Goal: Task Accomplishment & Management: Contribute content

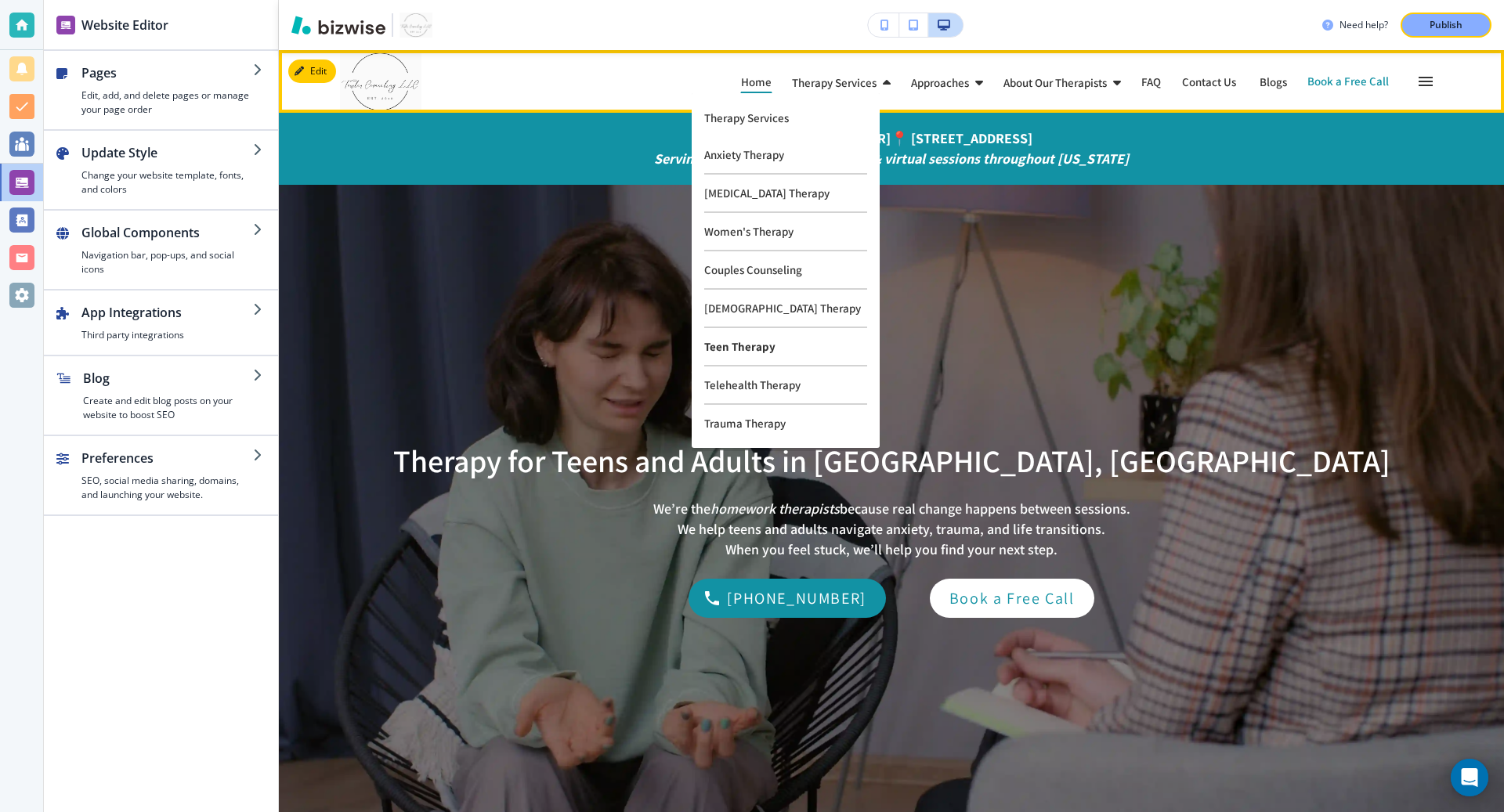
click at [733, 348] on p "Teen Therapy" at bounding box center [786, 347] width 163 height 39
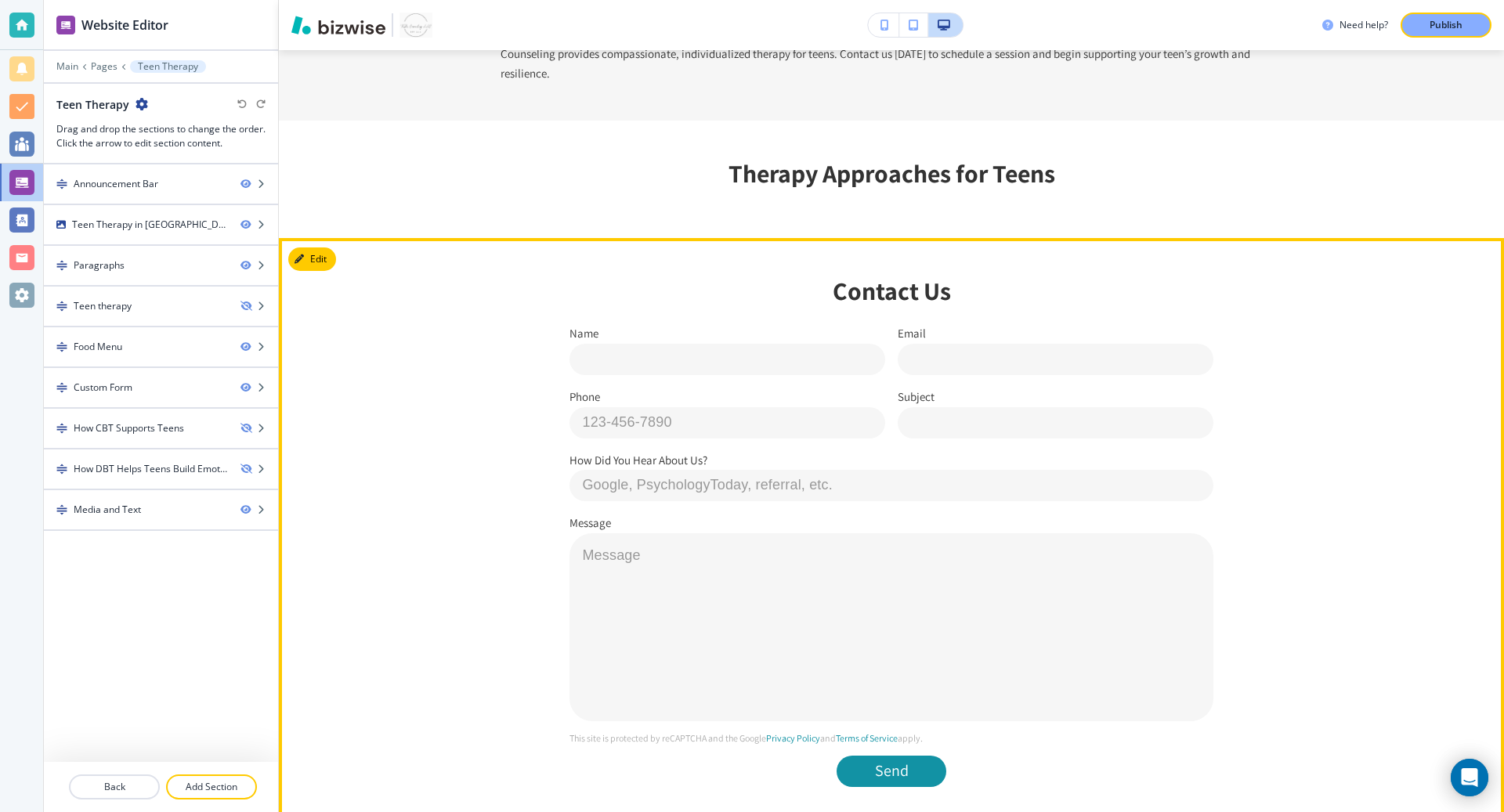
scroll to position [1358, 0]
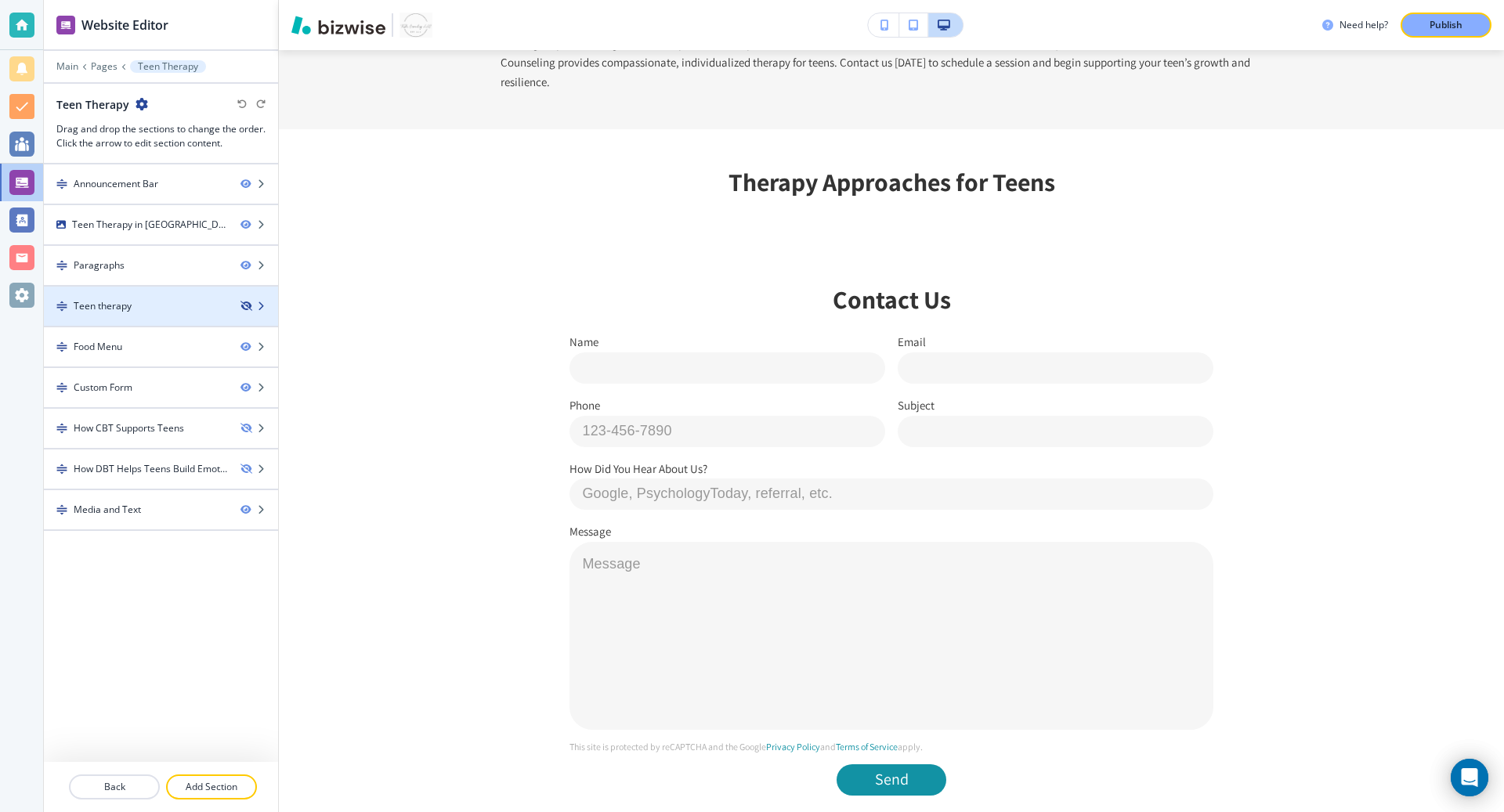
click at [243, 305] on icon "button" at bounding box center [245, 307] width 9 height 9
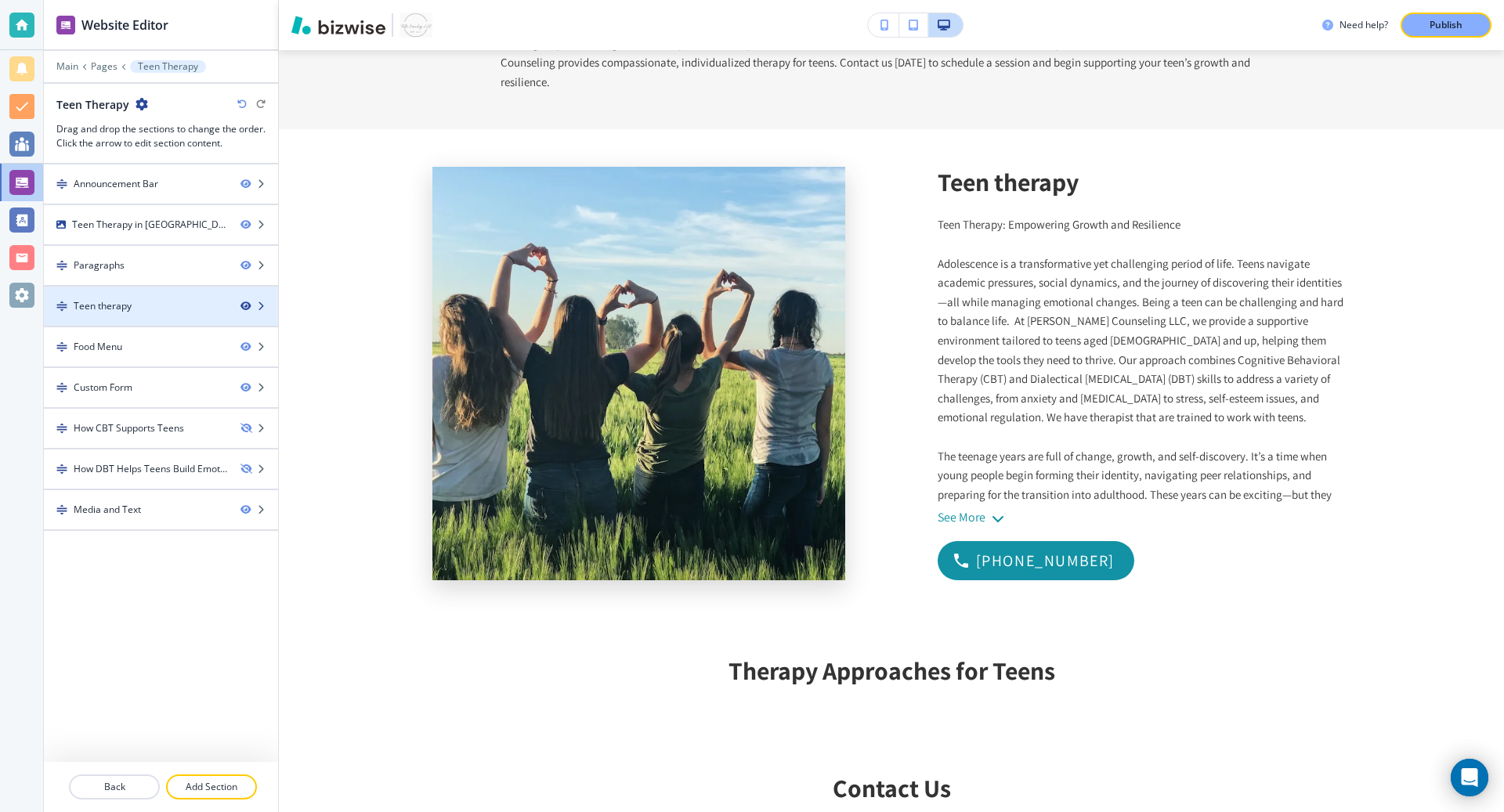
click at [243, 307] on icon "button" at bounding box center [245, 307] width 9 height 9
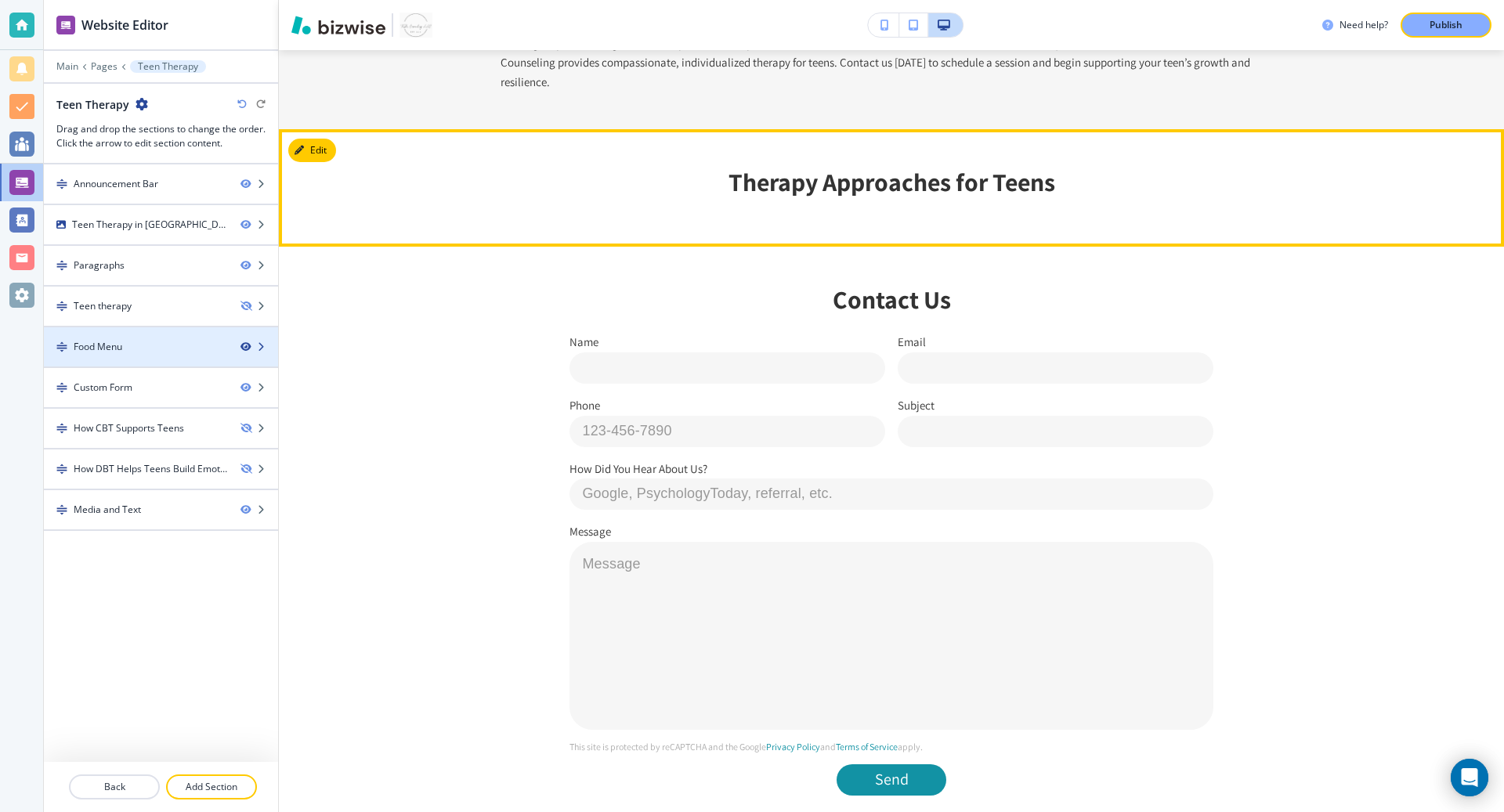
click at [246, 344] on icon "button" at bounding box center [245, 347] width 9 height 9
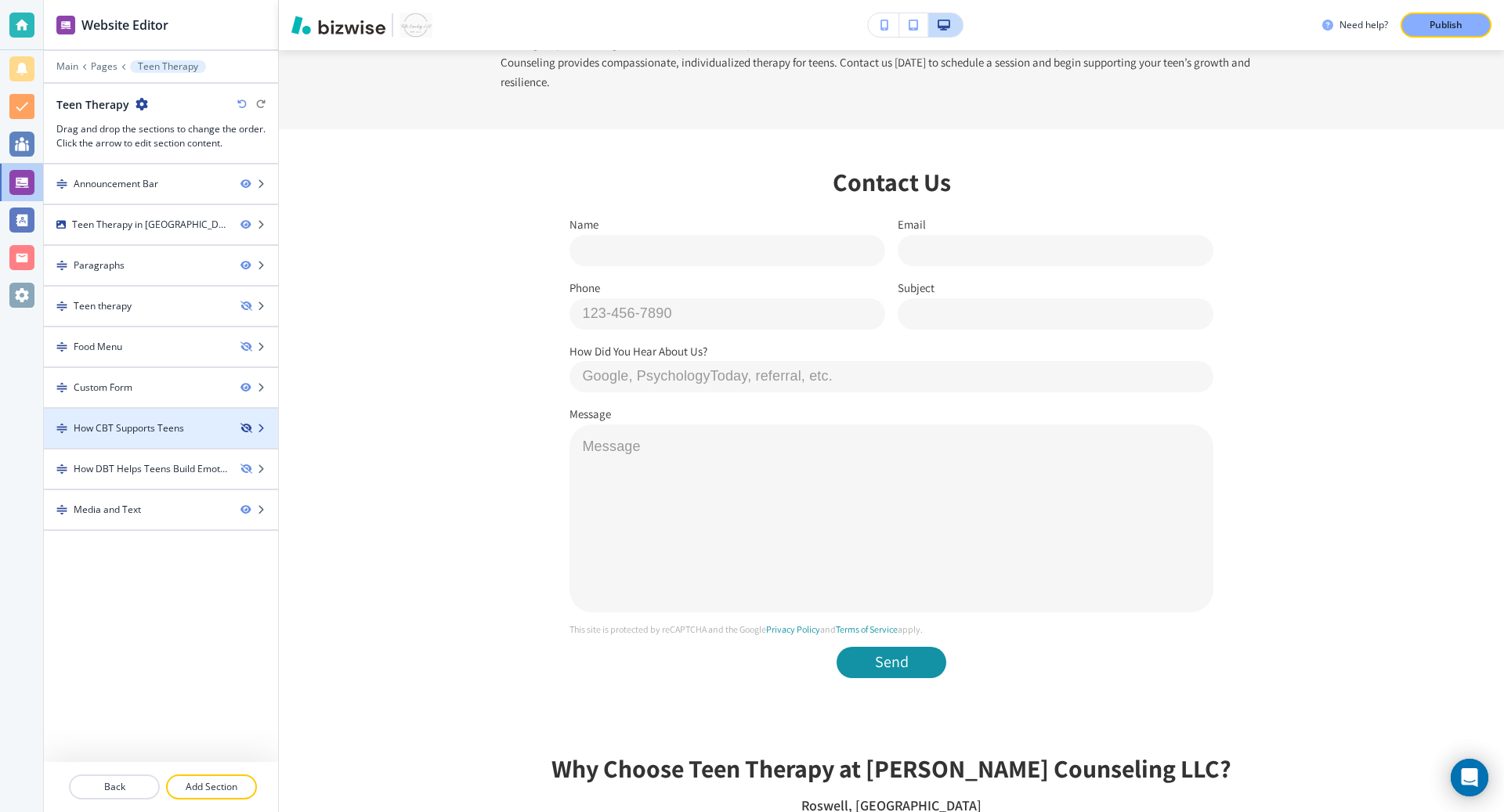
click at [243, 424] on icon "button" at bounding box center [245, 429] width 9 height 9
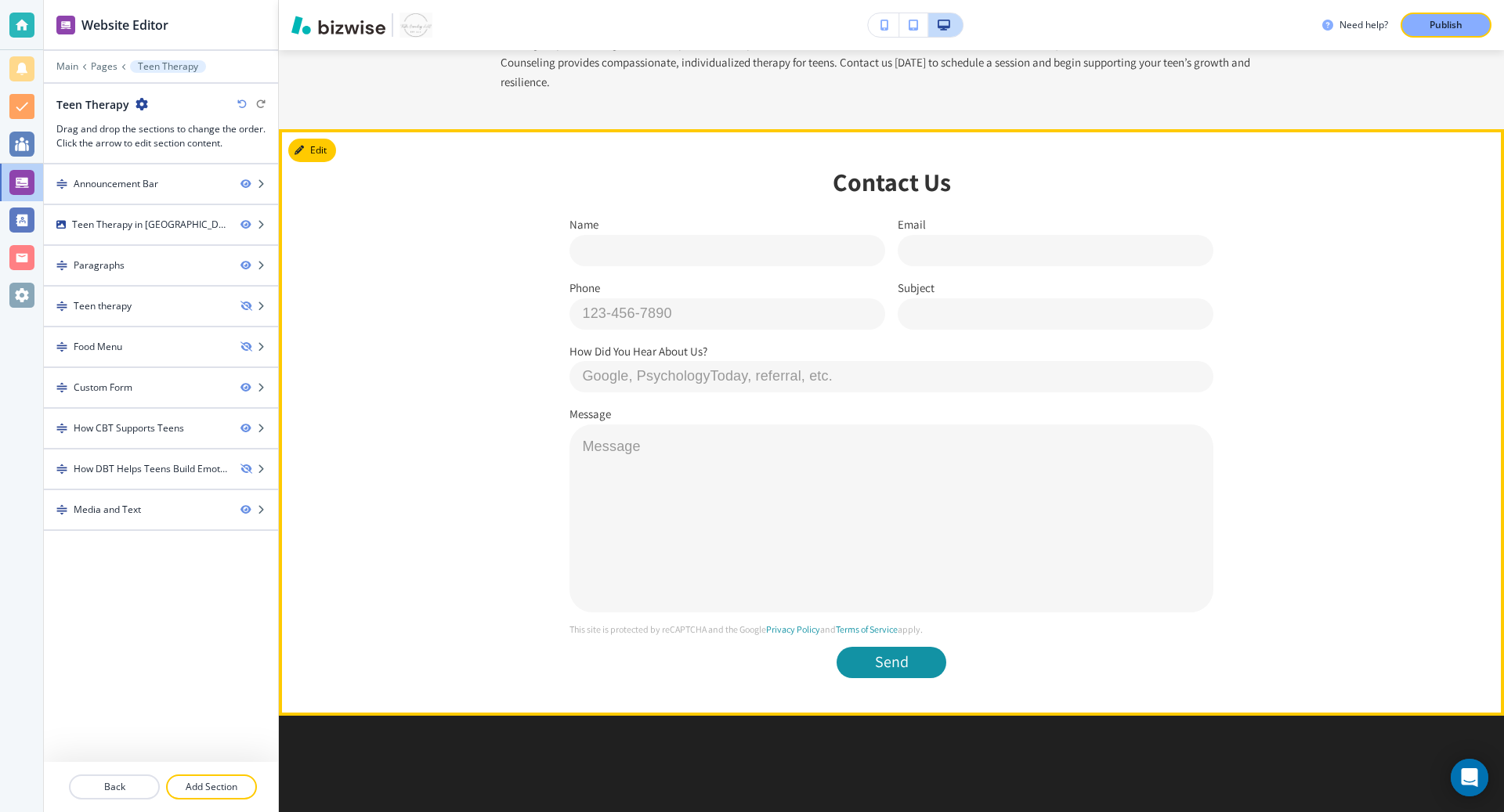
scroll to position [1727, 0]
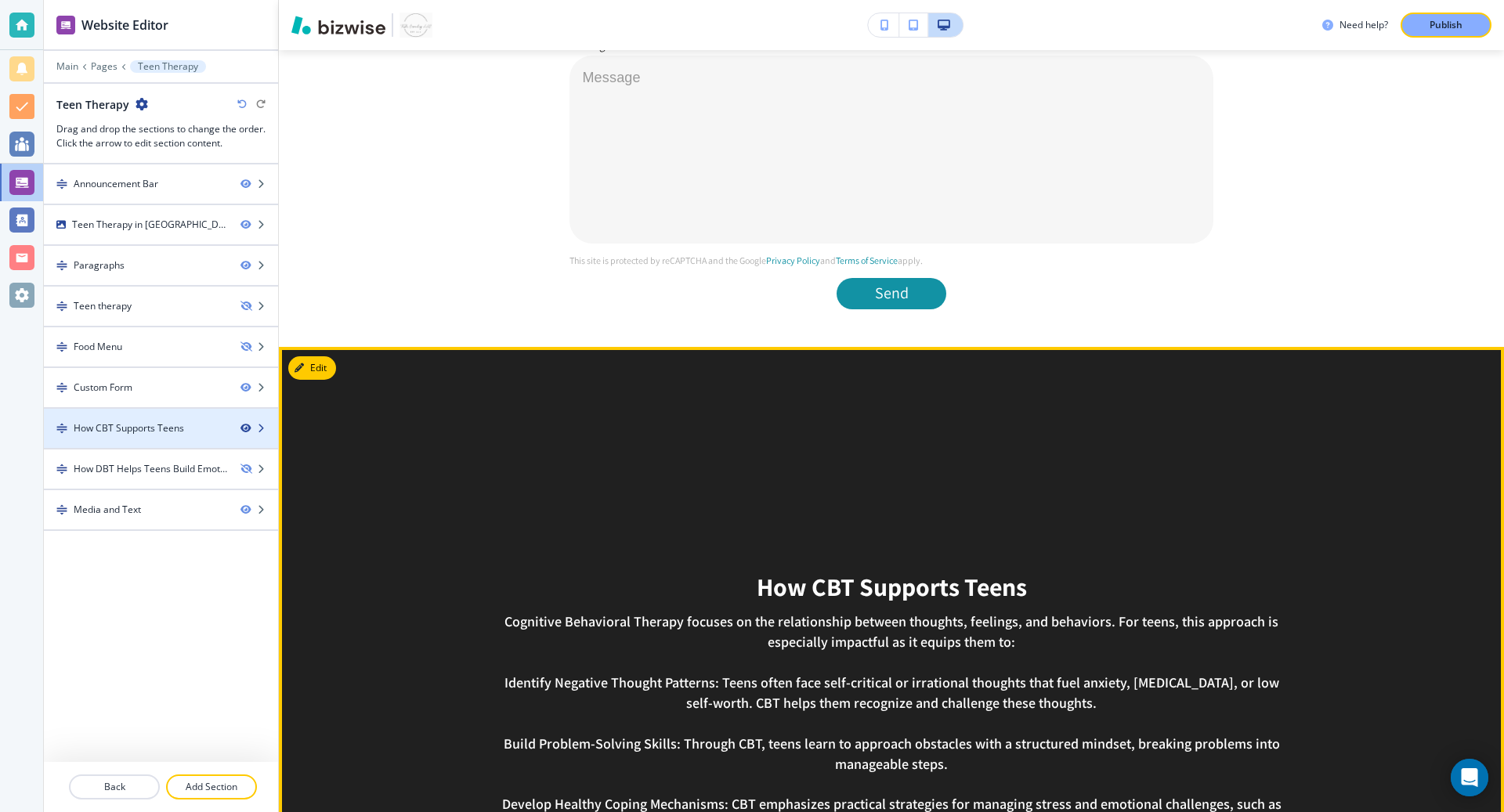
click at [243, 424] on icon "button" at bounding box center [245, 429] width 9 height 9
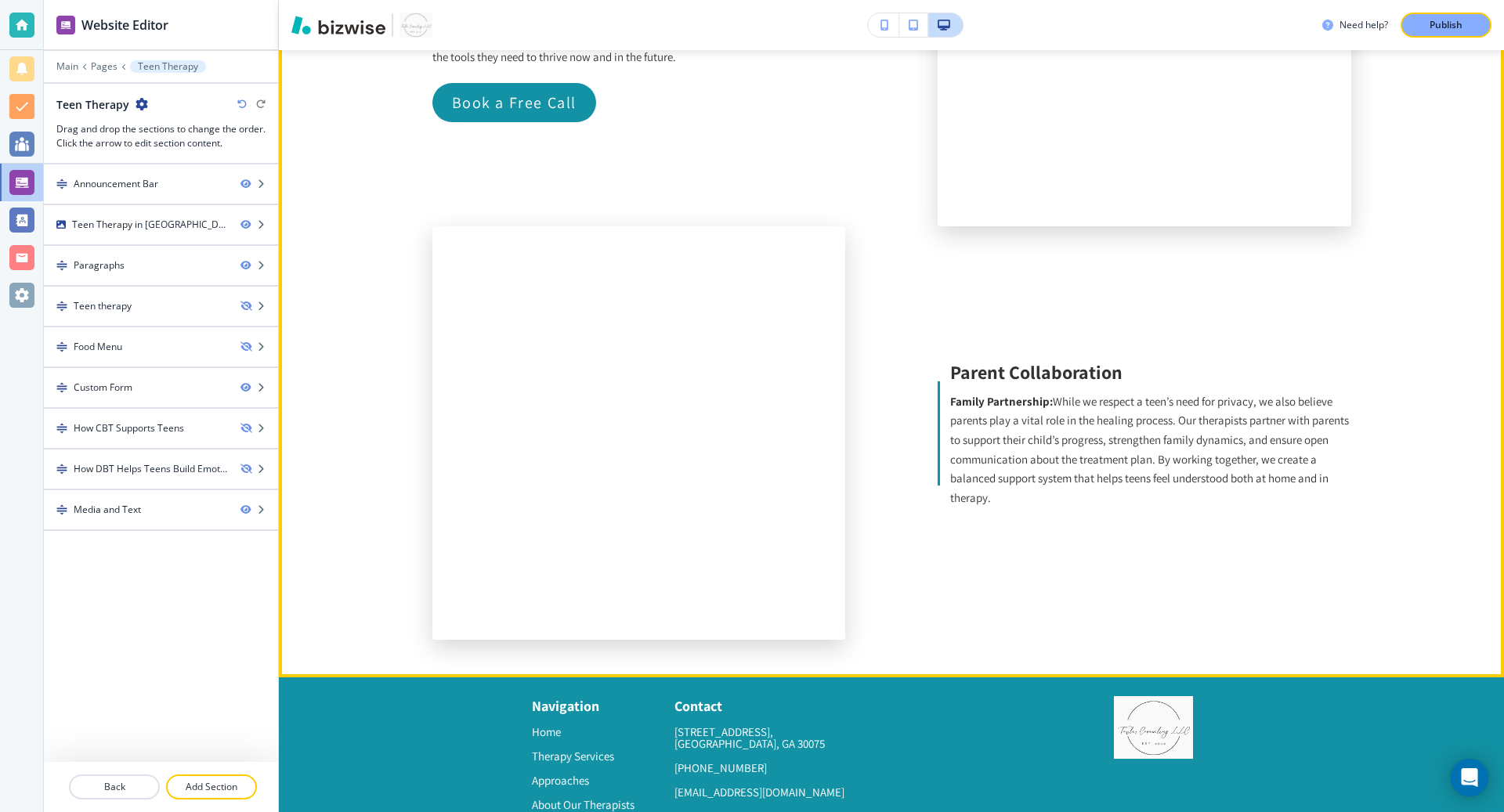
scroll to position [2864, 0]
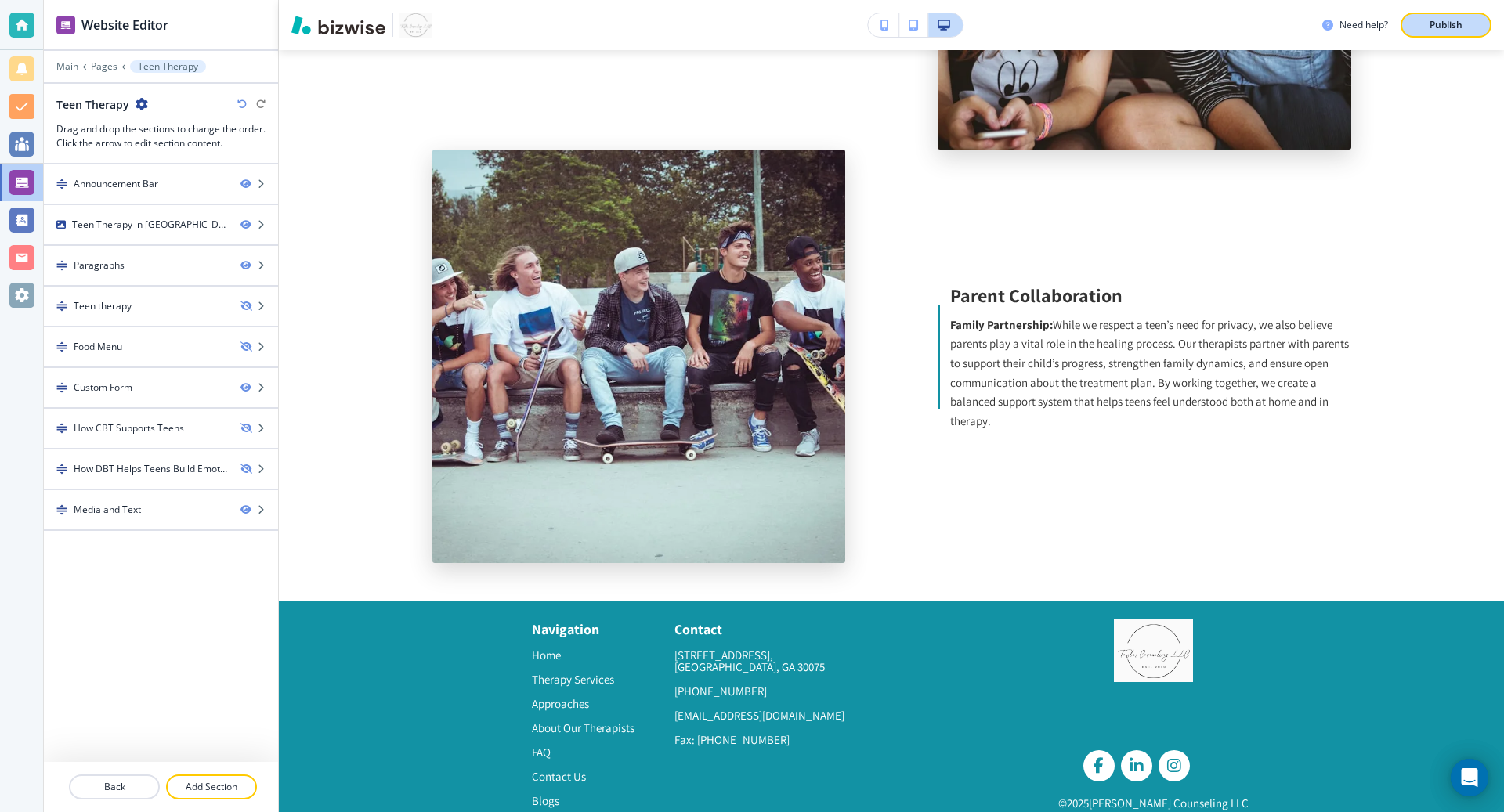
click at [1447, 28] on p "Publish" at bounding box center [1446, 25] width 33 height 14
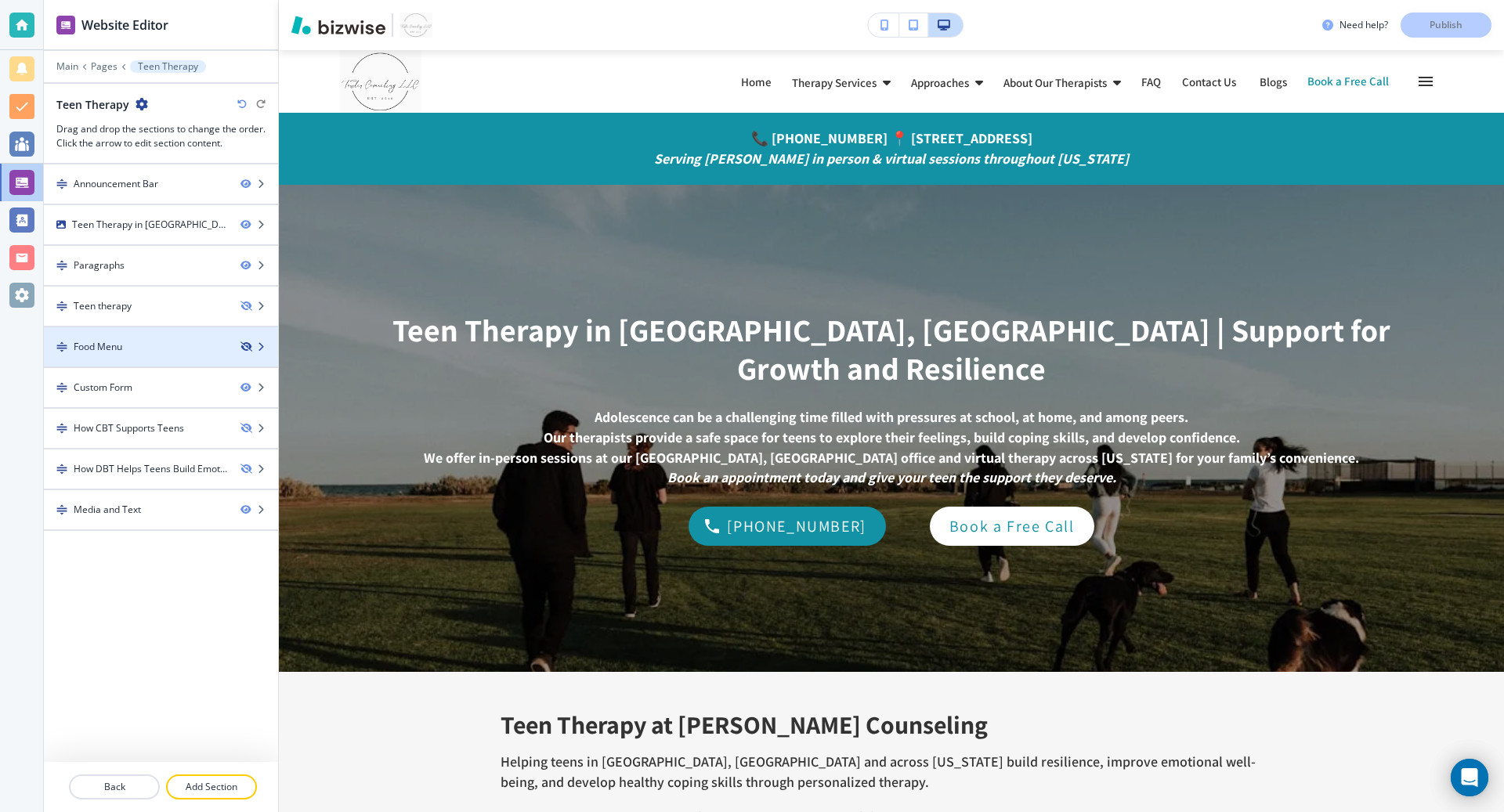
click at [245, 344] on icon "button" at bounding box center [245, 347] width 9 height 9
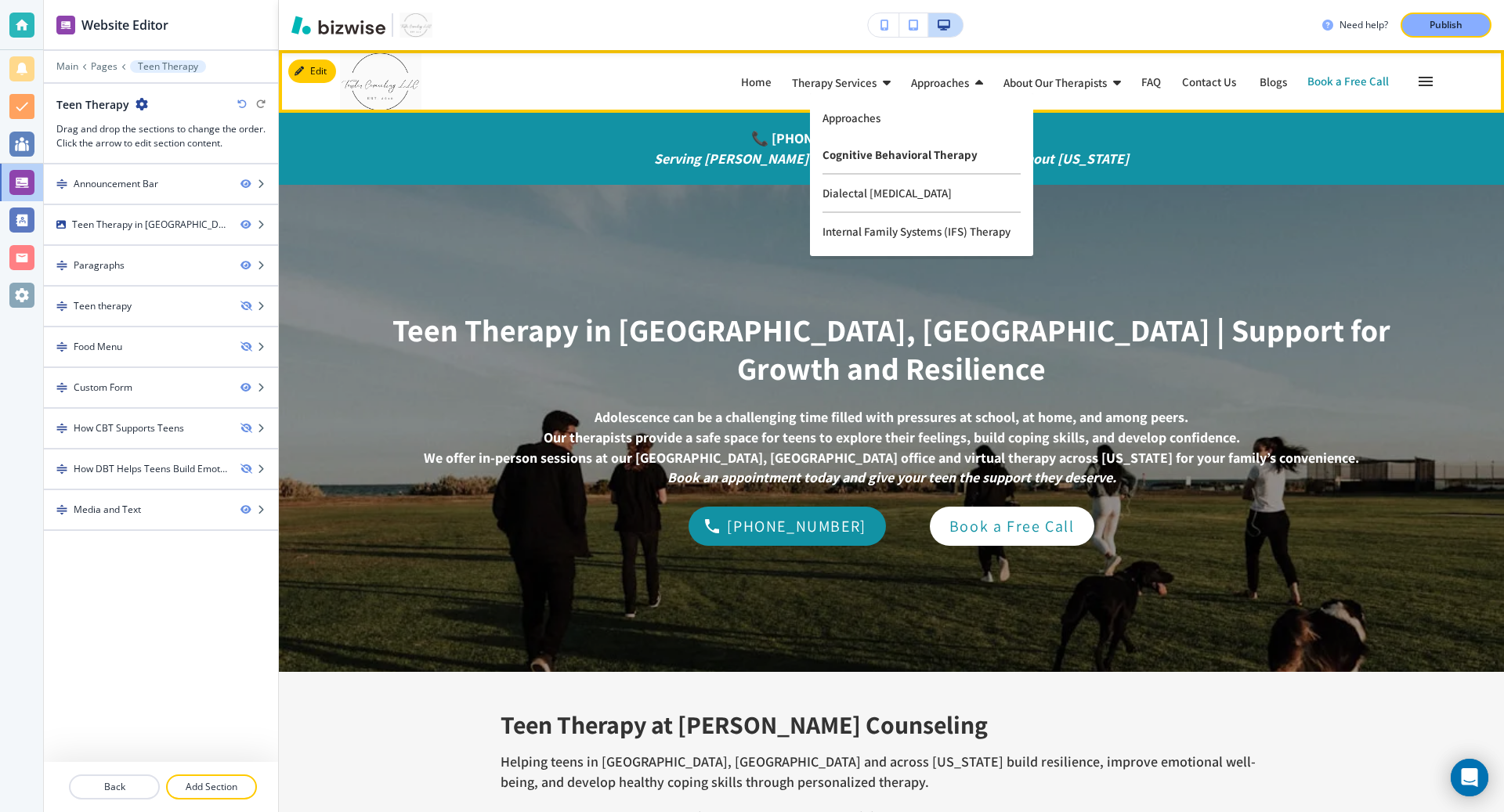
click at [858, 153] on p "Cognitive Behavioral Therapy" at bounding box center [921, 155] width 198 height 39
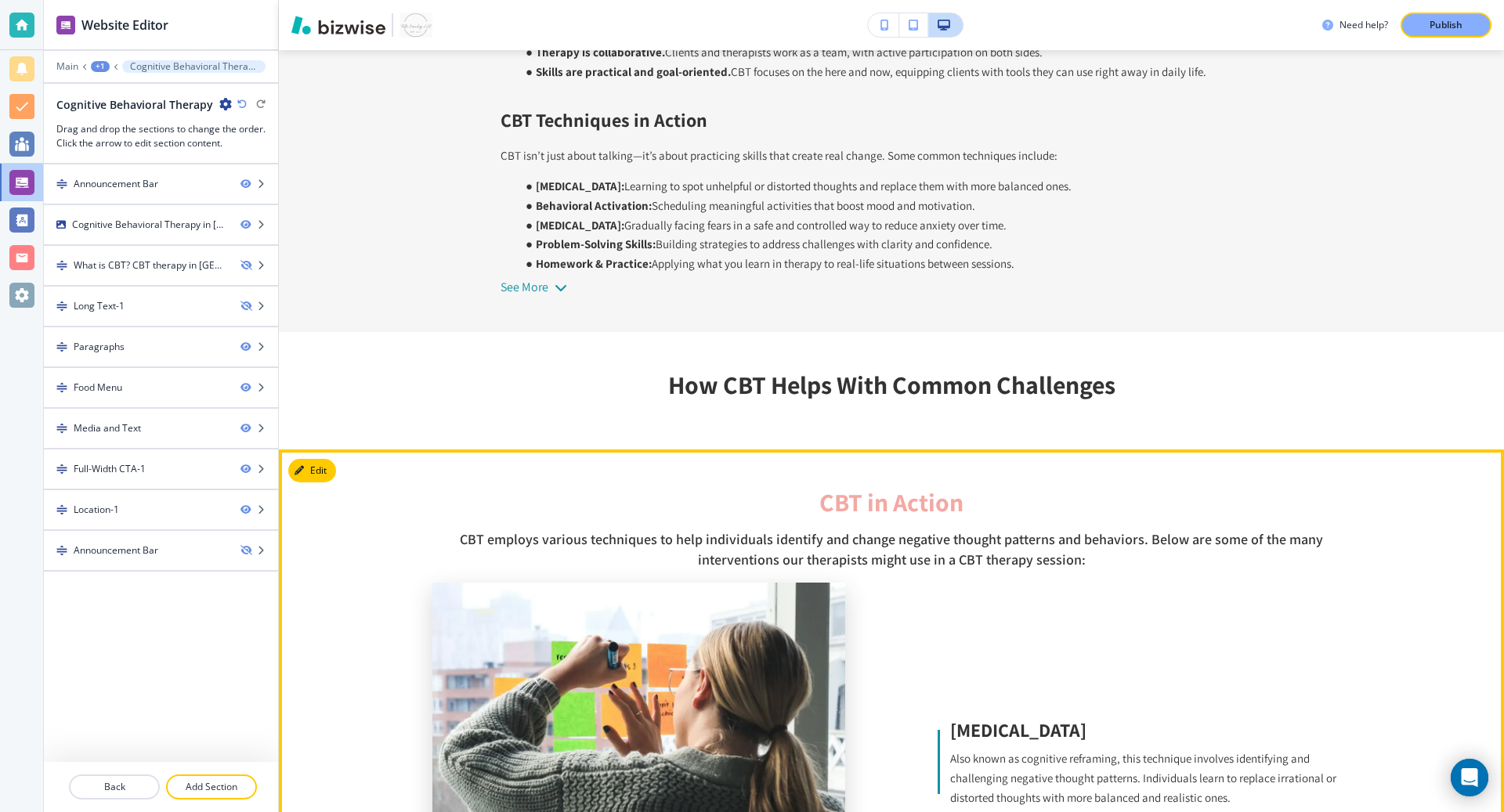
scroll to position [1003, 0]
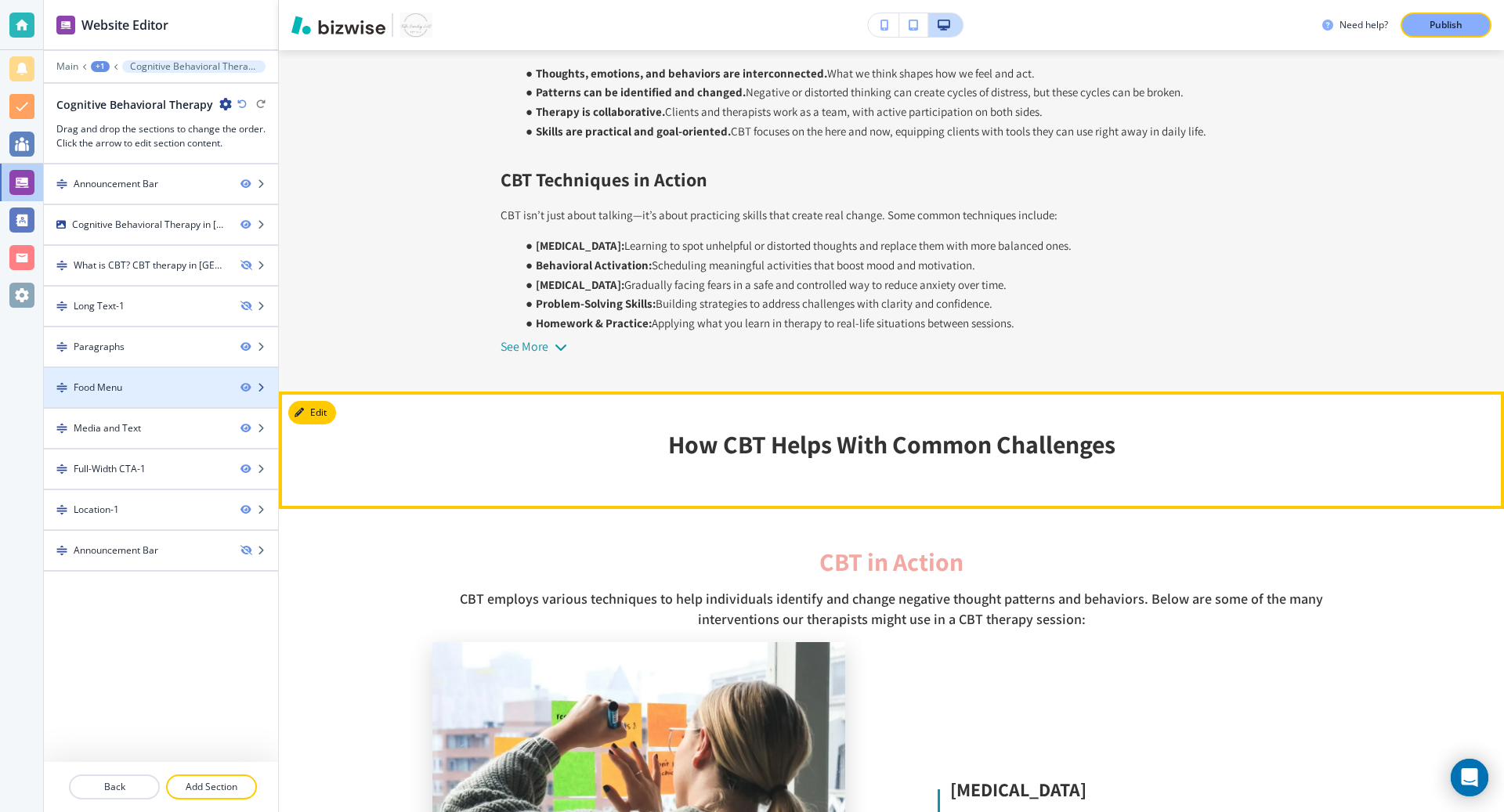
click at [267, 383] on div at bounding box center [259, 388] width 38 height 9
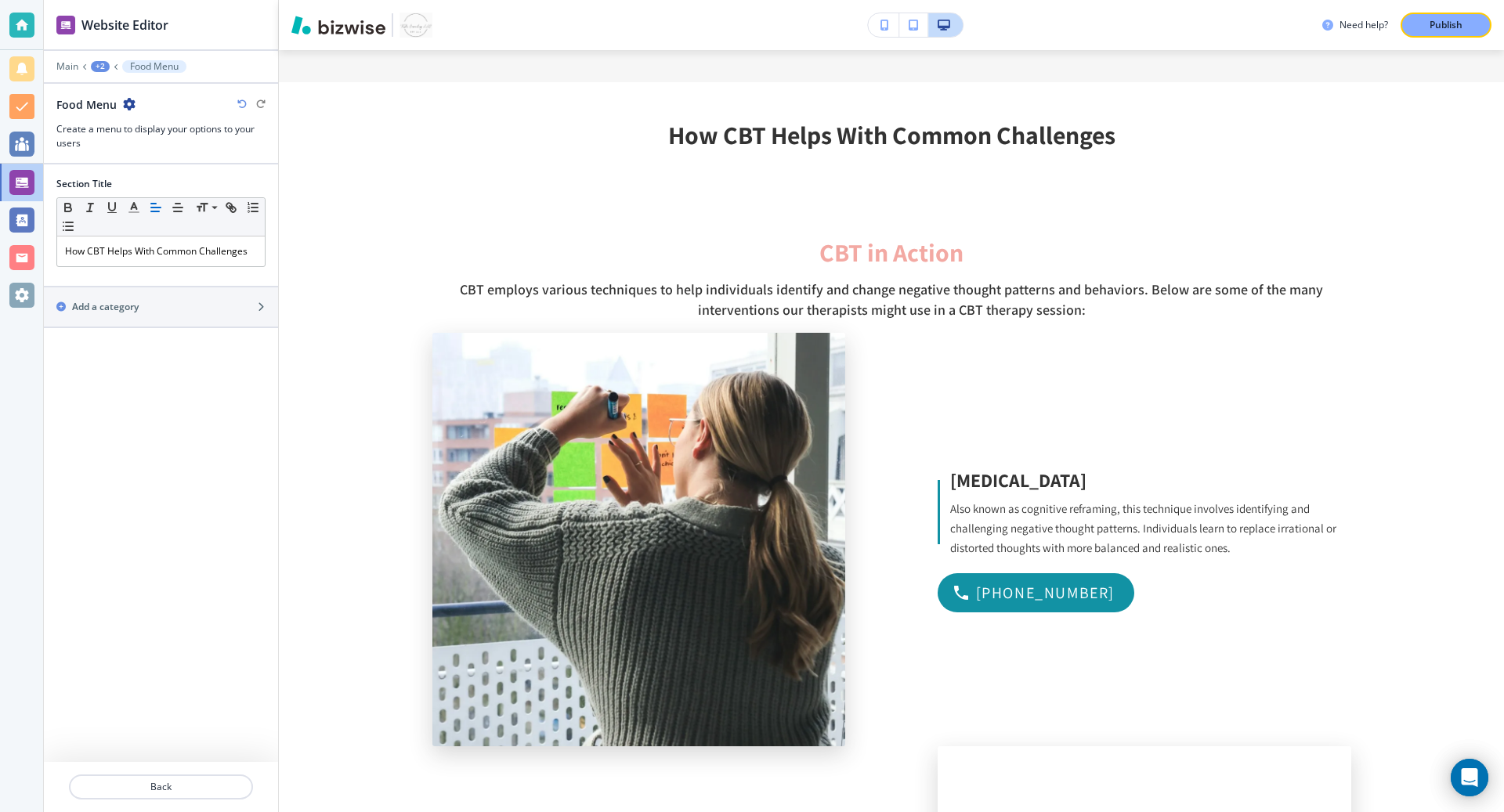
scroll to position [1315, 0]
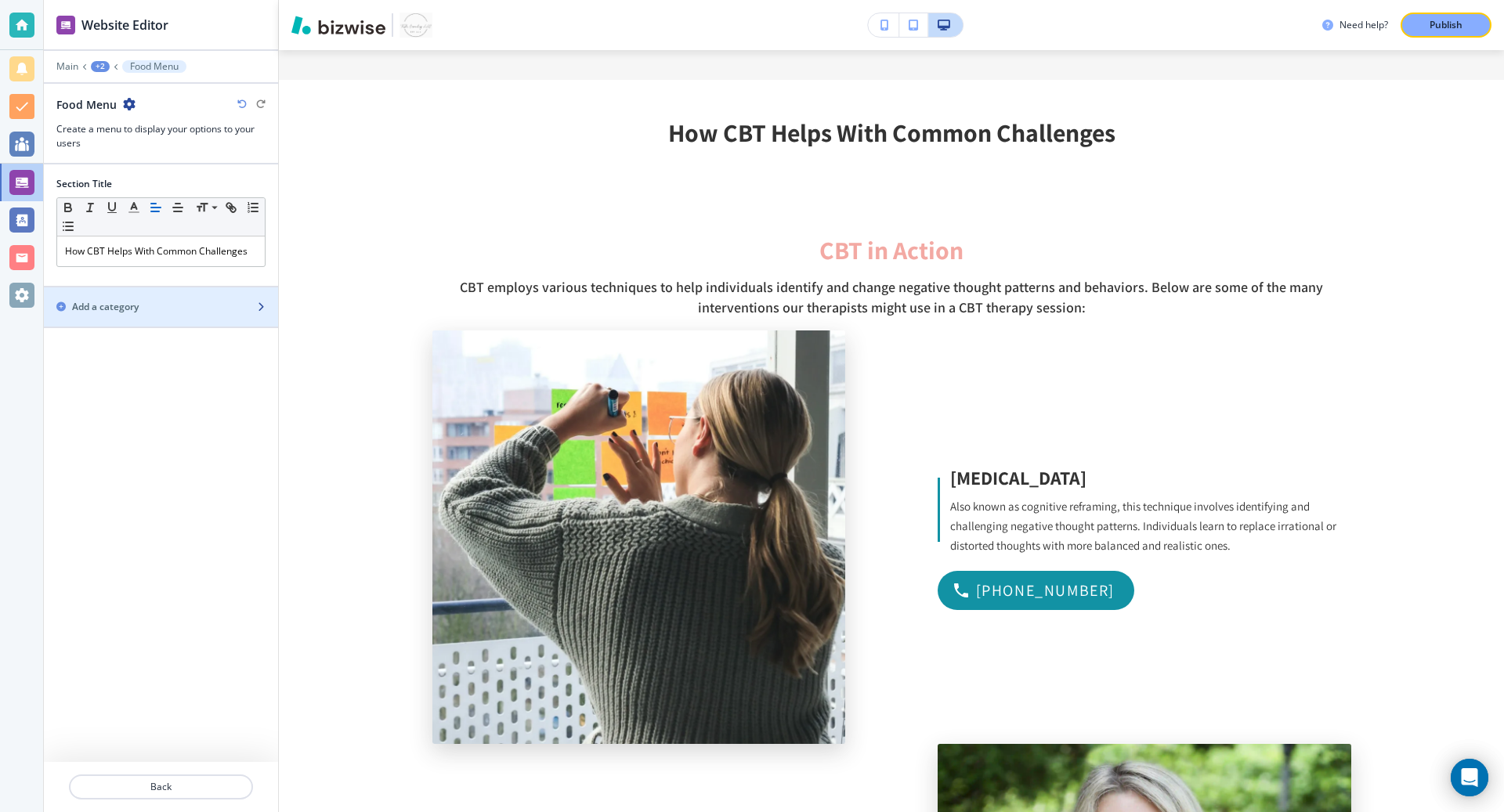
click at [199, 307] on div "Add a category" at bounding box center [143, 307] width 200 height 14
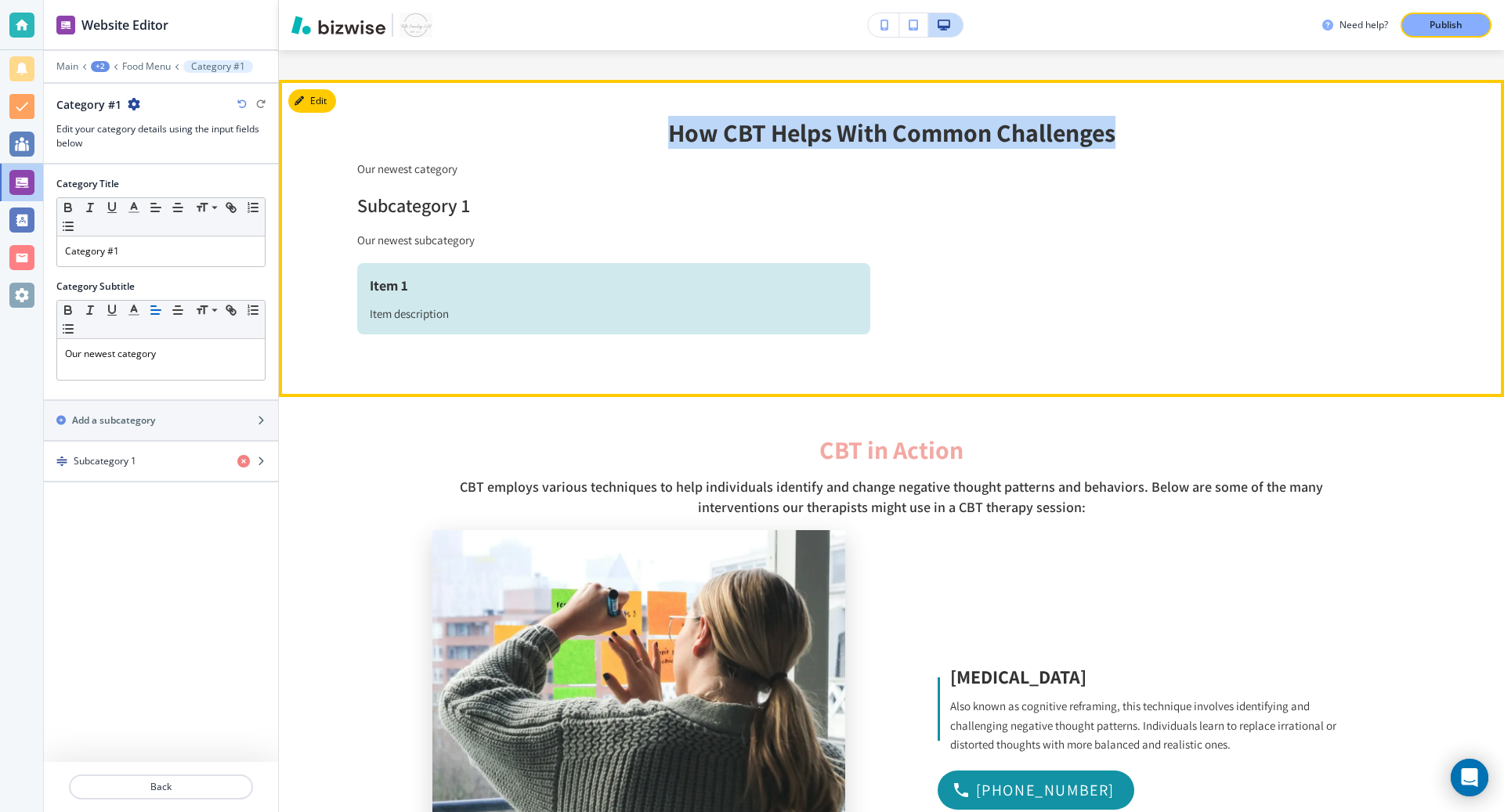
drag, startPoint x: 641, startPoint y: 106, endPoint x: 1170, endPoint y: 112, distance: 529.0
click at [1170, 117] on p "How CBT Helps With Common Challenges" at bounding box center [891, 132] width 1068 height 29
copy p "How CBT Helps With Common Challenges"
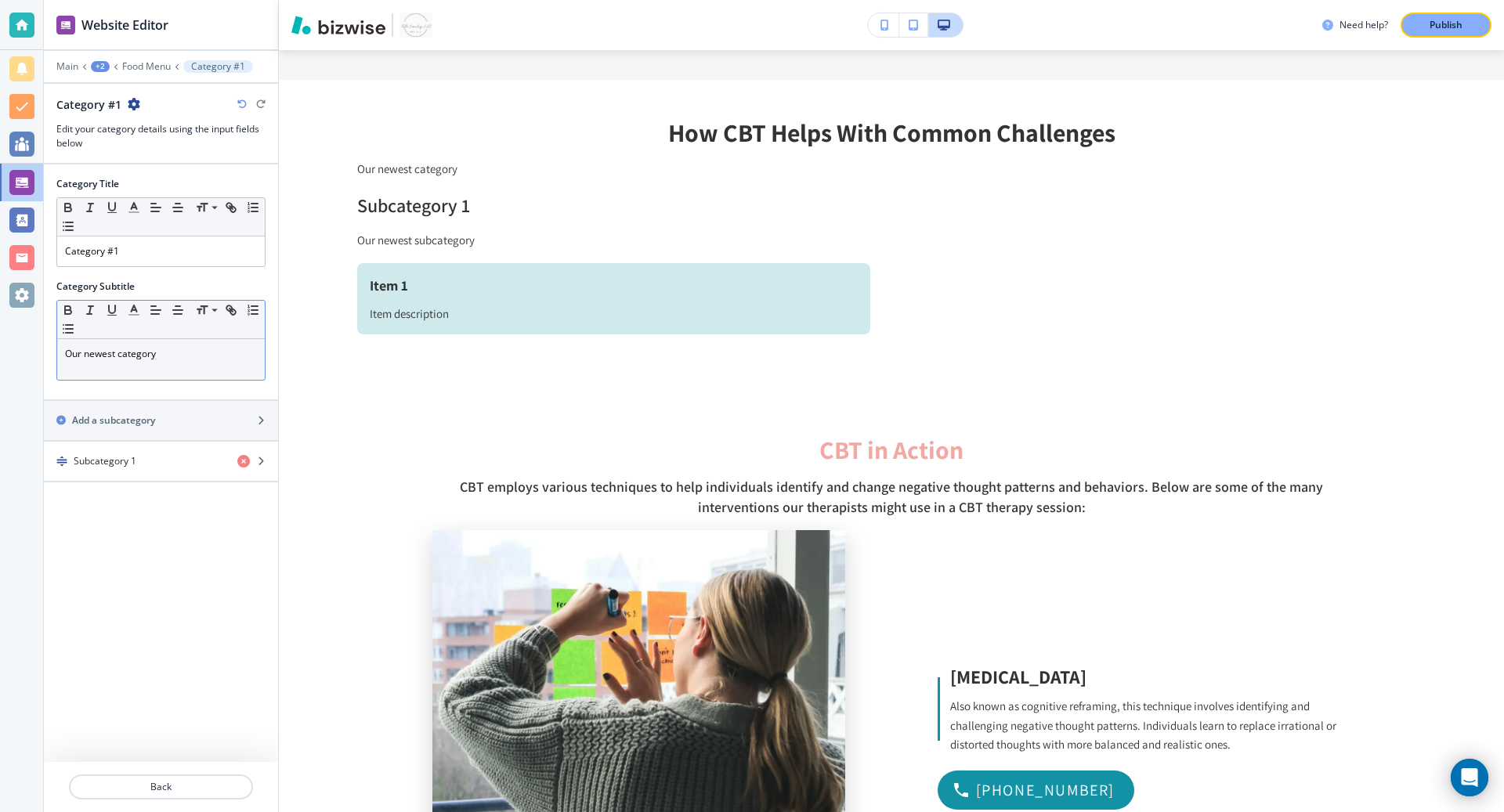
click at [175, 356] on p "Our newest category" at bounding box center [161, 354] width 192 height 14
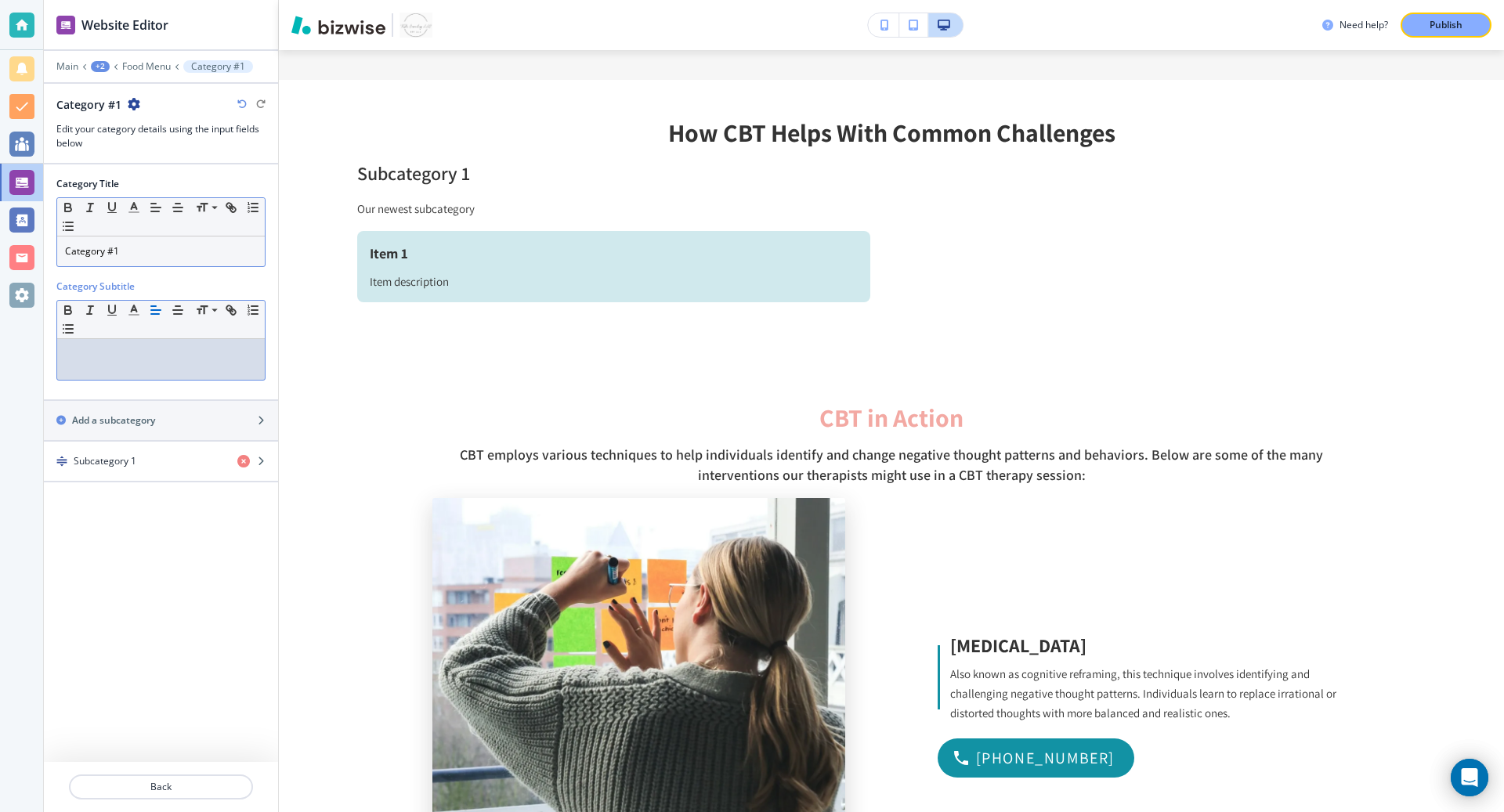
click at [149, 244] on p "Category #1" at bounding box center [161, 251] width 192 height 14
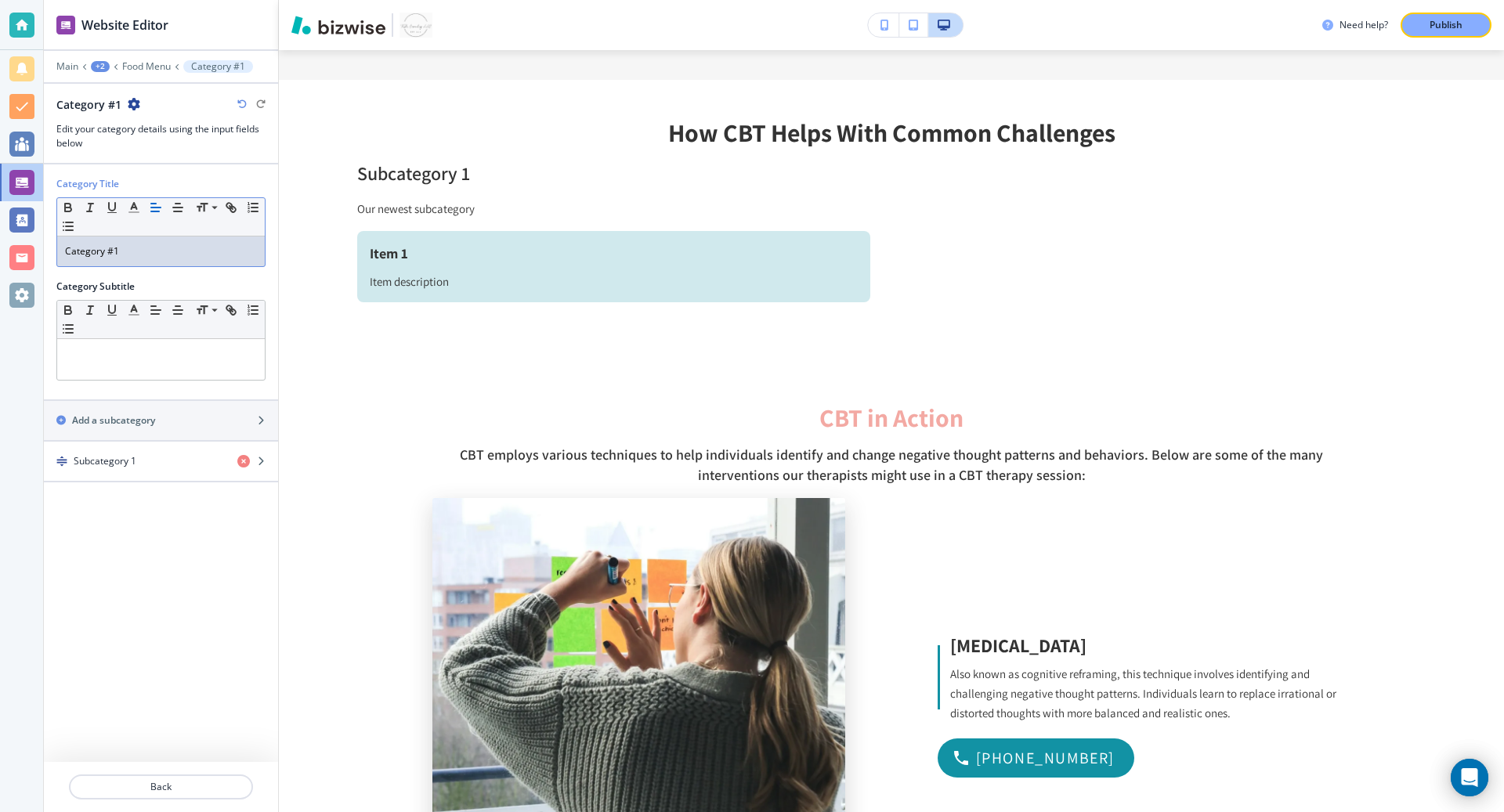
click at [149, 244] on p "Category #1" at bounding box center [161, 251] width 192 height 14
click at [149, 468] on div "button" at bounding box center [161, 474] width 235 height 12
click at [134, 251] on p "Subcategory 1" at bounding box center [161, 251] width 192 height 14
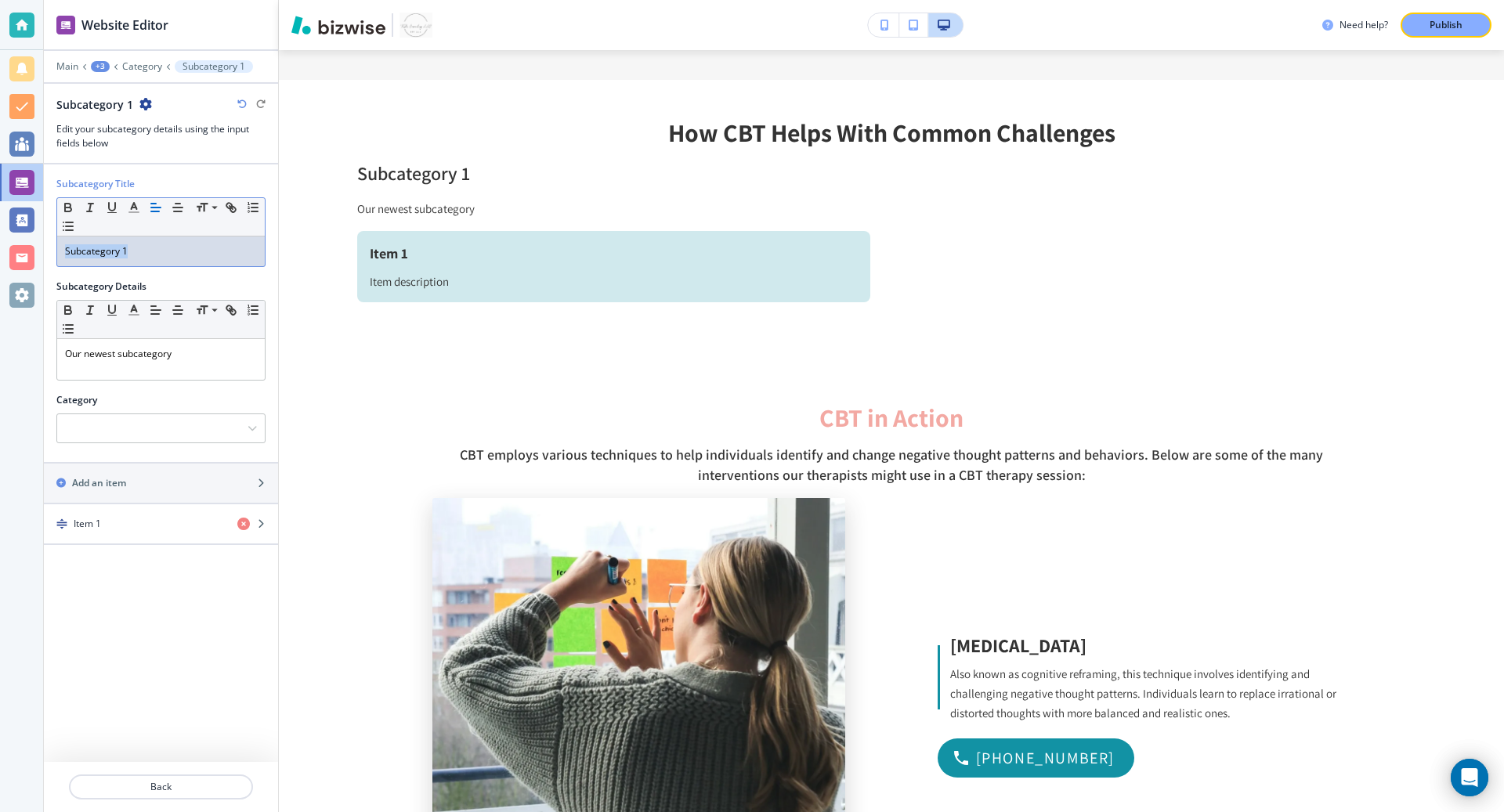
click at [134, 251] on p "Subcategory 1" at bounding box center [161, 251] width 192 height 14
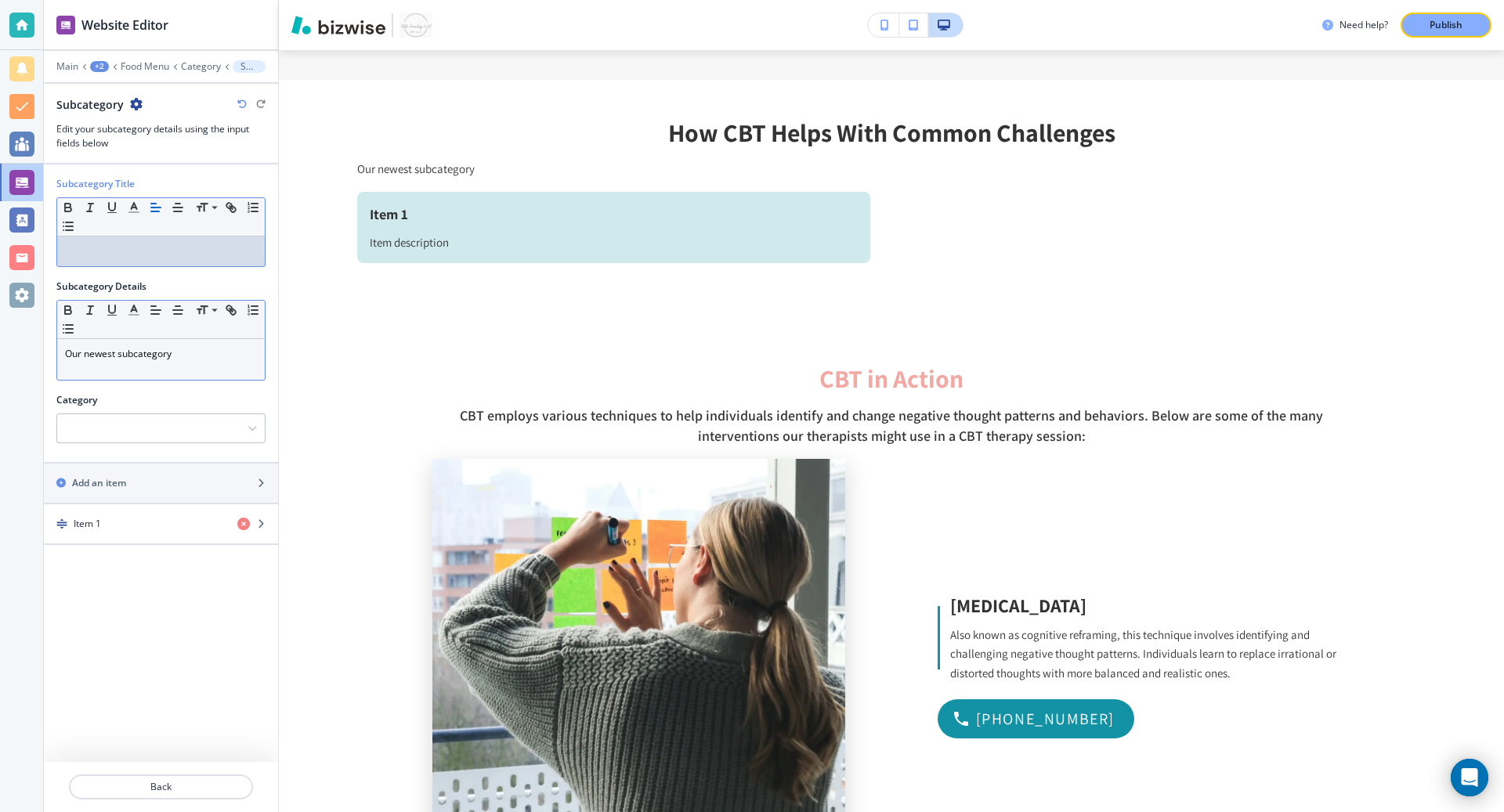
click at [126, 357] on p "Our newest subcategory" at bounding box center [161, 354] width 192 height 14
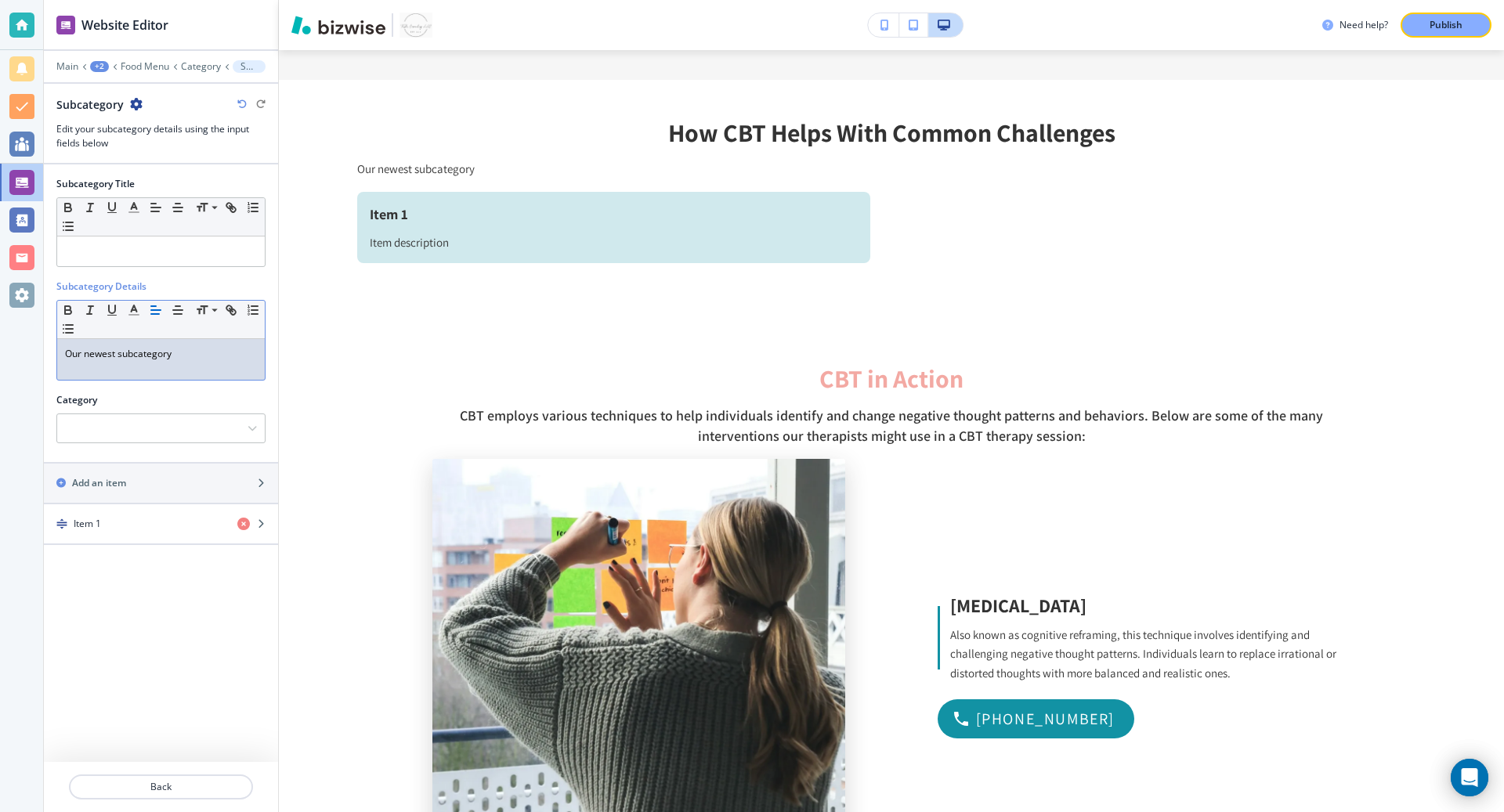
click at [126, 357] on p "Our newest subcategory" at bounding box center [161, 354] width 192 height 14
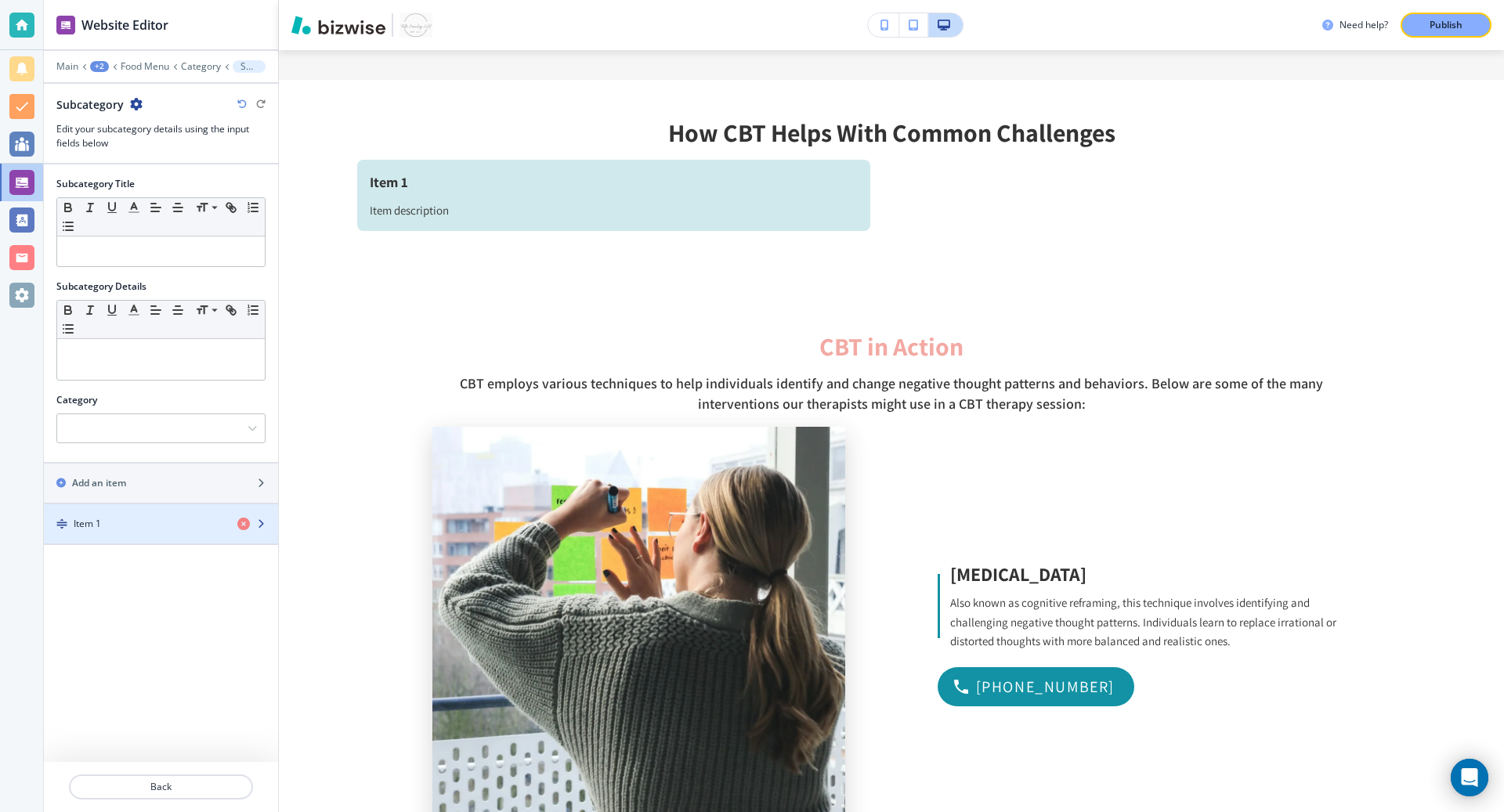
click at [120, 521] on div "Item 1" at bounding box center [133, 523] width 181 height 14
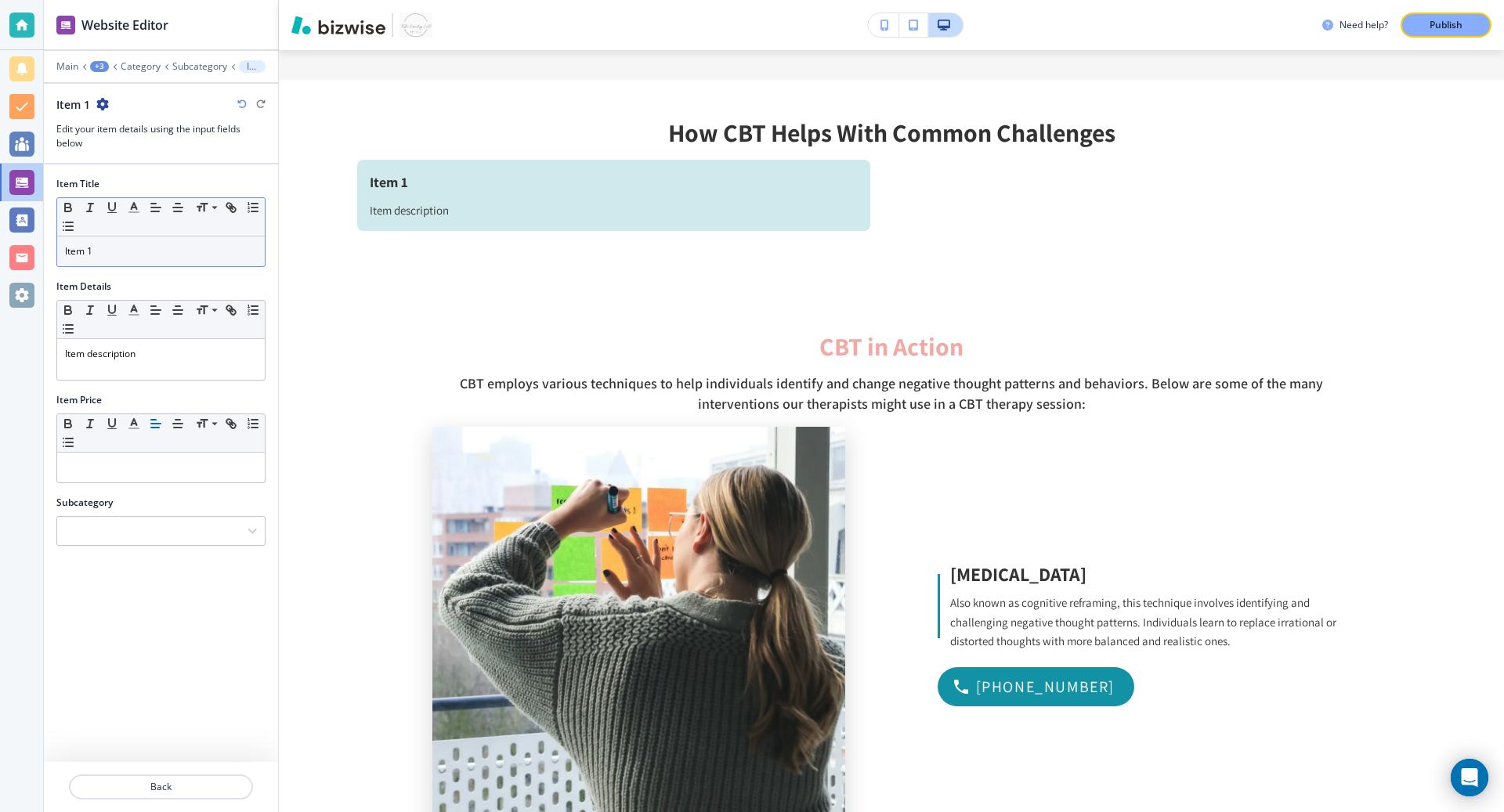
click at [104, 238] on div "Item 1" at bounding box center [160, 251] width 207 height 29
click at [112, 348] on p "Item description" at bounding box center [161, 354] width 192 height 14
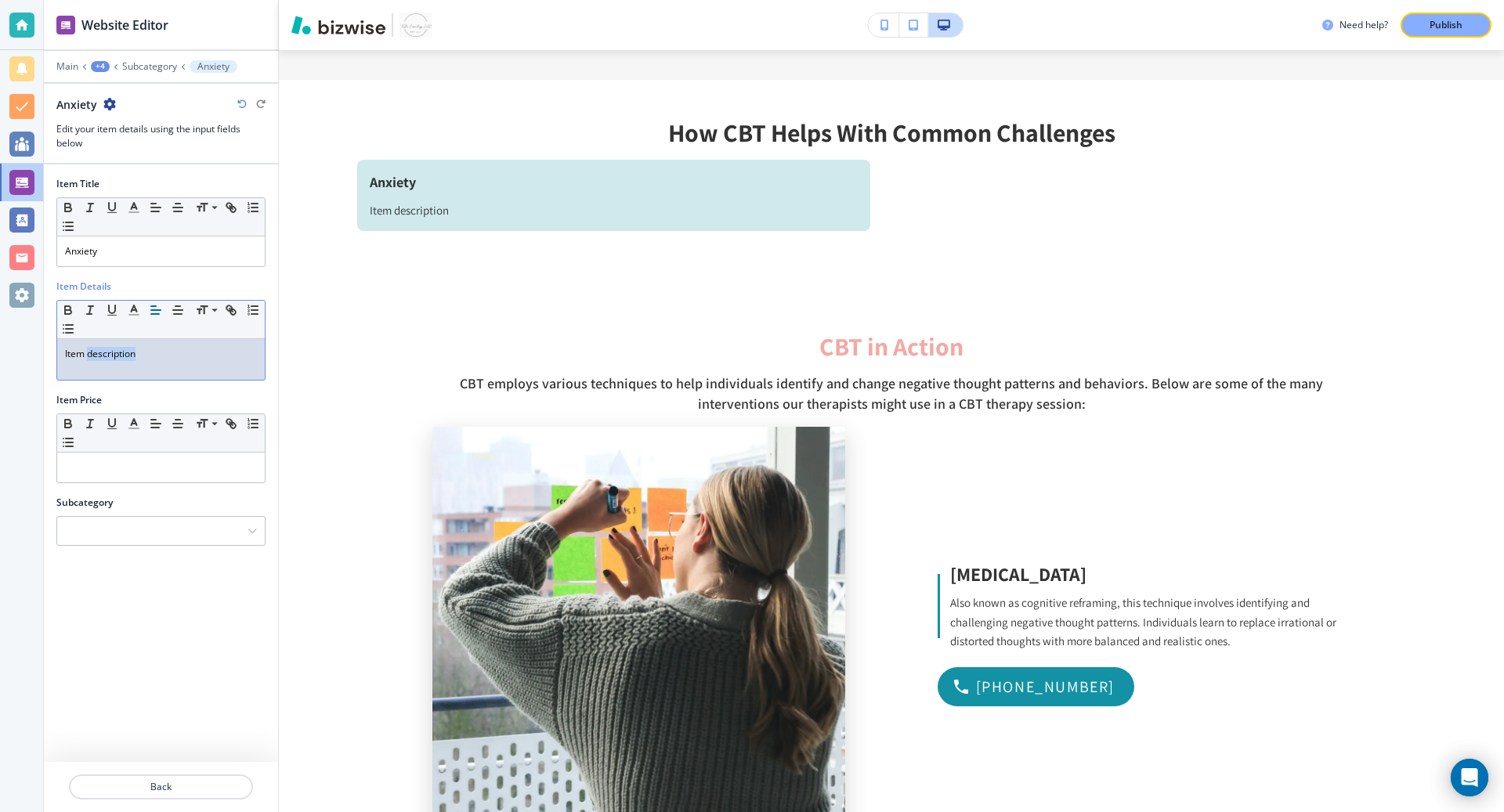
click at [112, 348] on p "Item description" at bounding box center [161, 354] width 192 height 14
click at [97, 65] on div "+4" at bounding box center [100, 67] width 19 height 11
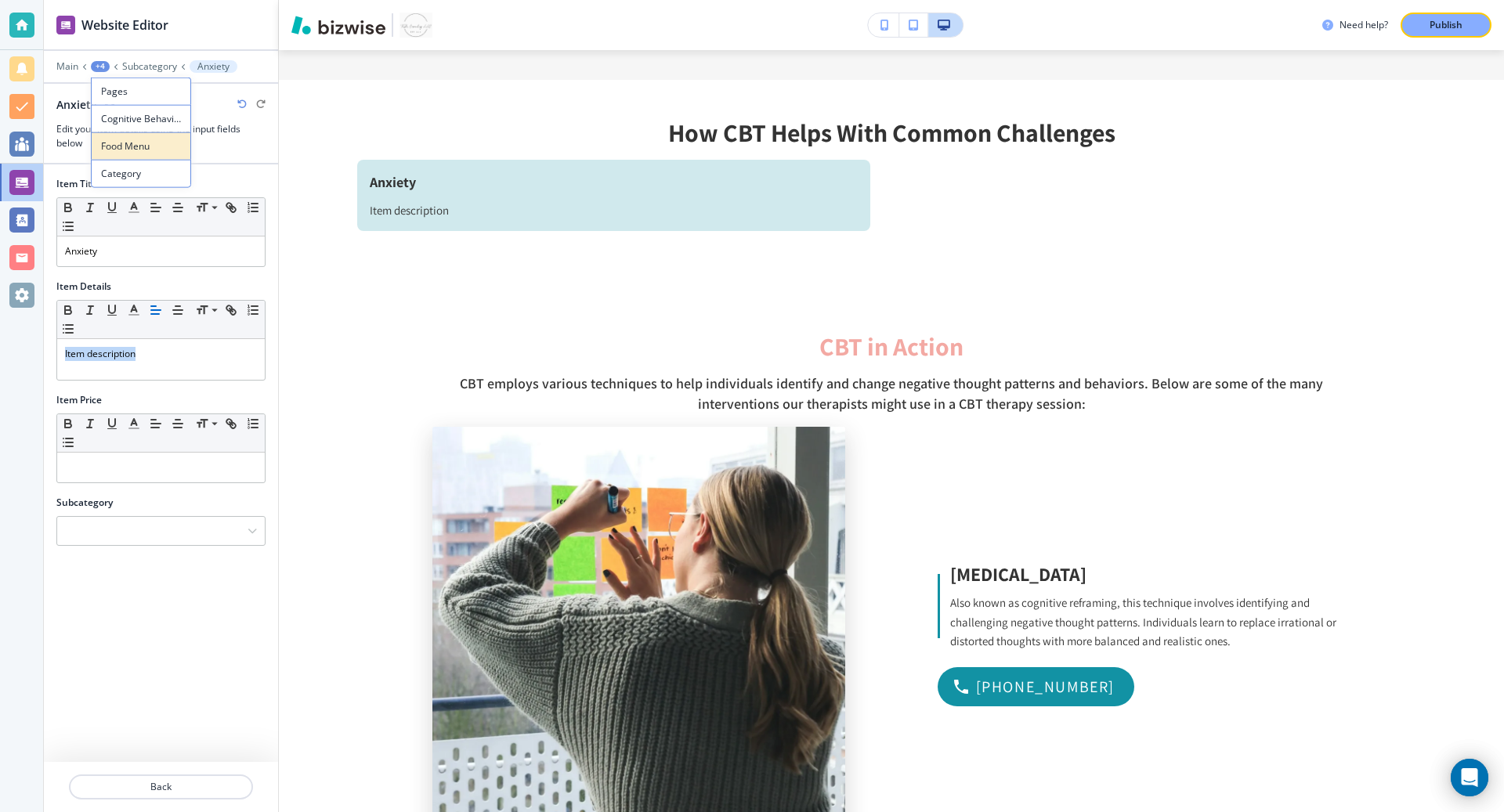
click at [125, 156] on button "Food Menu" at bounding box center [141, 146] width 100 height 27
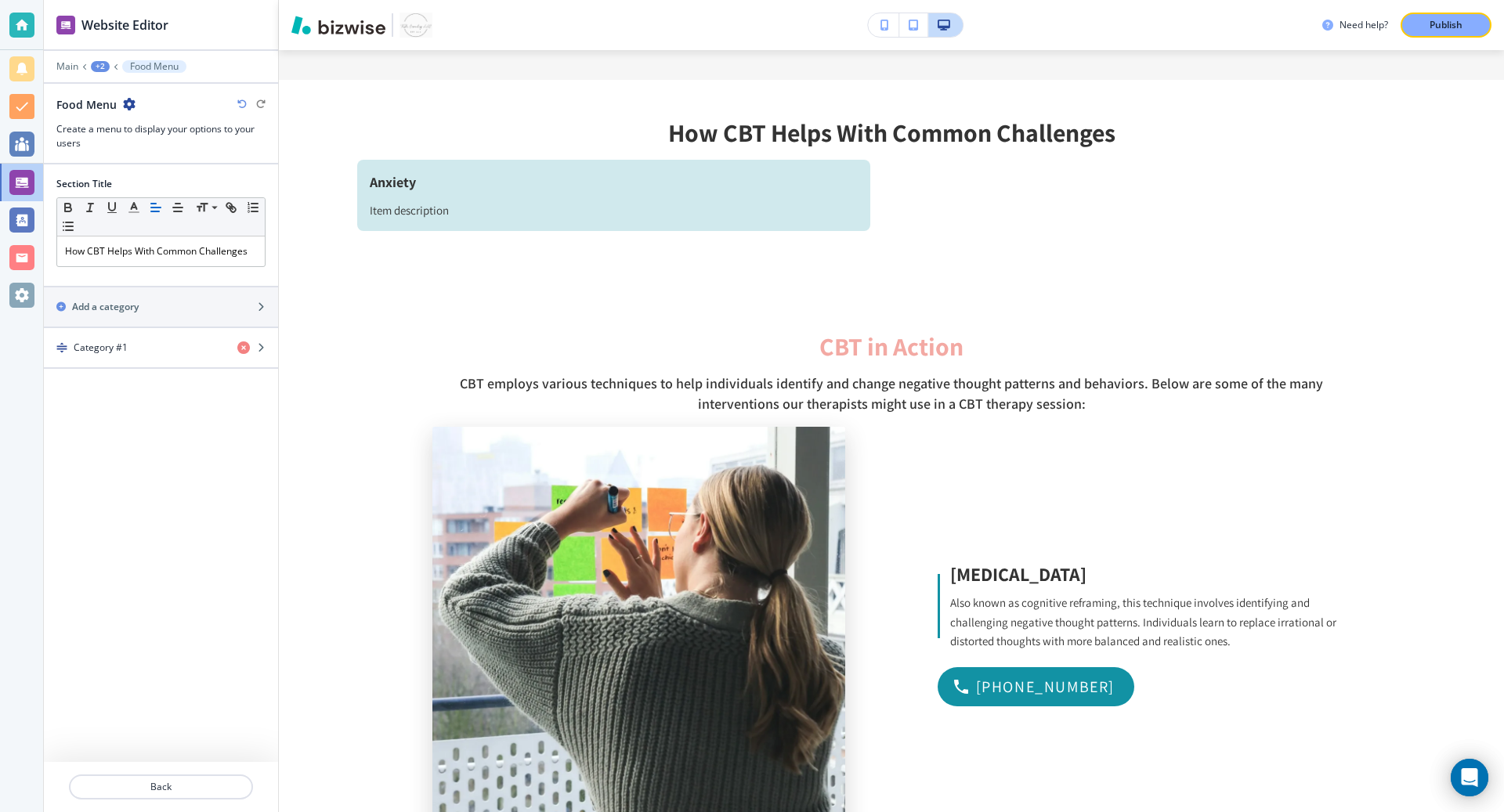
click at [101, 63] on div "+2" at bounding box center [100, 67] width 19 height 11
click at [130, 123] on p "Cognitive Behavioral Therapy" at bounding box center [141, 118] width 80 height 14
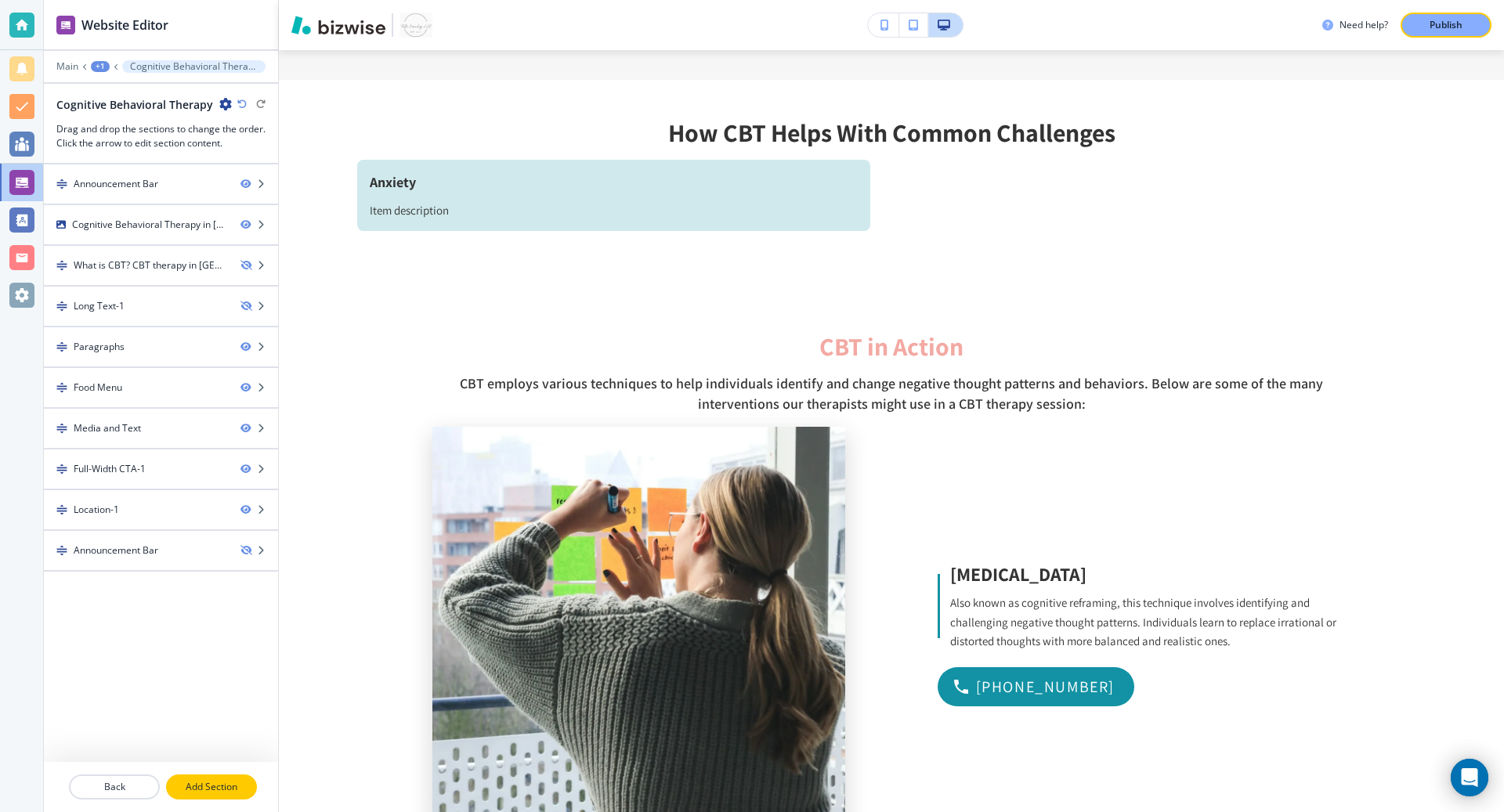
click at [211, 791] on p "Add Section" at bounding box center [211, 786] width 88 height 14
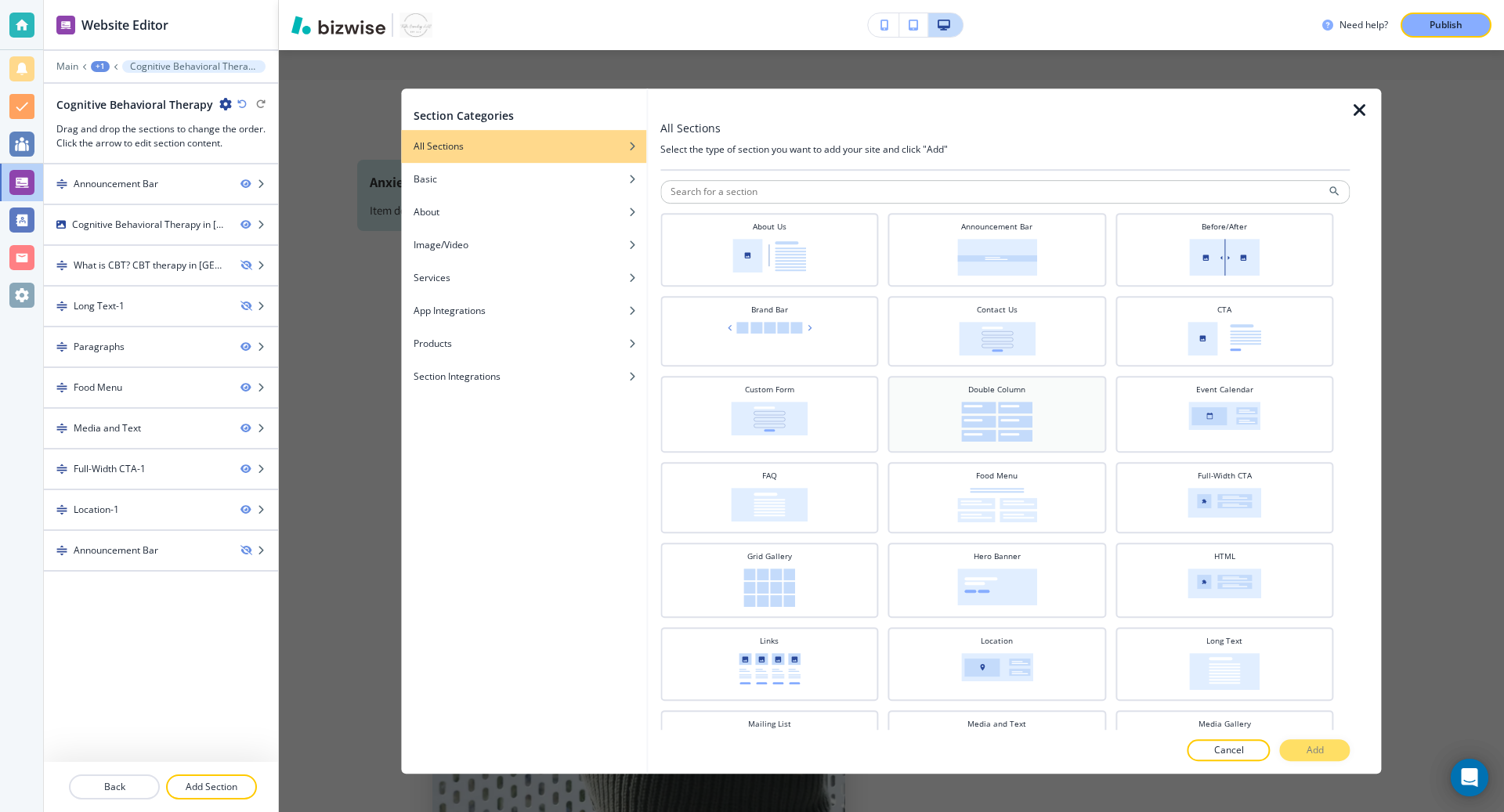
click at [1008, 411] on img at bounding box center [997, 422] width 71 height 40
click at [1313, 749] on p "Add" at bounding box center [1316, 750] width 17 height 14
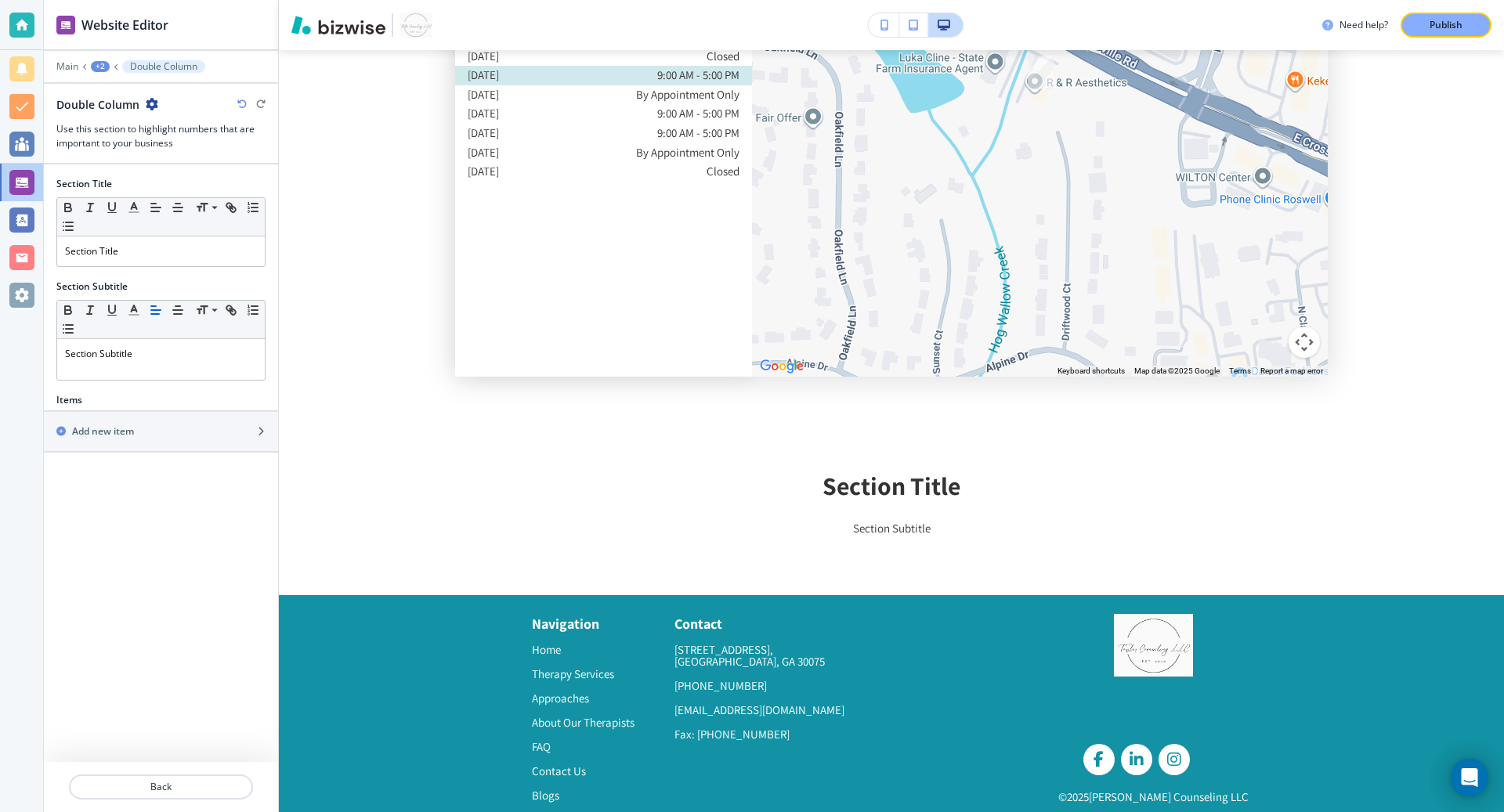
scroll to position [5190, 0]
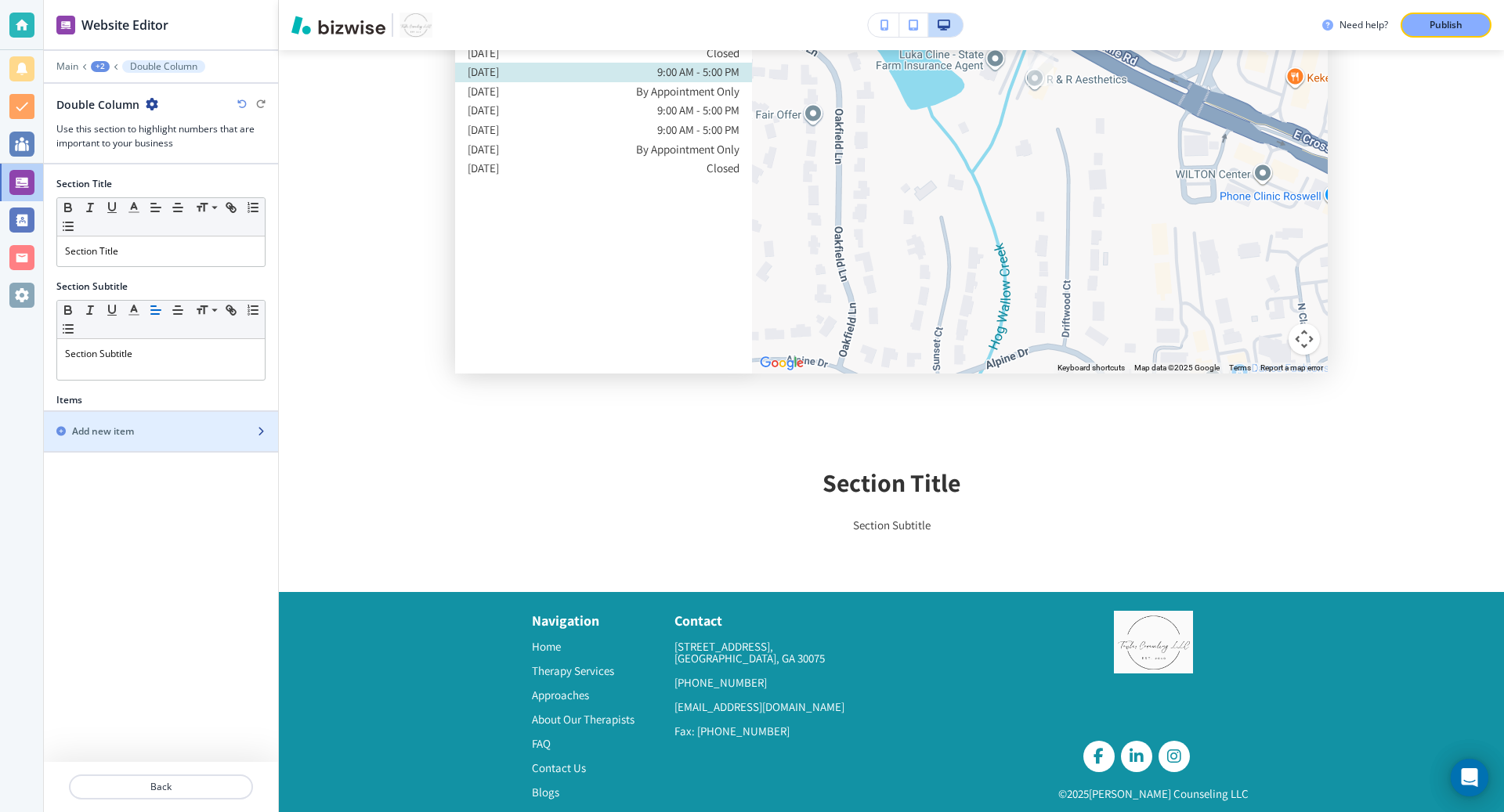
click at [125, 419] on div "button" at bounding box center [161, 417] width 235 height 12
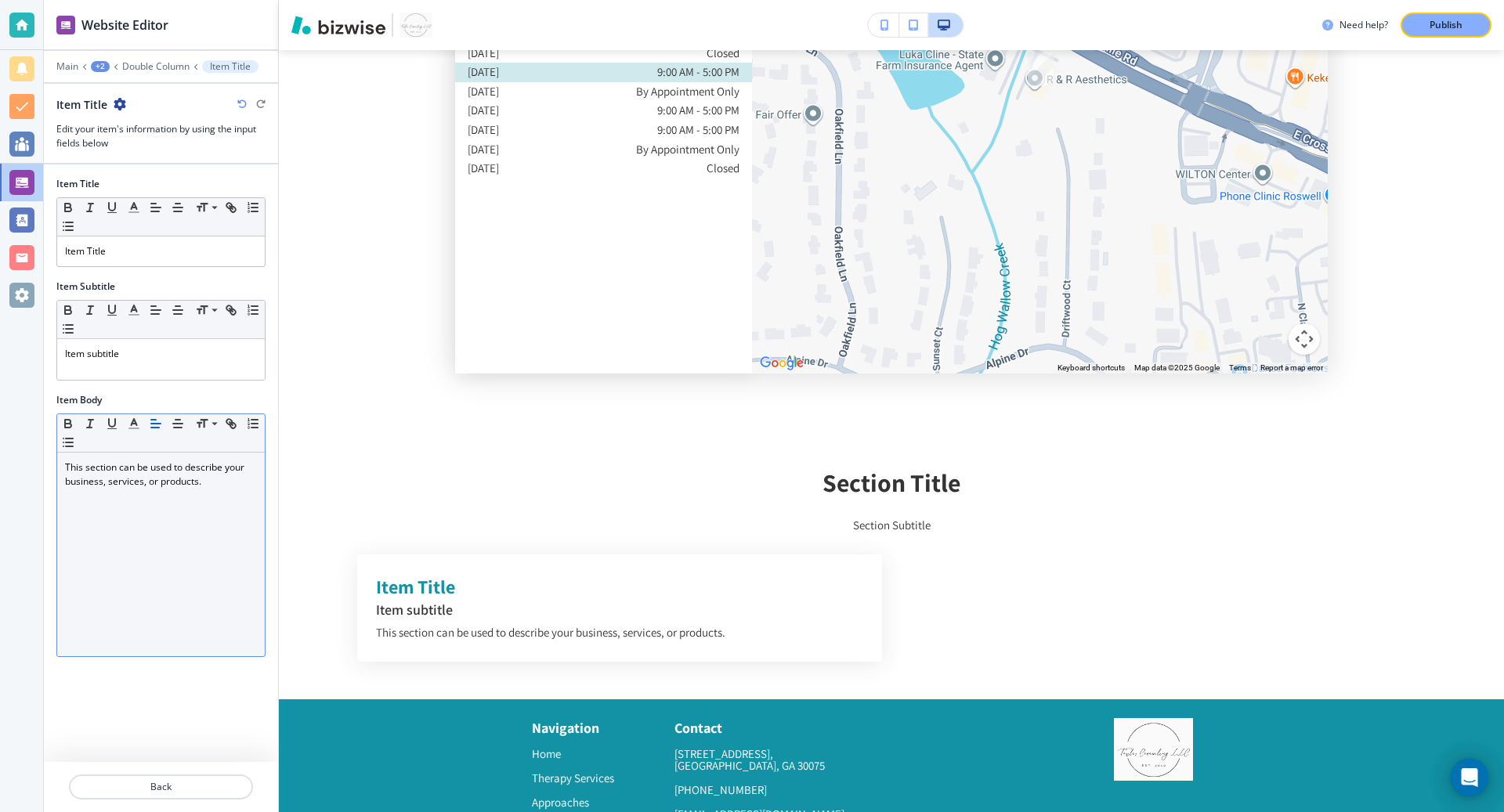
click at [148, 480] on p "This section can be used to describe your business, services, or products." at bounding box center [161, 475] width 192 height 28
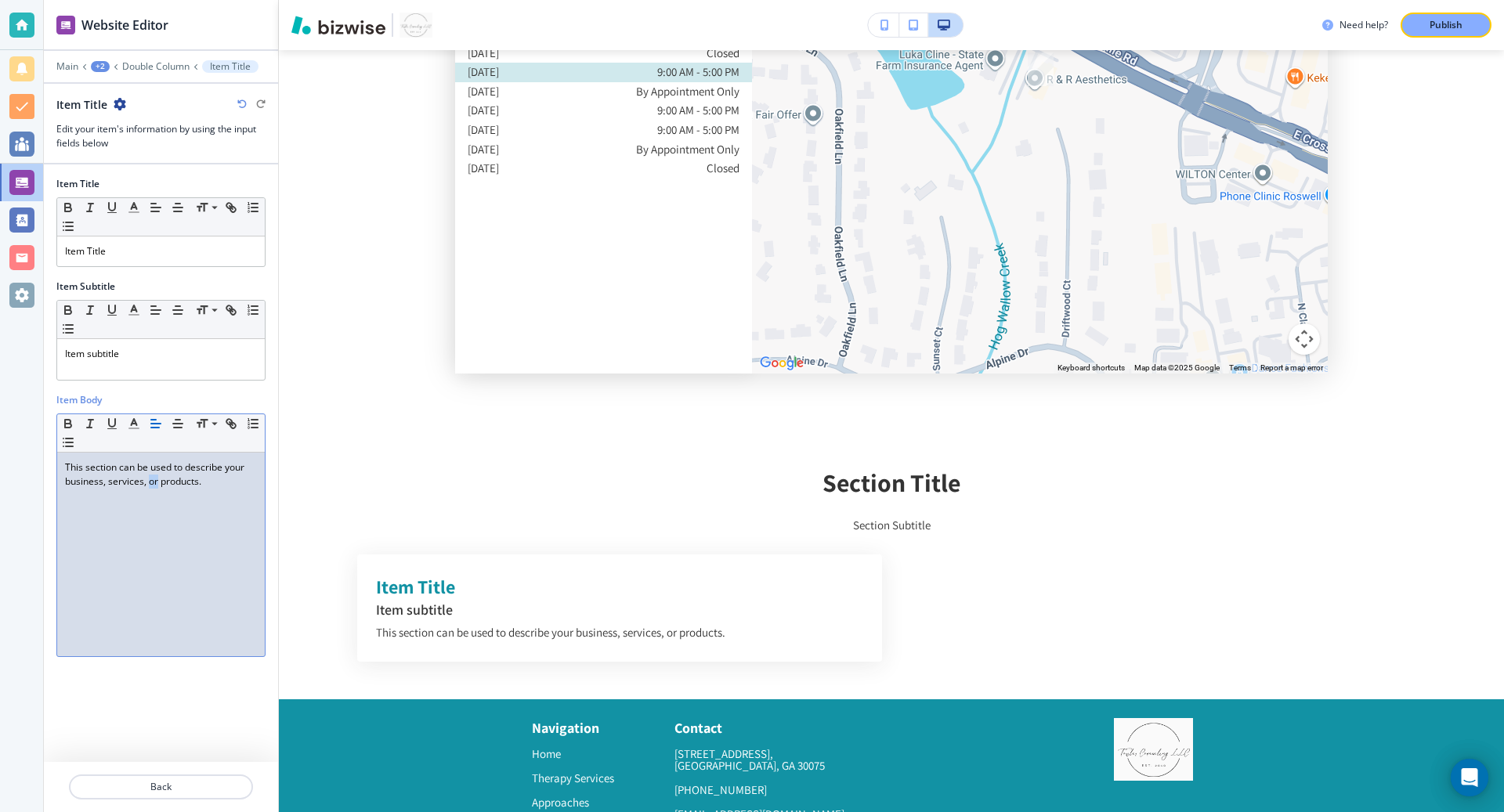
click at [148, 480] on p "This section can be used to describe your business, services, or products." at bounding box center [161, 475] width 192 height 28
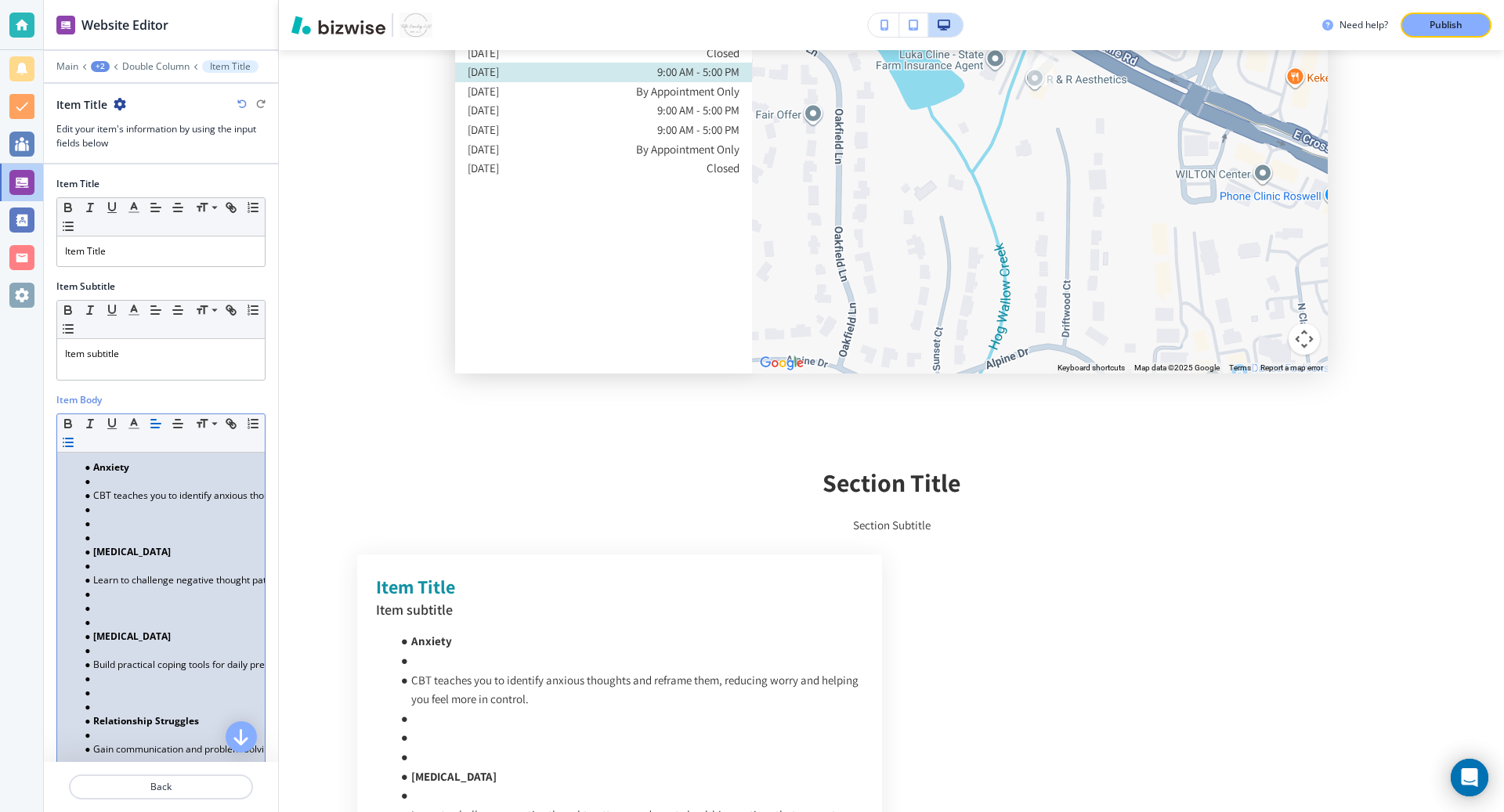
scroll to position [0, 0]
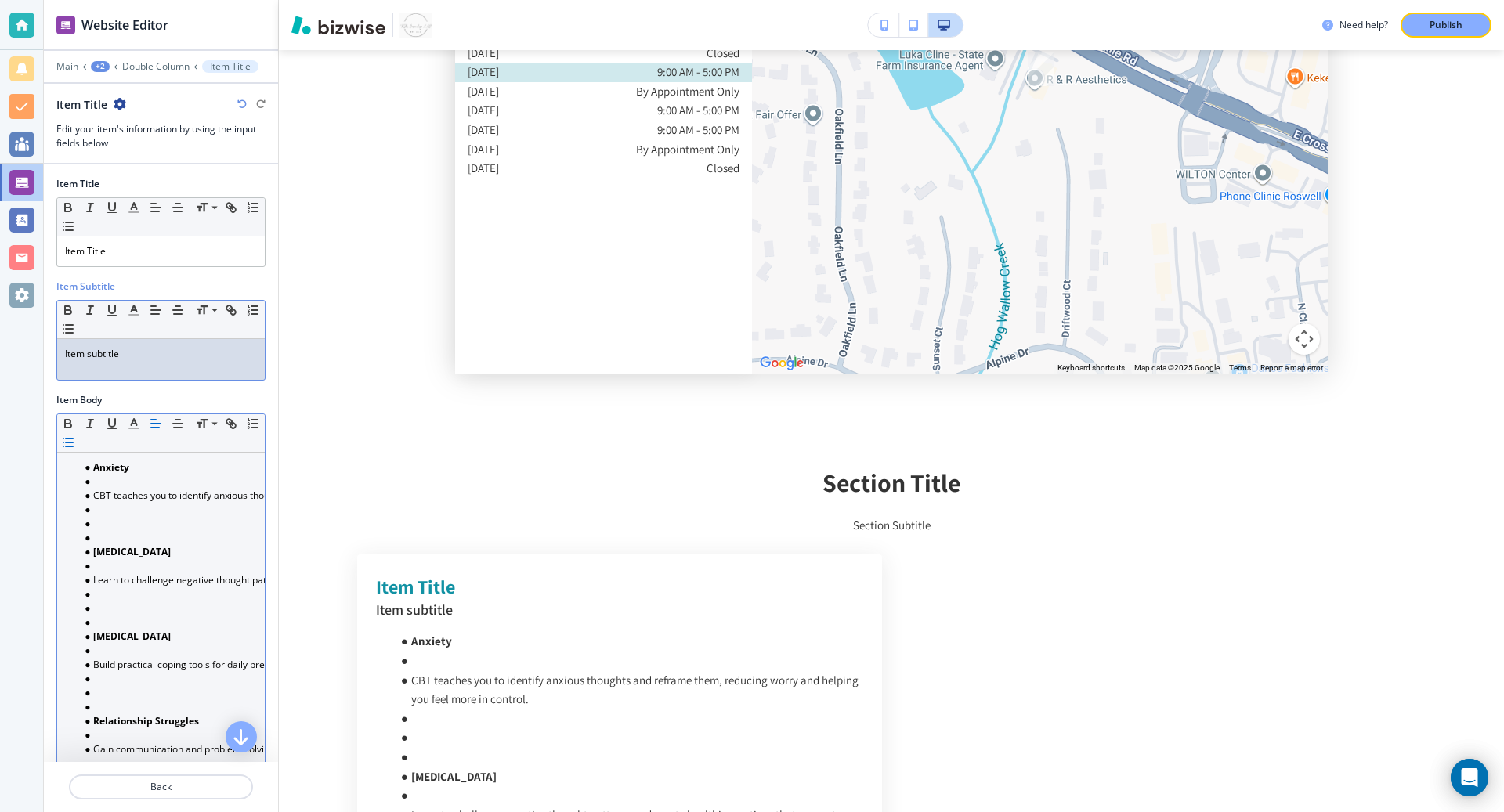
click at [133, 354] on p "Item subtitle" at bounding box center [161, 354] width 192 height 14
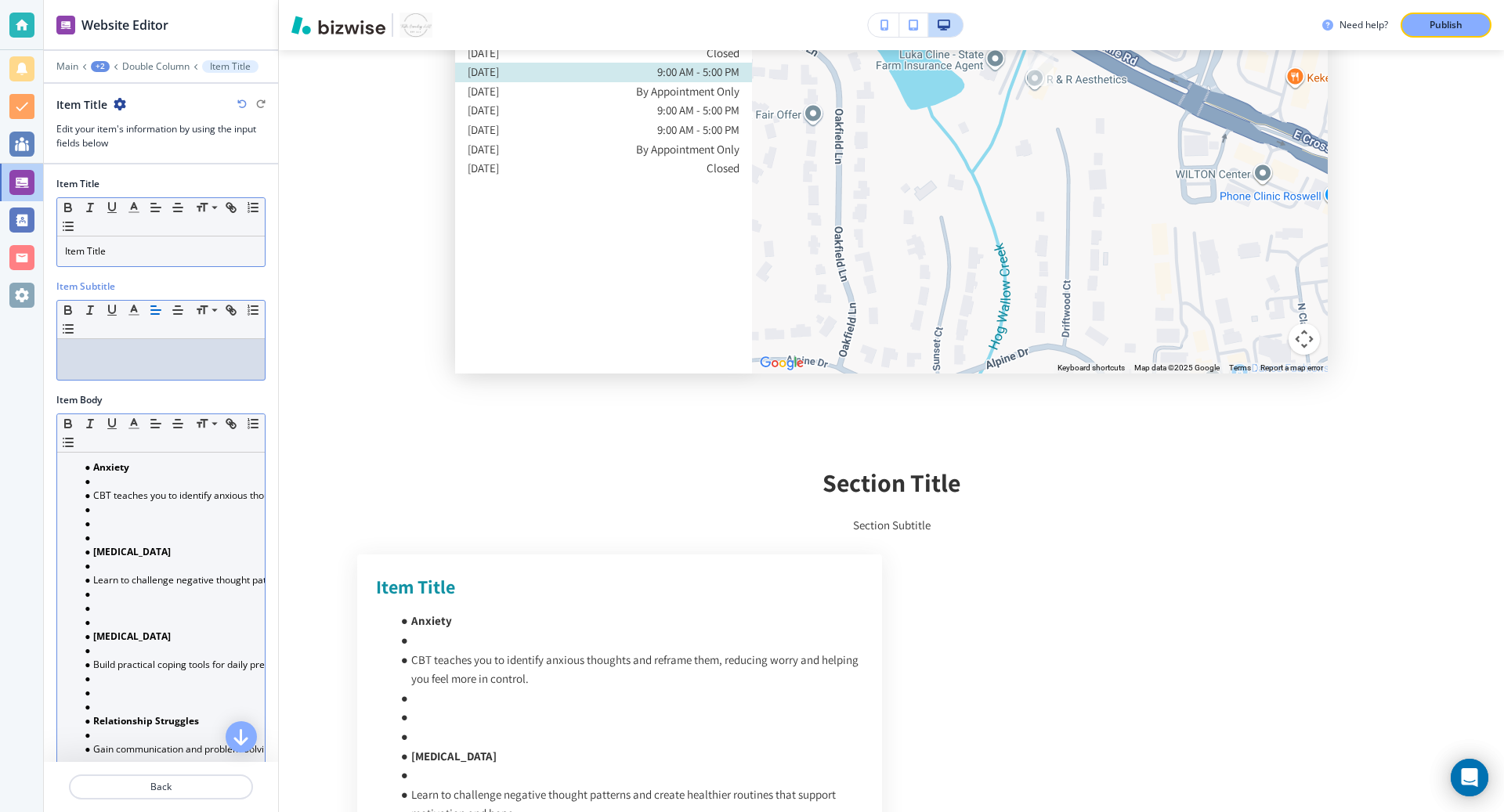
click at [124, 254] on p "Item Title" at bounding box center [161, 251] width 192 height 14
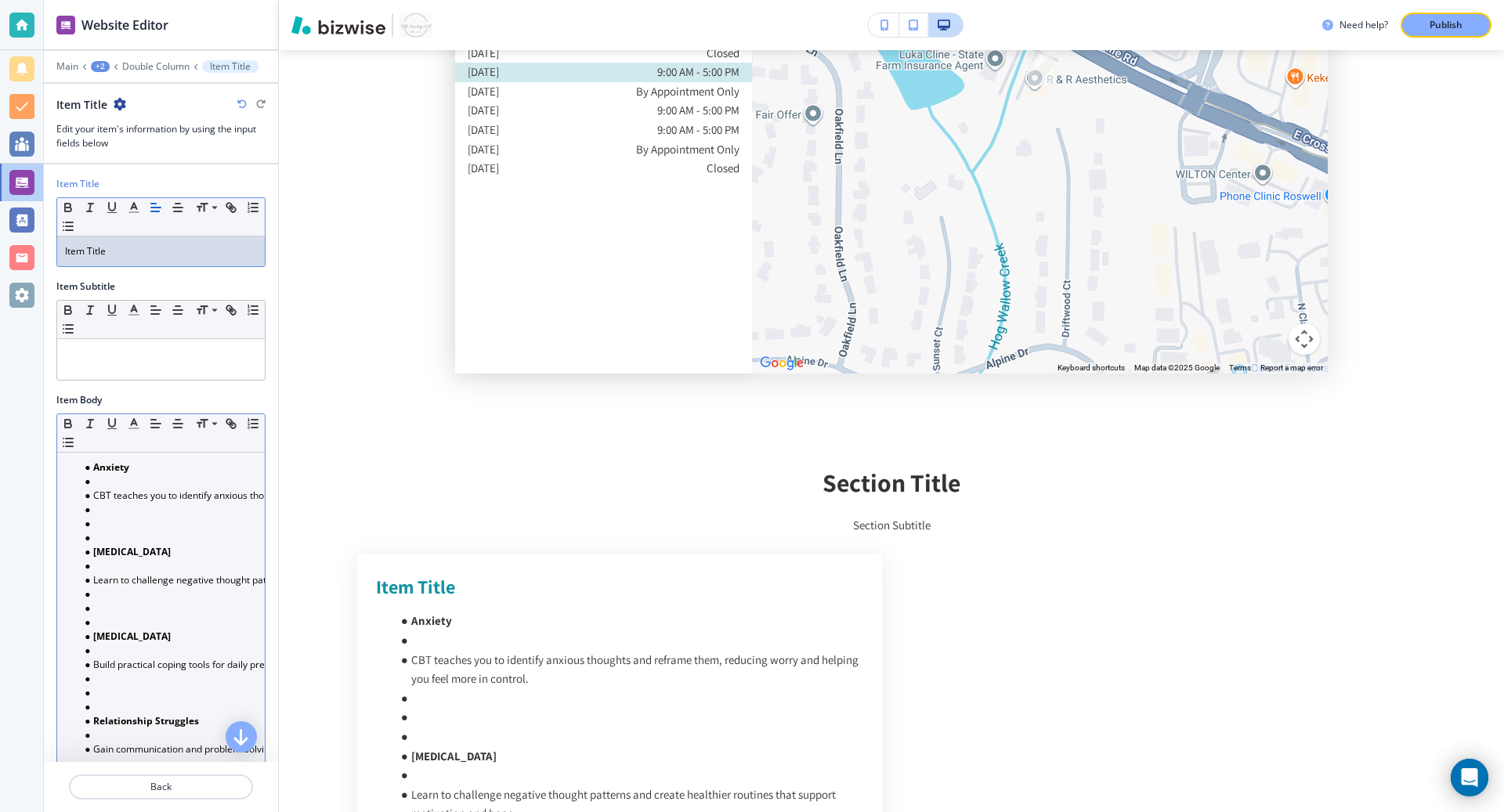
click at [124, 254] on p "Item Title" at bounding box center [161, 251] width 192 height 14
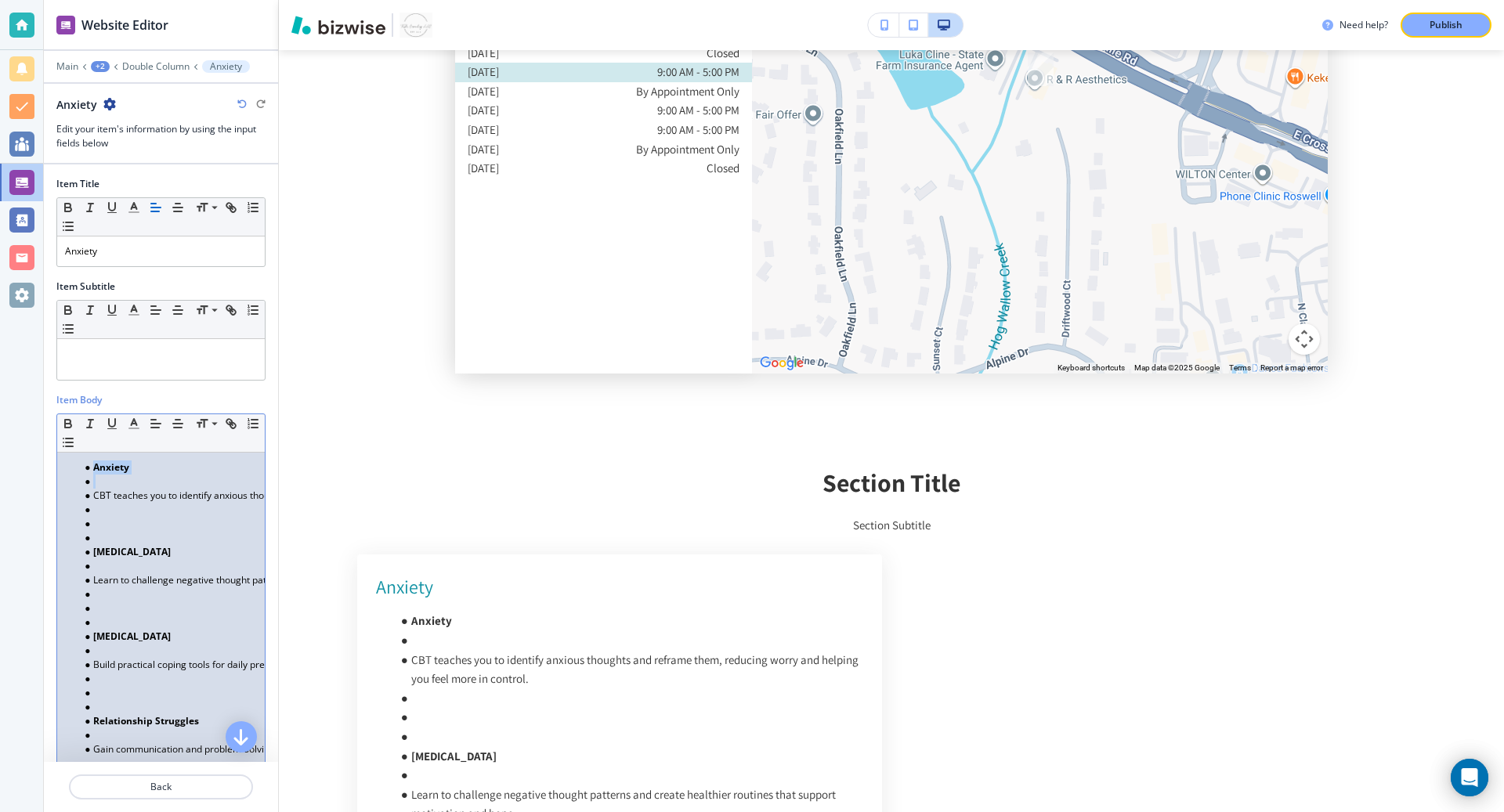
drag, startPoint x: 92, startPoint y: 497, endPoint x: 84, endPoint y: 448, distance: 49.6
click at [84, 448] on div "Small Normal Large Huge Anxiety CBT teaches you to identify anxious thoughts an…" at bounding box center [161, 688] width 209 height 549
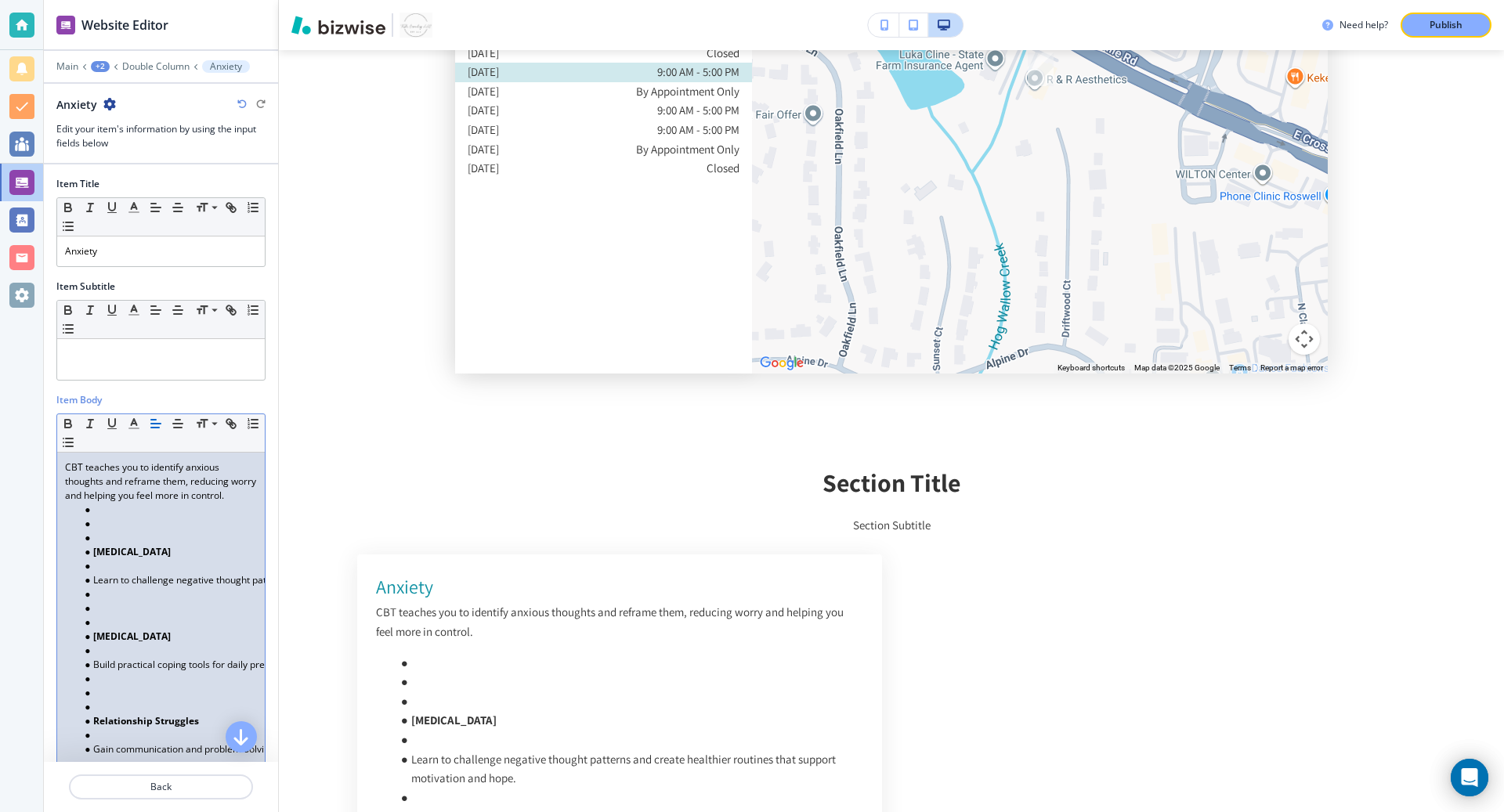
click at [103, 531] on li at bounding box center [168, 538] width 178 height 14
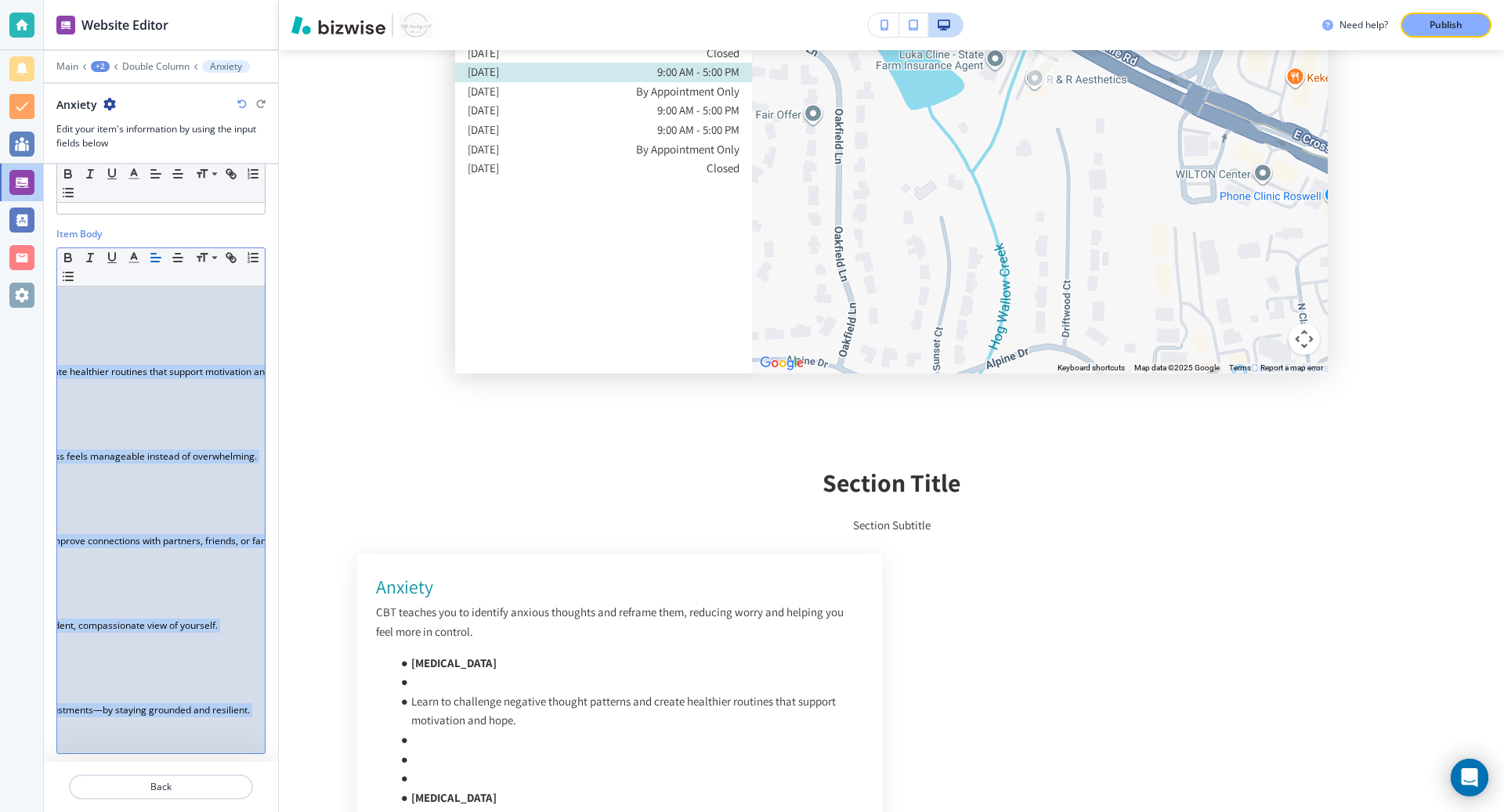
scroll to position [0, 307]
drag, startPoint x: 86, startPoint y: 507, endPoint x: 261, endPoint y: 802, distance: 343.0
click at [261, 802] on div "Website Editor Main +2 Double Column Anxiety Anxiety Edit your item's informati…" at bounding box center [161, 406] width 235 height 812
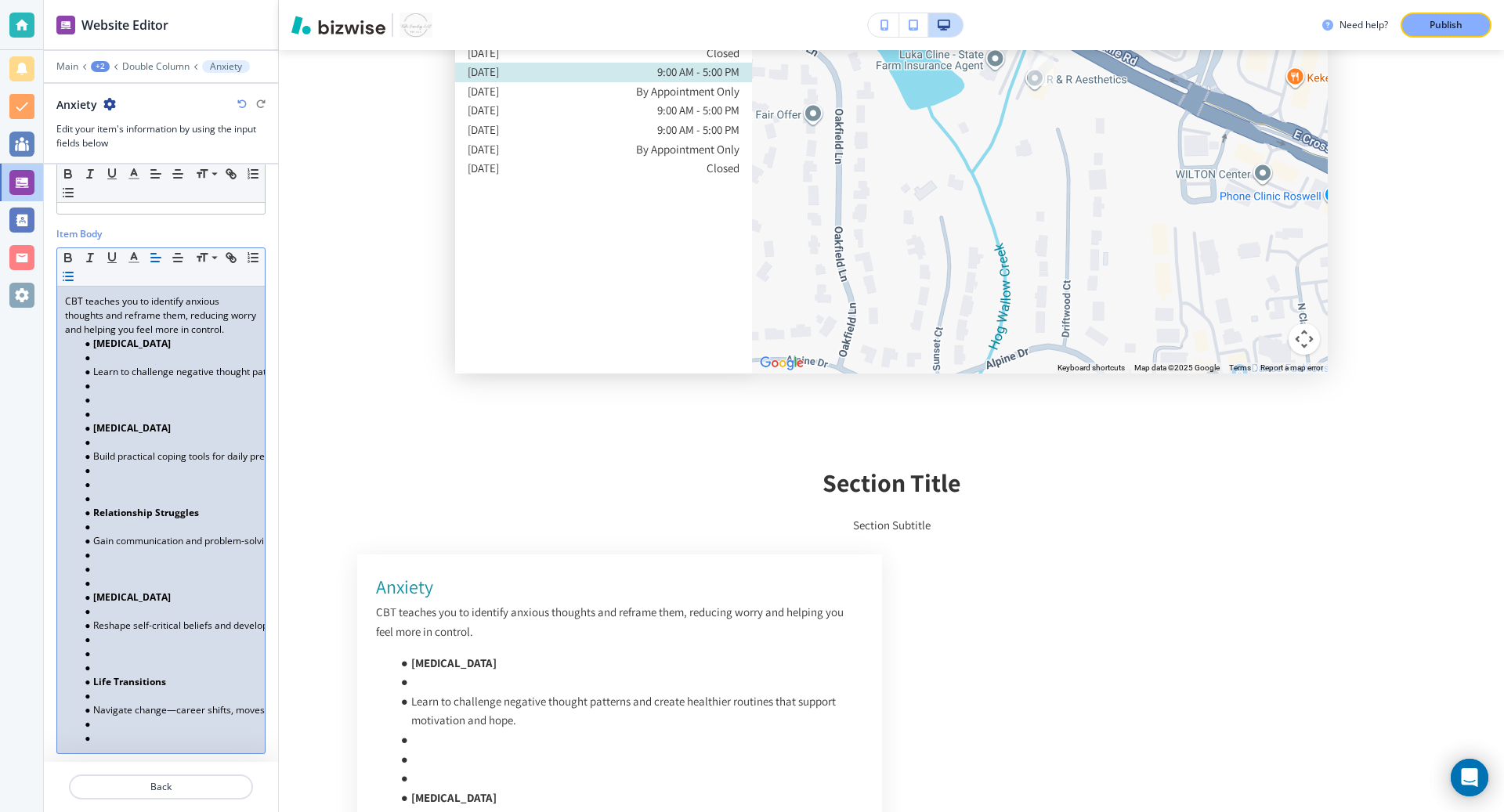
scroll to position [0, 0]
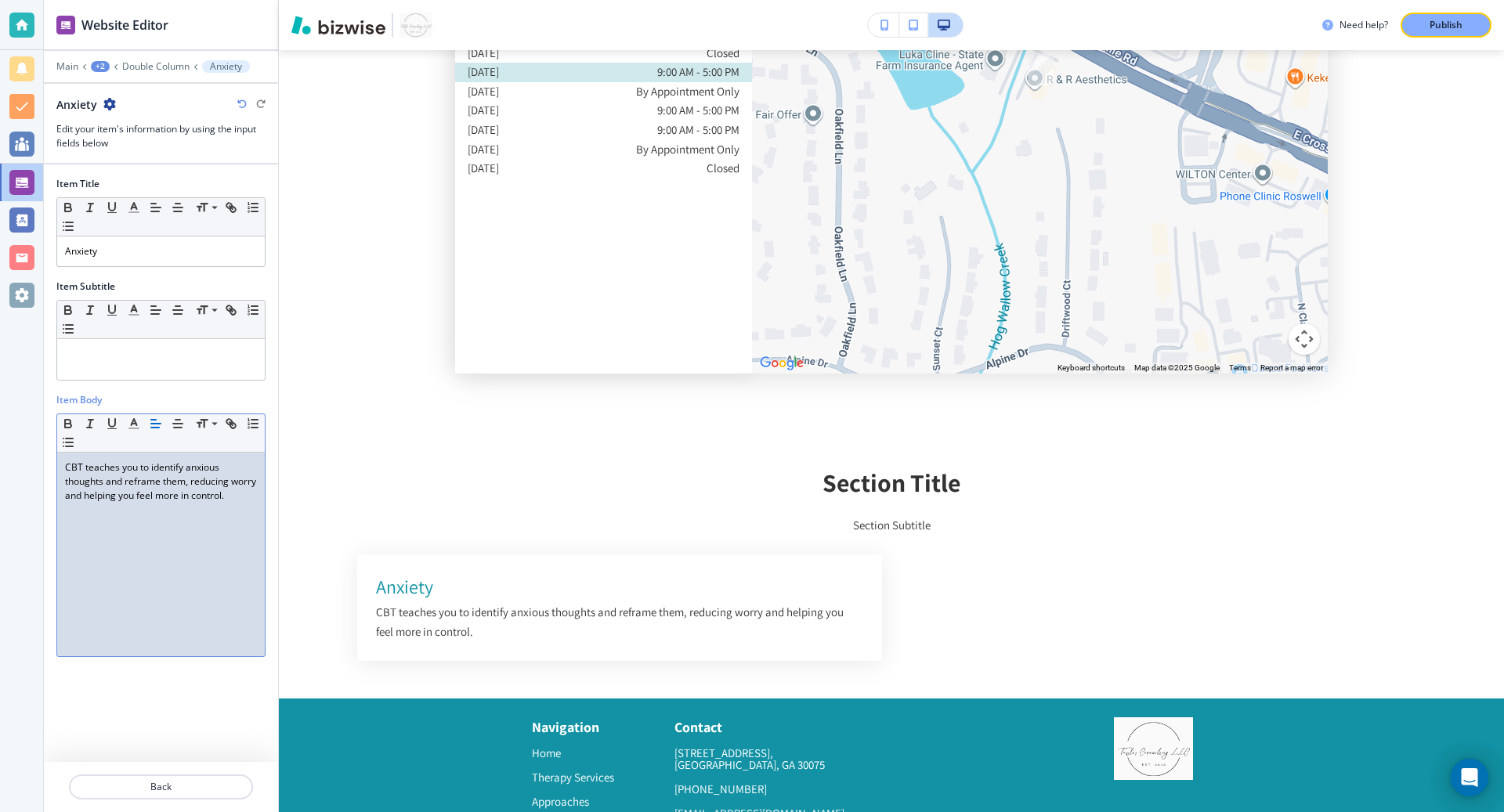
click at [209, 493] on p "CBT teaches you to identify anxious thoughts and reframe them, reducing worry a…" at bounding box center [161, 482] width 192 height 43
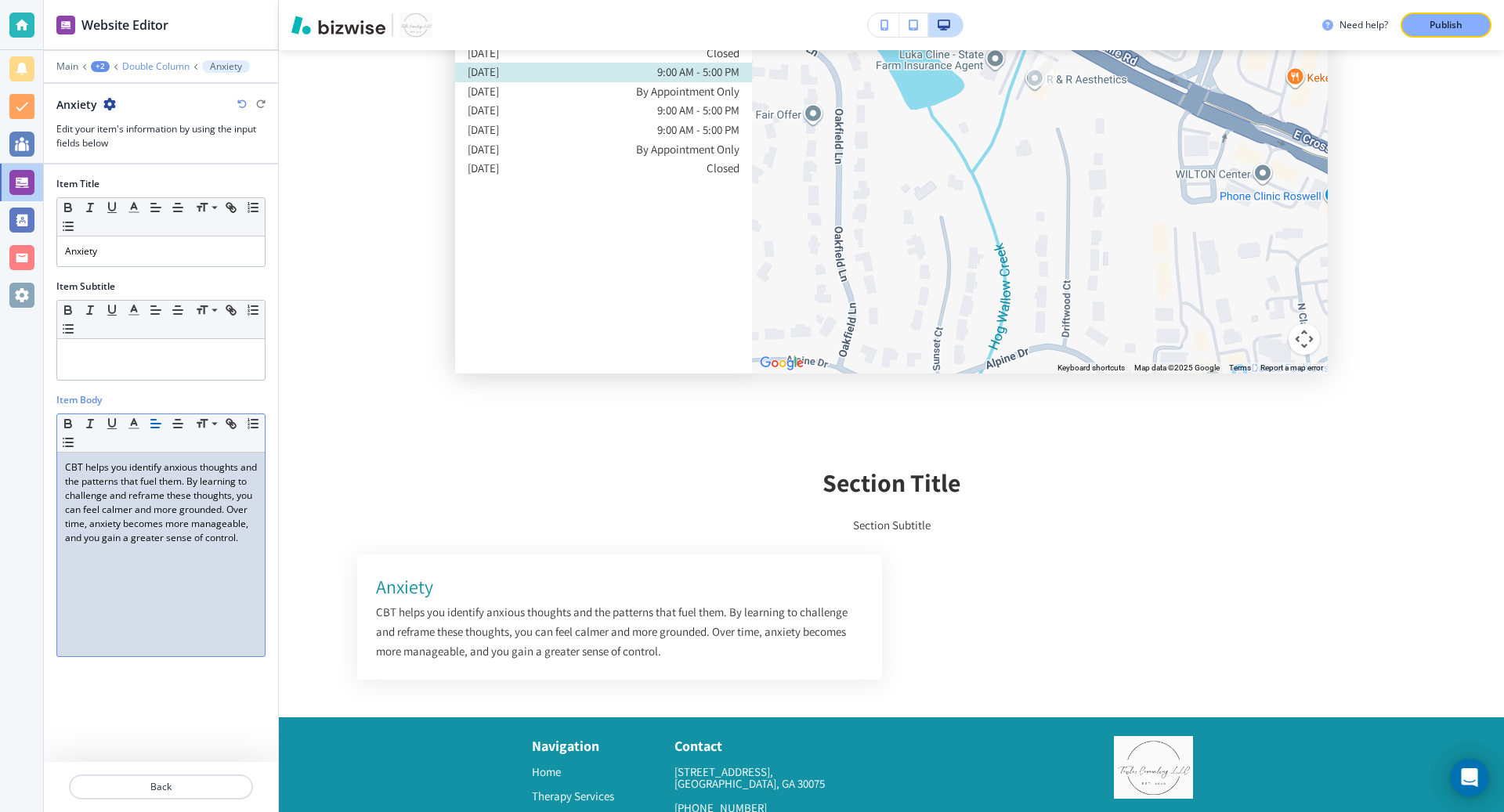
click at [150, 66] on p "Double Column" at bounding box center [155, 67] width 67 height 11
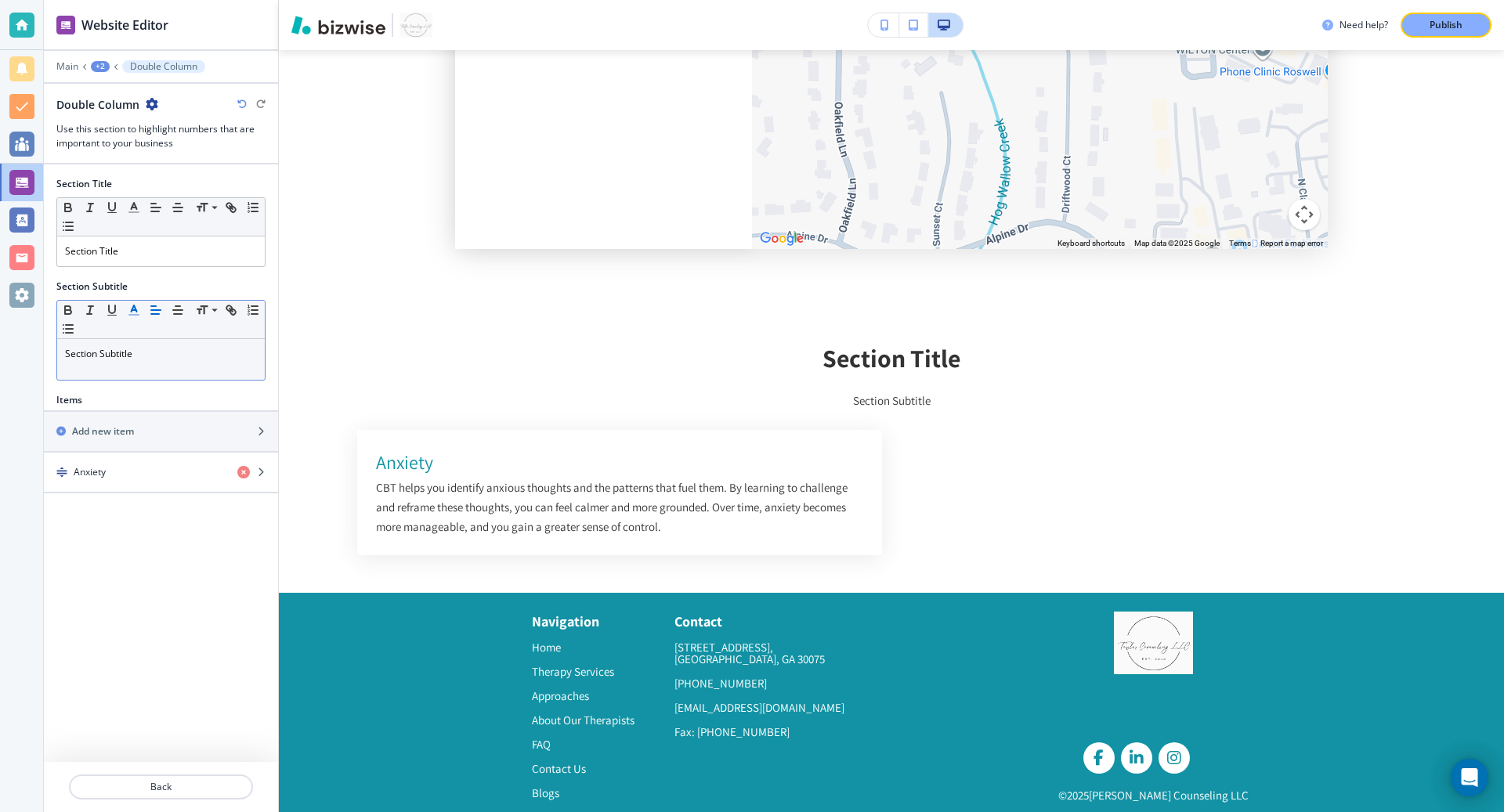
scroll to position [5315, 0]
click at [157, 241] on div "Section Title" at bounding box center [160, 251] width 207 height 29
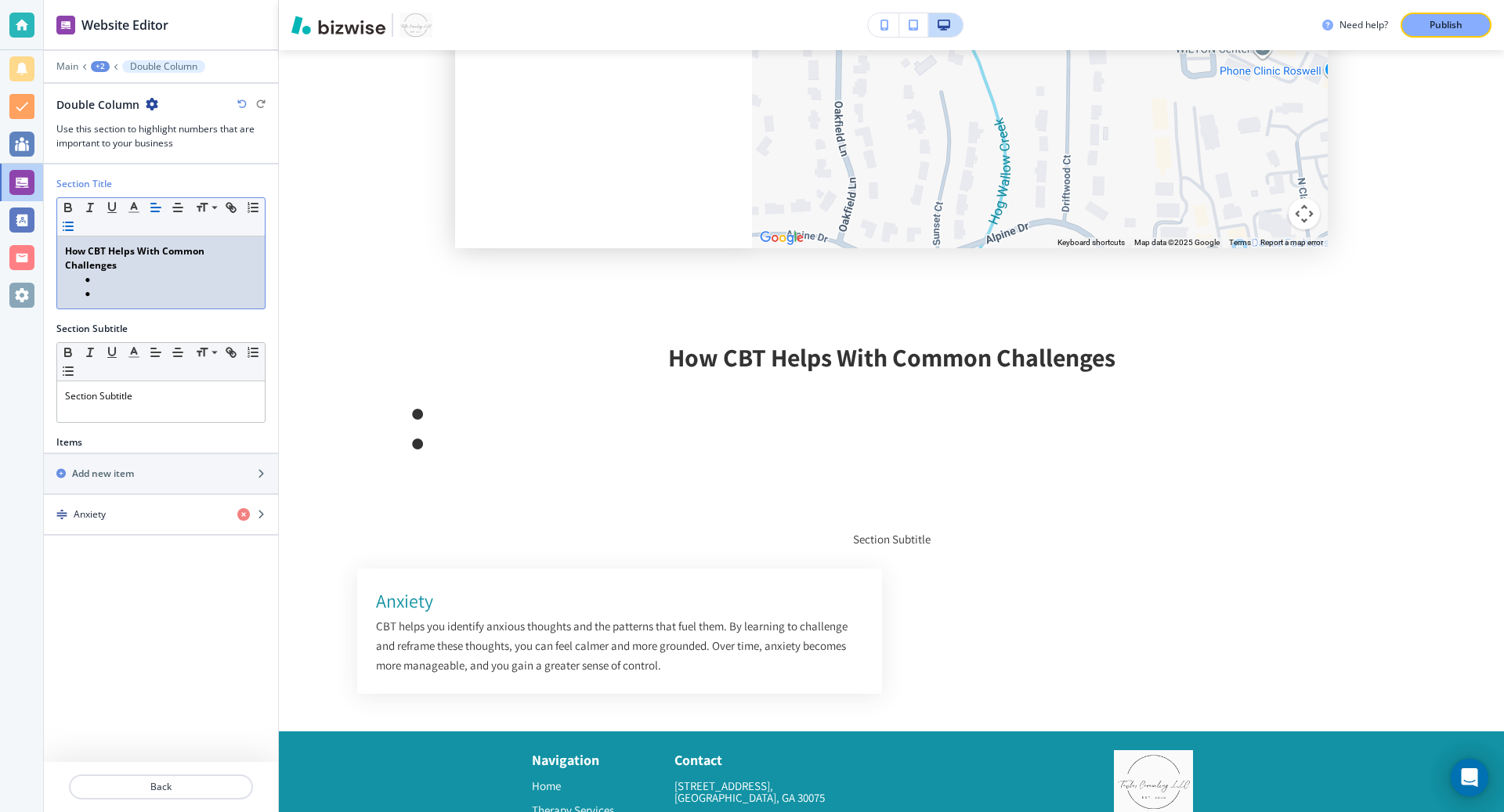
scroll to position [0, 0]
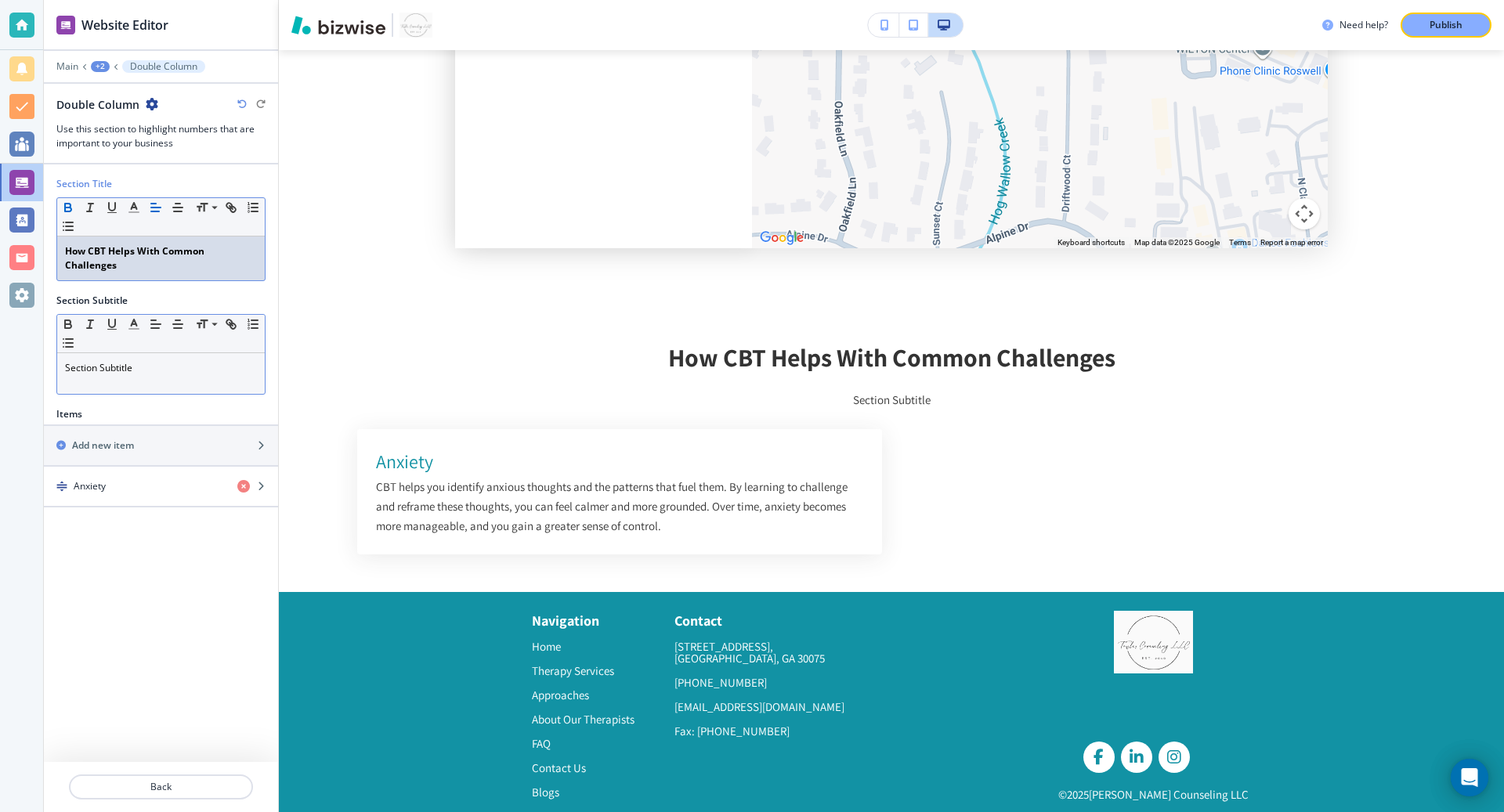
click at [152, 362] on p "Section Subtitle" at bounding box center [161, 368] width 192 height 14
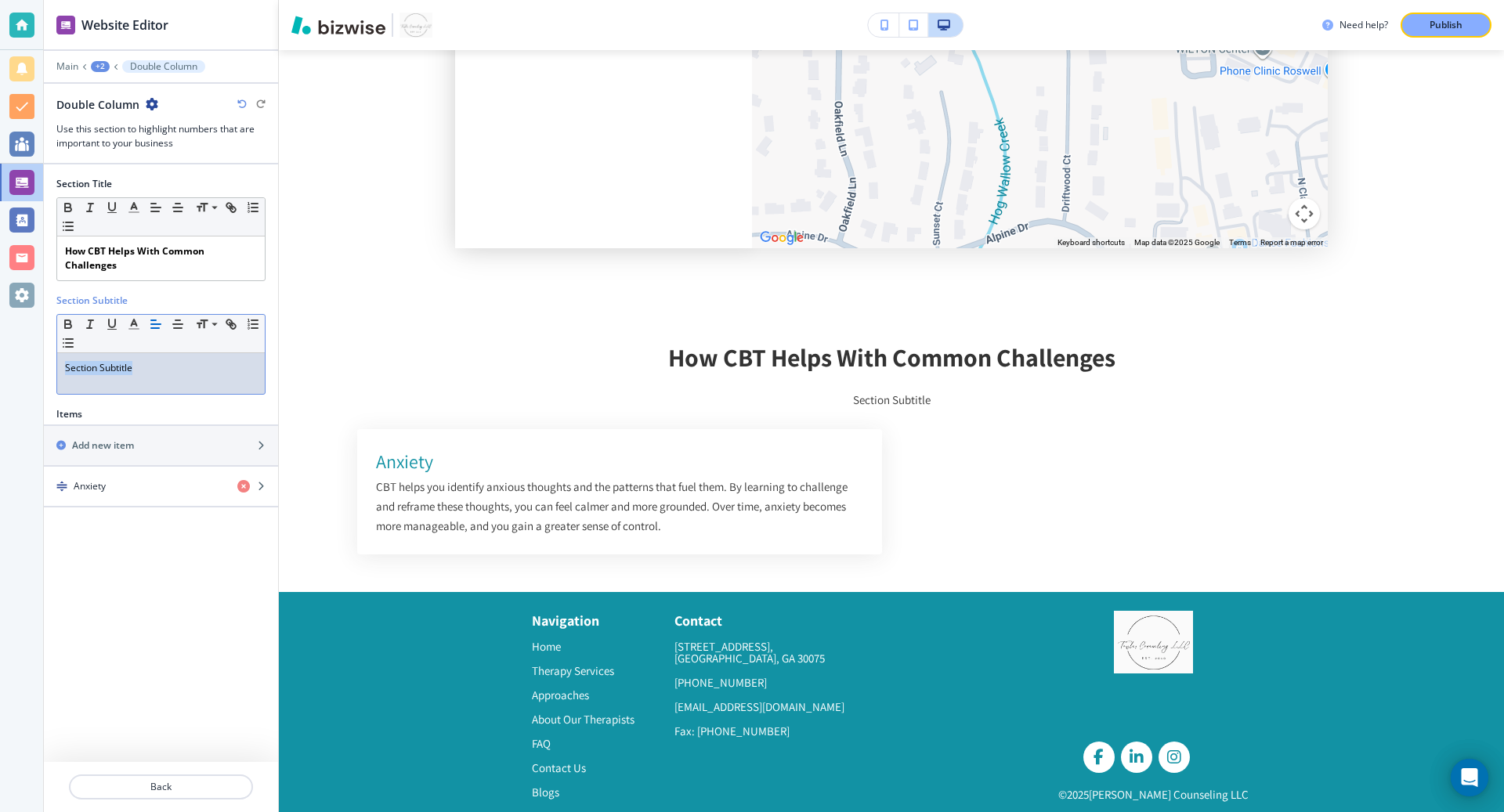
click at [152, 362] on p "Section Subtitle" at bounding box center [161, 368] width 192 height 14
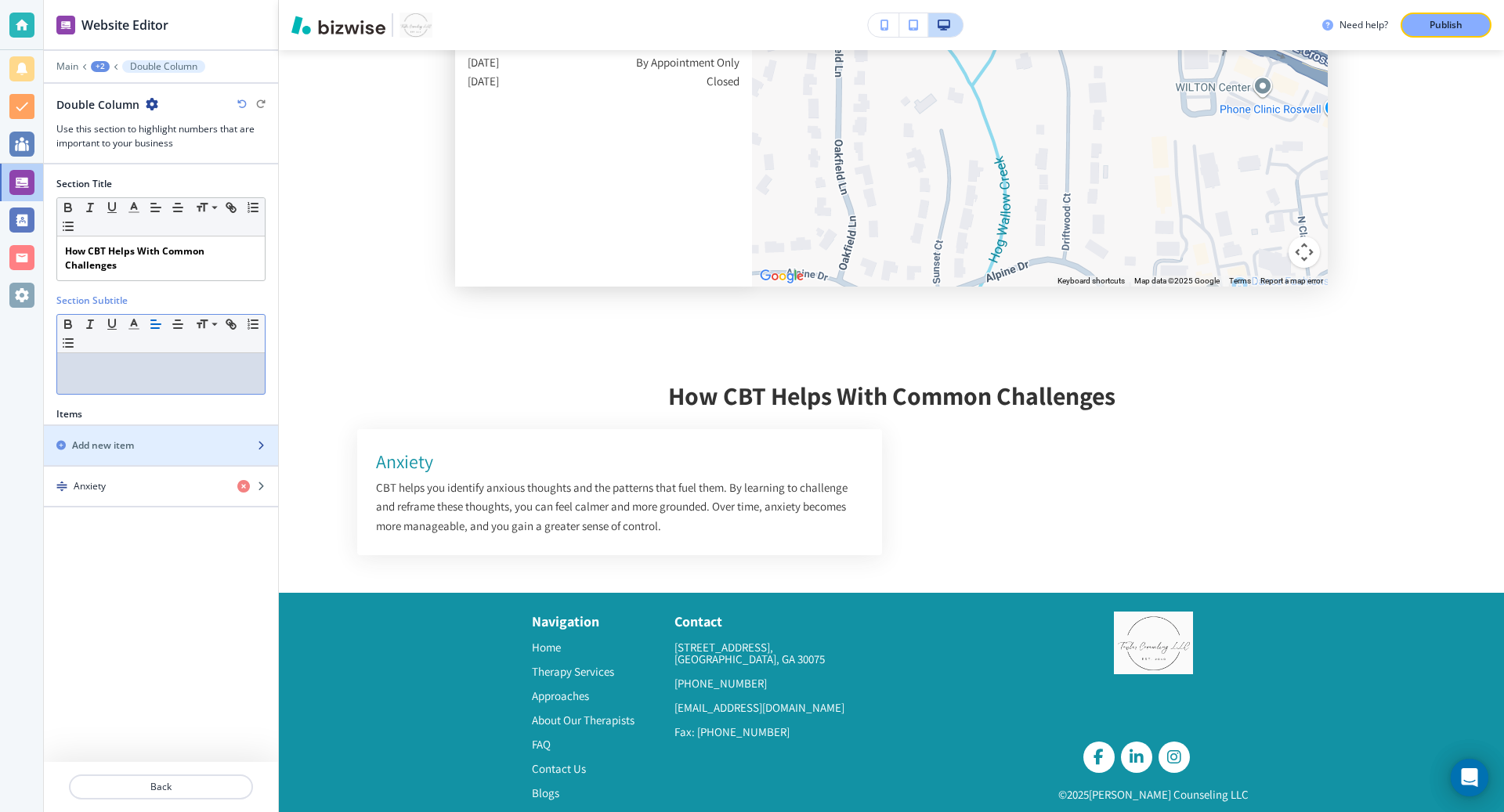
click at [149, 439] on div "Add new item" at bounding box center [143, 446] width 200 height 14
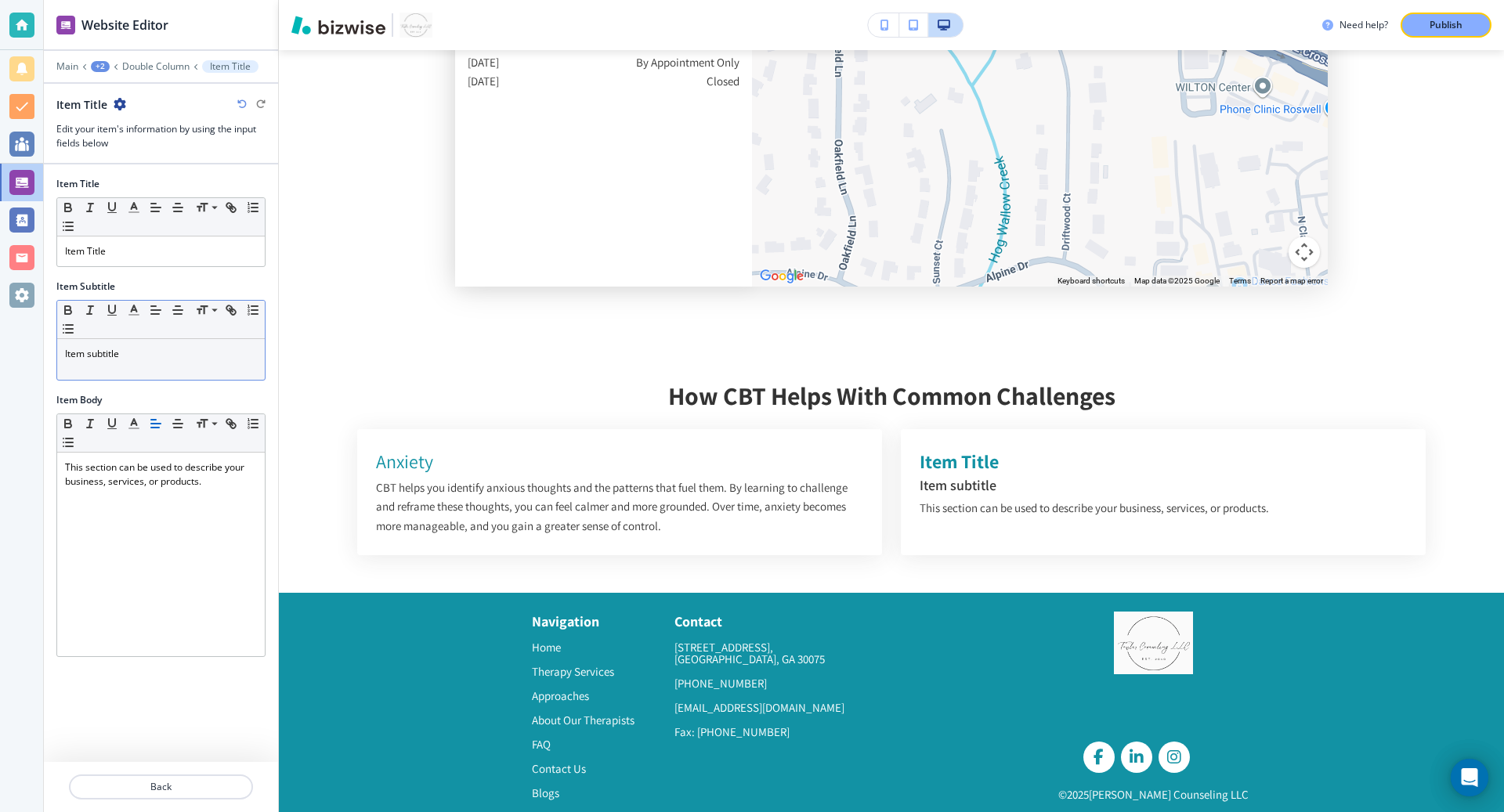
click at [178, 353] on p "Item subtitle" at bounding box center [161, 354] width 192 height 14
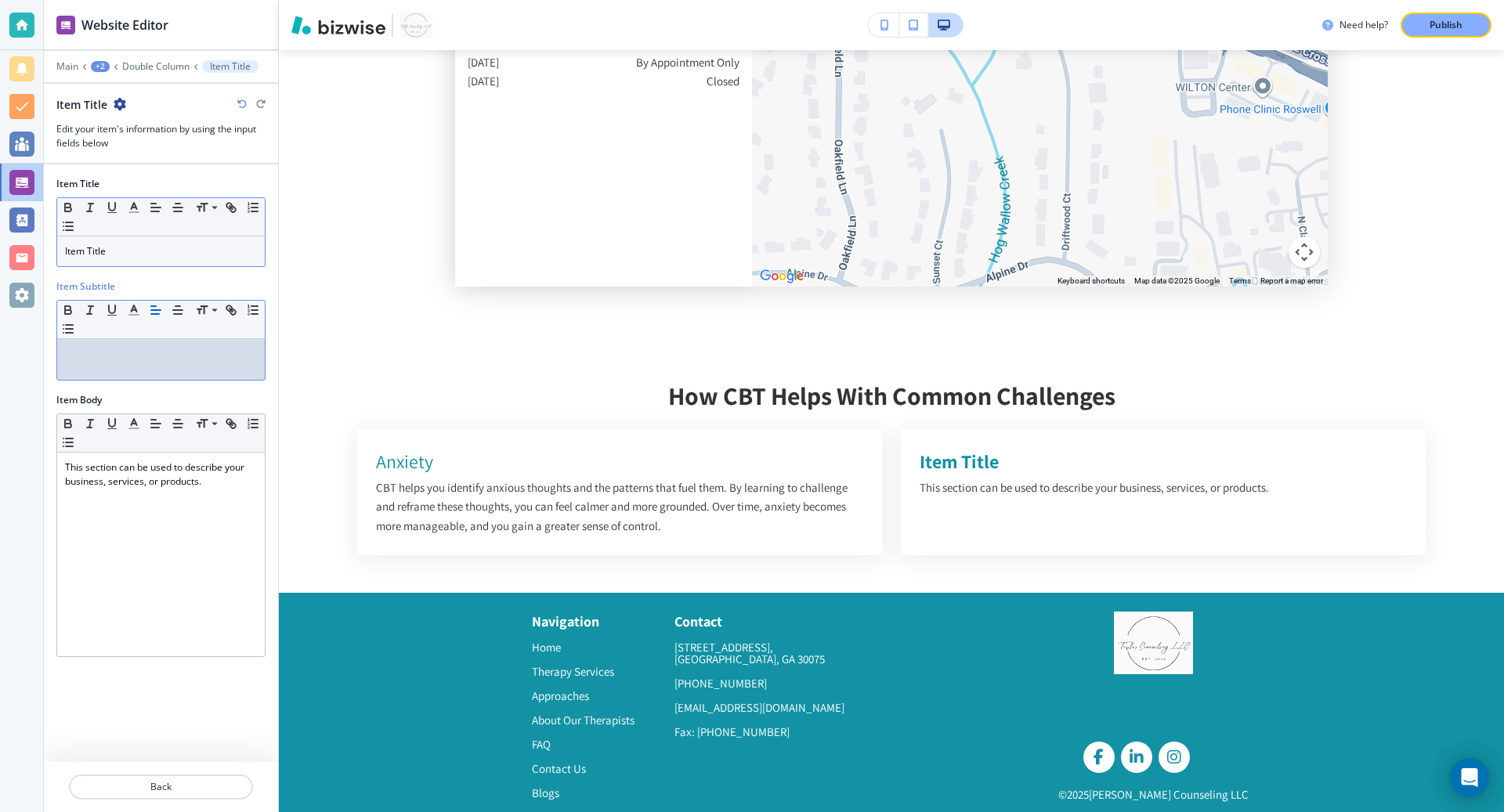
click at [136, 250] on p "Item Title" at bounding box center [161, 251] width 192 height 14
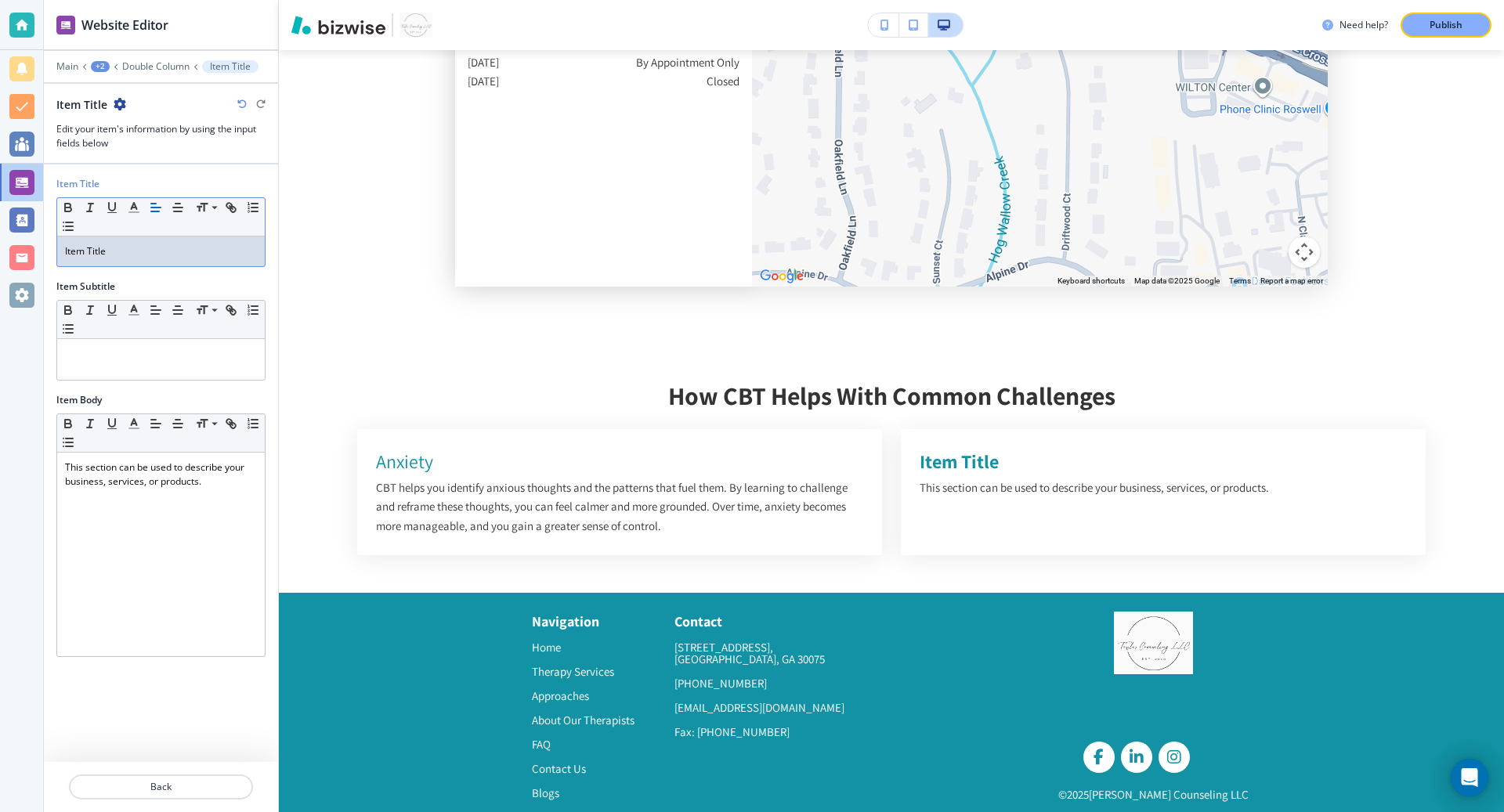
click at [136, 250] on p "Item Title" at bounding box center [161, 251] width 192 height 14
click at [125, 258] on div "Depression" at bounding box center [160, 251] width 207 height 29
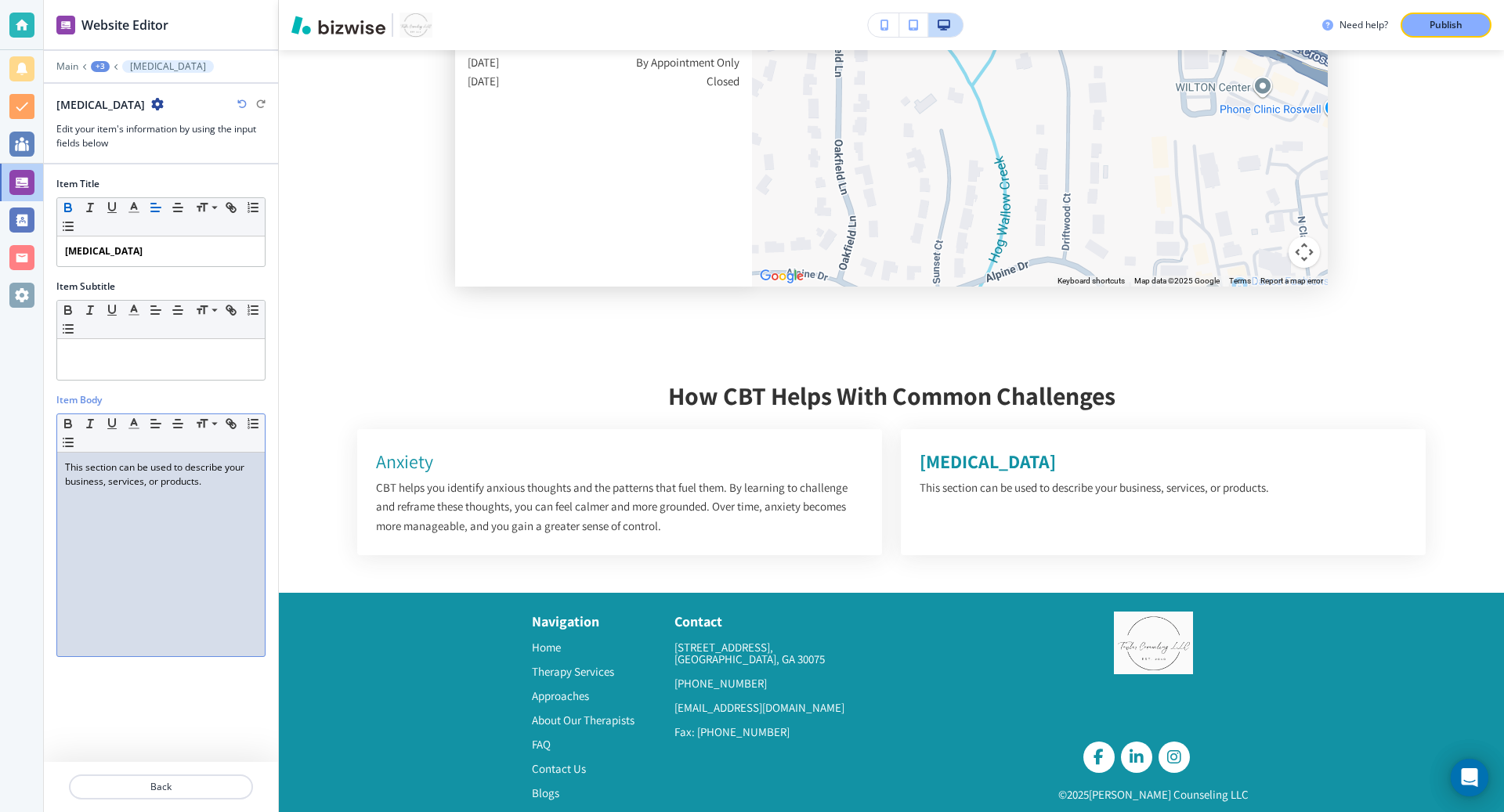
click at [133, 468] on p "This section can be used to describe your business, services, or products." at bounding box center [161, 475] width 192 height 28
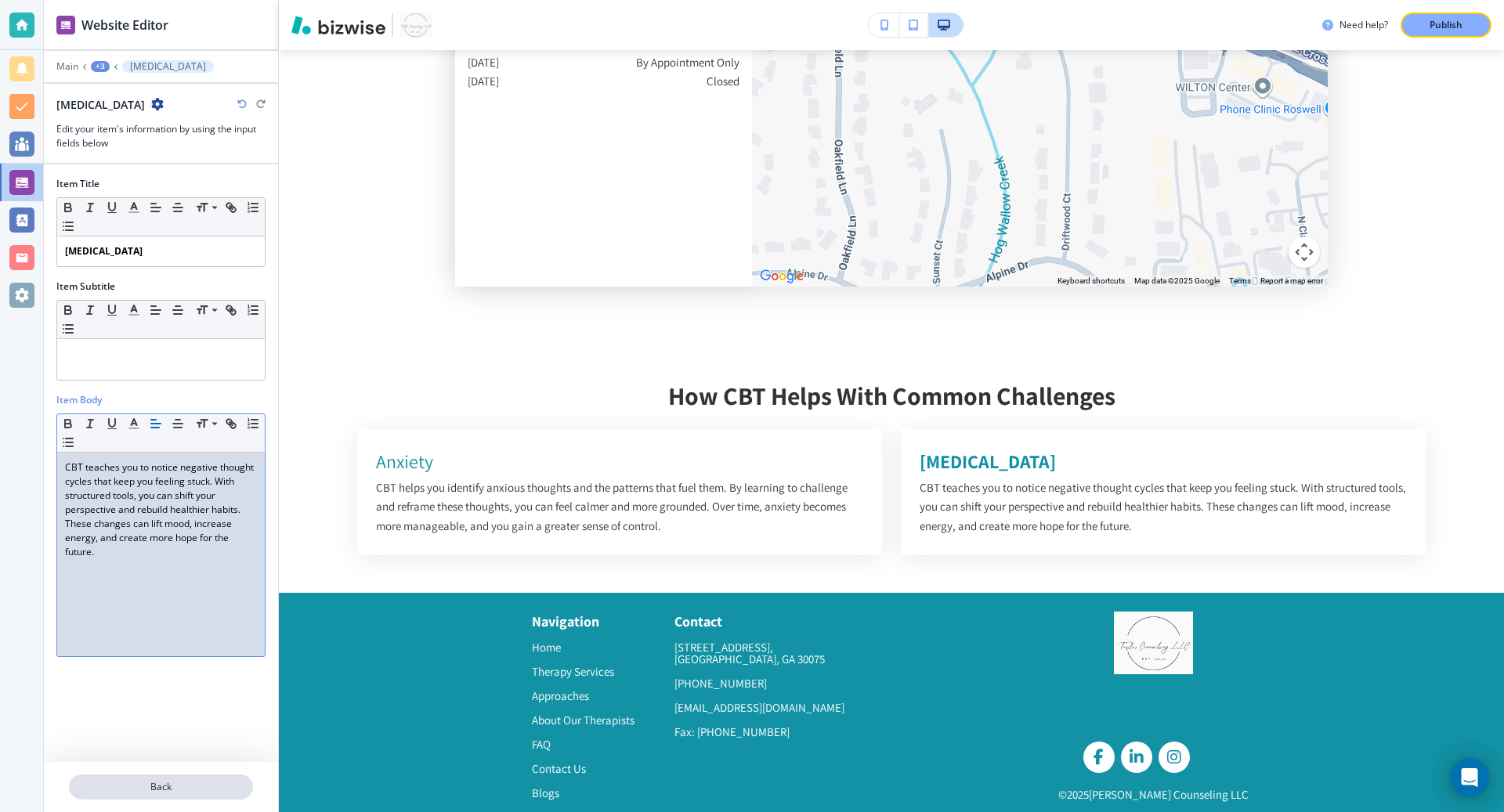
click at [136, 790] on p "Back" at bounding box center [160, 786] width 181 height 14
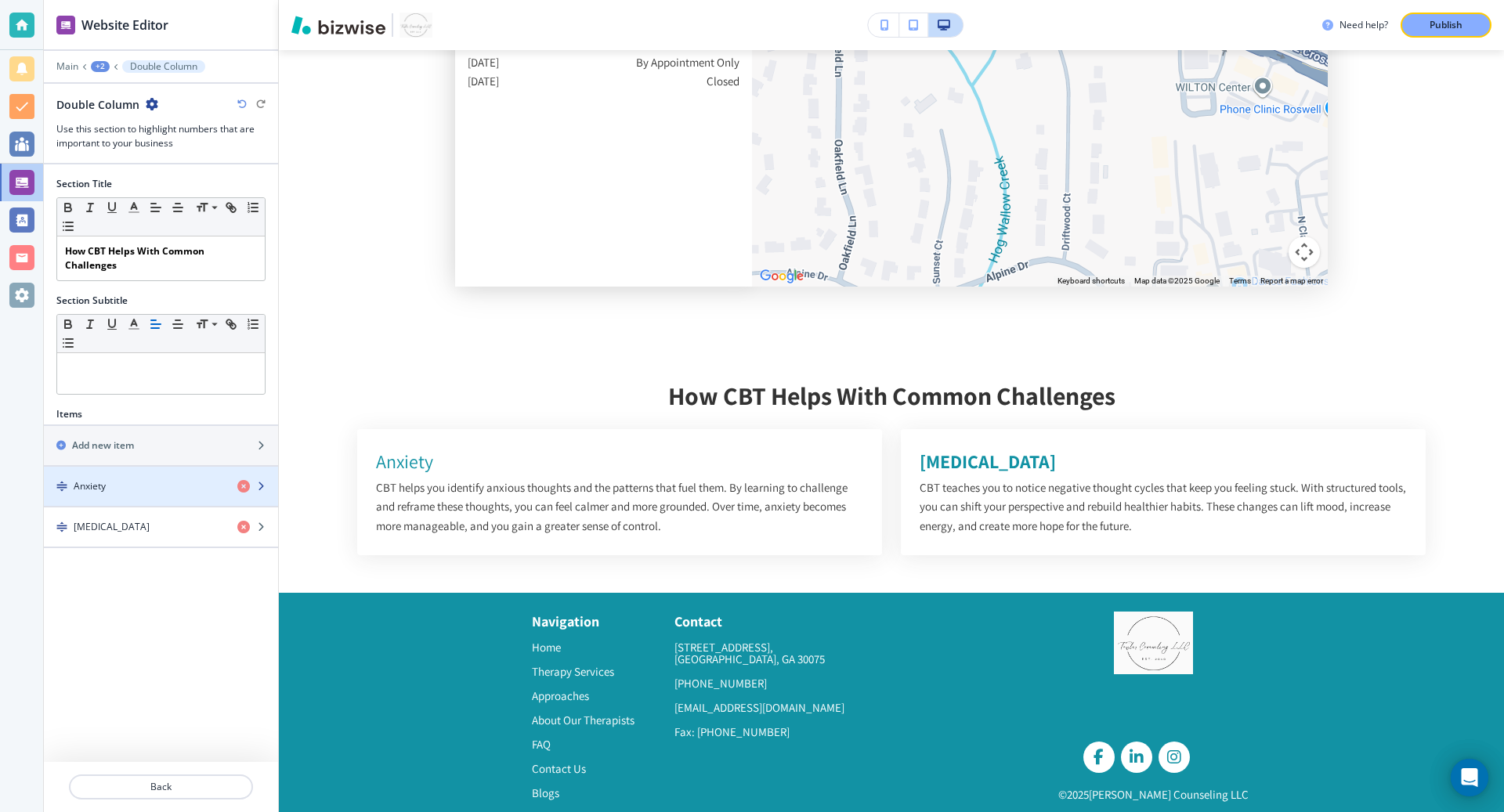
click at [157, 493] on div "button" at bounding box center [161, 499] width 235 height 12
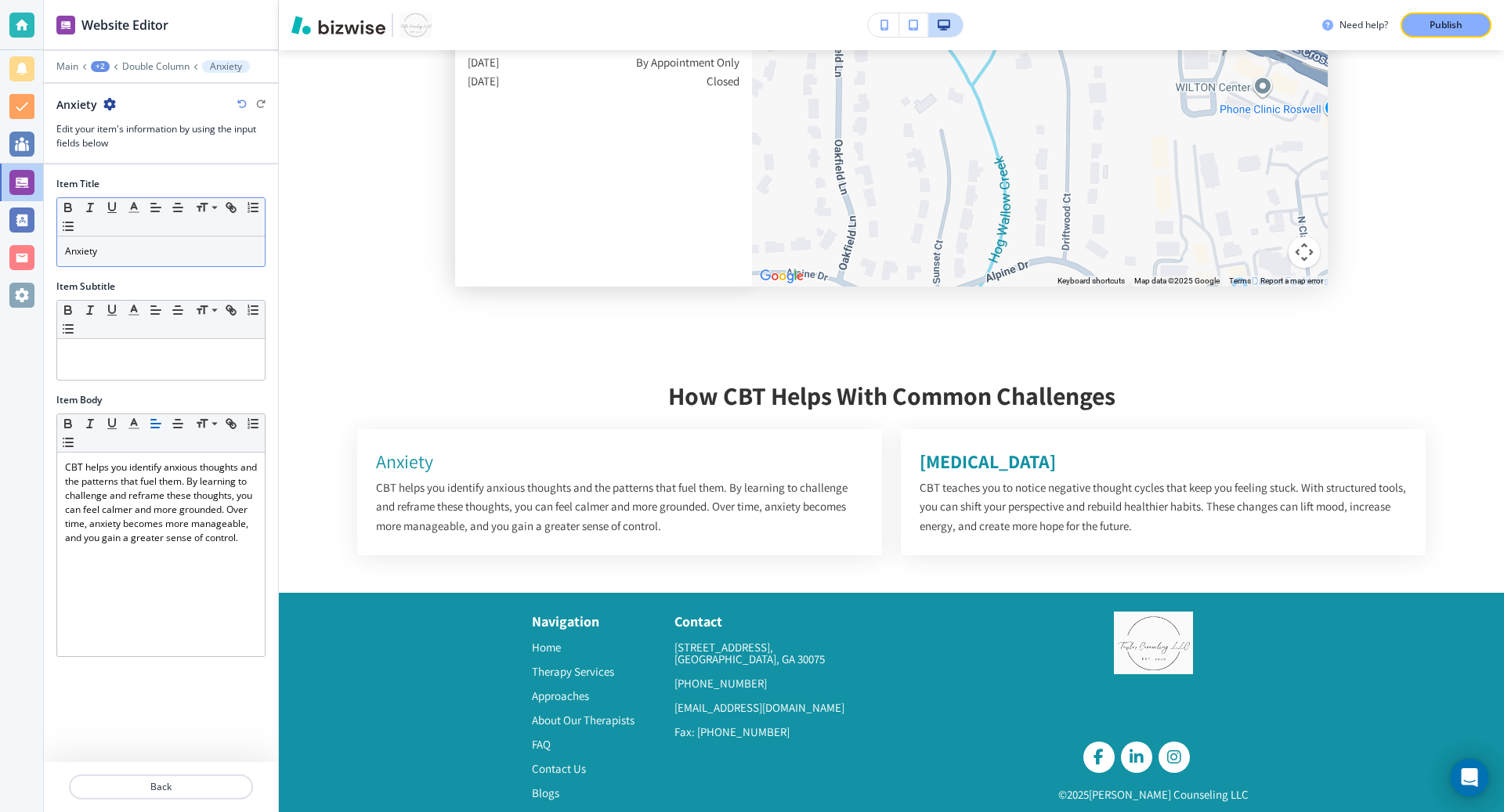
click at [180, 249] on p "Anxiety" at bounding box center [161, 251] width 192 height 14
click at [120, 800] on div at bounding box center [161, 805] width 235 height 12
click at [141, 788] on p "Back" at bounding box center [160, 786] width 181 height 14
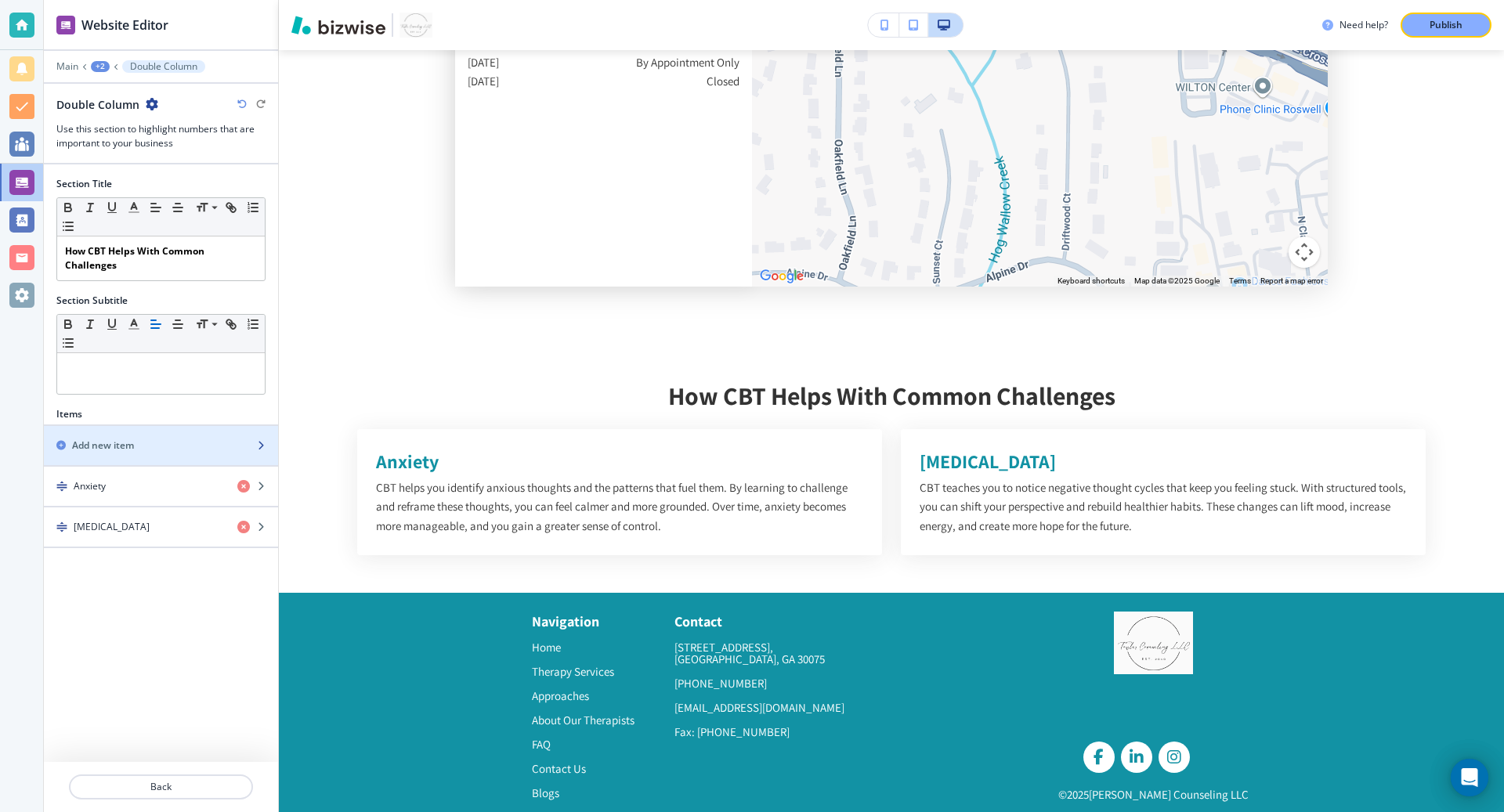
click at [175, 439] on div "Add new item" at bounding box center [143, 446] width 200 height 14
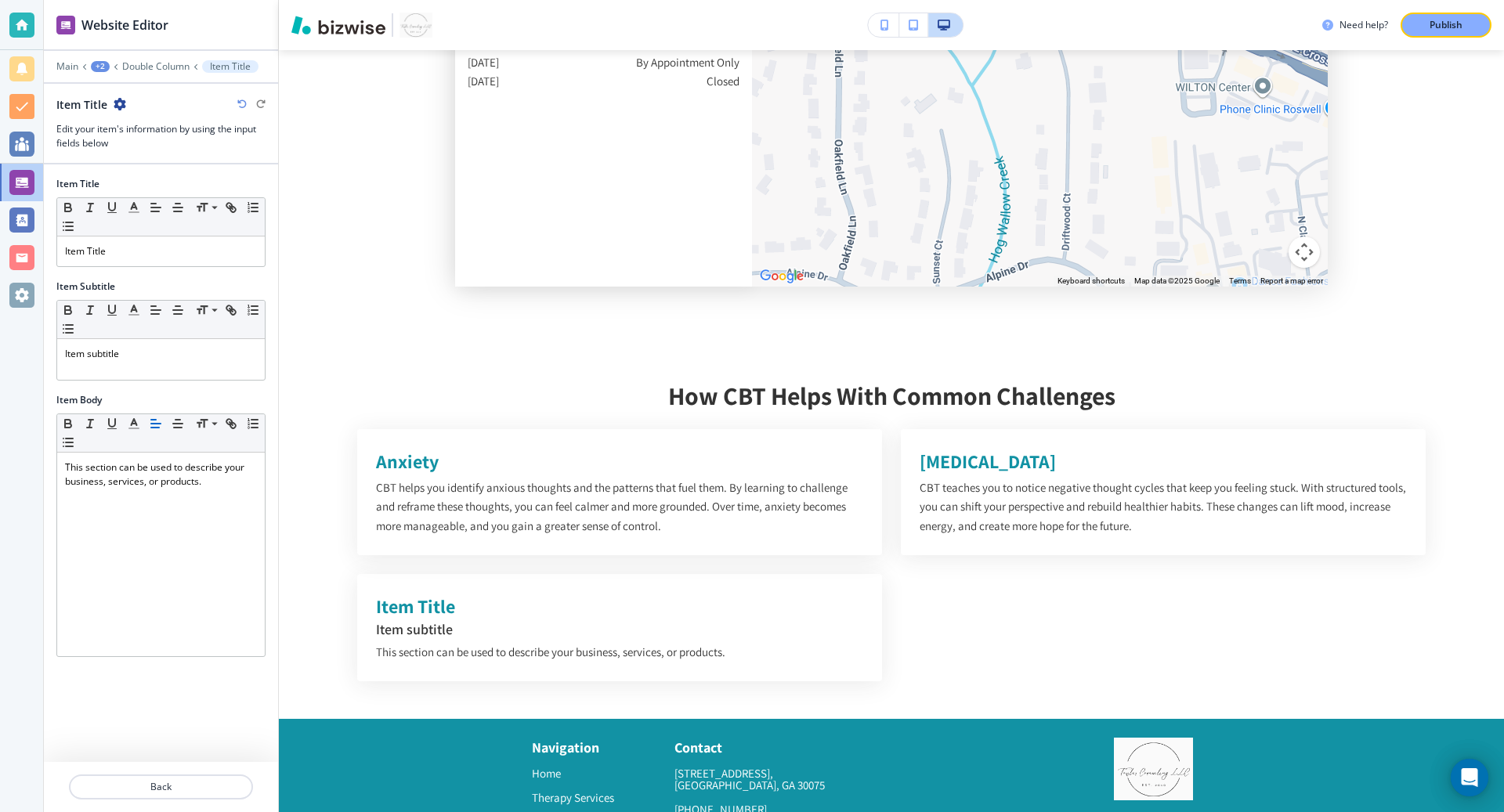
scroll to position [5315, 0]
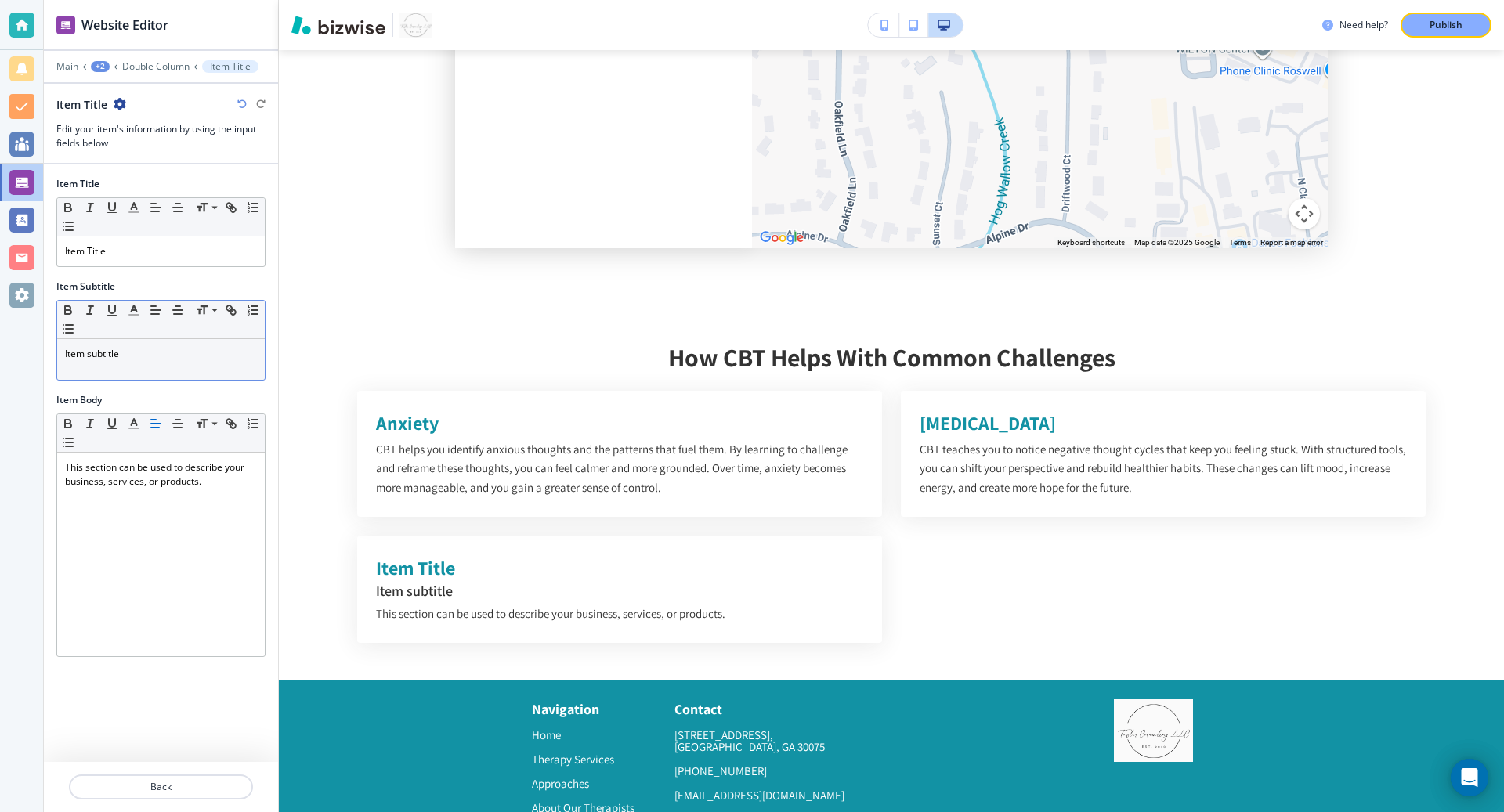
click at [171, 348] on p "Item subtitle" at bounding box center [161, 354] width 192 height 14
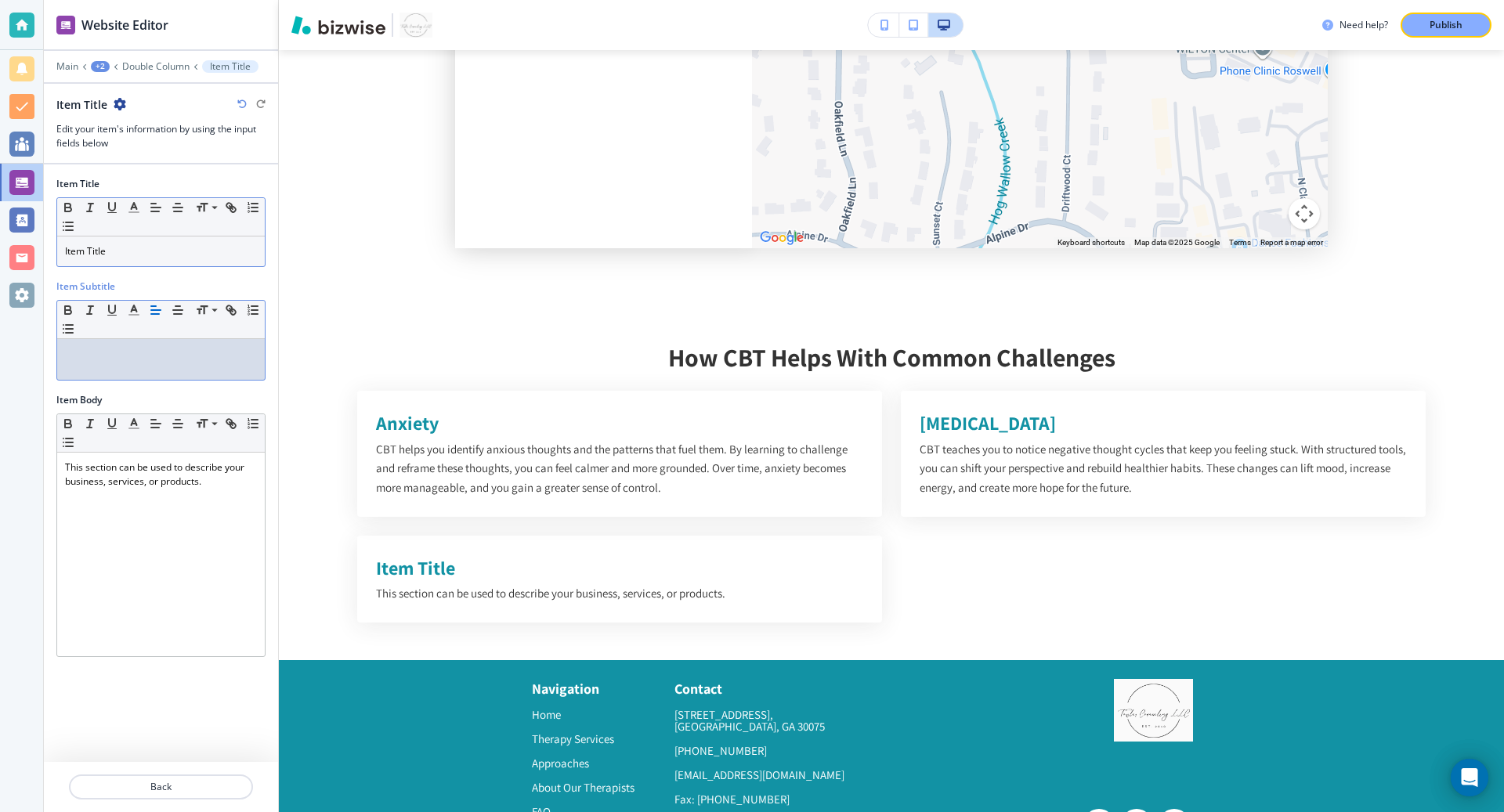
click at [134, 245] on p "Item Title" at bounding box center [161, 251] width 192 height 14
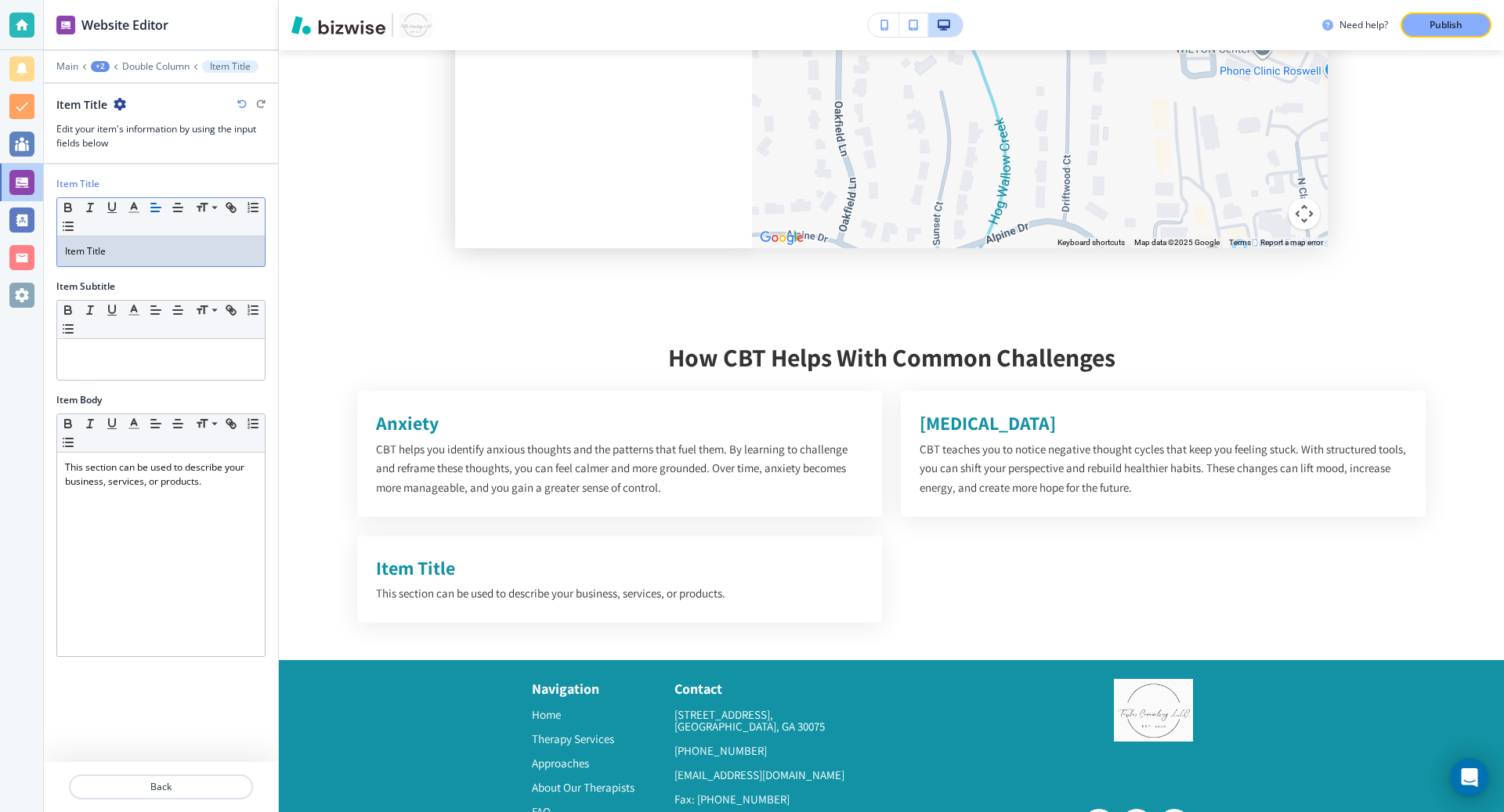
click at [134, 245] on p "Item Title" at bounding box center [161, 251] width 192 height 14
click at [133, 244] on p "Stress Management" at bounding box center [161, 251] width 192 height 14
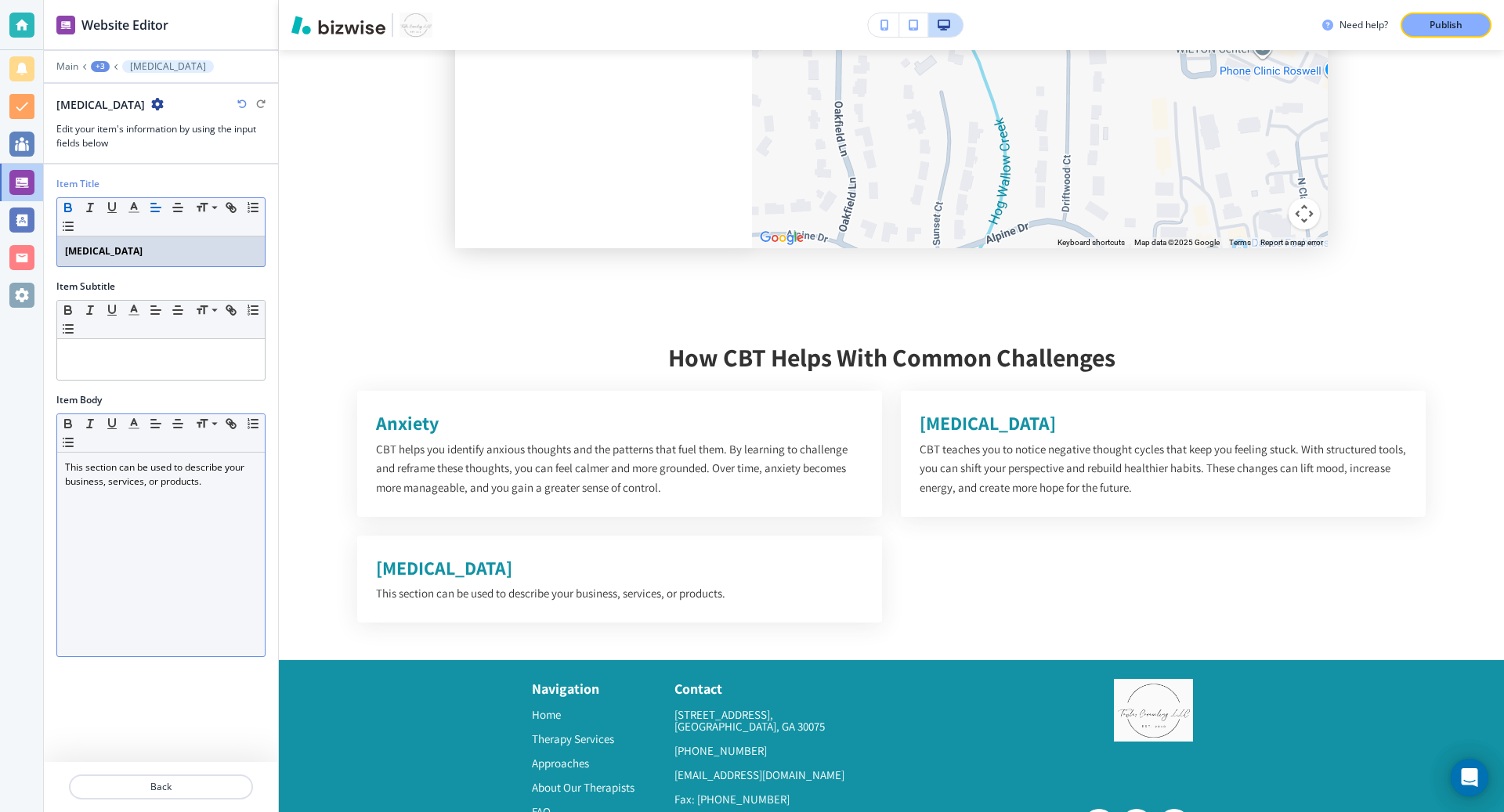
click at [123, 486] on div "This section can be used to describe your business, services, or products." at bounding box center [160, 554] width 207 height 203
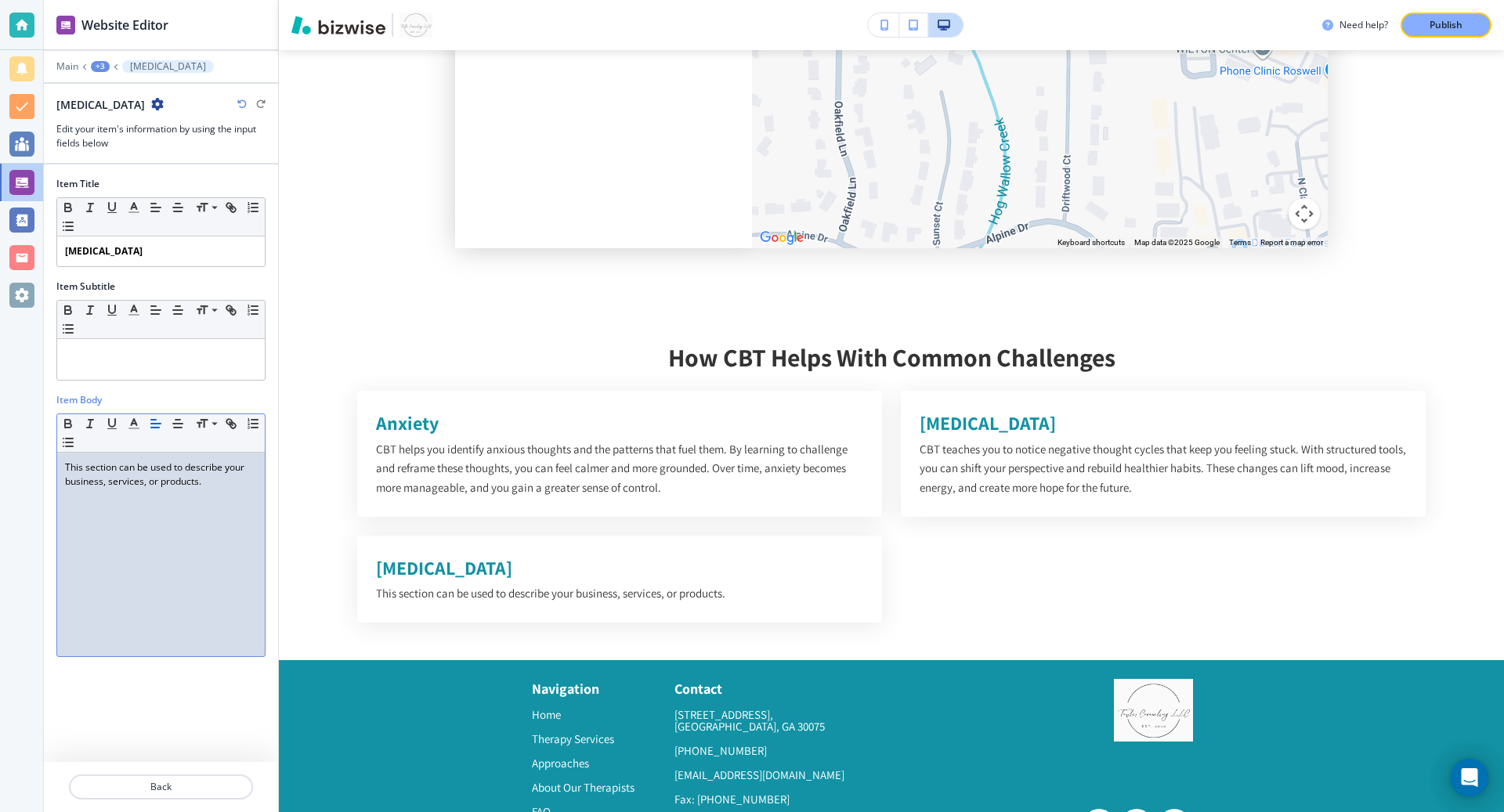
click at [123, 486] on div "This section can be used to describe your business, services, or products." at bounding box center [160, 554] width 207 height 203
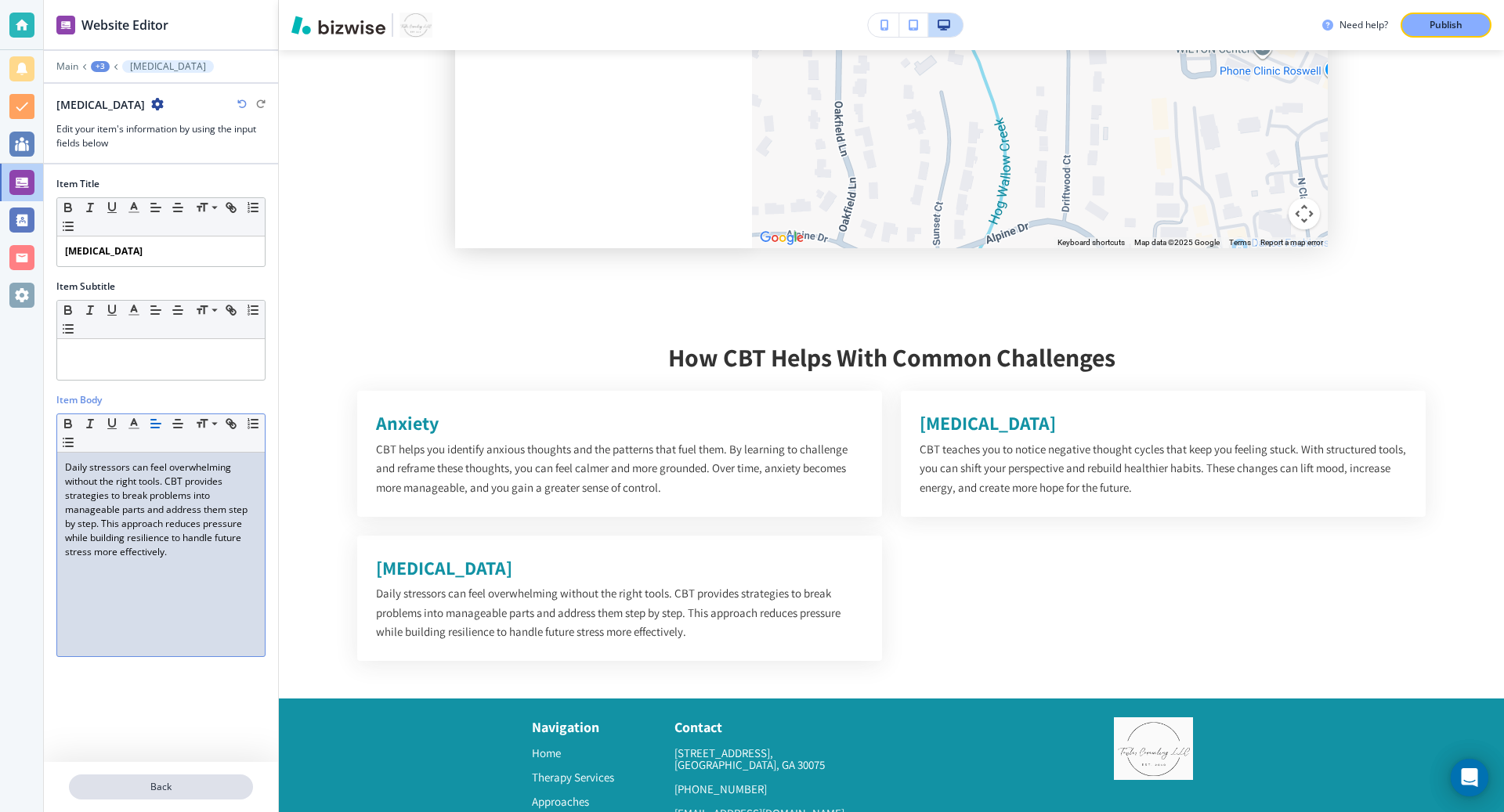
click at [181, 787] on p "Back" at bounding box center [160, 786] width 181 height 14
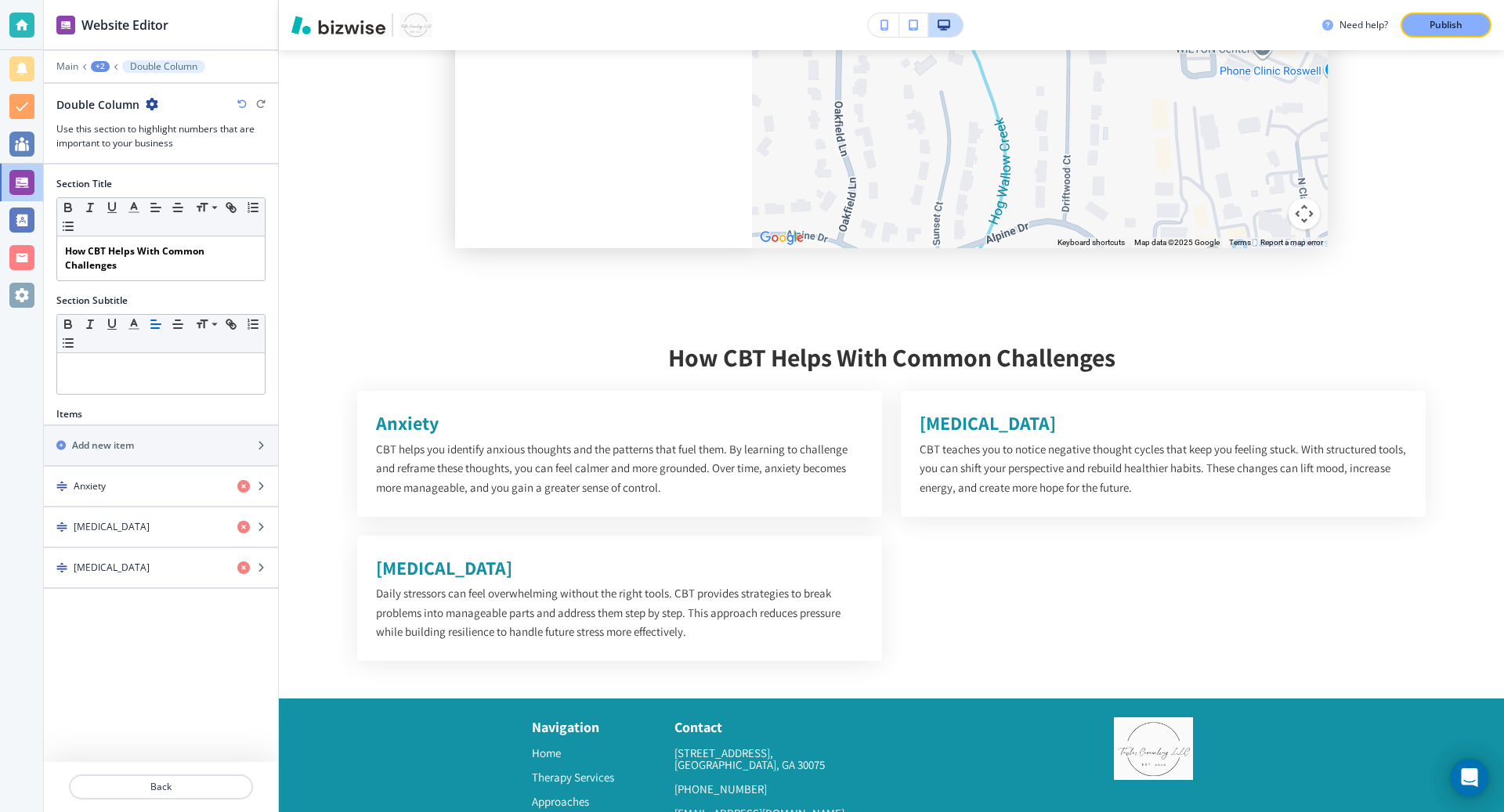
scroll to position [5422, 0]
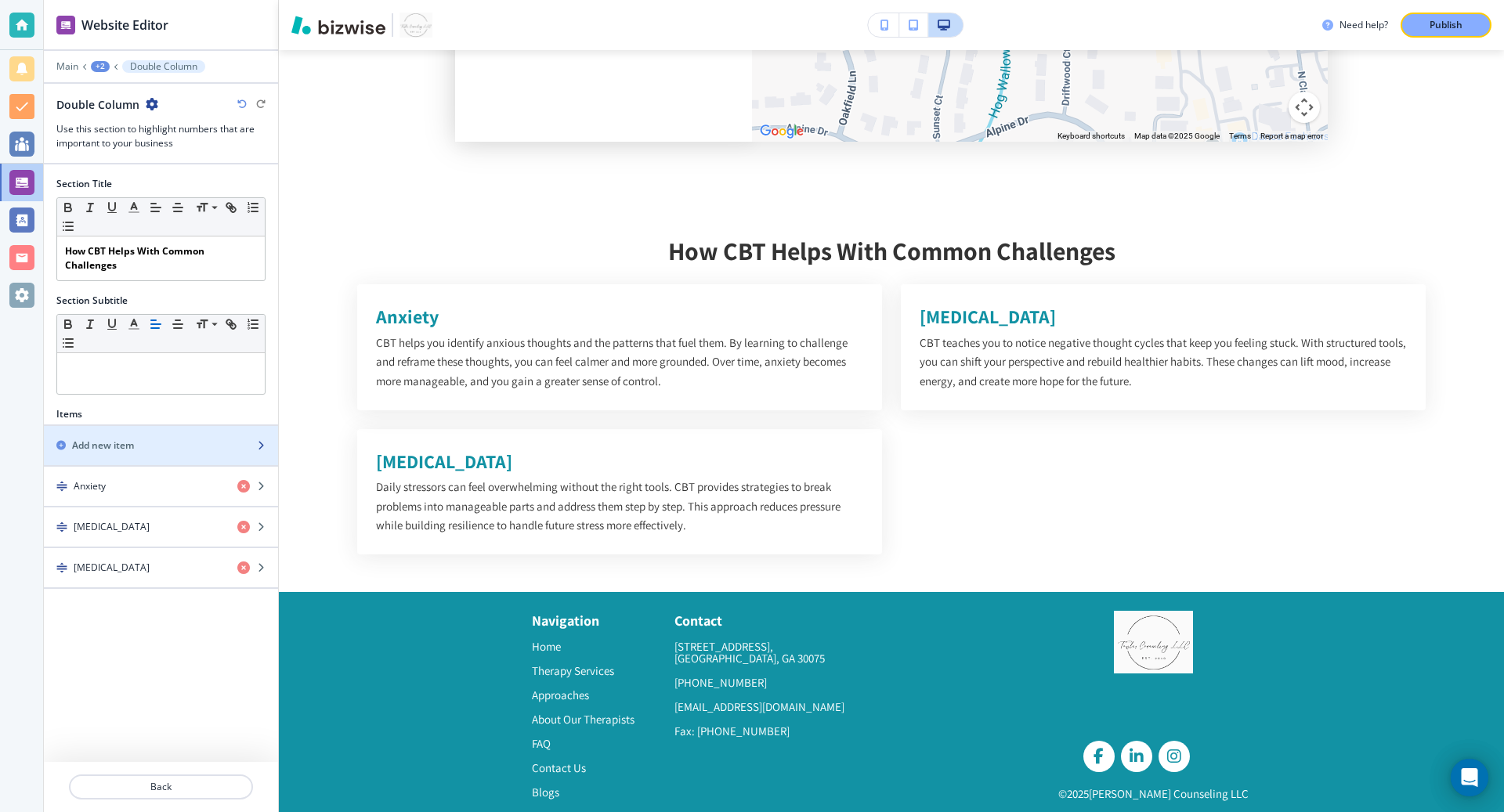
click at [157, 426] on div "button" at bounding box center [161, 432] width 235 height 12
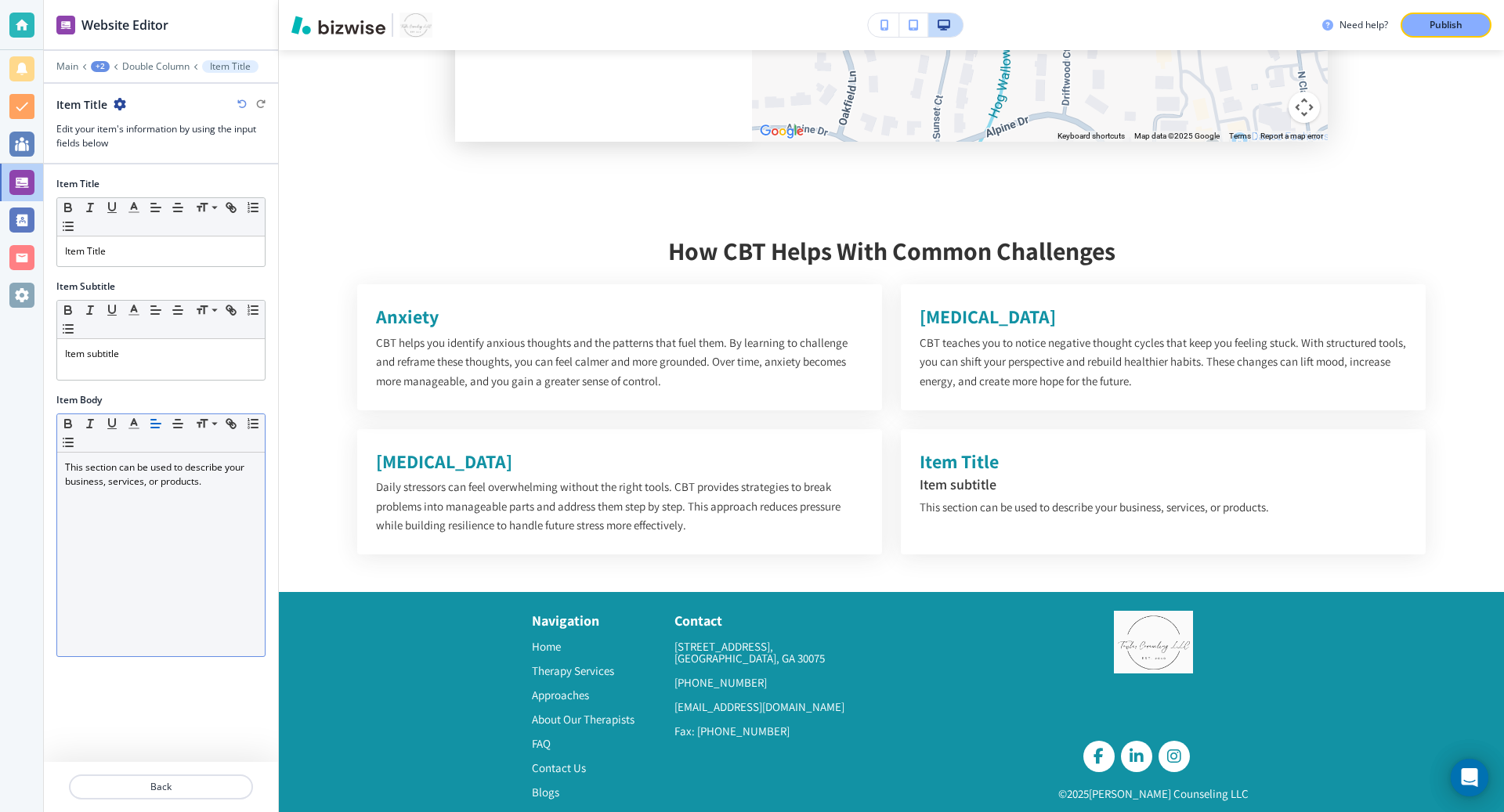
click at [210, 477] on p "This section can be used to describe your business, services, or products." at bounding box center [161, 475] width 192 height 28
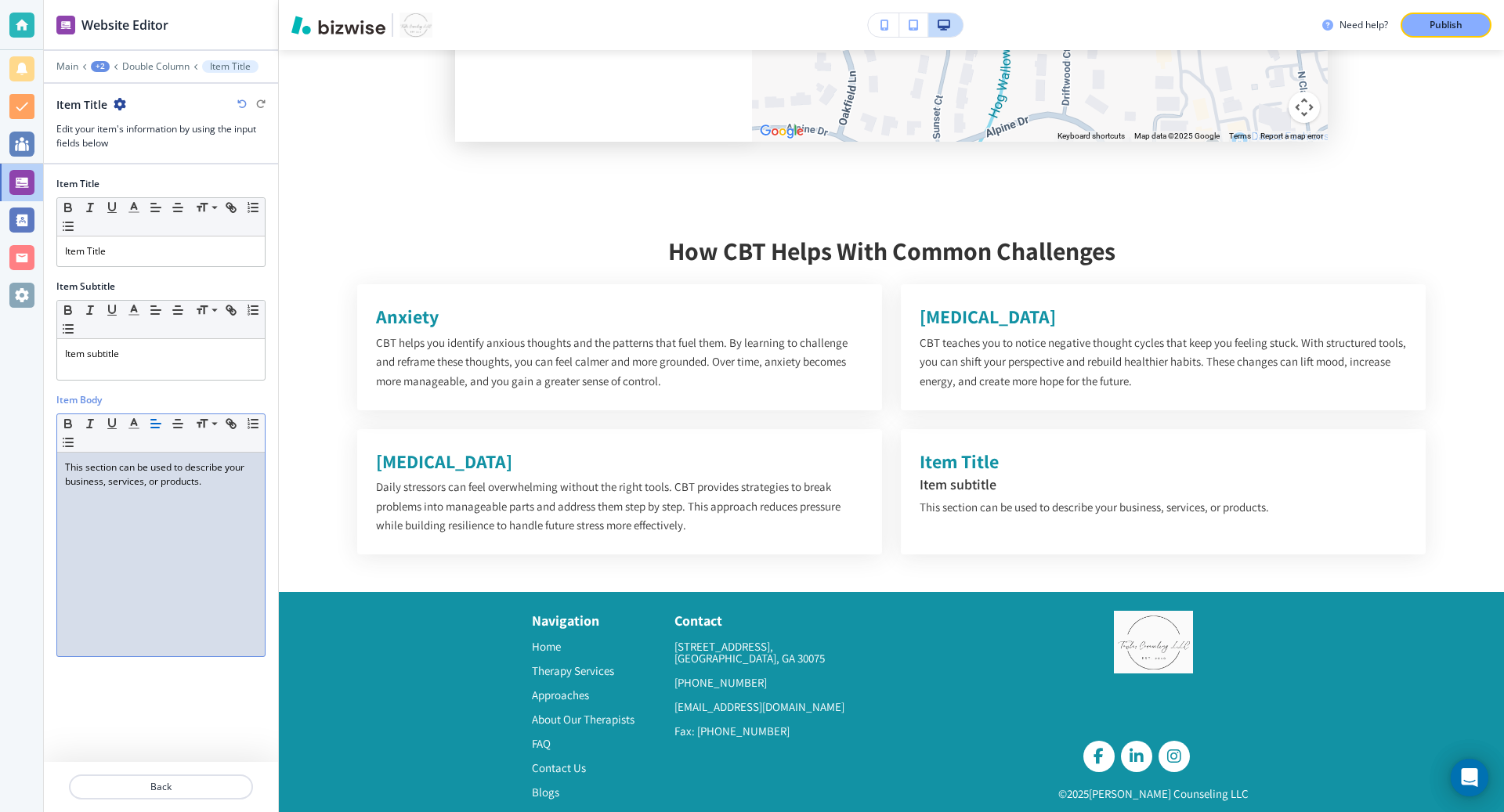
click at [210, 477] on p "This section can be used to describe your business, services, or products." at bounding box center [161, 475] width 192 height 28
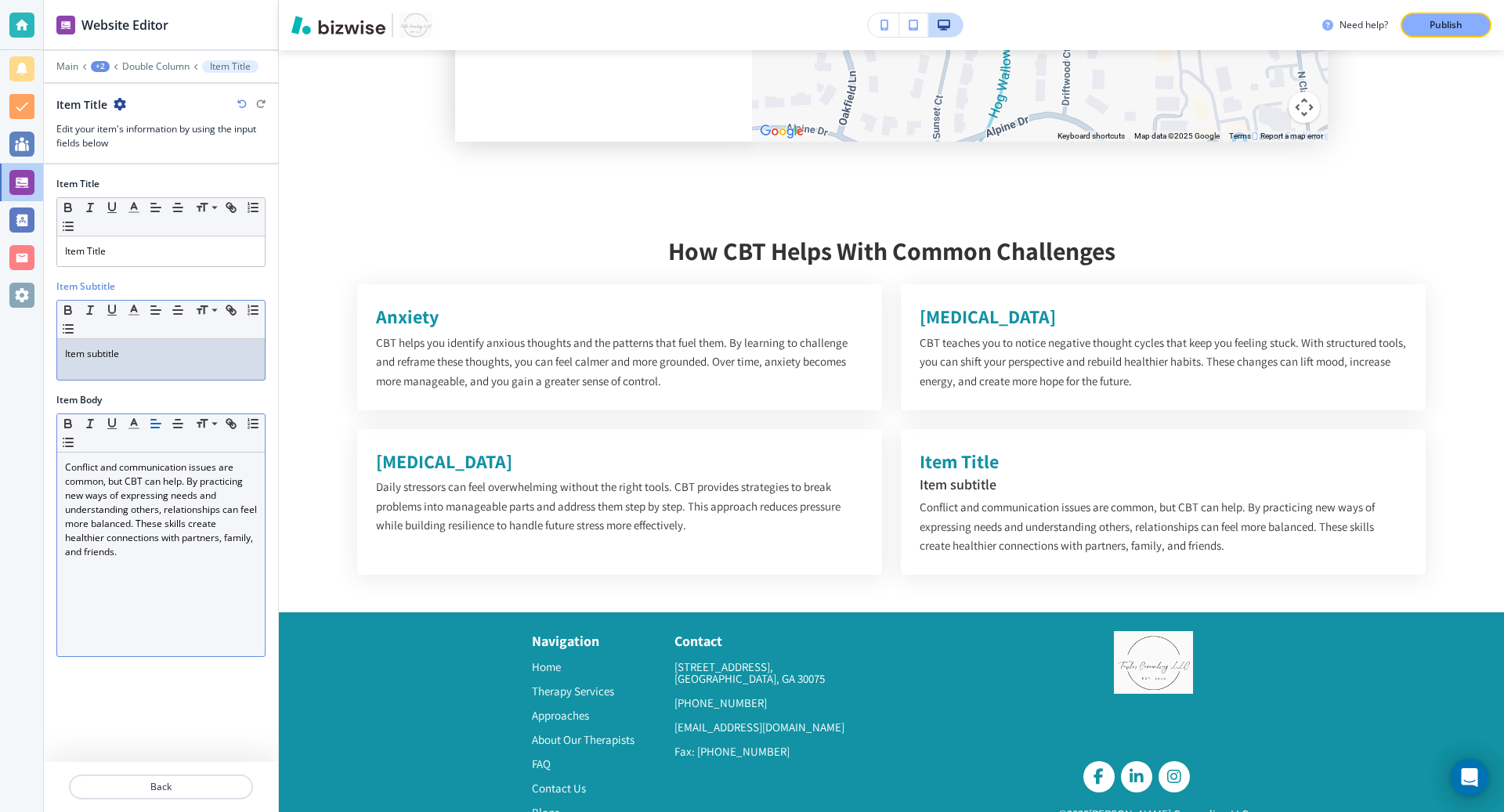
click at [154, 350] on p "Item subtitle" at bounding box center [161, 354] width 192 height 14
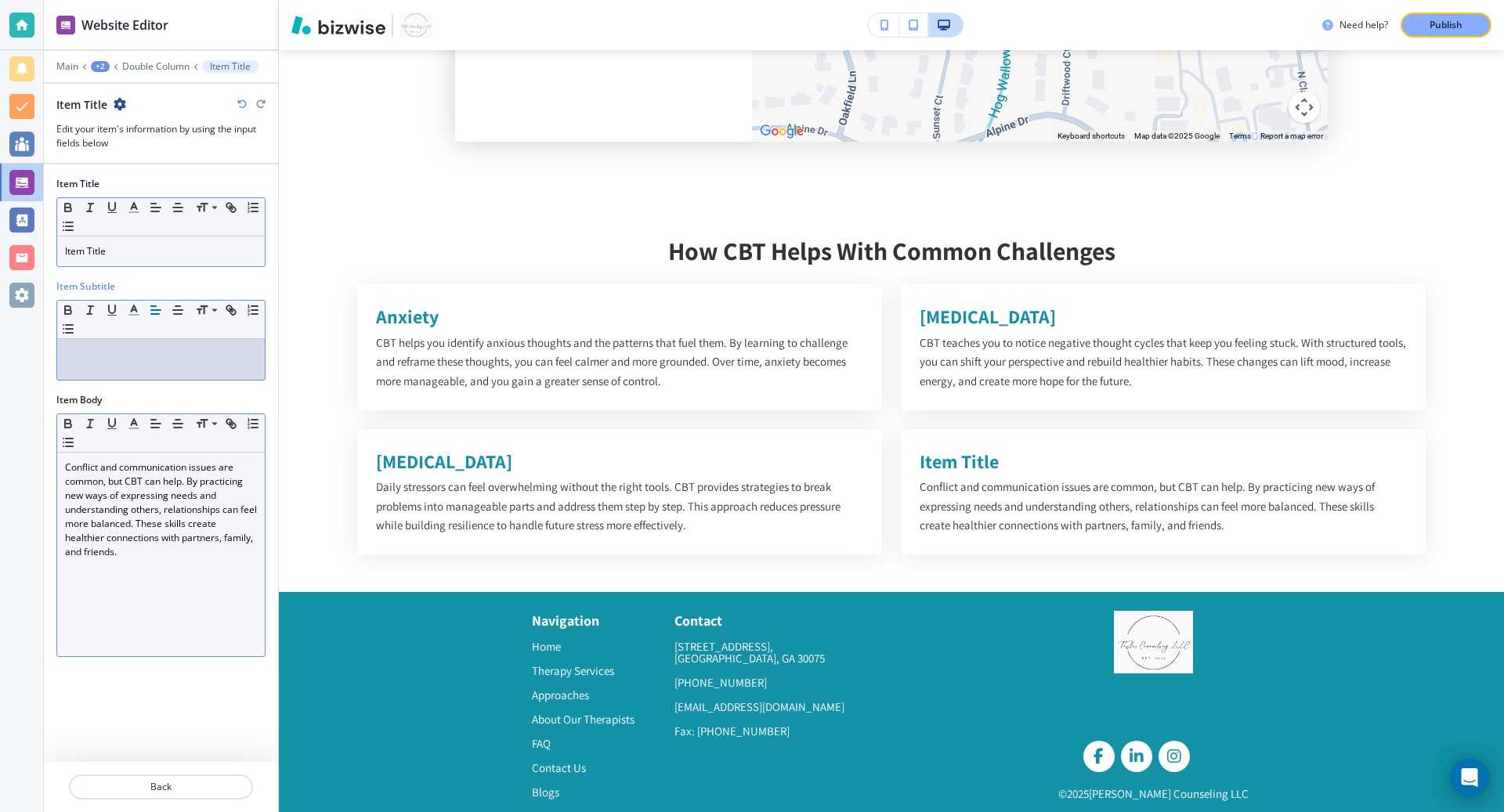
click at [147, 244] on p "Item Title" at bounding box center [161, 251] width 192 height 14
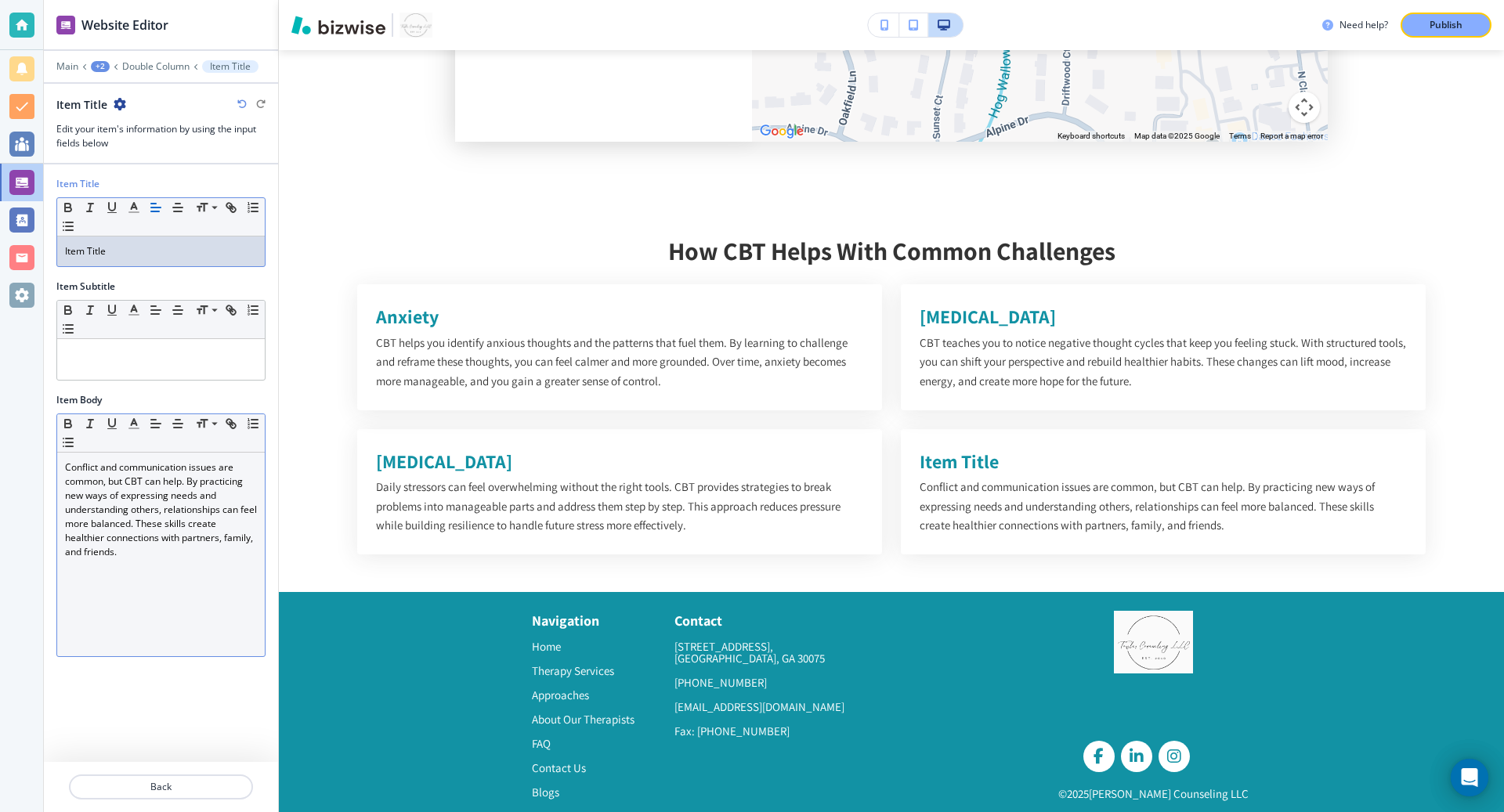
click at [147, 244] on p "Item Title" at bounding box center [161, 251] width 192 height 14
click at [121, 247] on p "Relationship Struggles" at bounding box center [161, 251] width 192 height 14
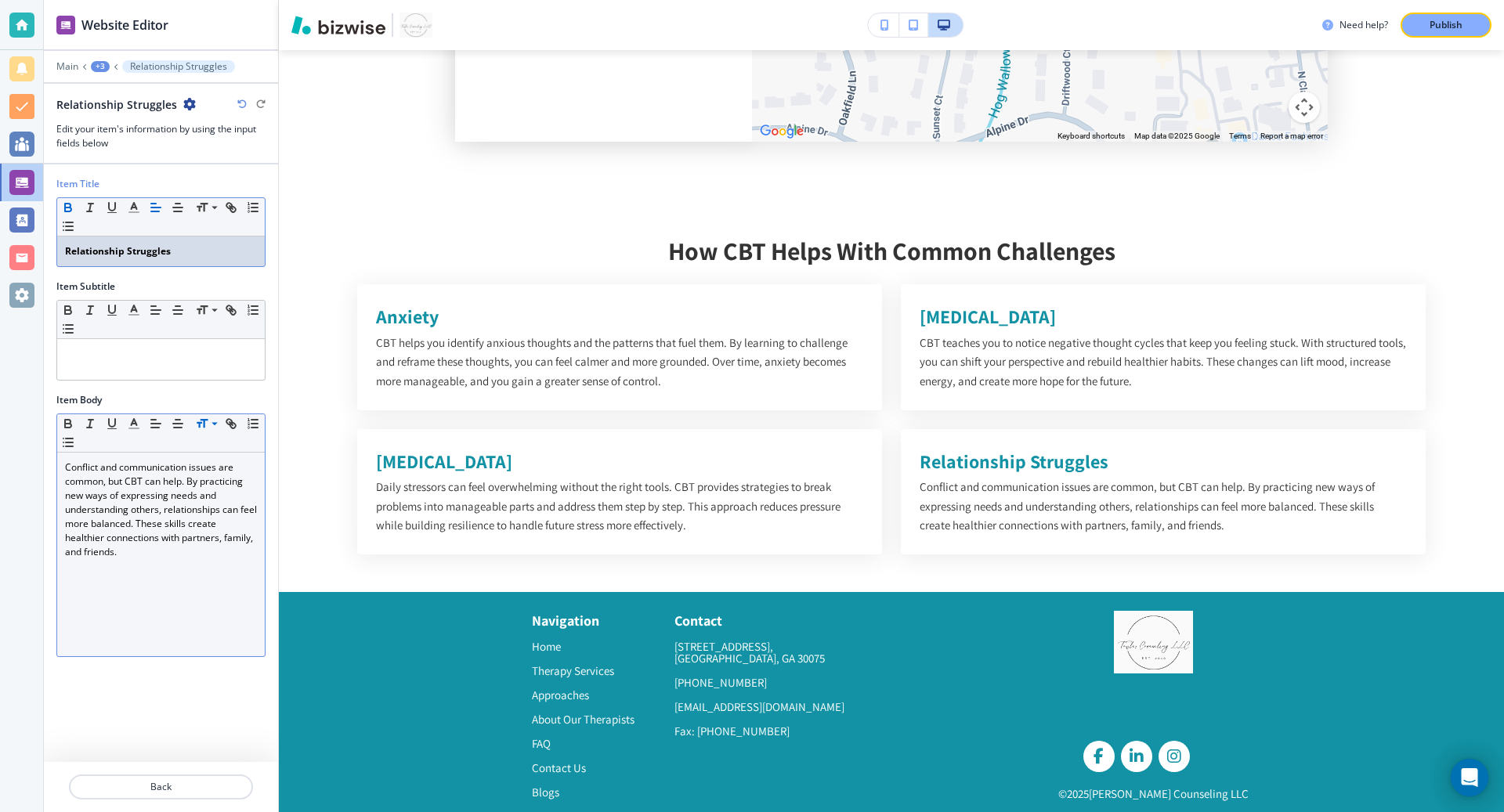
click at [194, 415] on div at bounding box center [204, 424] width 31 height 19
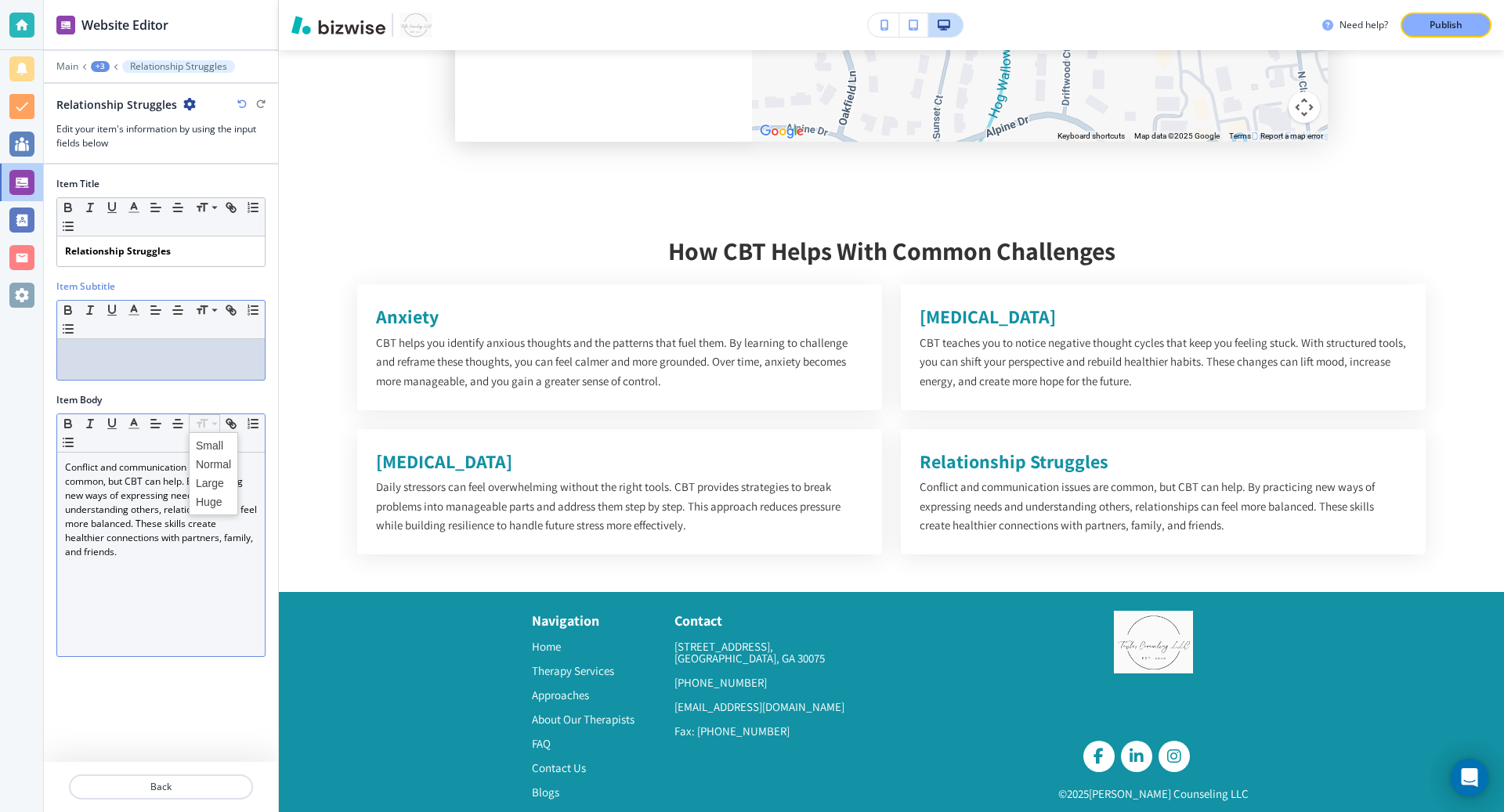
click at [150, 352] on p at bounding box center [161, 354] width 192 height 14
click at [122, 780] on button "Back" at bounding box center [161, 787] width 185 height 25
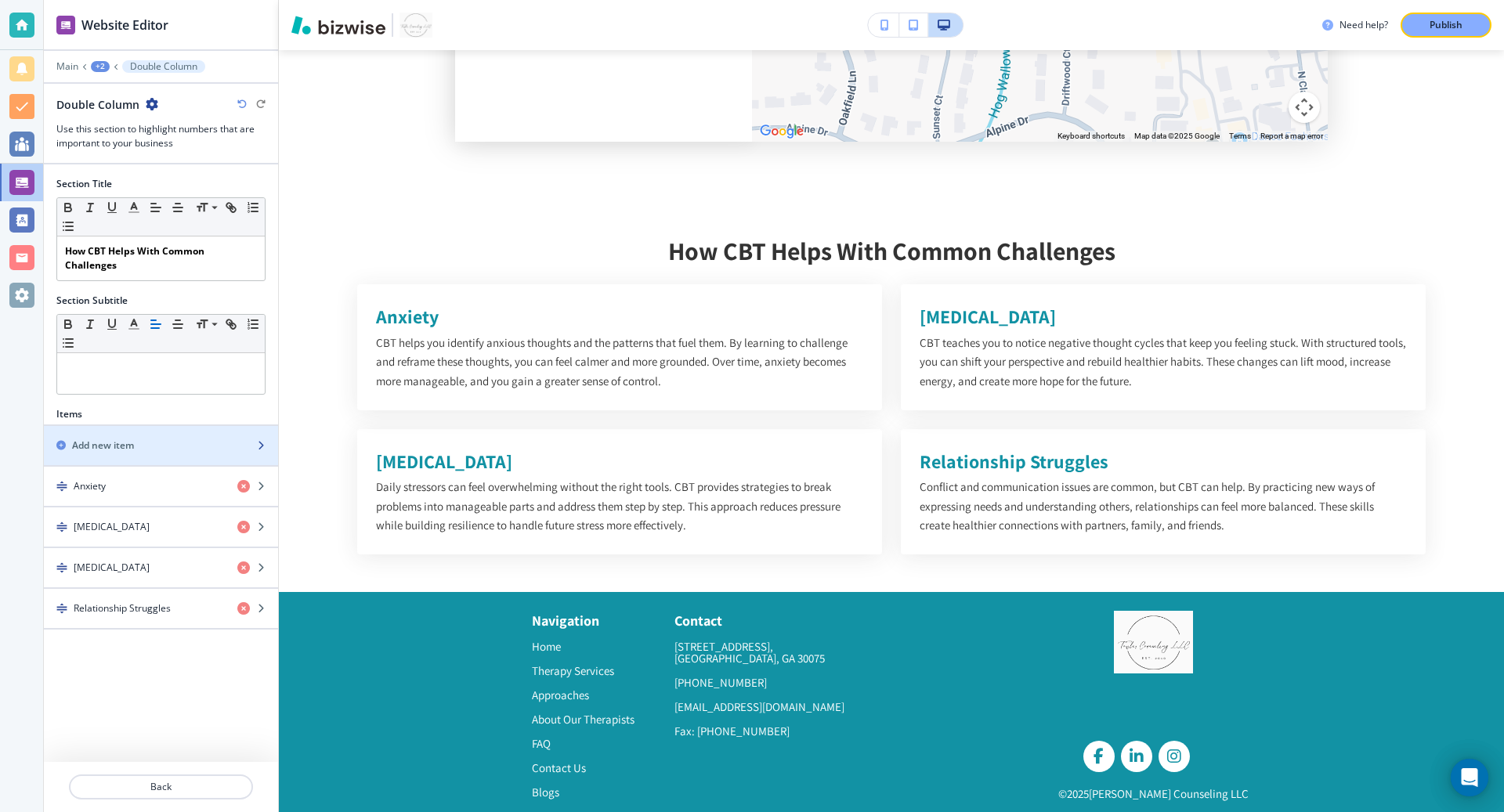
click at [184, 439] on div "Add new item" at bounding box center [143, 446] width 200 height 14
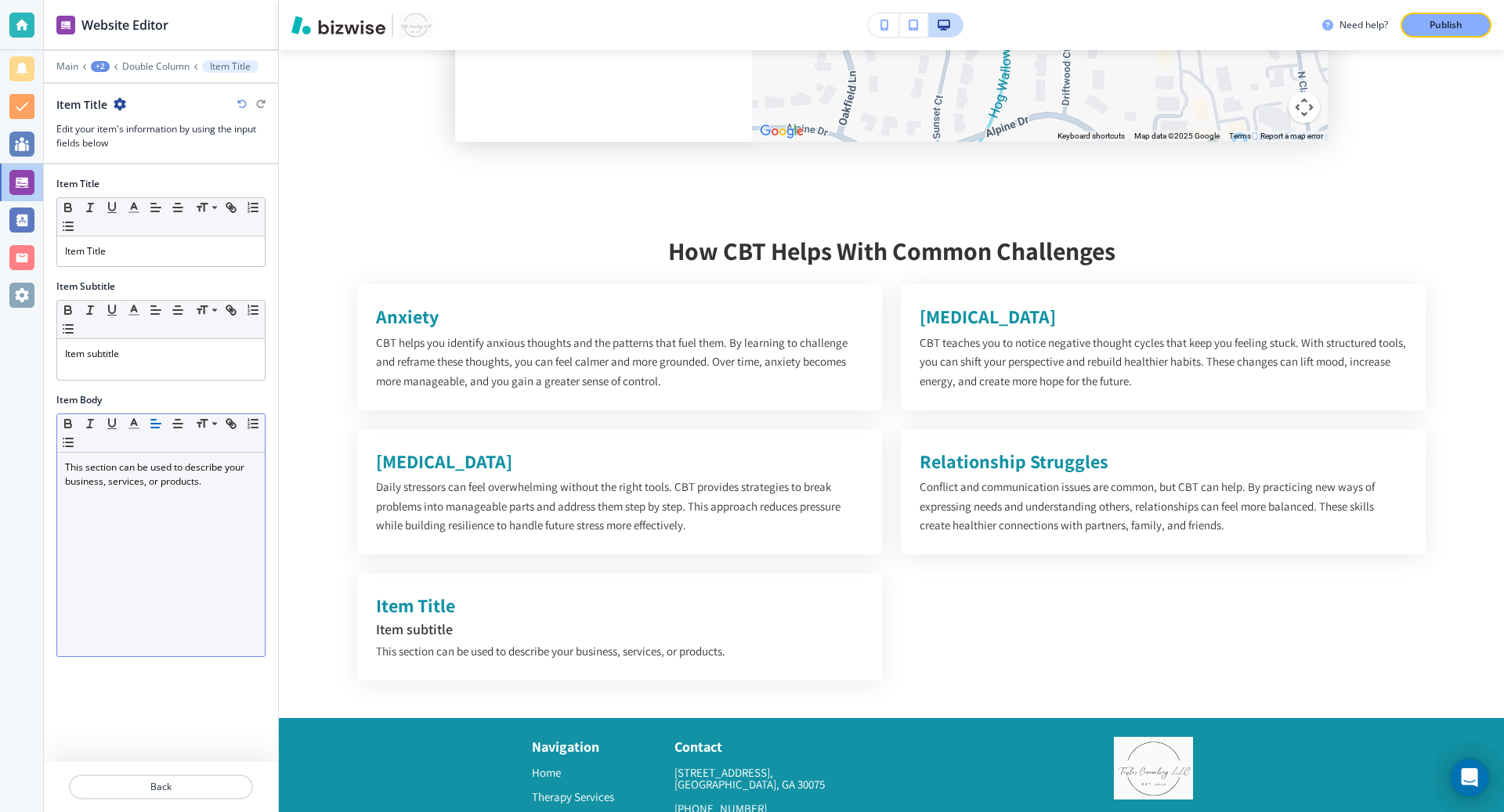
click at [202, 483] on p "This section can be used to describe your business, services, or products." at bounding box center [161, 475] width 192 height 28
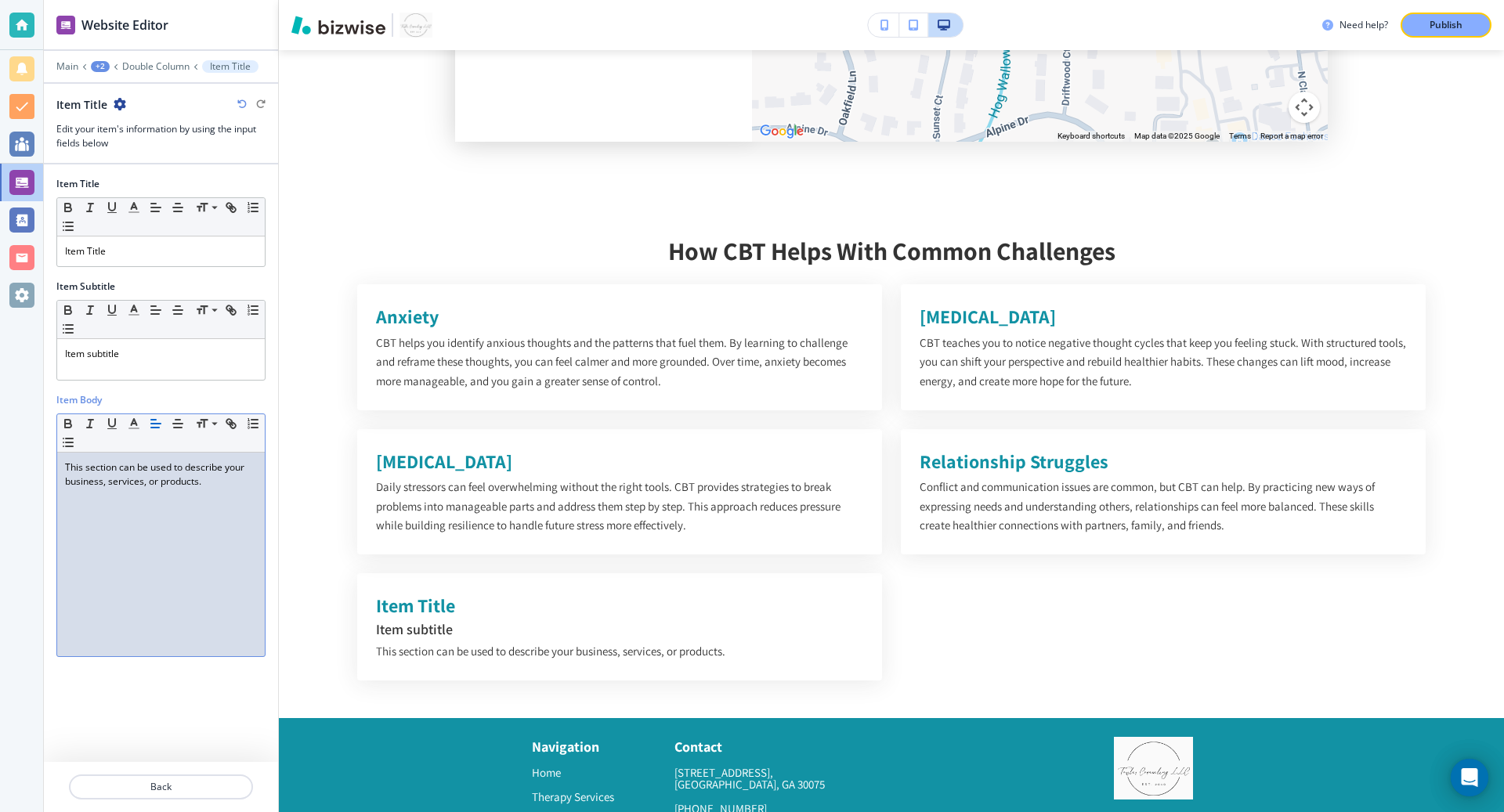
click at [202, 483] on p "This section can be used to describe your business, services, or products." at bounding box center [161, 475] width 192 height 28
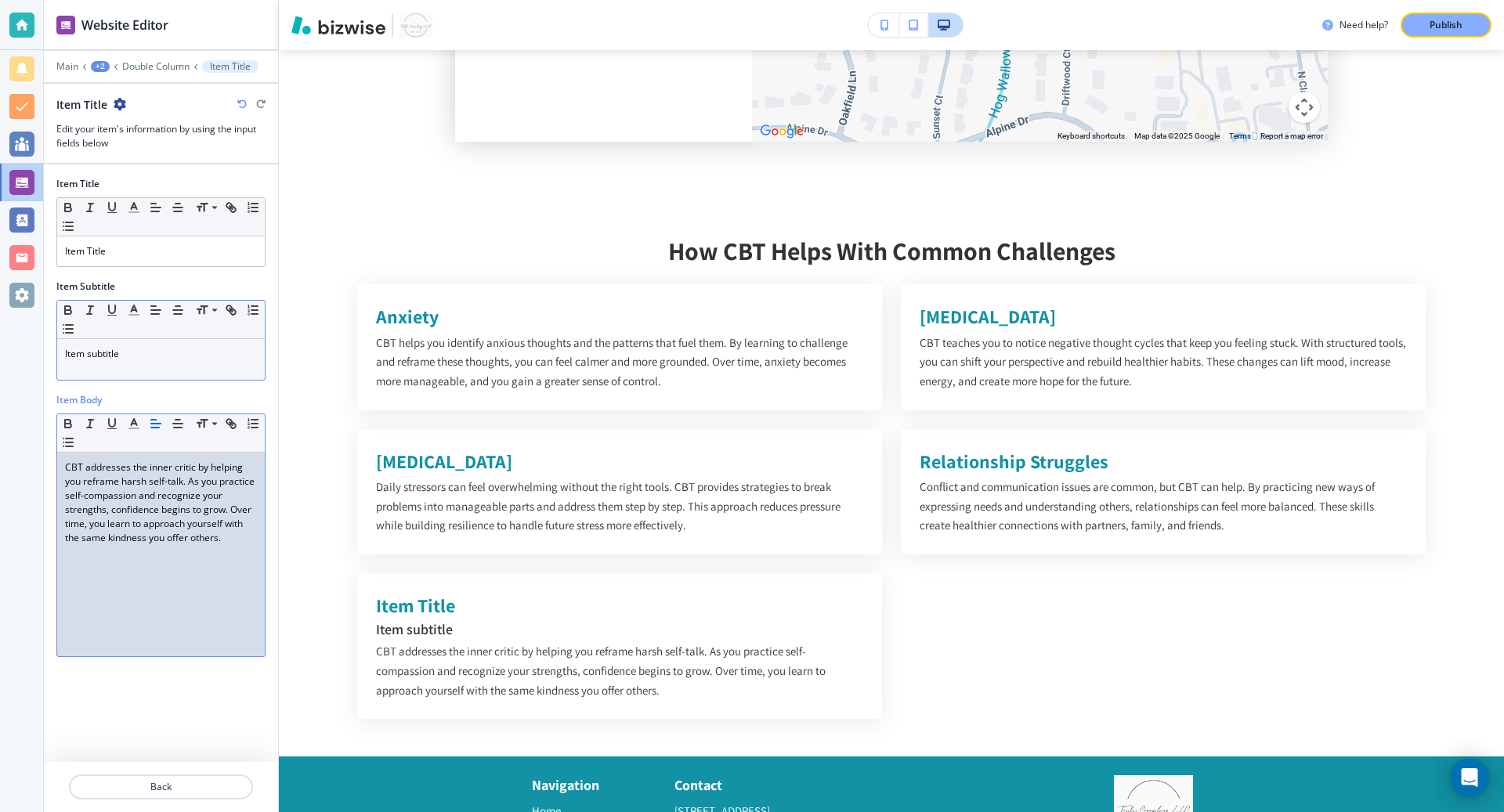
click at [162, 353] on p "Item subtitle" at bounding box center [161, 354] width 192 height 14
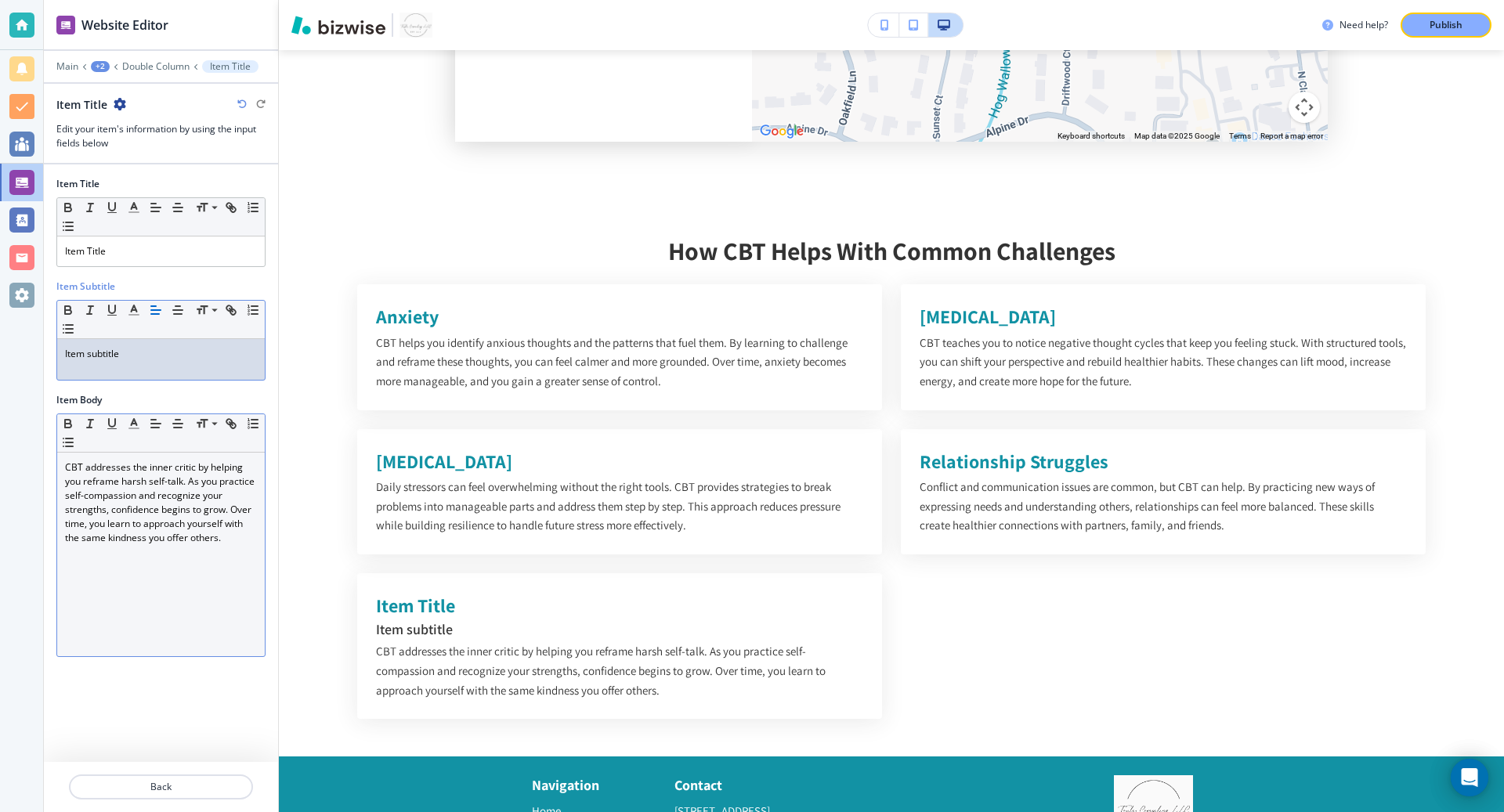
click at [162, 353] on p "Item subtitle" at bounding box center [161, 354] width 192 height 14
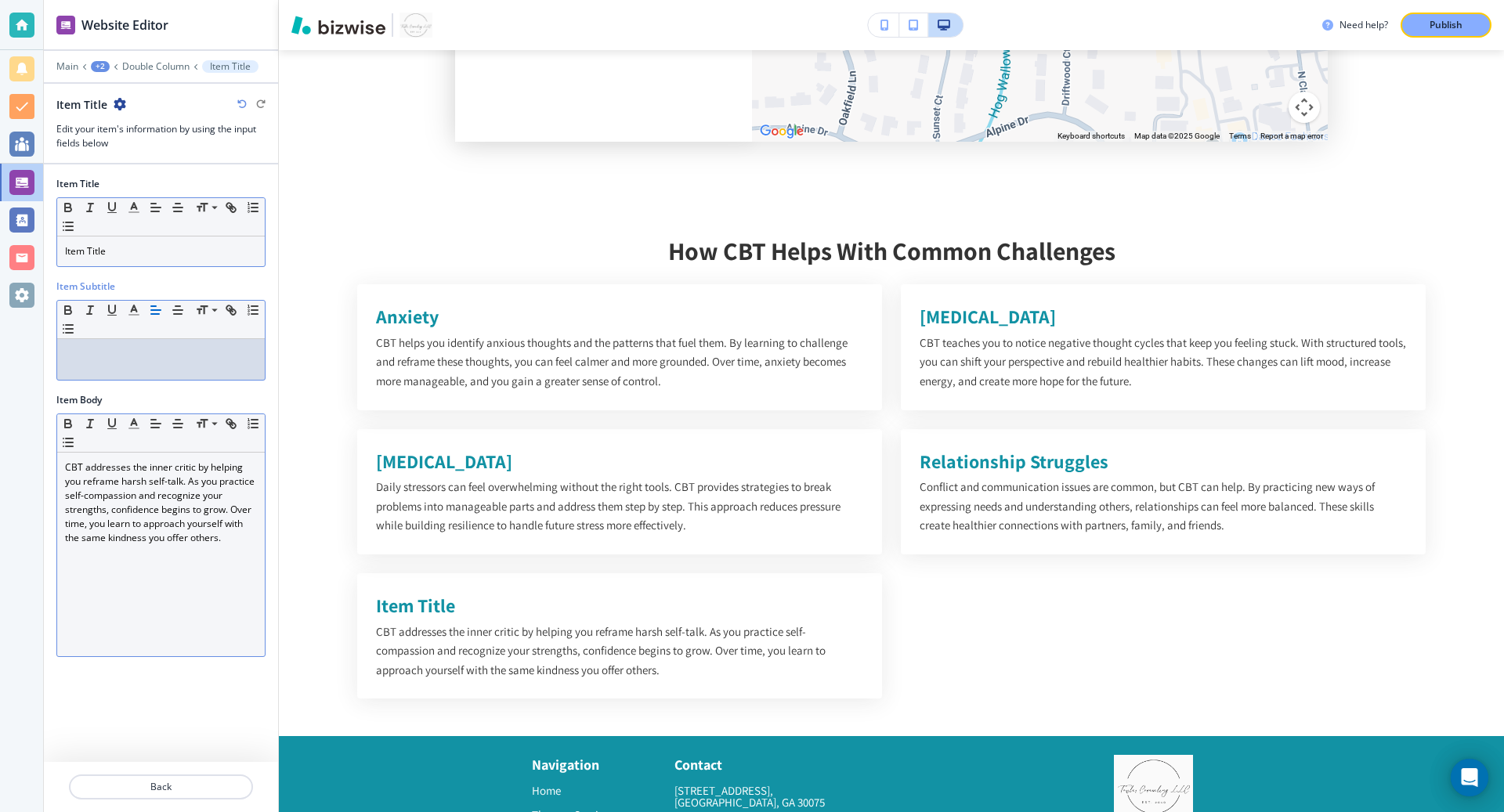
click at [125, 246] on p "Item Title" at bounding box center [161, 251] width 192 height 14
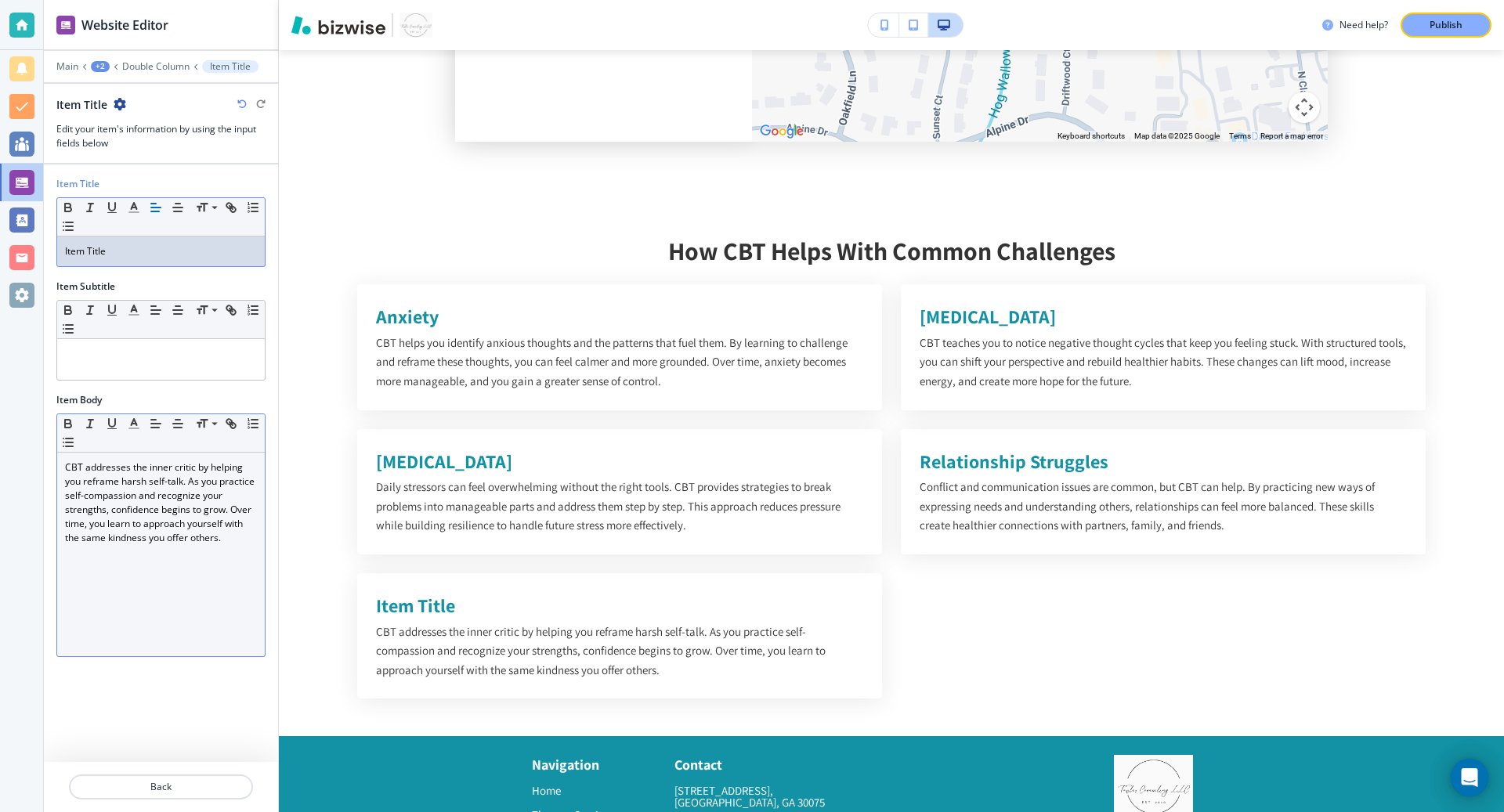
click at [125, 246] on p "Item Title" at bounding box center [161, 251] width 192 height 14
click at [125, 246] on p "Low Self-Esteem" at bounding box center [161, 251] width 192 height 14
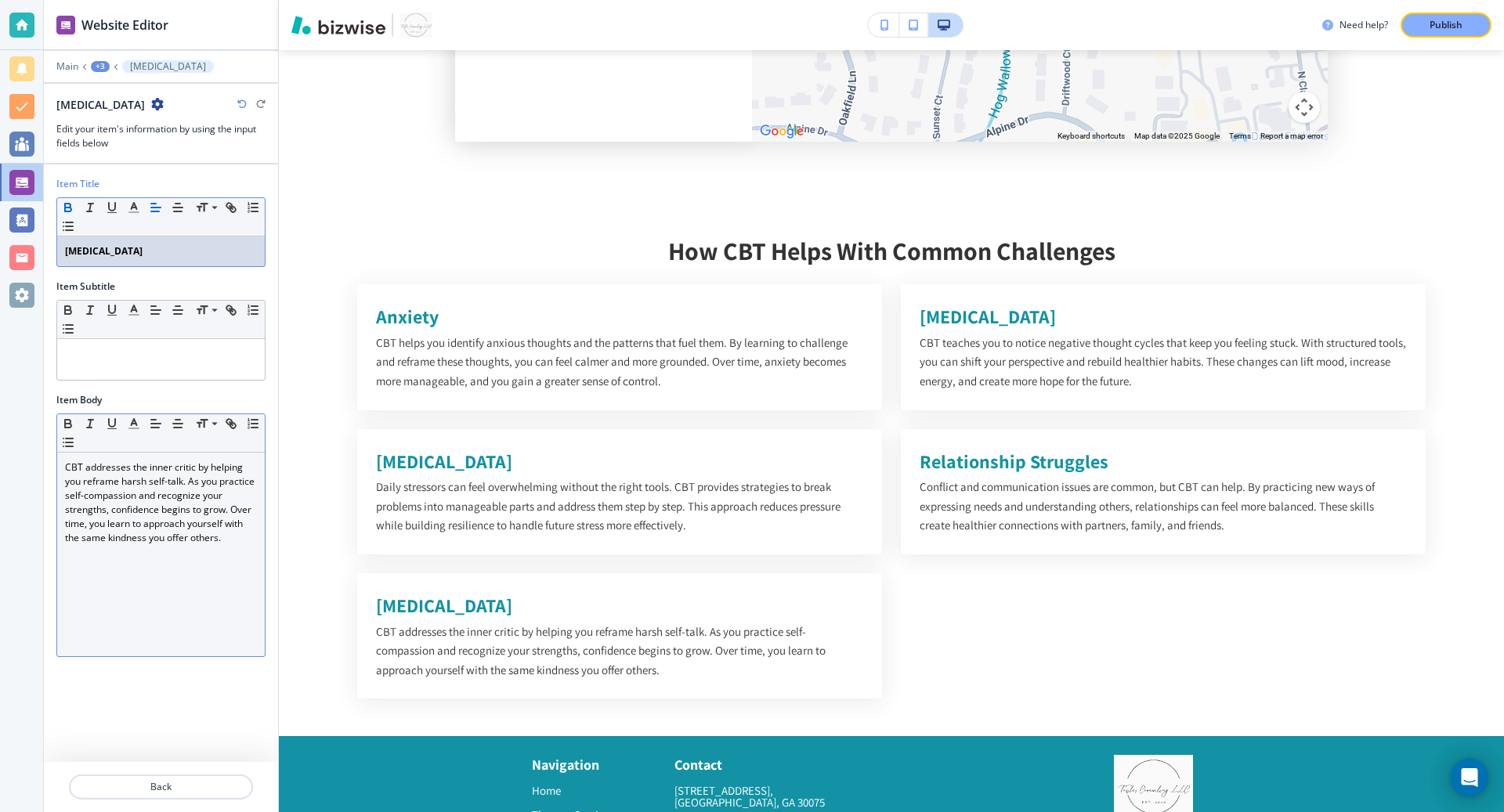
click at [103, 66] on div "+3" at bounding box center [100, 67] width 19 height 11
click at [134, 140] on p "Double Column" at bounding box center [141, 146] width 80 height 14
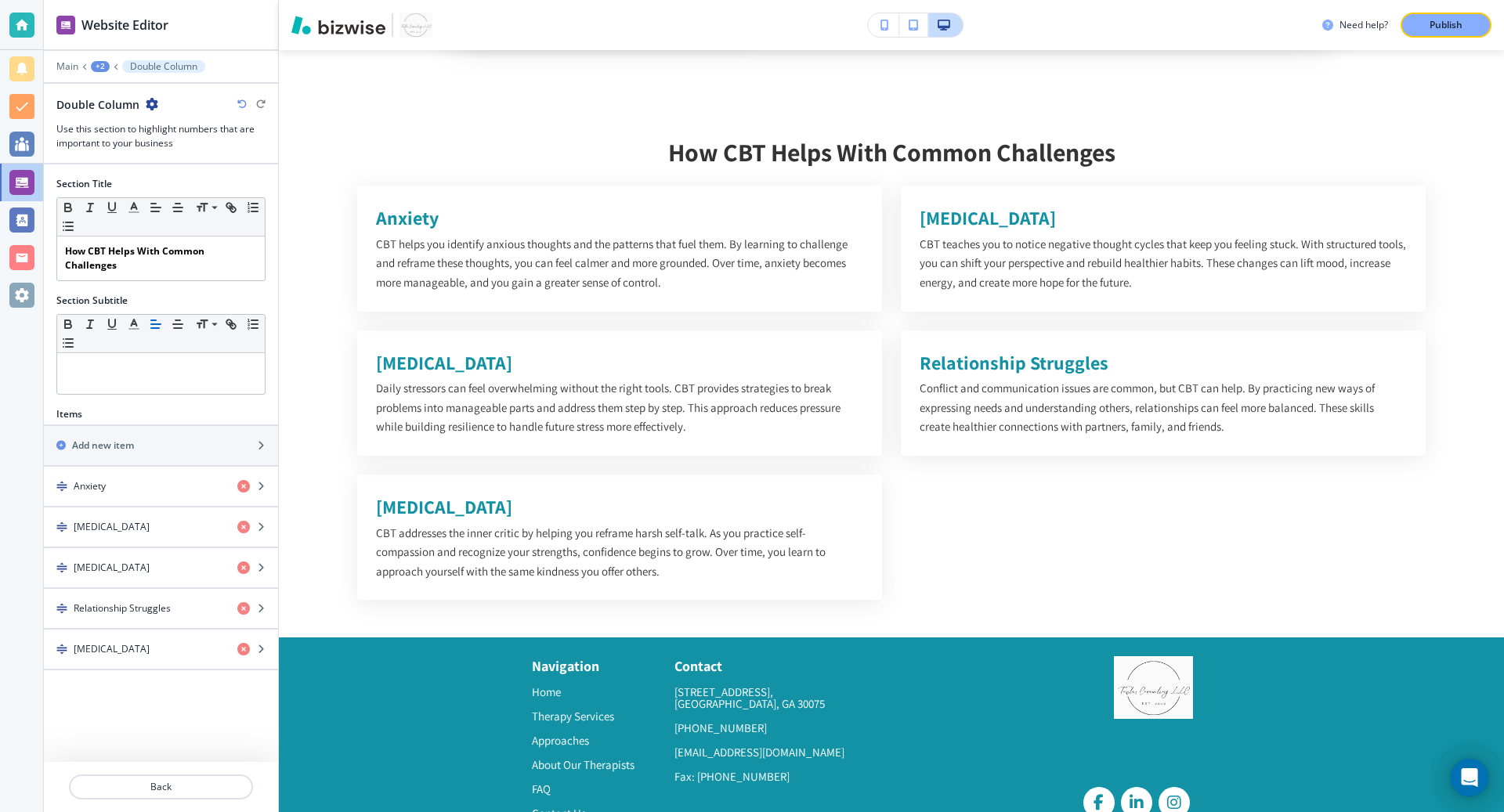
scroll to position [5540, 0]
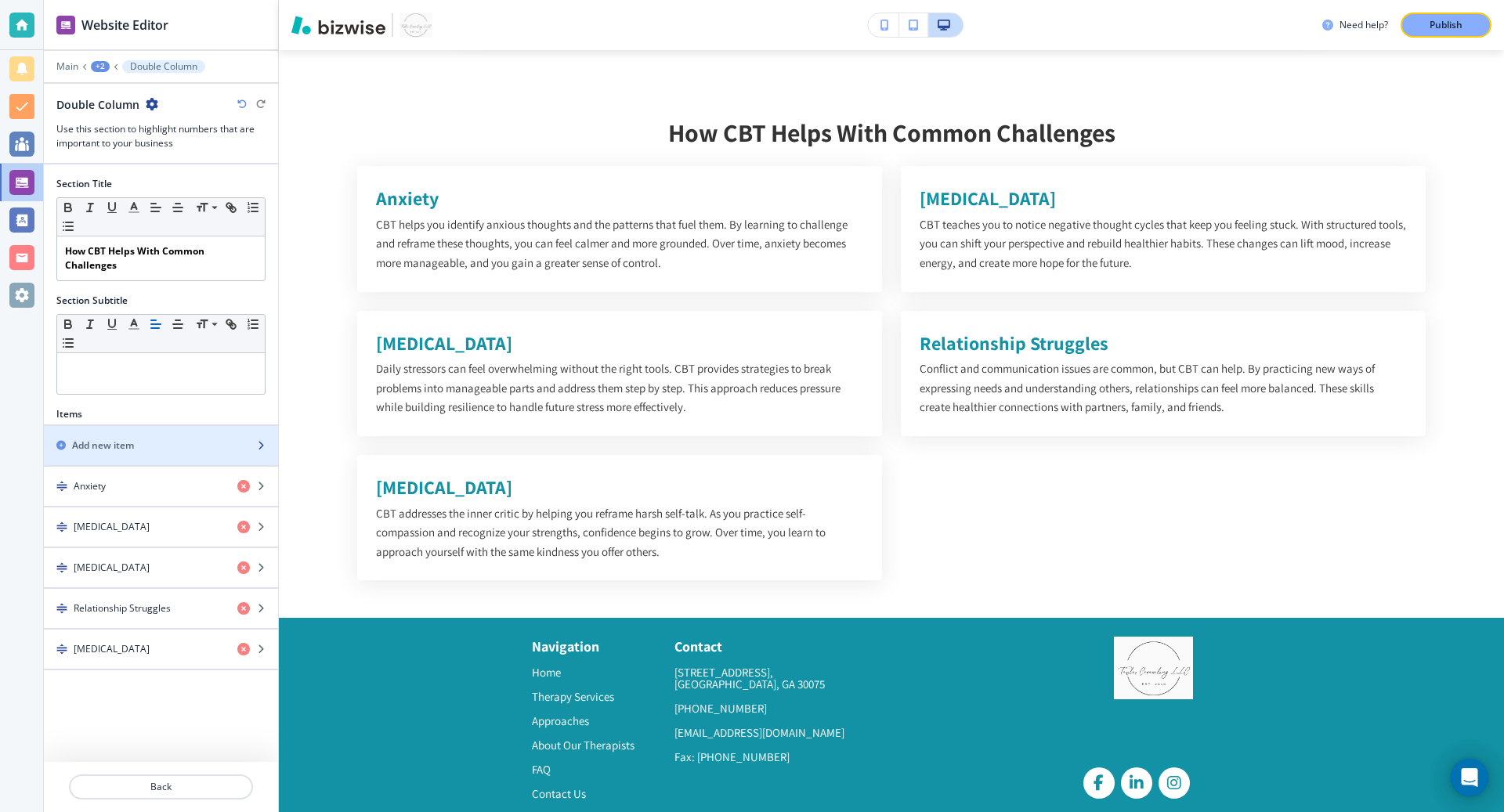
click at [144, 439] on div "Add new item" at bounding box center [143, 446] width 200 height 14
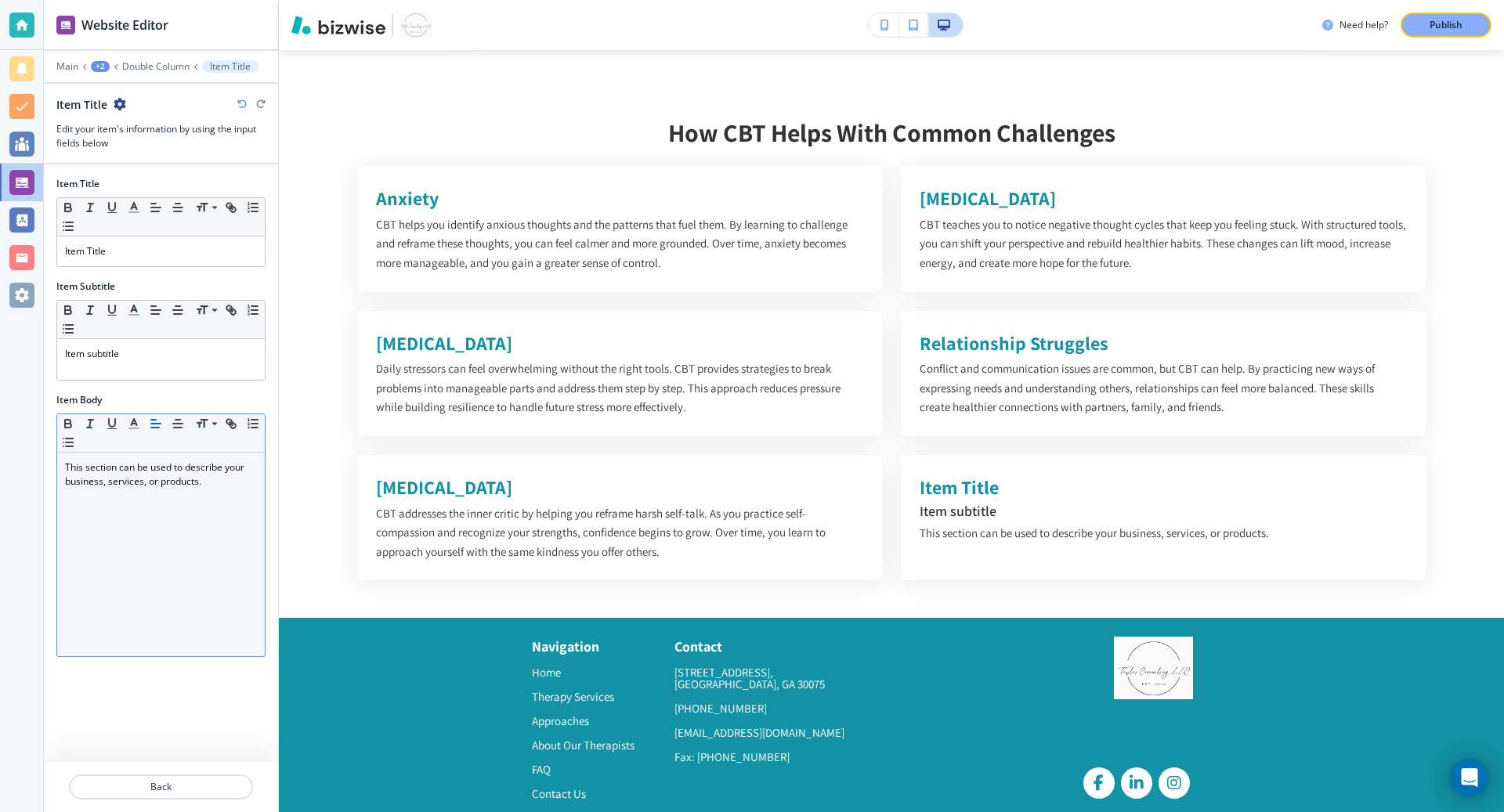
click at [157, 490] on div "This section can be used to describe your business, services, or products." at bounding box center [160, 554] width 207 height 203
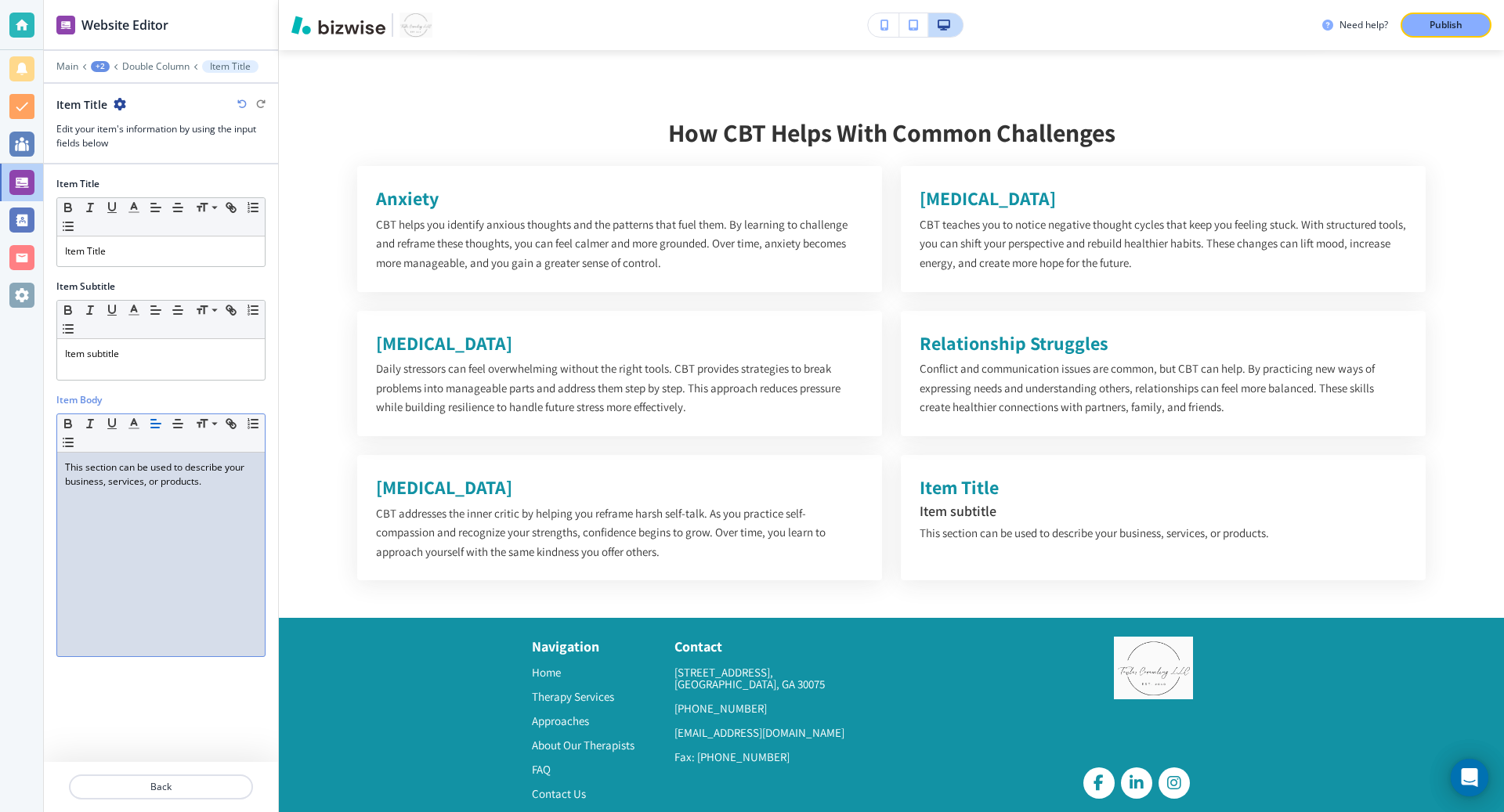
click at [157, 490] on div "This section can be used to describe your business, services, or products." at bounding box center [160, 554] width 207 height 203
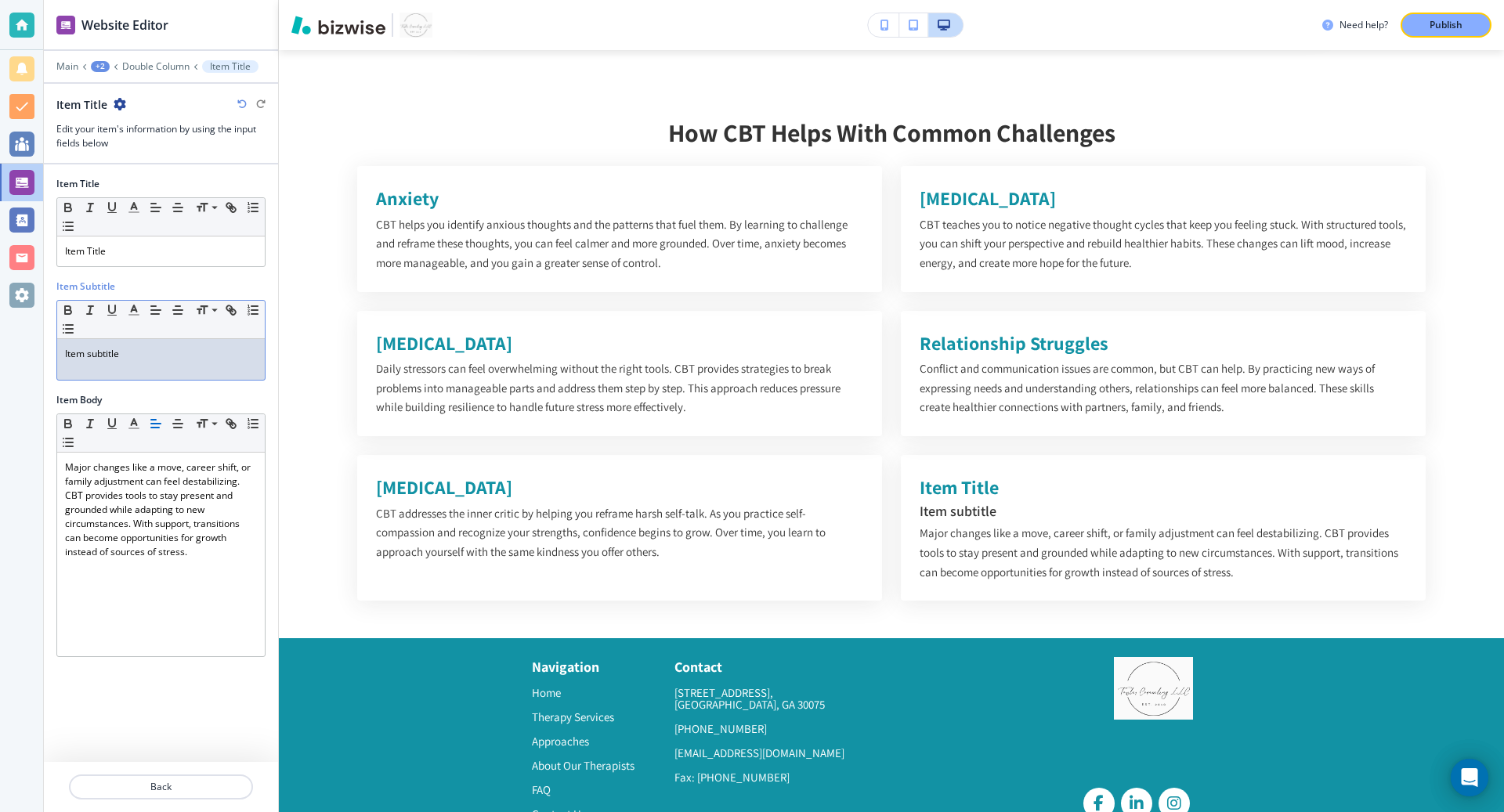
click at [141, 349] on p "Item subtitle" at bounding box center [161, 354] width 192 height 14
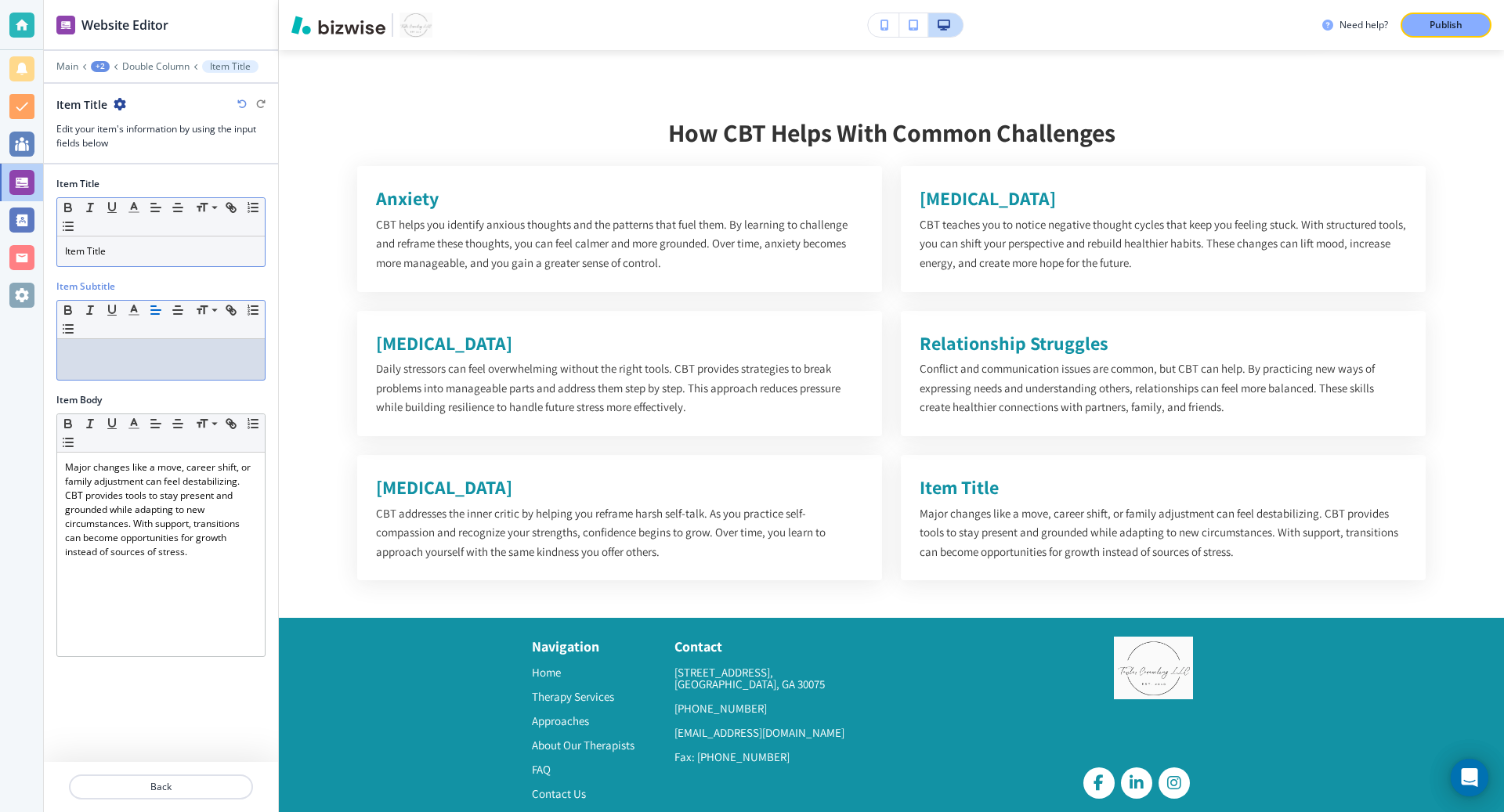
click at [116, 253] on p "Item Title" at bounding box center [161, 251] width 192 height 14
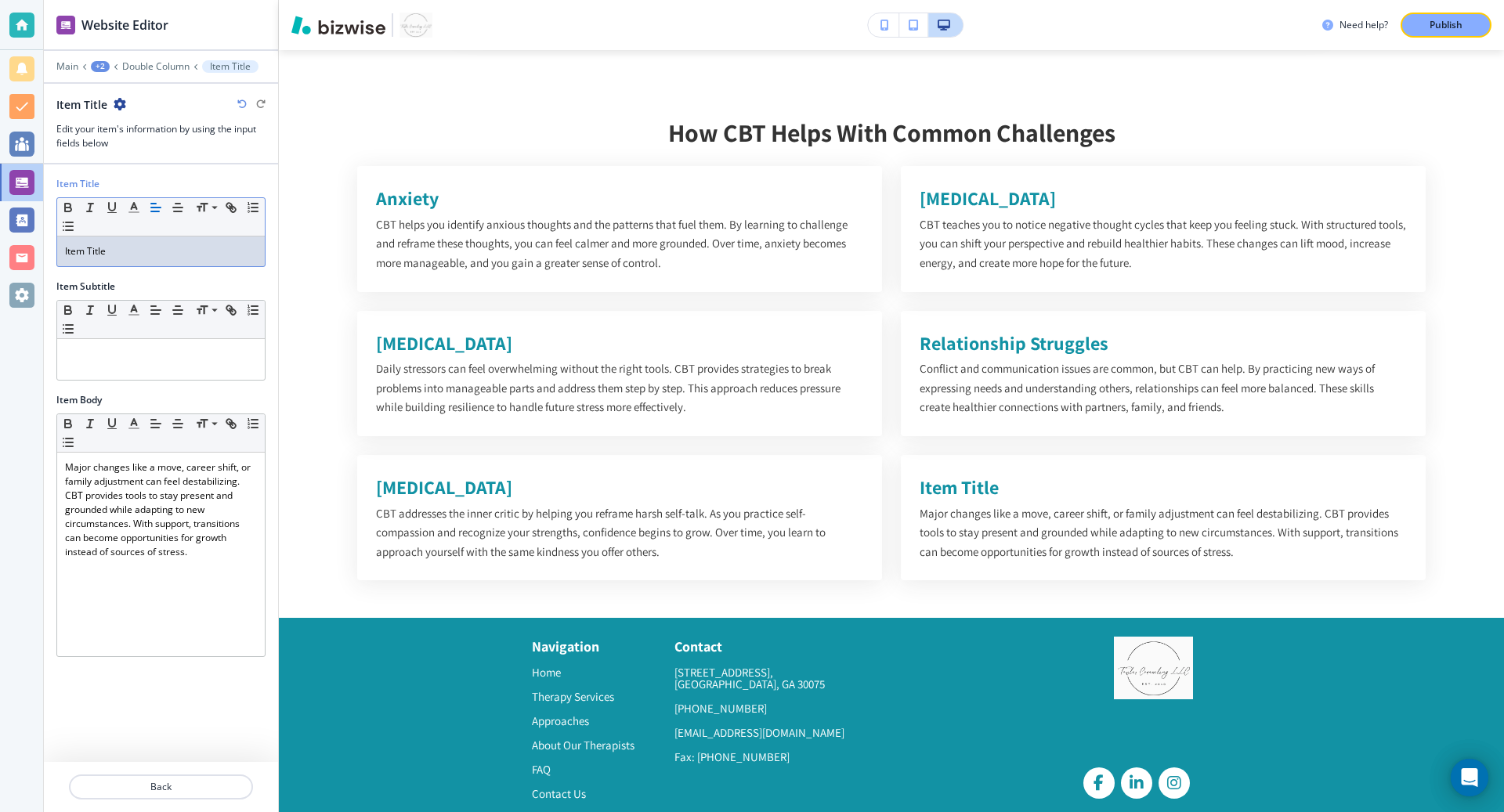
click at [116, 253] on p "Item Title" at bounding box center [161, 251] width 192 height 14
click at [116, 253] on p "Life Transitions" at bounding box center [161, 251] width 192 height 14
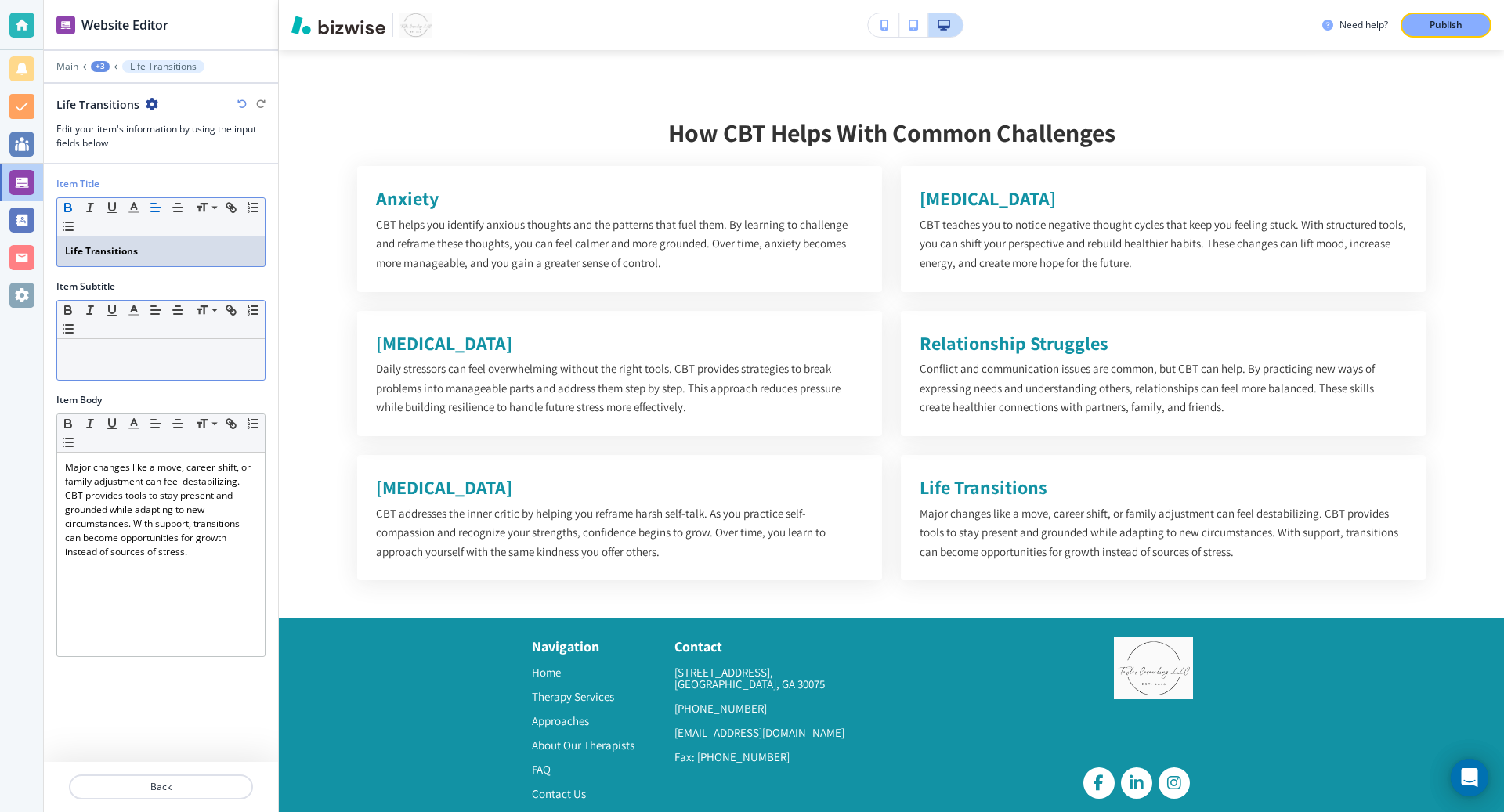
click at [141, 341] on div at bounding box center [160, 359] width 207 height 41
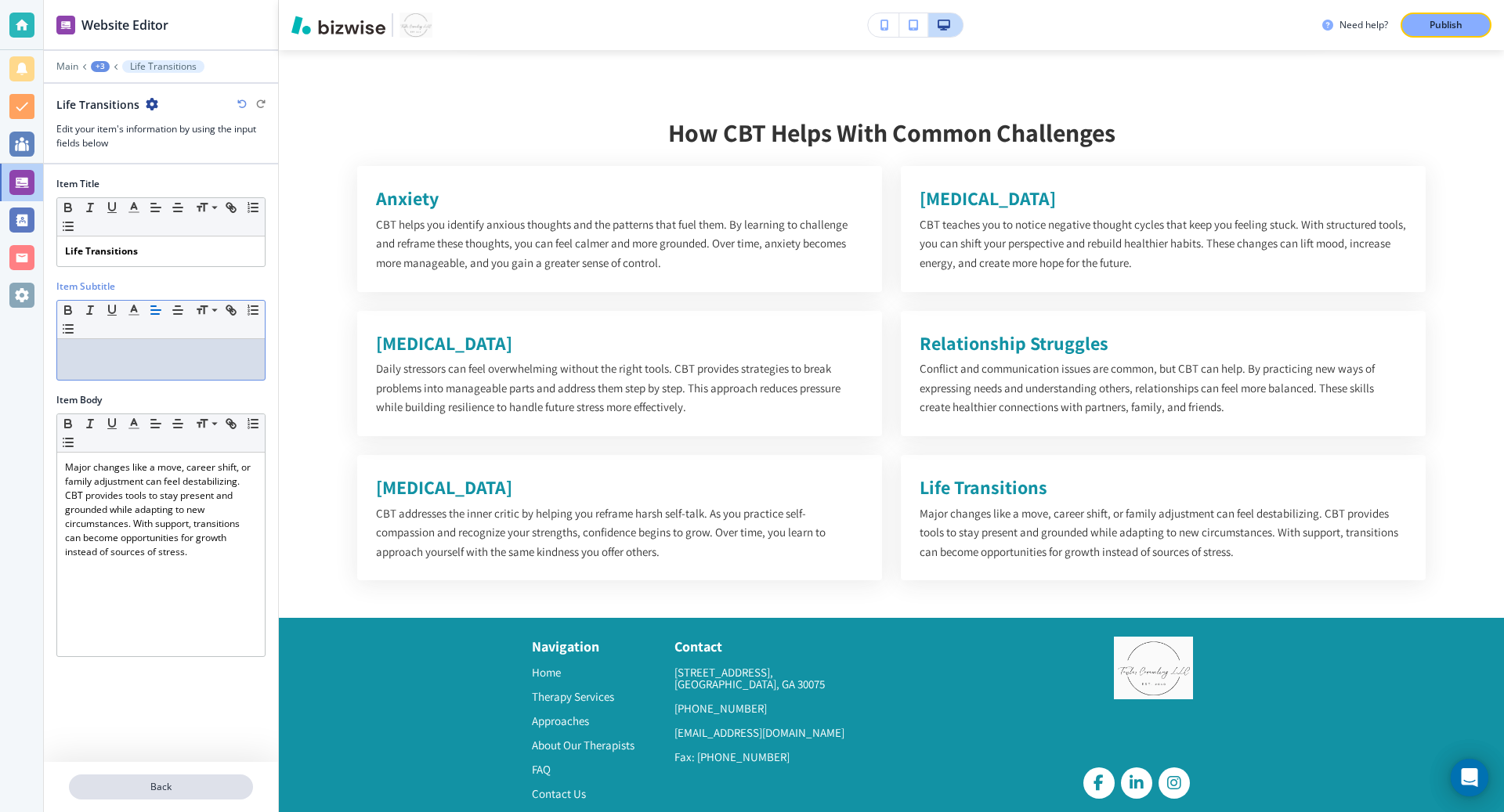
click at [145, 778] on button "Back" at bounding box center [161, 787] width 185 height 25
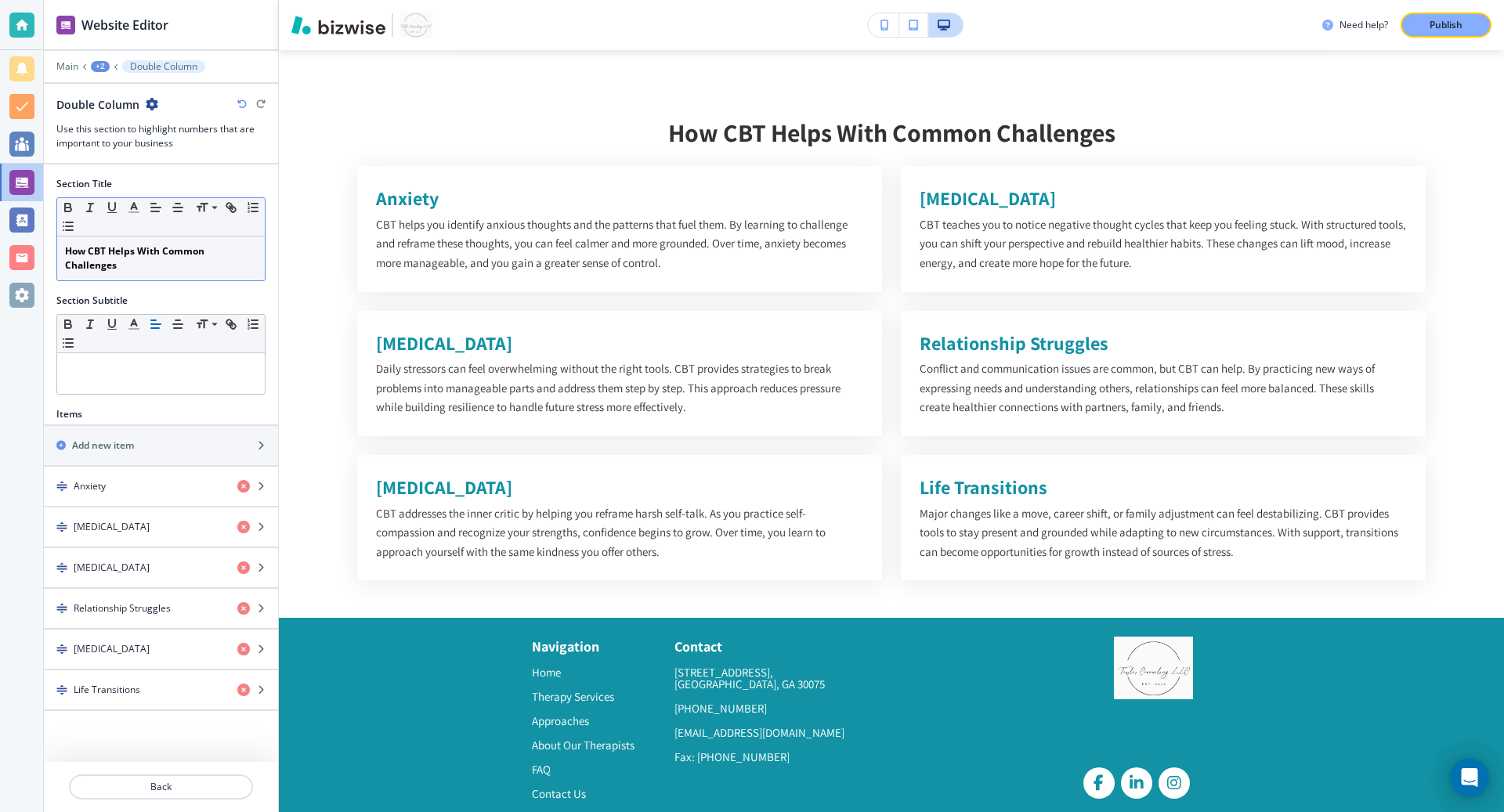
click at [157, 246] on strong "How CBT Helps With Common Challenges" at bounding box center [136, 257] width 142 height 27
copy strong "How CBT Helps With Common Challenges"
click at [150, 107] on icon "button" at bounding box center [151, 103] width 12 height 12
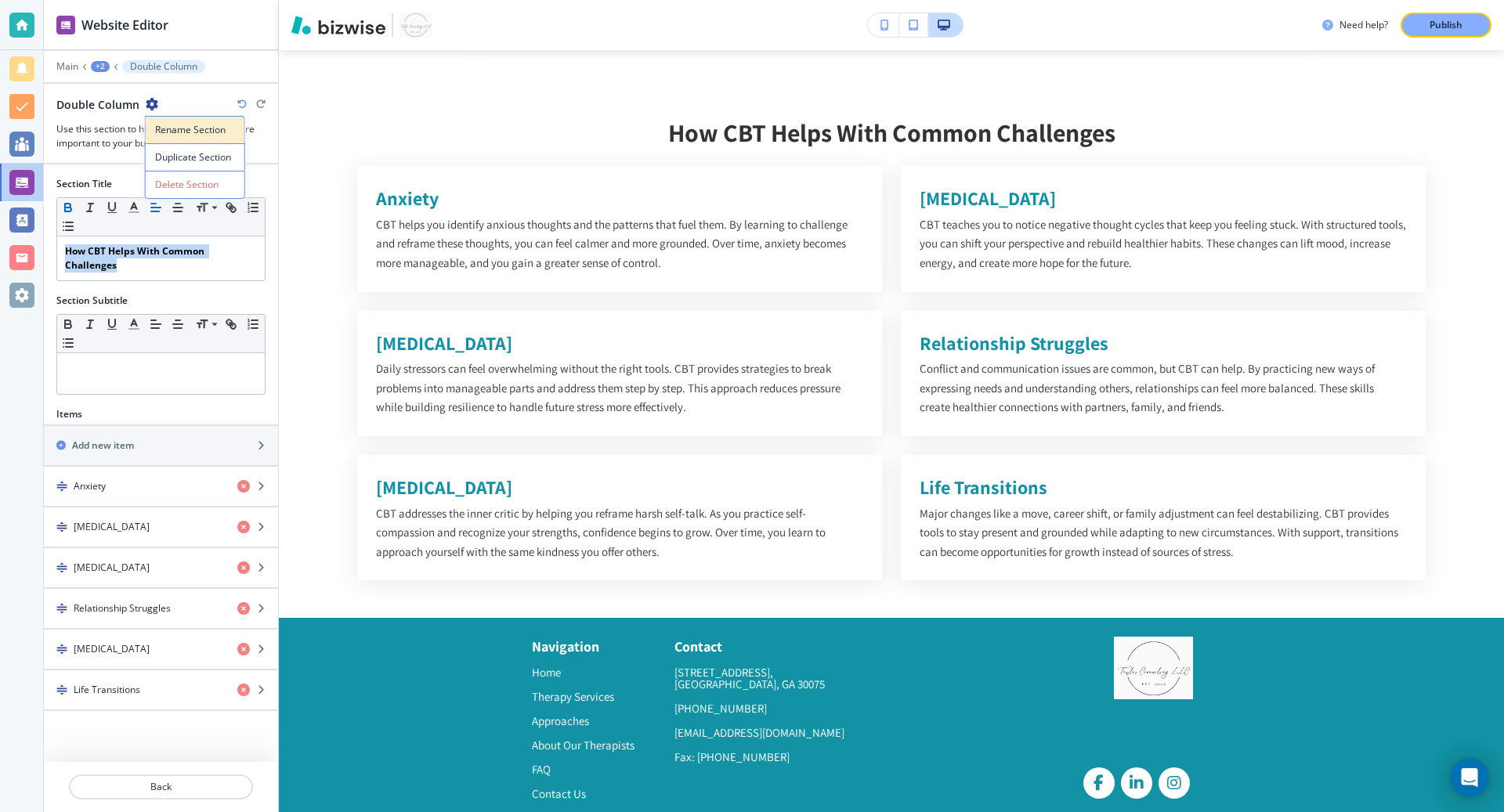
click at [187, 130] on p "Rename Section" at bounding box center [195, 130] width 80 height 14
click at [171, 115] on input "Double Column" at bounding box center [137, 104] width 162 height 31
paste input "How CBT Helps With Common Challenges"
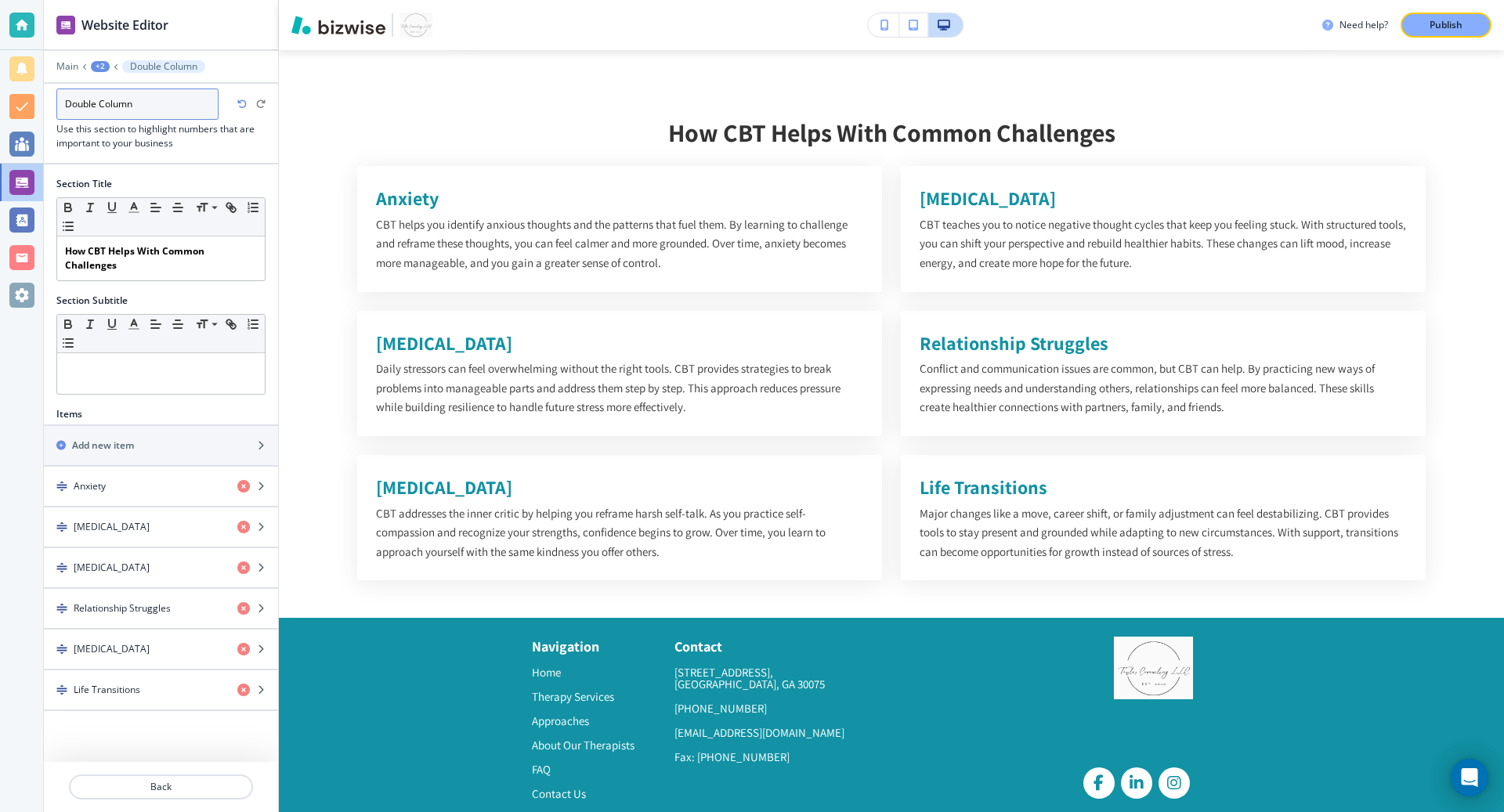
type input "How CBT Helps With Common Challenges"
click at [100, 66] on div "+2" at bounding box center [100, 67] width 19 height 11
click at [114, 122] on p "Cognitive Behavioral Therapy" at bounding box center [140, 118] width 80 height 14
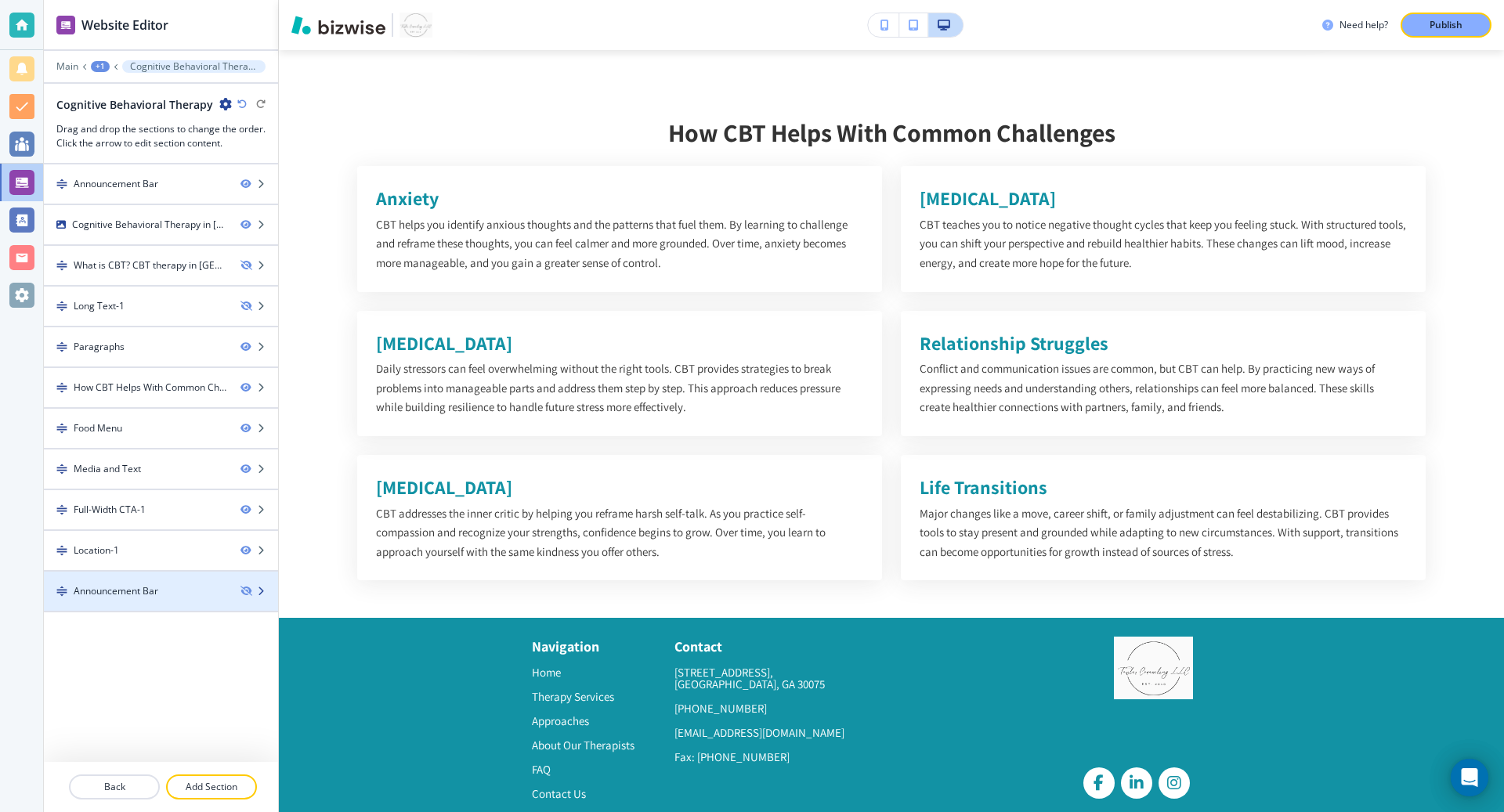
drag, startPoint x: 59, startPoint y: 586, endPoint x: 77, endPoint y: 383, distance: 203.8
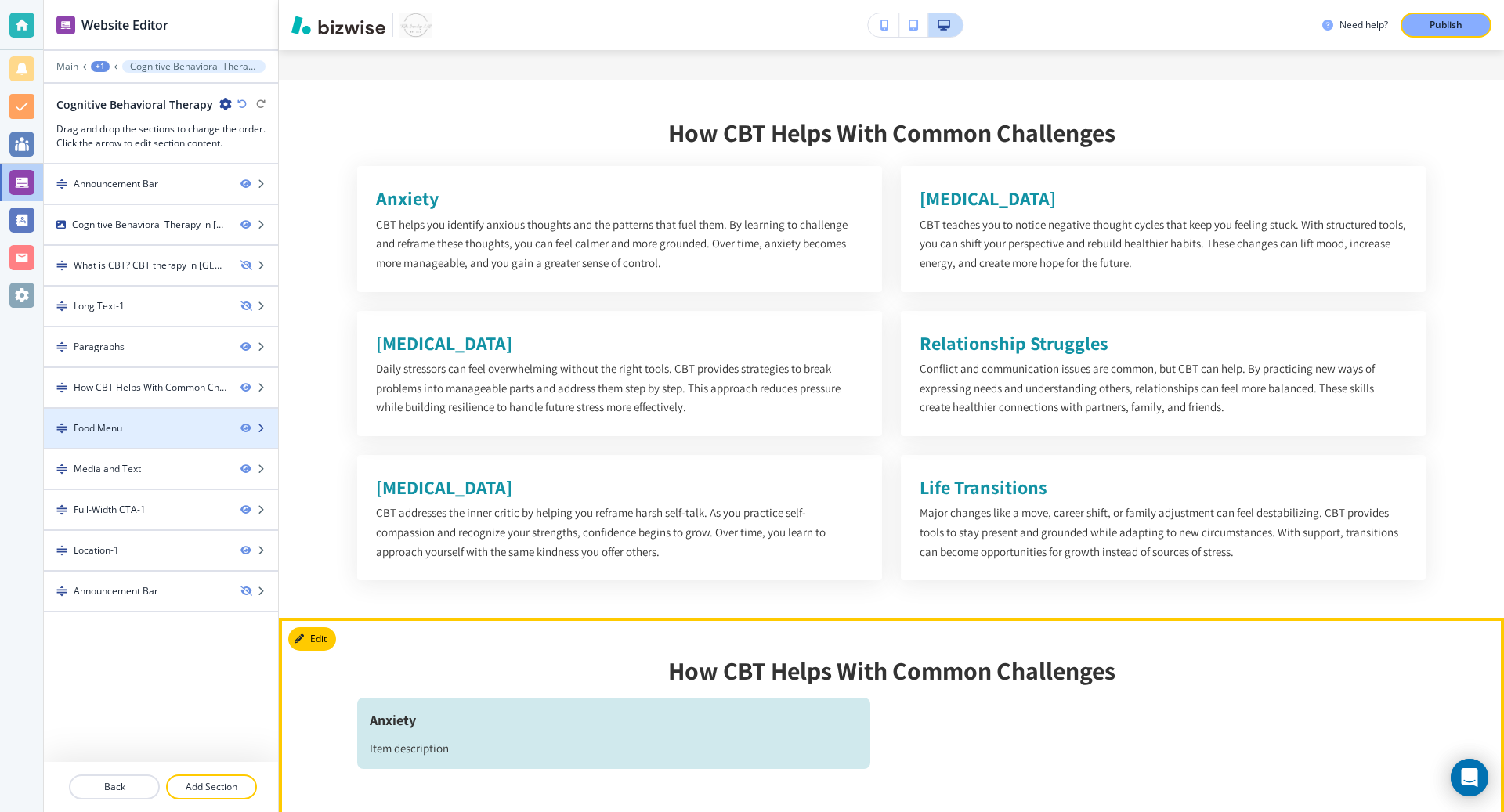
click at [257, 424] on icon "button" at bounding box center [261, 429] width 9 height 9
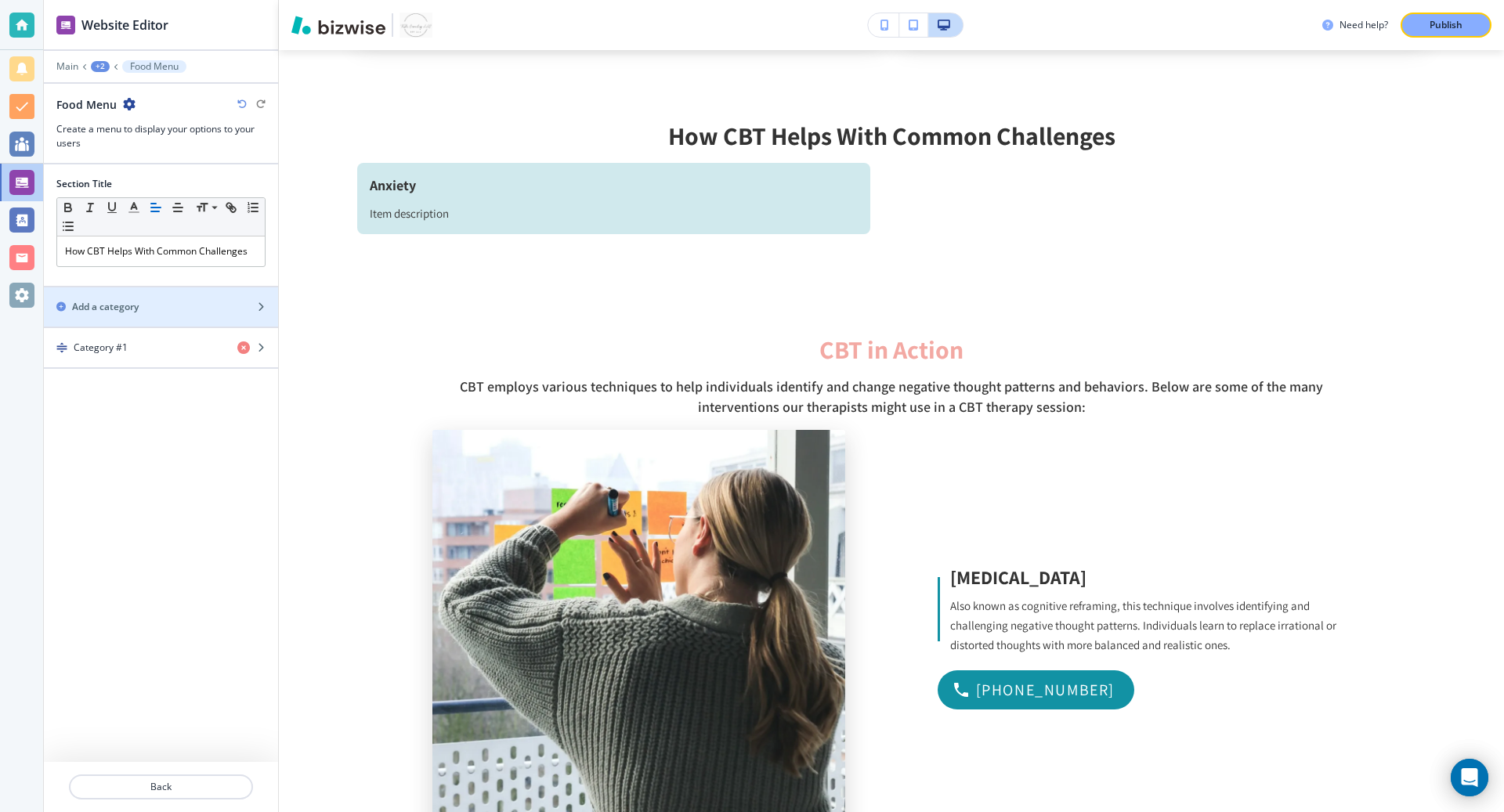
scroll to position [1853, 0]
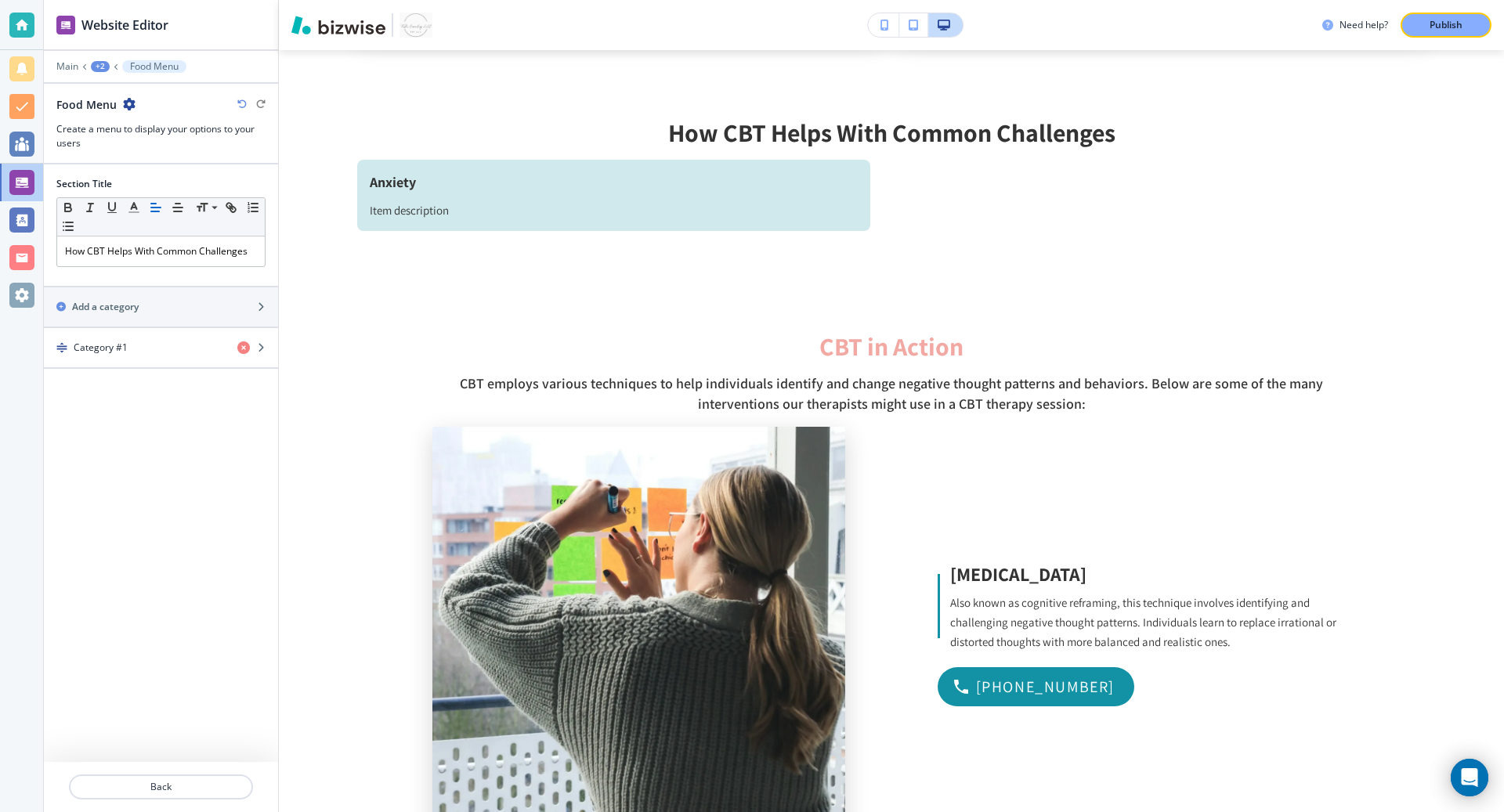
click at [120, 110] on div "Food Menu" at bounding box center [97, 104] width 80 height 16
click at [125, 106] on icon "button" at bounding box center [129, 103] width 12 height 12
click at [158, 185] on p "Delete Section" at bounding box center [171, 185] width 80 height 14
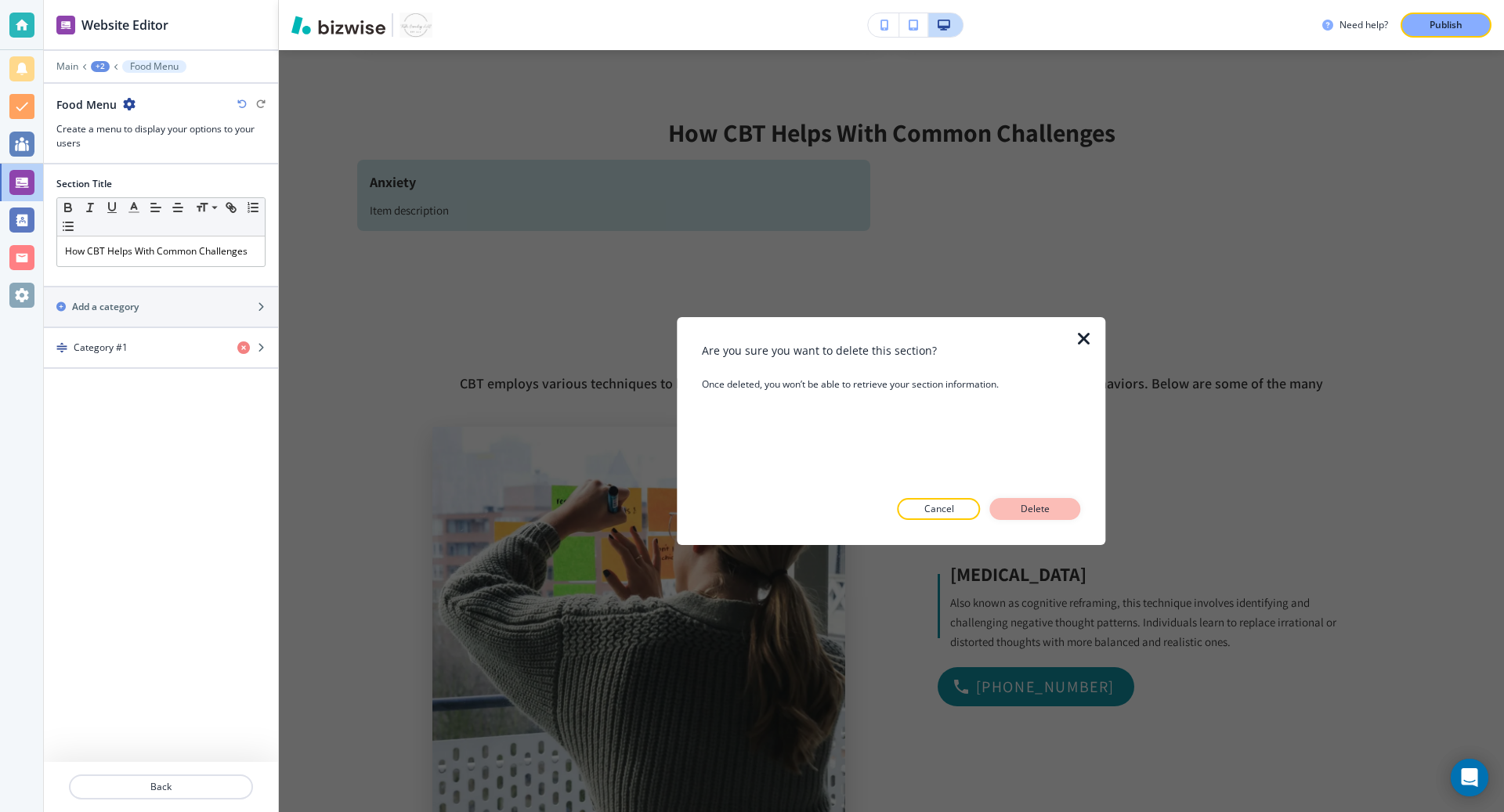
click at [1017, 510] on p "Delete" at bounding box center [1035, 509] width 38 height 14
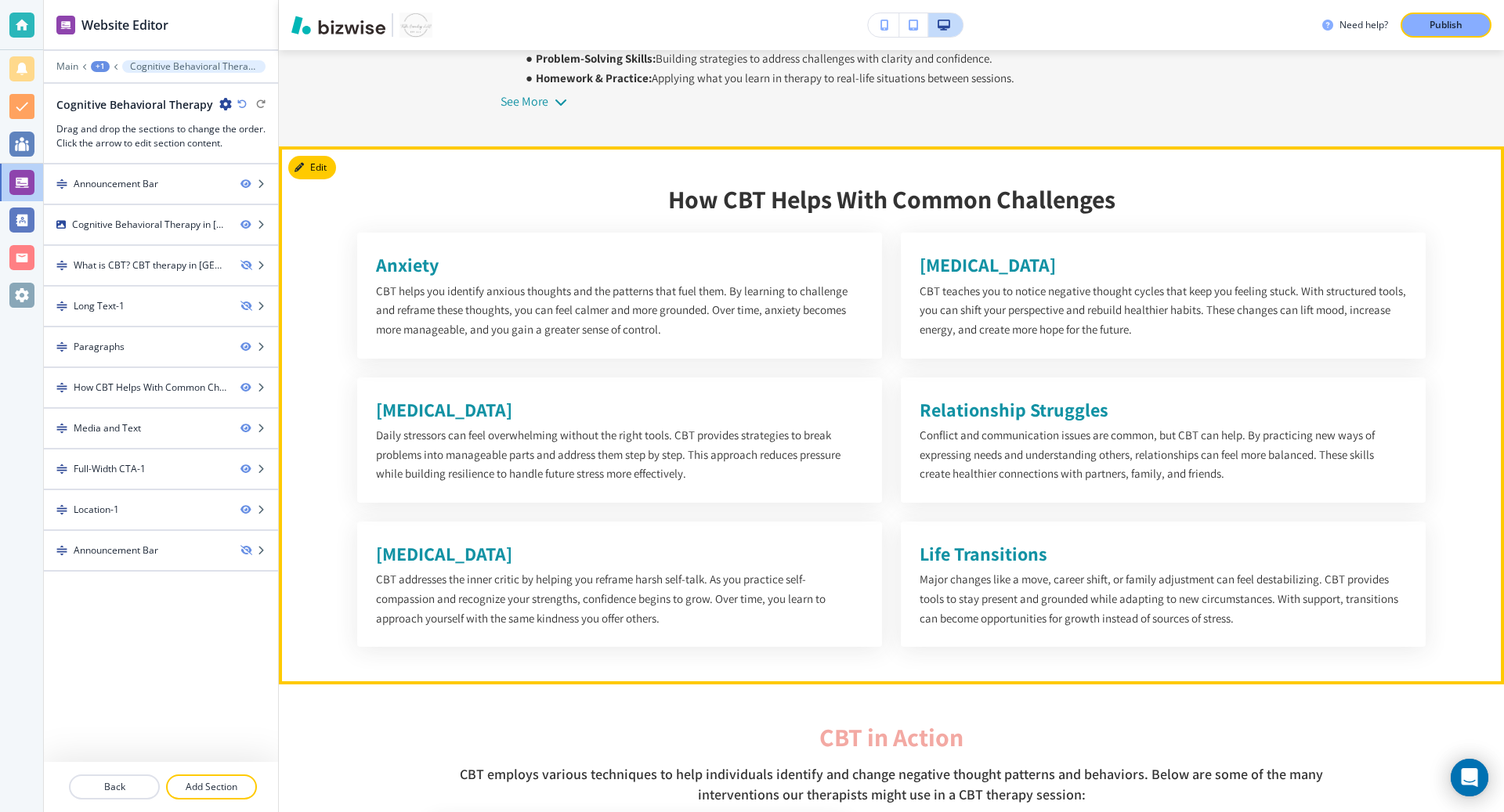
scroll to position [1135, 0]
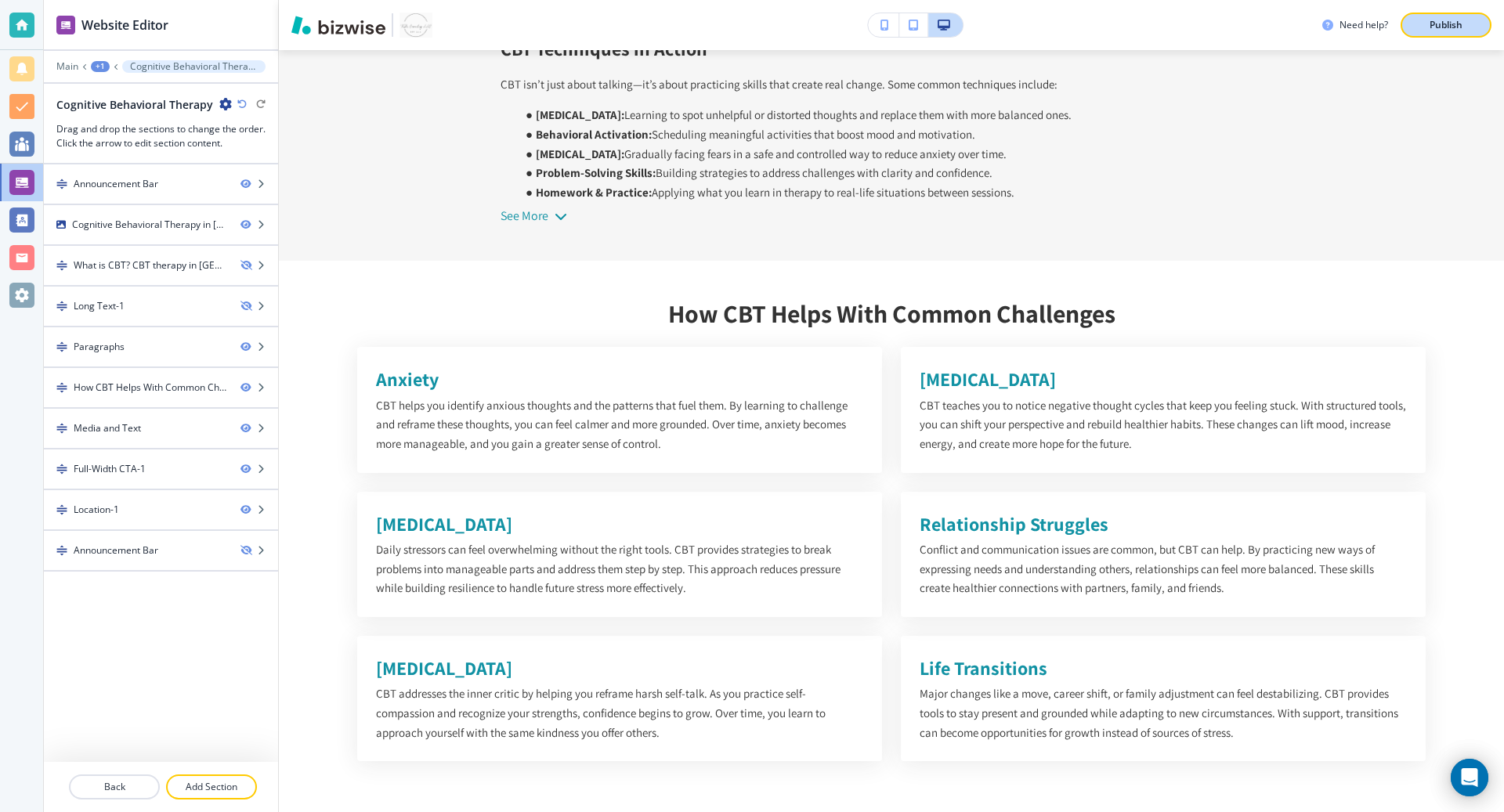
click at [1439, 33] on button "Publish" at bounding box center [1446, 25] width 91 height 25
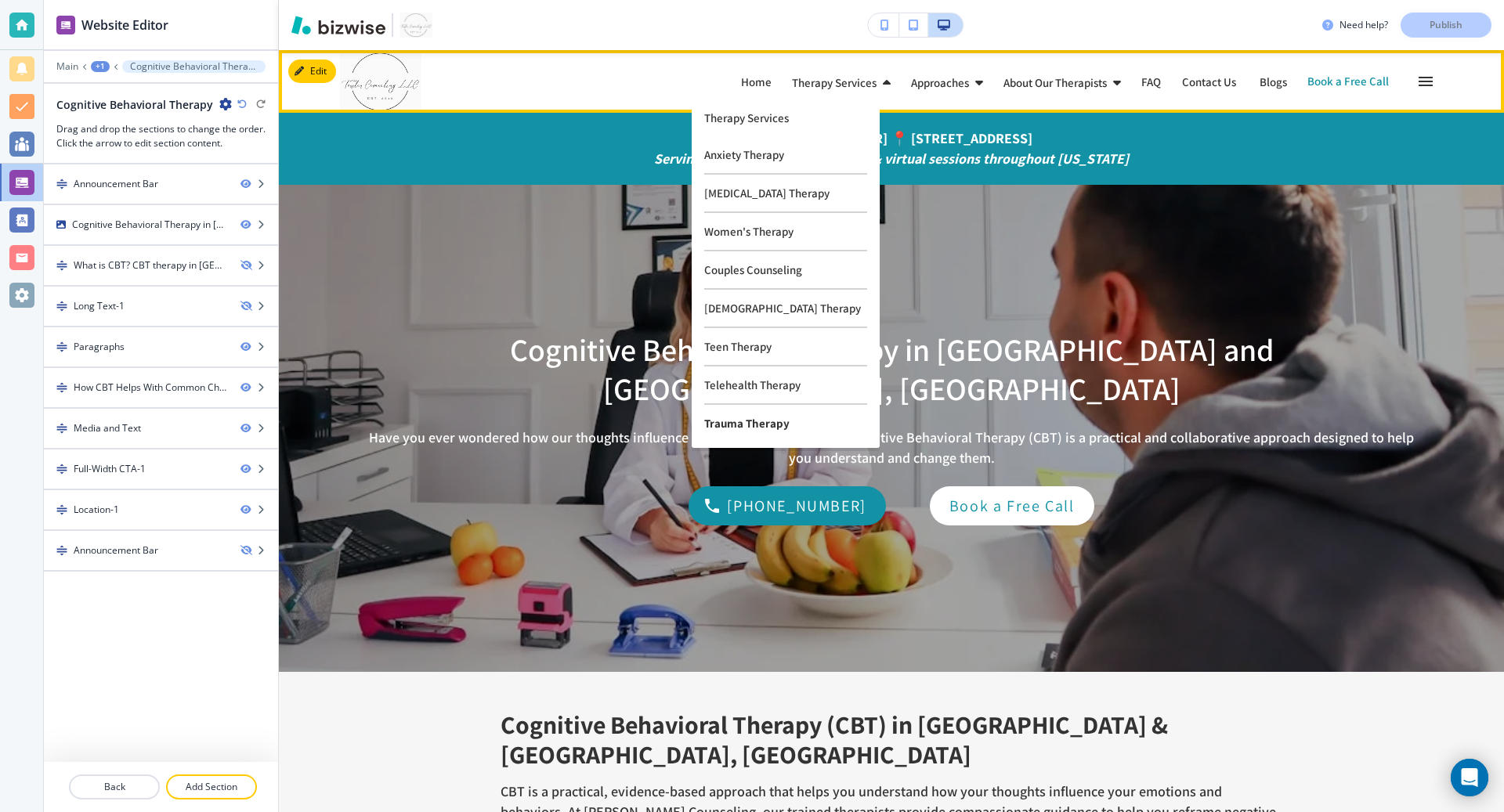
click at [742, 428] on p "Trauma Therapy" at bounding box center [786, 423] width 163 height 37
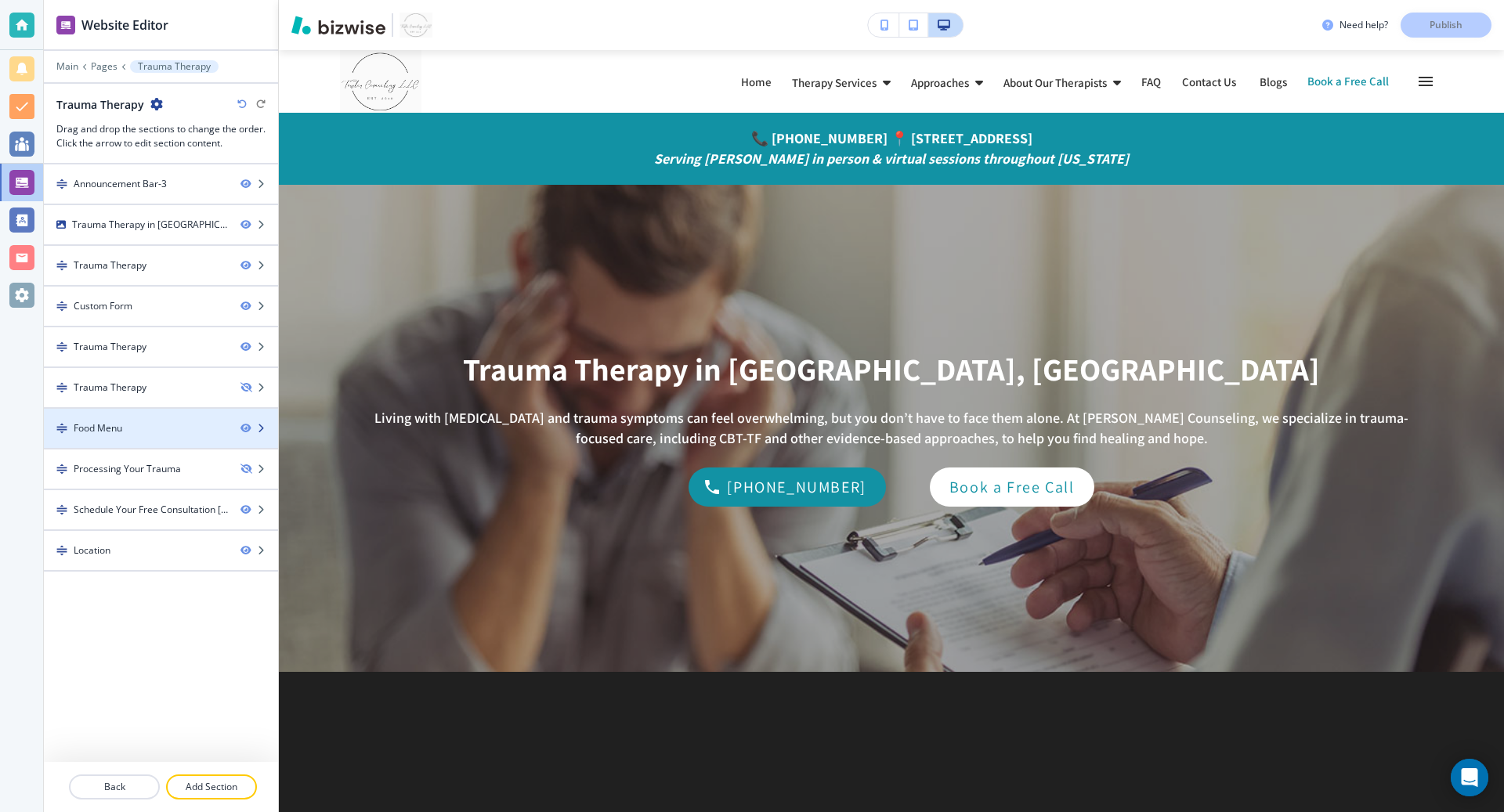
click at [171, 430] on div "Food Menu" at bounding box center [135, 428] width 185 height 14
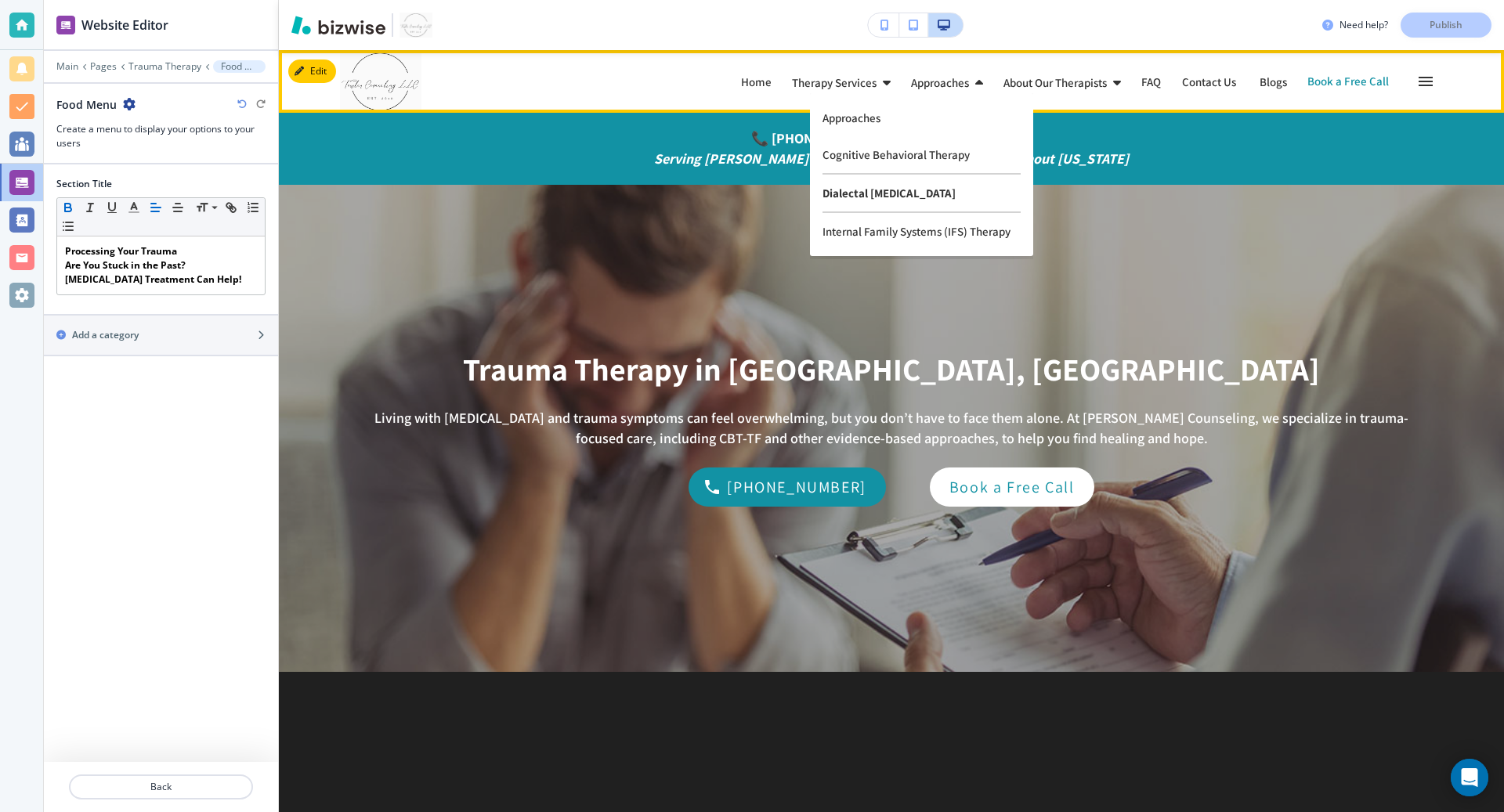
click at [868, 203] on p "Dialectal Behavior Therapy" at bounding box center [921, 194] width 198 height 39
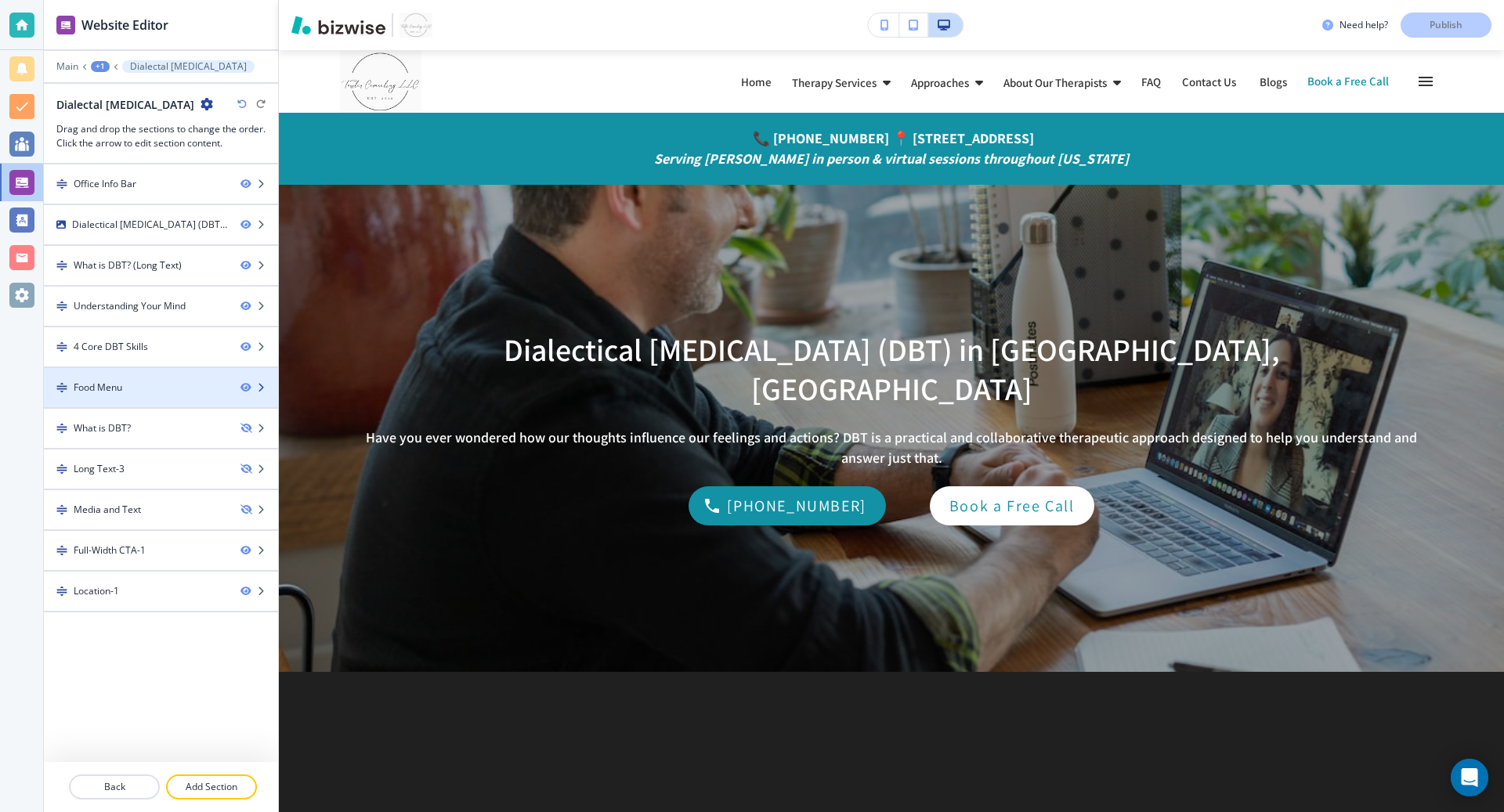
click at [135, 395] on div at bounding box center [161, 400] width 235 height 12
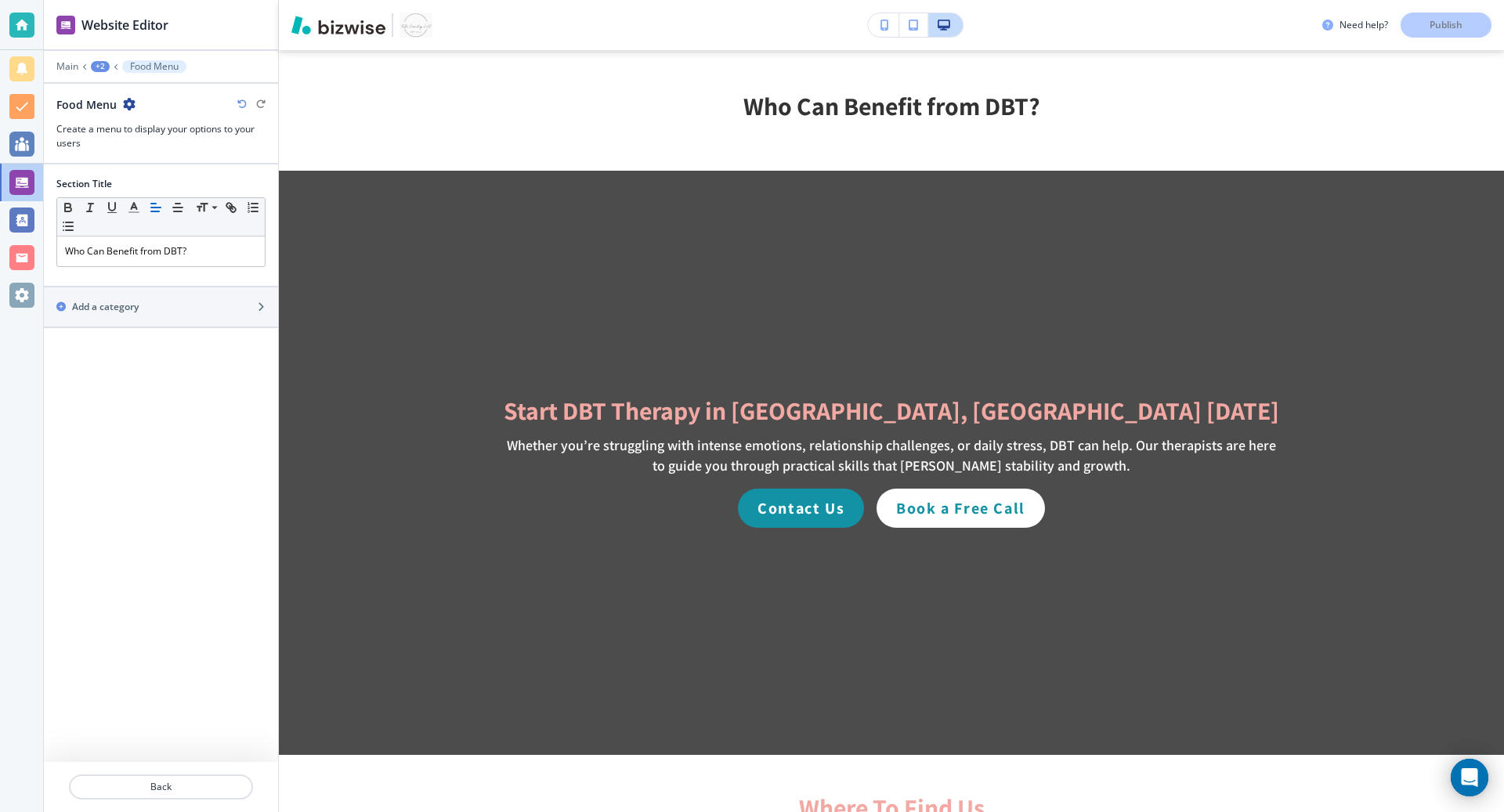
scroll to position [3386, 0]
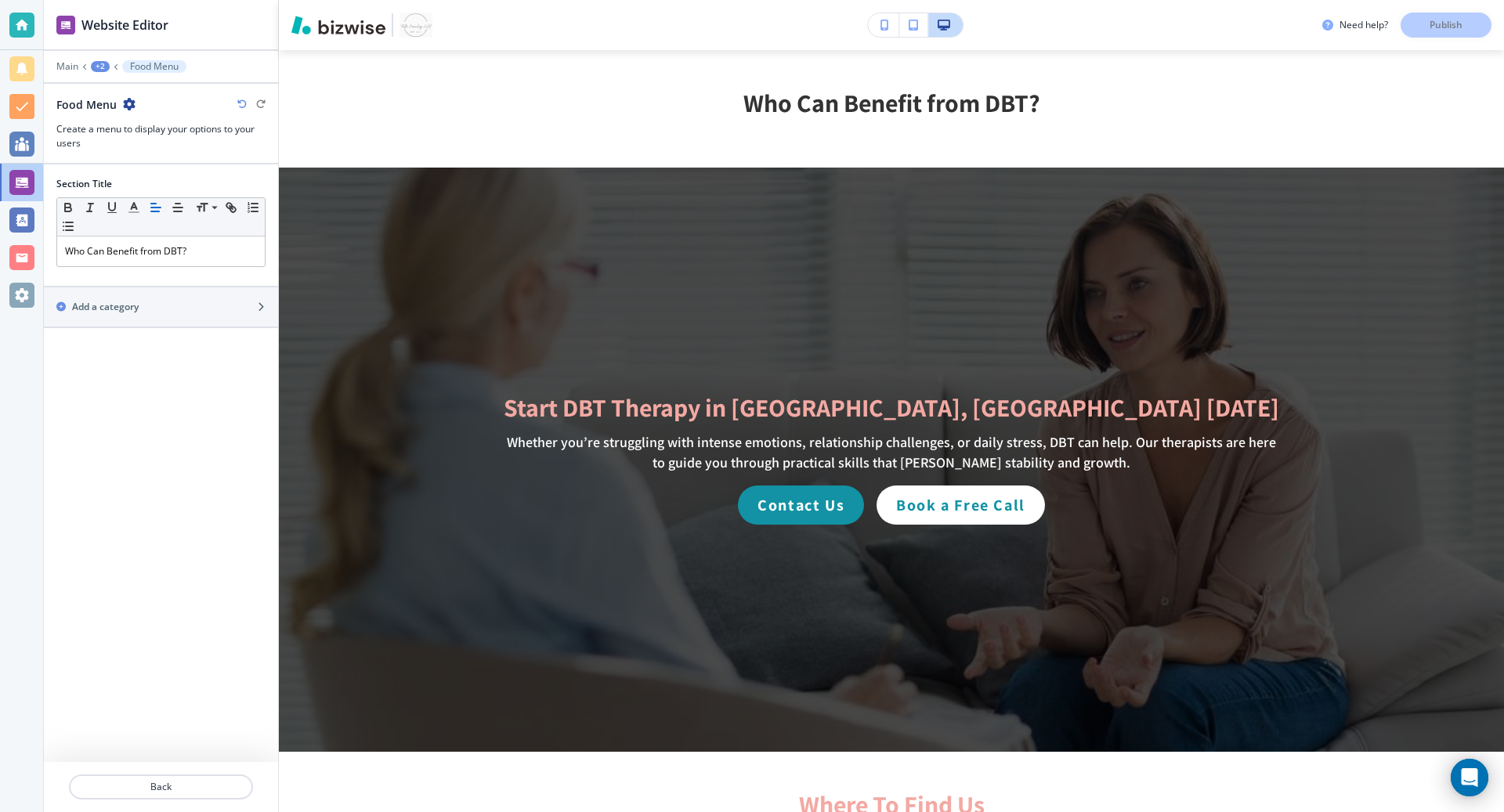
click at [100, 70] on div "+2" at bounding box center [100, 67] width 19 height 11
click at [136, 114] on p "Dialectal Behavior Therapy" at bounding box center [141, 118] width 80 height 14
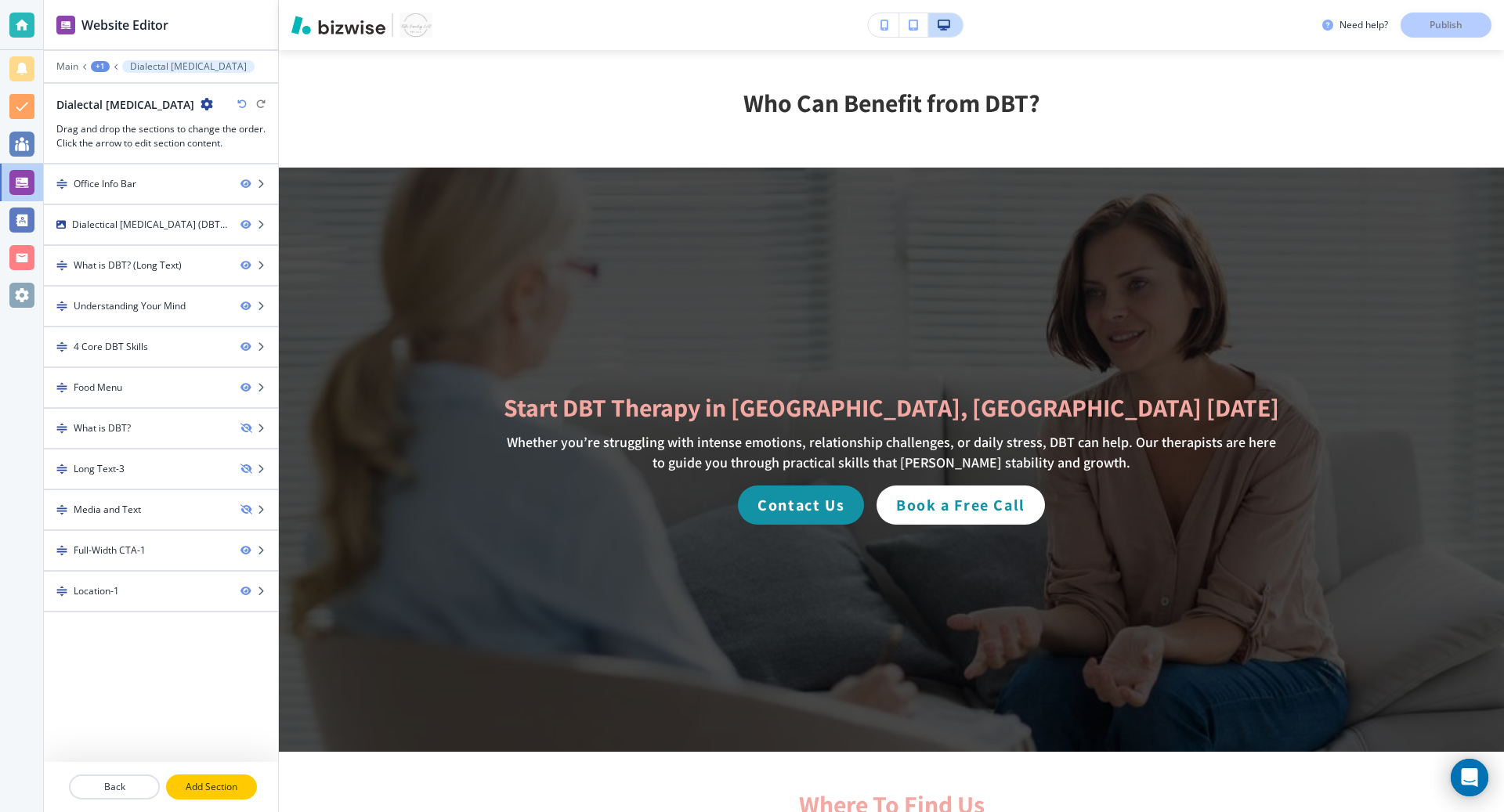
click at [208, 793] on p "Add Section" at bounding box center [211, 786] width 88 height 14
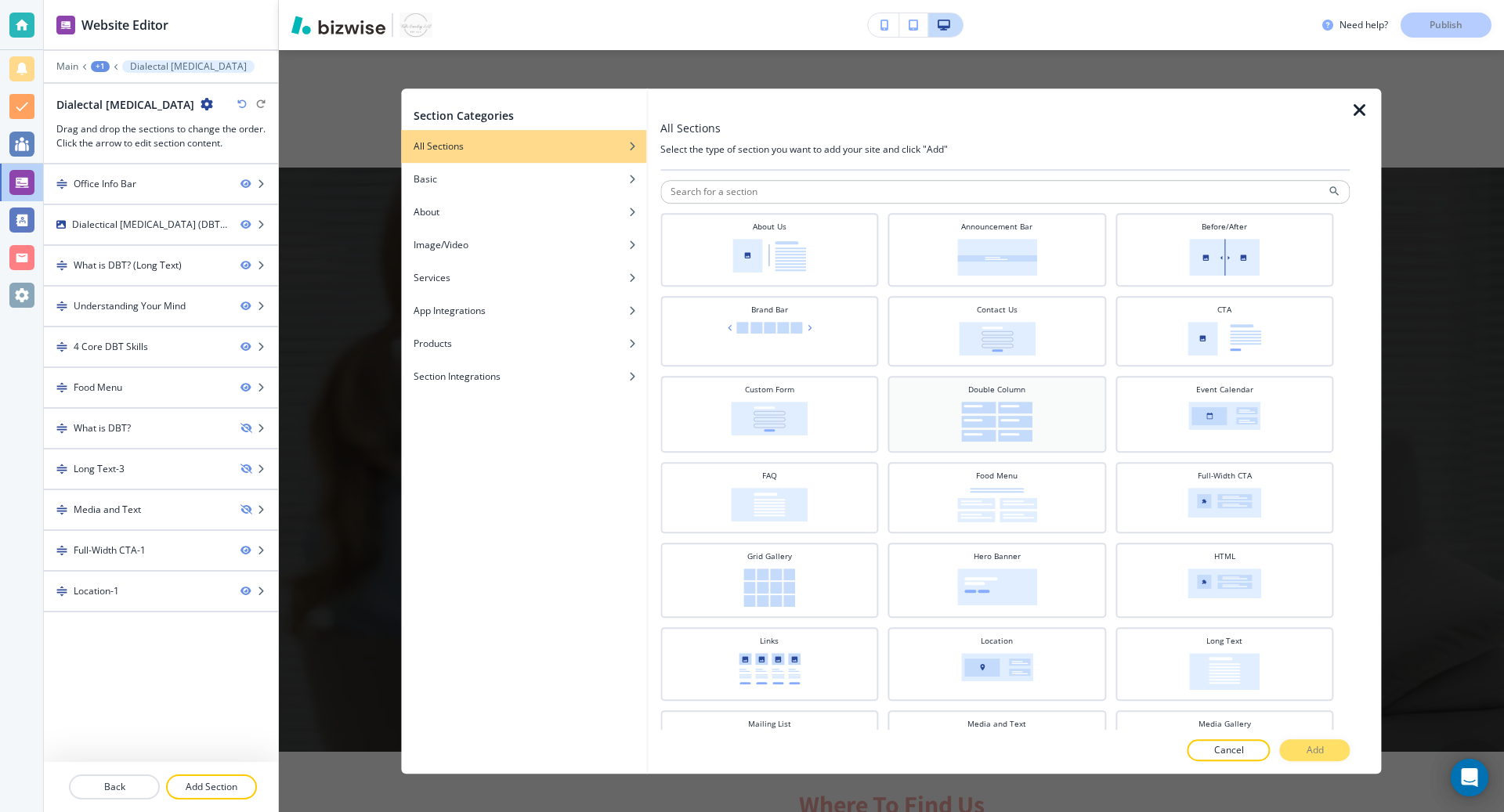
click at [984, 416] on img at bounding box center [997, 422] width 71 height 40
click at [1317, 752] on p "Add" at bounding box center [1316, 750] width 17 height 14
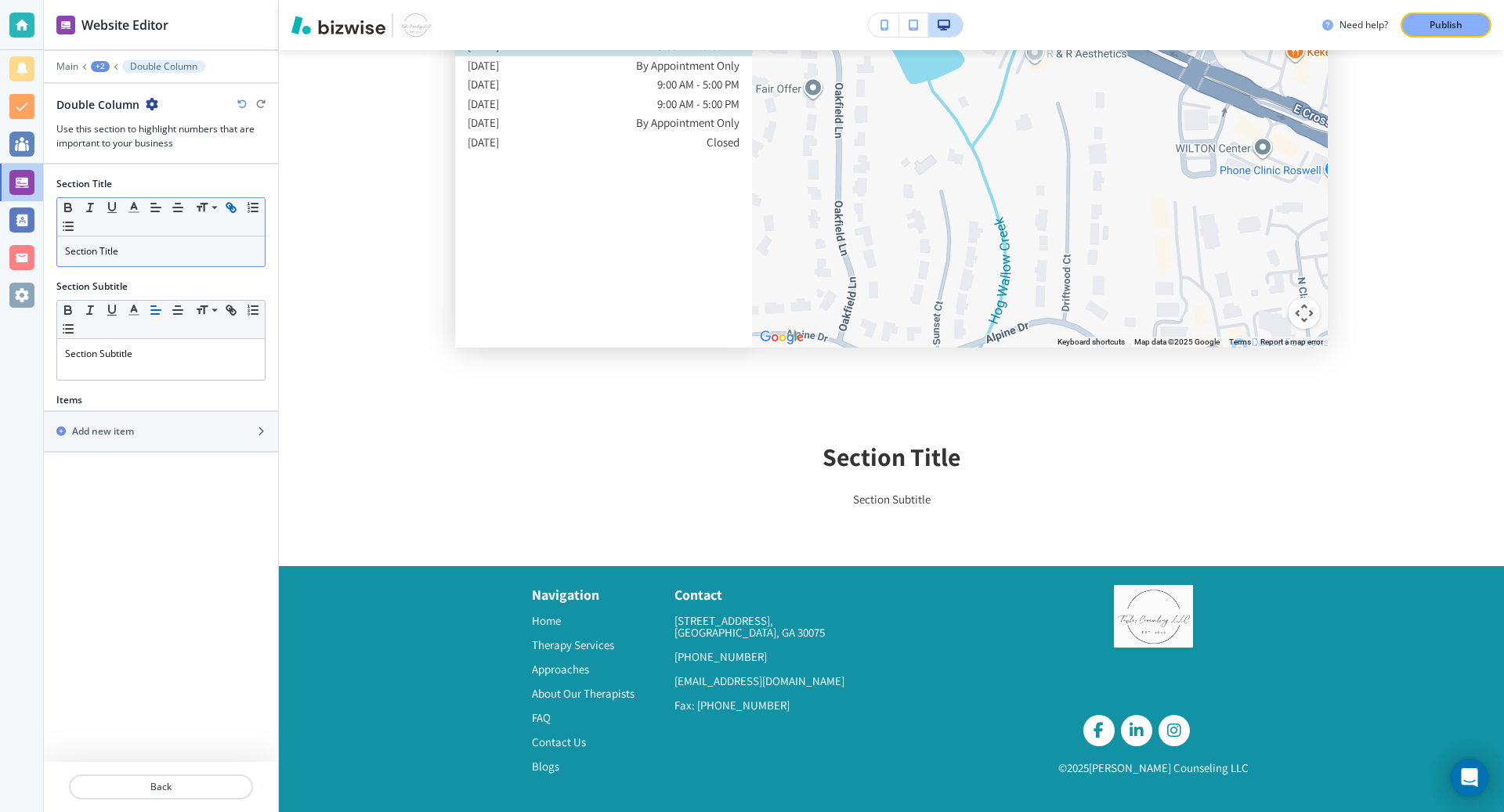
scroll to position [4512, 0]
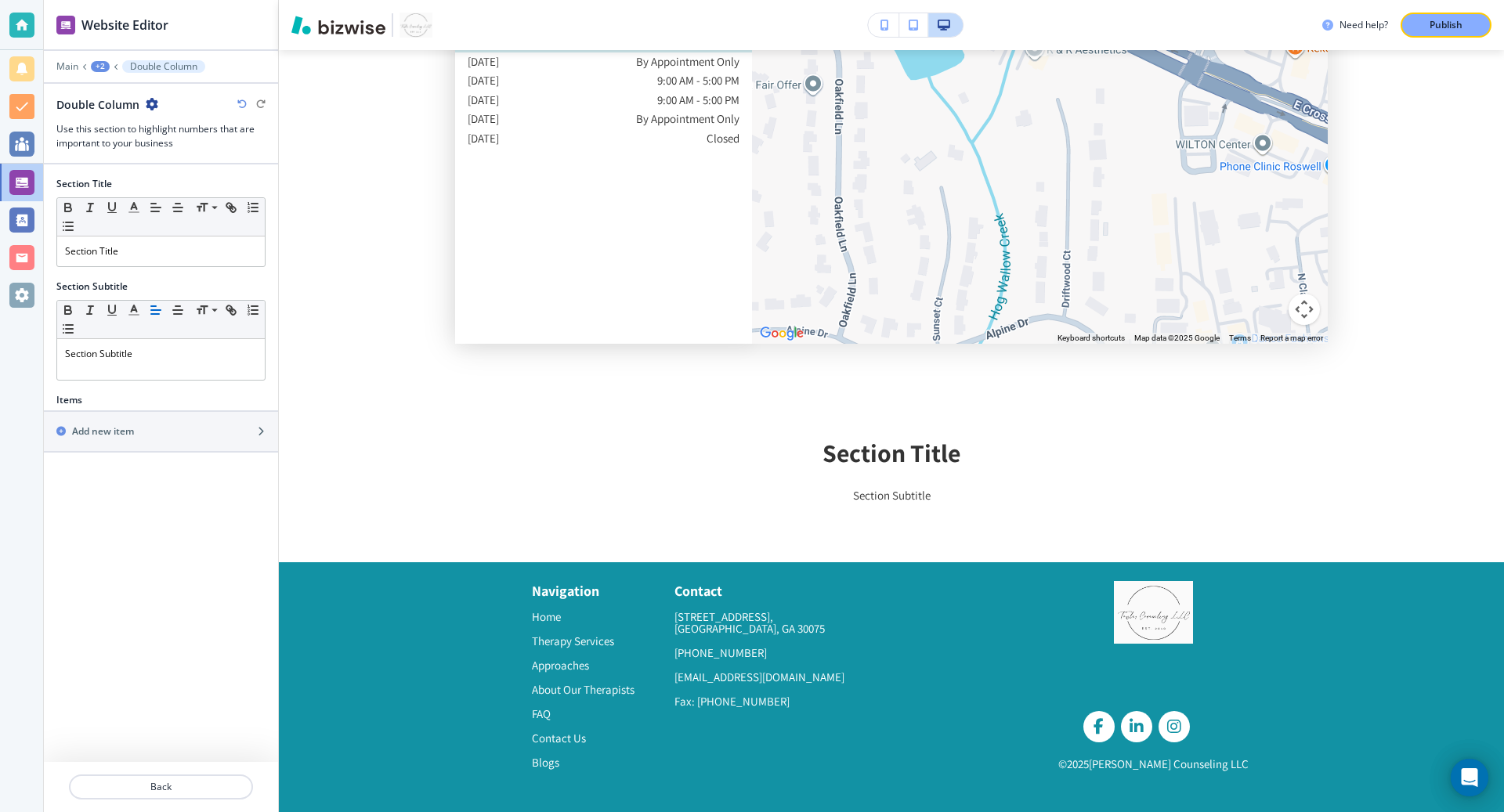
click at [102, 64] on div "+2" at bounding box center [100, 67] width 19 height 11
click at [160, 116] on p "Dialectal Behavior Therapy" at bounding box center [141, 118] width 80 height 14
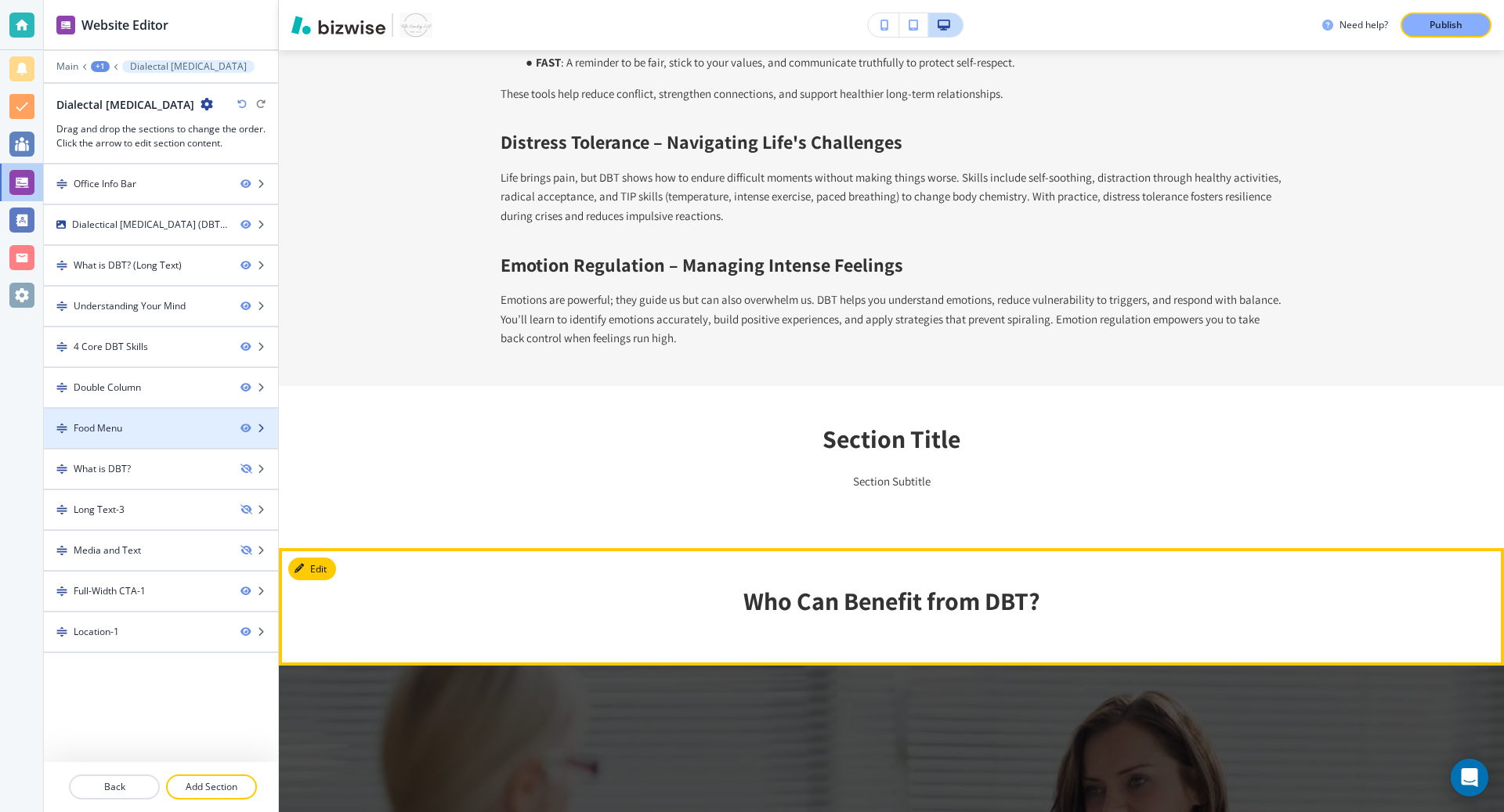
drag, startPoint x: 62, startPoint y: 625, endPoint x: 70, endPoint y: 405, distance: 220.1
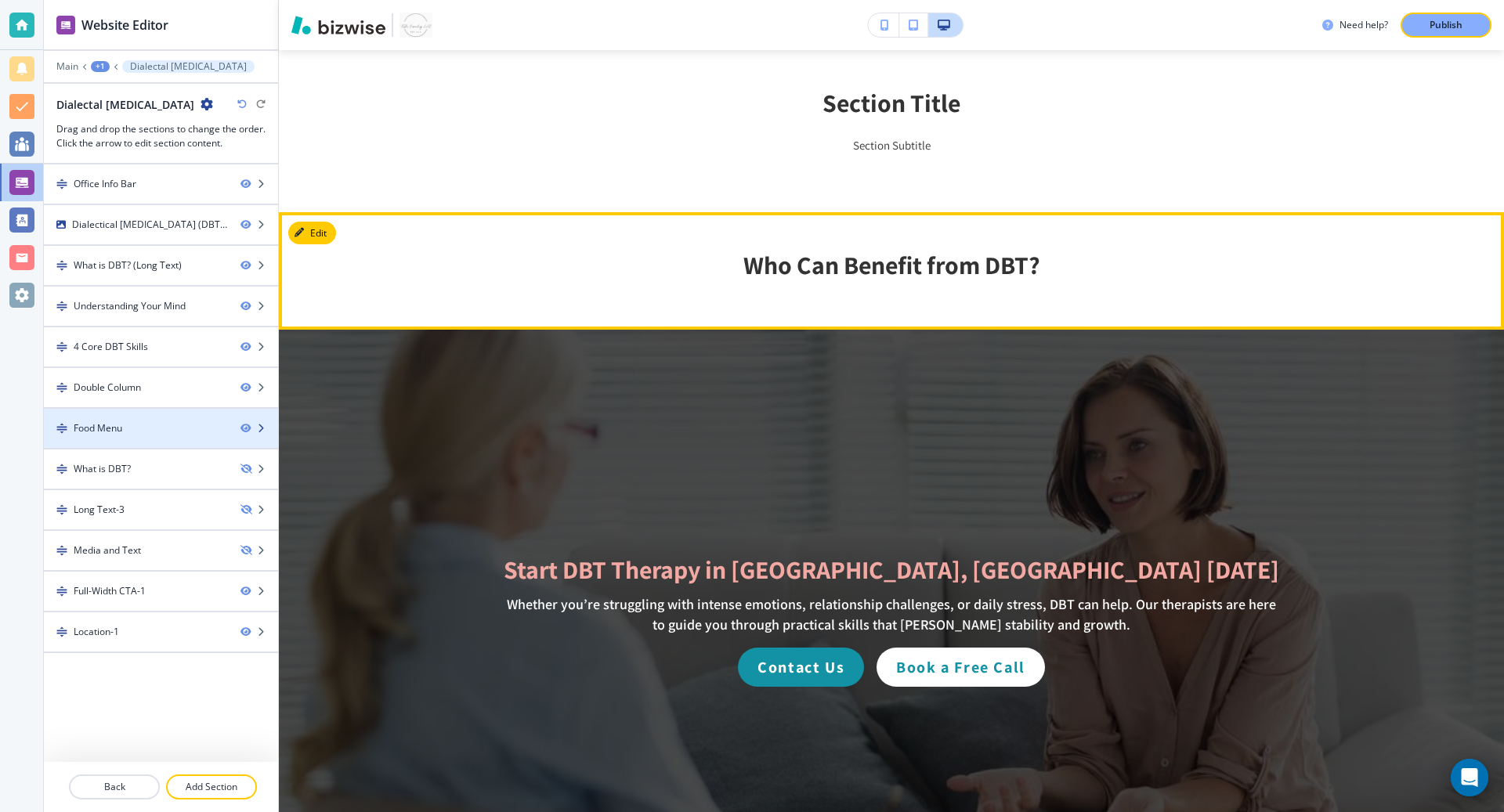
scroll to position [3386, 0]
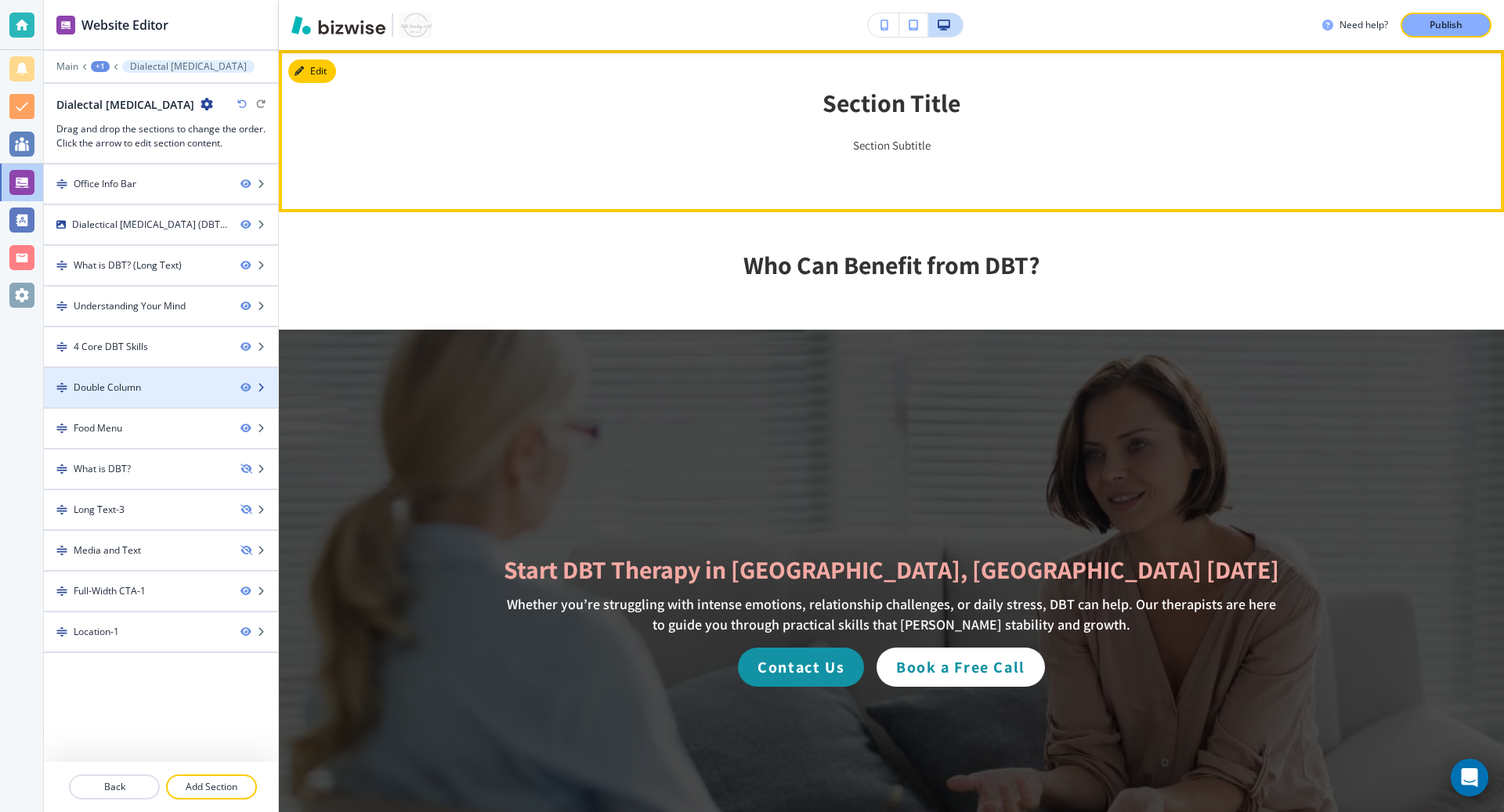
click at [265, 383] on icon "button" at bounding box center [261, 388] width 9 height 9
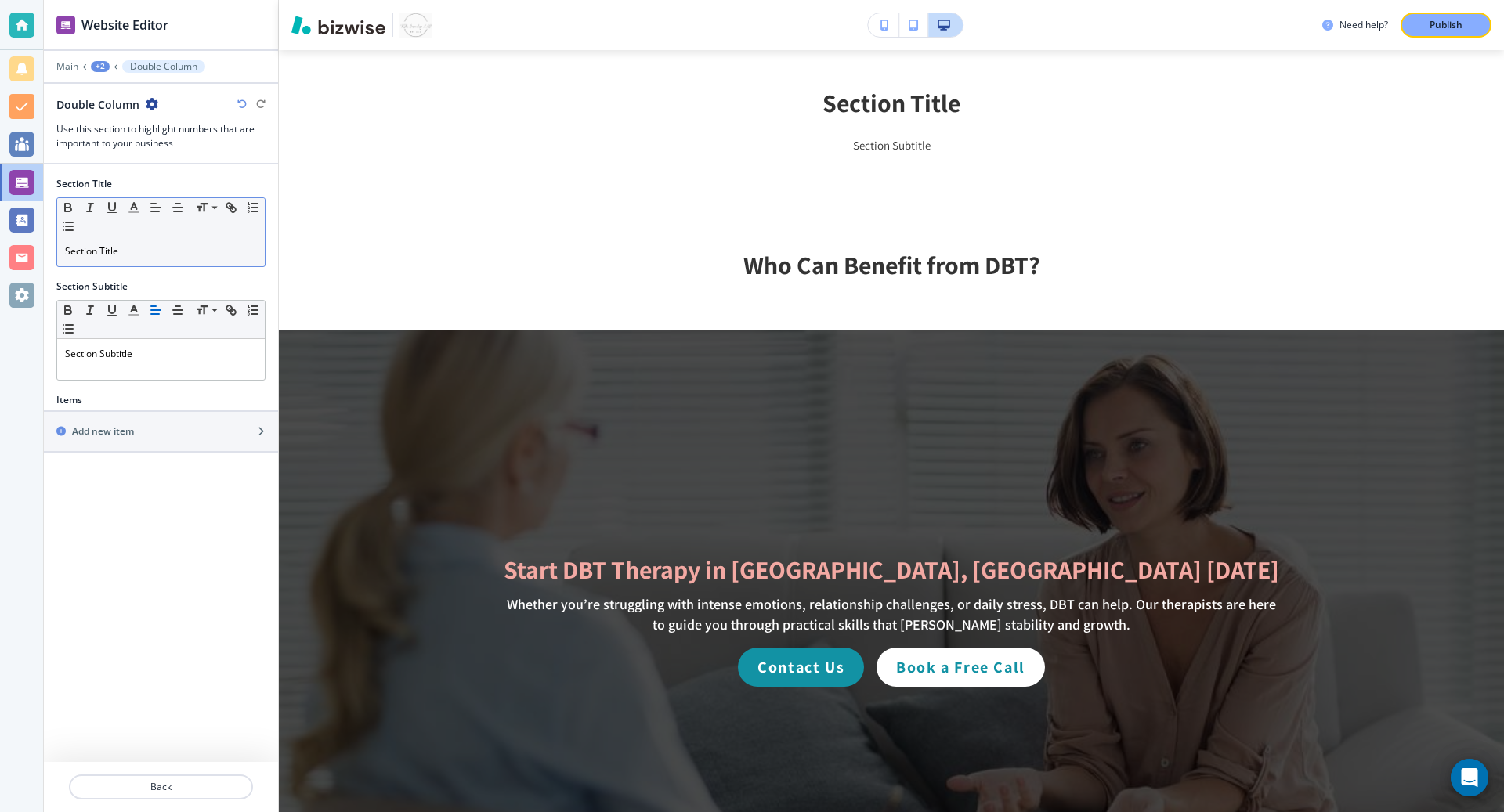
click at [202, 247] on p "Section Title" at bounding box center [161, 251] width 192 height 14
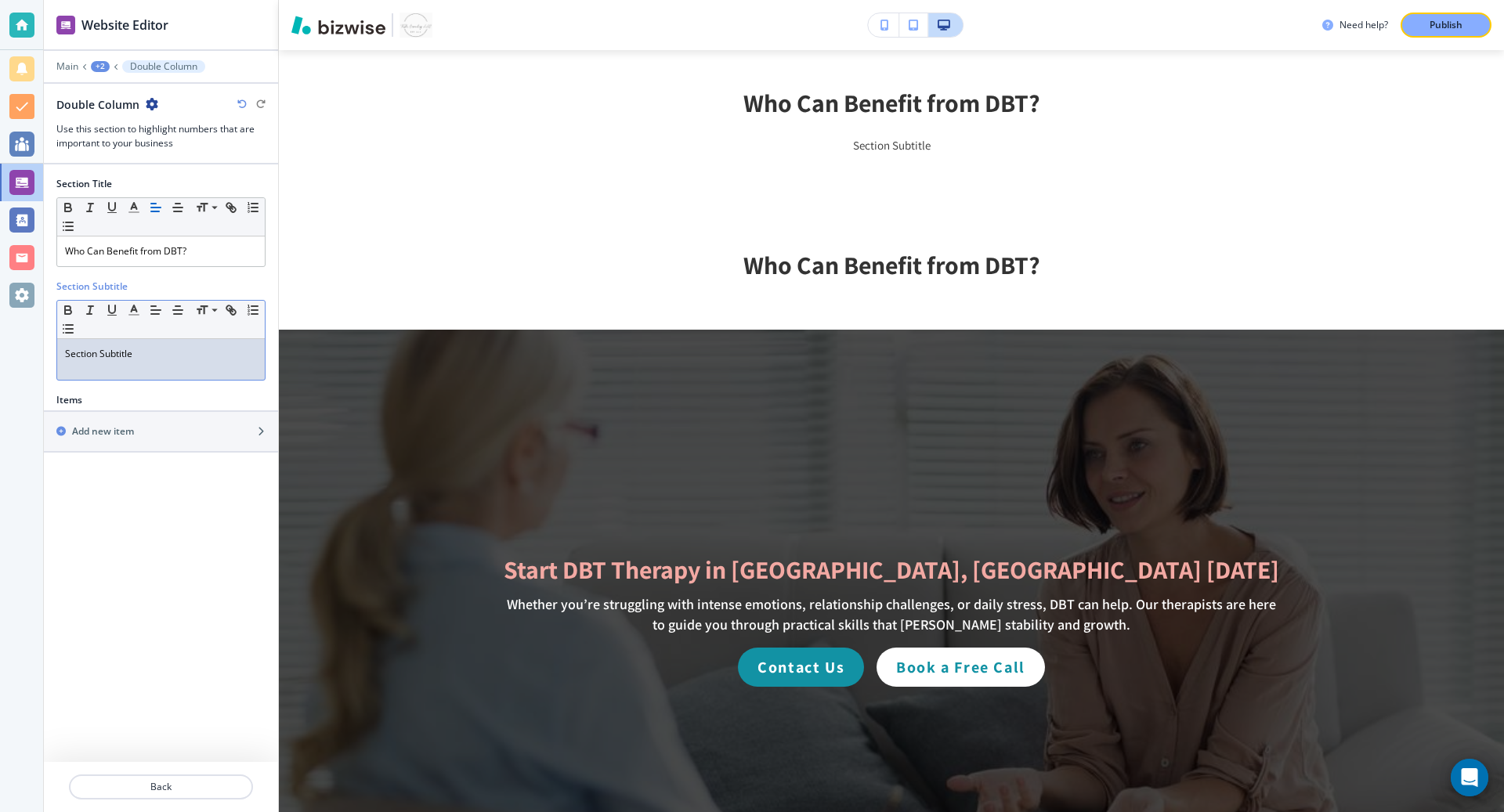
click at [126, 348] on p "Section Subtitle" at bounding box center [161, 354] width 192 height 14
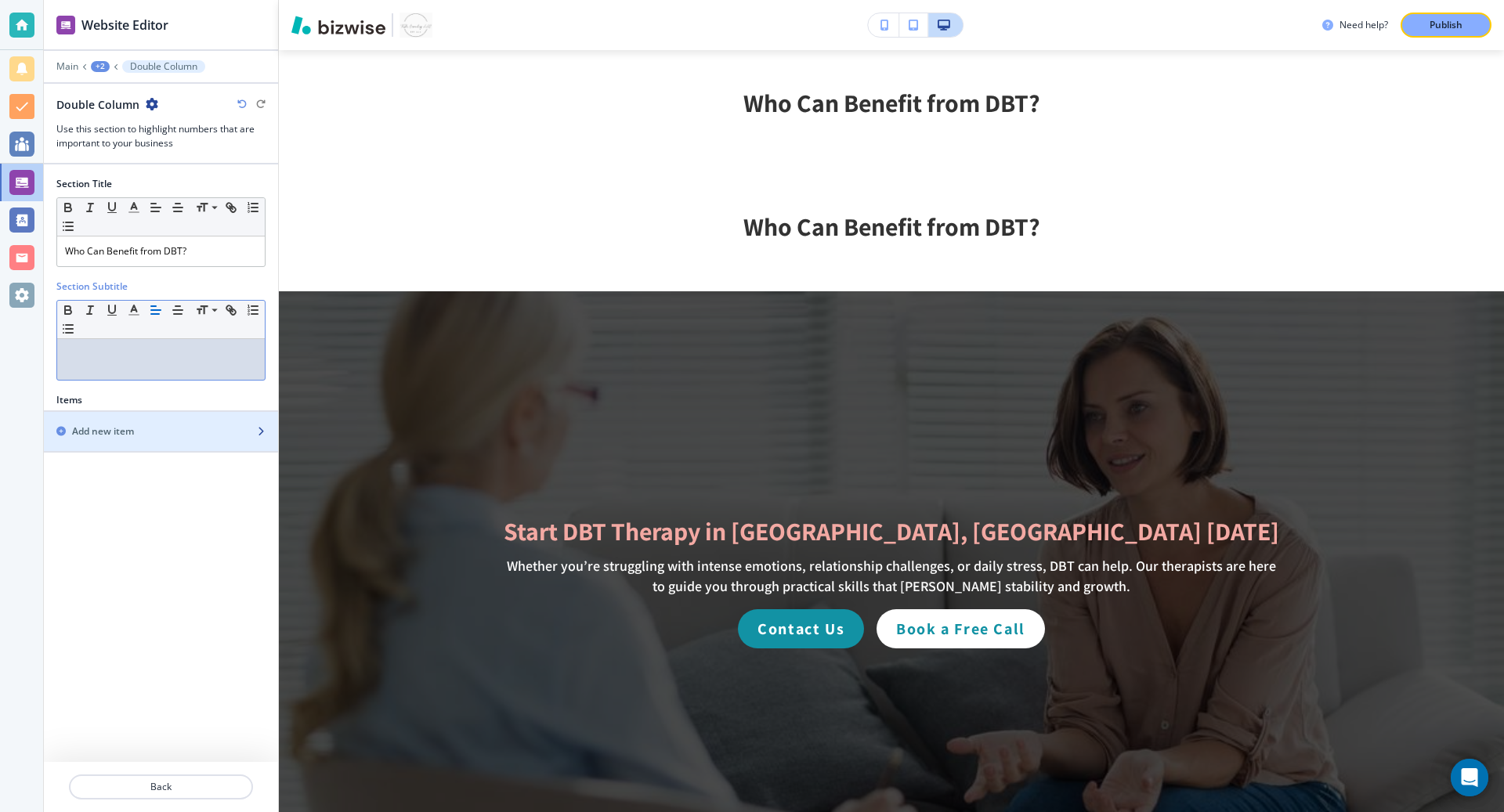
click at [128, 427] on h2 "Add new item" at bounding box center [102, 432] width 62 height 14
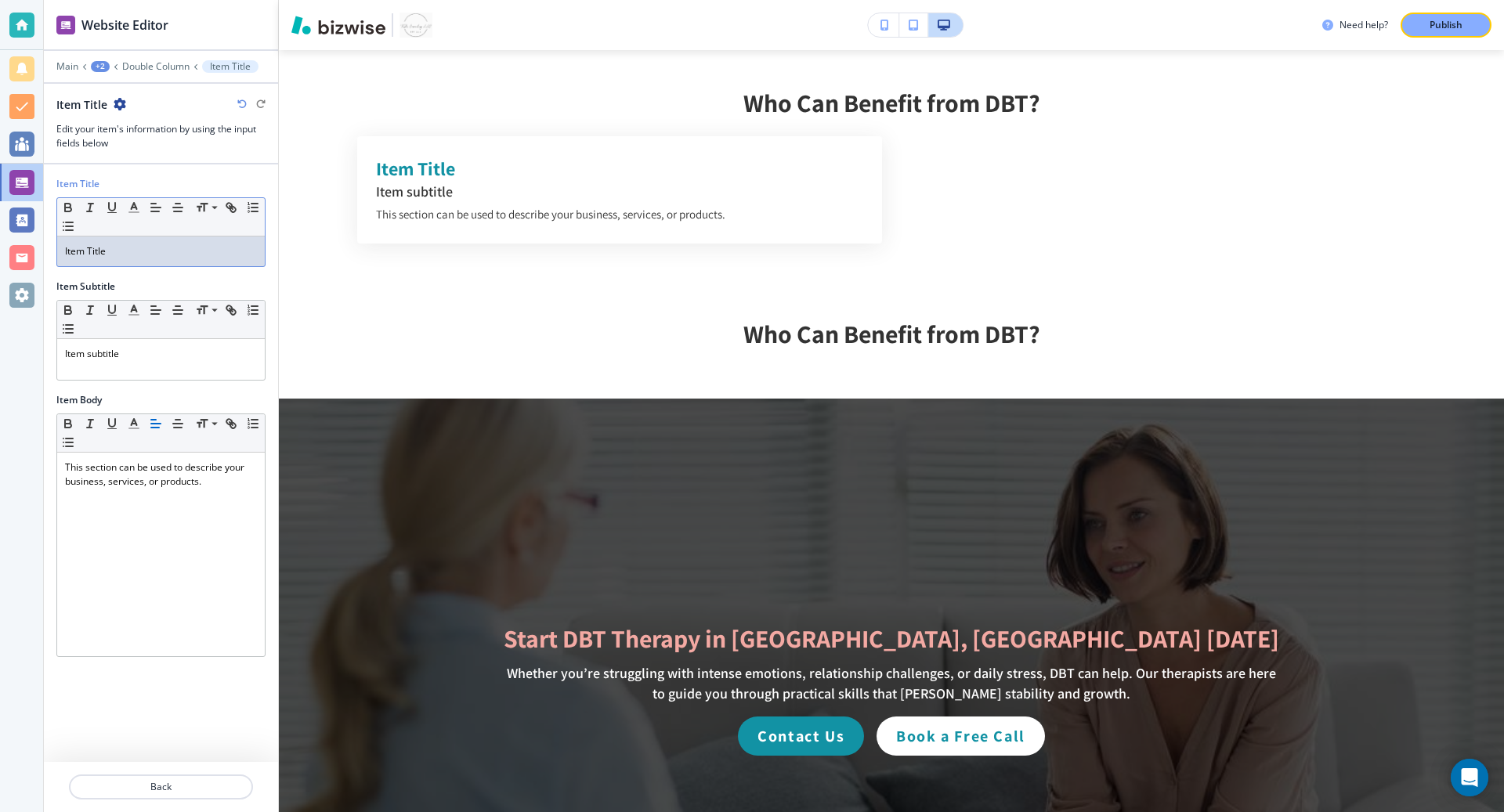
click at [115, 256] on div "Item Title" at bounding box center [160, 251] width 207 height 29
click at [142, 358] on div "Item subtitle" at bounding box center [160, 359] width 207 height 41
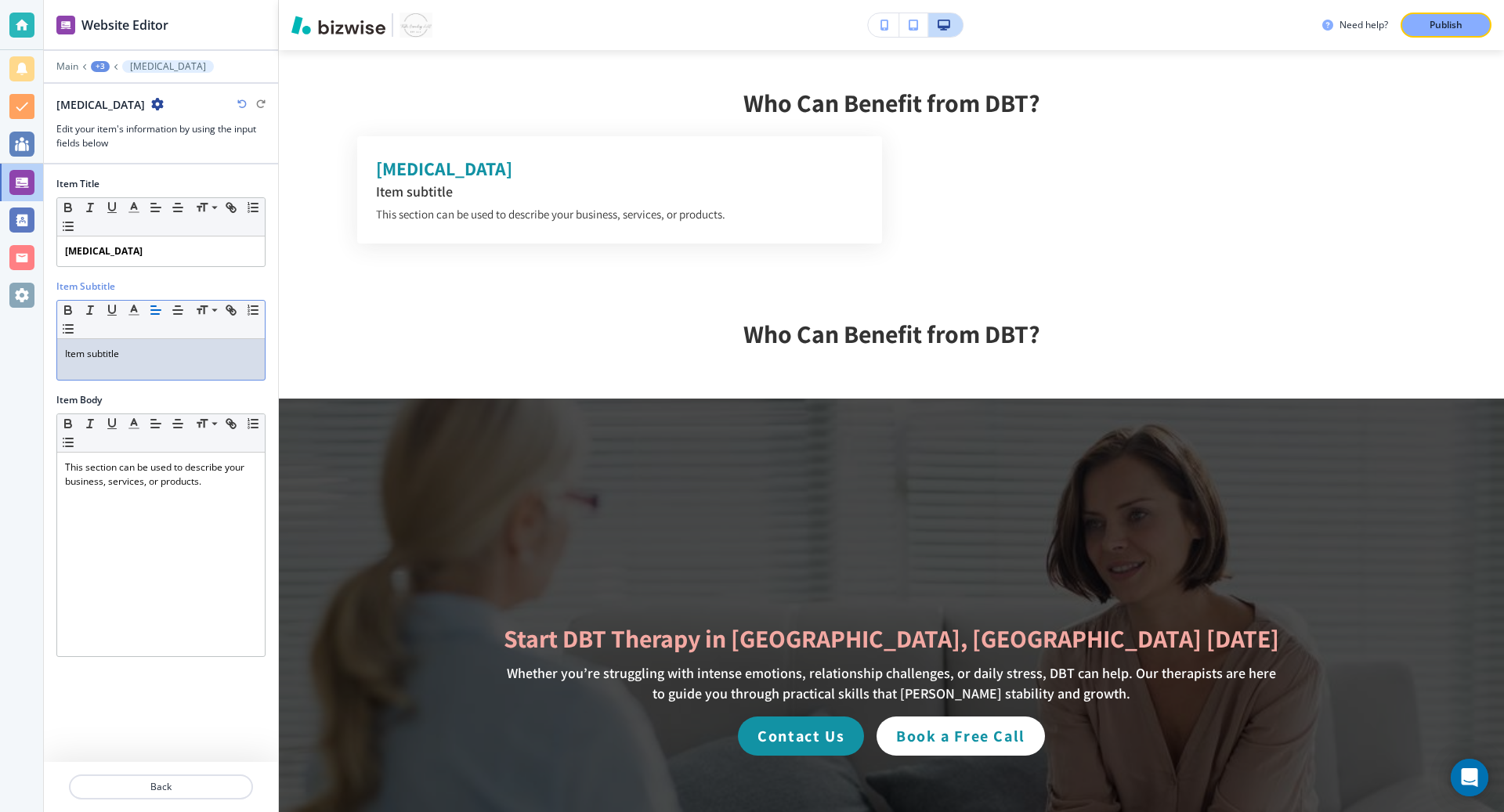
click at [142, 358] on div "Item subtitle" at bounding box center [160, 359] width 207 height 41
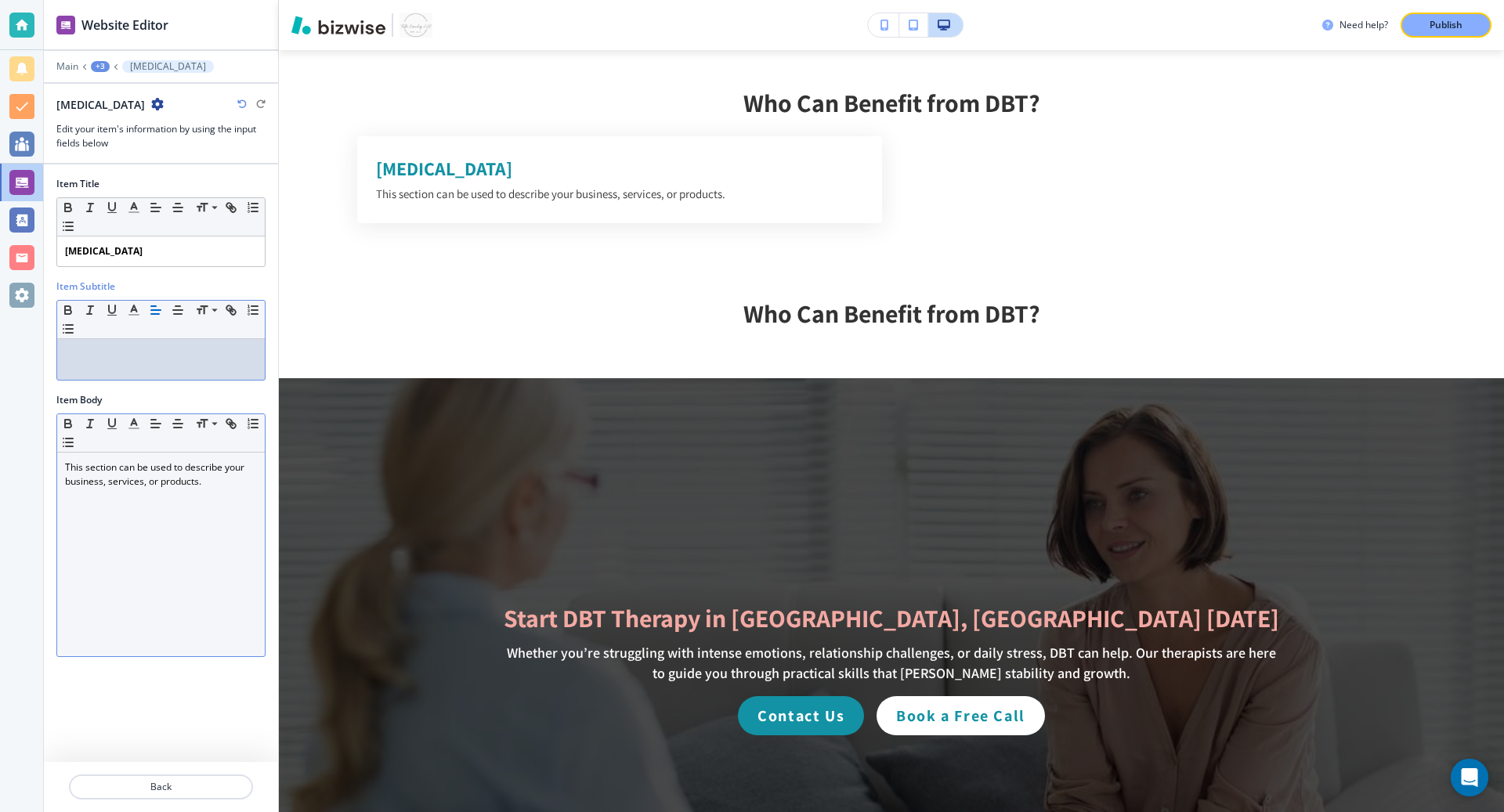
click at [167, 473] on p "This section can be used to describe your business, services, or products." at bounding box center [161, 475] width 192 height 28
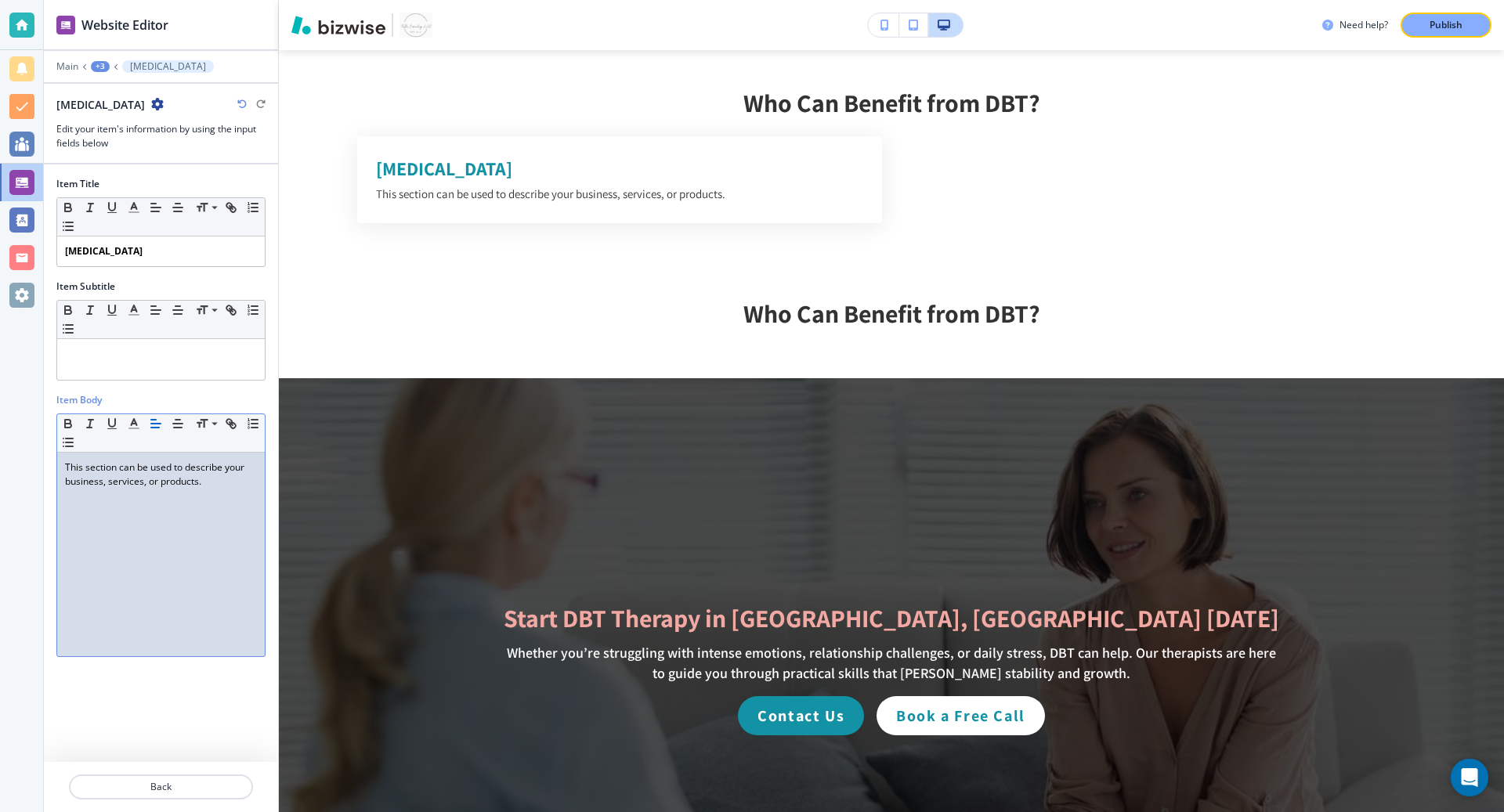
click at [167, 473] on p "This section can be used to describe your business, services, or products." at bounding box center [161, 475] width 192 height 28
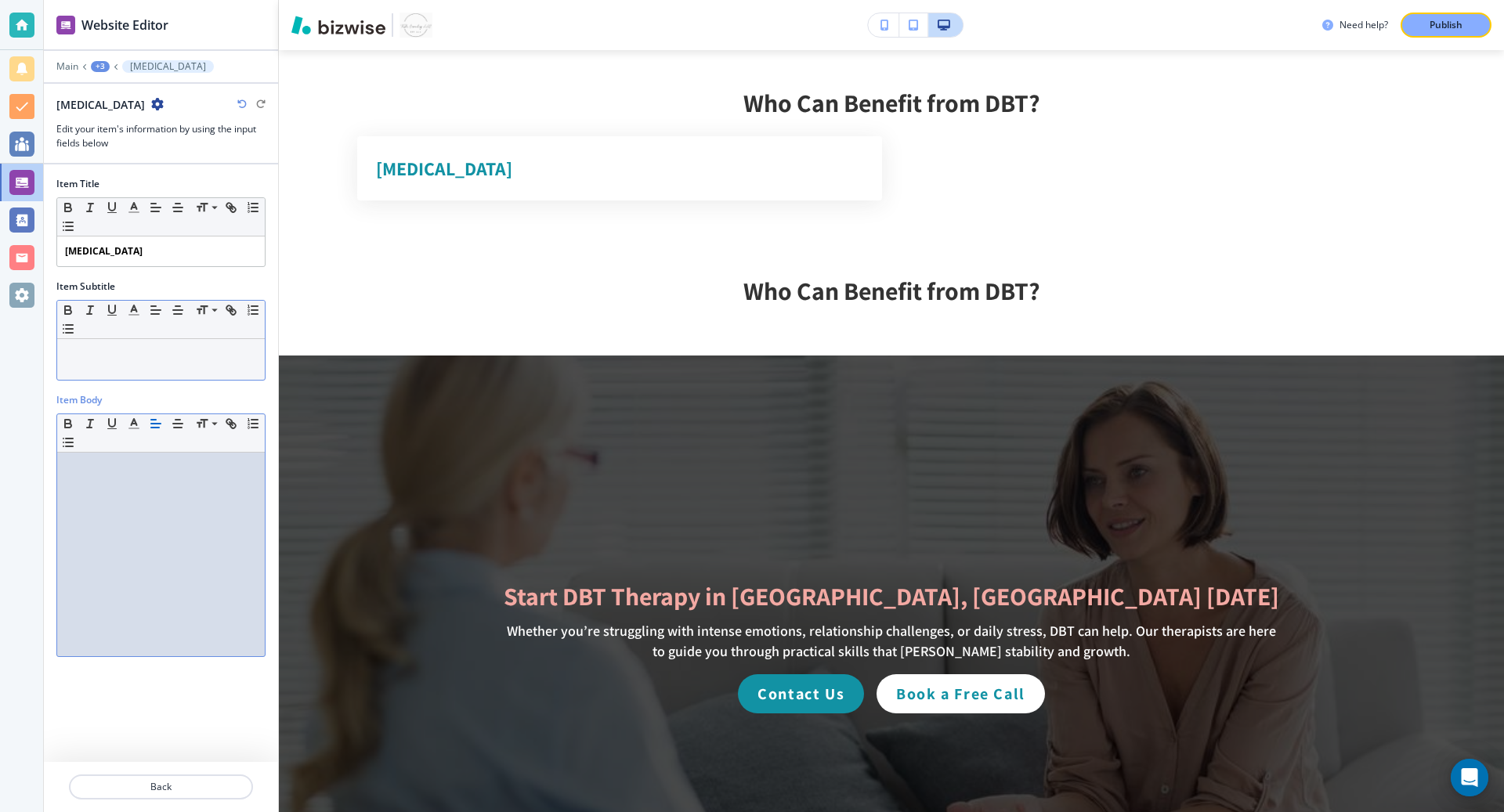
click at [139, 364] on div at bounding box center [160, 359] width 207 height 41
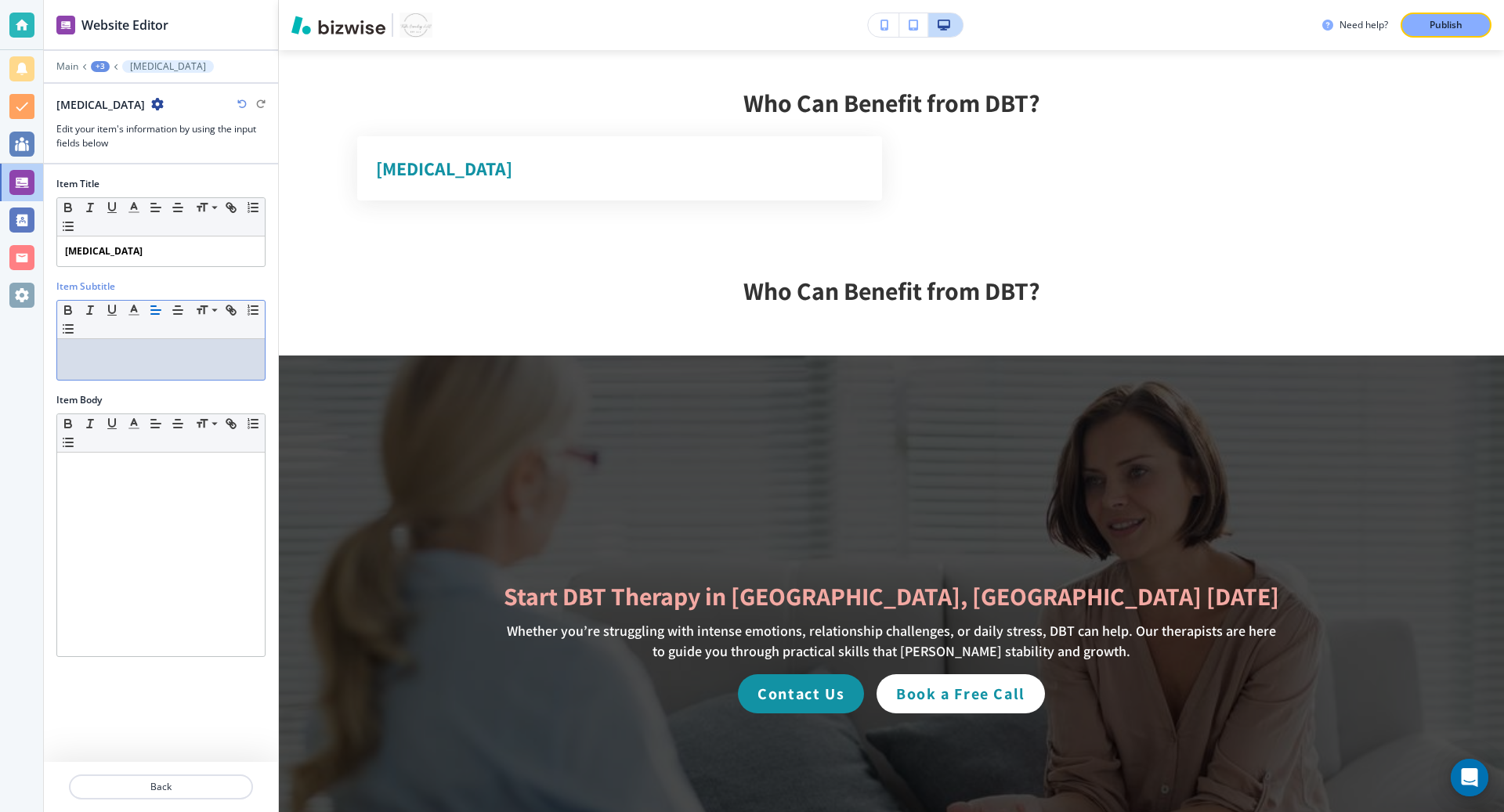
scroll to position [0, 0]
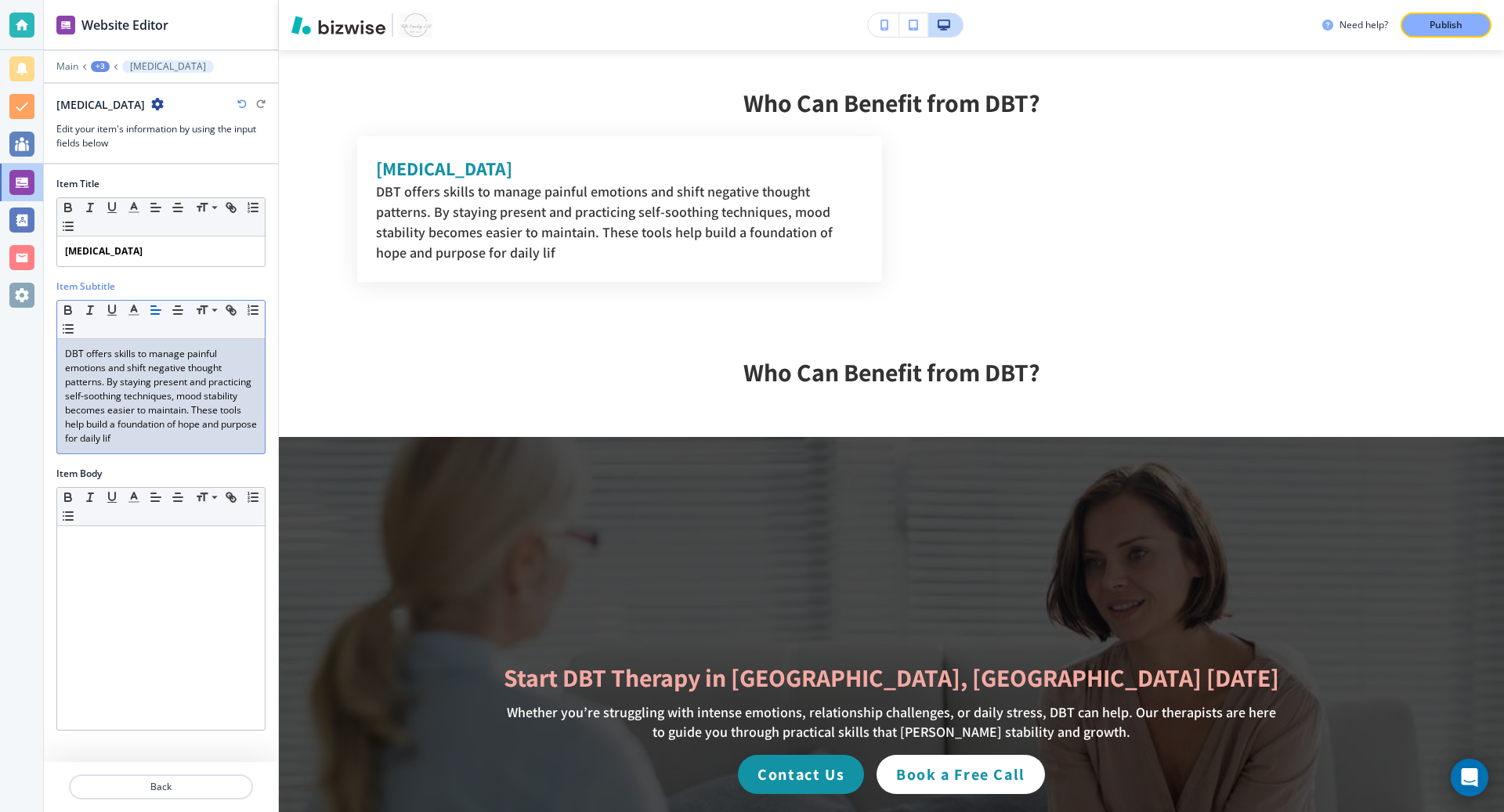
click at [143, 396] on p "DBT offers skills to manage painful emotions and shift negative thought pattern…" at bounding box center [161, 397] width 192 height 98
click at [177, 429] on p "DBT offers skills to manage painful emotions and shift negative thought pattern…" at bounding box center [161, 397] width 192 height 98
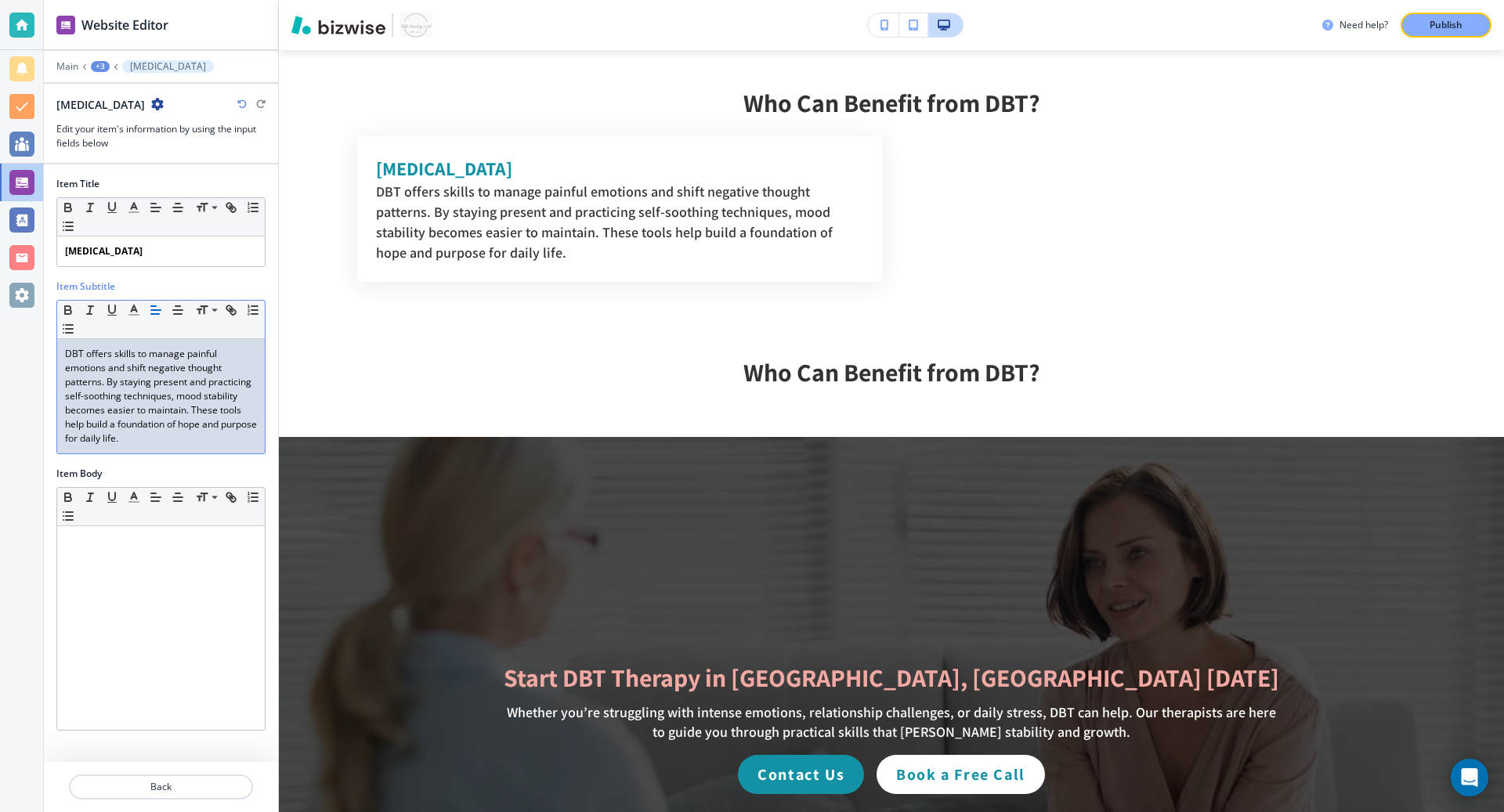
click at [177, 429] on p "DBT offers skills to manage painful emotions and shift negative thought pattern…" at bounding box center [161, 397] width 192 height 98
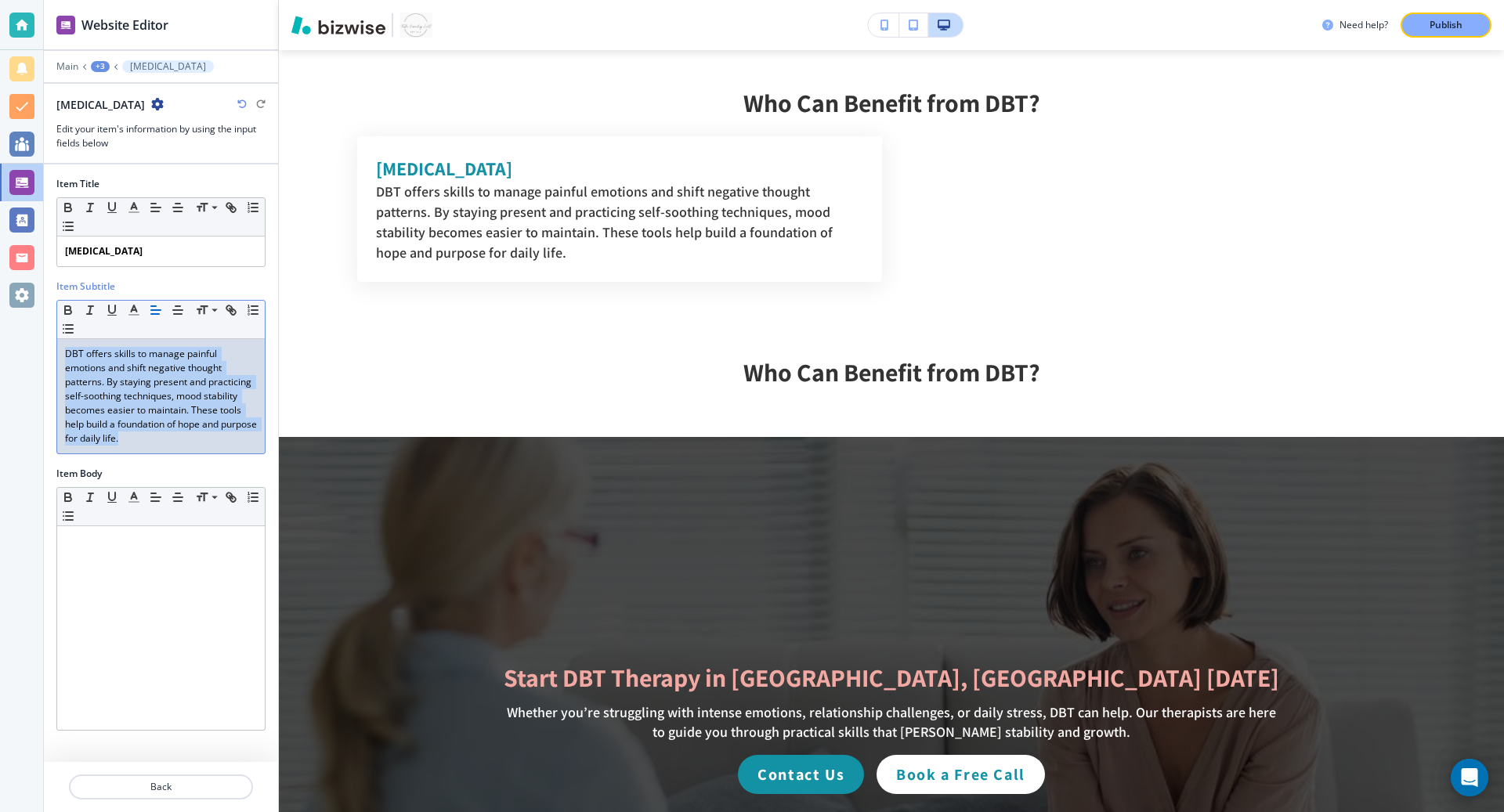
click at [177, 429] on p "DBT offers skills to manage painful emotions and shift negative thought pattern…" at bounding box center [161, 397] width 192 height 98
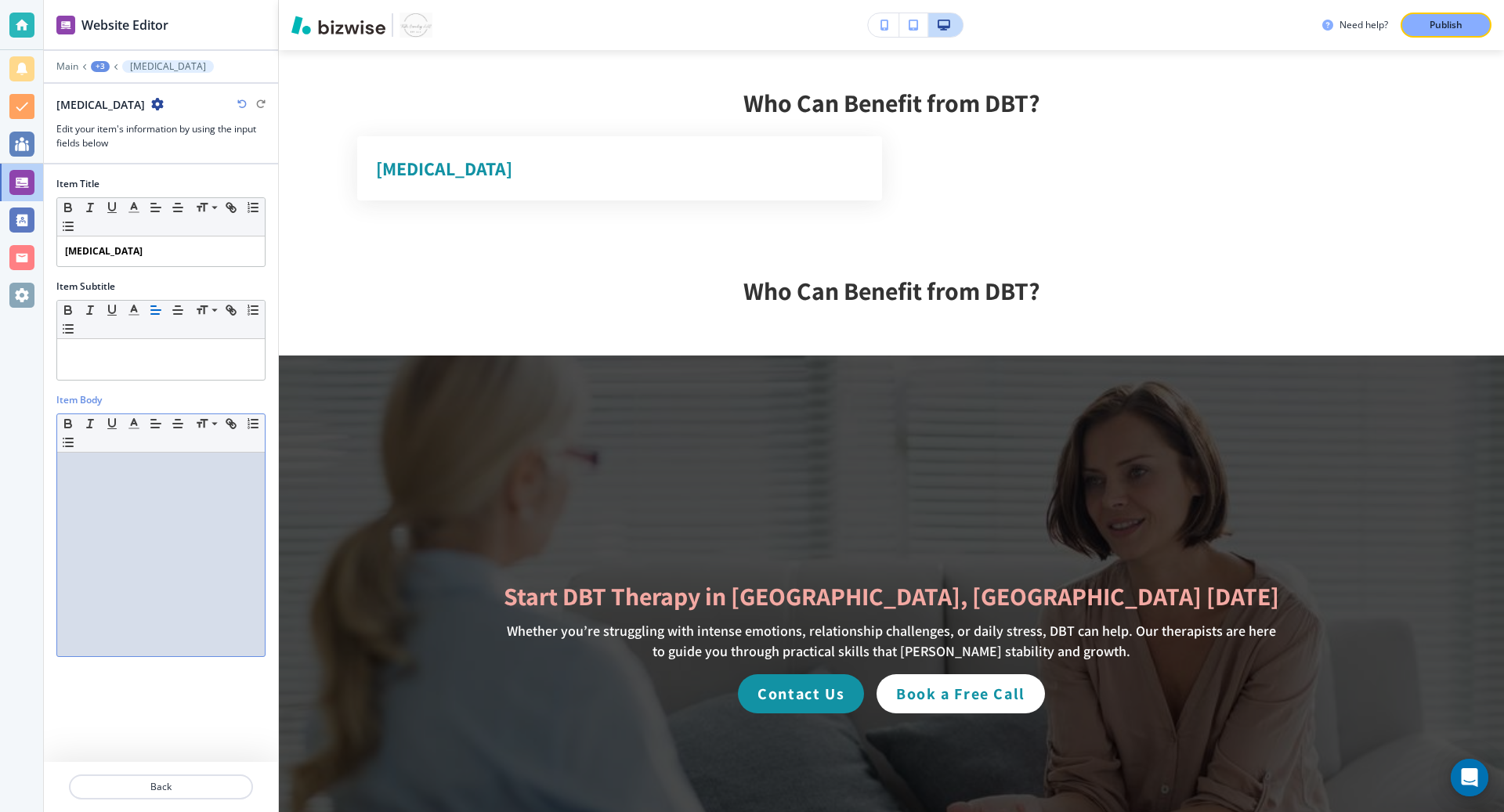
click at [170, 483] on div at bounding box center [160, 554] width 207 height 203
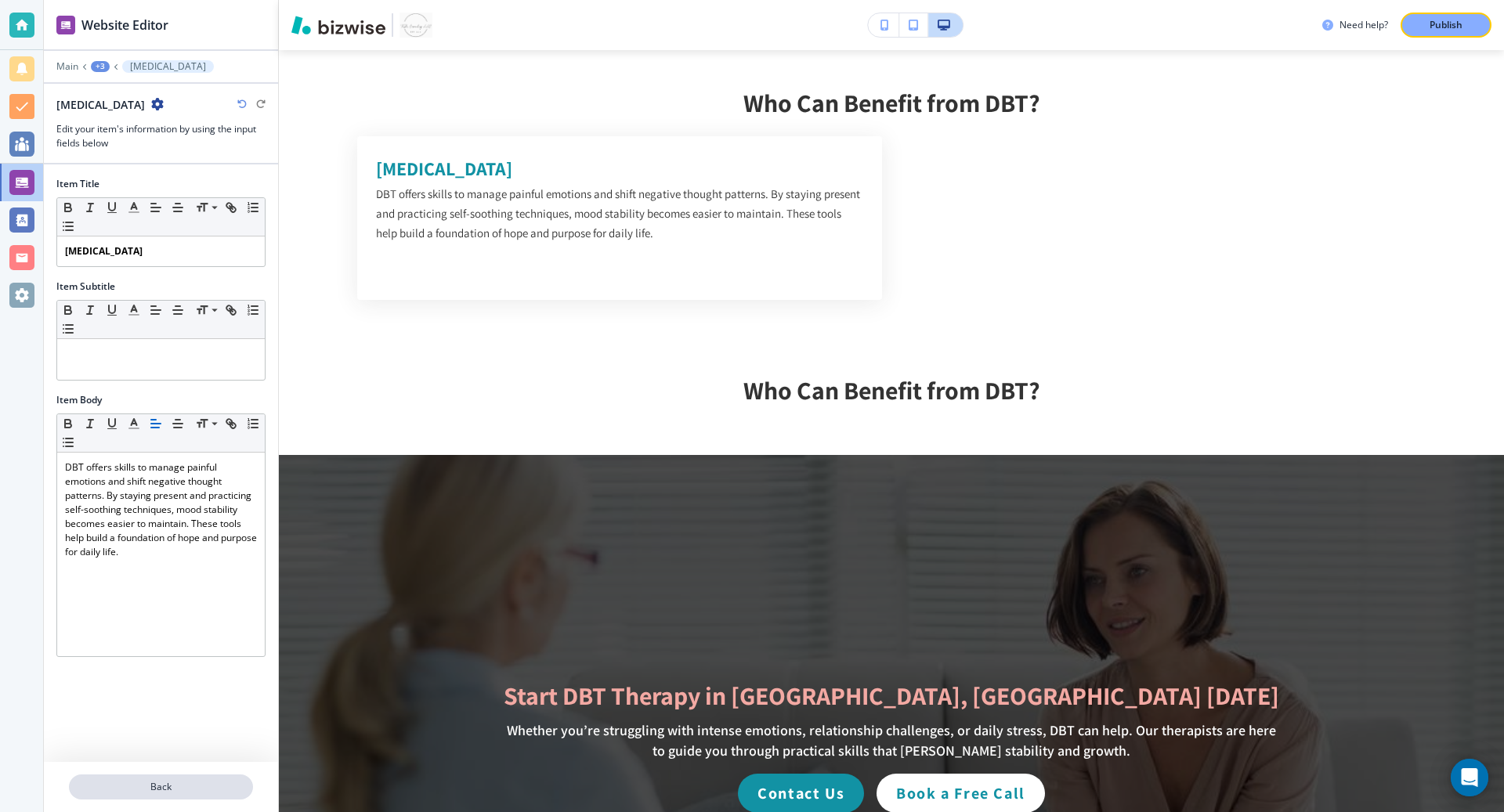
click at [130, 790] on p "Back" at bounding box center [160, 786] width 181 height 14
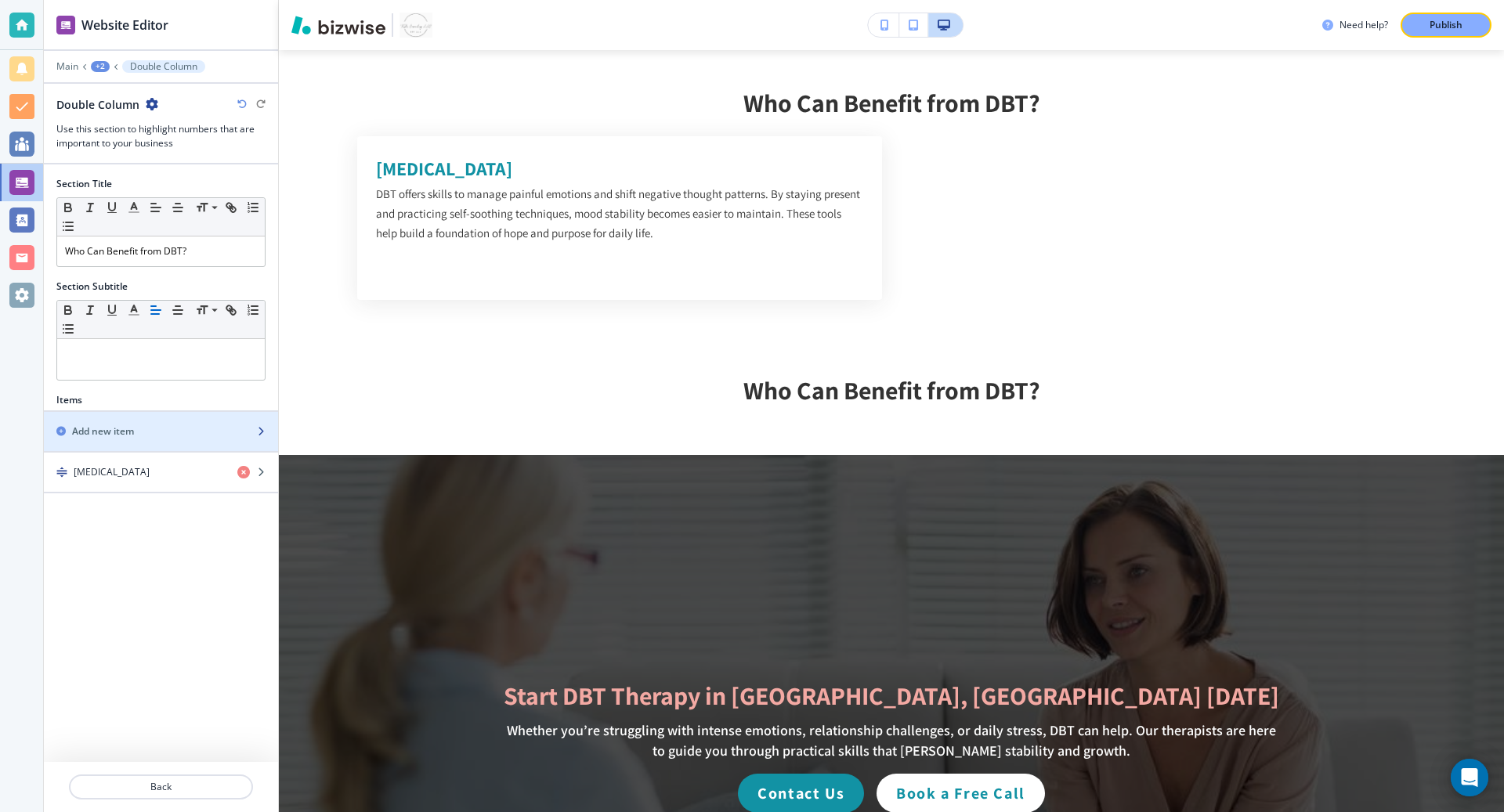
click at [204, 418] on div "button" at bounding box center [161, 417] width 235 height 12
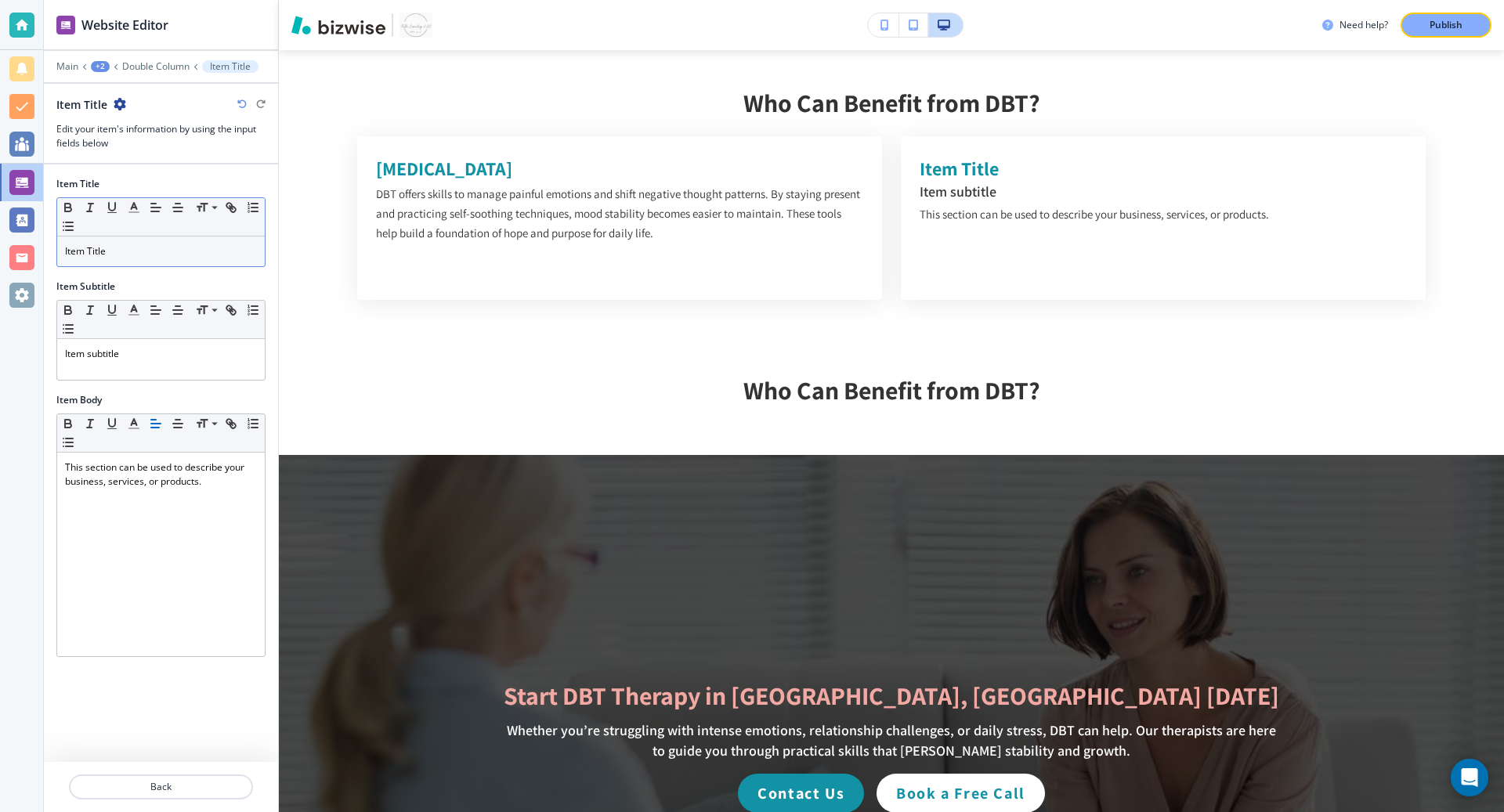
click at [211, 234] on div "Small Normal Large Huge" at bounding box center [160, 217] width 207 height 39
click at [211, 237] on div "Item Title" at bounding box center [160, 251] width 207 height 29
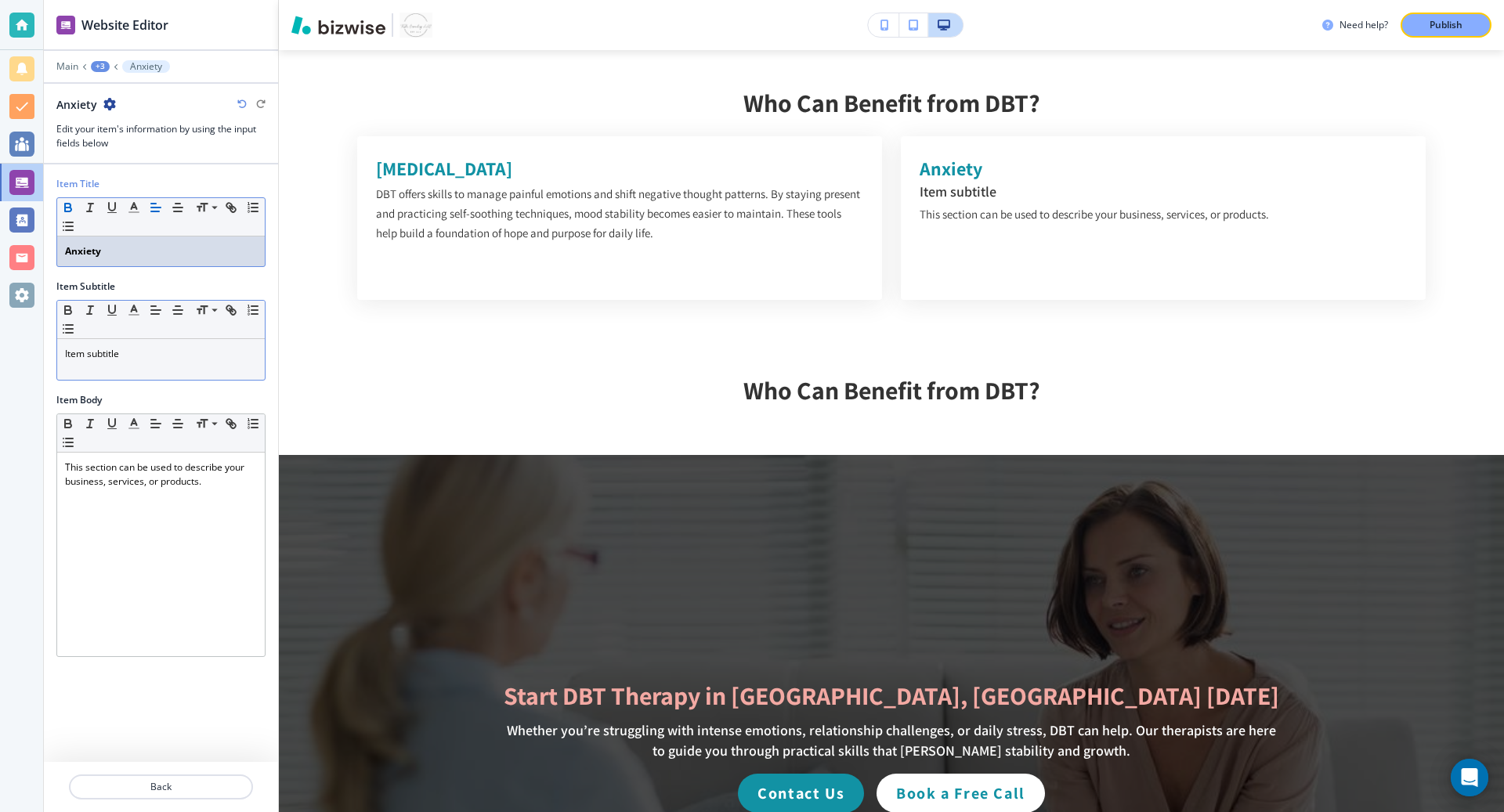
click at [133, 340] on div "Item subtitle" at bounding box center [160, 359] width 207 height 41
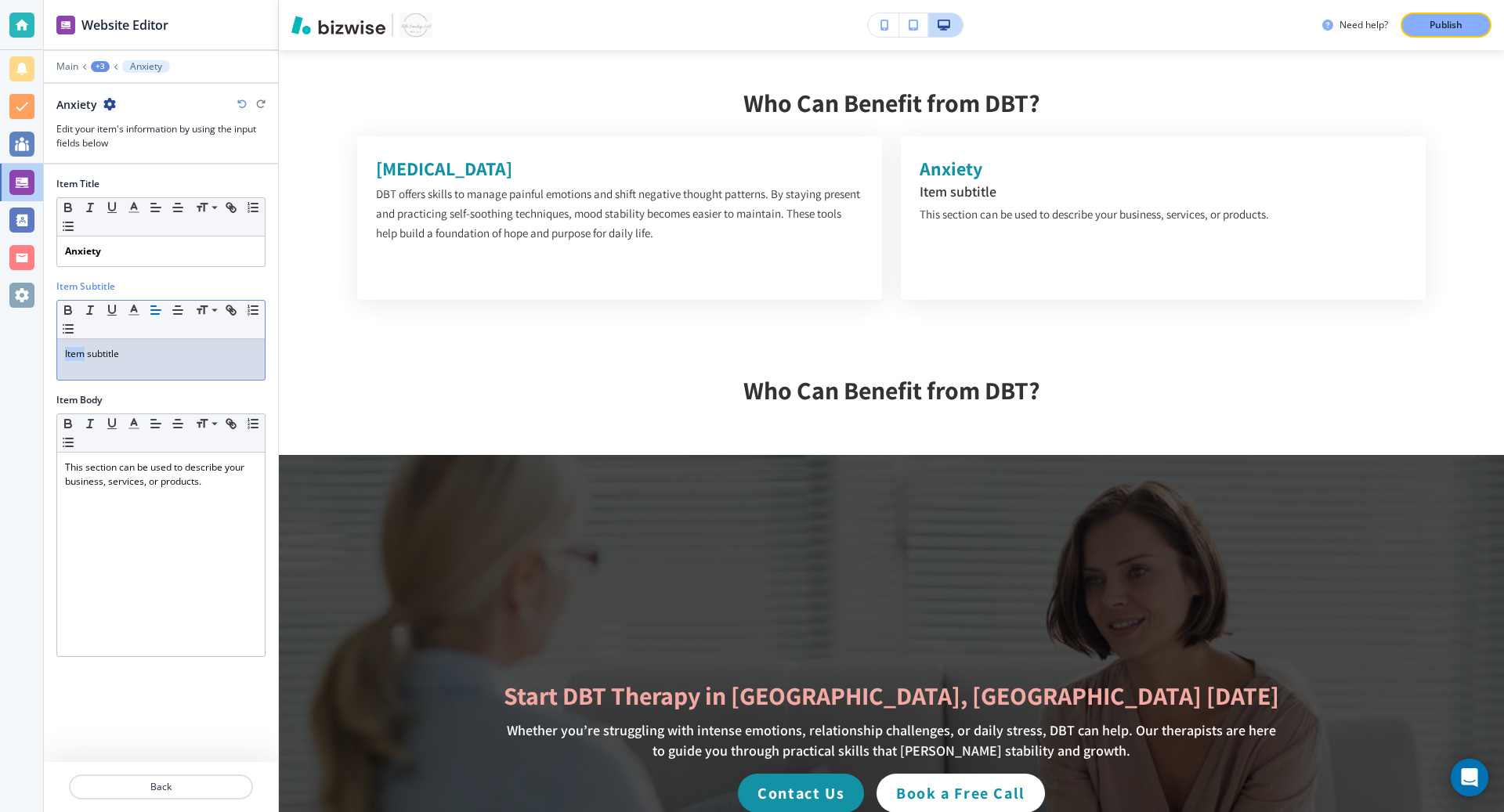
click at [133, 340] on div "Item subtitle" at bounding box center [160, 359] width 207 height 41
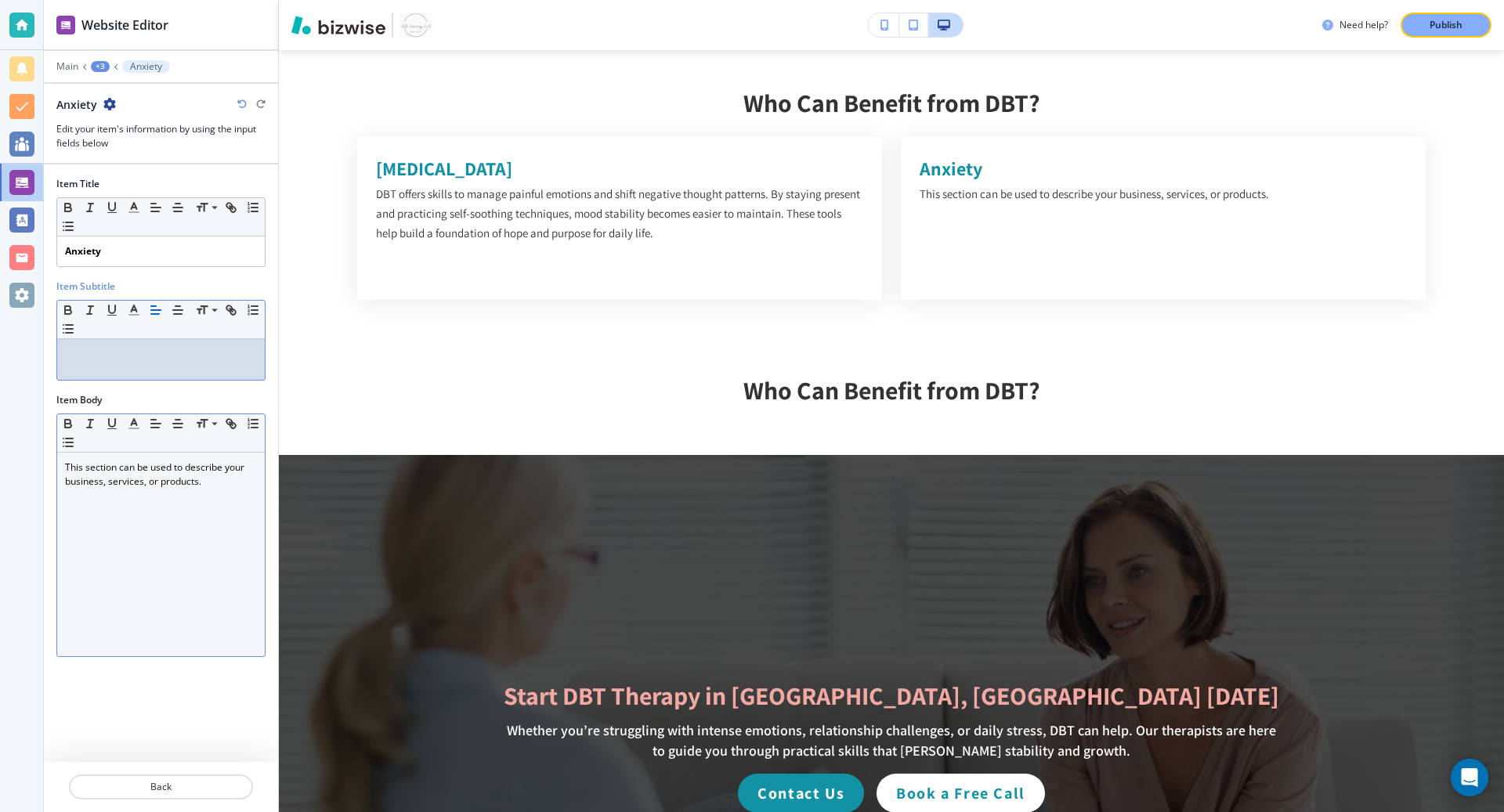
click at [126, 491] on div "This section can be used to describe your business, services, or products." at bounding box center [160, 554] width 207 height 203
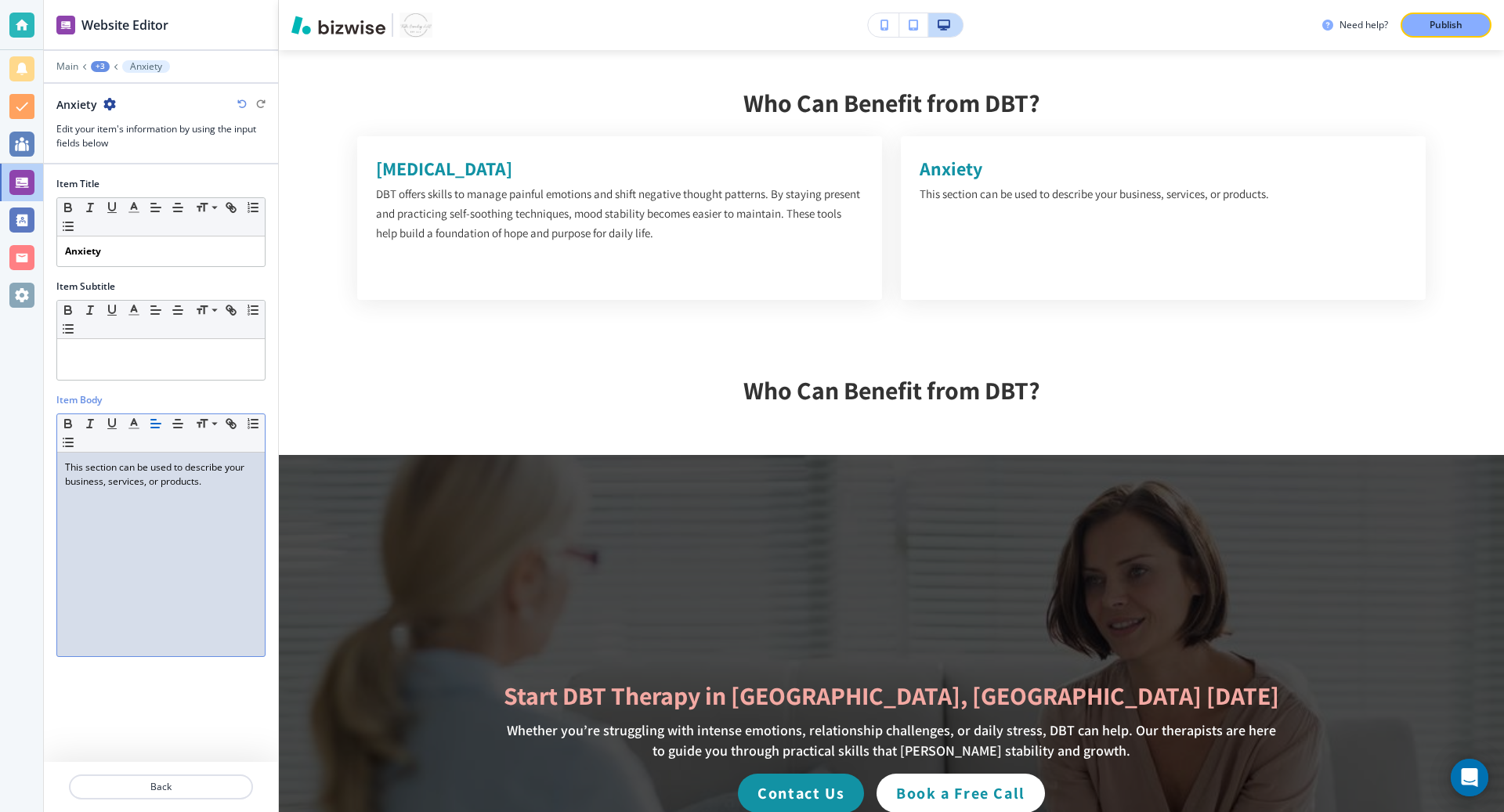
click at [126, 491] on div "This section can be used to describe your business, services, or products." at bounding box center [160, 554] width 207 height 203
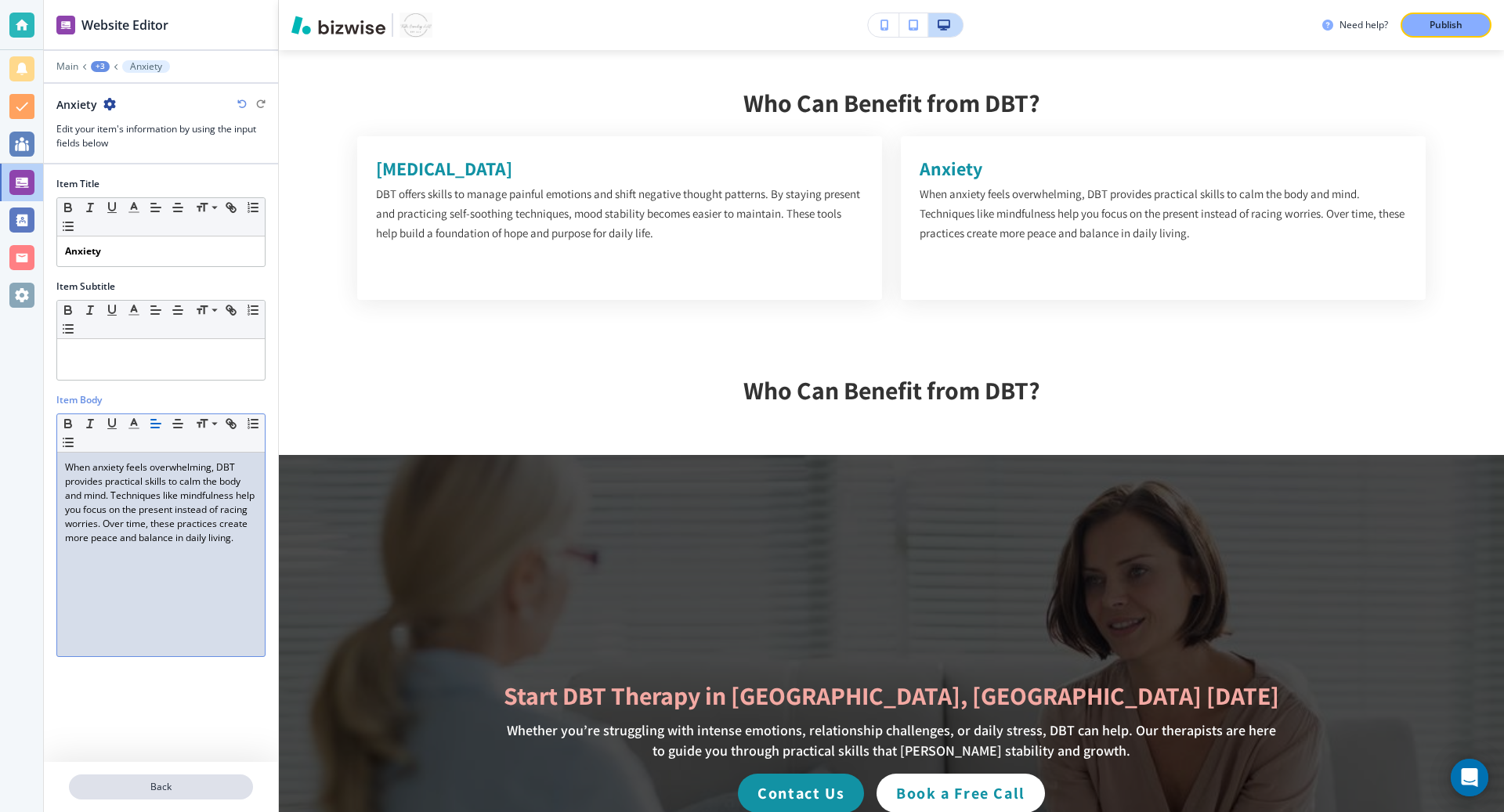
click at [113, 785] on p "Back" at bounding box center [160, 786] width 181 height 14
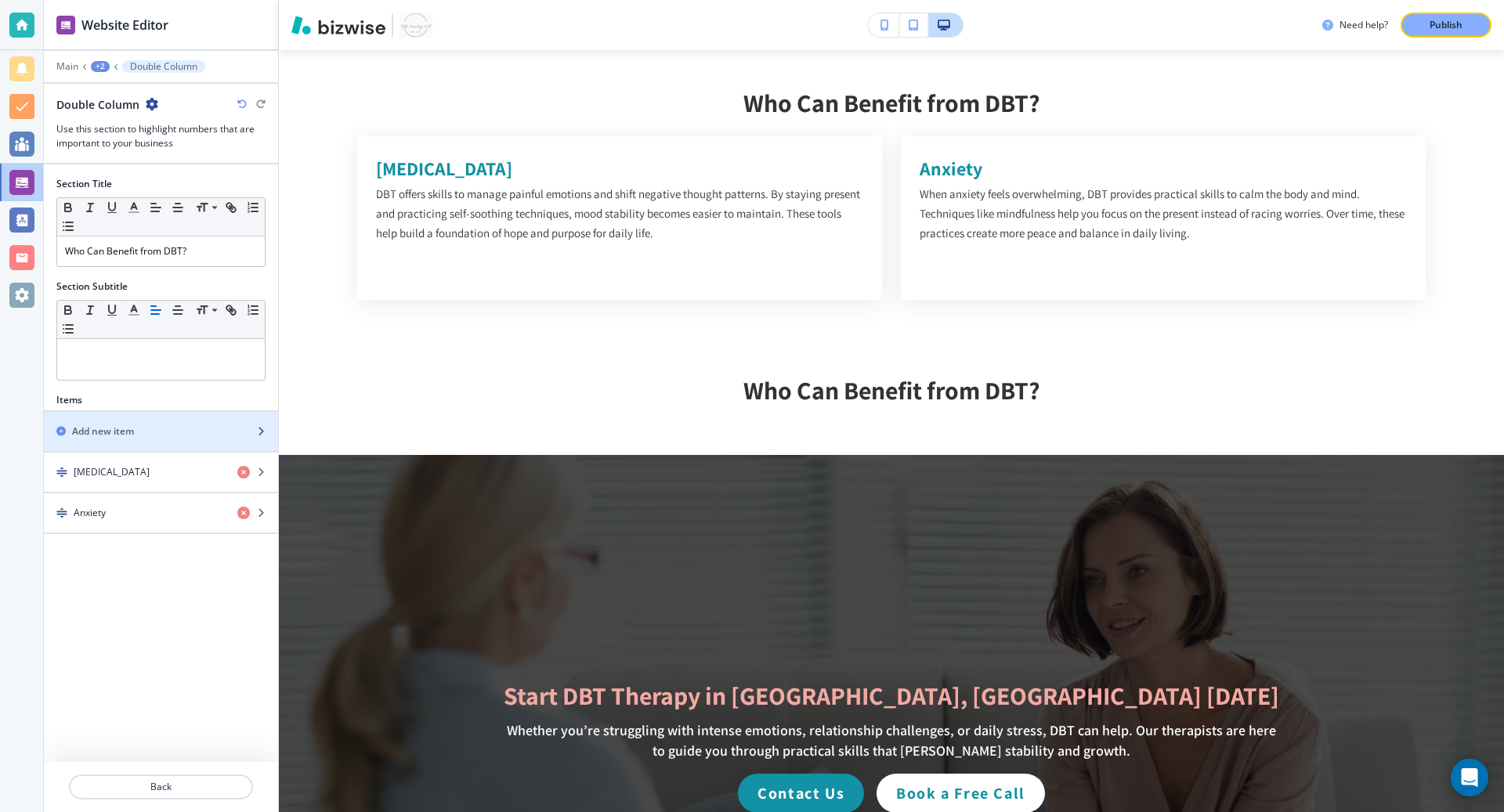
click at [169, 433] on div "Add new item" at bounding box center [143, 432] width 200 height 14
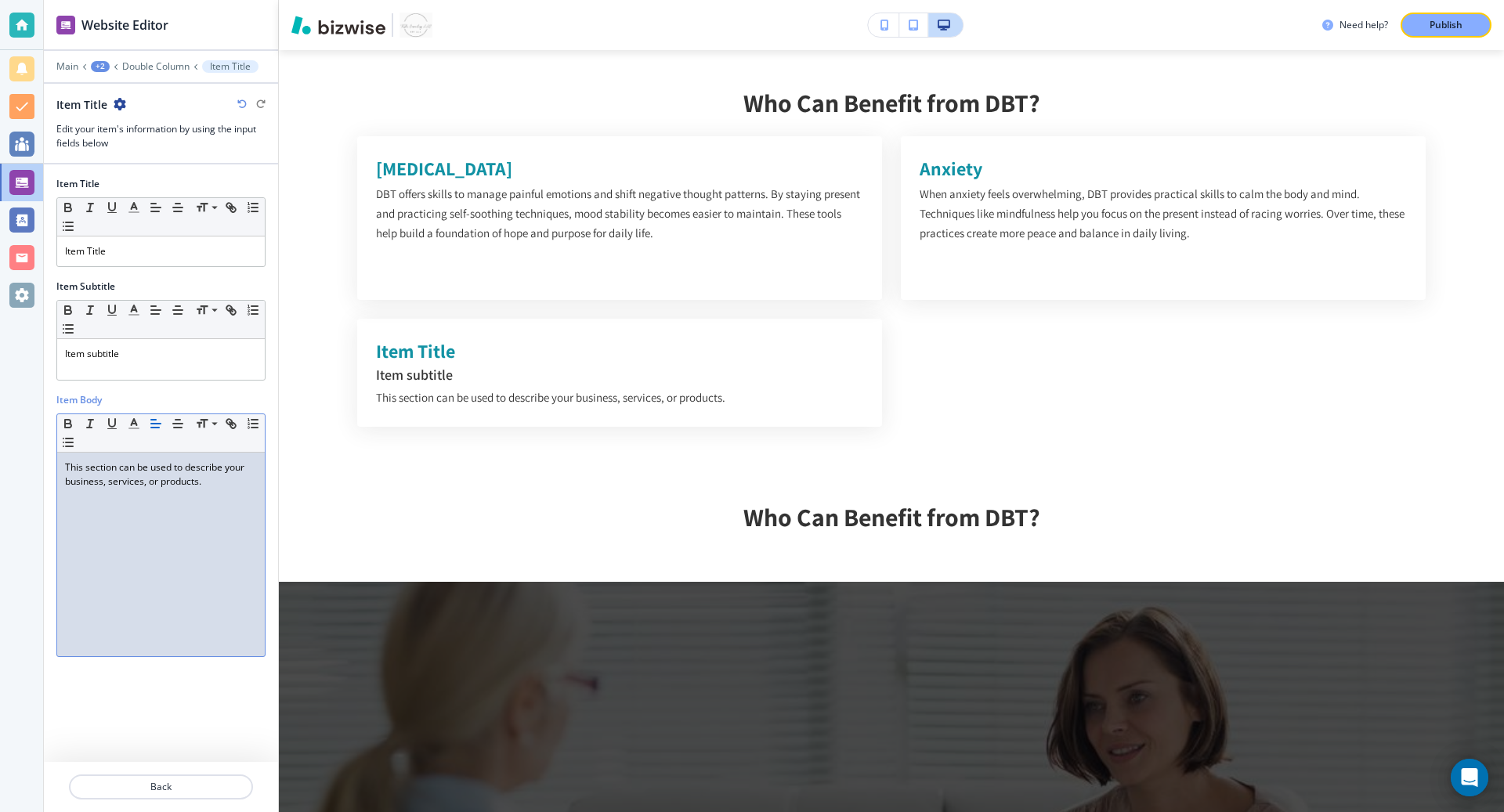
click at [159, 462] on p "This section can be used to describe your business, services, or products." at bounding box center [161, 475] width 192 height 28
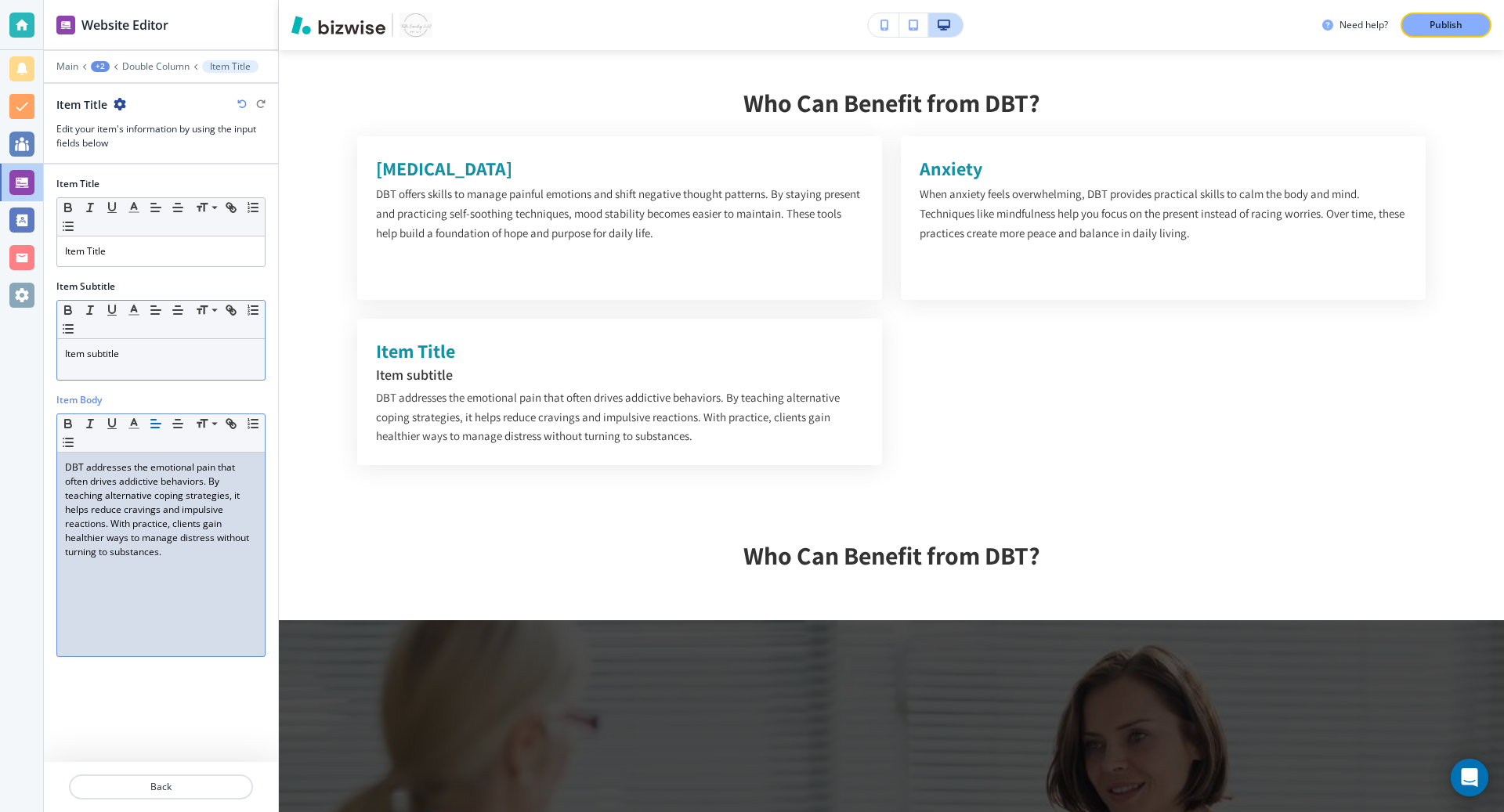
click at [133, 357] on p "Item subtitle" at bounding box center [161, 354] width 192 height 14
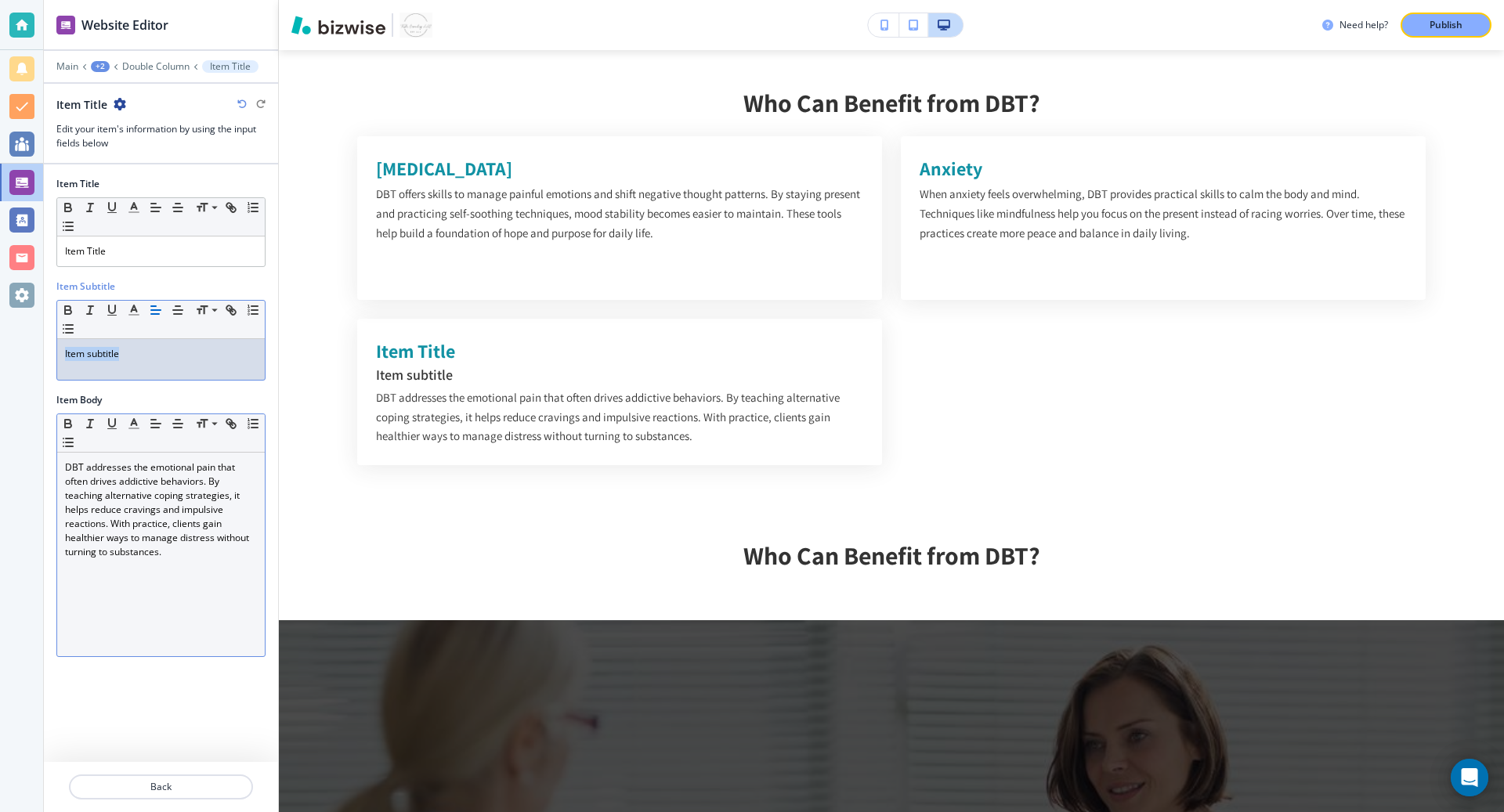
click at [133, 357] on p "Item subtitle" at bounding box center [161, 354] width 192 height 14
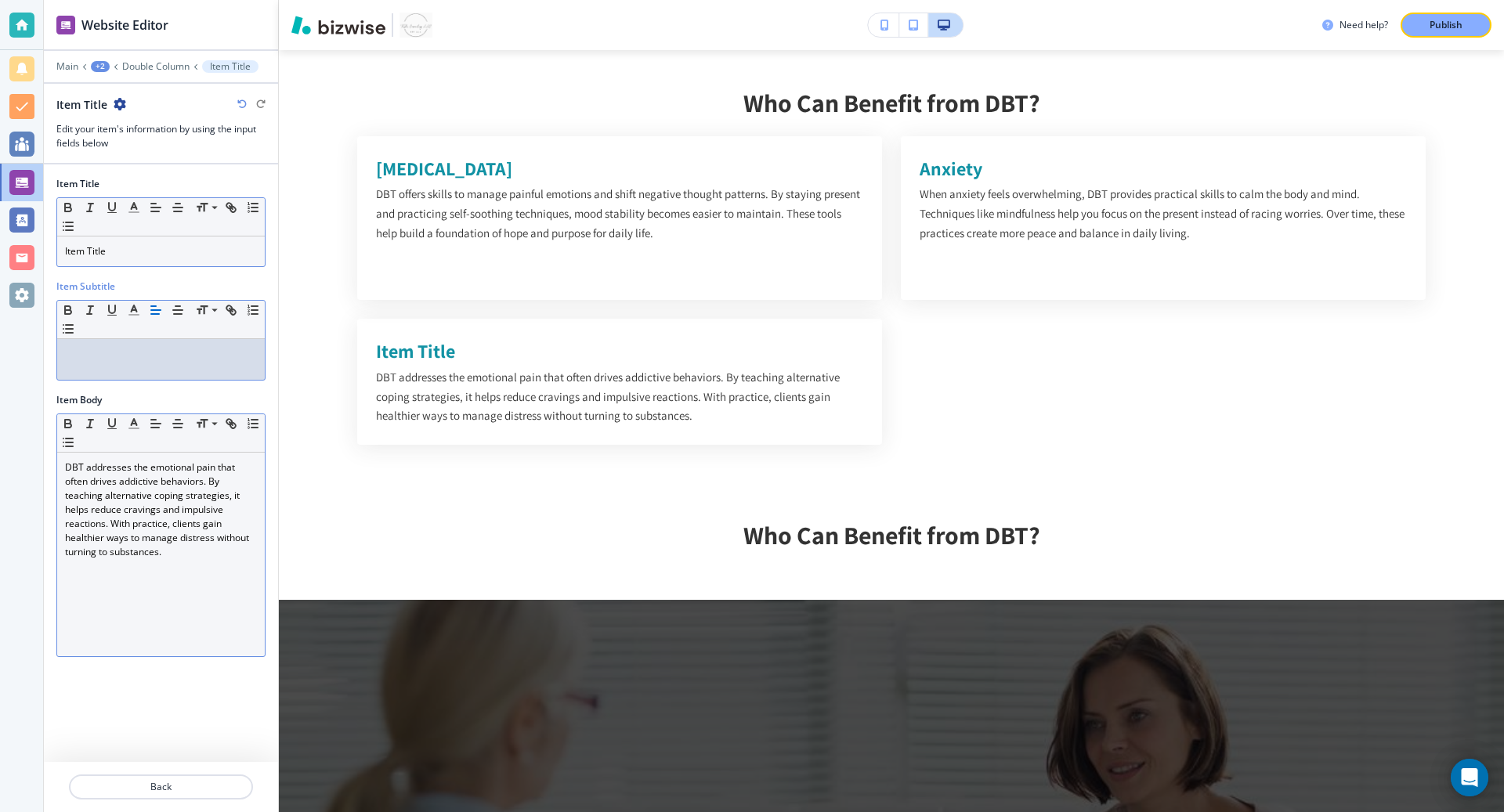
click at [120, 249] on p "Item Title" at bounding box center [161, 251] width 192 height 14
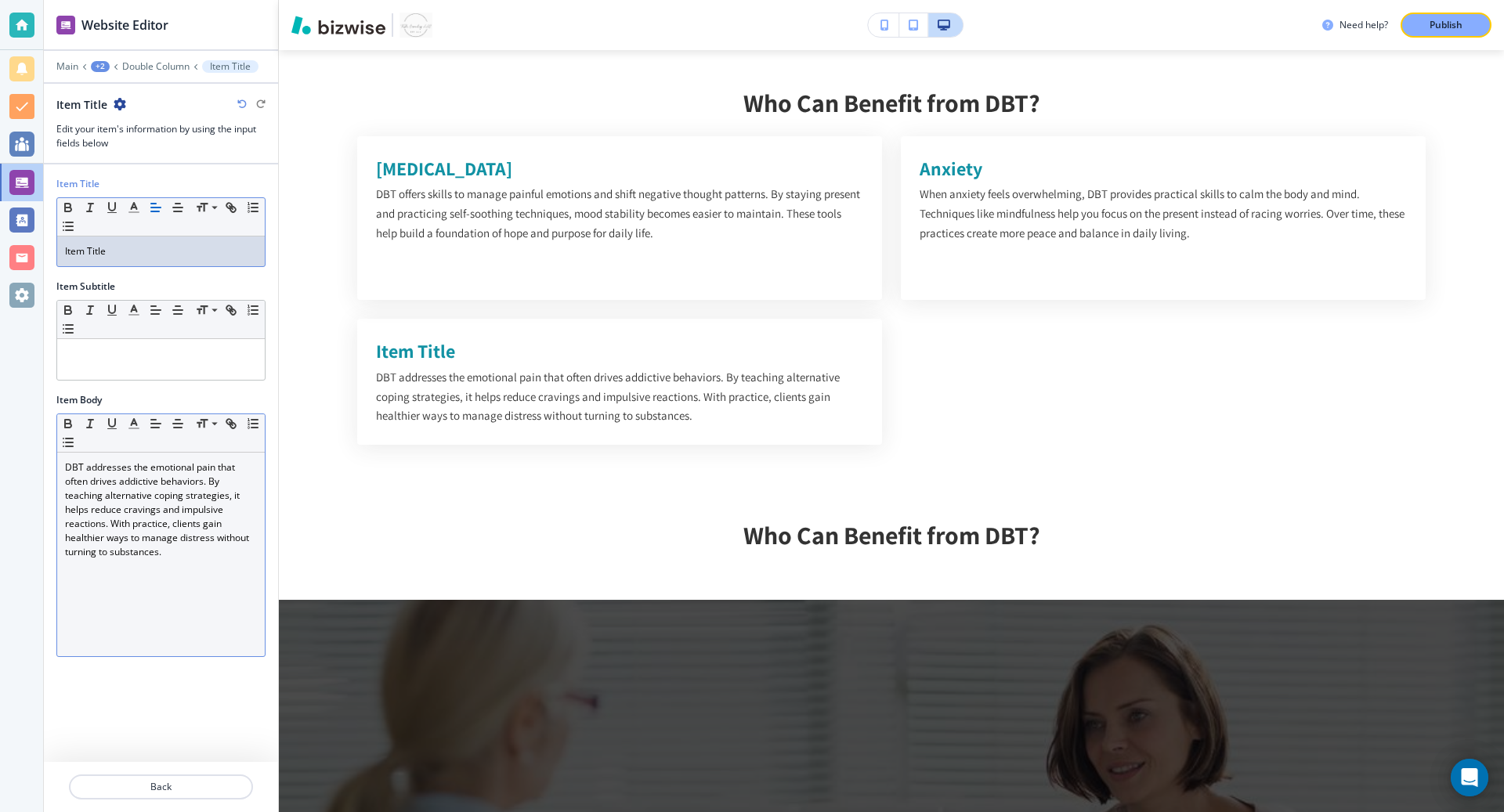
click at [120, 249] on p "Item Title" at bounding box center [161, 251] width 192 height 14
click at [168, 786] on p "Back" at bounding box center [160, 786] width 181 height 14
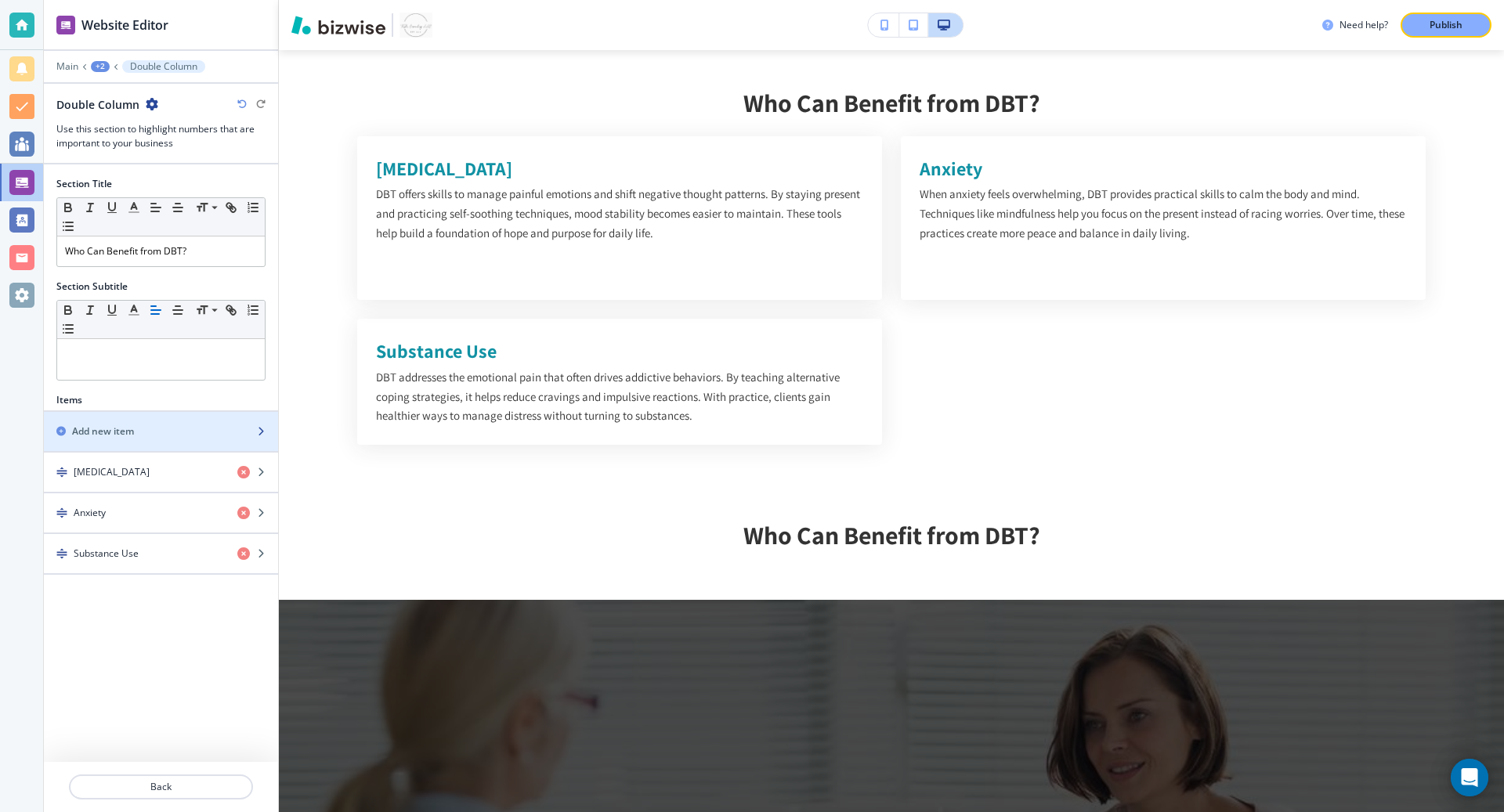
click at [183, 425] on div "Add new item" at bounding box center [143, 432] width 200 height 14
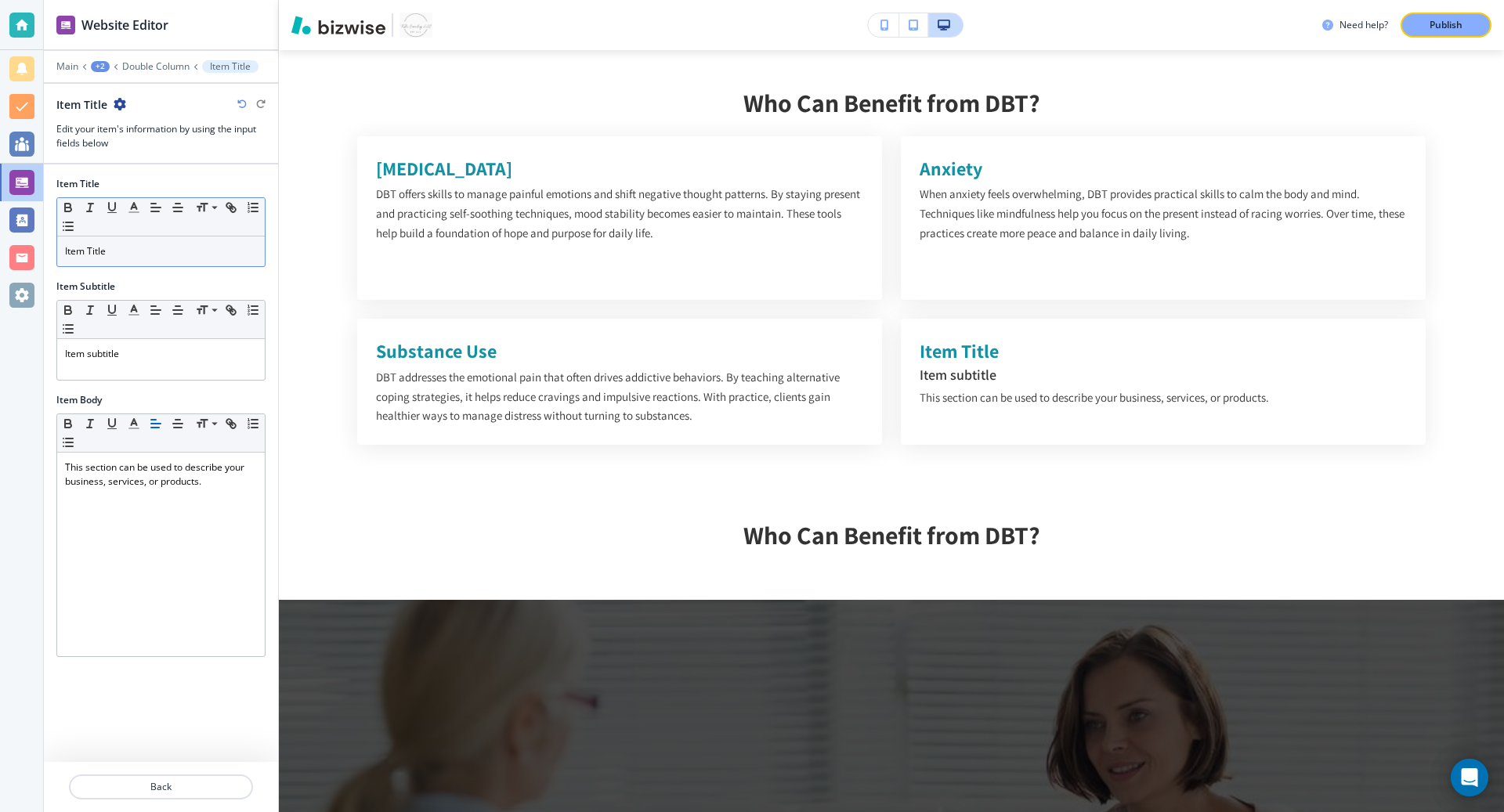
click at [197, 257] on div "Item Title" at bounding box center [160, 251] width 207 height 29
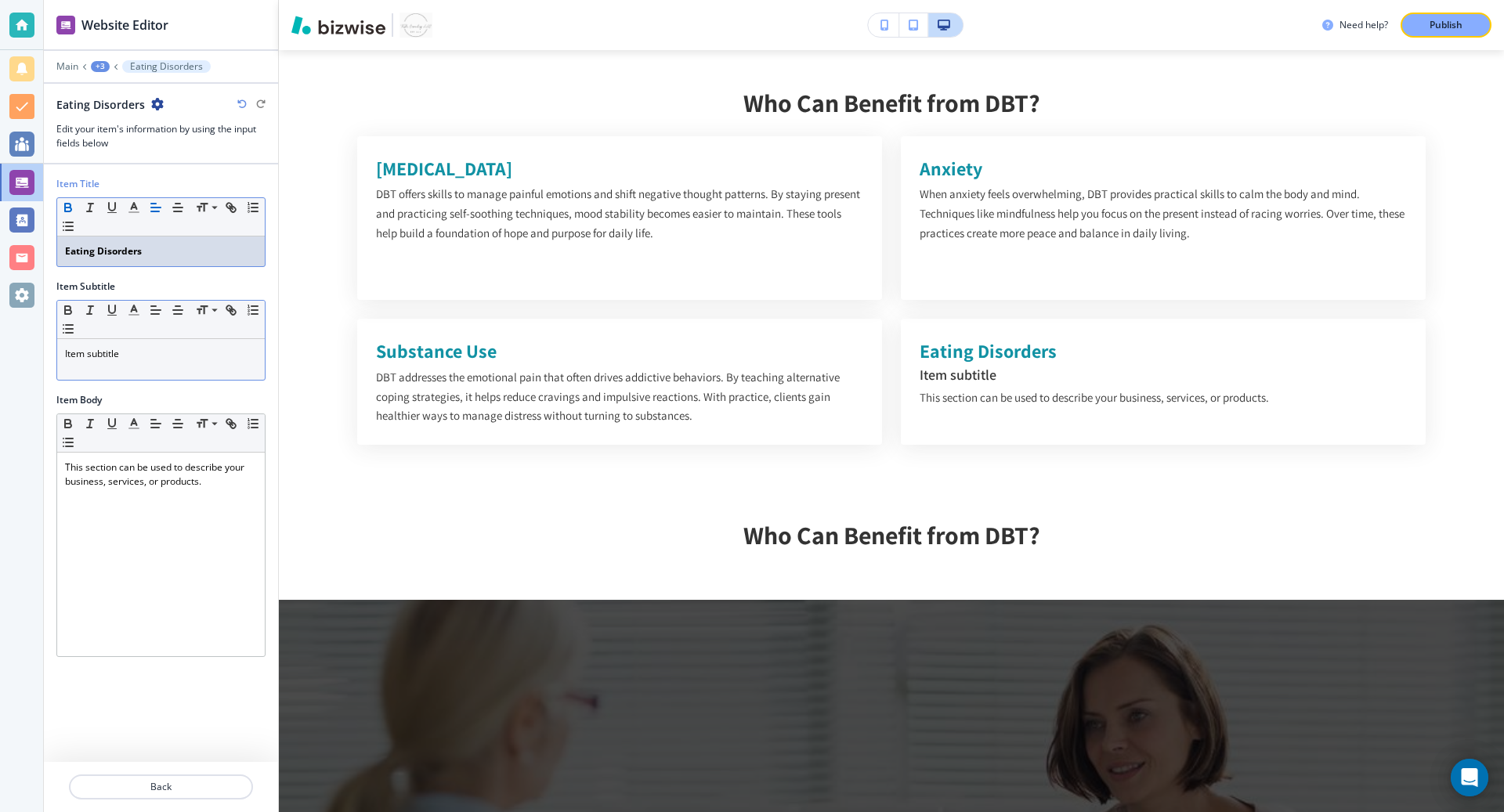
click at [148, 350] on p "Item subtitle" at bounding box center [161, 354] width 192 height 14
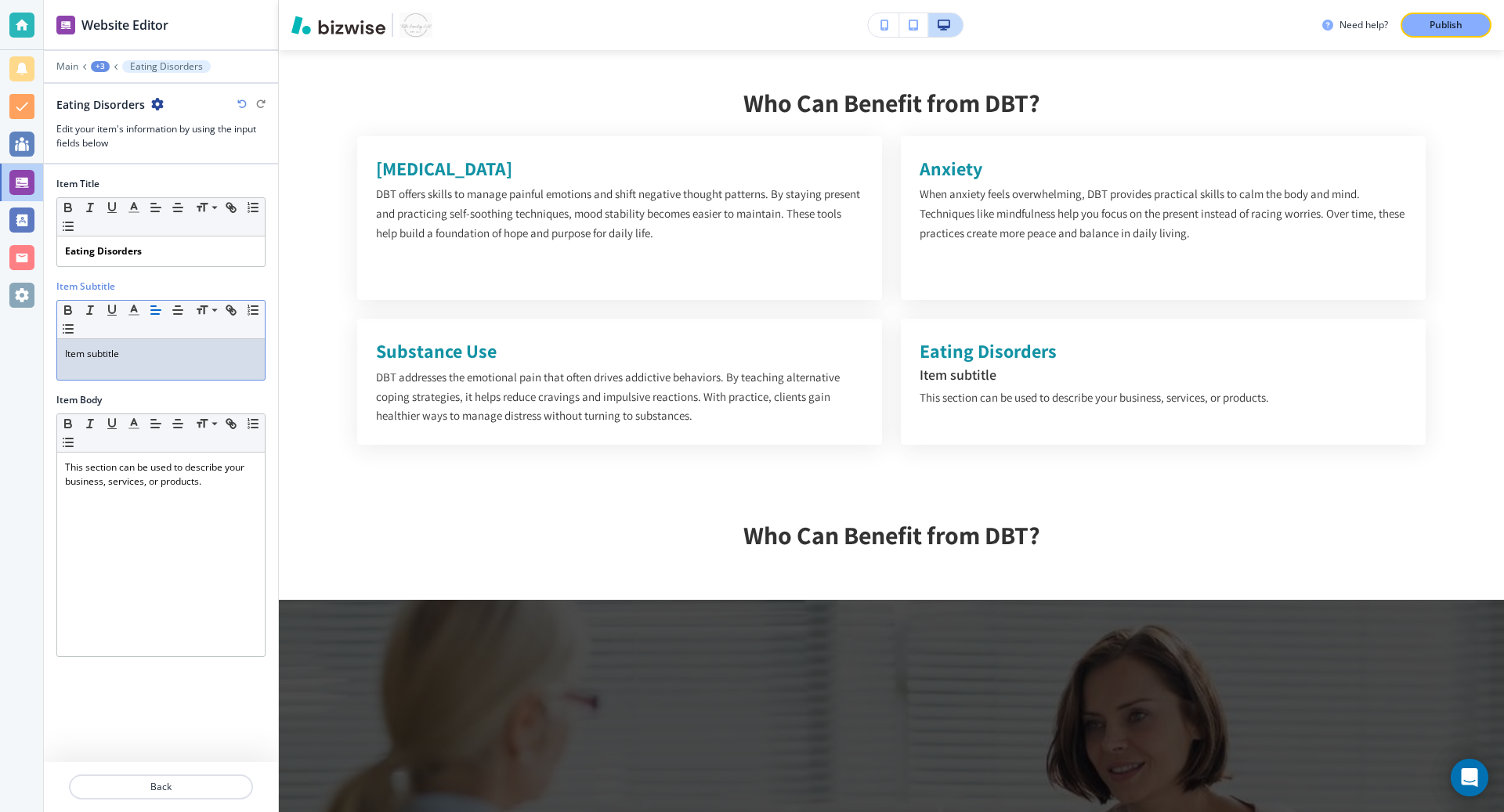
click at [148, 350] on p "Item subtitle" at bounding box center [161, 354] width 192 height 14
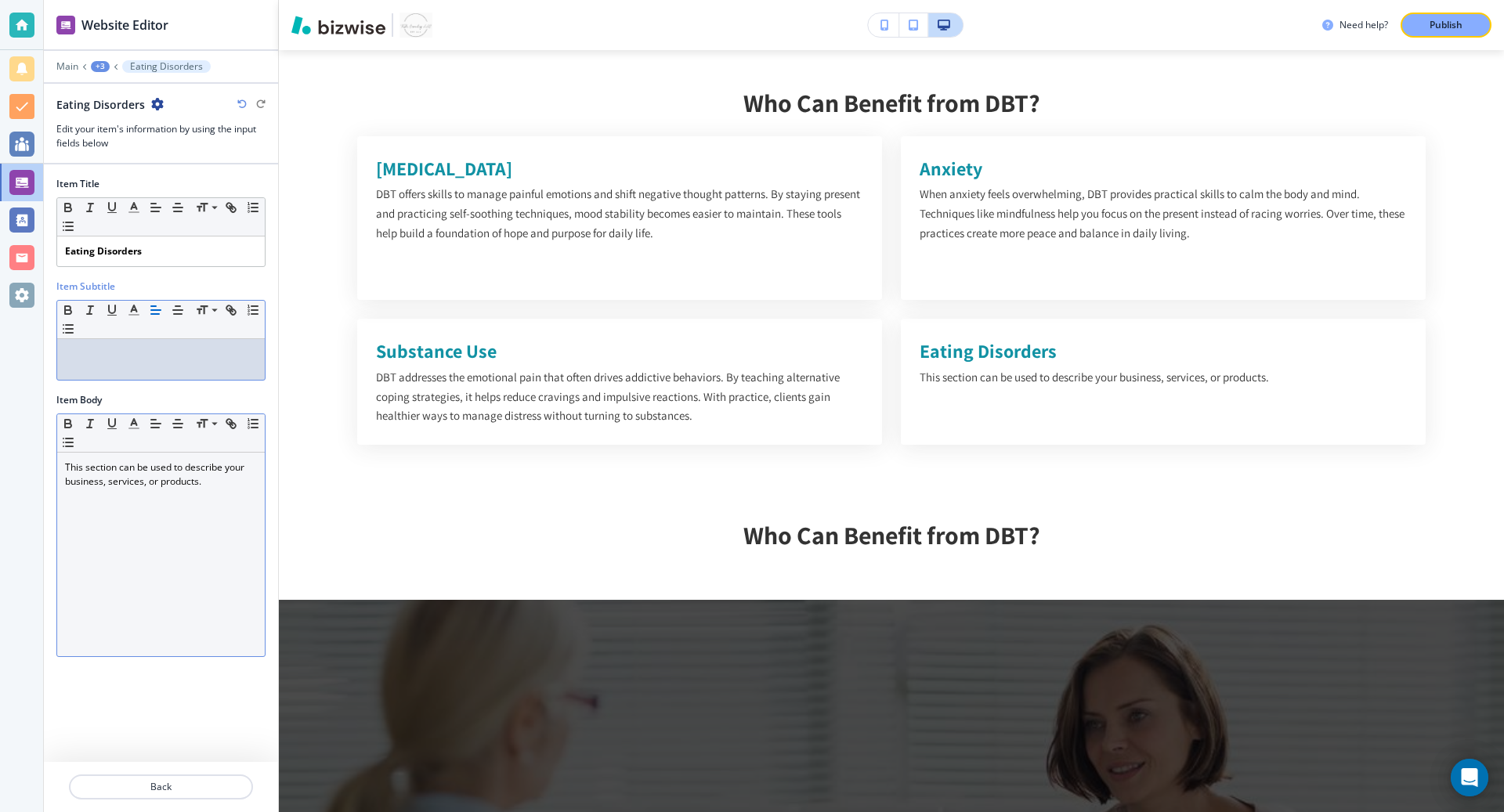
click at [139, 477] on p "This section can be used to describe your business, services, or products." at bounding box center [161, 475] width 192 height 28
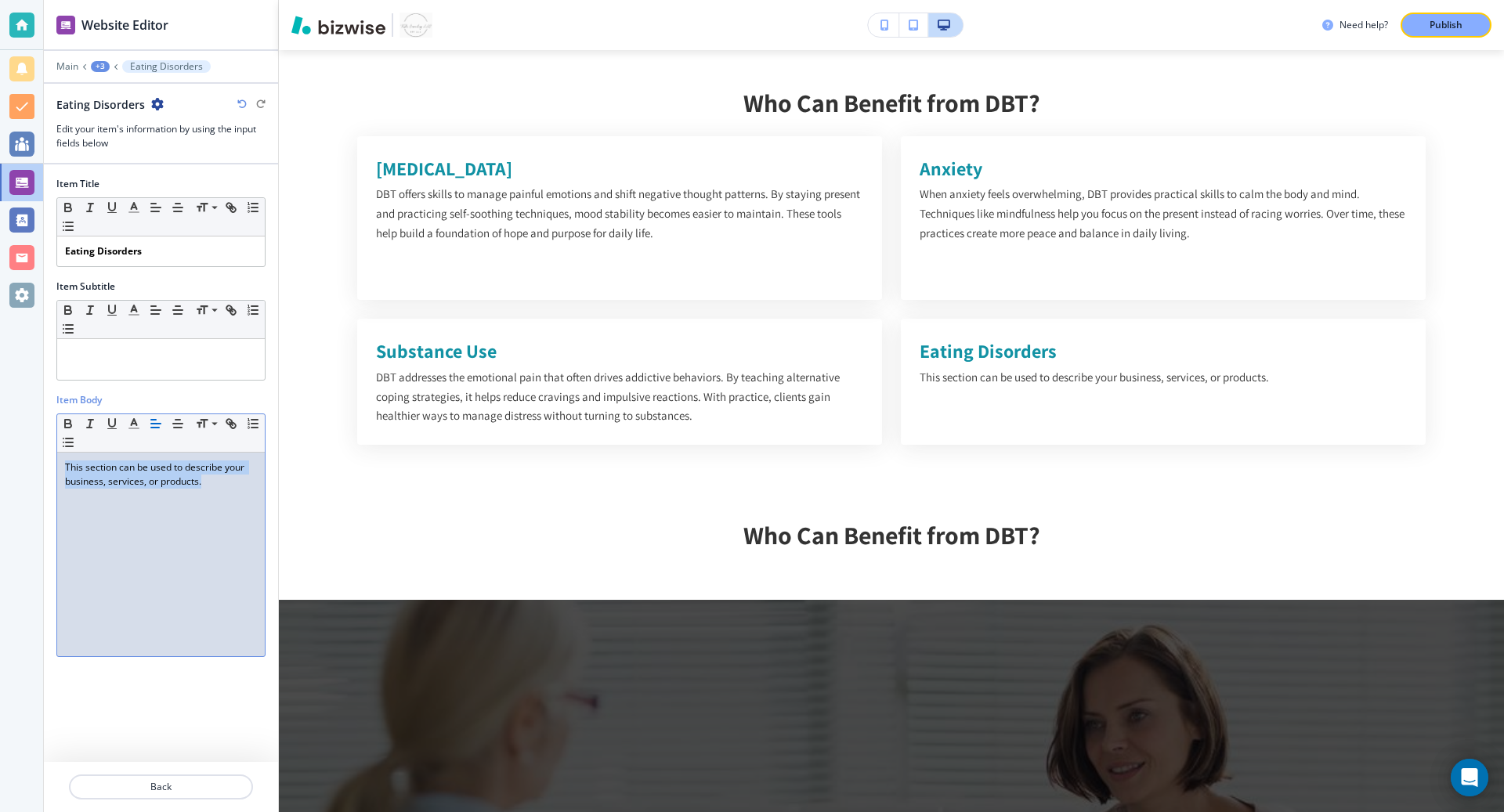
click at [139, 477] on p "This section can be used to describe your business, services, or products." at bounding box center [161, 475] width 192 height 28
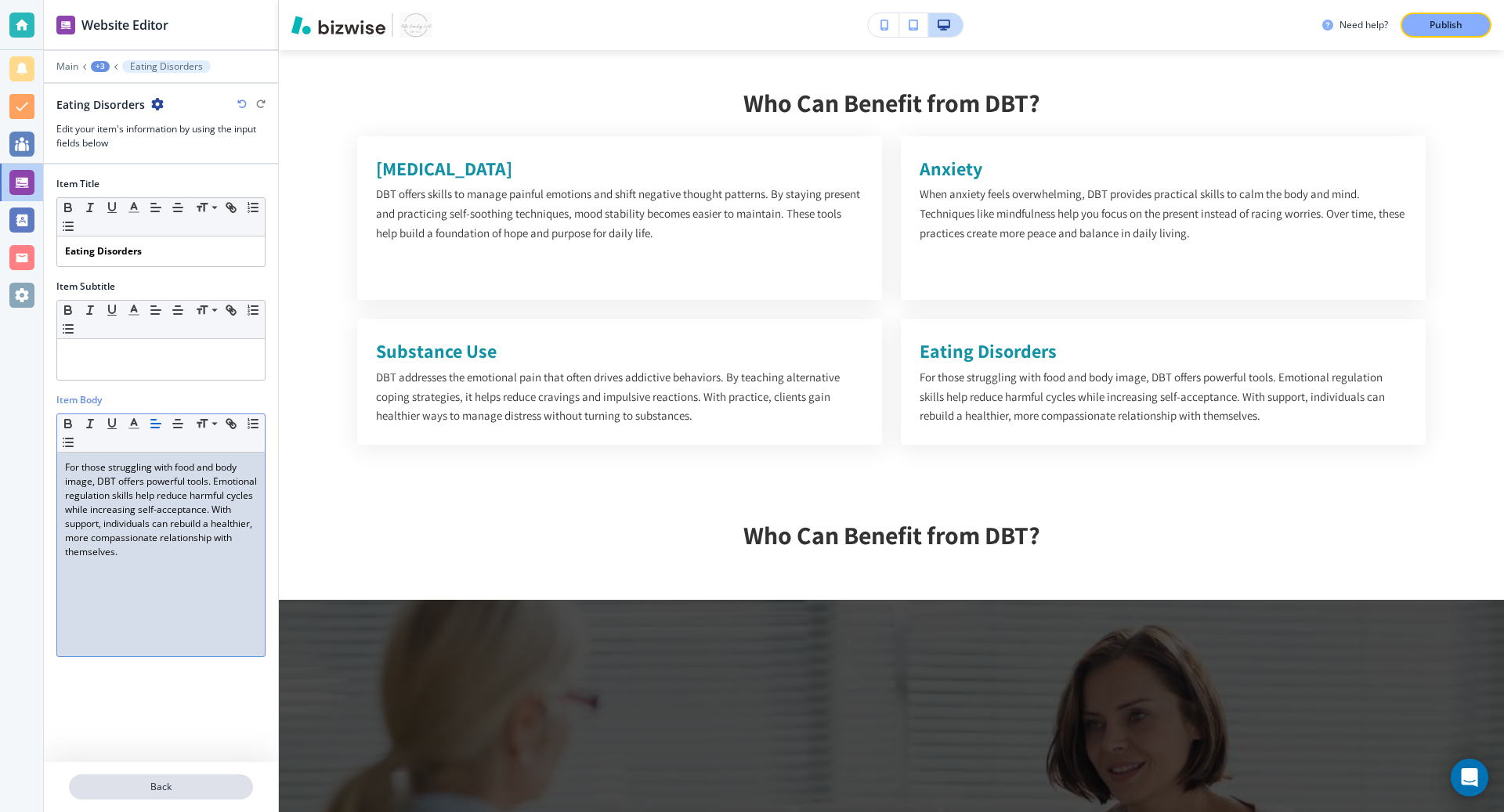
click at [168, 785] on p "Back" at bounding box center [160, 786] width 181 height 14
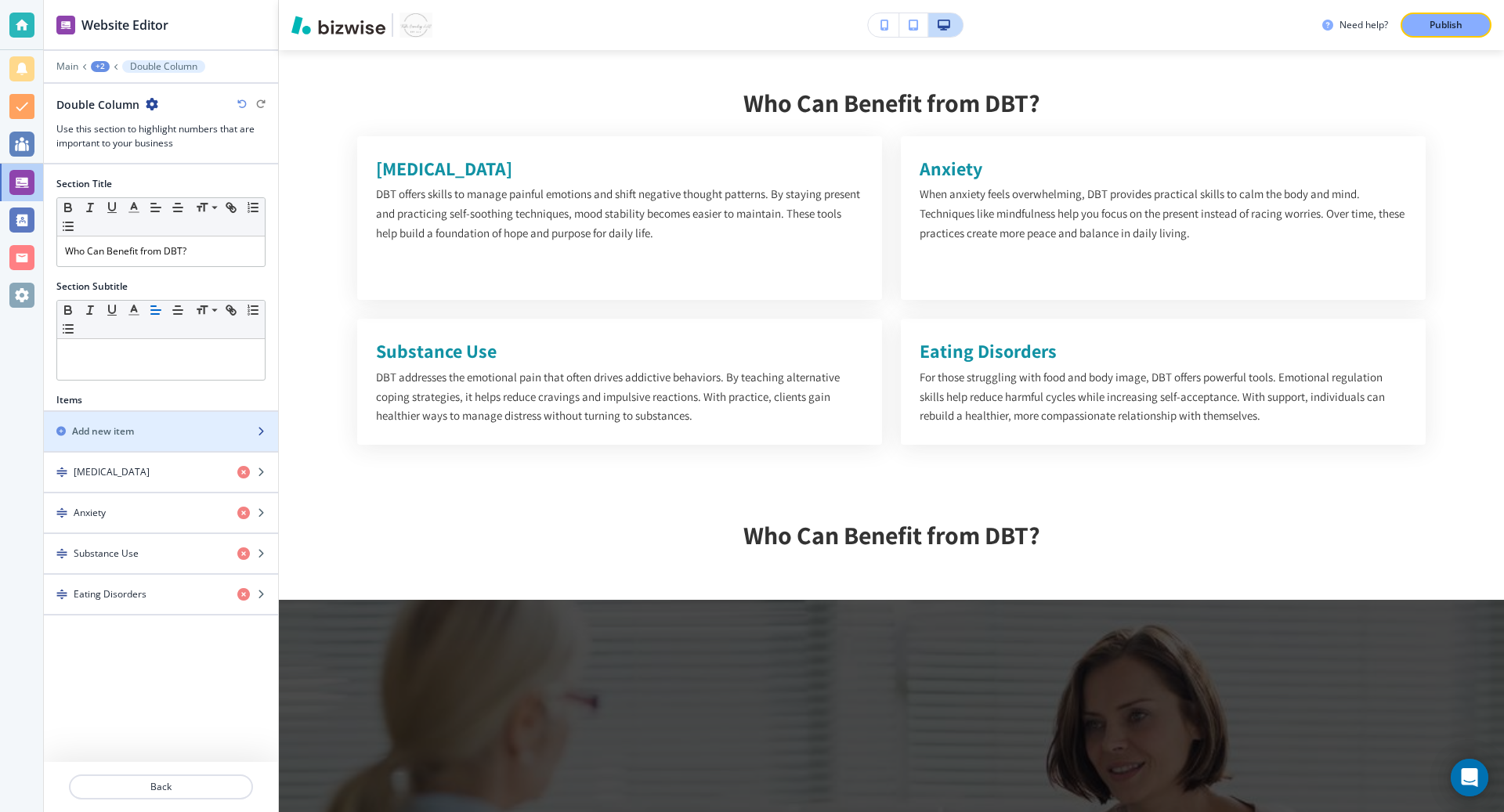
click at [157, 420] on div "button" at bounding box center [161, 417] width 235 height 12
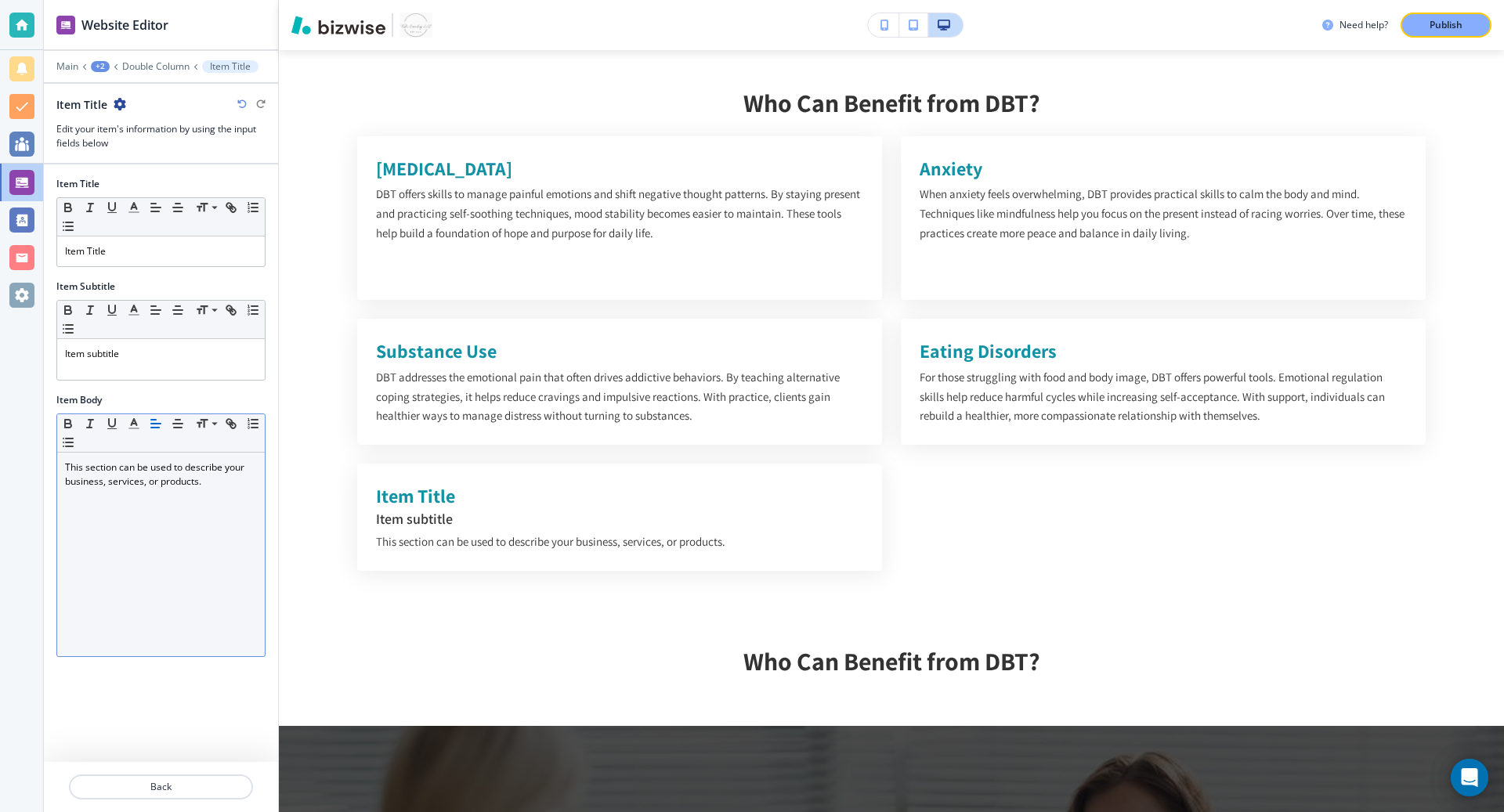
click at [203, 485] on div "This section can be used to describe your business, services, or products." at bounding box center [160, 554] width 207 height 203
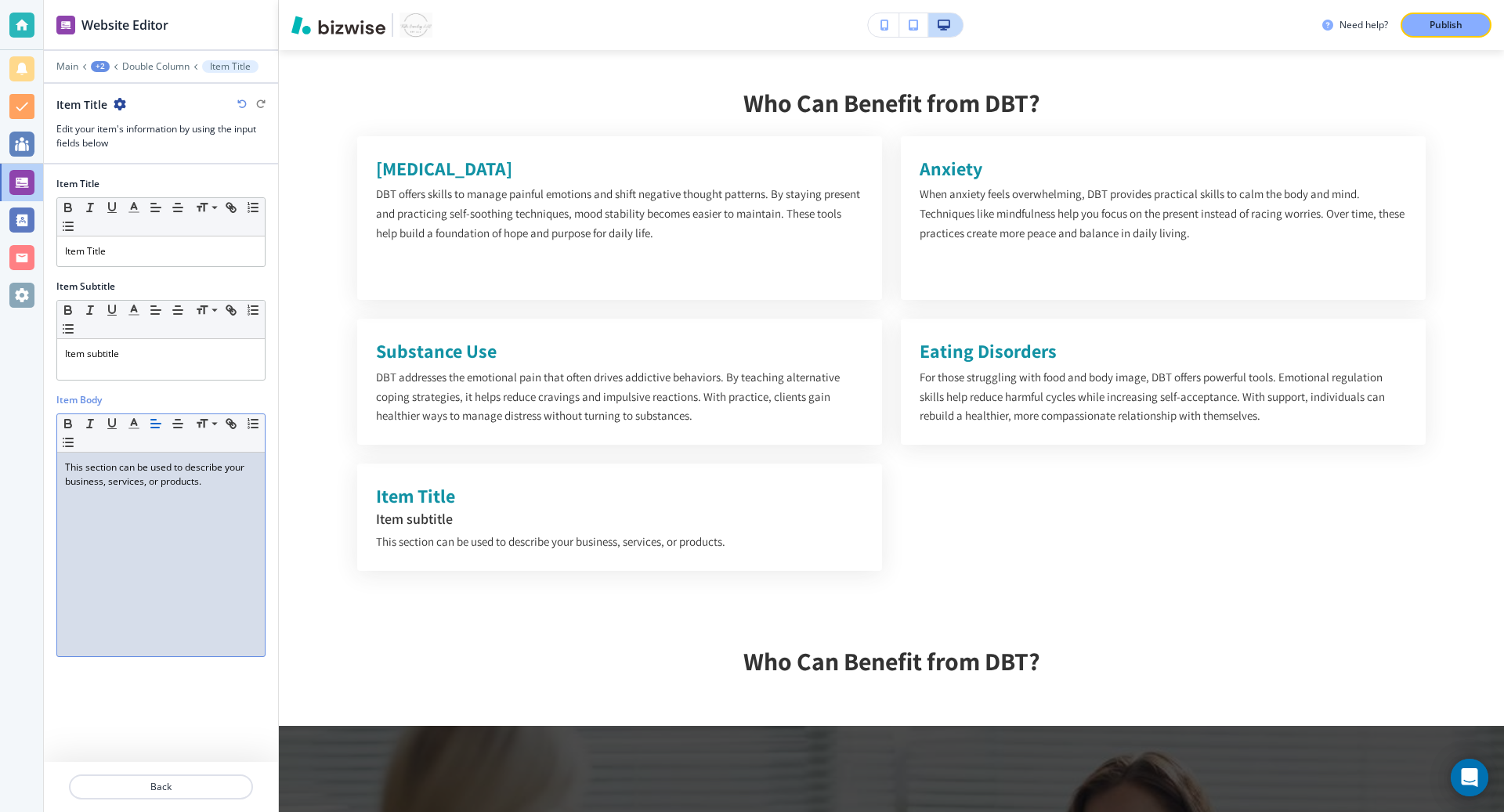
click at [203, 485] on div "This section can be used to describe your business, services, or products." at bounding box center [160, 554] width 207 height 203
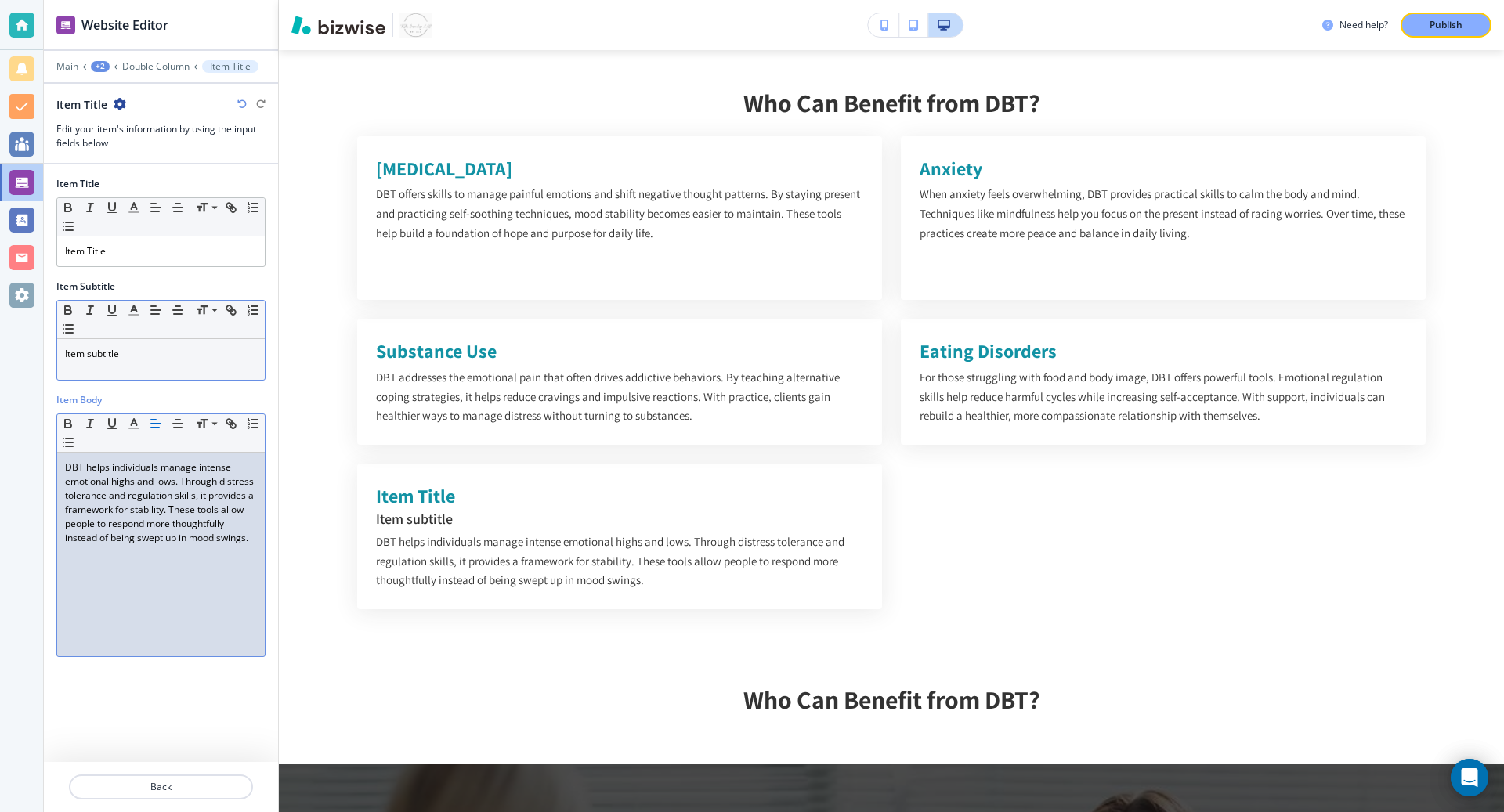
click at [107, 357] on p "Item subtitle" at bounding box center [161, 354] width 192 height 14
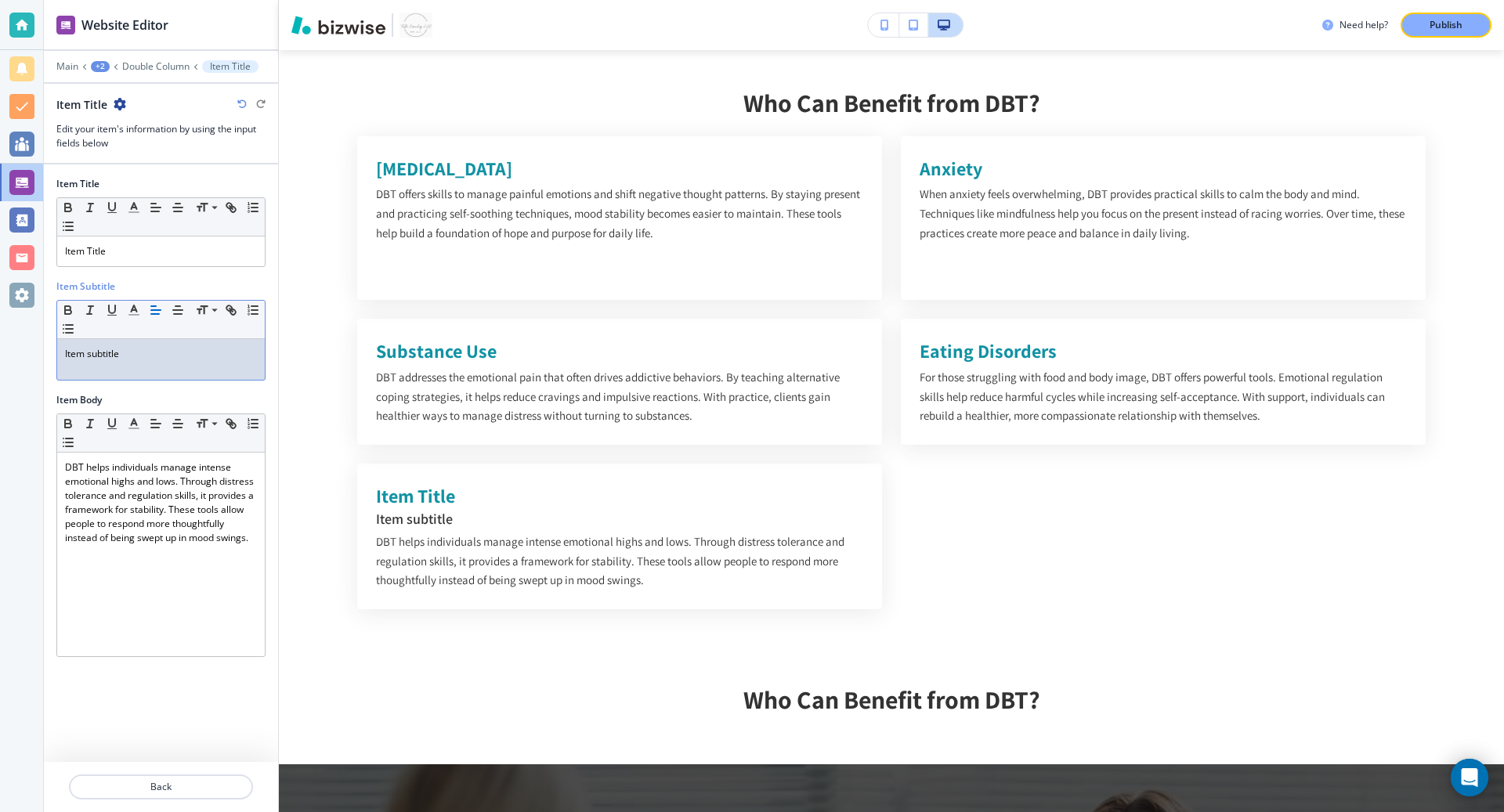
click at [107, 357] on p "Item subtitle" at bounding box center [161, 354] width 192 height 14
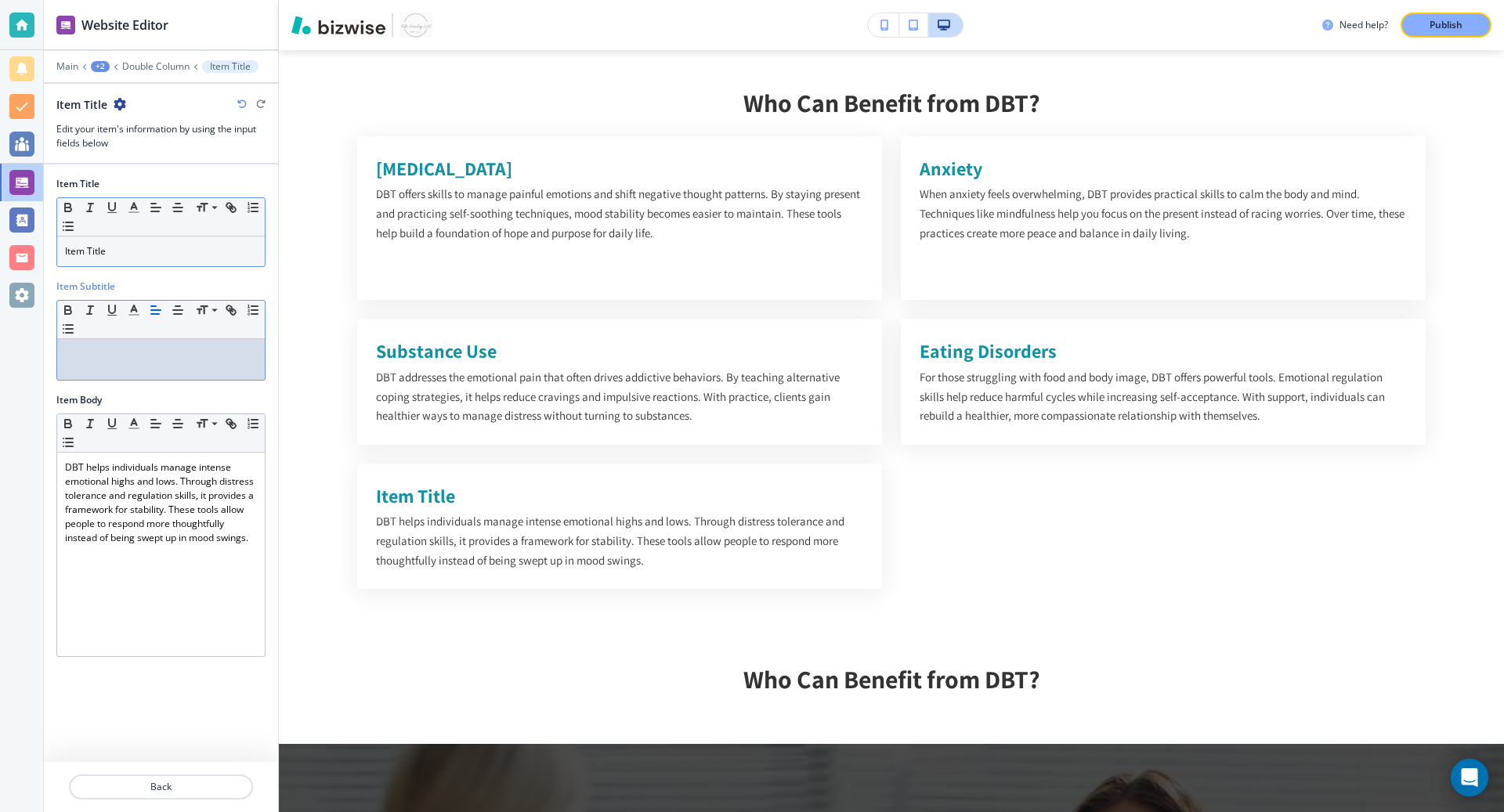
click at [101, 249] on p "Item Title" at bounding box center [161, 251] width 192 height 14
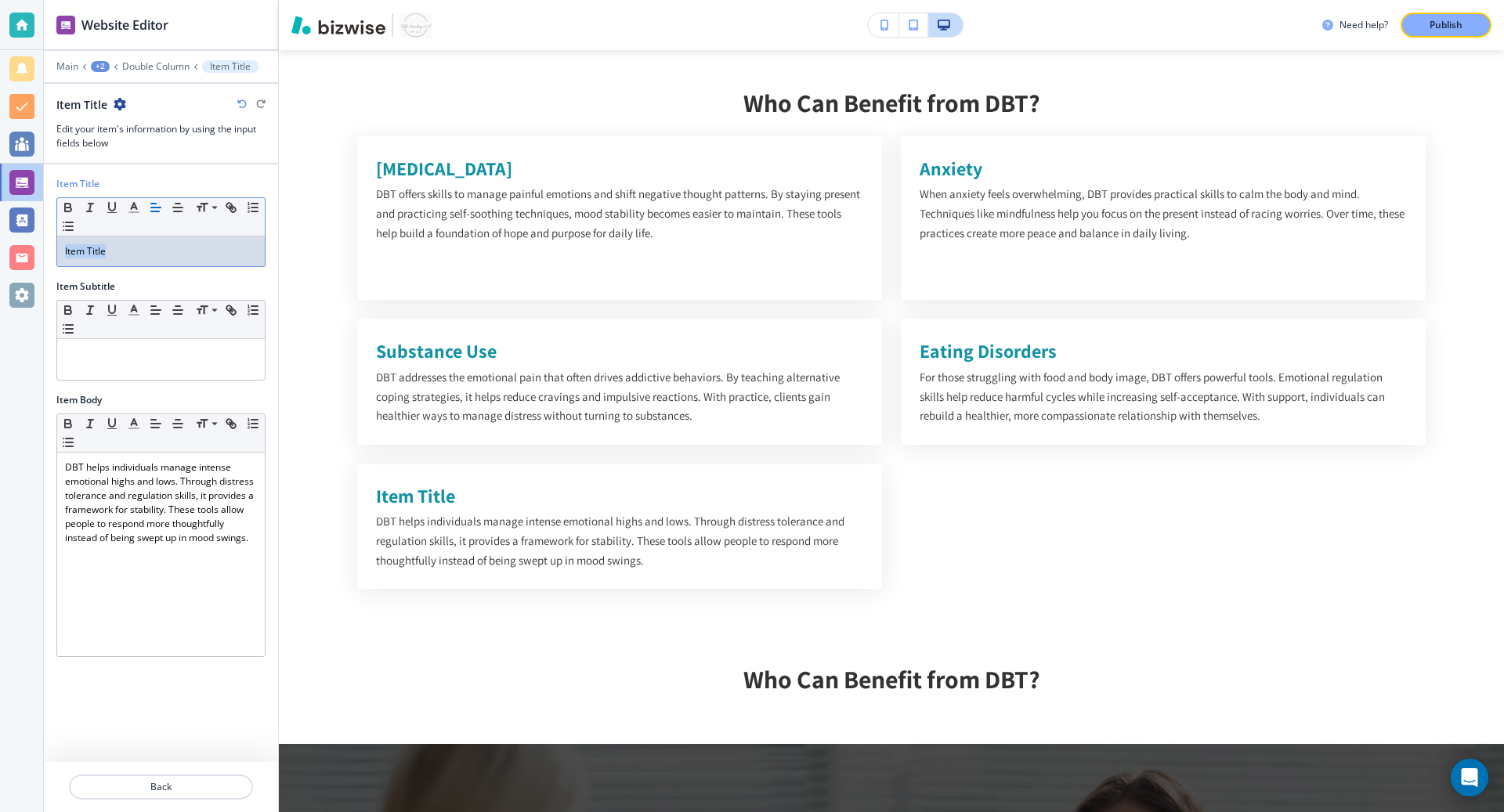
click at [101, 249] on p "Item Title" at bounding box center [161, 251] width 192 height 14
click at [146, 798] on button "Back" at bounding box center [161, 787] width 185 height 25
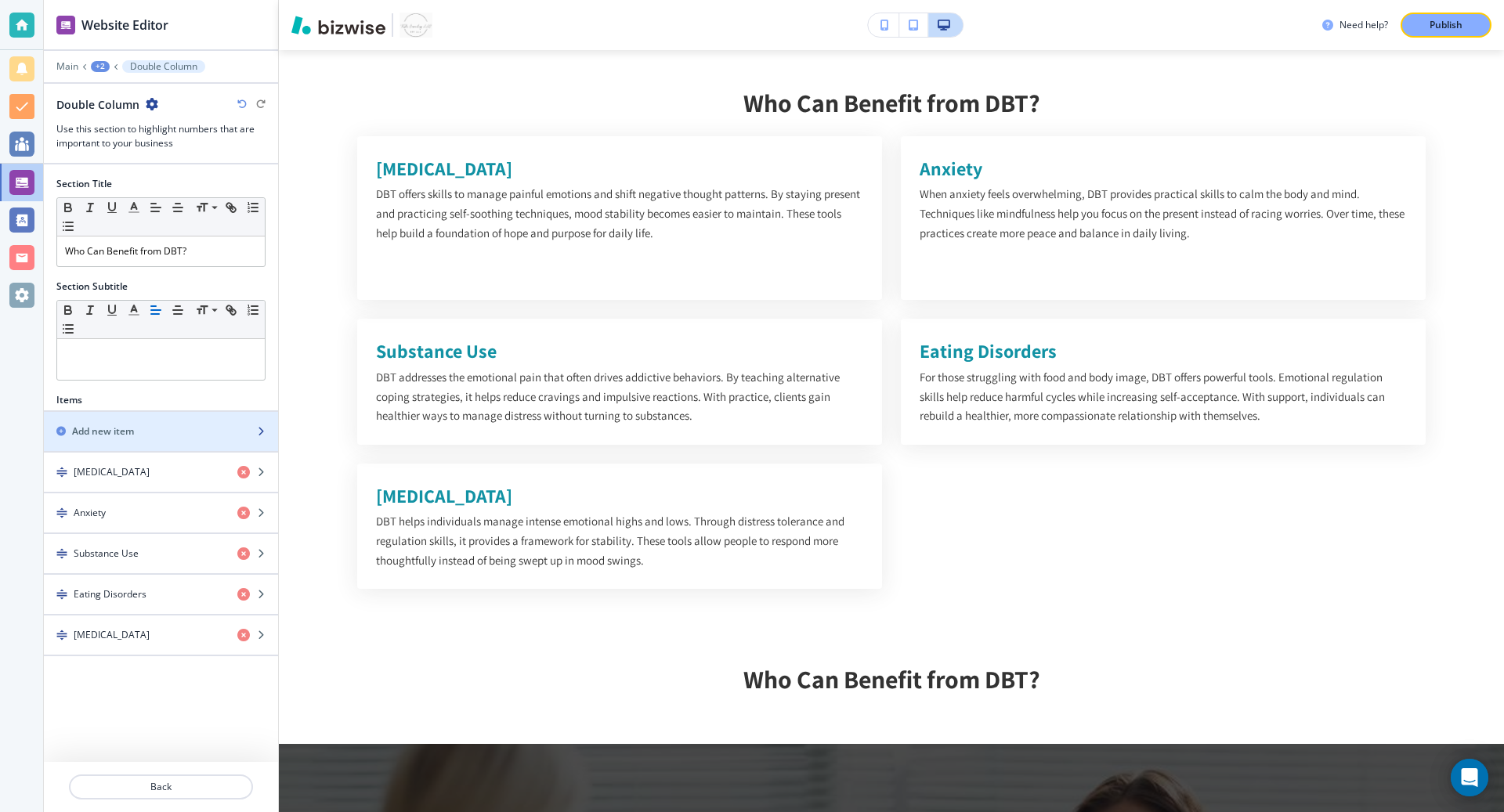
click at [135, 442] on div "button" at bounding box center [161, 445] width 235 height 12
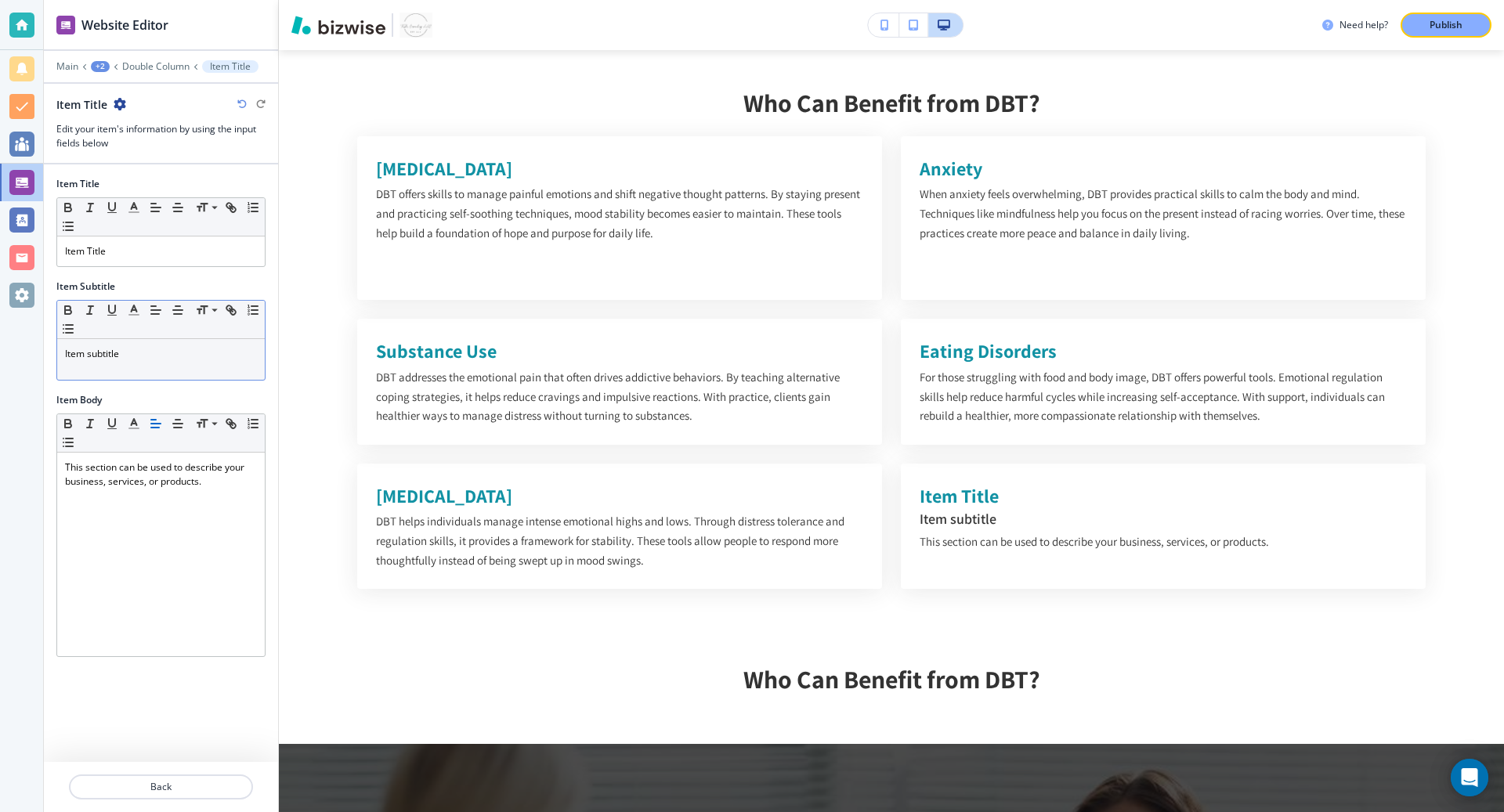
click at [155, 343] on div "Item subtitle" at bounding box center [160, 359] width 207 height 41
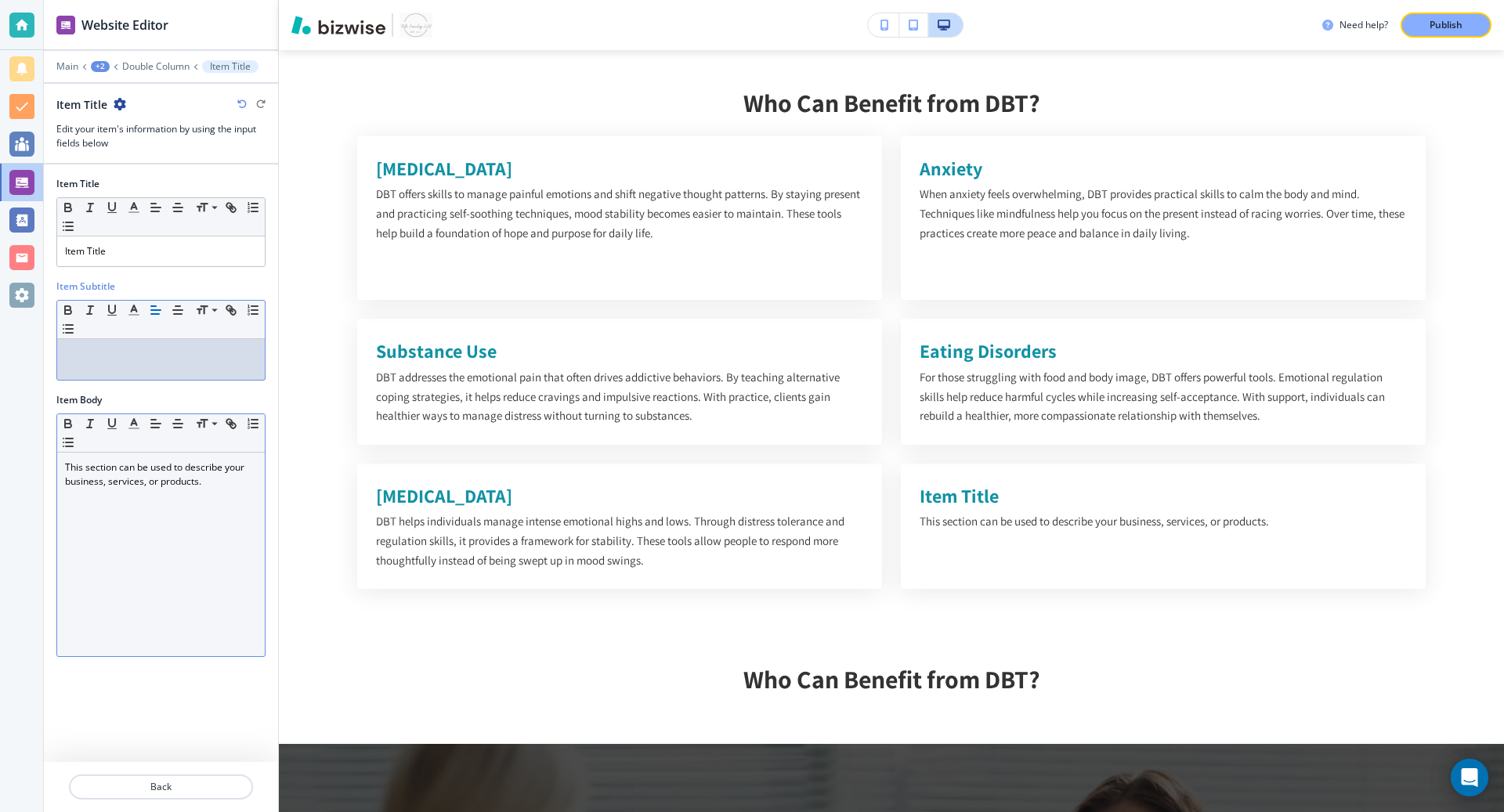
click at [127, 470] on p "This section can be used to describe your business, services, or products." at bounding box center [161, 475] width 192 height 28
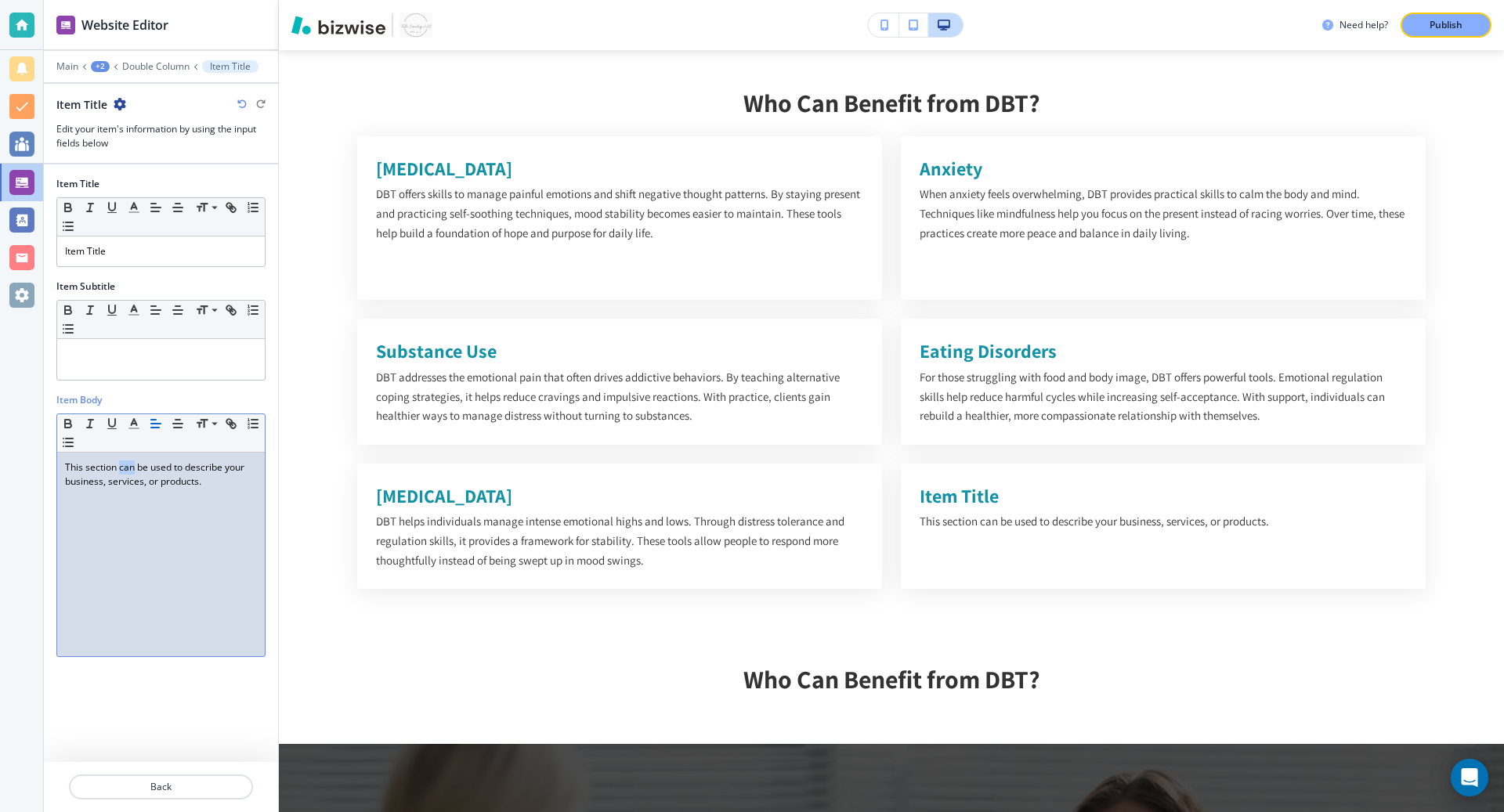
click at [127, 470] on p "This section can be used to describe your business, services, or products." at bounding box center [161, 475] width 192 height 28
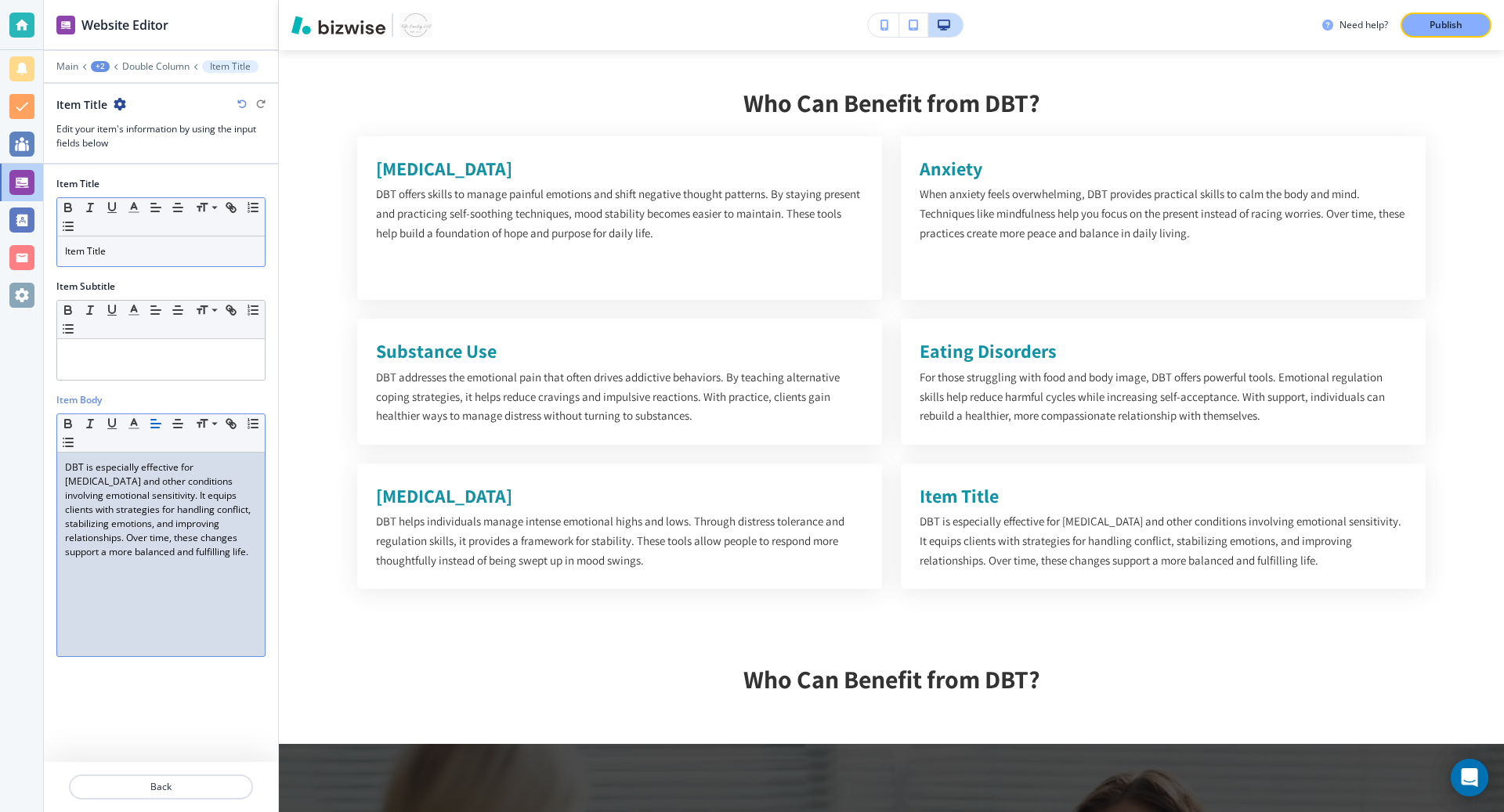
click at [127, 254] on p "Item Title" at bounding box center [161, 251] width 192 height 14
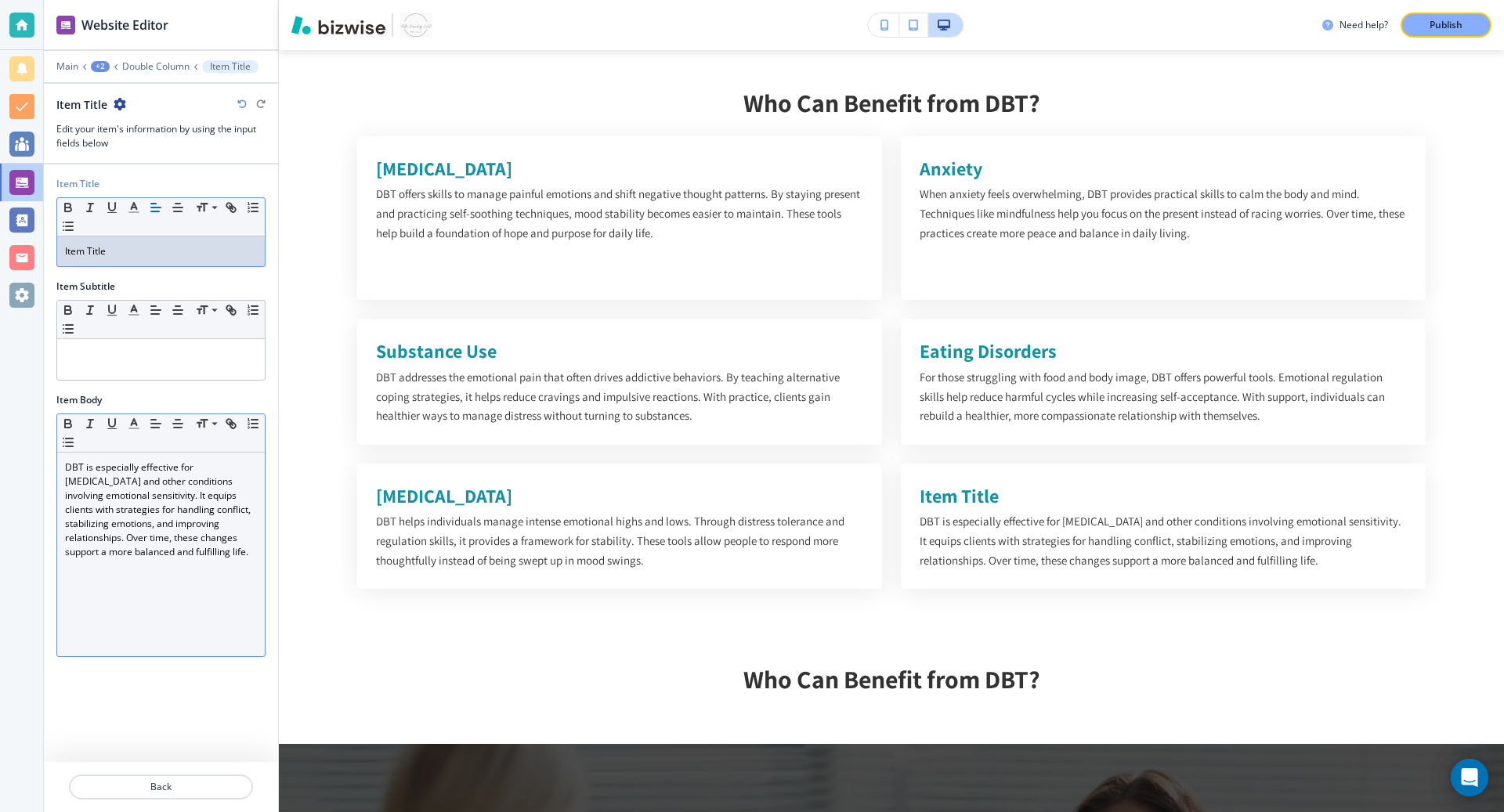
click at [126, 254] on p "Item Title" at bounding box center [161, 251] width 192 height 14
click at [131, 789] on p "Back" at bounding box center [160, 786] width 181 height 14
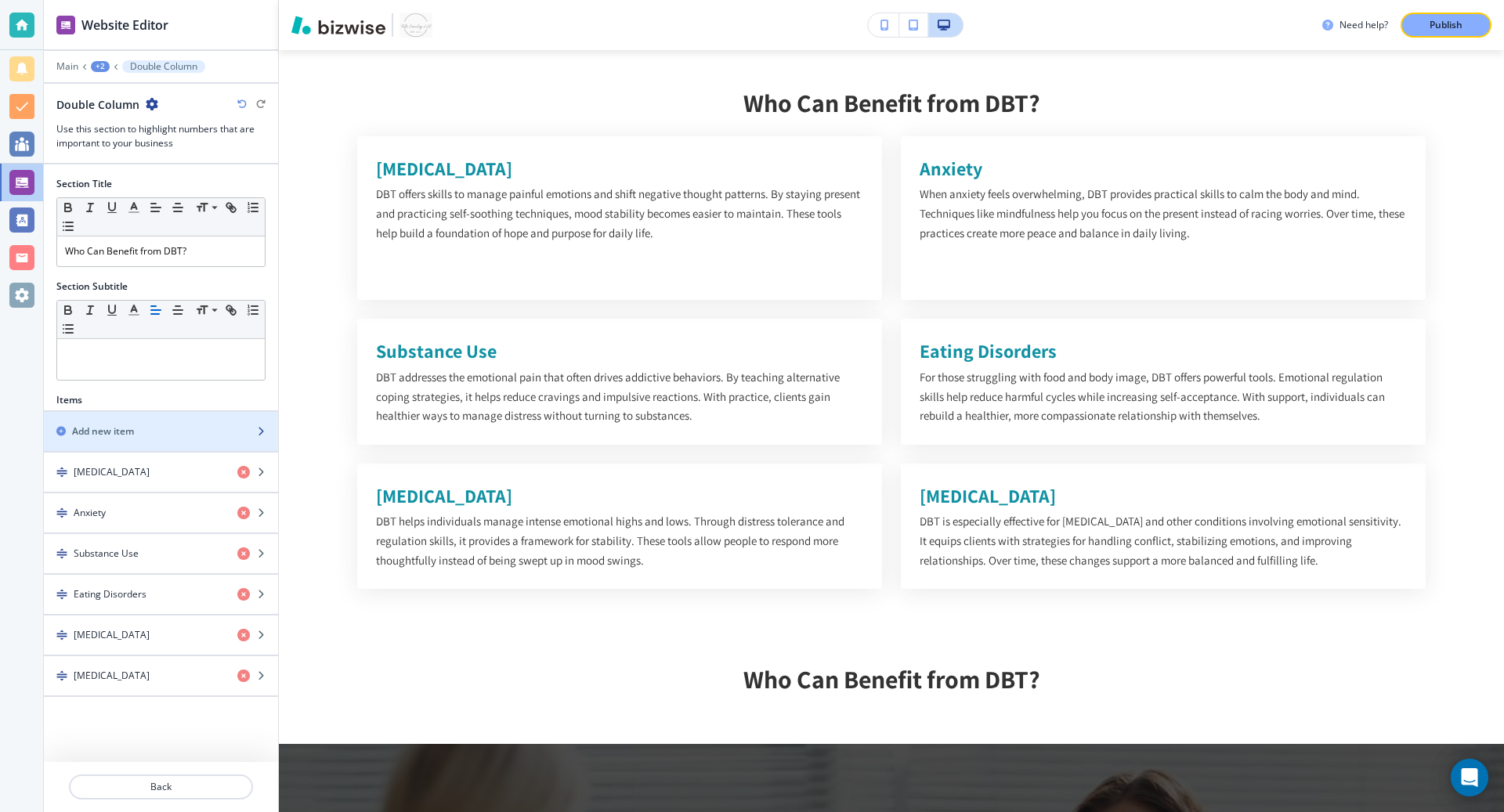
click at [185, 430] on div "Add new item" at bounding box center [143, 432] width 200 height 14
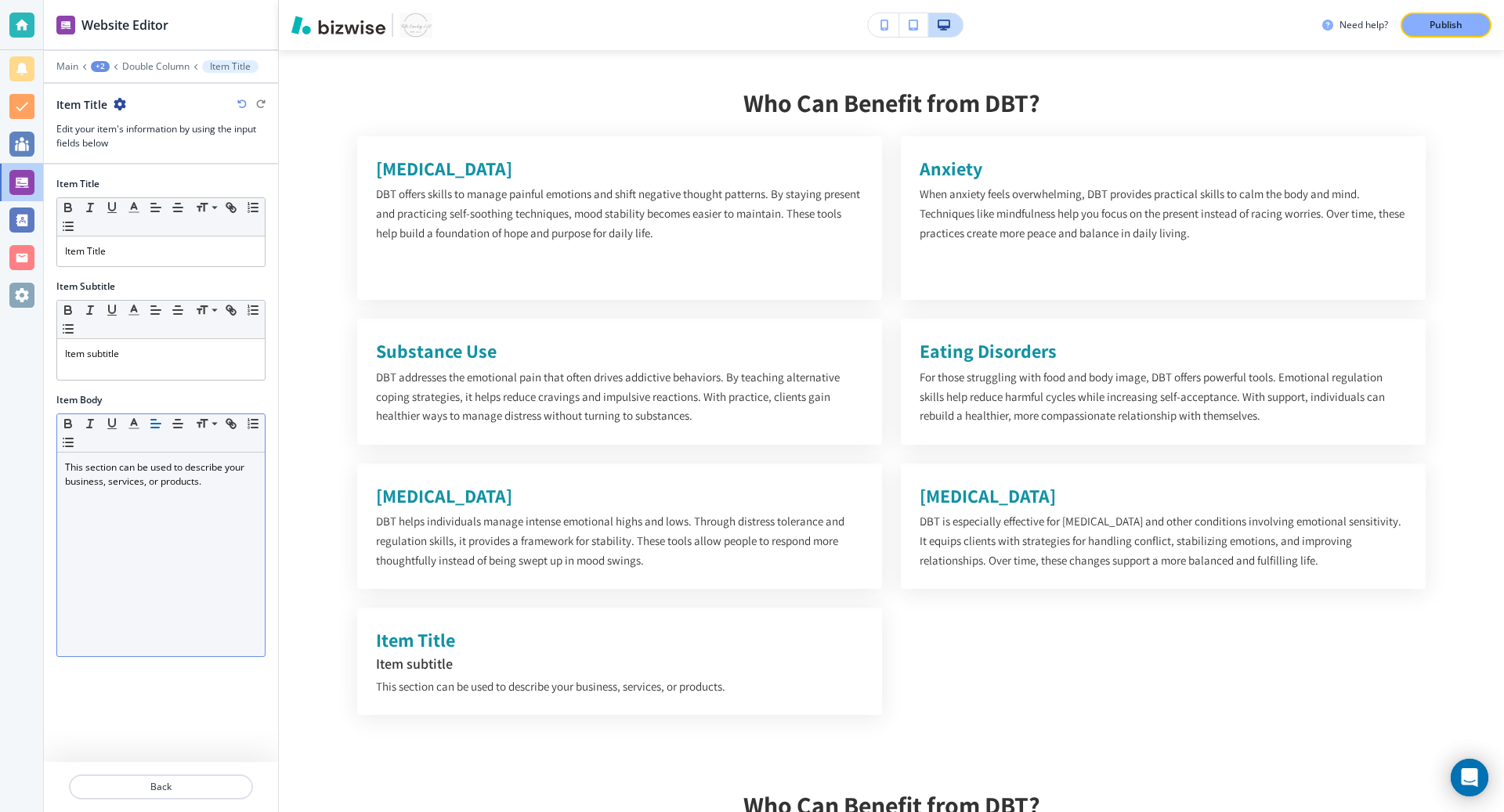
click at [166, 474] on p "This section can be used to describe your business, services, or products." at bounding box center [161, 475] width 192 height 28
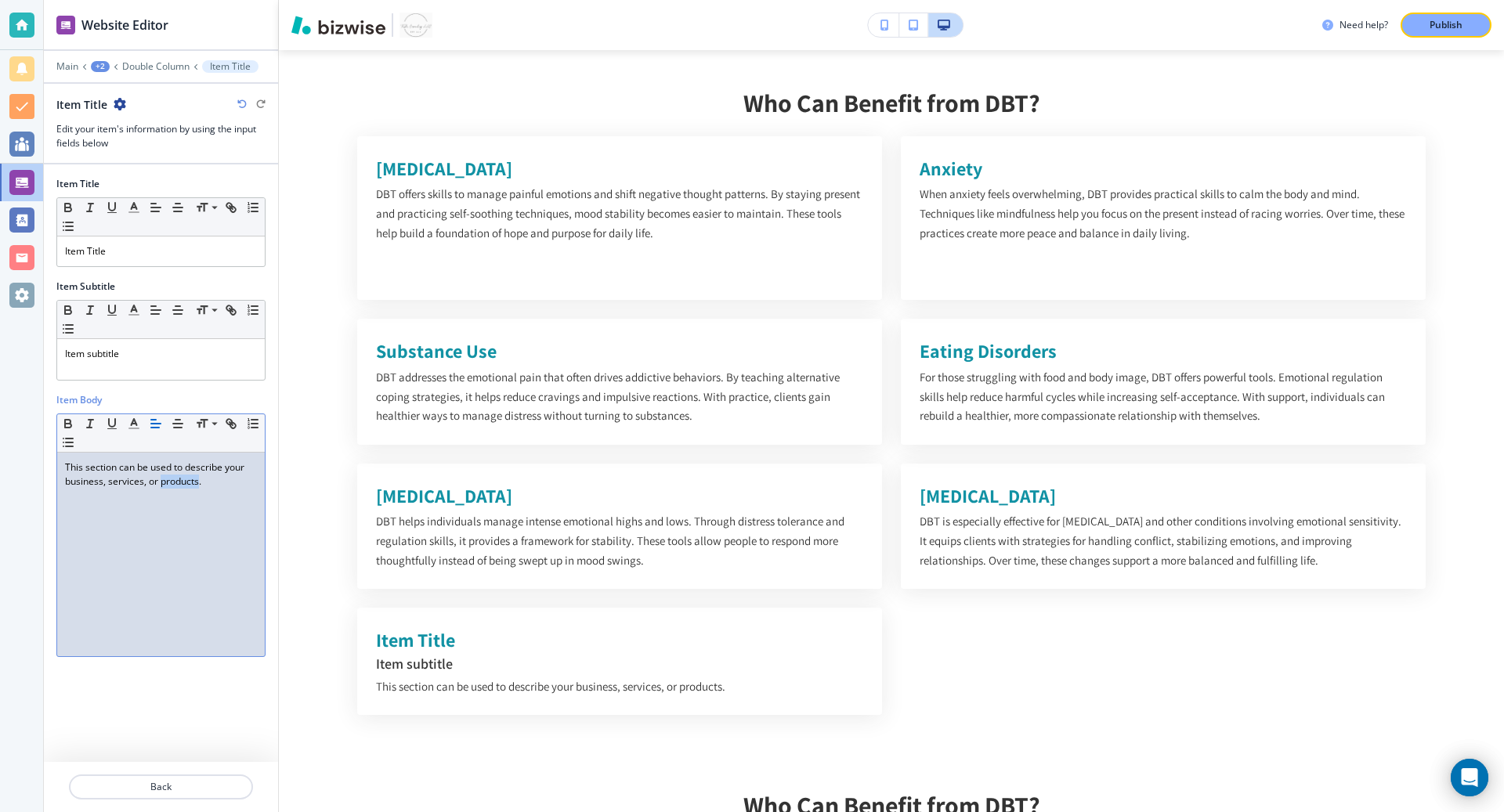
click at [166, 474] on p "This section can be used to describe your business, services, or products." at bounding box center [161, 475] width 192 height 28
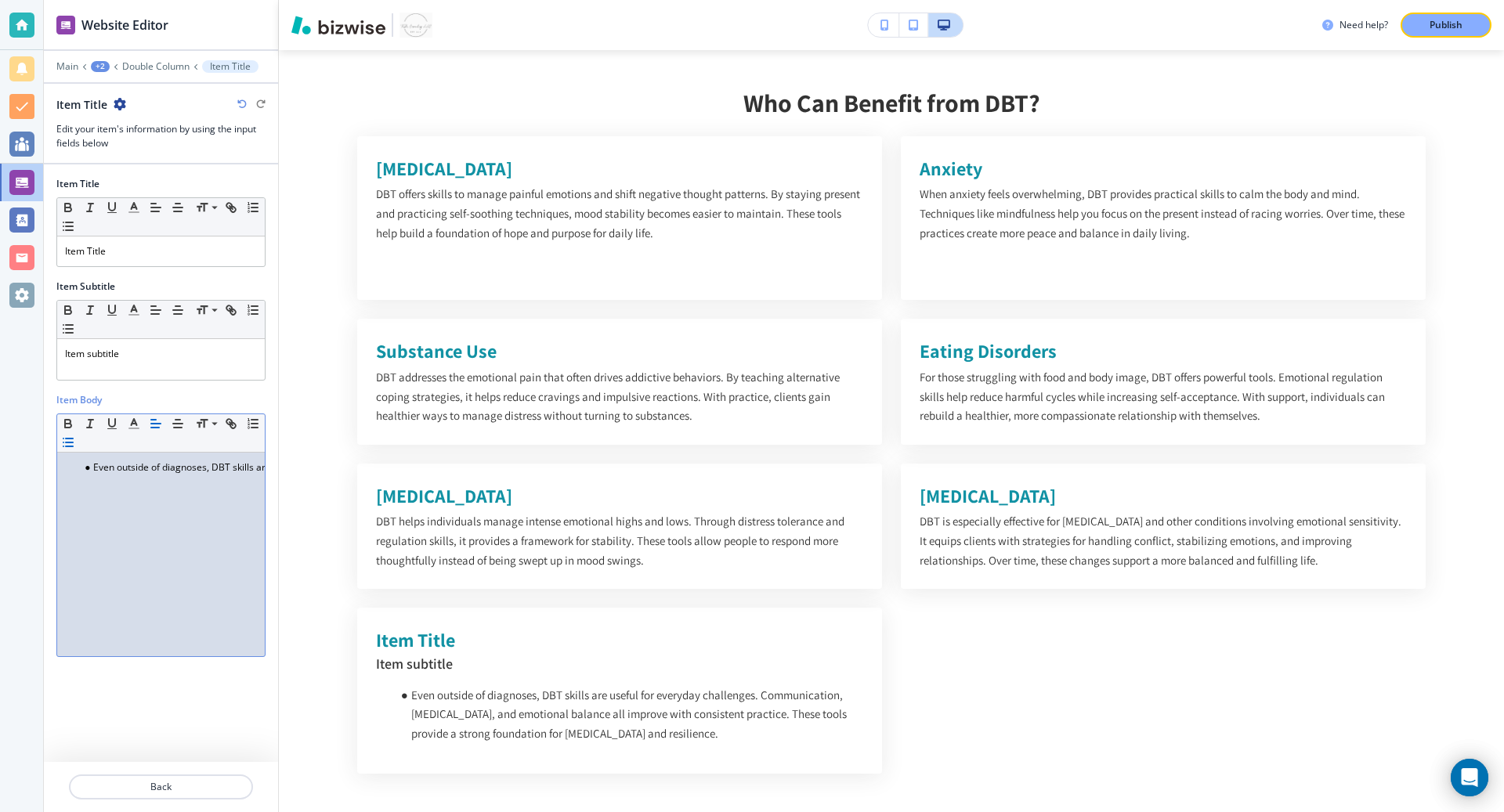
click at [89, 468] on li "Even outside of diagnoses, DBT skills are useful for everyday challenges. Commu…" at bounding box center [168, 468] width 178 height 14
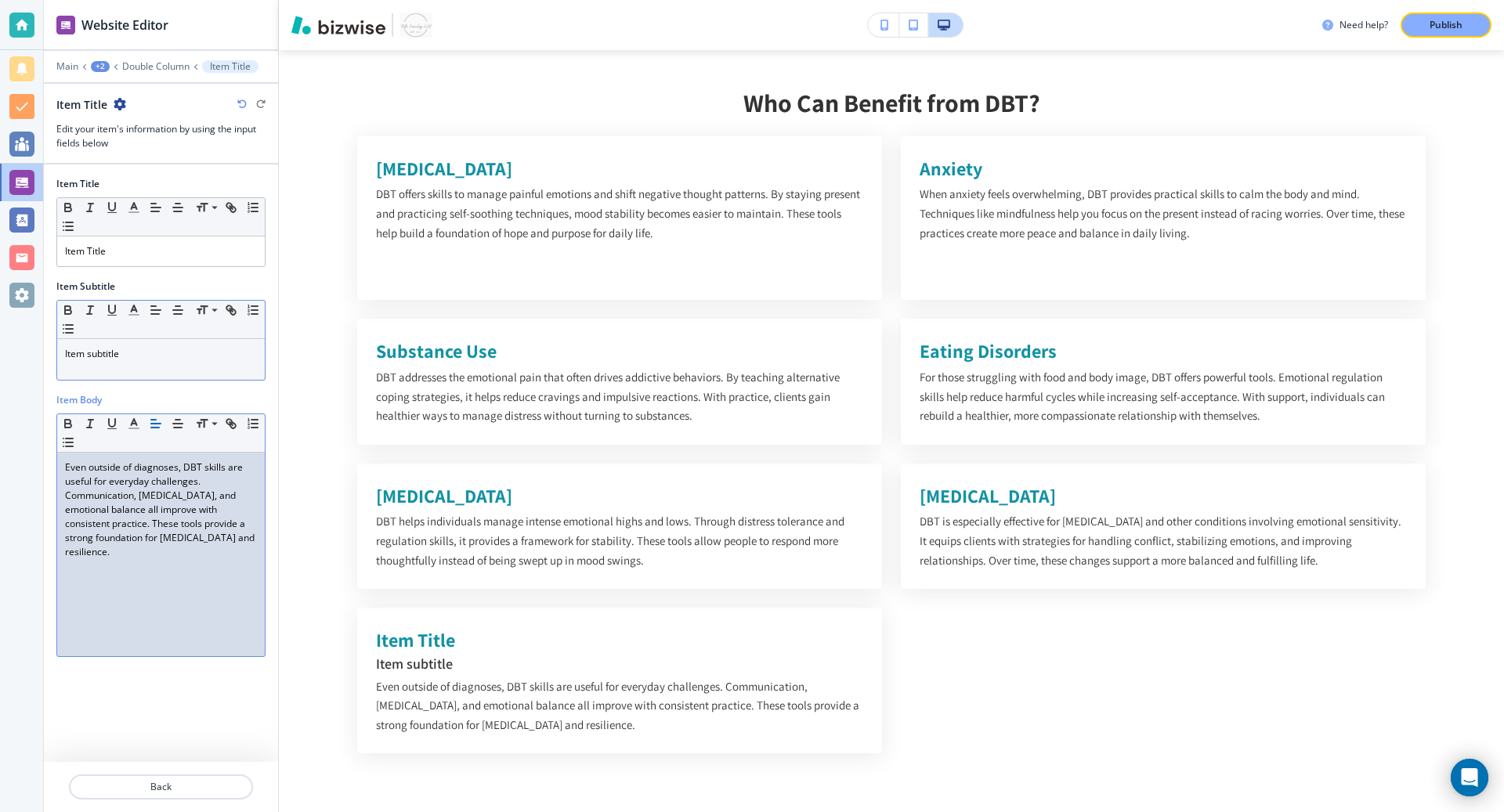
click at [125, 350] on p "Item subtitle" at bounding box center [161, 354] width 192 height 14
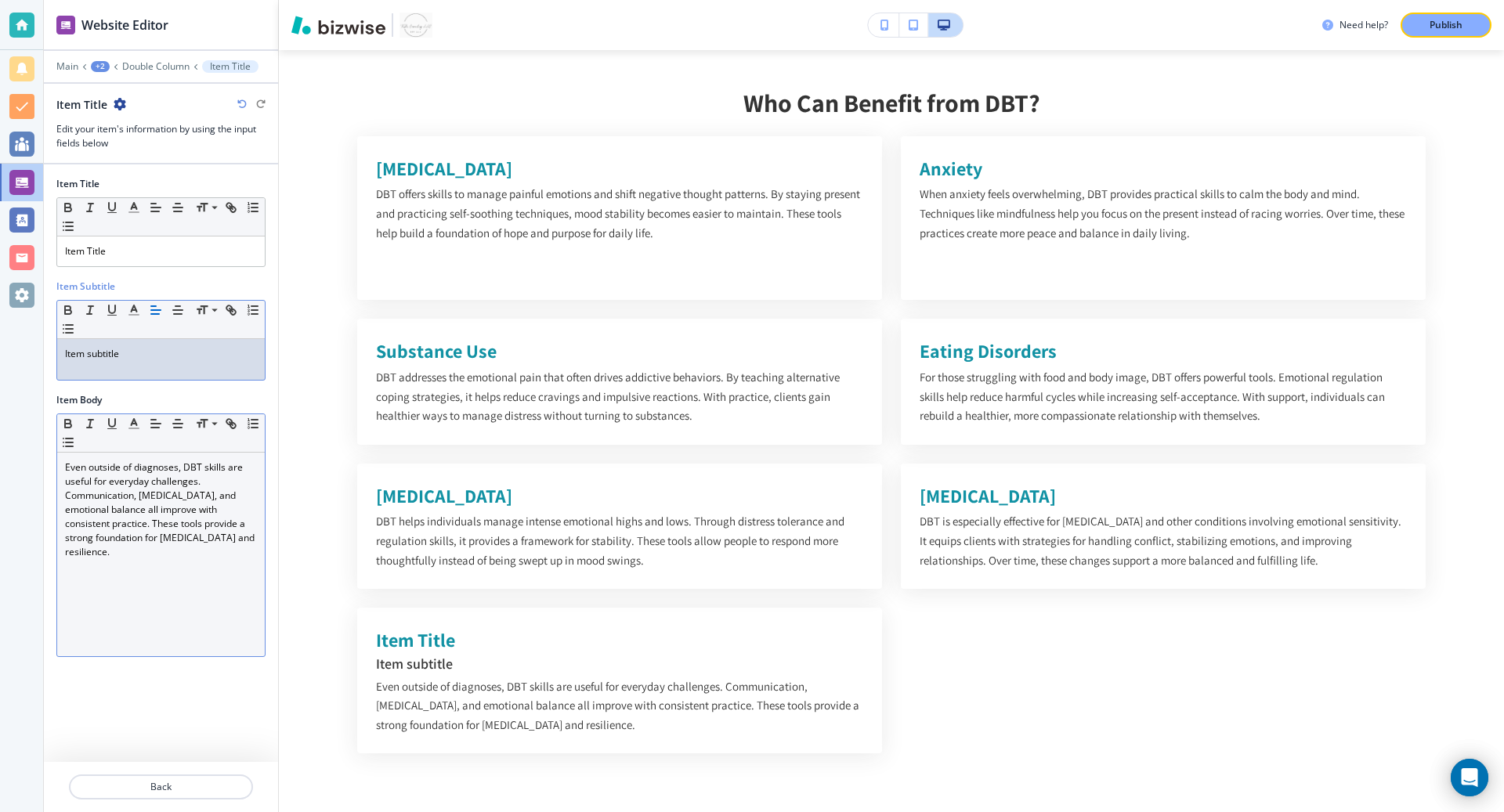
click at [125, 350] on p "Item subtitle" at bounding box center [161, 354] width 192 height 14
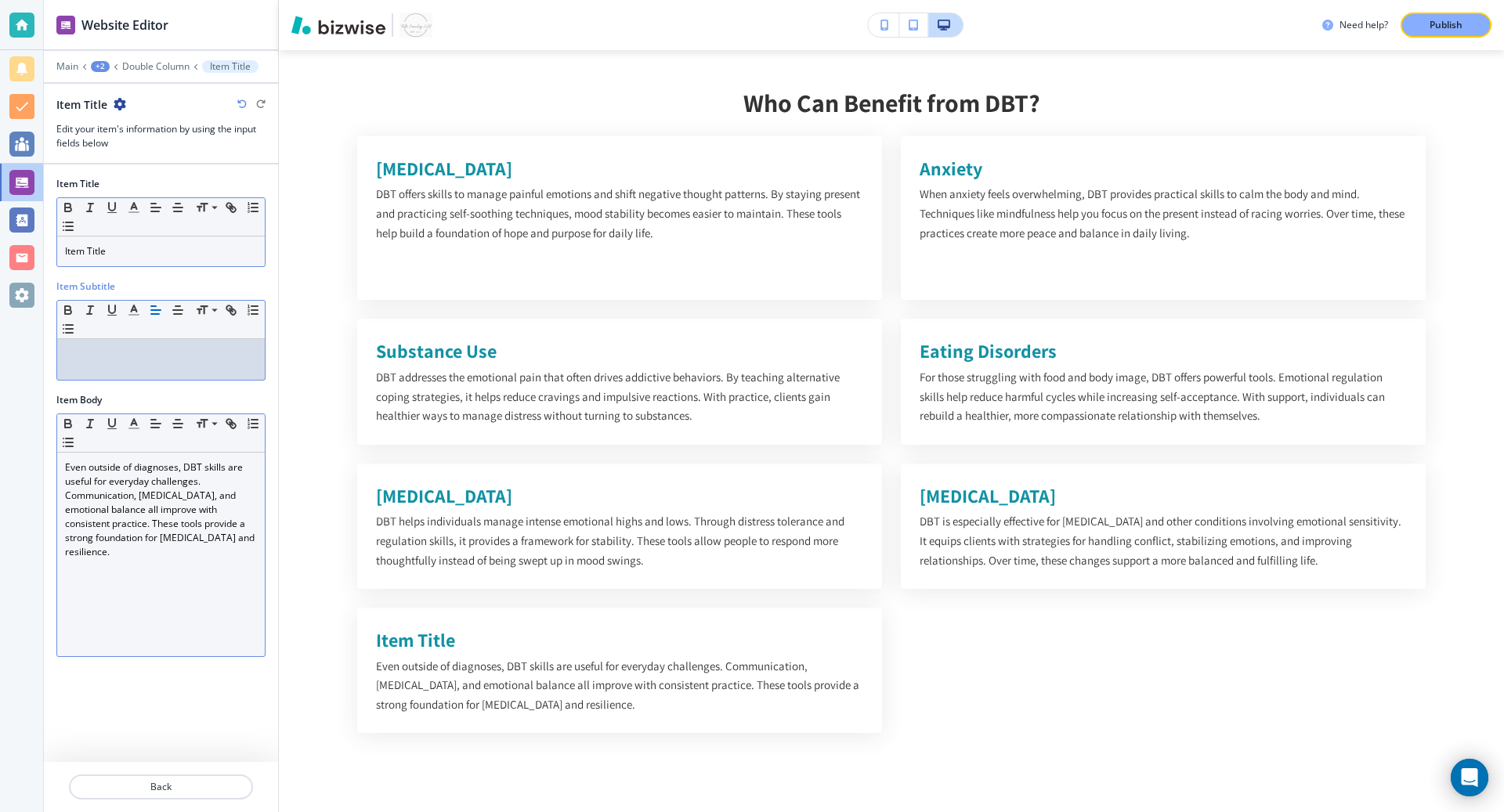
click at [99, 248] on p "Item Title" at bounding box center [161, 251] width 192 height 14
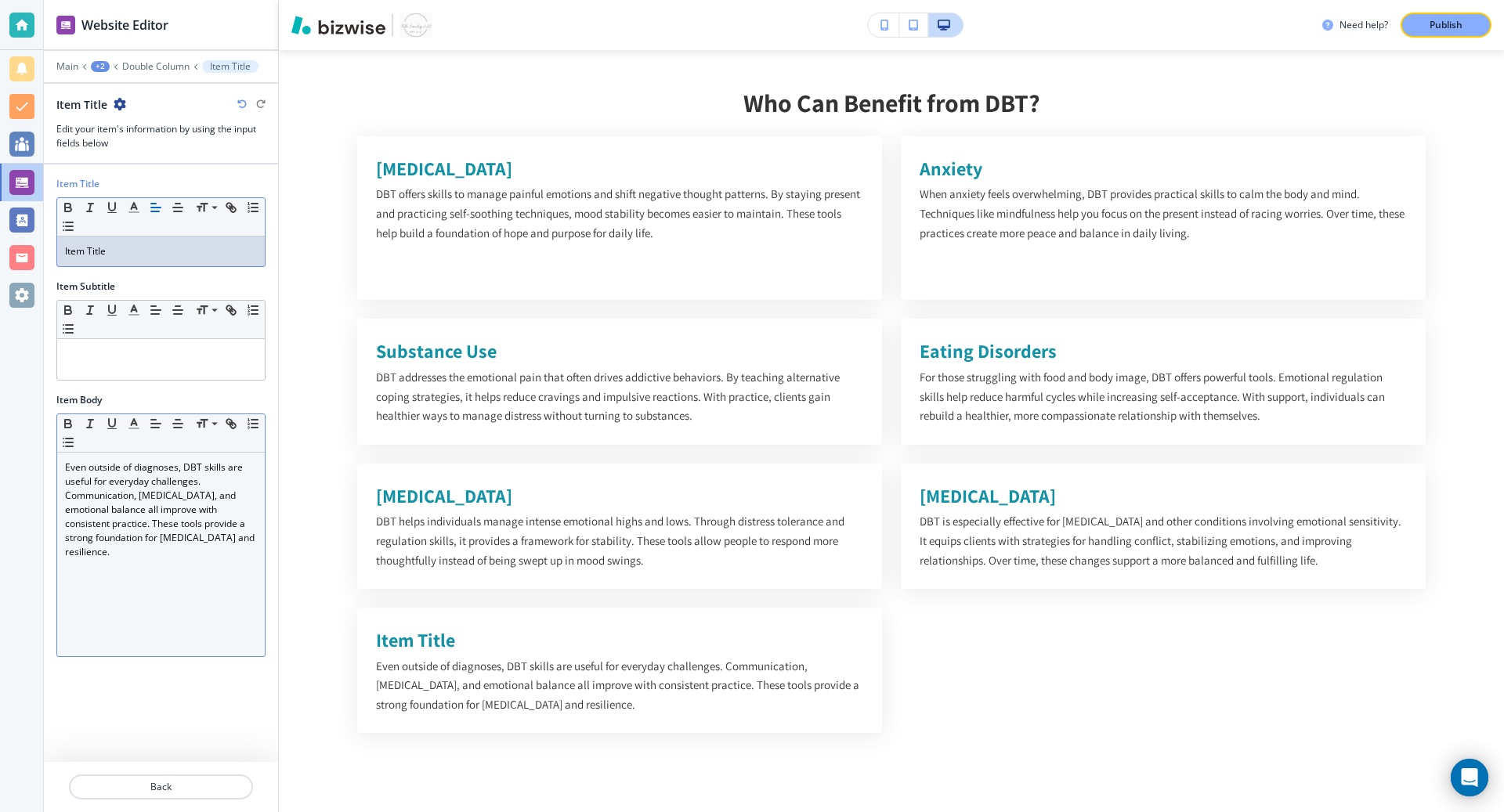
click at [99, 248] on p "Item Title" at bounding box center [161, 251] width 192 height 14
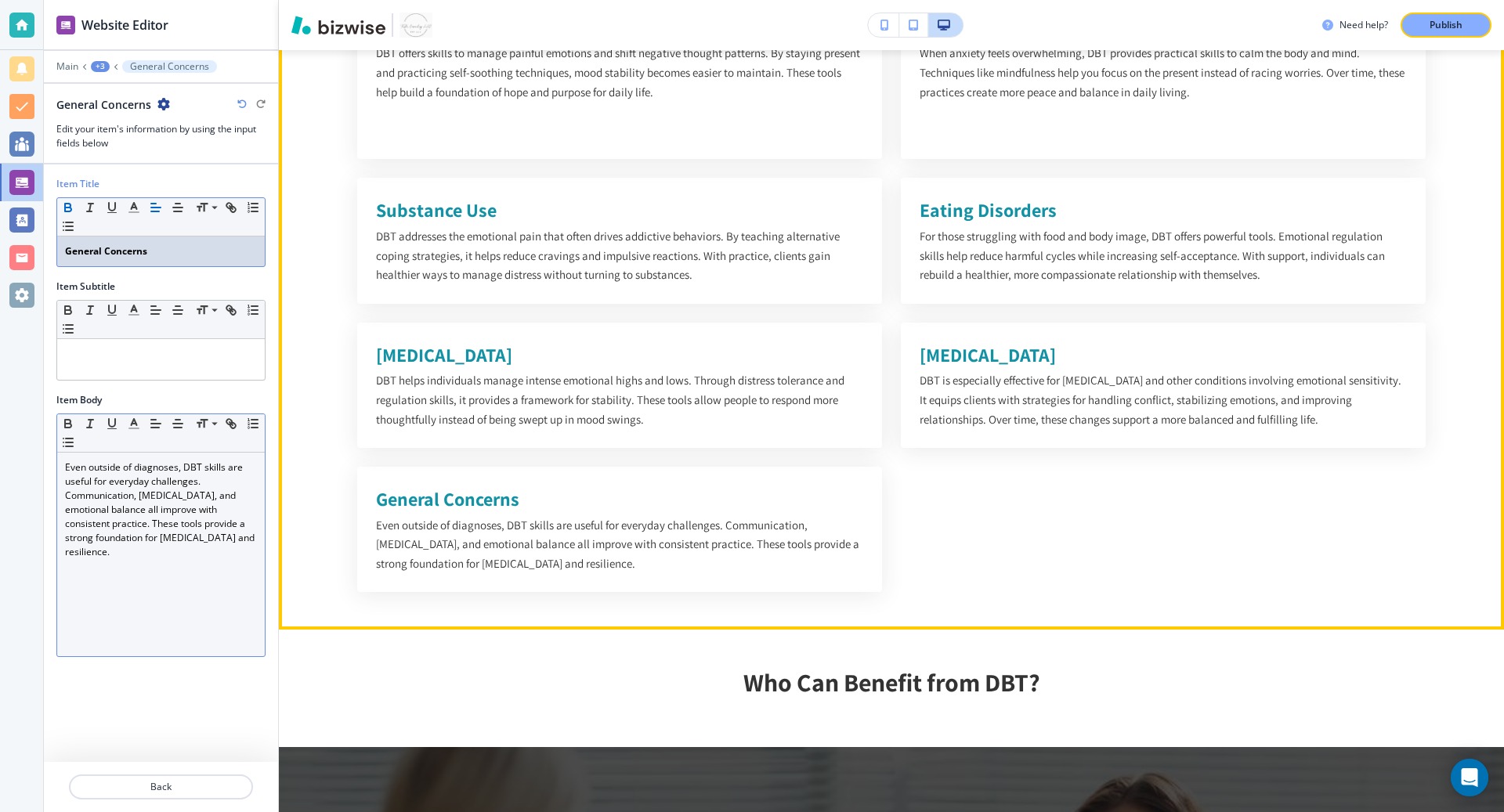
scroll to position [3540, 0]
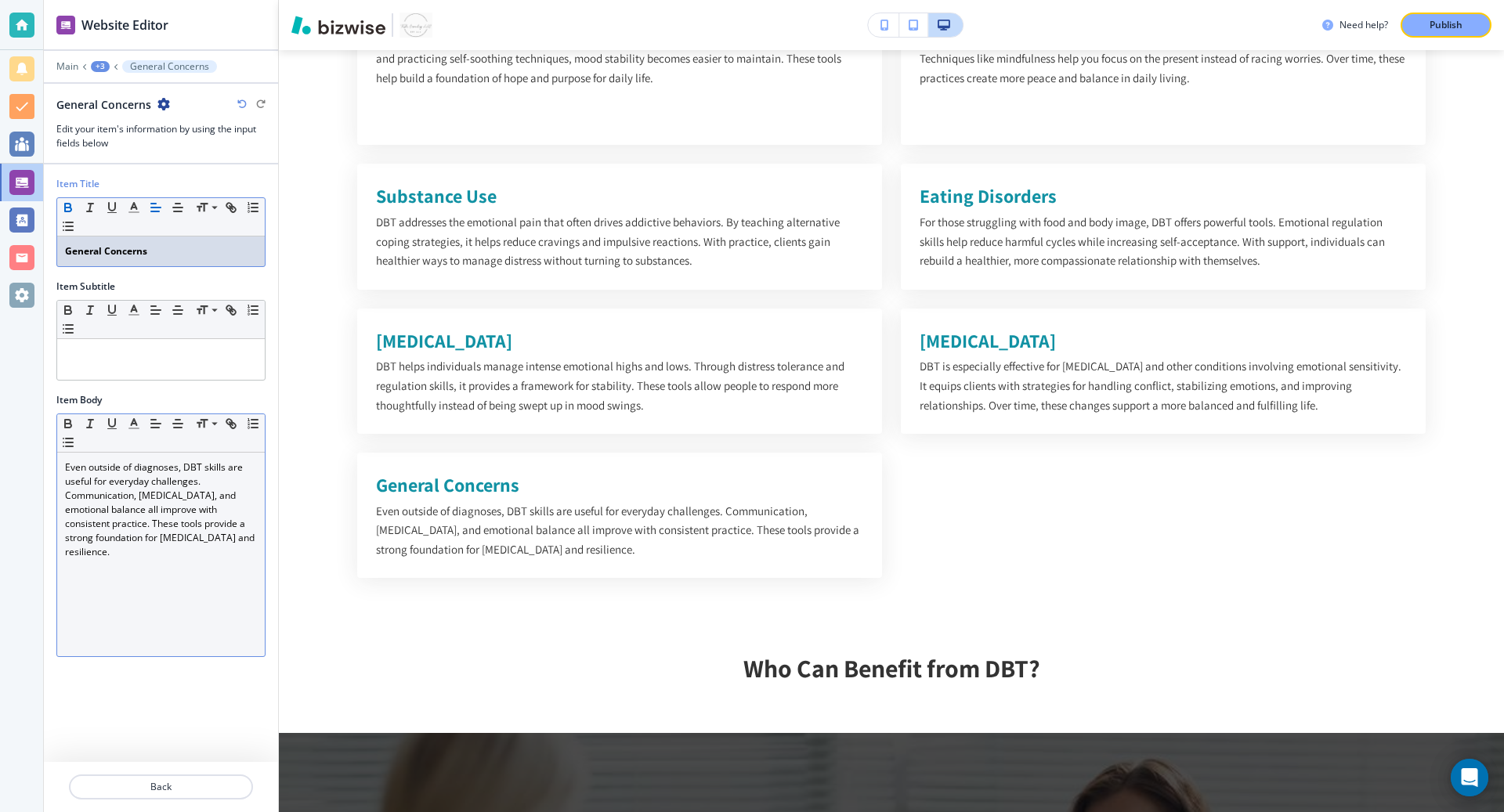
click at [97, 65] on div "+3" at bounding box center [100, 67] width 19 height 11
click at [156, 116] on p "Dialectal Behavior Therapy" at bounding box center [141, 118] width 80 height 14
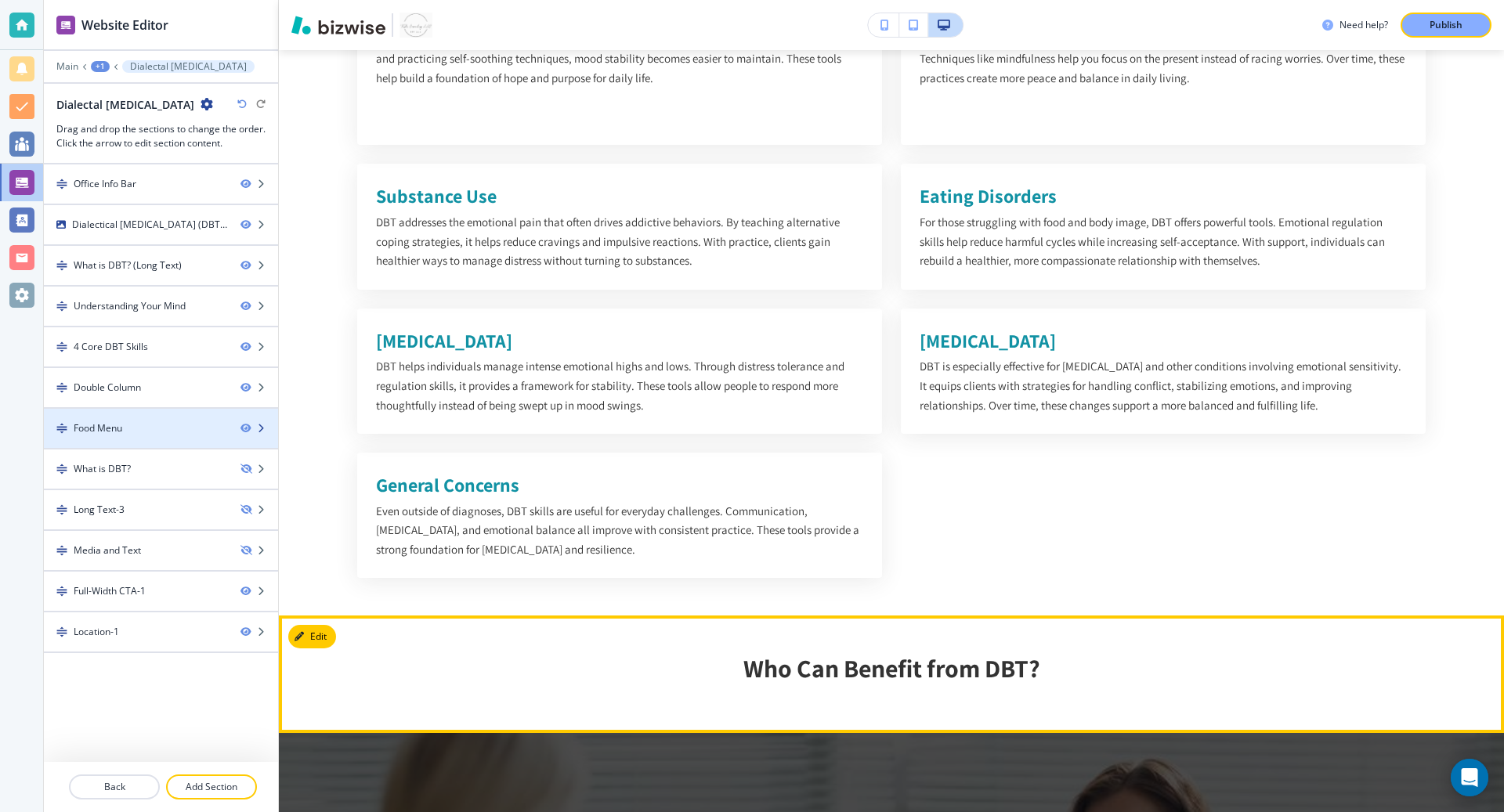
click at [257, 424] on icon "button" at bounding box center [261, 429] width 9 height 9
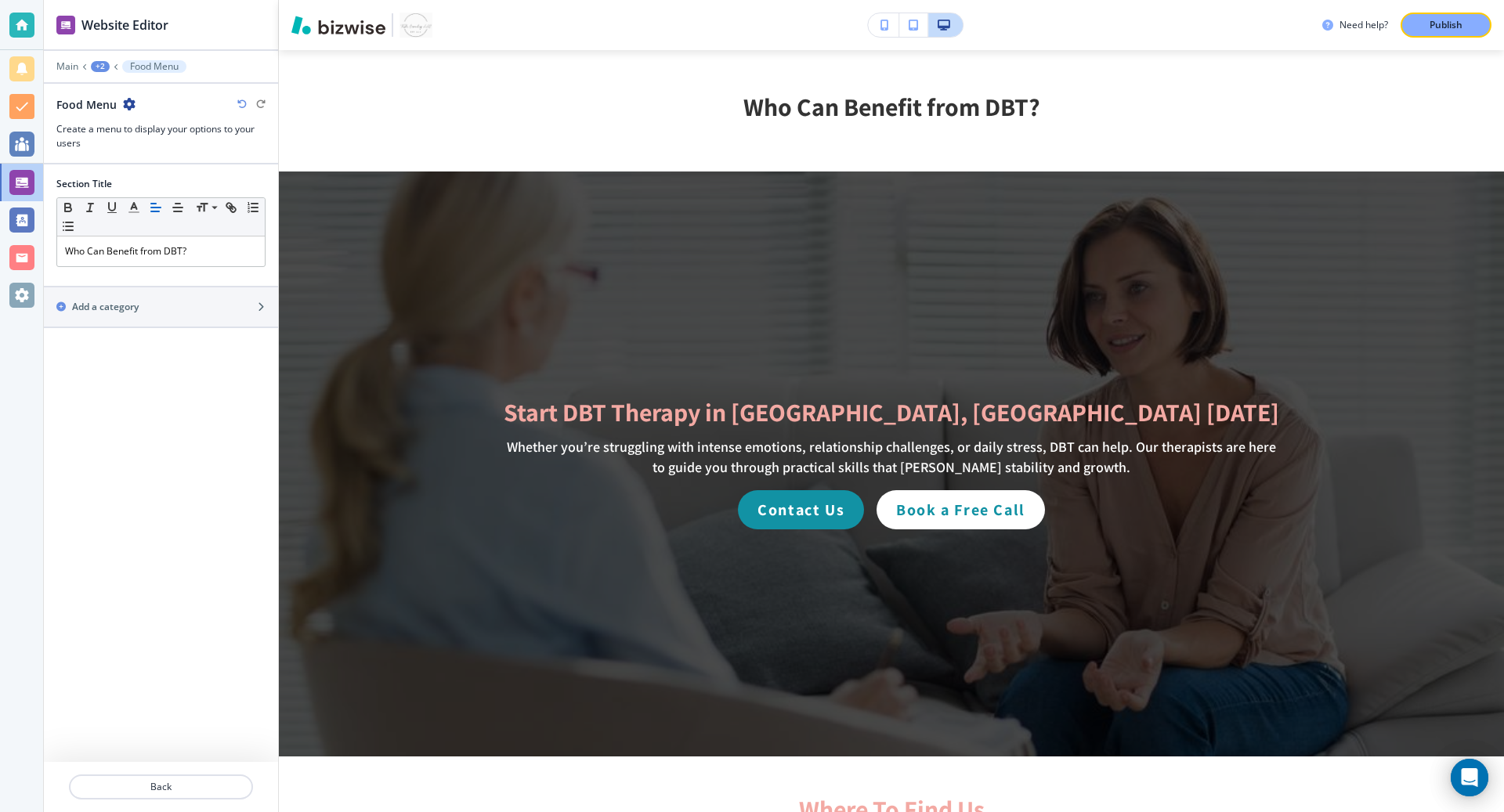
scroll to position [4107, 0]
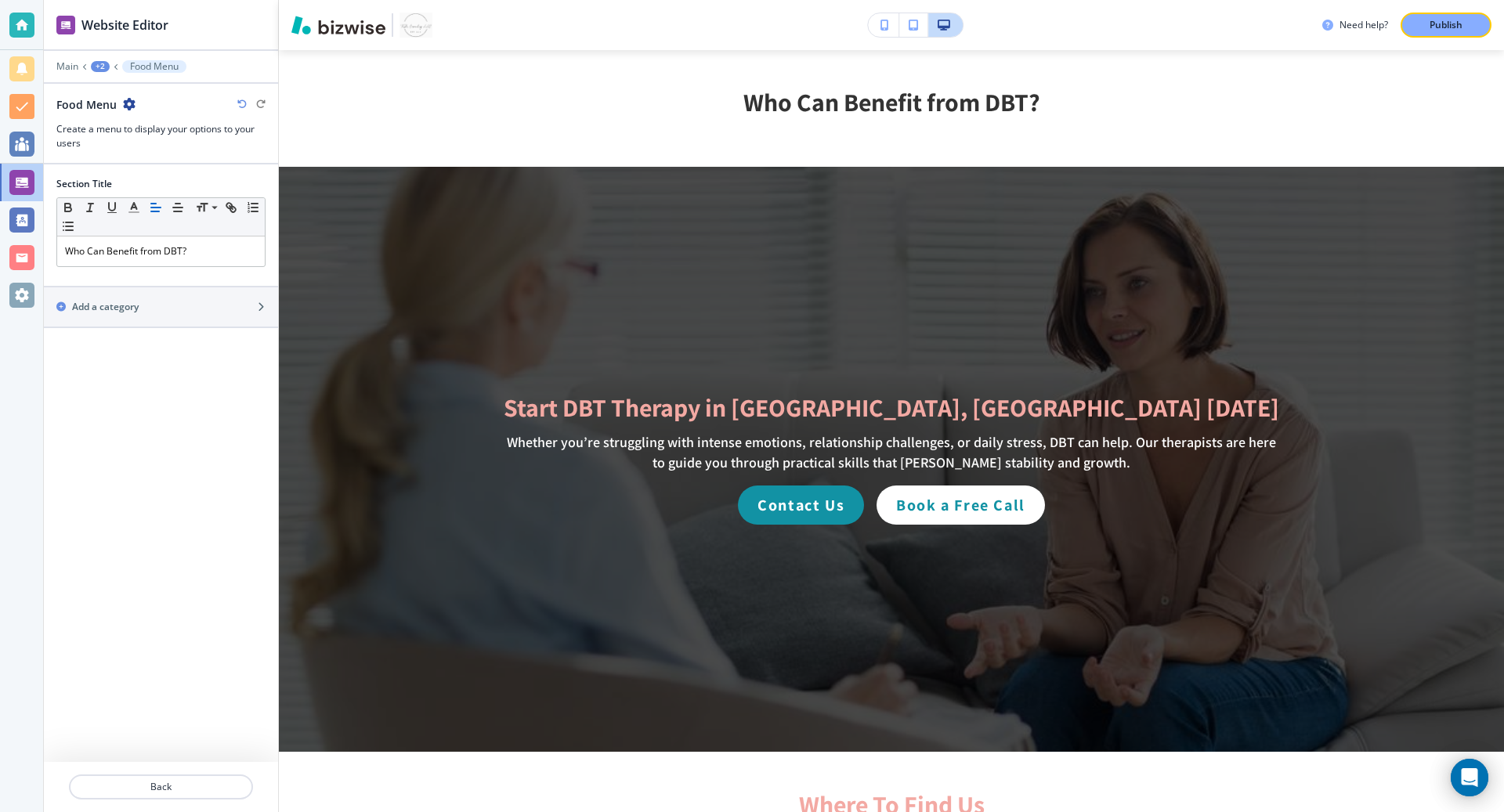
click at [125, 109] on icon "button" at bounding box center [129, 103] width 12 height 12
click at [152, 181] on p "Delete Section" at bounding box center [171, 185] width 80 height 14
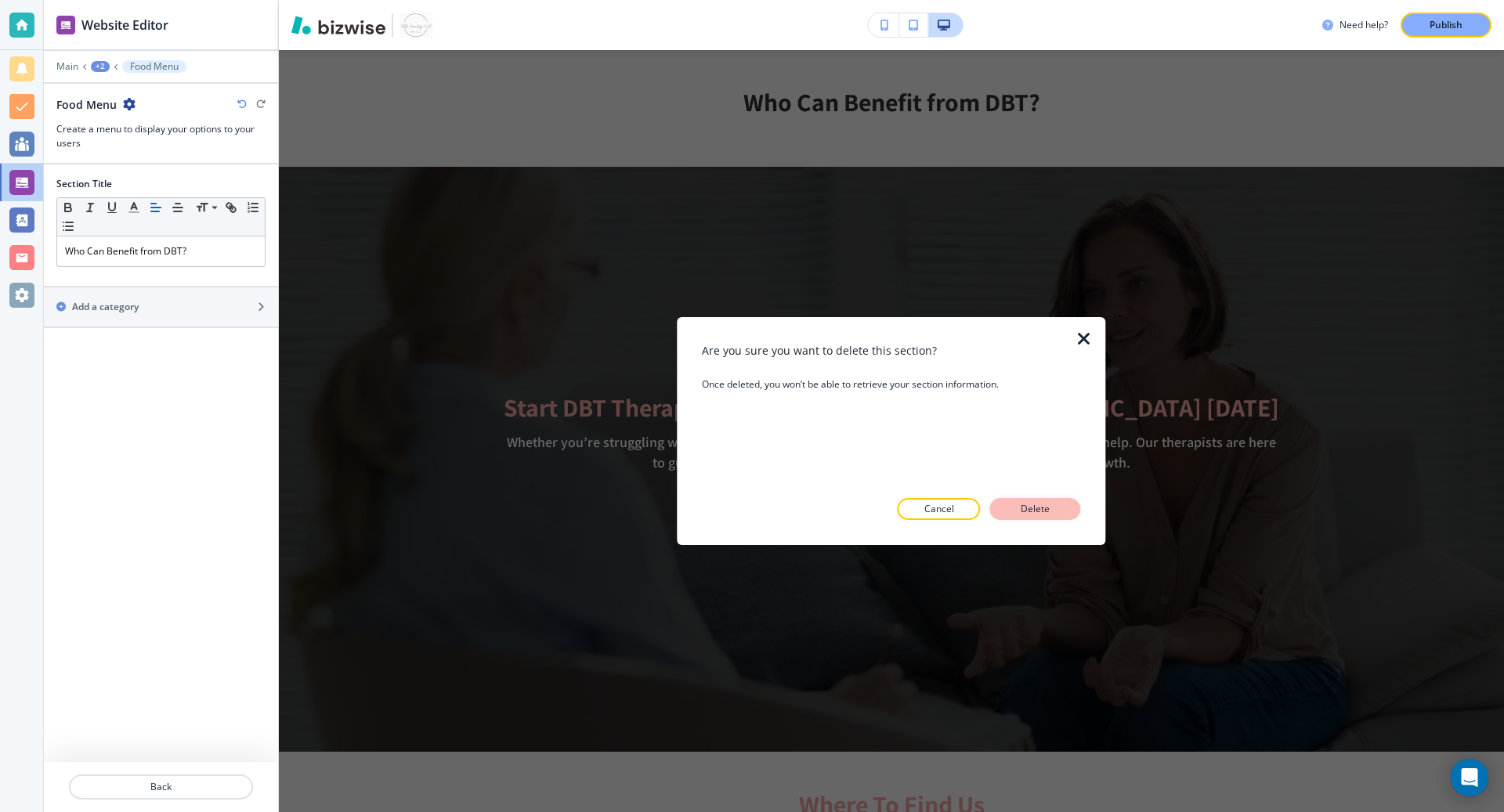
click at [1039, 511] on p "Delete" at bounding box center [1035, 509] width 38 height 14
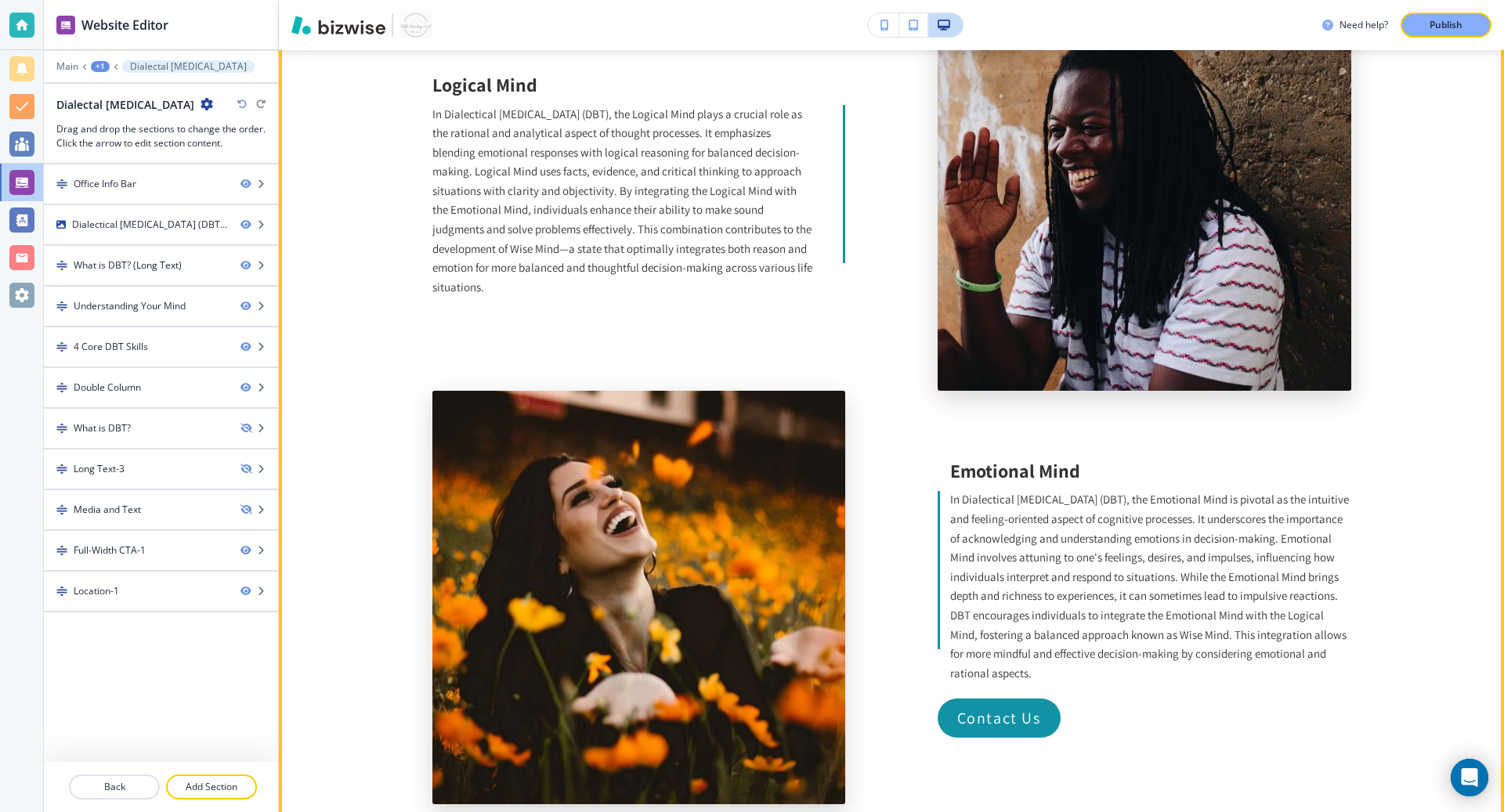
scroll to position [0, 0]
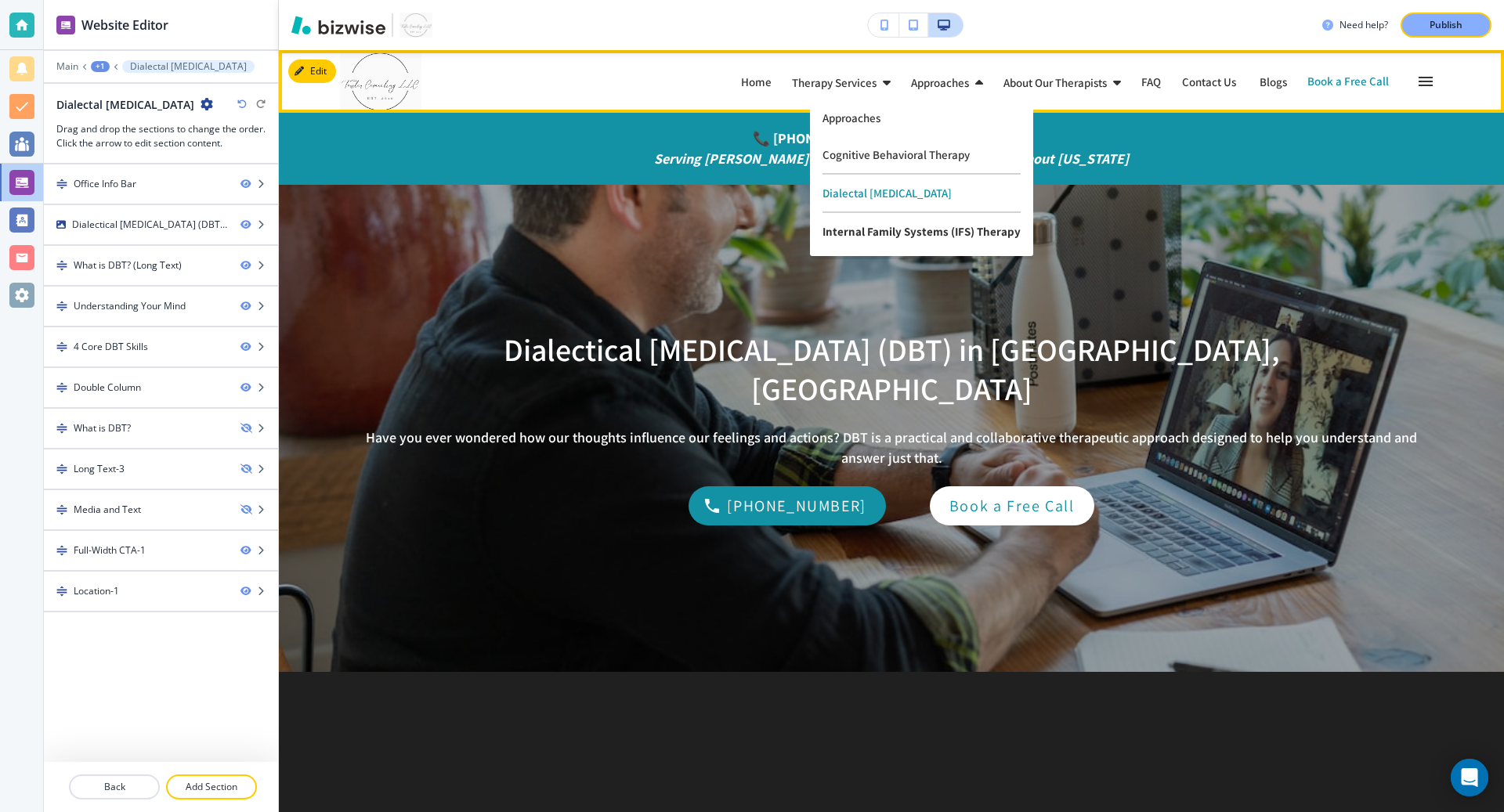
click at [867, 240] on p "Internal Family Systems (IFS) Therapy" at bounding box center [921, 231] width 198 height 37
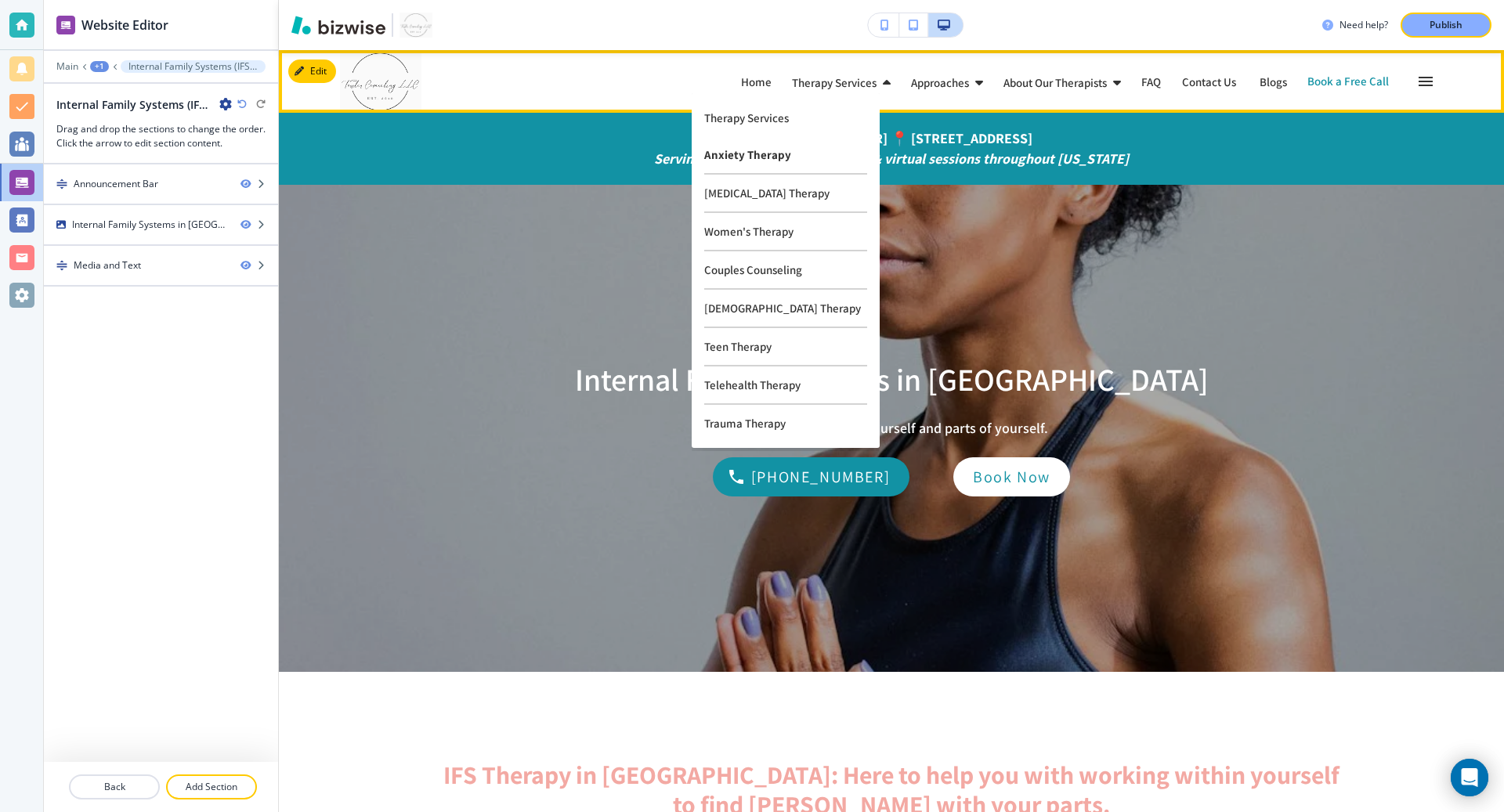
click at [742, 157] on p "Anxiety Therapy" at bounding box center [786, 155] width 163 height 39
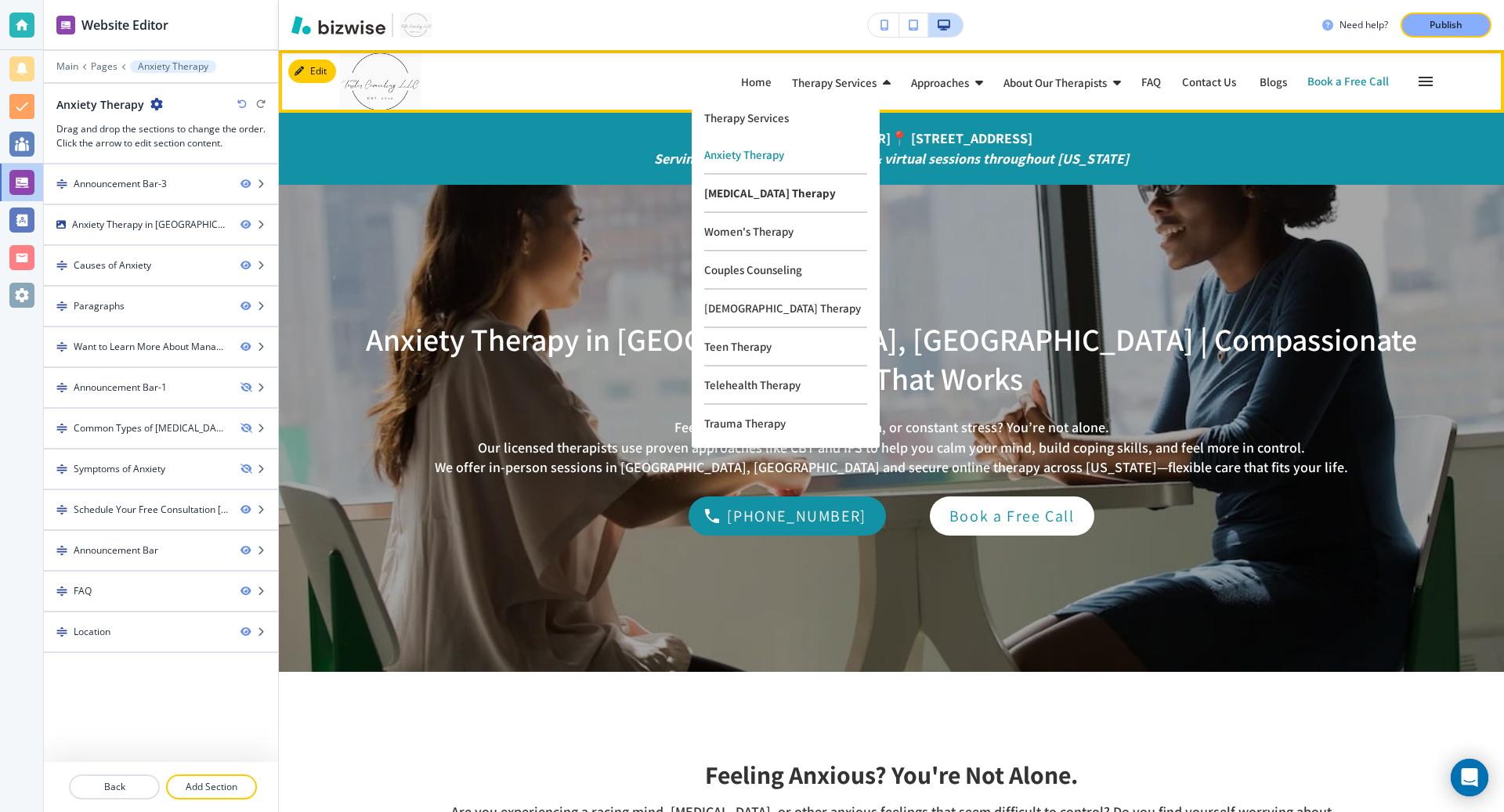
click at [752, 198] on p "[MEDICAL_DATA] Therapy" at bounding box center [786, 194] width 163 height 39
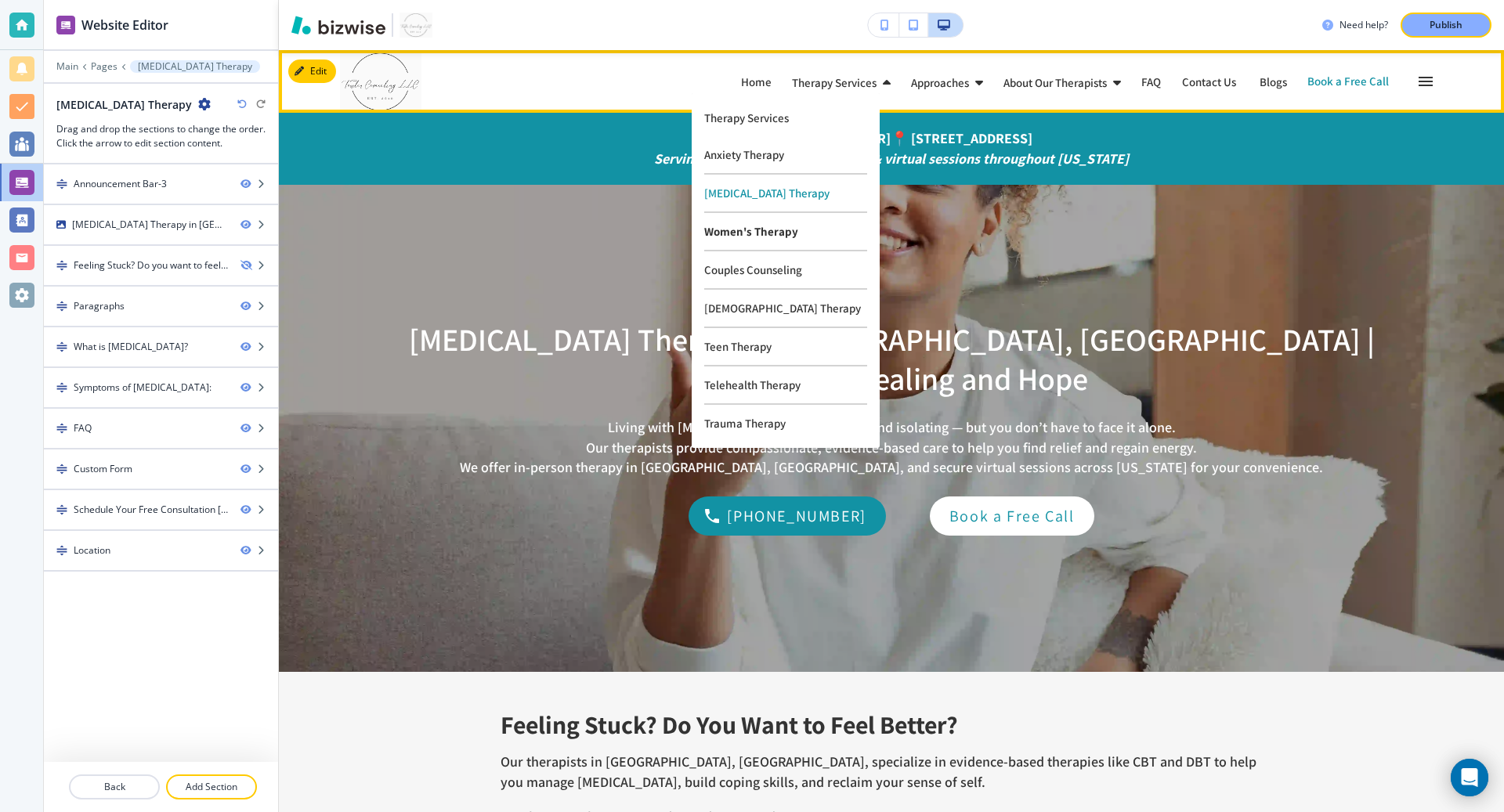
click at [744, 226] on p "Women's Therapy" at bounding box center [786, 232] width 163 height 39
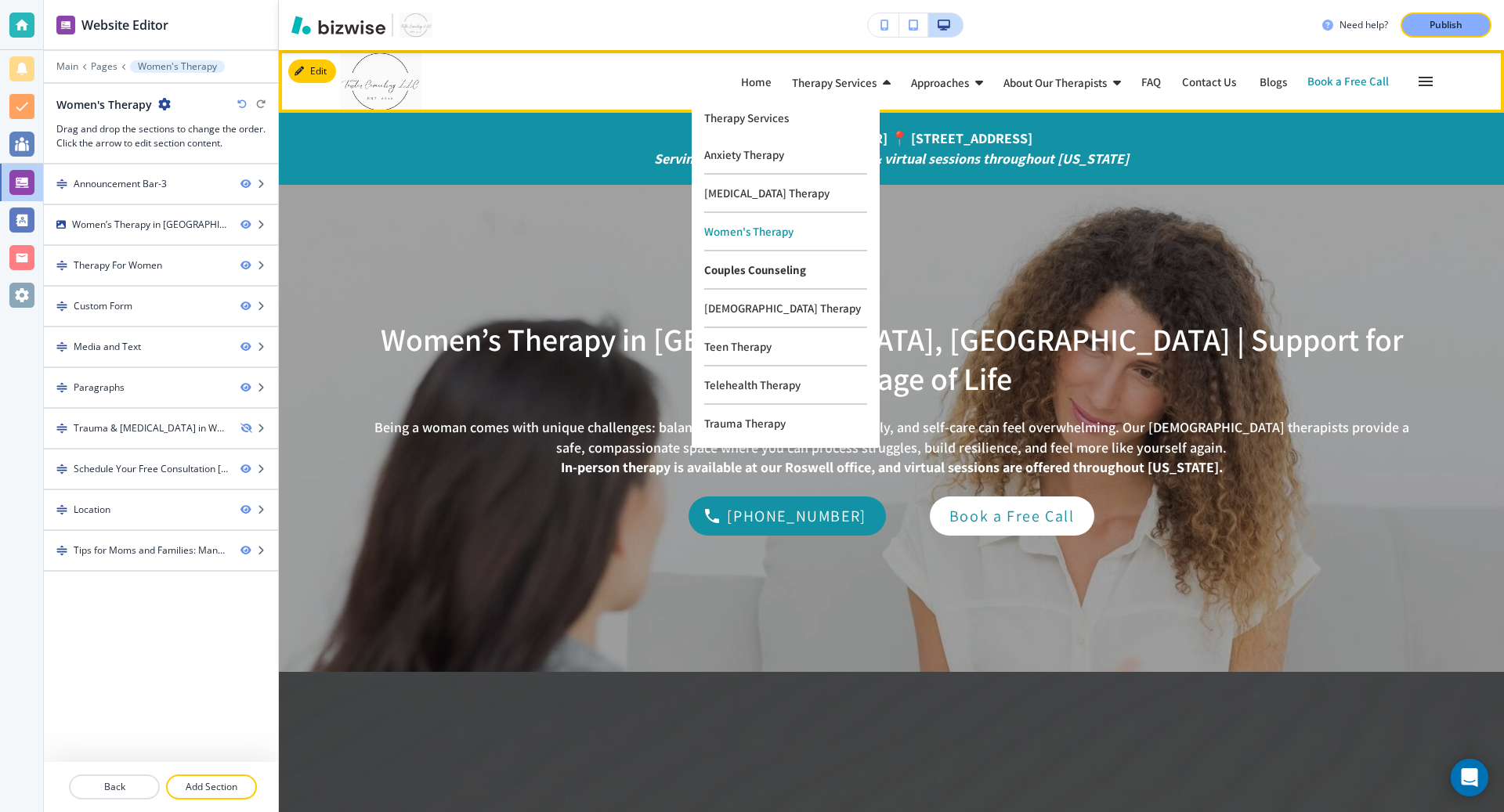
click at [738, 272] on p "Couples Counseling" at bounding box center [786, 271] width 163 height 39
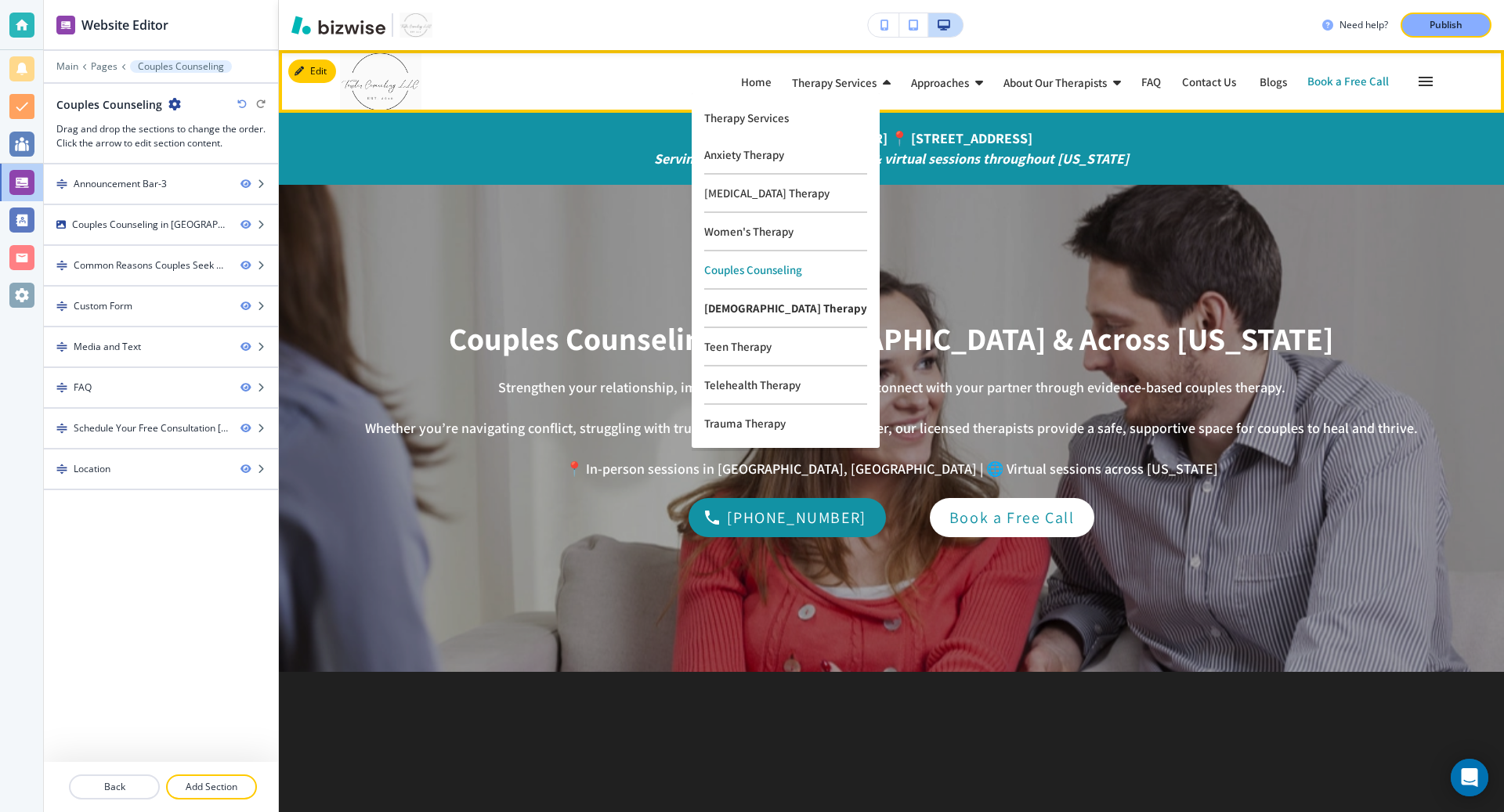
click at [738, 303] on p "[DEMOGRAPHIC_DATA] Therapy" at bounding box center [786, 309] width 163 height 39
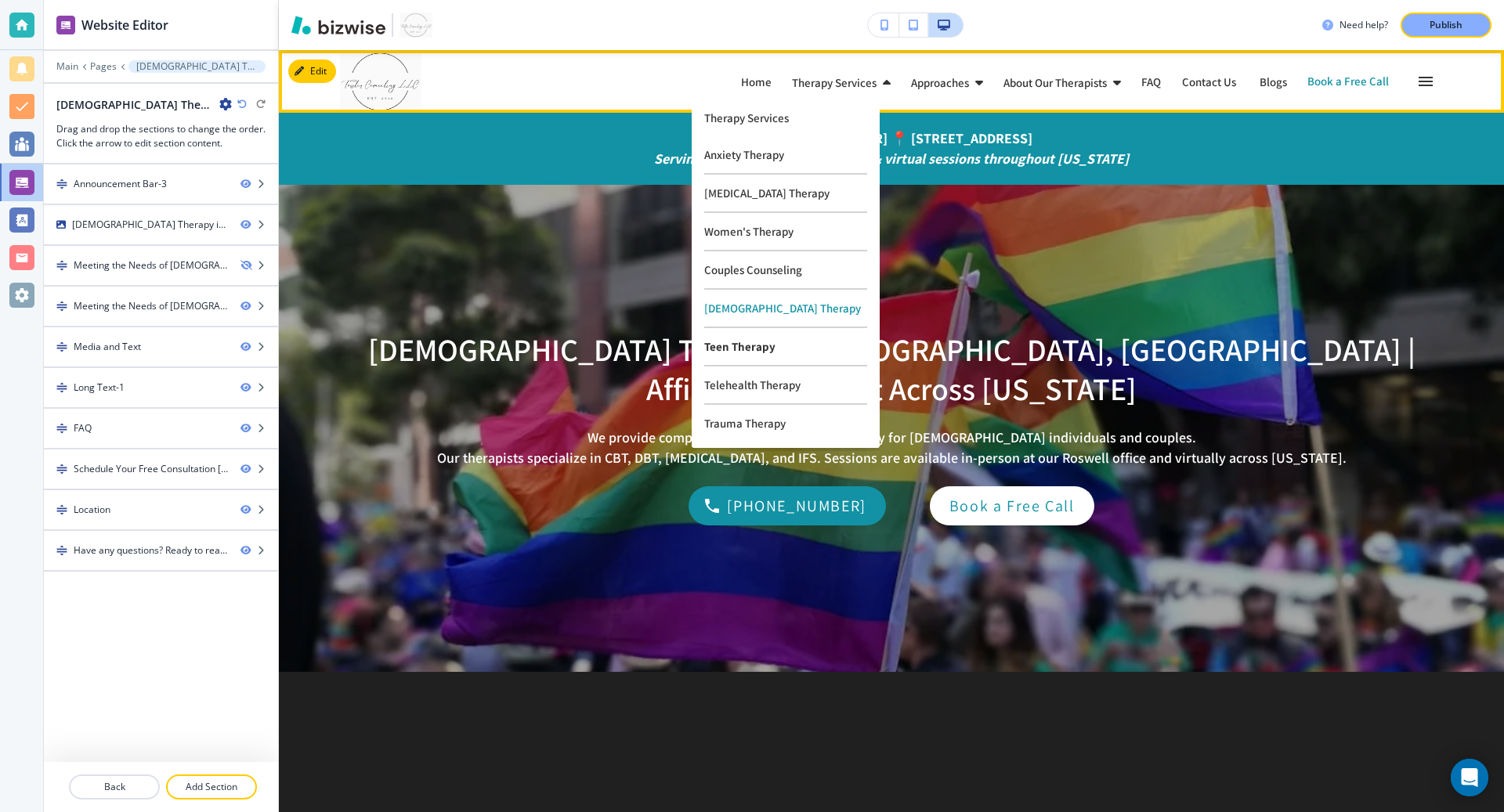
click at [736, 343] on p "Teen Therapy" at bounding box center [786, 347] width 163 height 39
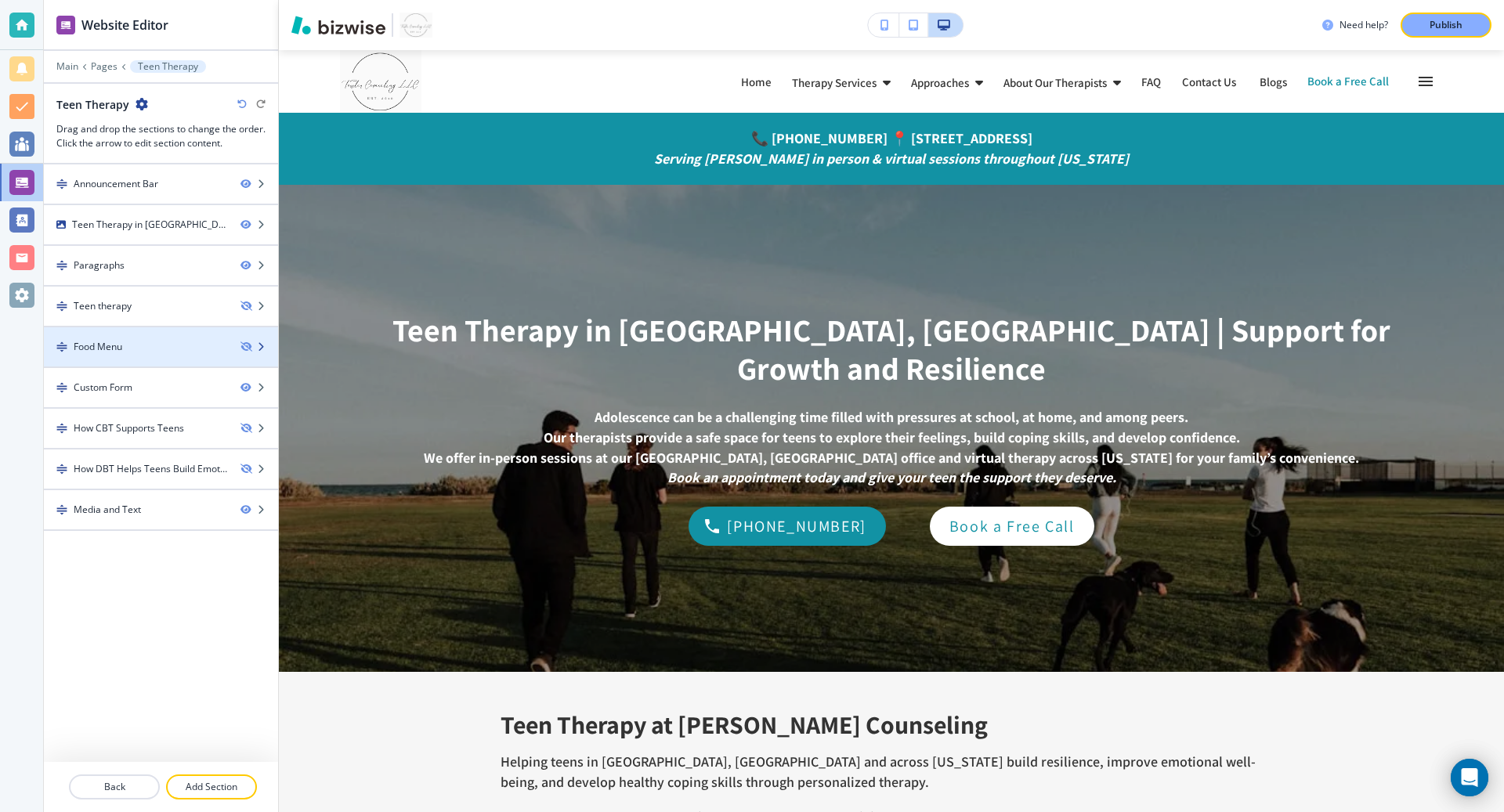
click at [211, 340] on div "Food Menu" at bounding box center [135, 346] width 185 height 14
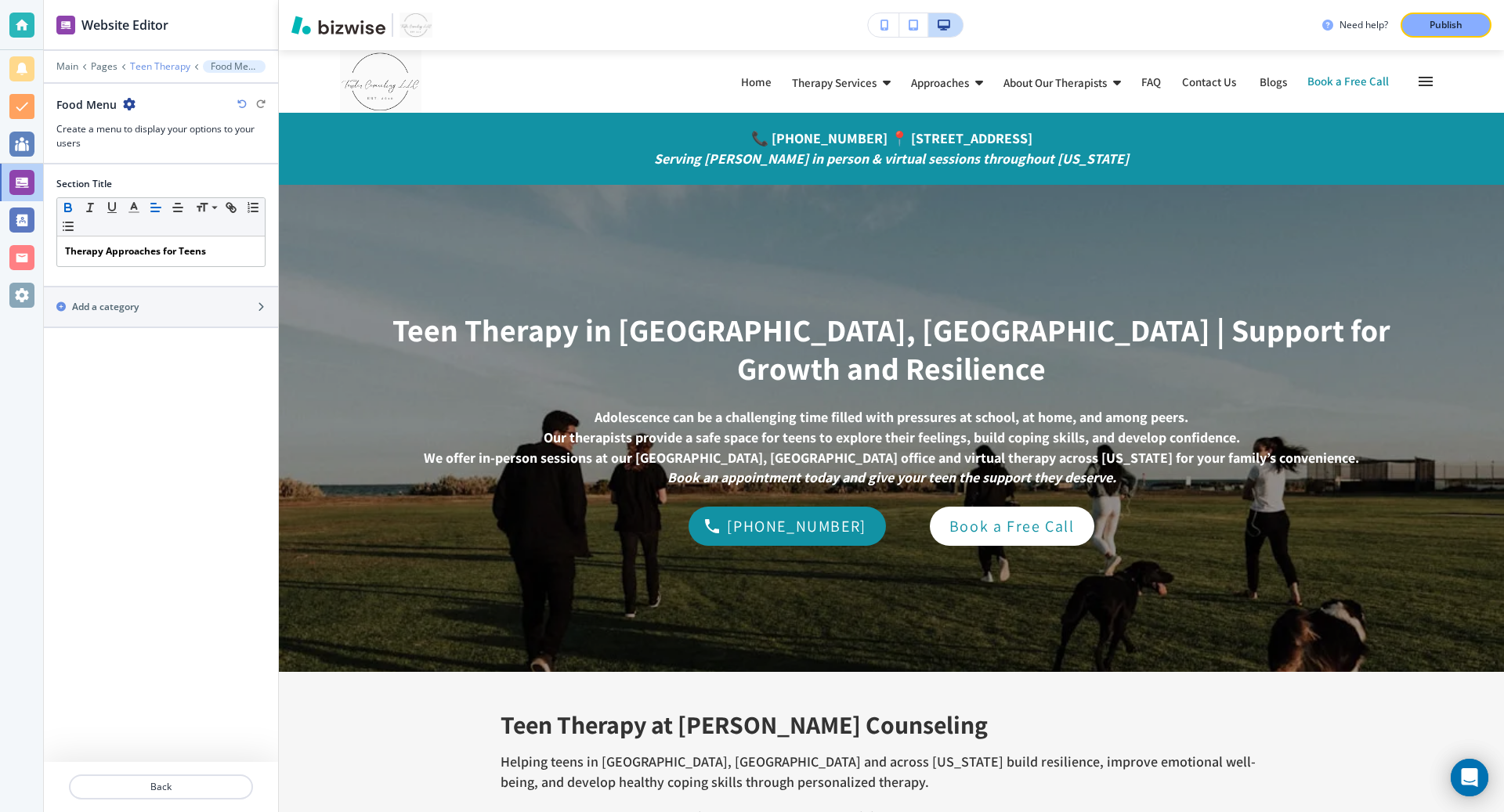
click at [164, 62] on p "Teen Therapy" at bounding box center [160, 67] width 61 height 11
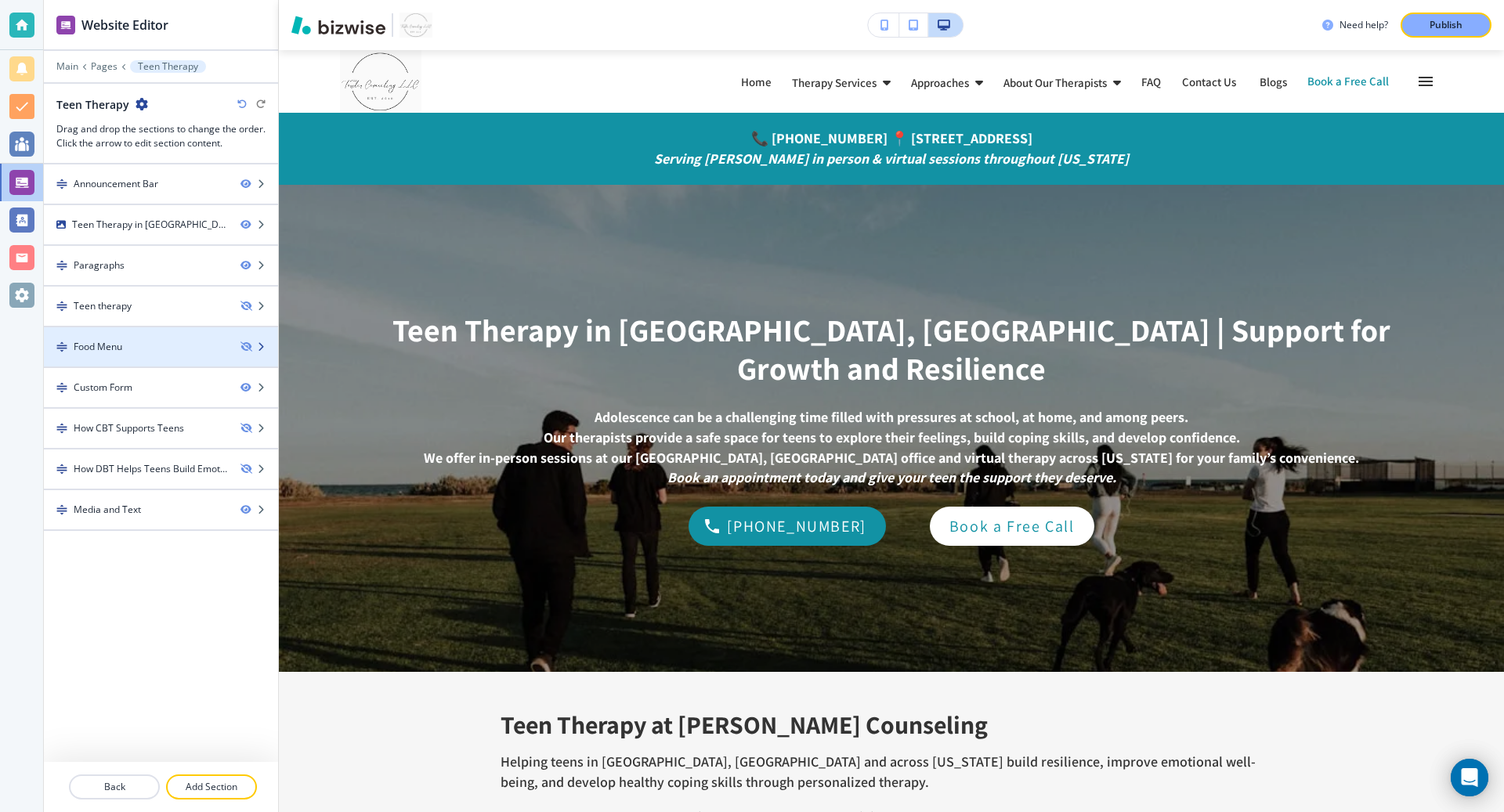
click at [263, 343] on icon "button" at bounding box center [261, 347] width 9 height 9
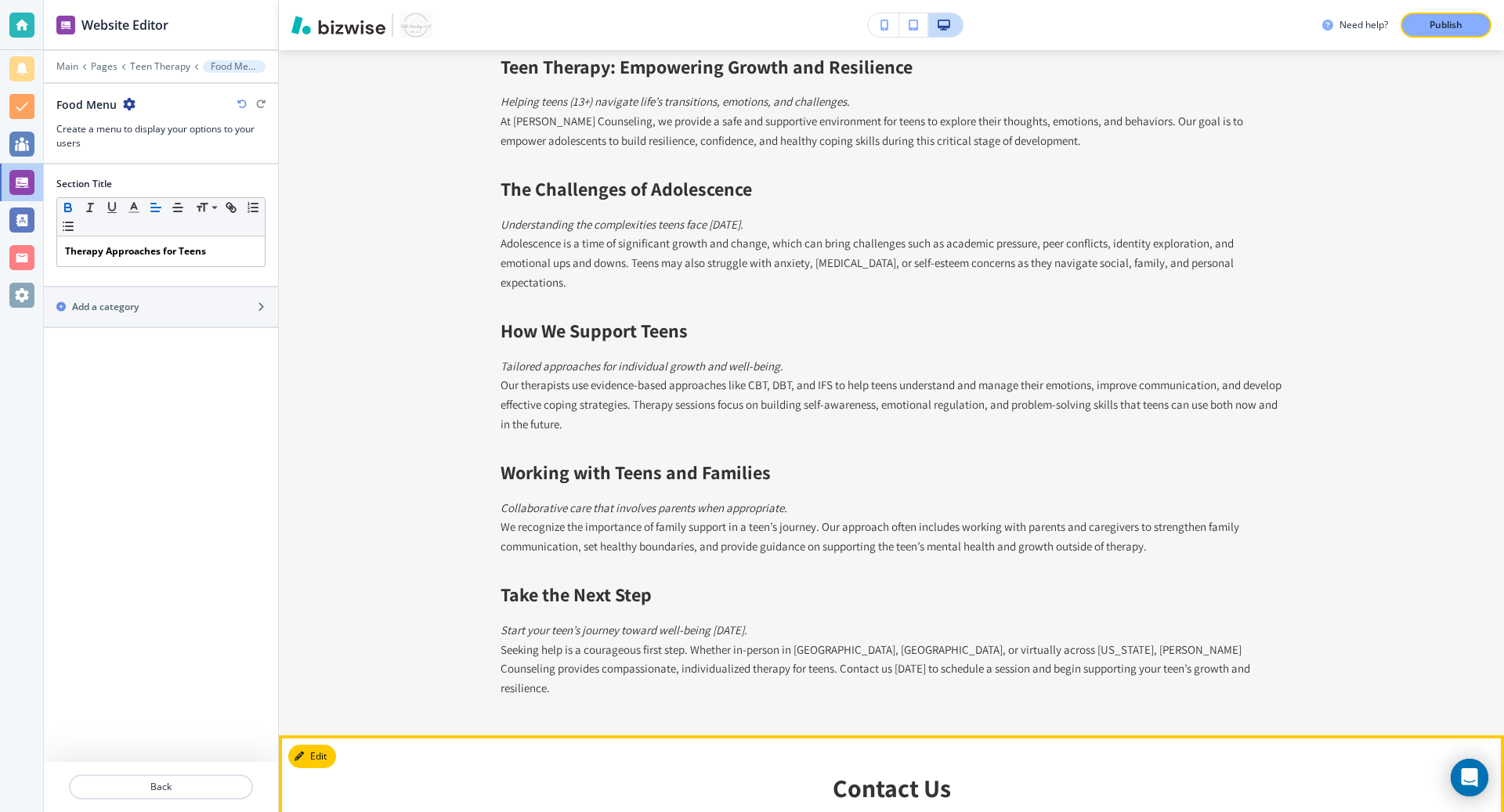
scroll to position [703, 0]
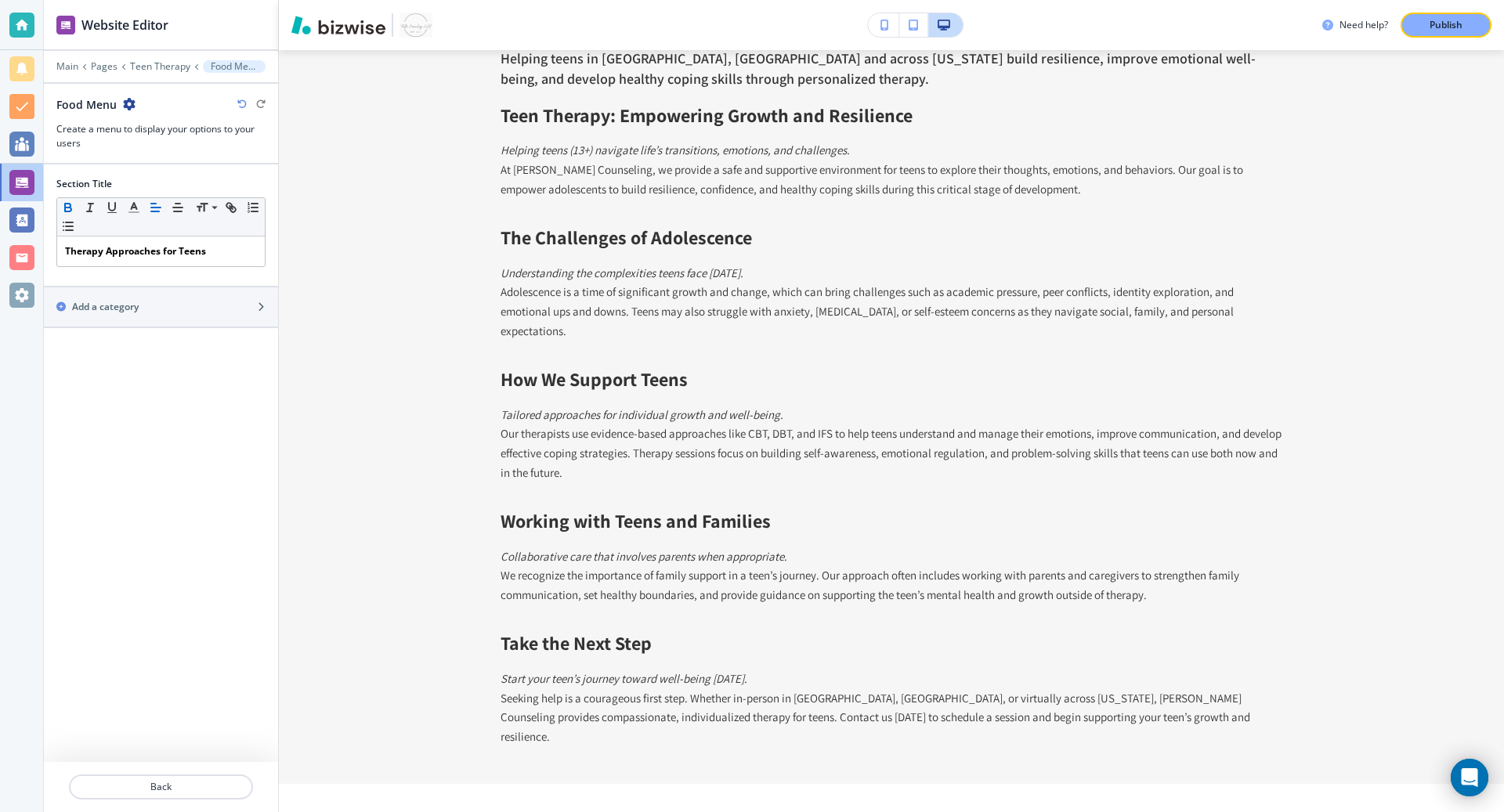
click at [145, 78] on div at bounding box center [161, 78] width 235 height 9
click at [150, 68] on p "Teen Therapy" at bounding box center [160, 67] width 61 height 11
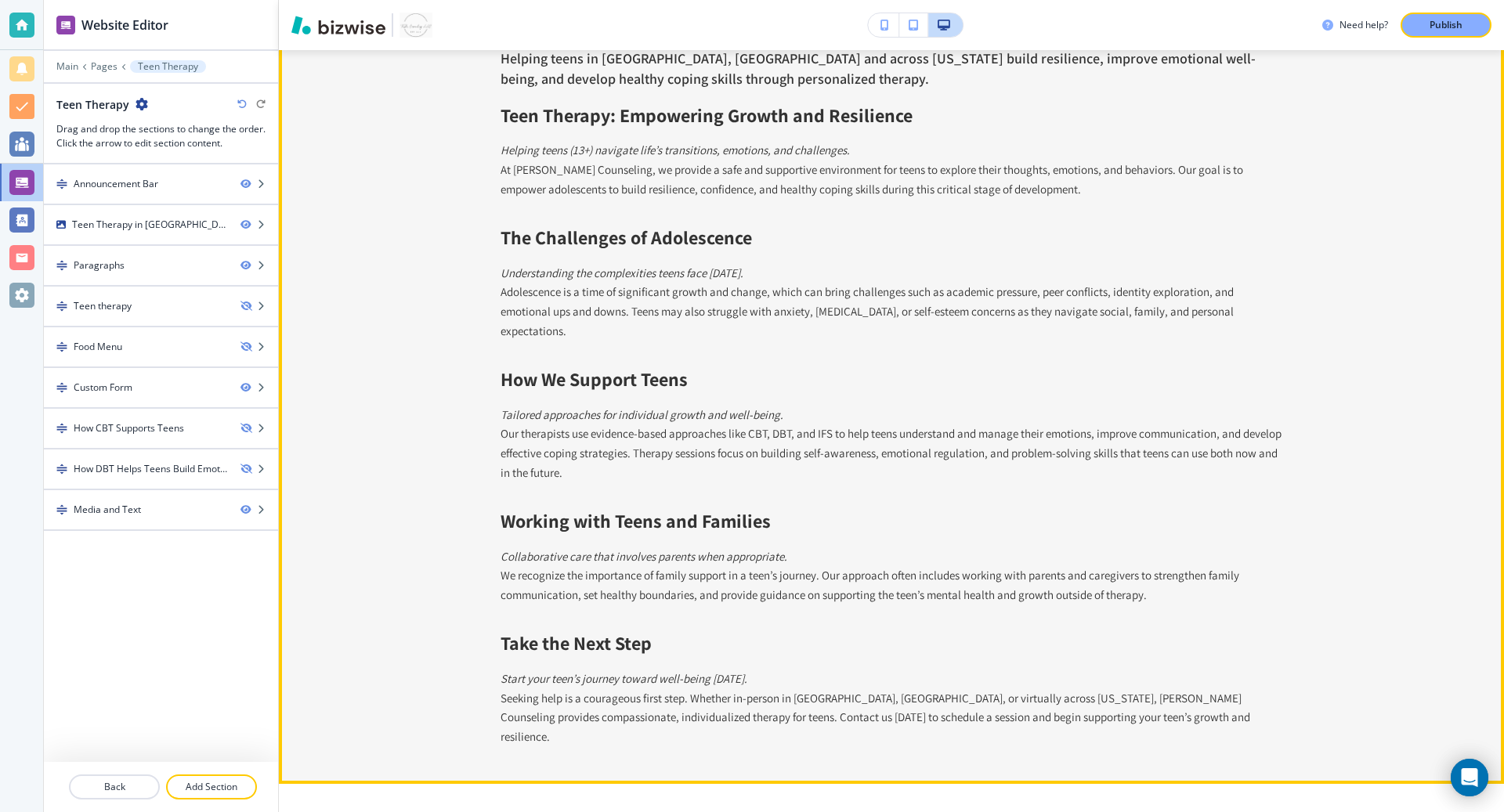
scroll to position [0, 0]
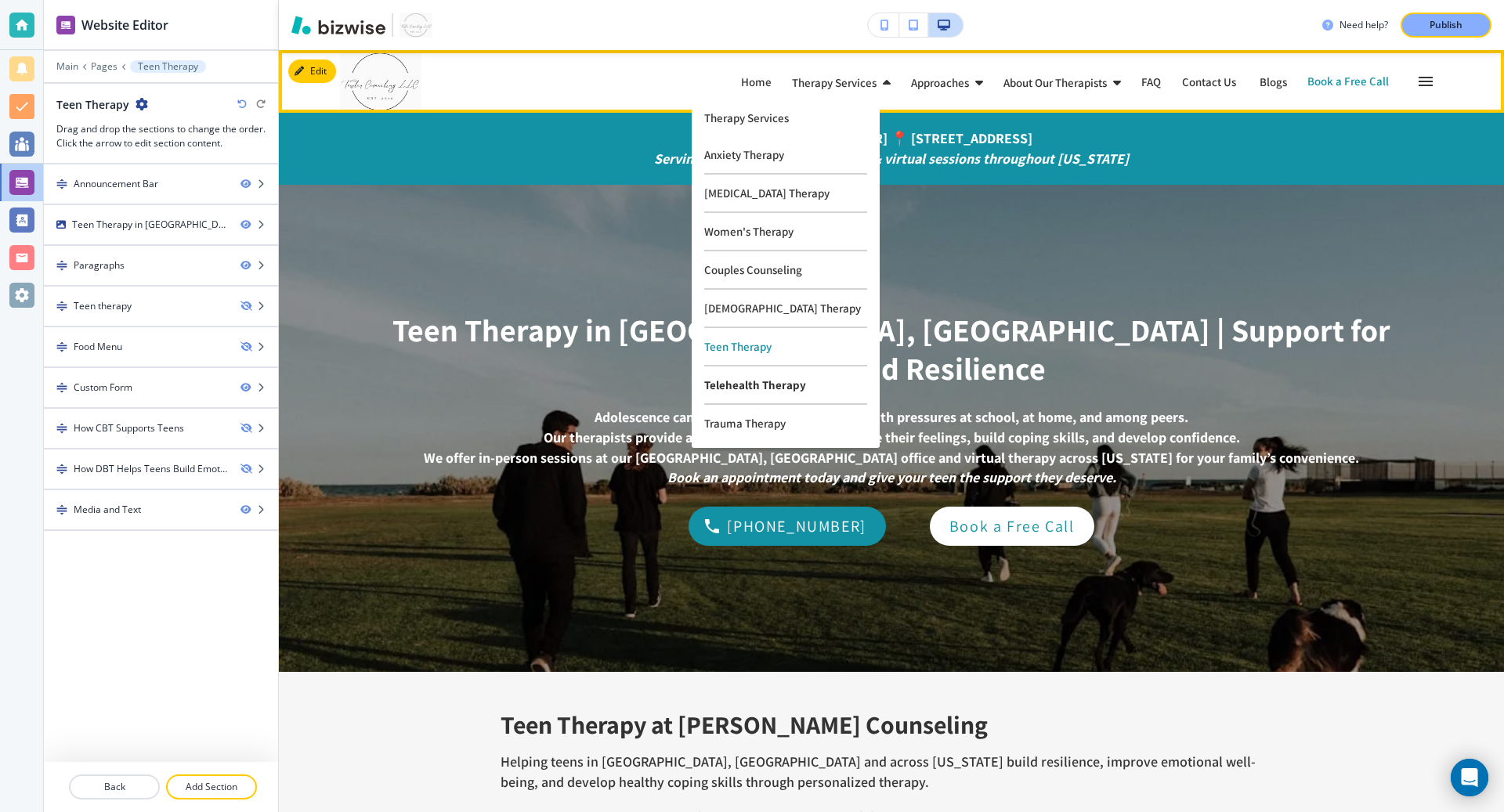
click at [743, 384] on p "Telehealth Therapy" at bounding box center [786, 385] width 163 height 39
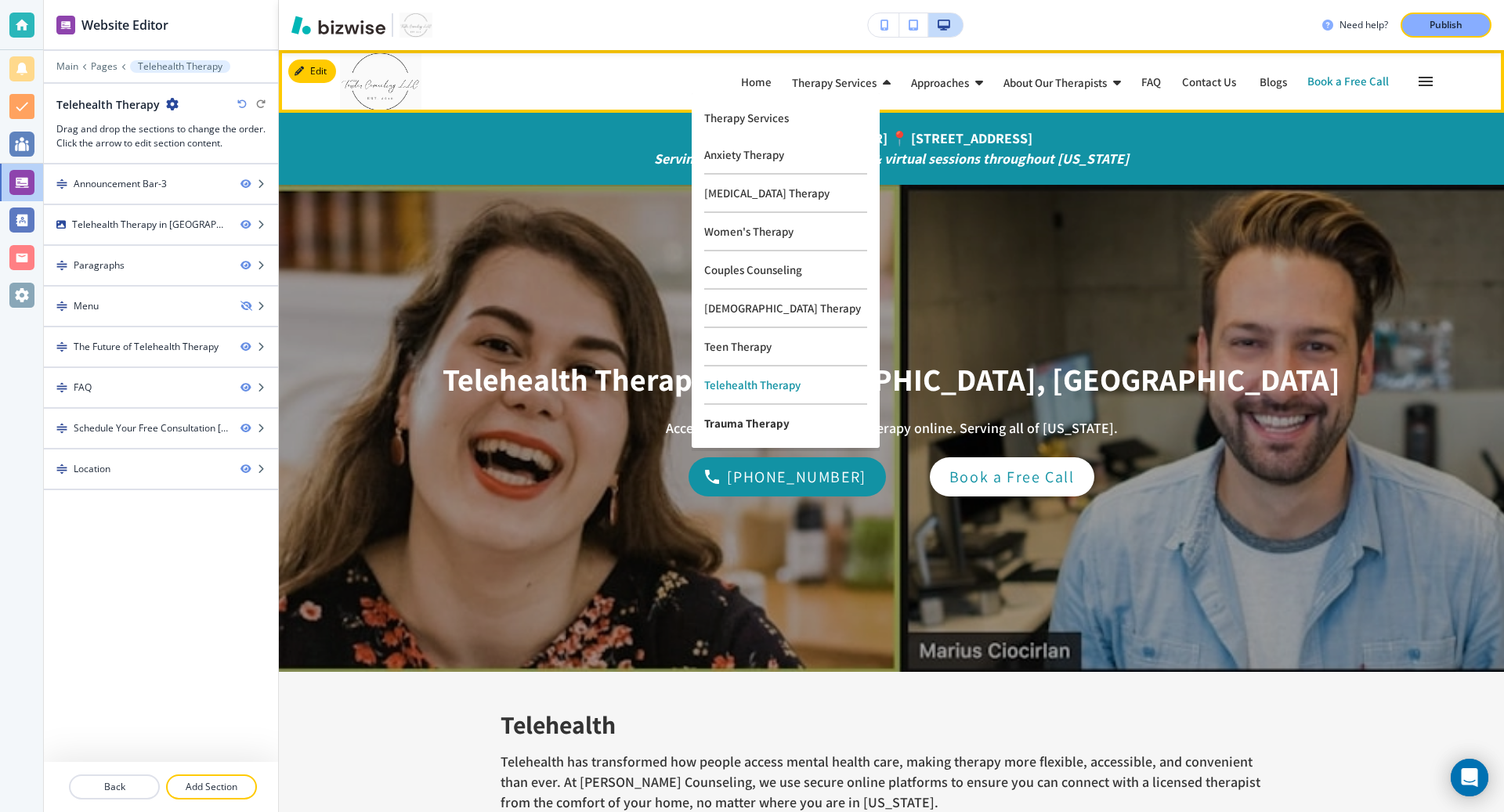
click at [724, 409] on p "Trauma Therapy" at bounding box center [786, 423] width 163 height 37
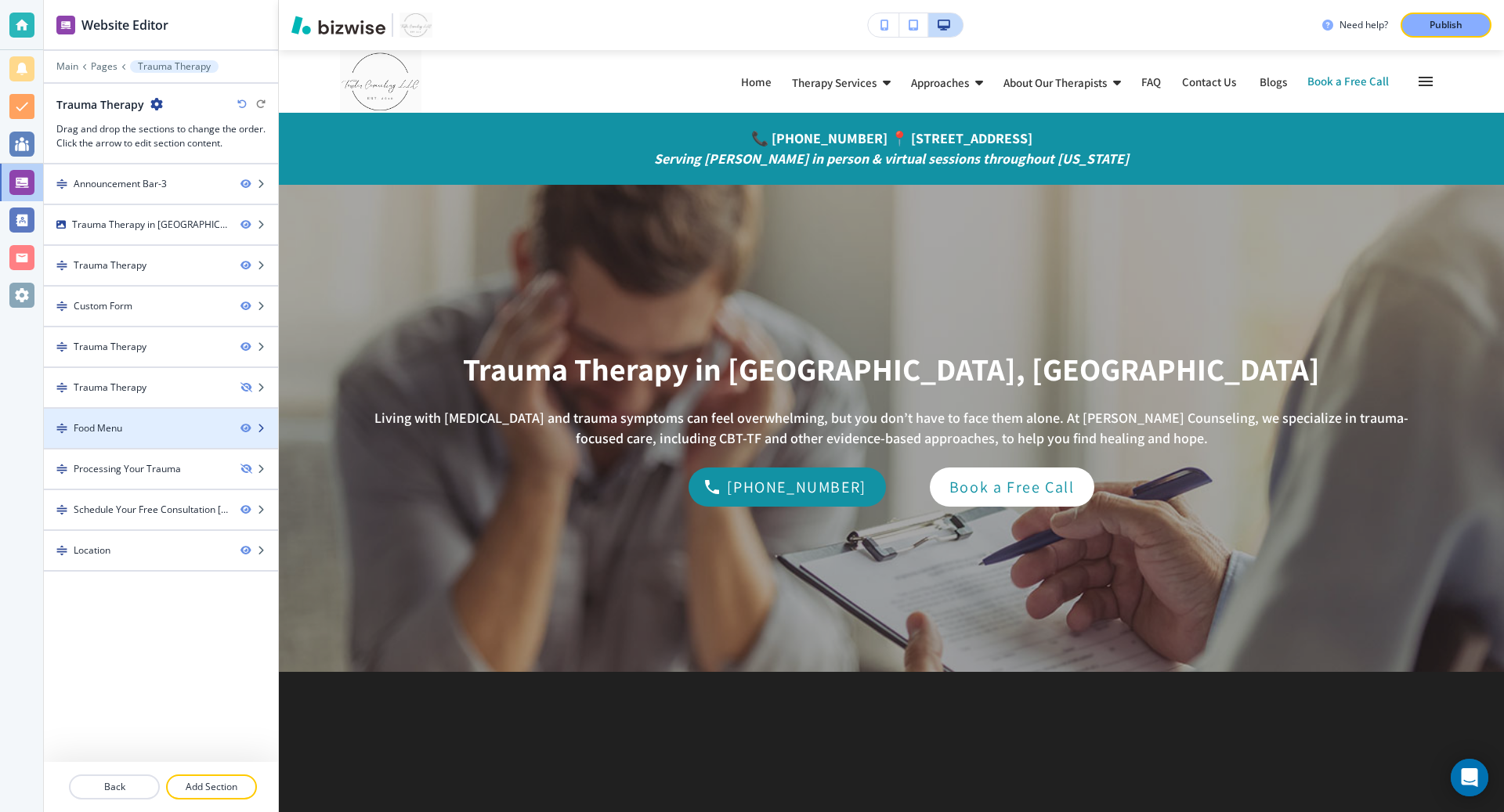
click at [169, 428] on div "Food Menu" at bounding box center [135, 428] width 185 height 14
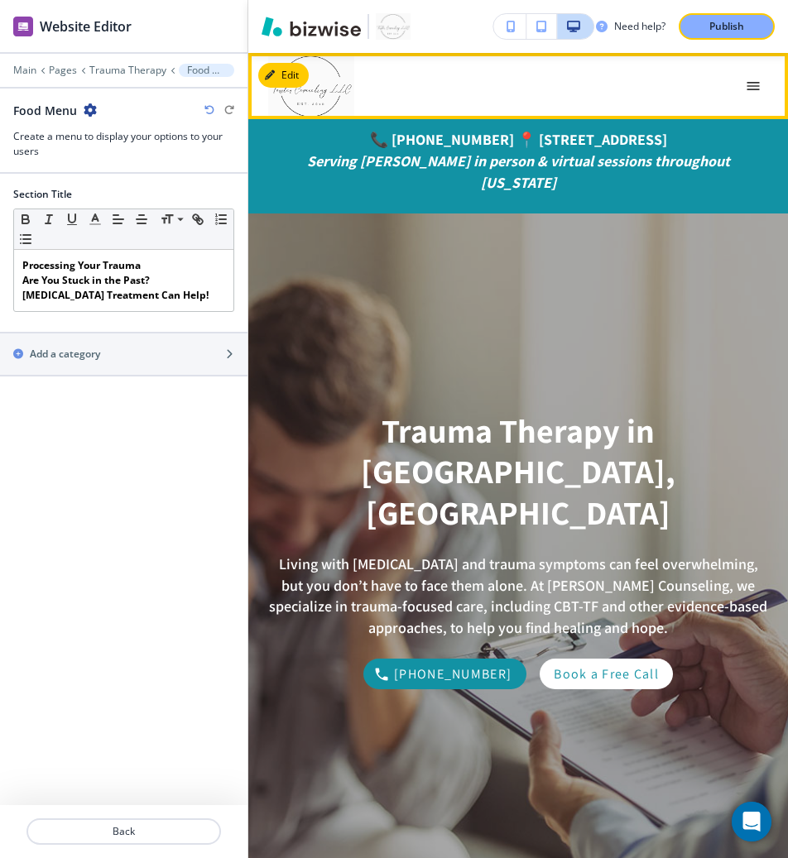
click at [749, 105] on div at bounding box center [518, 86] width 500 height 66
click at [749, 94] on icon "button" at bounding box center [753, 86] width 17 height 17
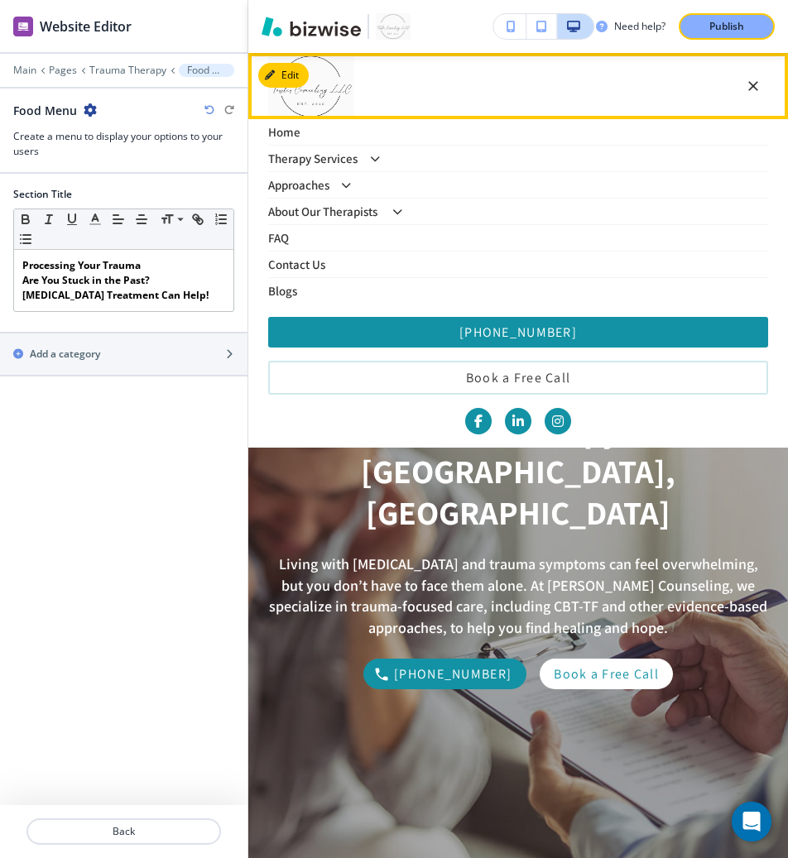
click at [363, 159] on div "Therapy Services Therapy Services" at bounding box center [518, 158] width 500 height 12
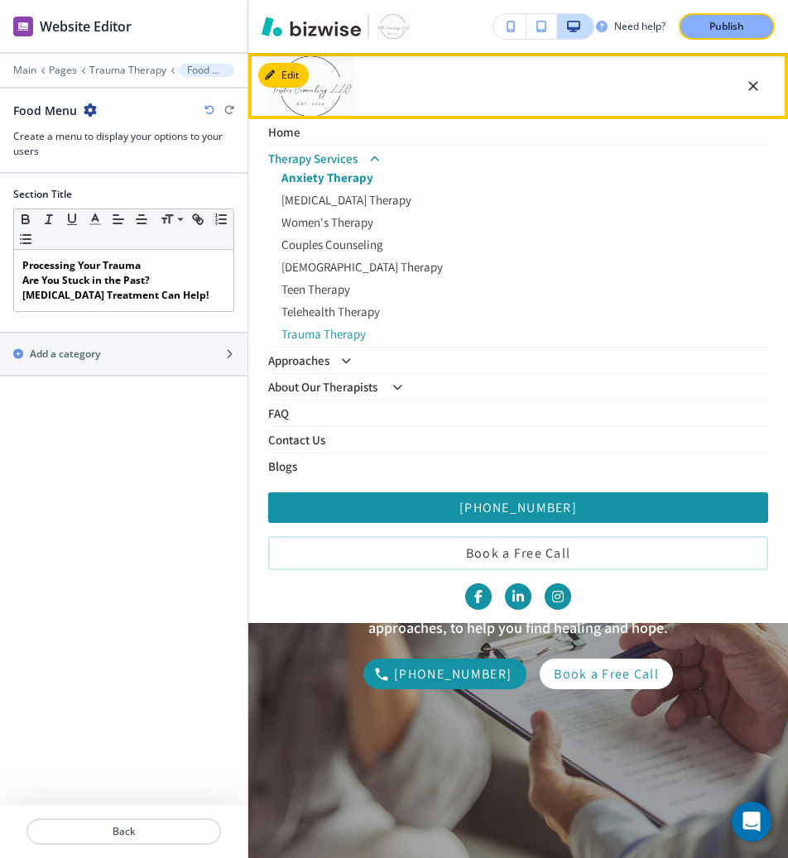
click at [338, 181] on p "Anxiety Therapy" at bounding box center [524, 177] width 487 height 12
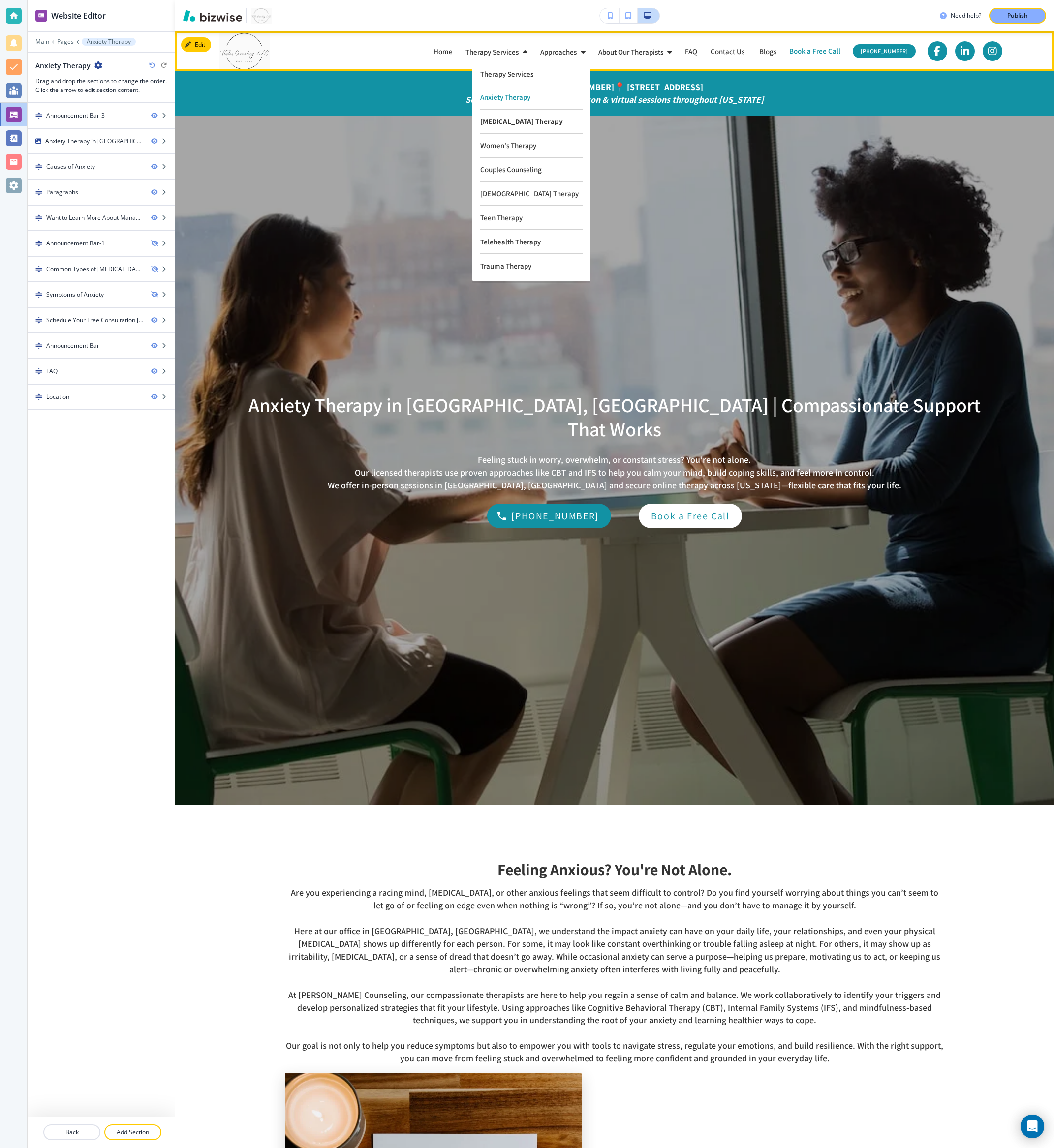
click at [504, 124] on p "[MEDICAL_DATA] Therapy" at bounding box center [531, 122] width 102 height 24
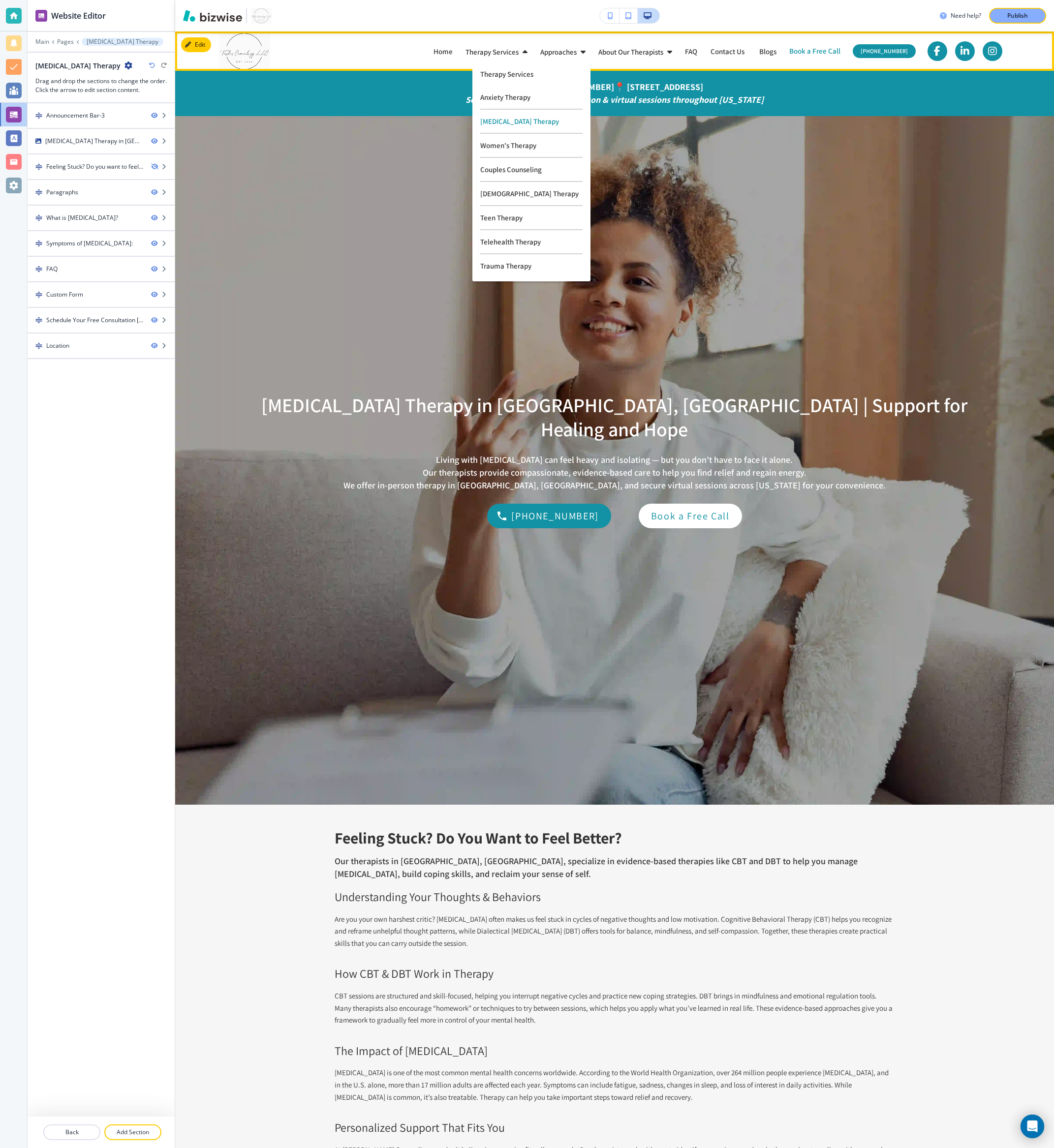
click at [496, 55] on p "Therapy Services" at bounding box center [492, 52] width 53 height 7
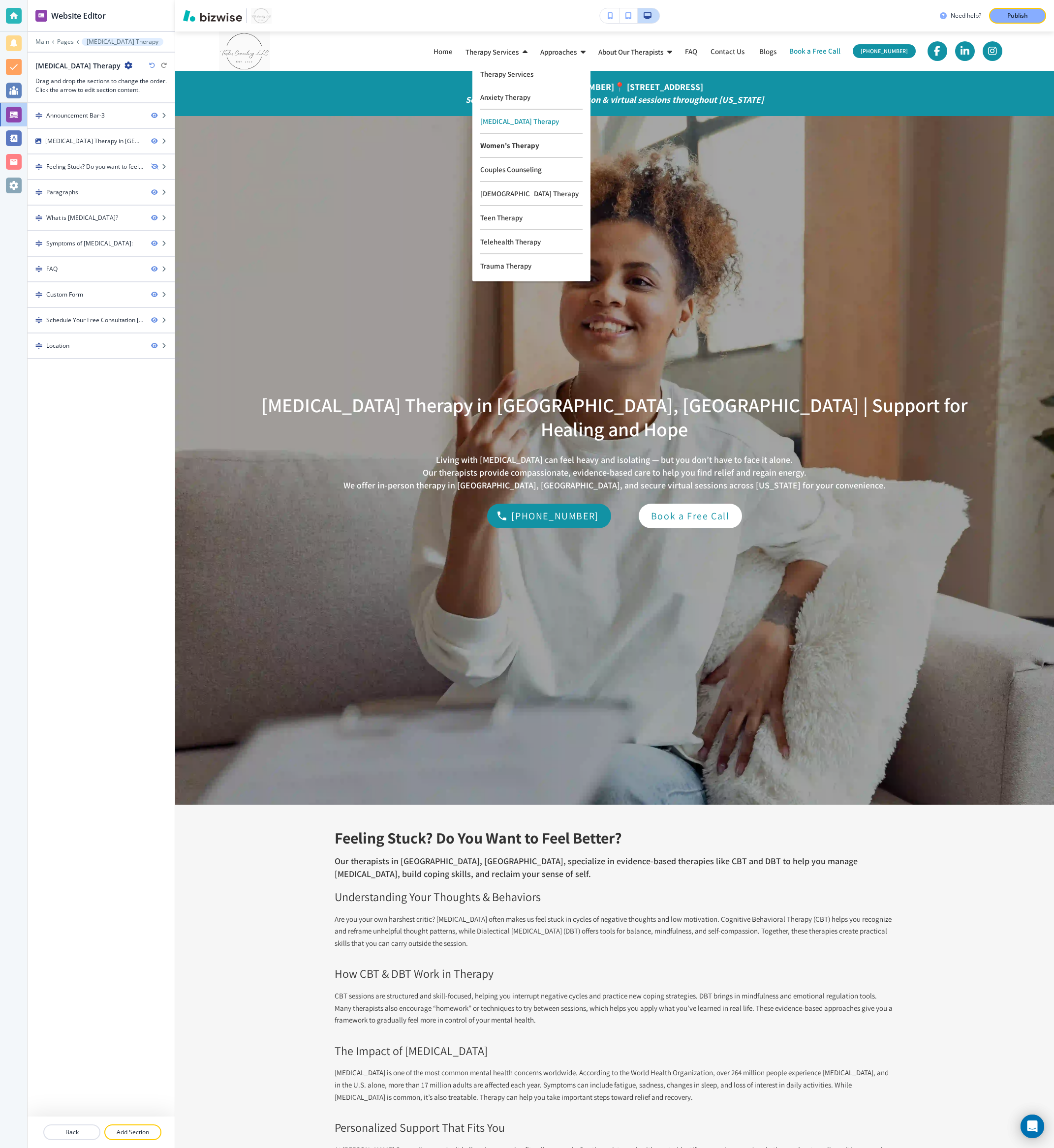
click at [510, 149] on p "Women's Therapy" at bounding box center [531, 146] width 102 height 24
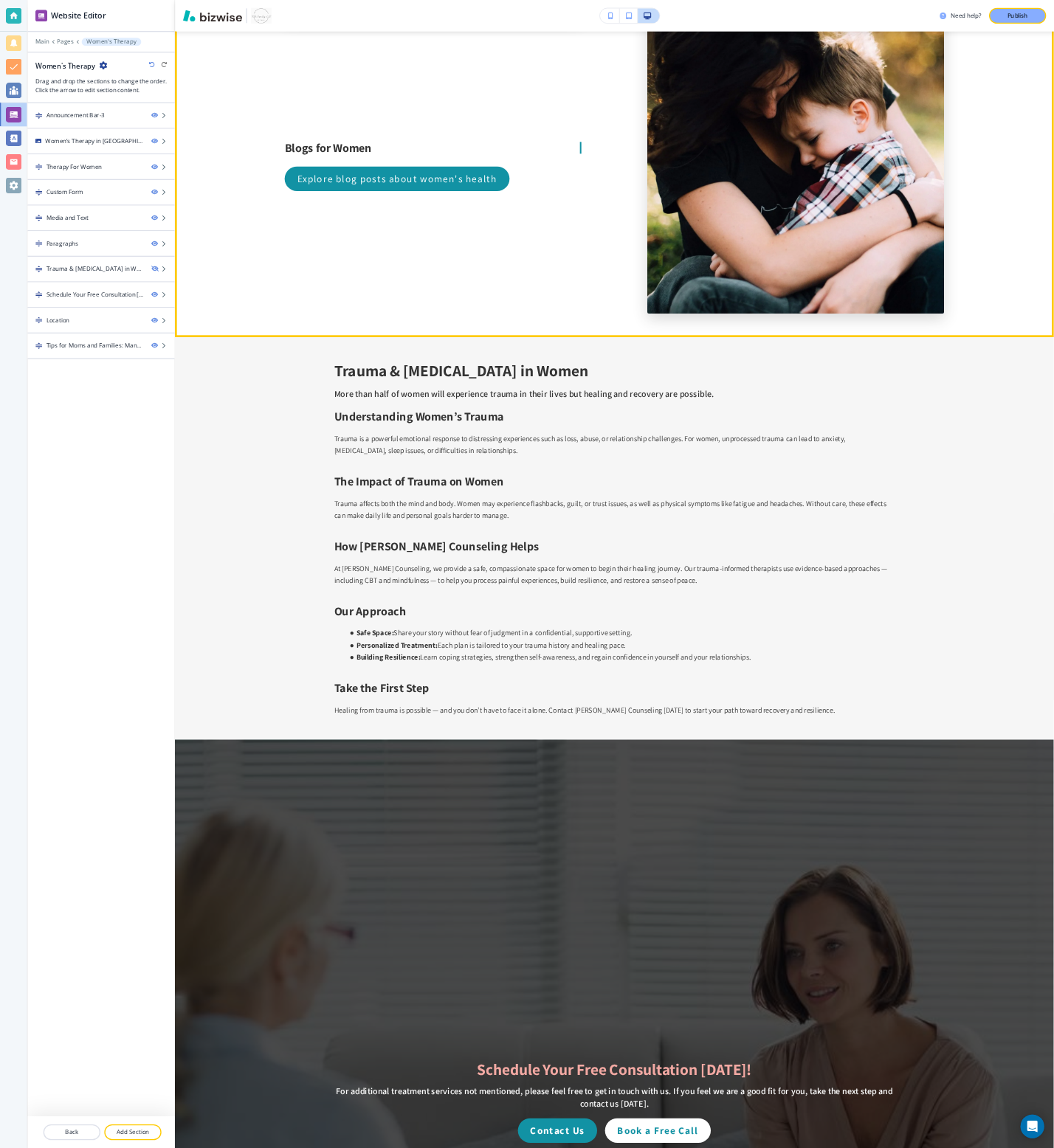
scroll to position [5293, 0]
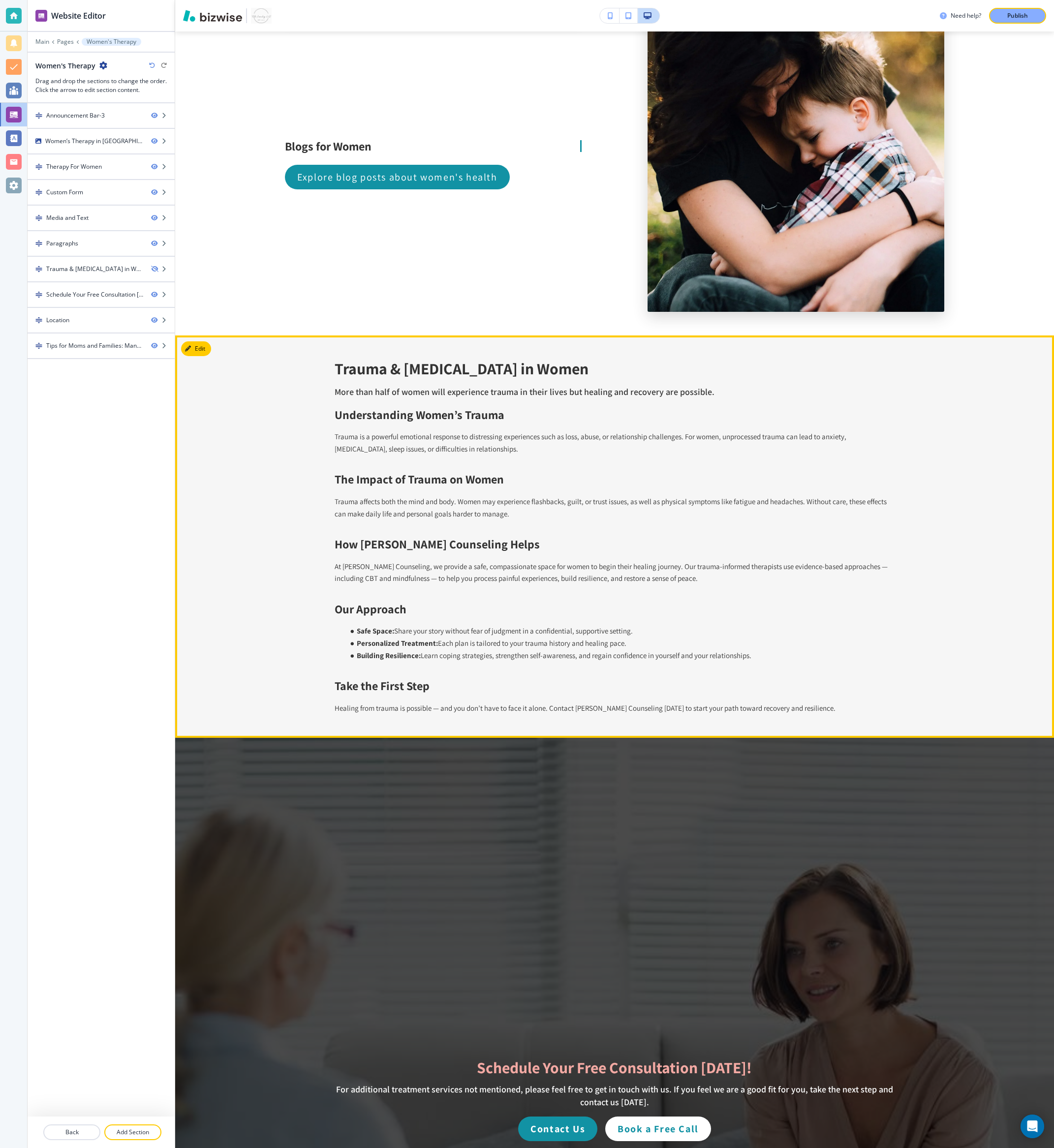
click at [772, 510] on div "Trauma & PTSD in Women More than half of women will experience trauma in their …" at bounding box center [615, 537] width 561 height 355
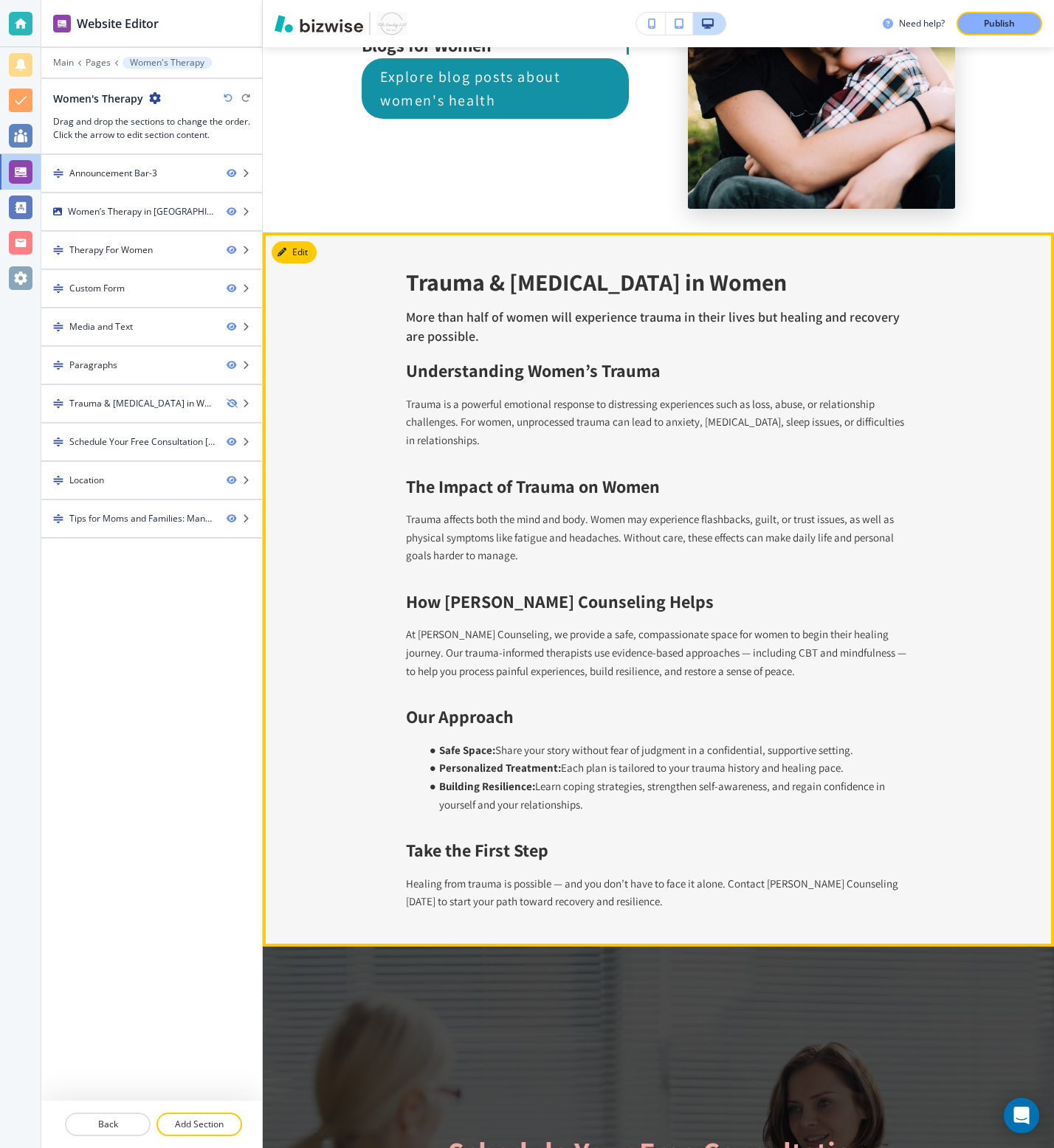
scroll to position [0, 0]
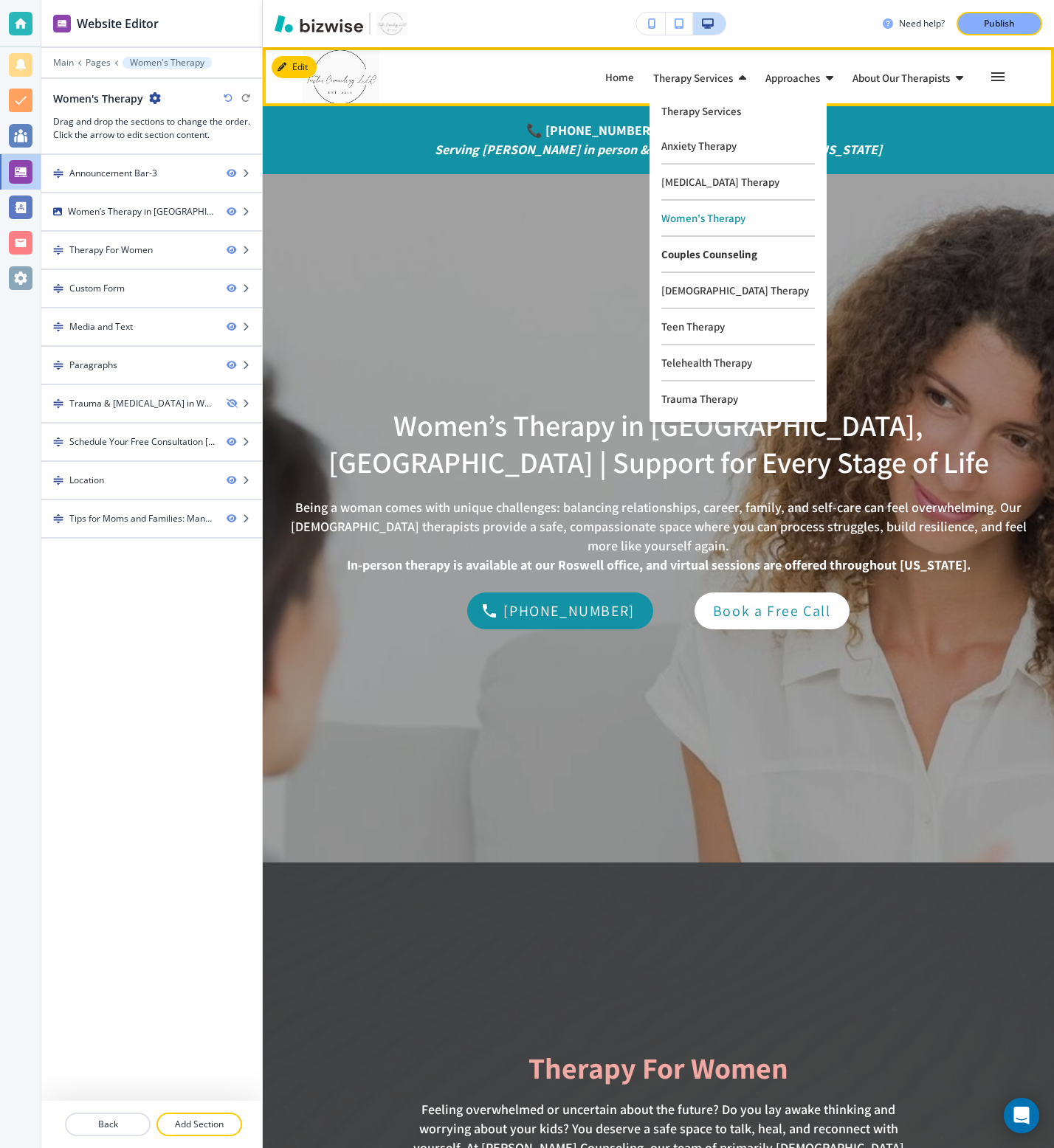
click at [712, 254] on p "Couples Counseling" at bounding box center [738, 255] width 153 height 37
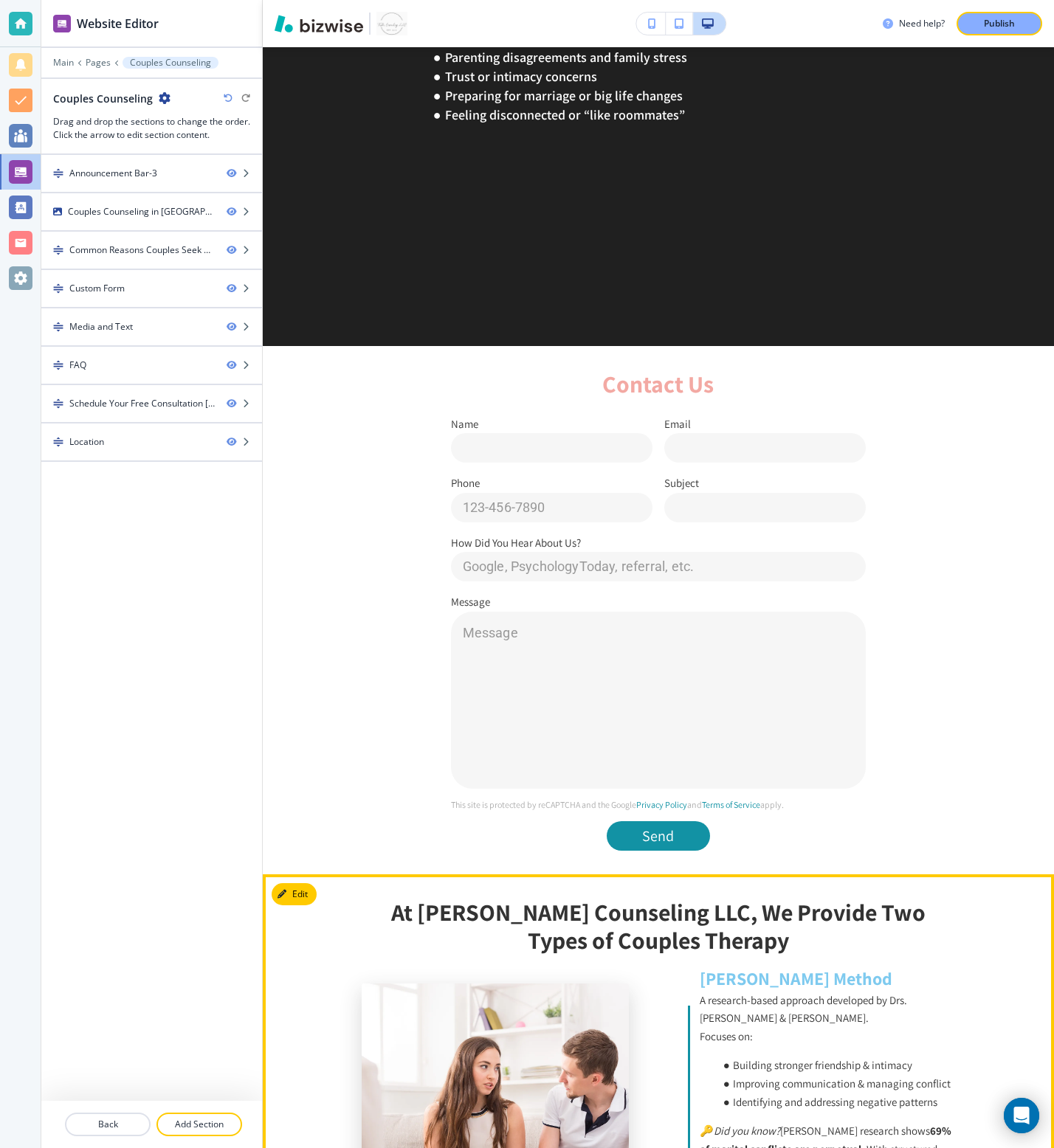
scroll to position [700, 0]
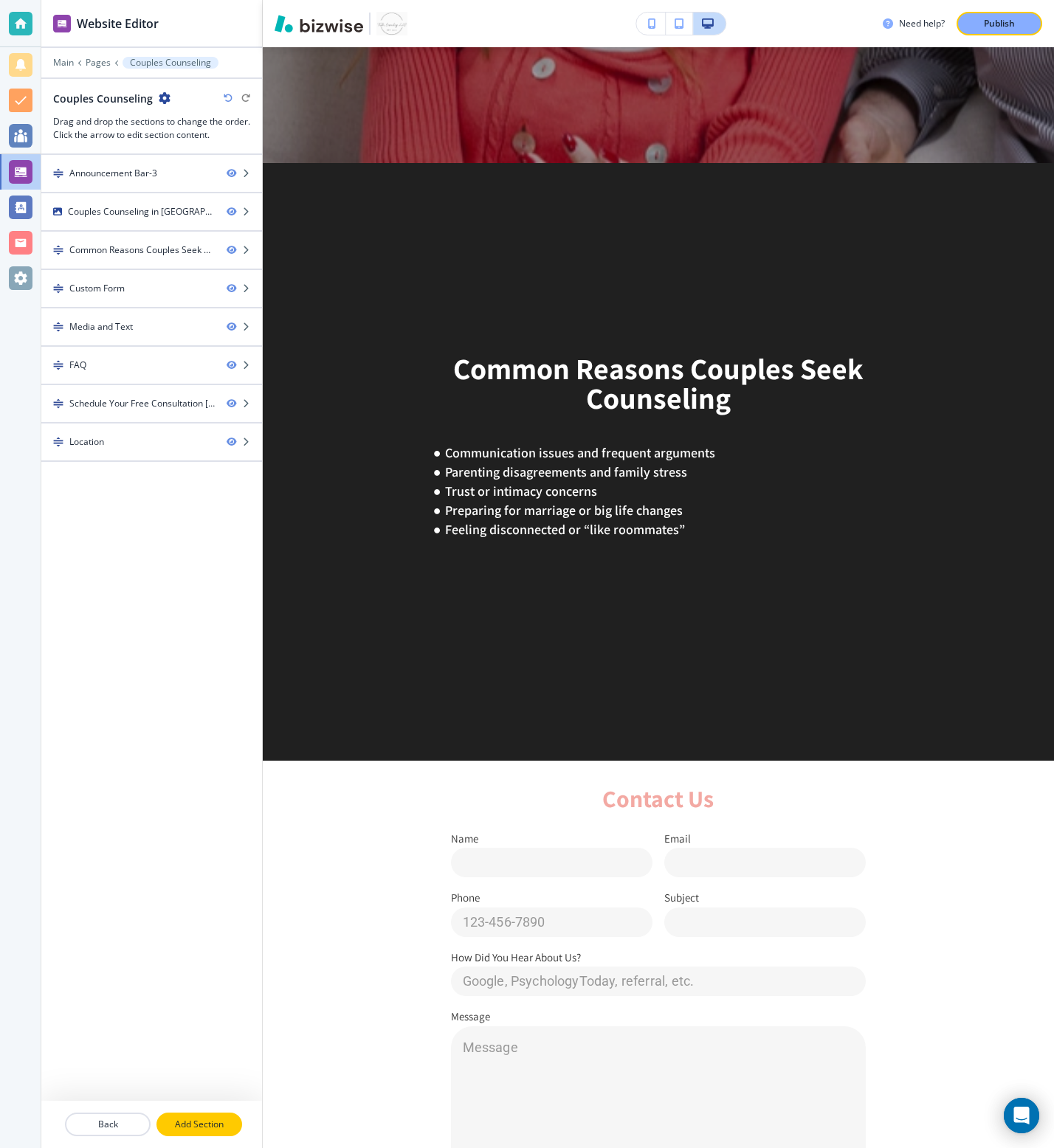
click at [178, 765] on p "Add Section" at bounding box center [199, 1124] width 83 height 13
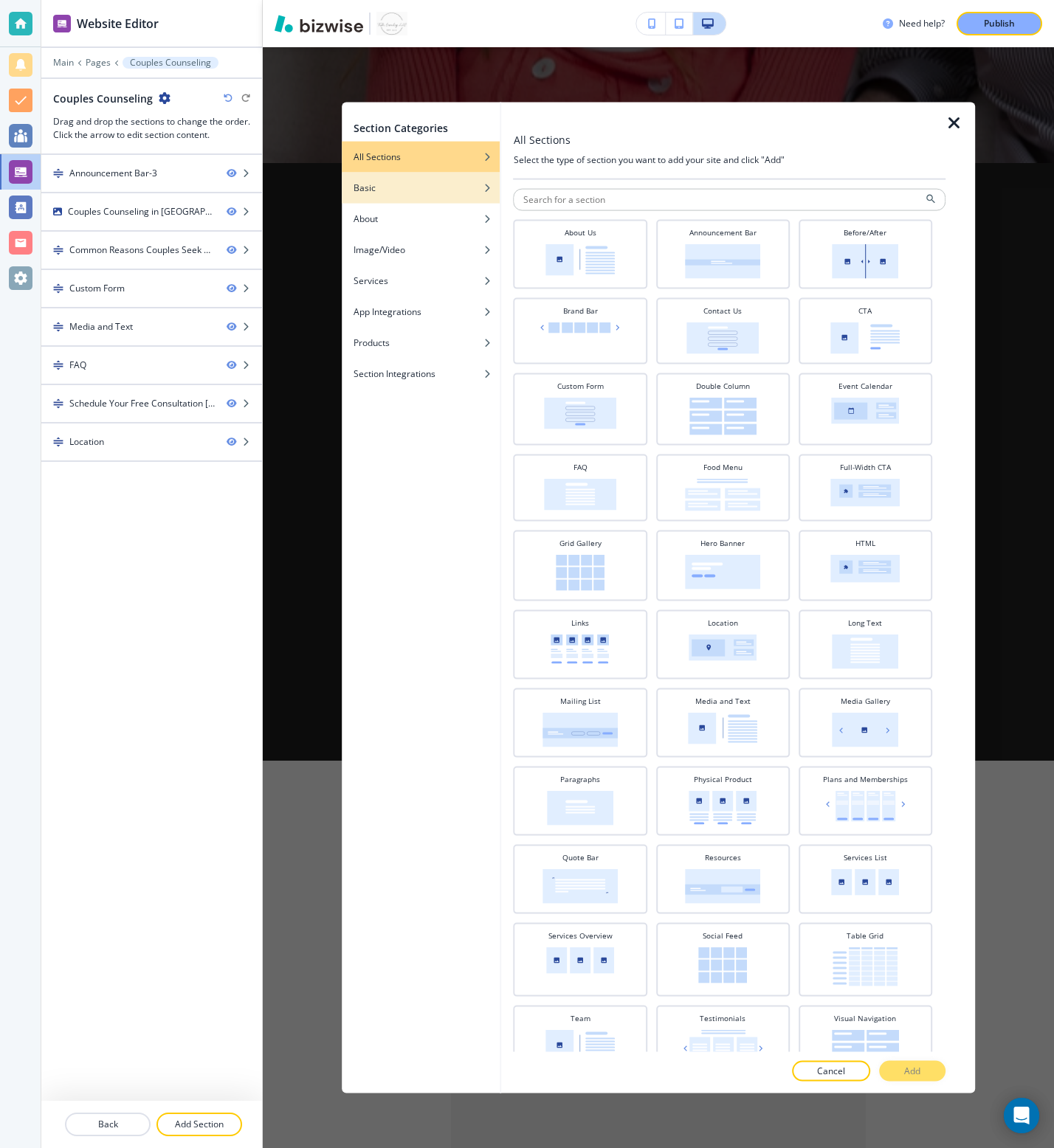
click at [448, 200] on div "button" at bounding box center [420, 200] width 158 height 9
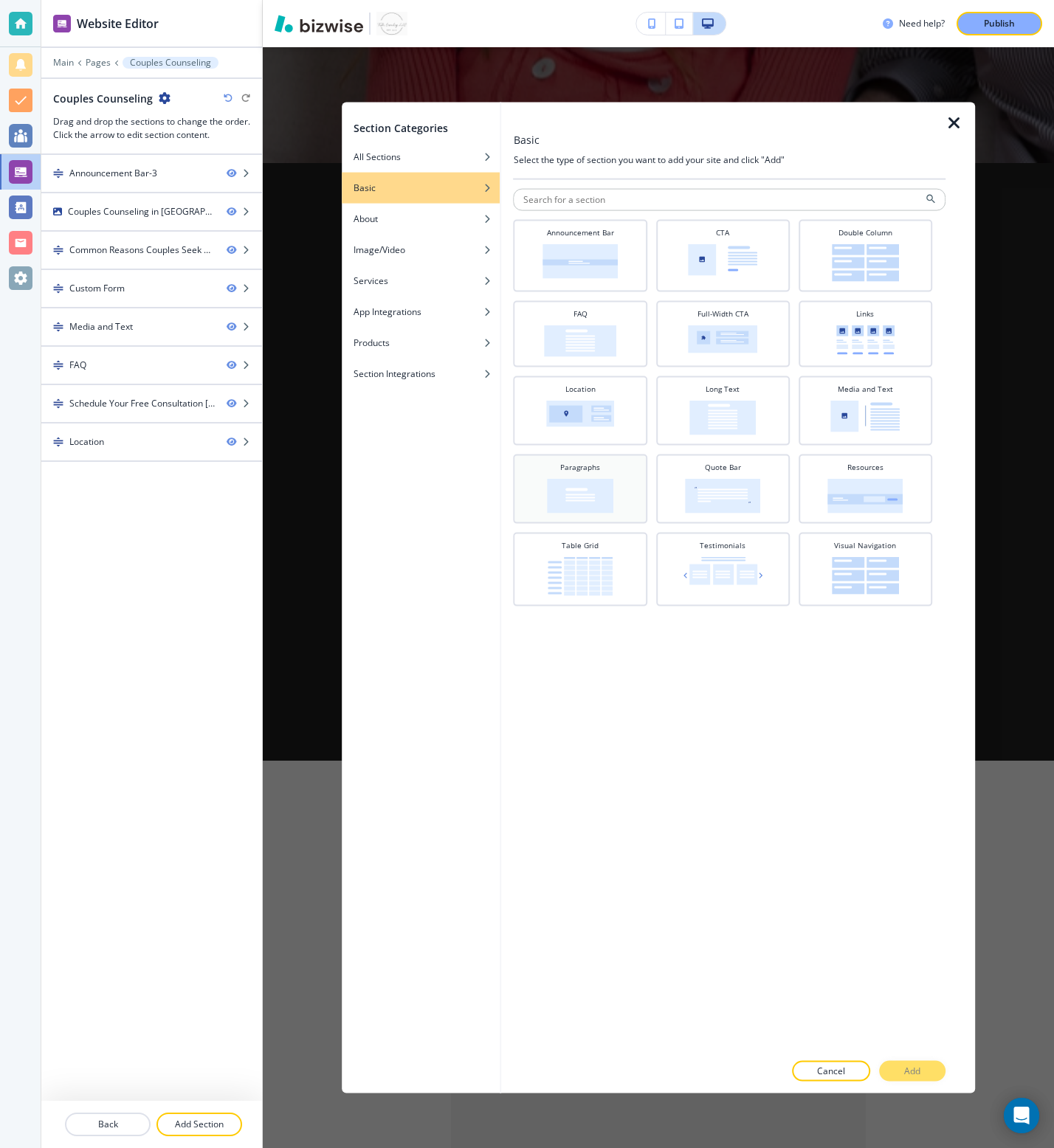
click at [594, 481] on img at bounding box center [580, 496] width 66 height 35
click at [924, 765] on button "Add" at bounding box center [912, 1070] width 66 height 20
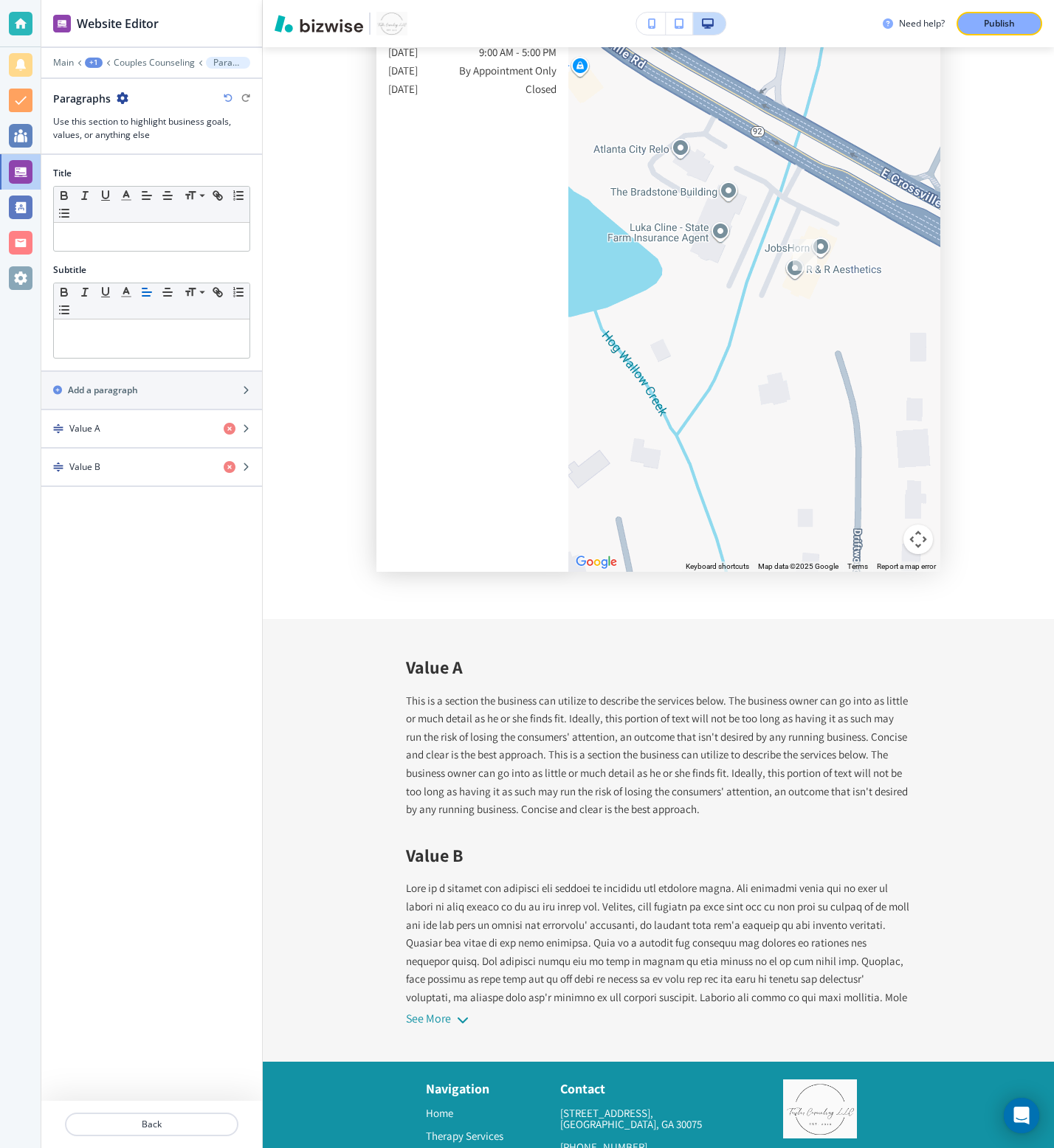
scroll to position [3894, 0]
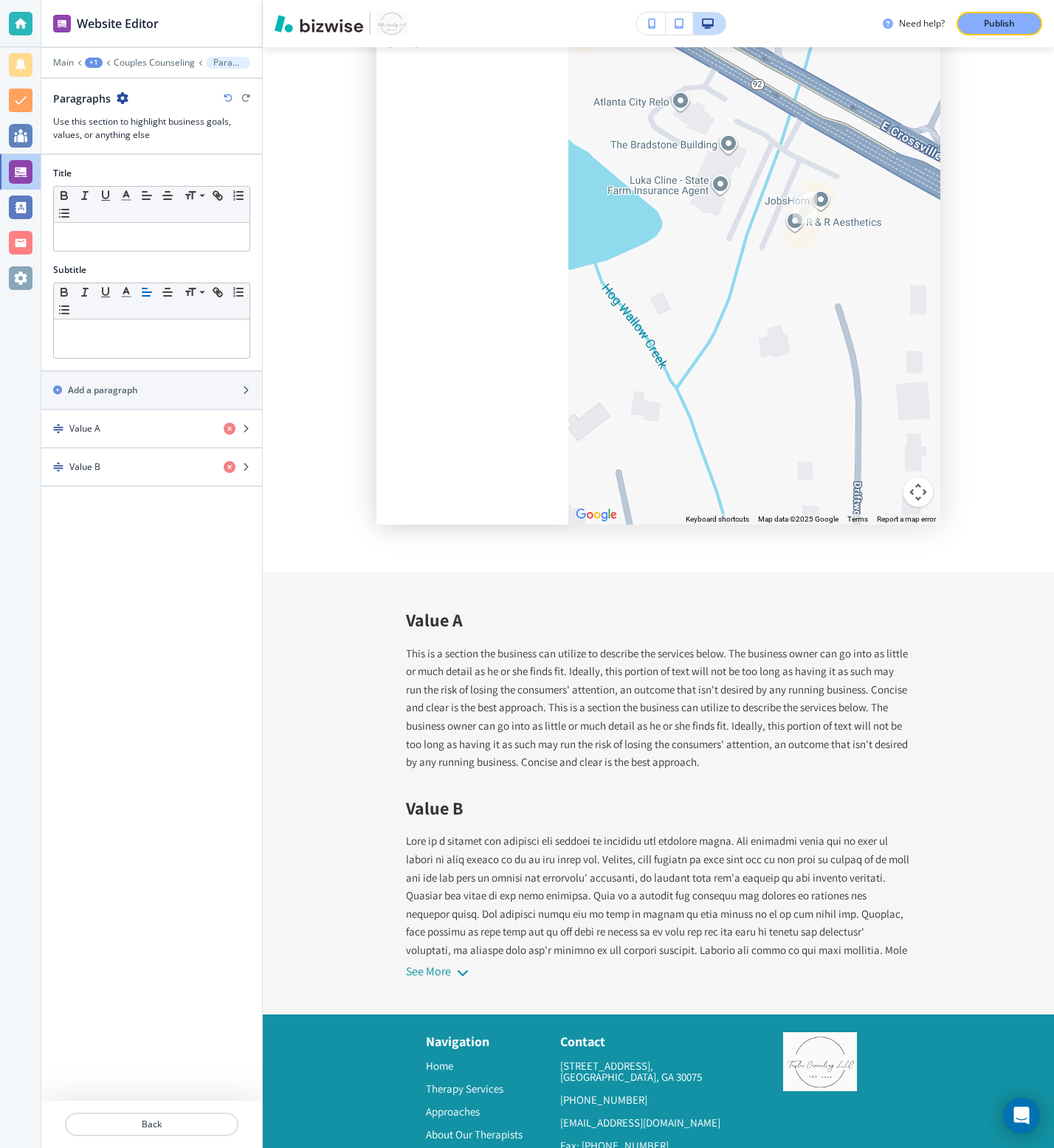
click at [126, 102] on icon "button" at bounding box center [122, 97] width 12 height 12
click at [156, 169] on p "Delete Section" at bounding box center [163, 176] width 75 height 13
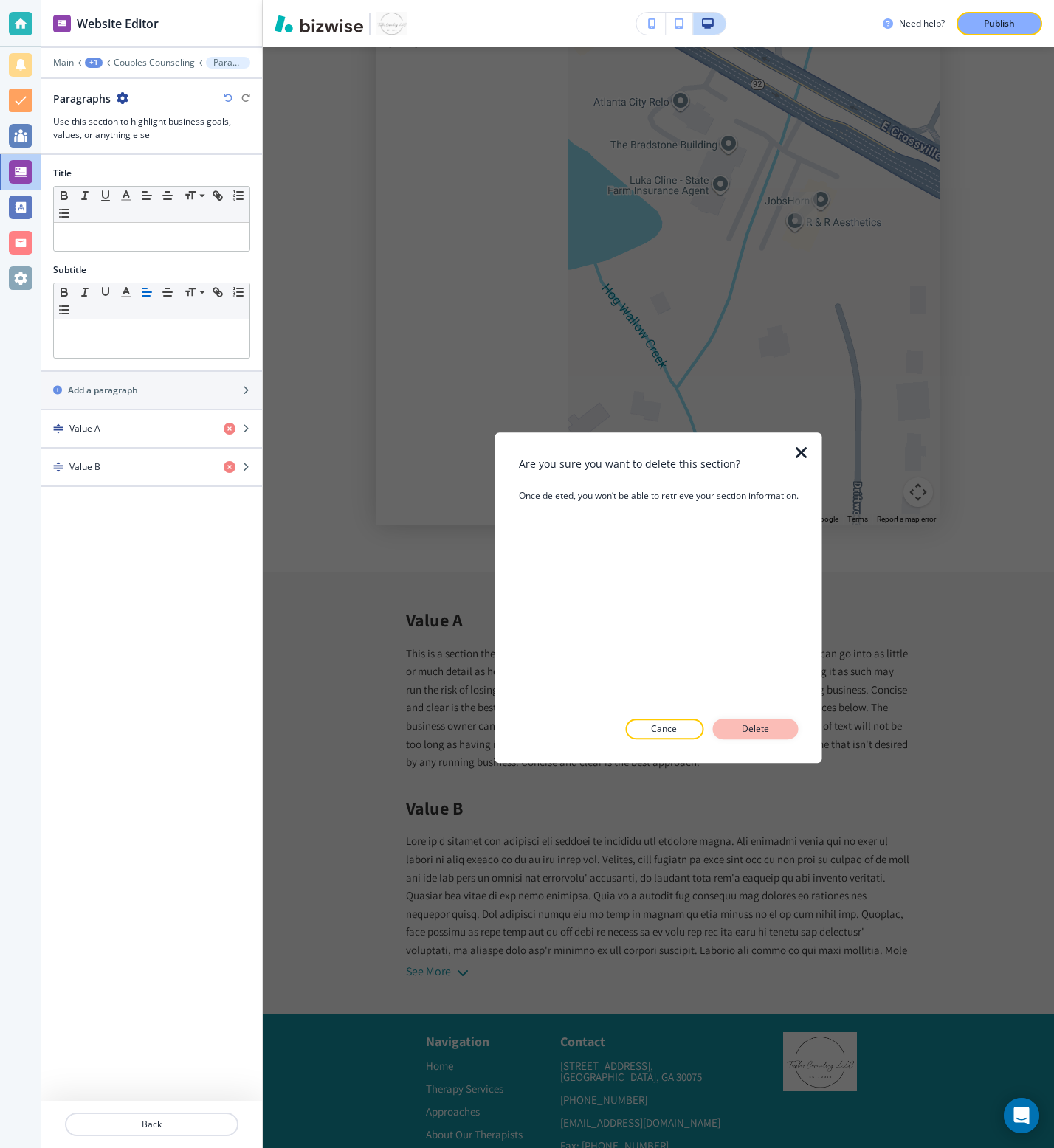
click at [738, 726] on button "Delete" at bounding box center [756, 728] width 86 height 20
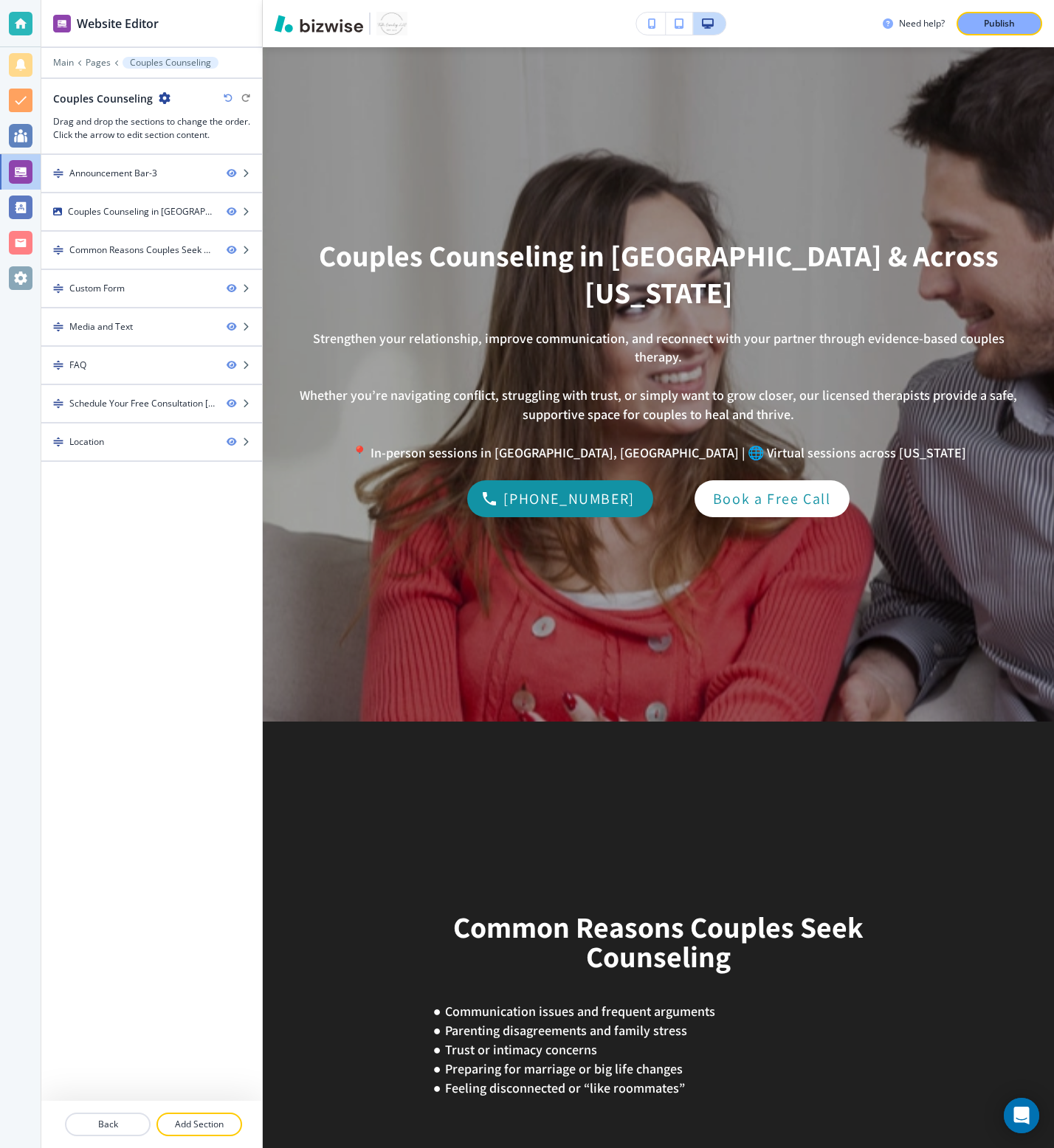
scroll to position [0, 0]
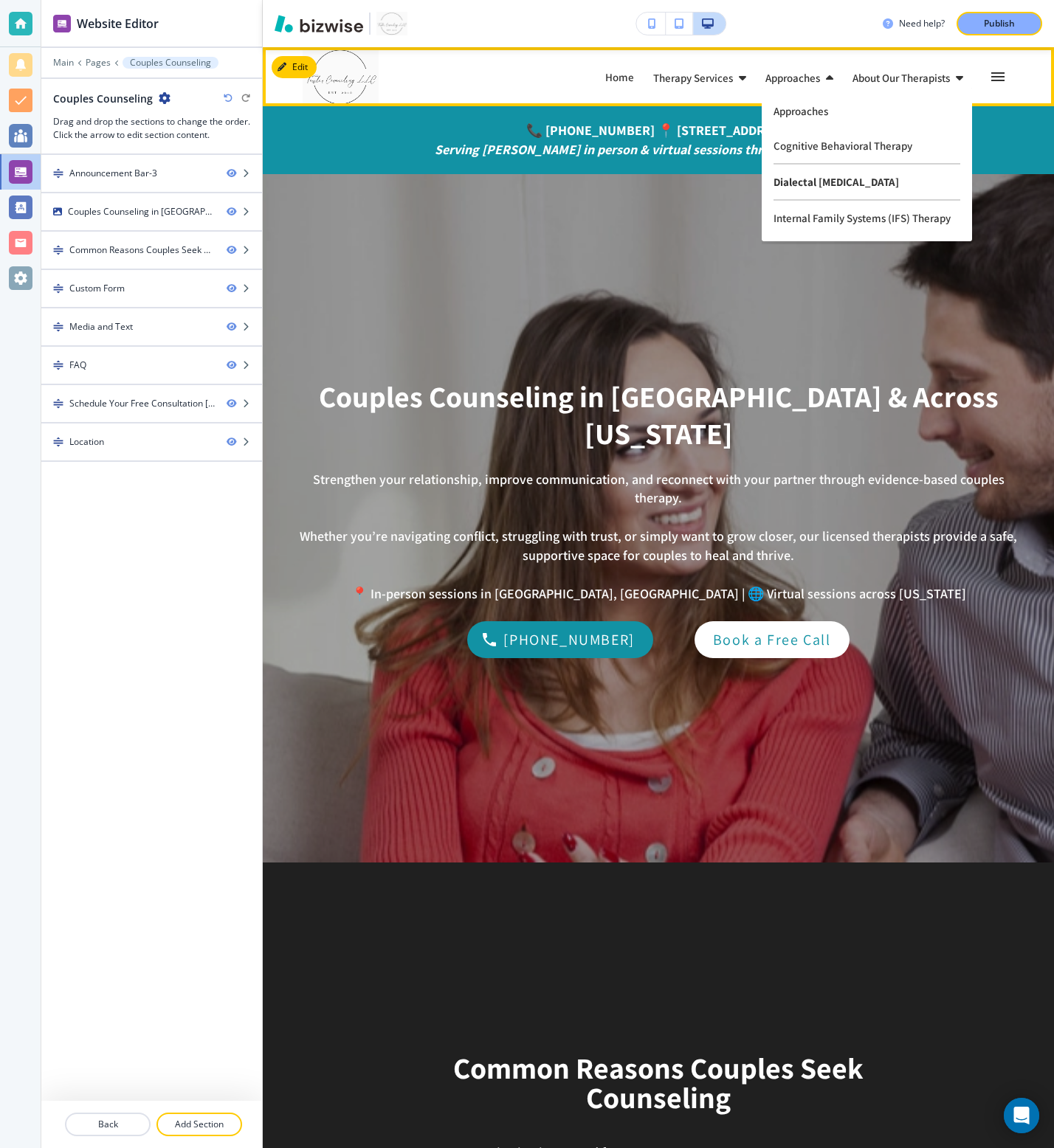
click at [825, 185] on p "Dialectal Behavior Therapy" at bounding box center [866, 183] width 186 height 37
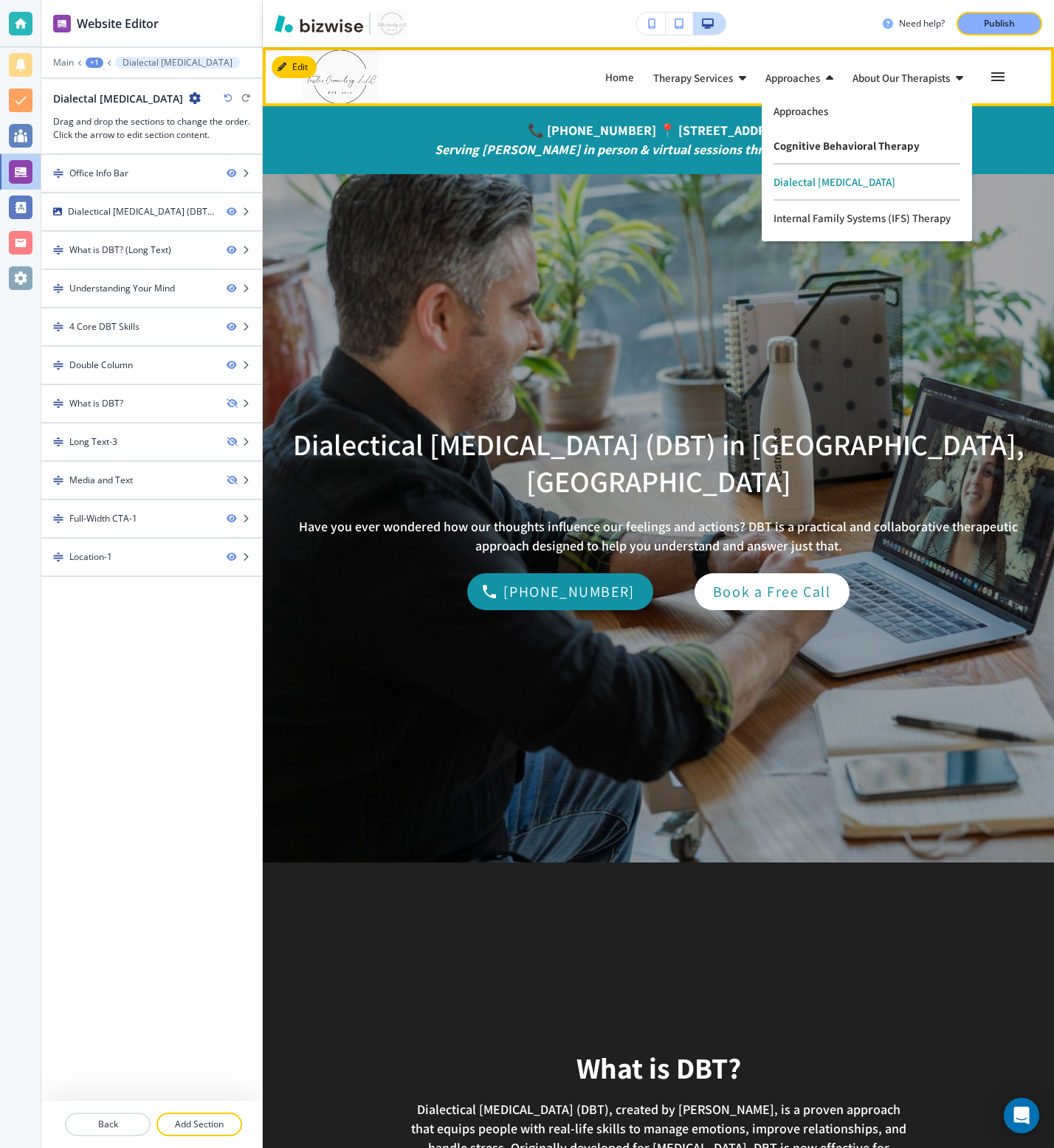
click at [802, 147] on p "Cognitive Behavioral Therapy" at bounding box center [866, 146] width 186 height 37
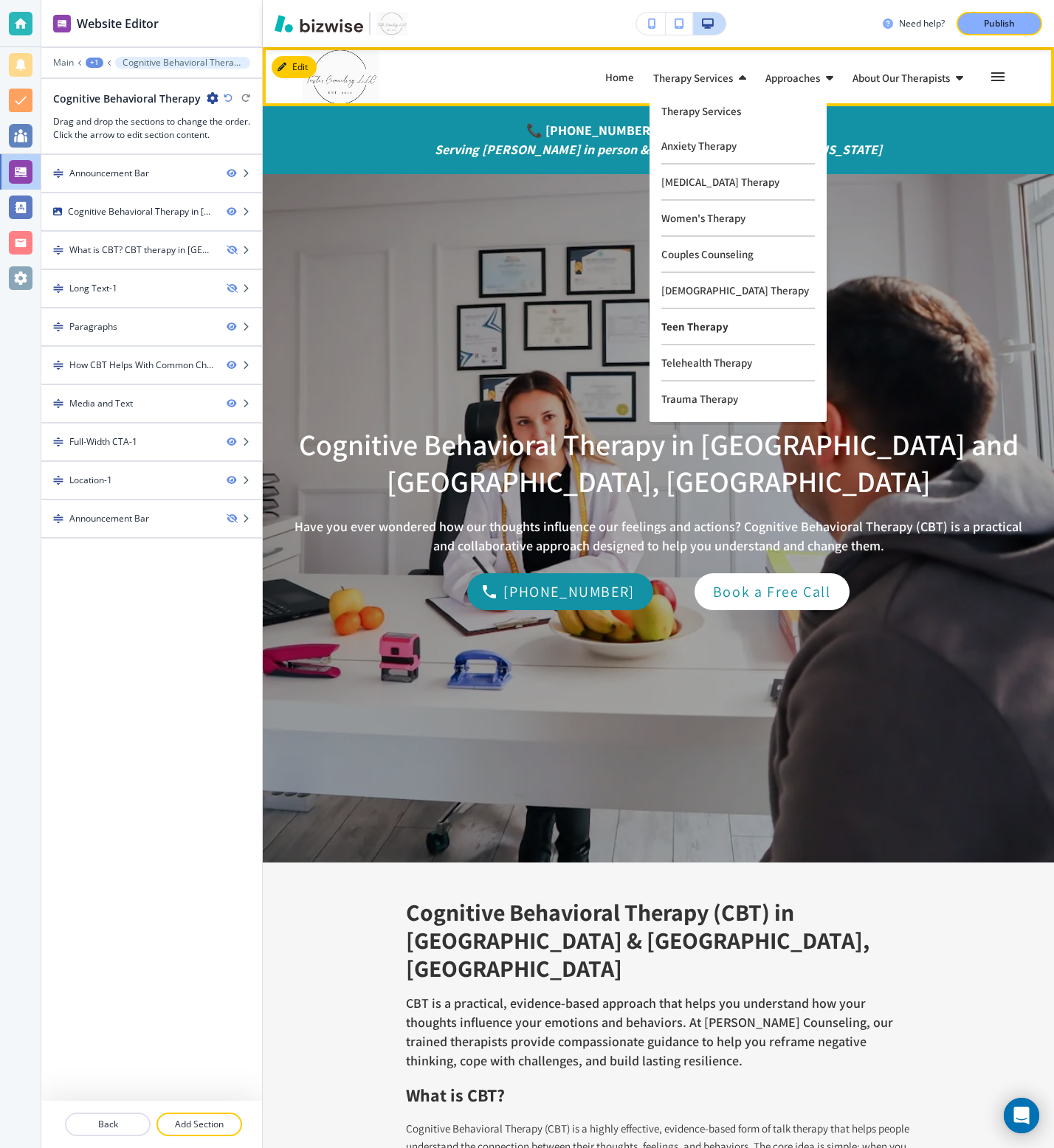
click at [681, 332] on p "Teen Therapy" at bounding box center [738, 327] width 153 height 37
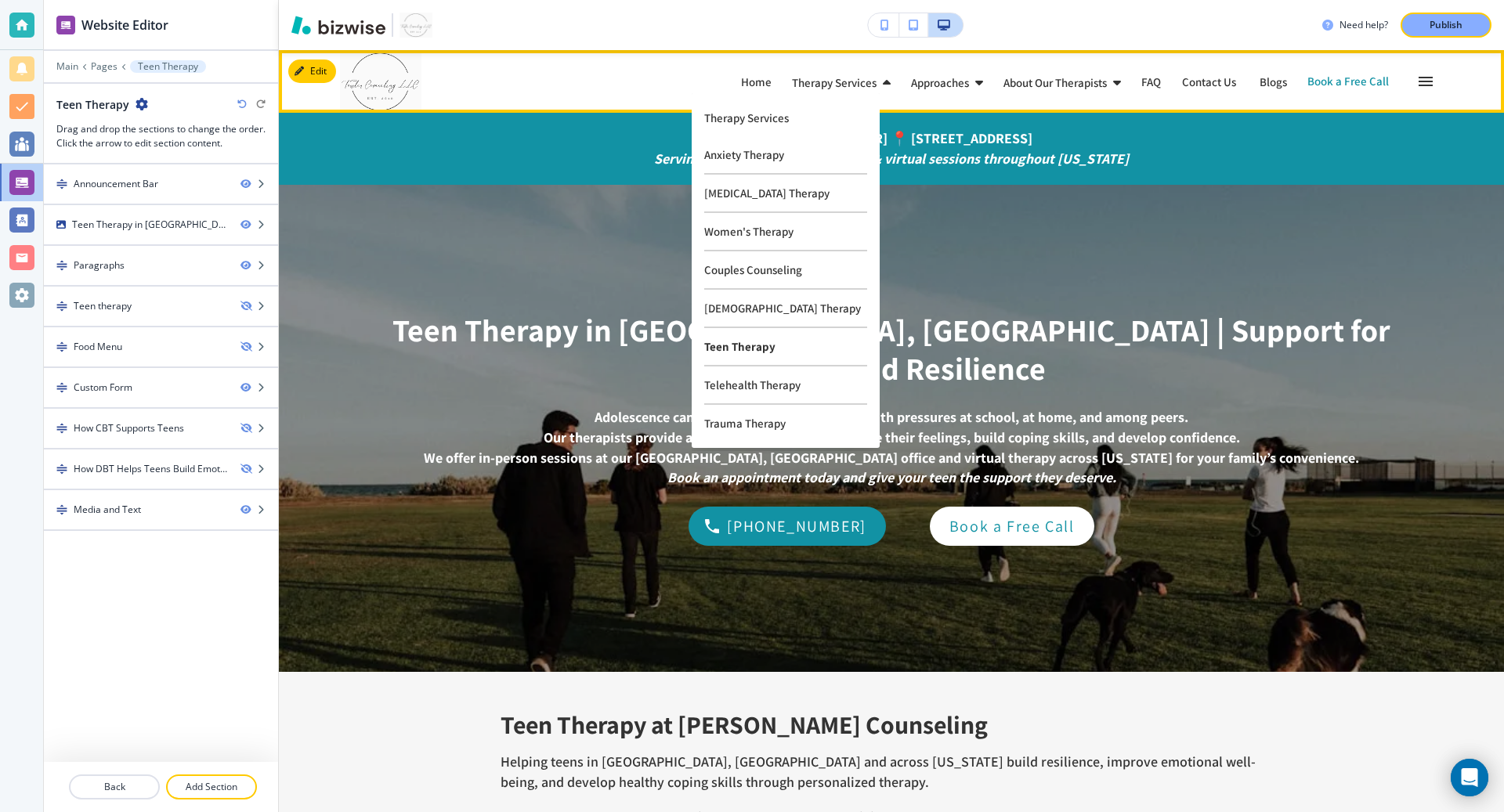
click at [723, 345] on p "Teen Therapy" at bounding box center [786, 347] width 163 height 39
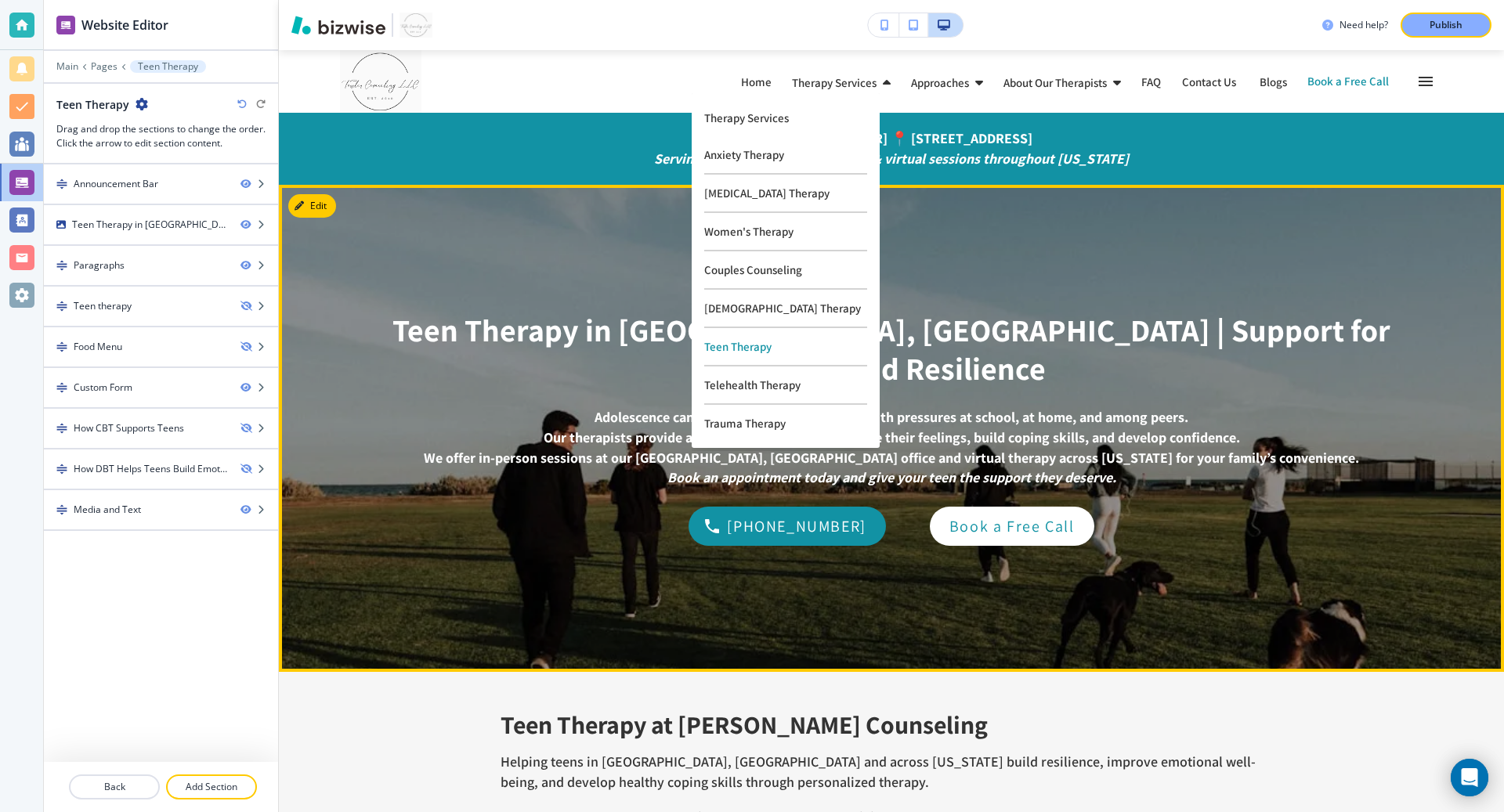
scroll to position [11, 0]
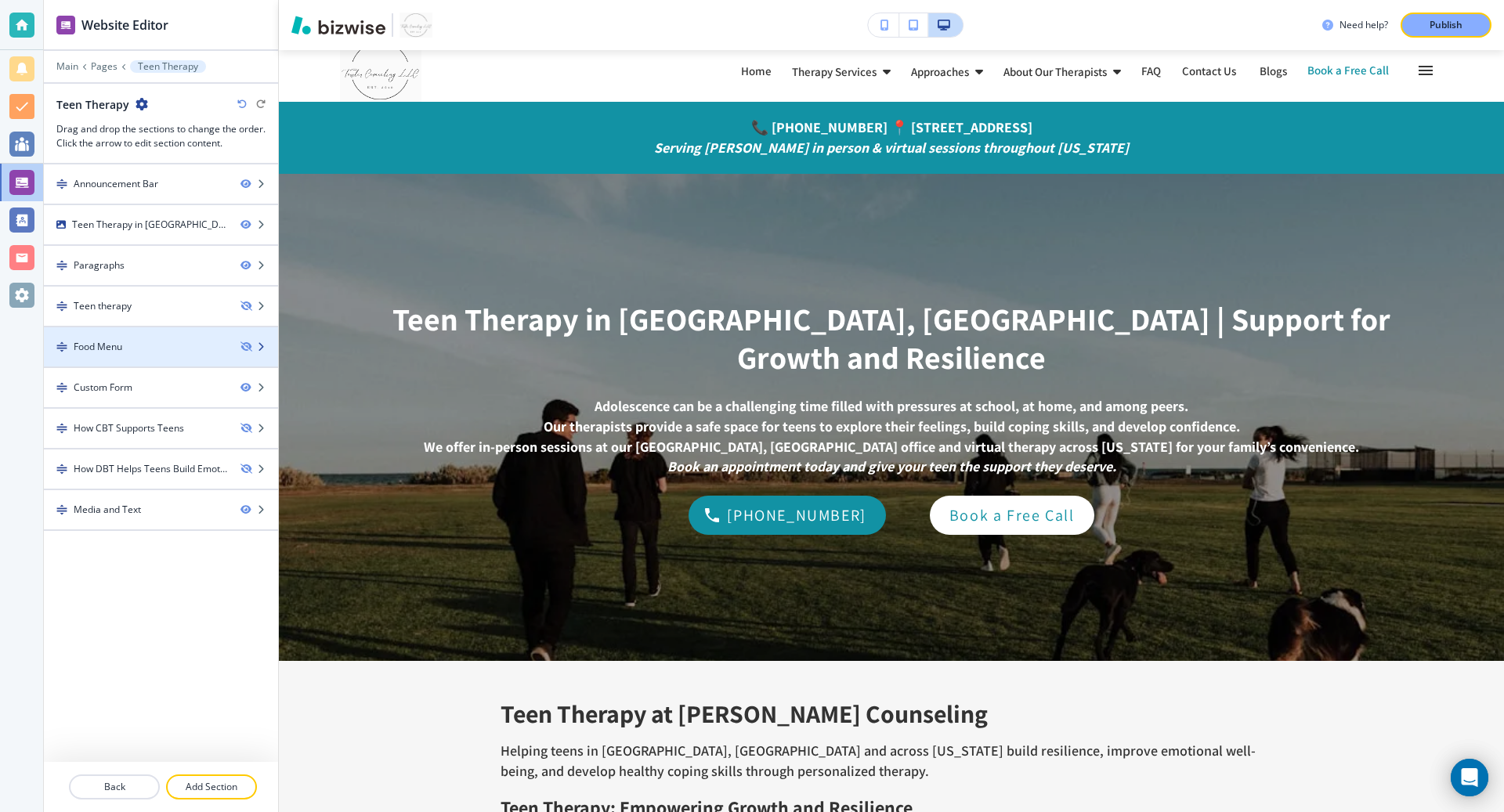
click at [183, 348] on div "Food Menu" at bounding box center [135, 346] width 185 height 14
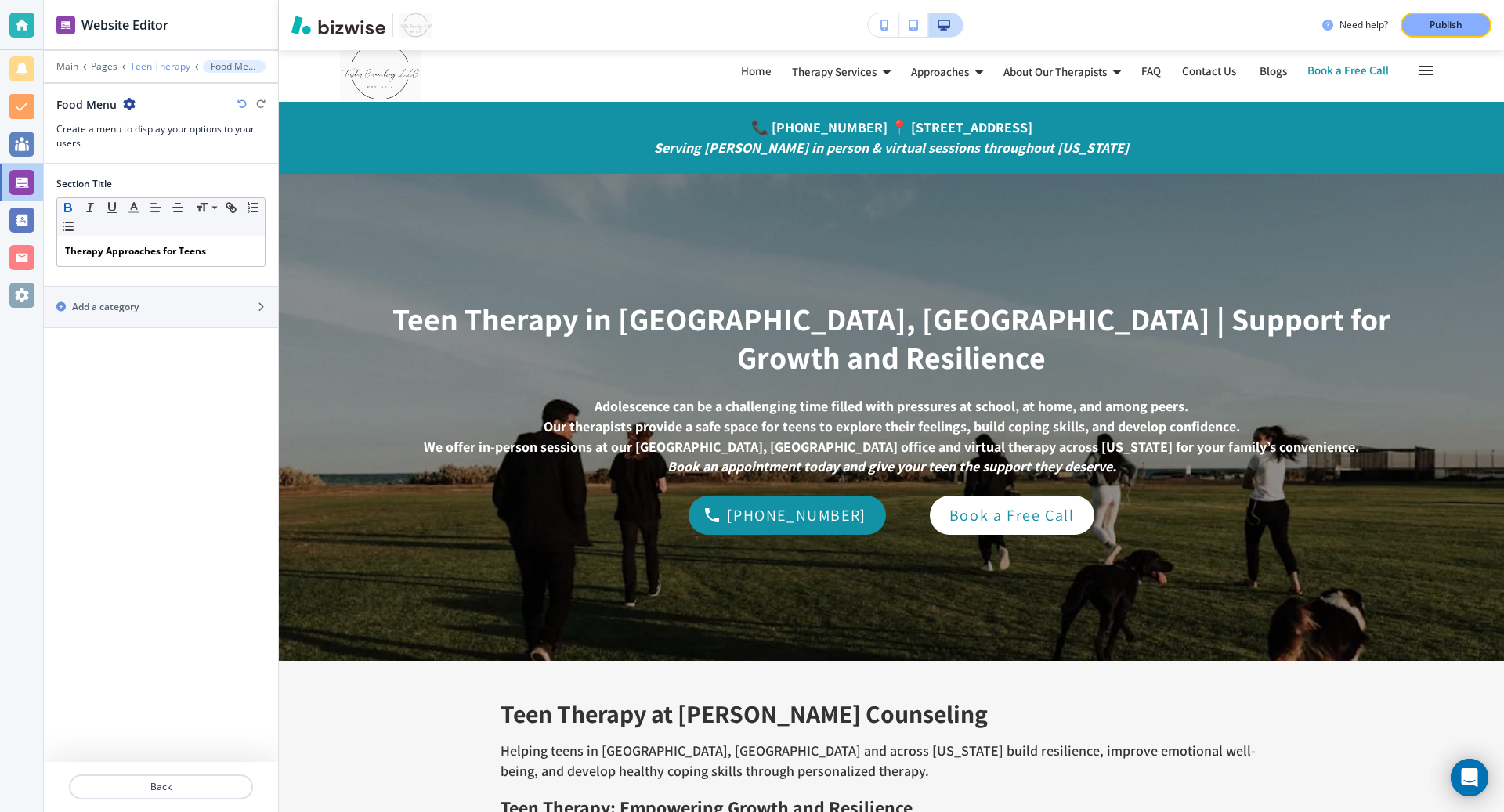
click at [166, 66] on p "Teen Therapy" at bounding box center [160, 67] width 61 height 11
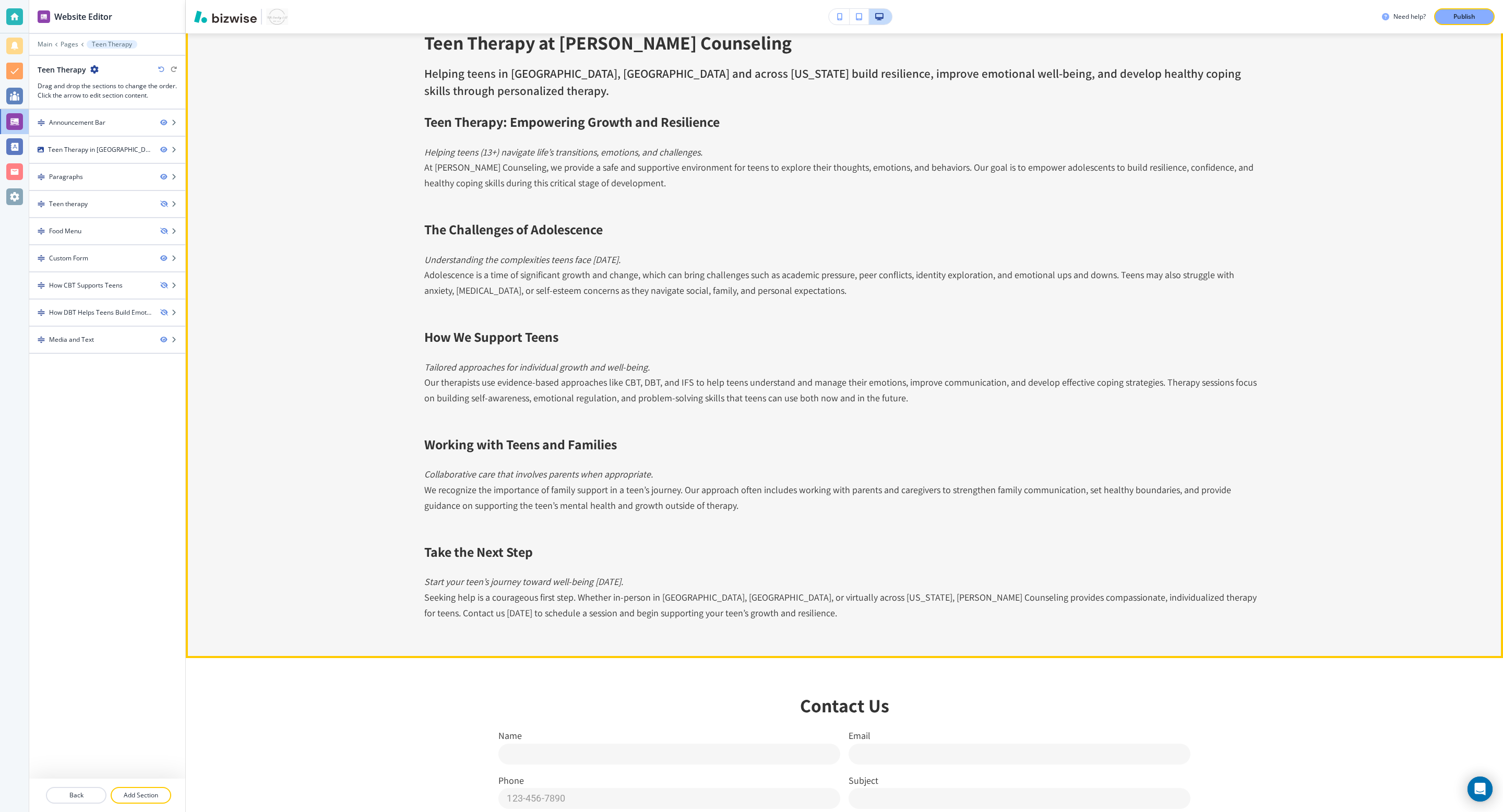
scroll to position [624, 0]
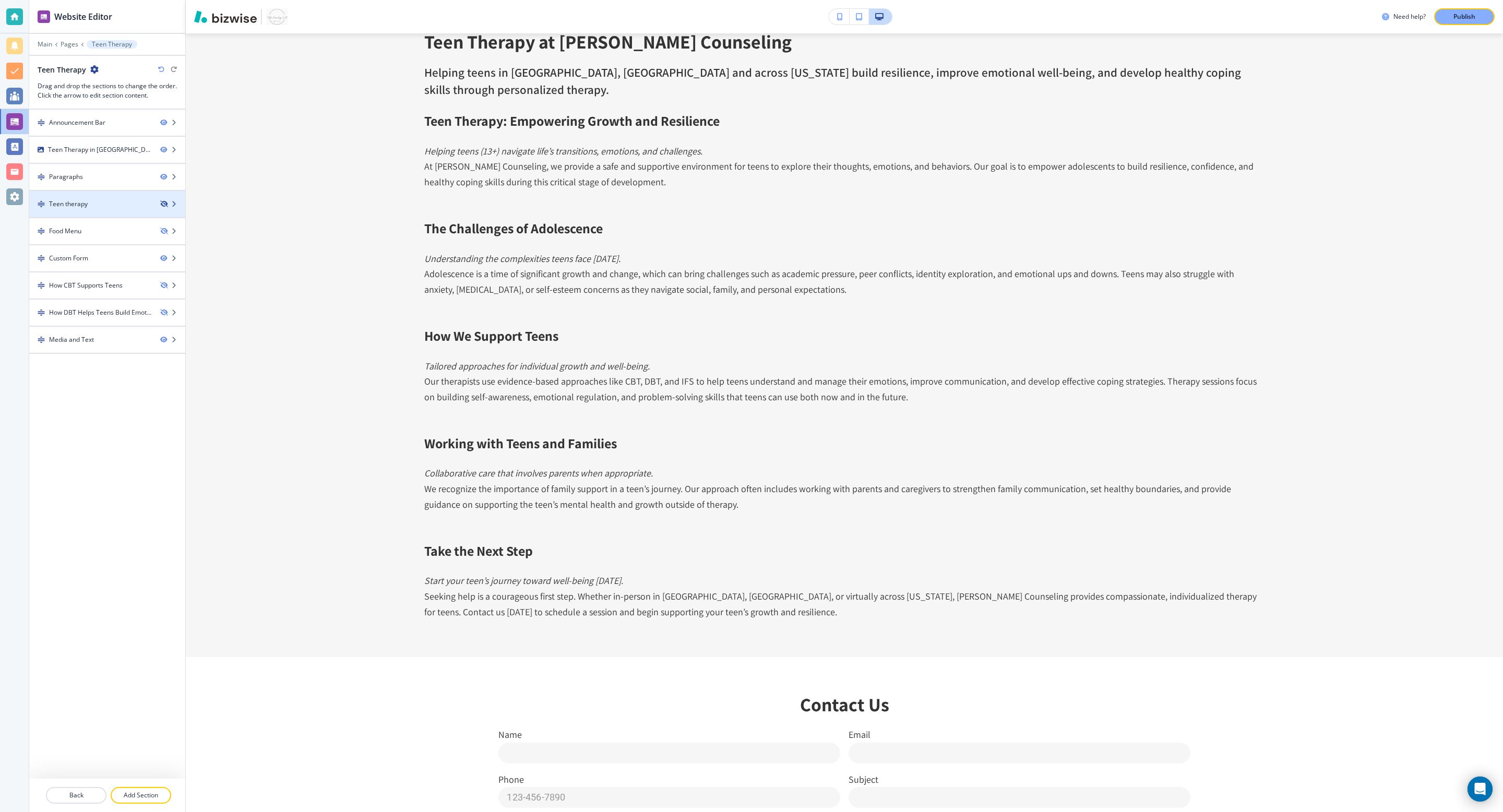
click at [166, 204] on icon "button" at bounding box center [163, 204] width 6 height 6
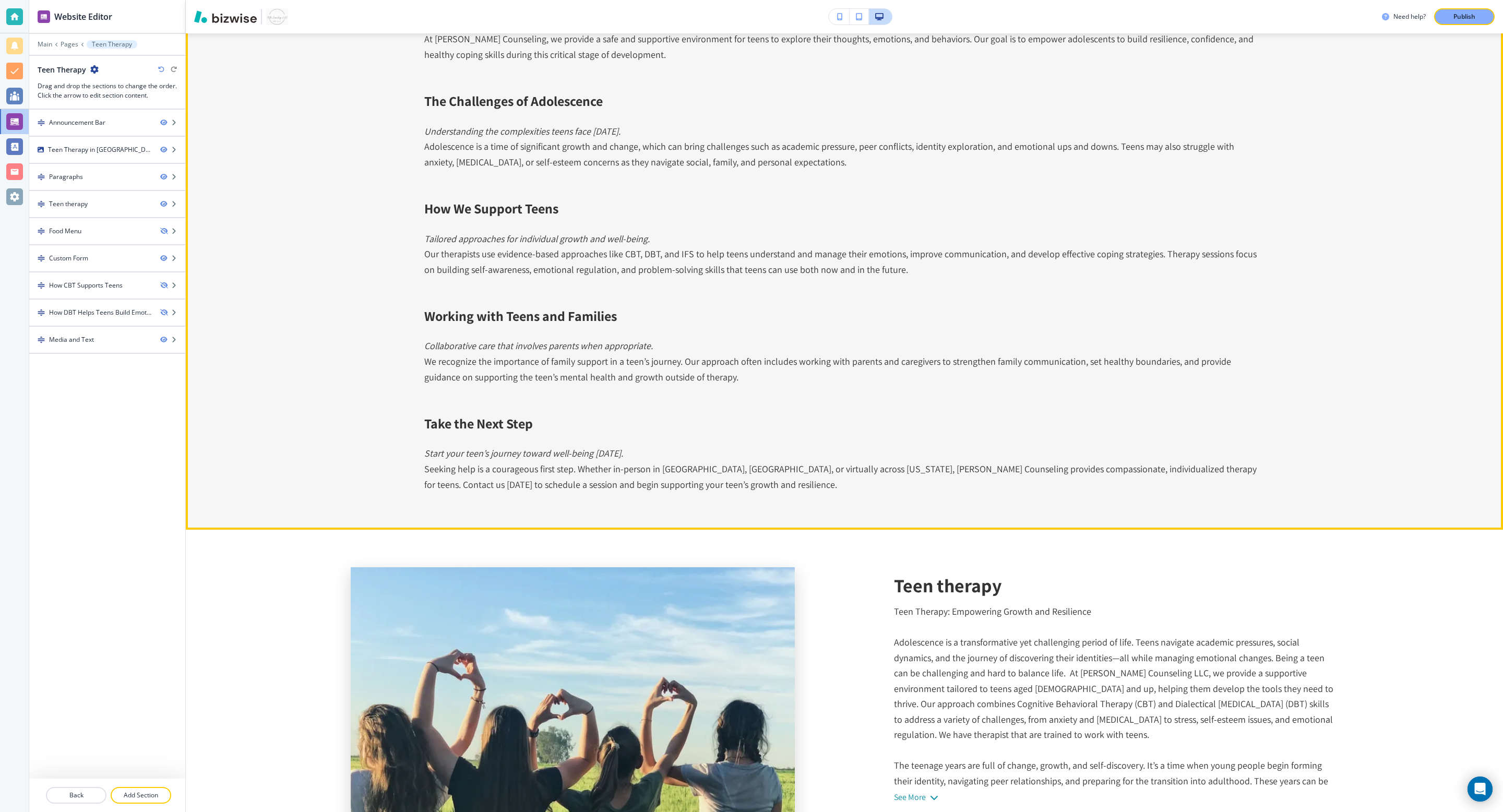
scroll to position [733, 0]
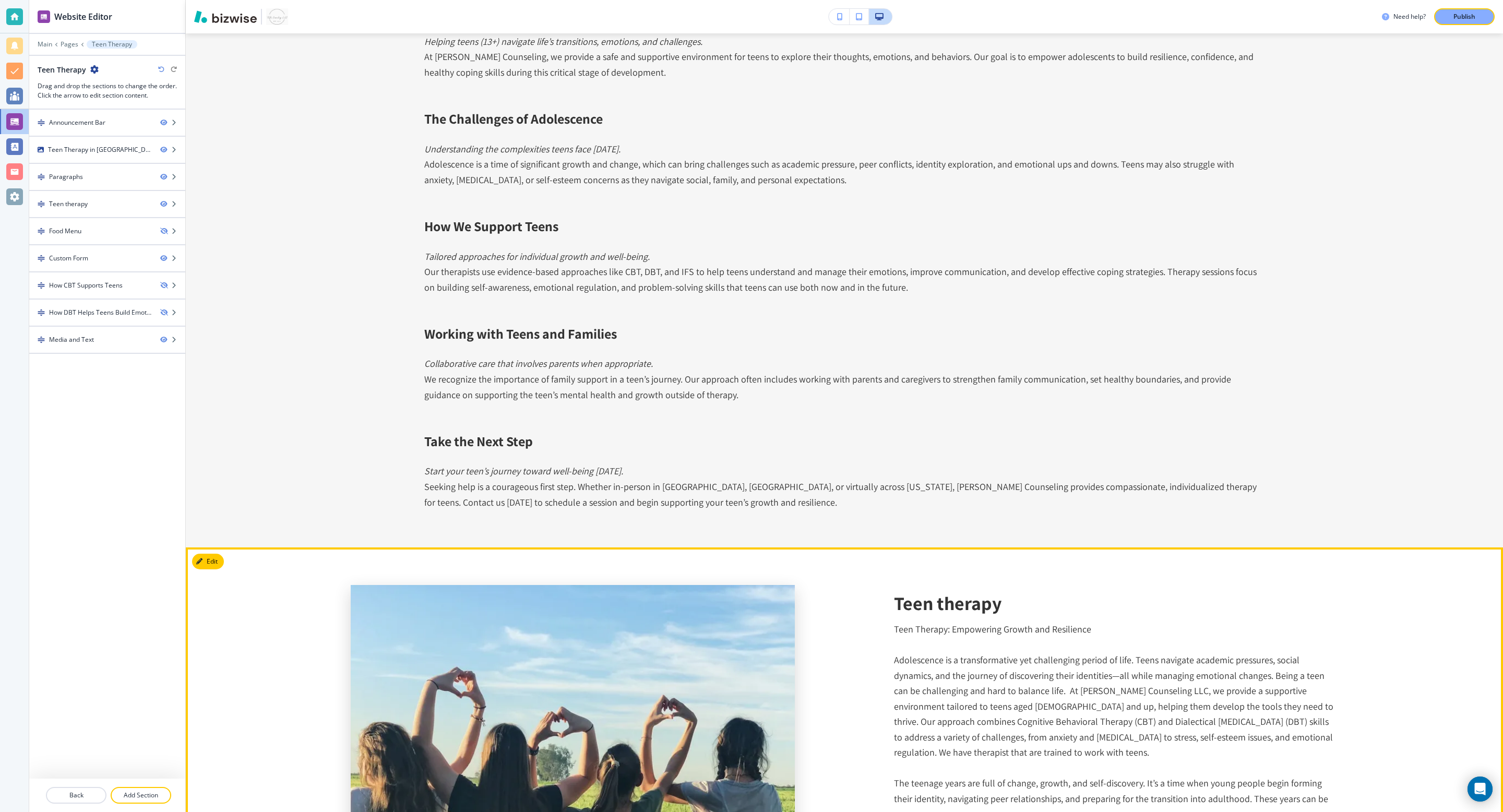
click at [918, 541] on div "See More" at bounding box center [910, 815] width 33 height 9
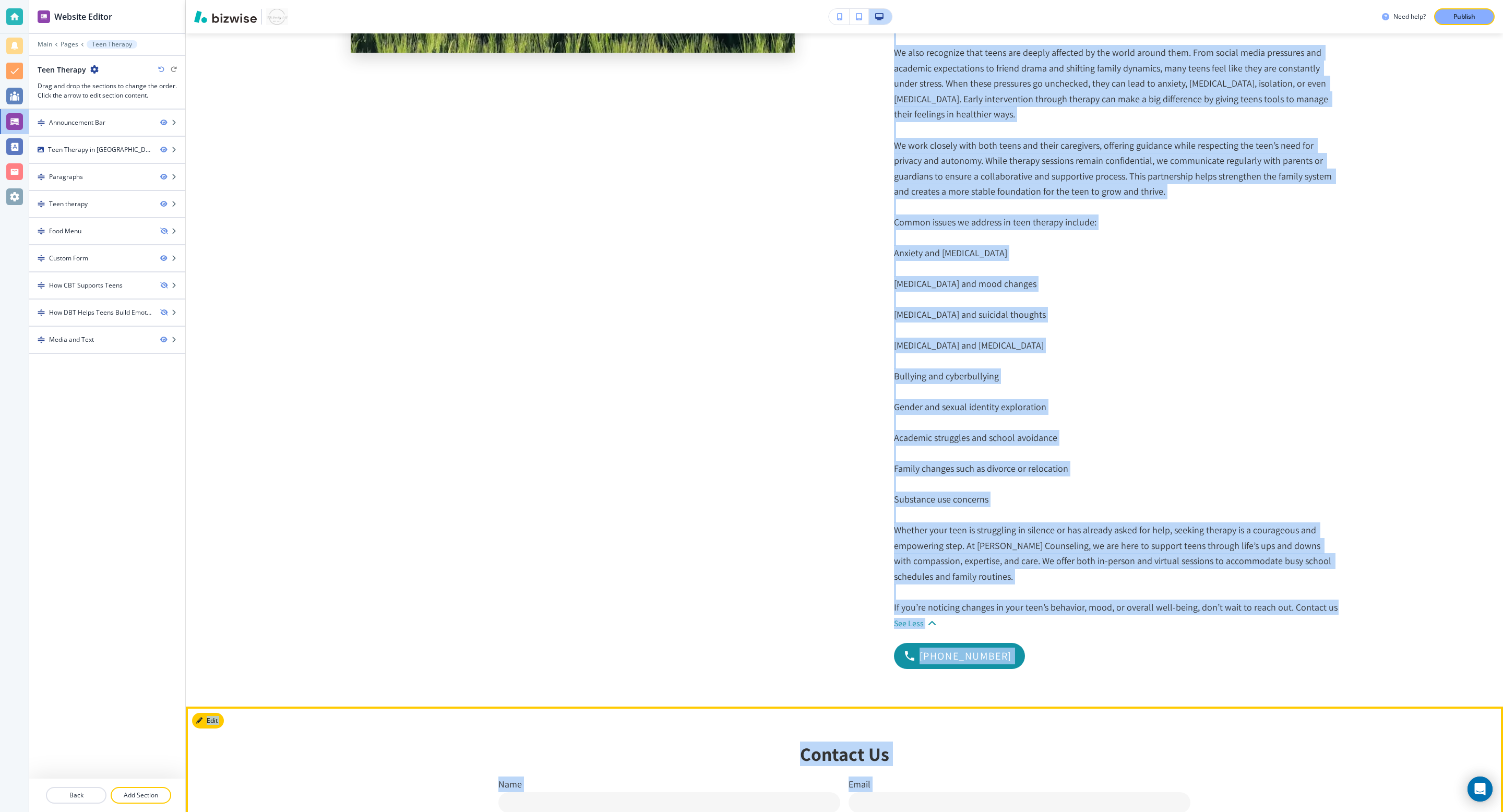
scroll to position [1749, 0]
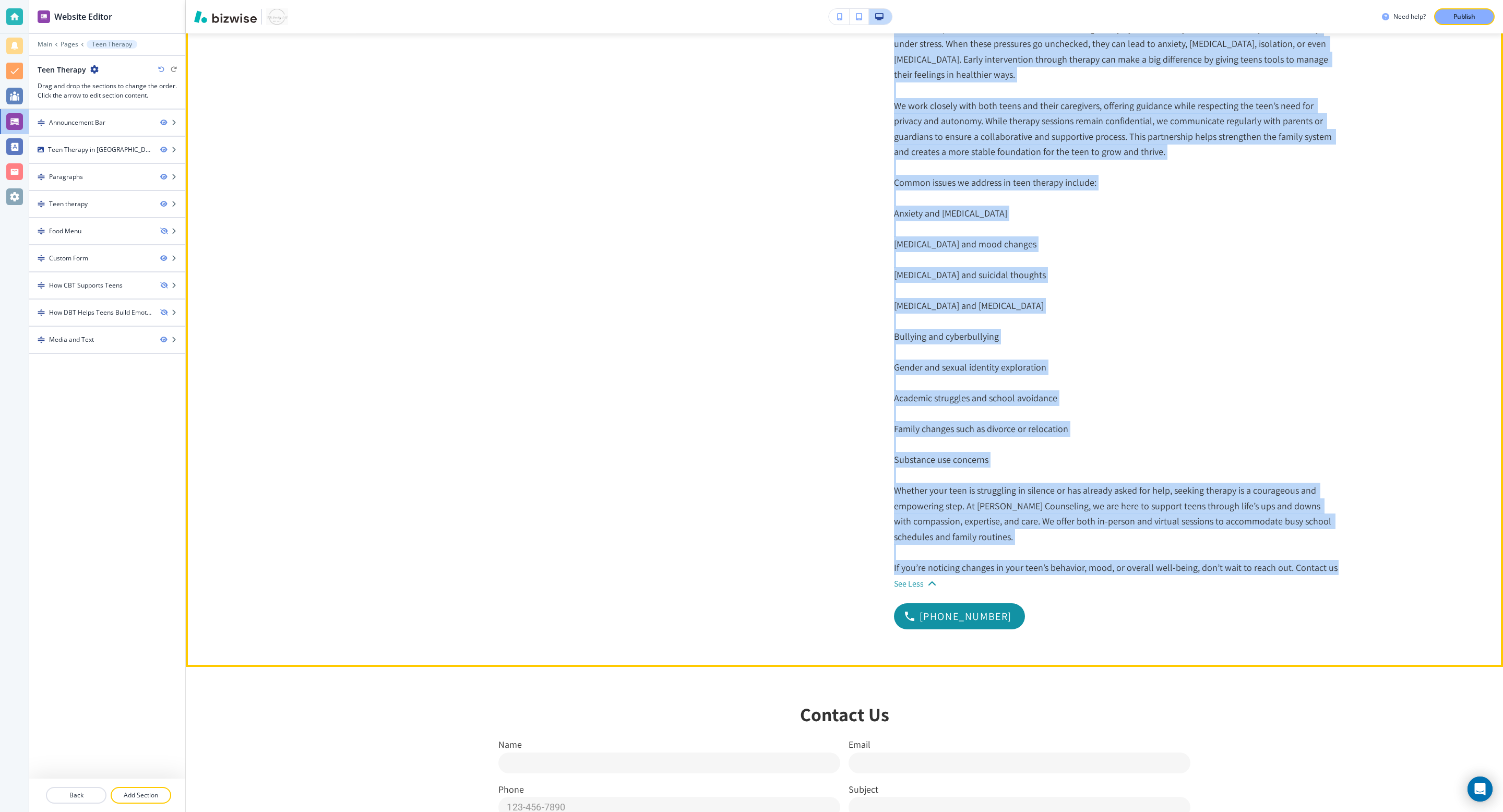
drag, startPoint x: 892, startPoint y: 57, endPoint x: 1342, endPoint y: 548, distance: 666.0
click at [1001, 541] on div "Teen therapy Teen Therapy: Empowering Growth and Resilience Adolescence is a tr…" at bounding box center [844, 99] width 1317 height 1136
copy div "Teen Therapy: Empowering Growth and Resilience Adolescence is a transformative …"
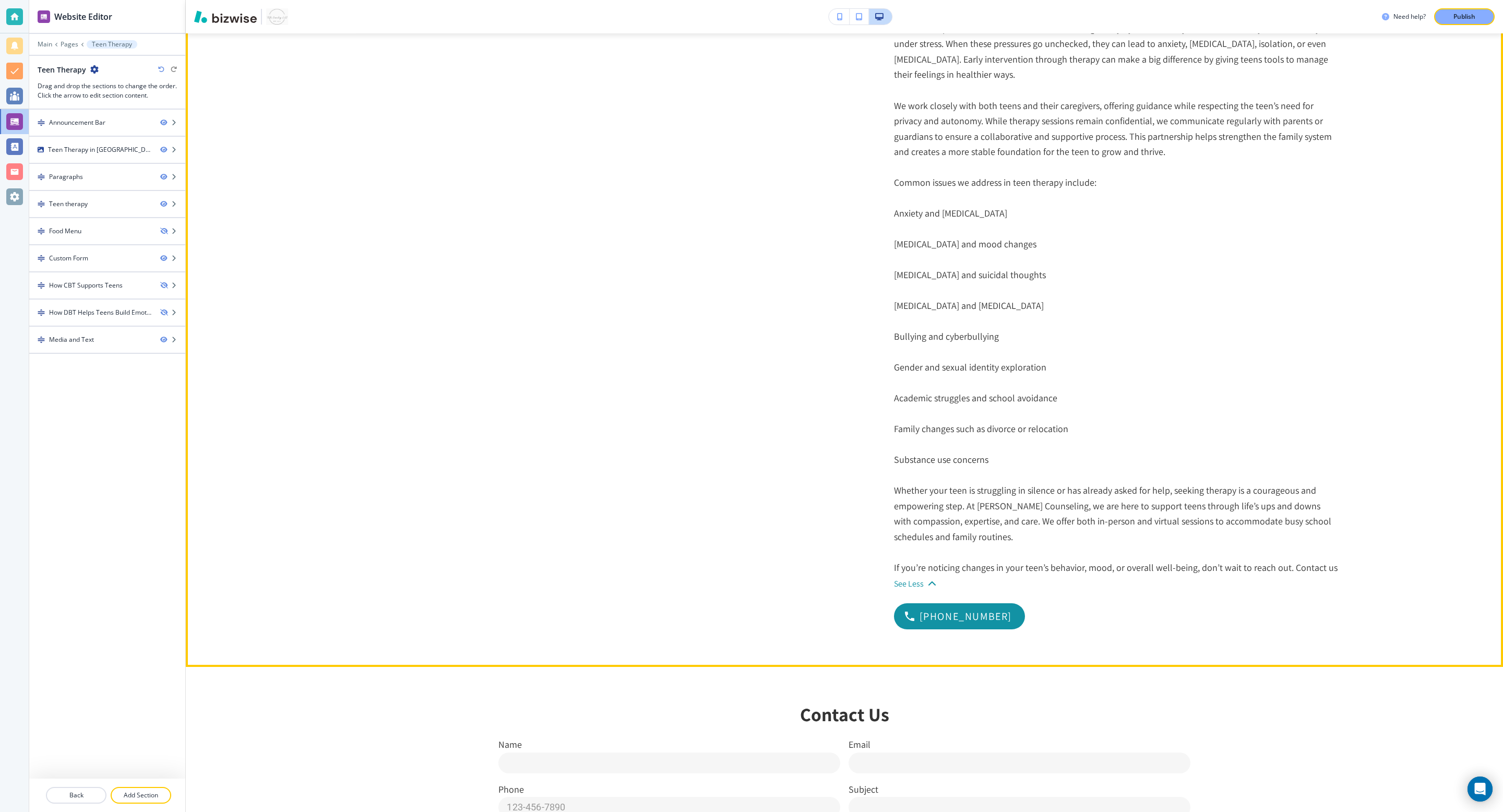
click at [1001, 501] on p "Whether your teen is struggling in silence or has already asked for help, seeki…" at bounding box center [1116, 514] width 444 height 62
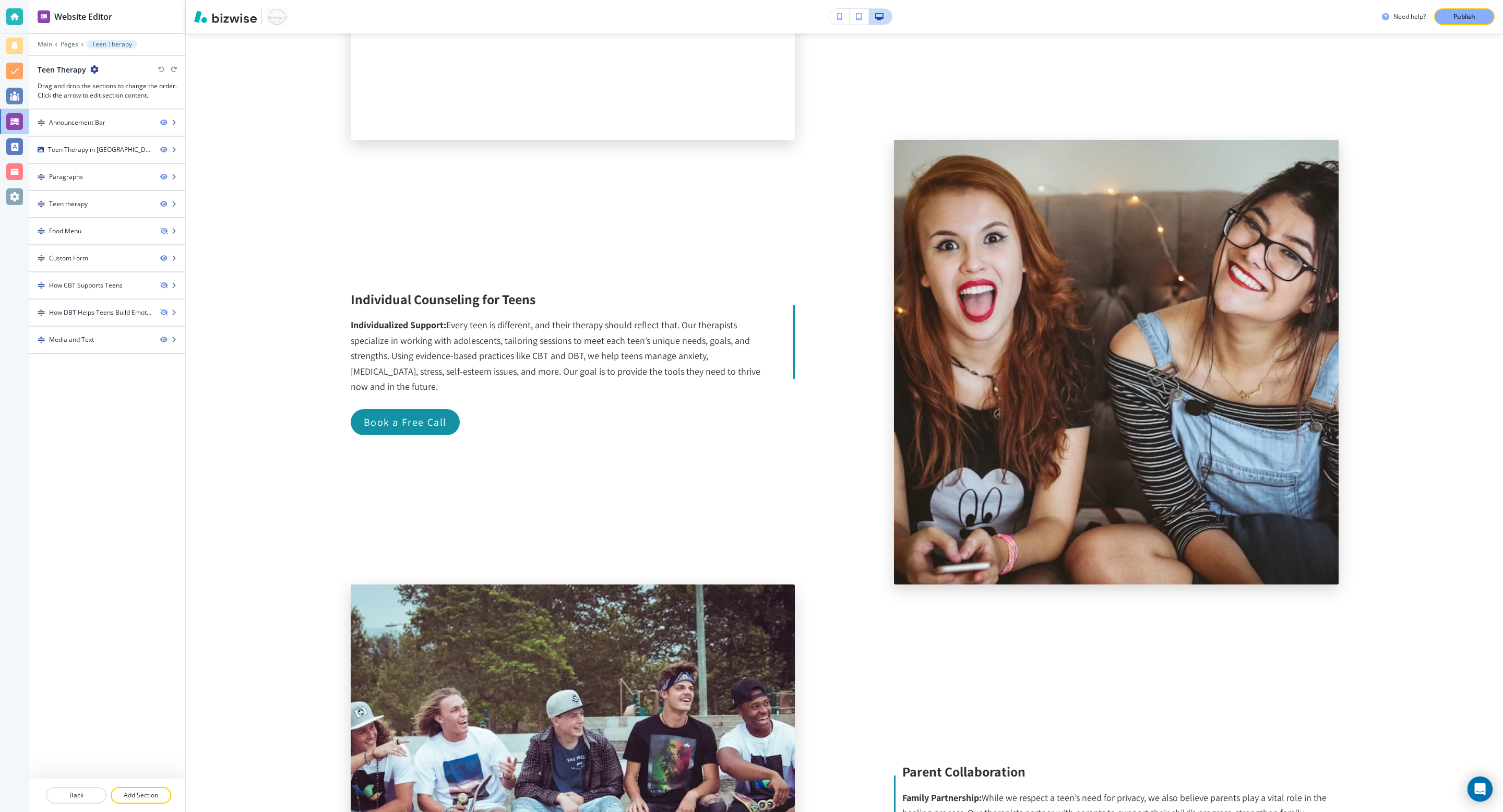
scroll to position [3350, 0]
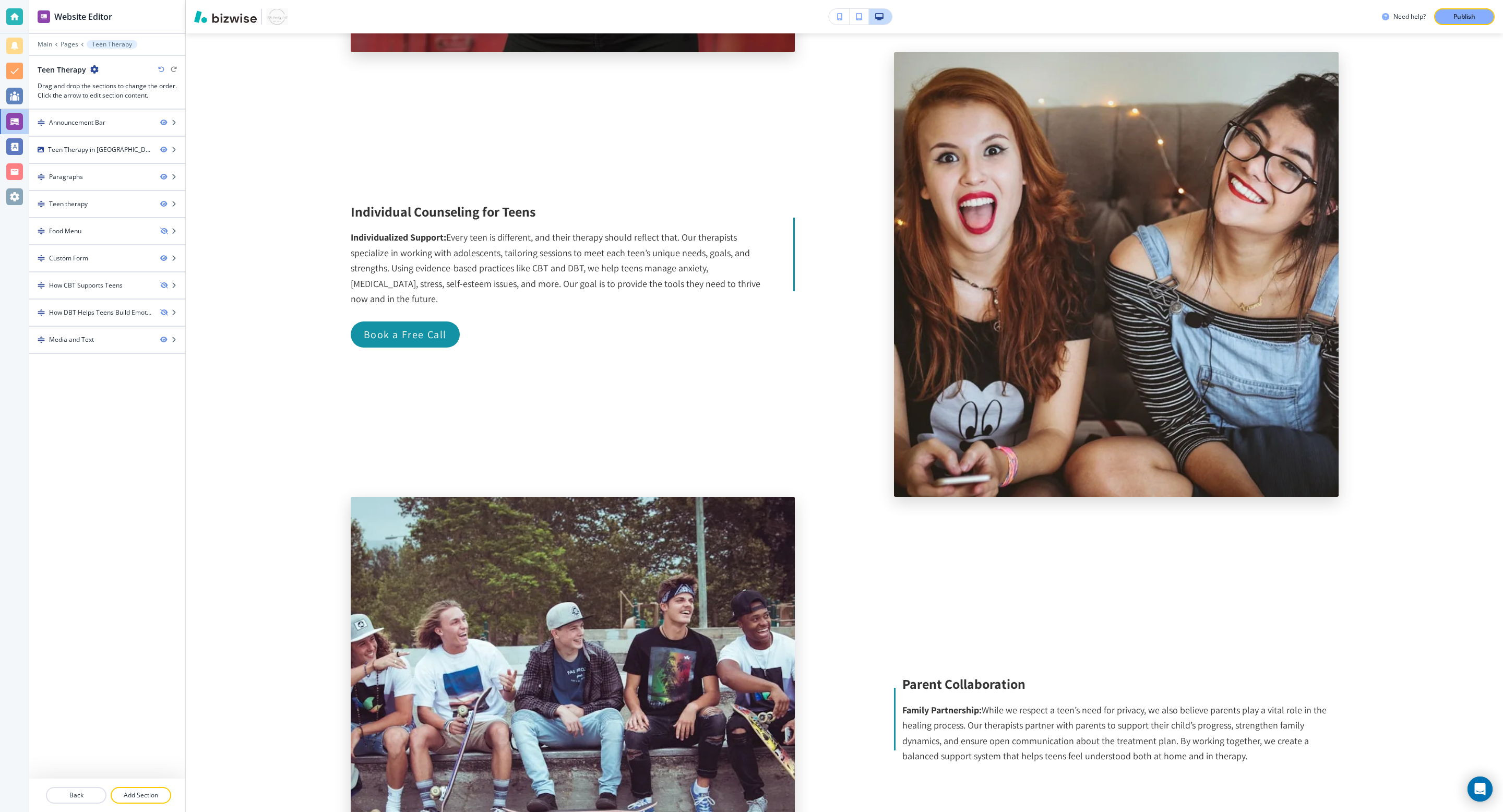
drag, startPoint x: 479, startPoint y: 269, endPoint x: 916, endPoint y: 811, distance: 696.2
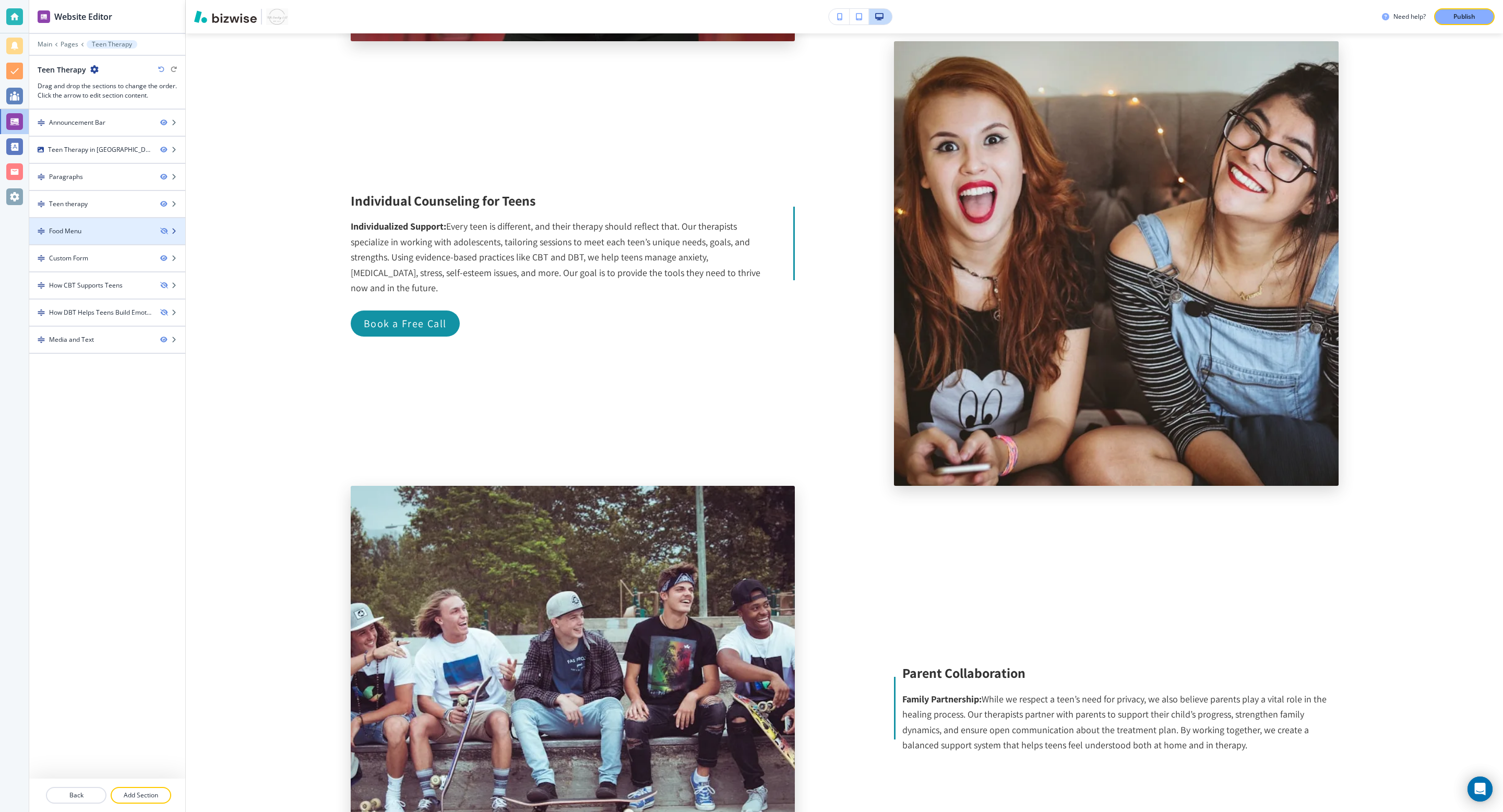
click at [160, 236] on div at bounding box center [107, 240] width 156 height 8
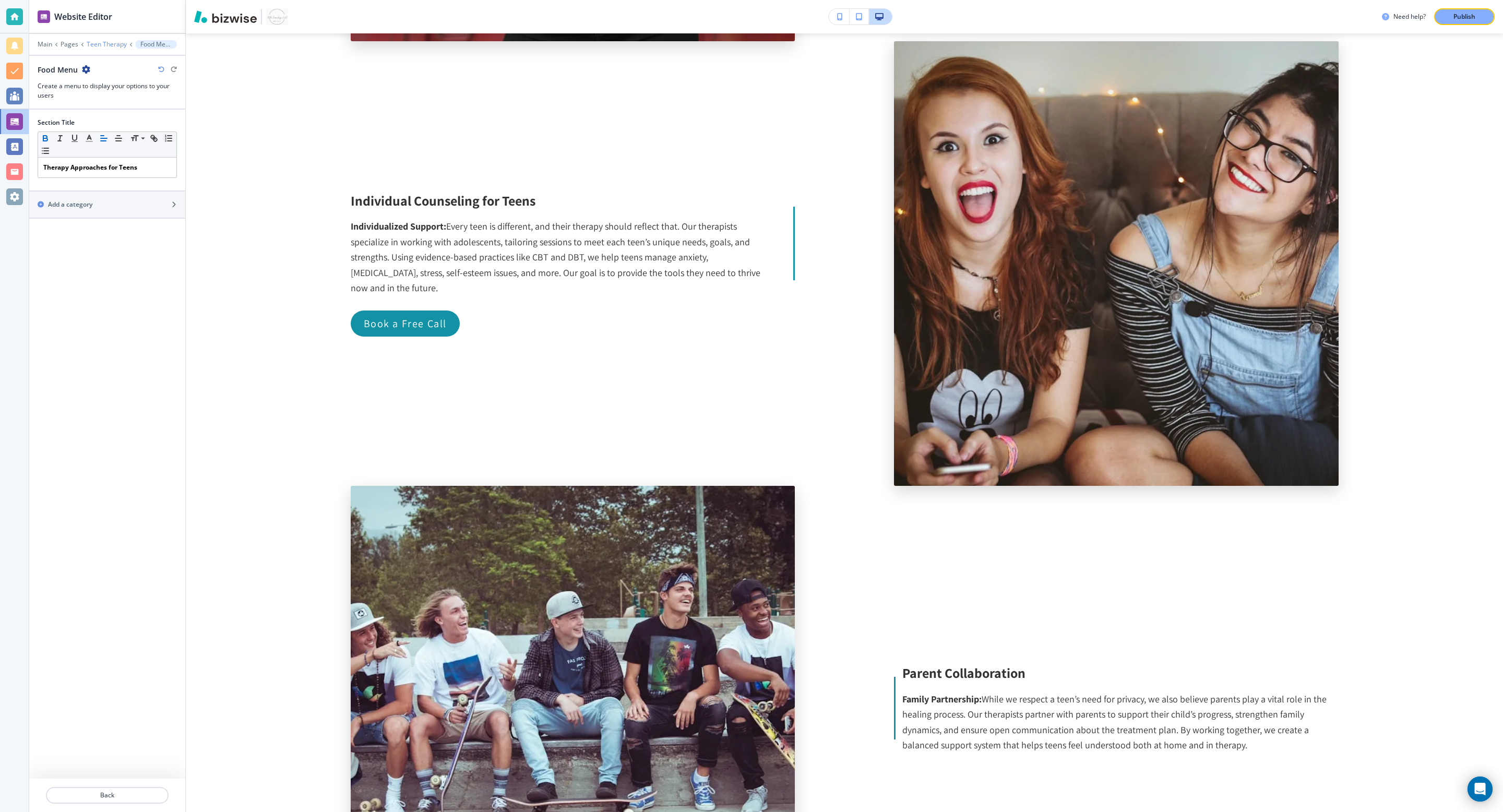
click at [111, 44] on p "Teen Therapy" at bounding box center [107, 45] width 40 height 8
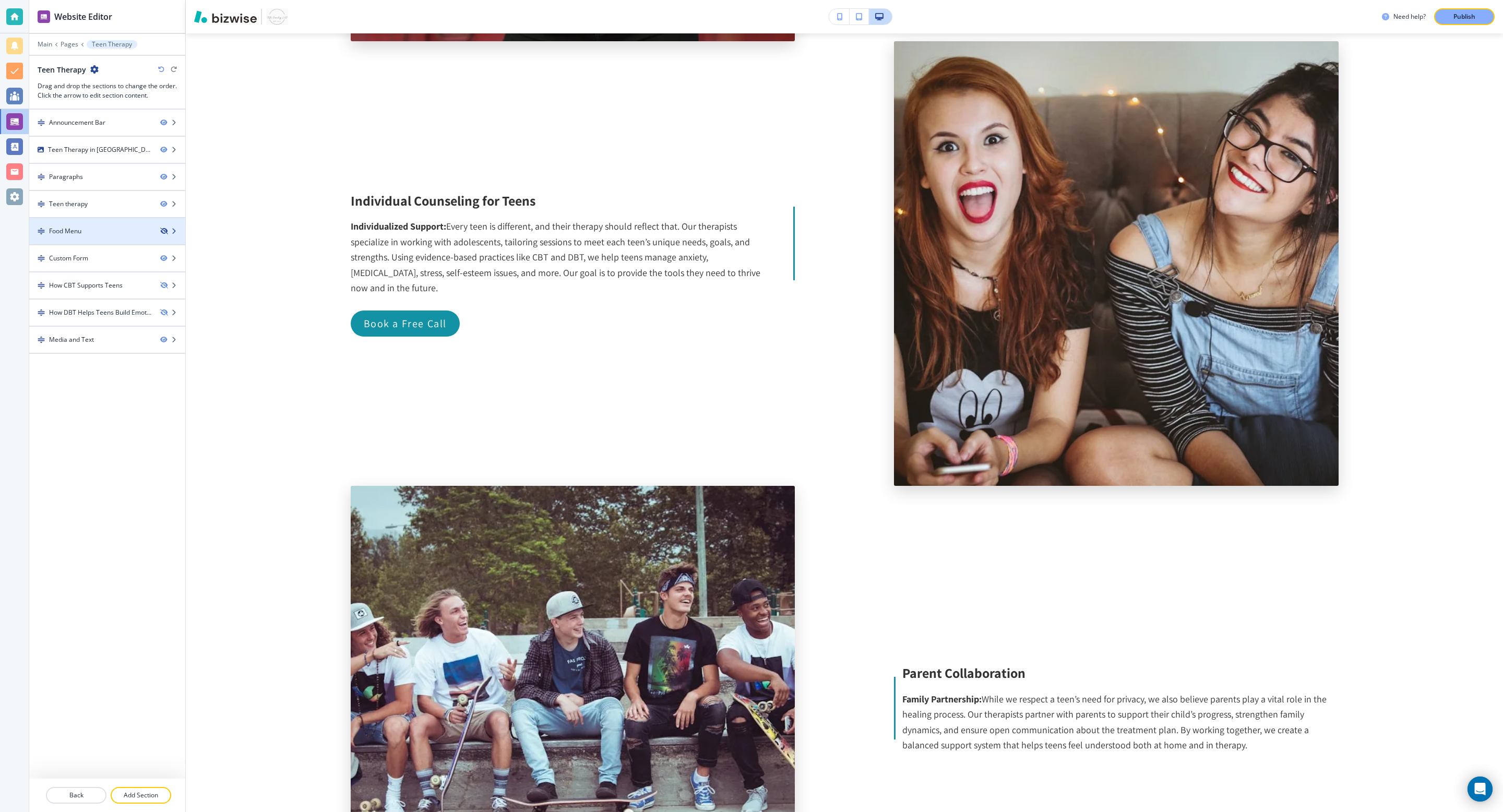
click at [161, 231] on icon "button" at bounding box center [163, 231] width 6 height 6
click at [162, 284] on icon "button" at bounding box center [163, 286] width 6 height 6
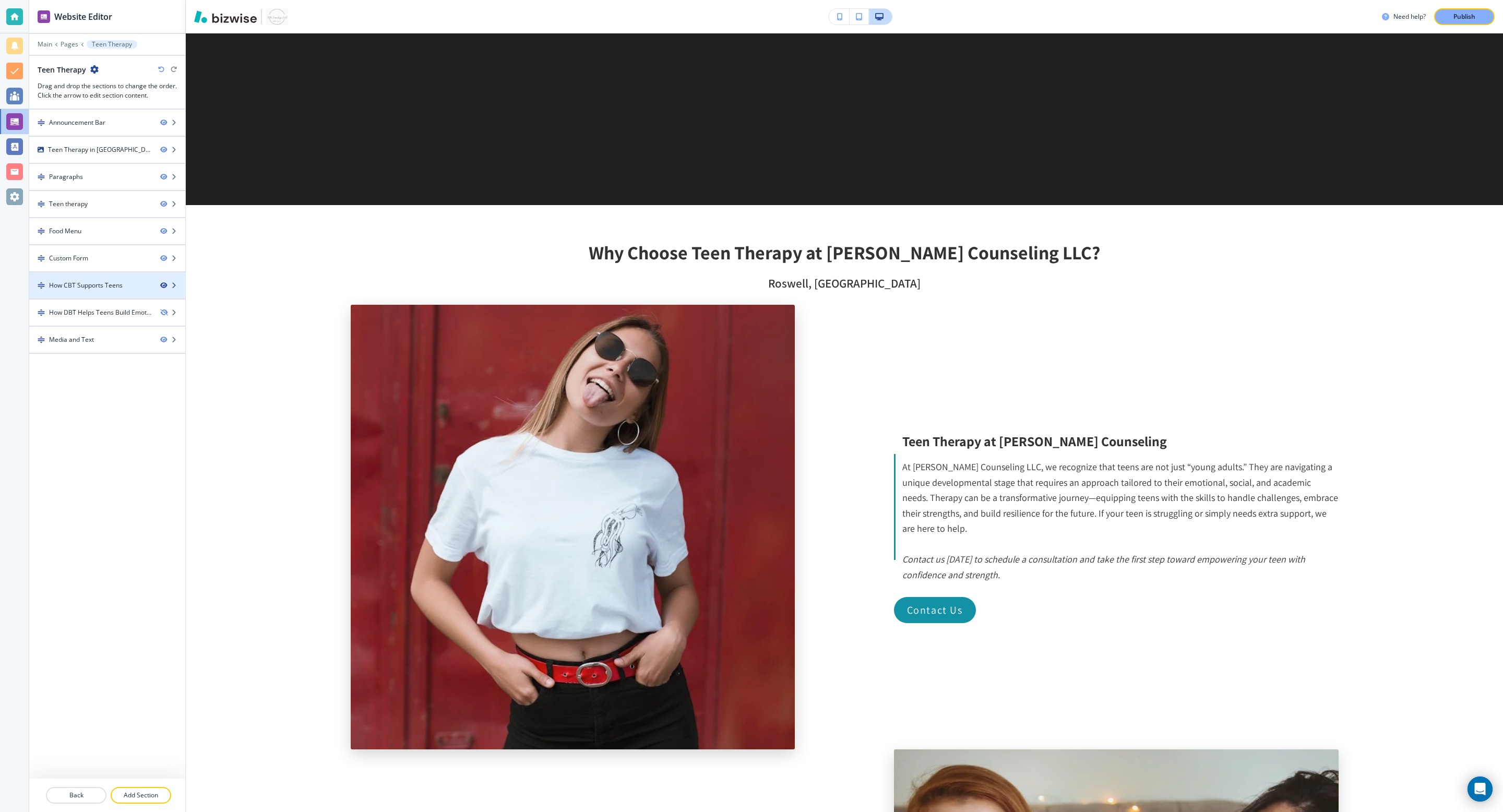
scroll to position [4165, 0]
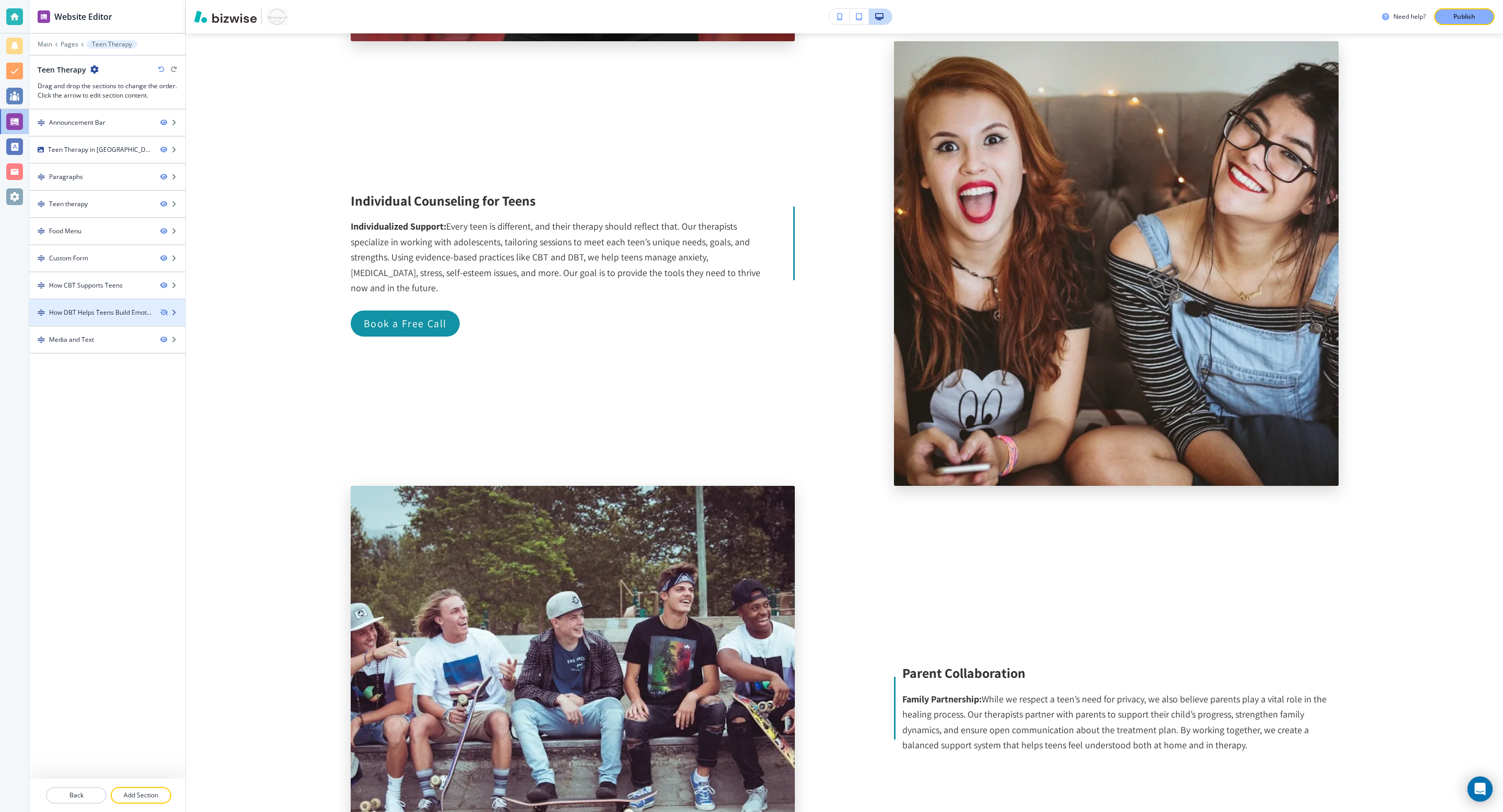
click at [162, 301] on div at bounding box center [107, 303] width 156 height 8
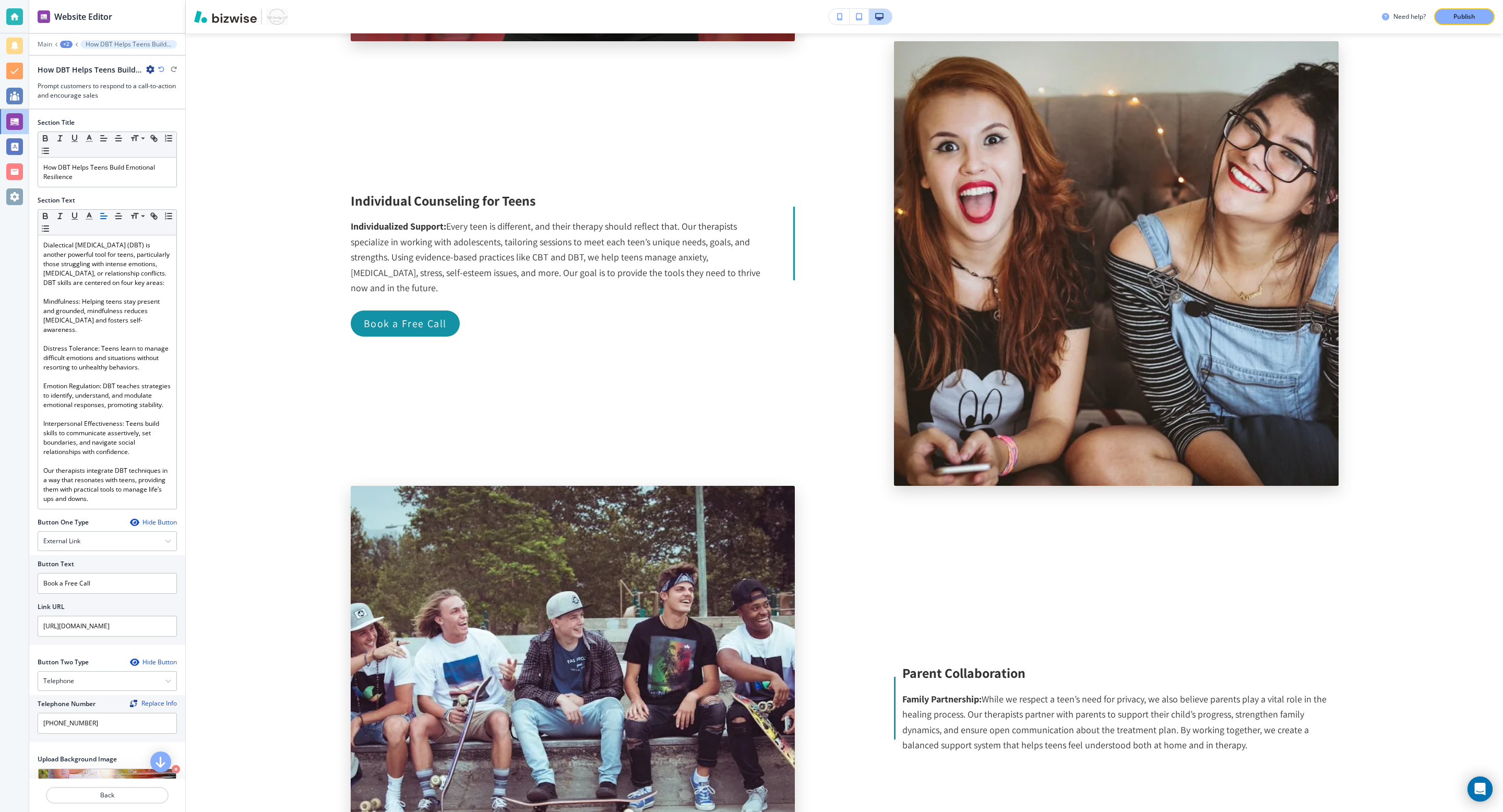
click at [67, 43] on div "+2" at bounding box center [66, 45] width 13 height 8
click at [88, 82] on p "Teen Therapy" at bounding box center [93, 79] width 53 height 9
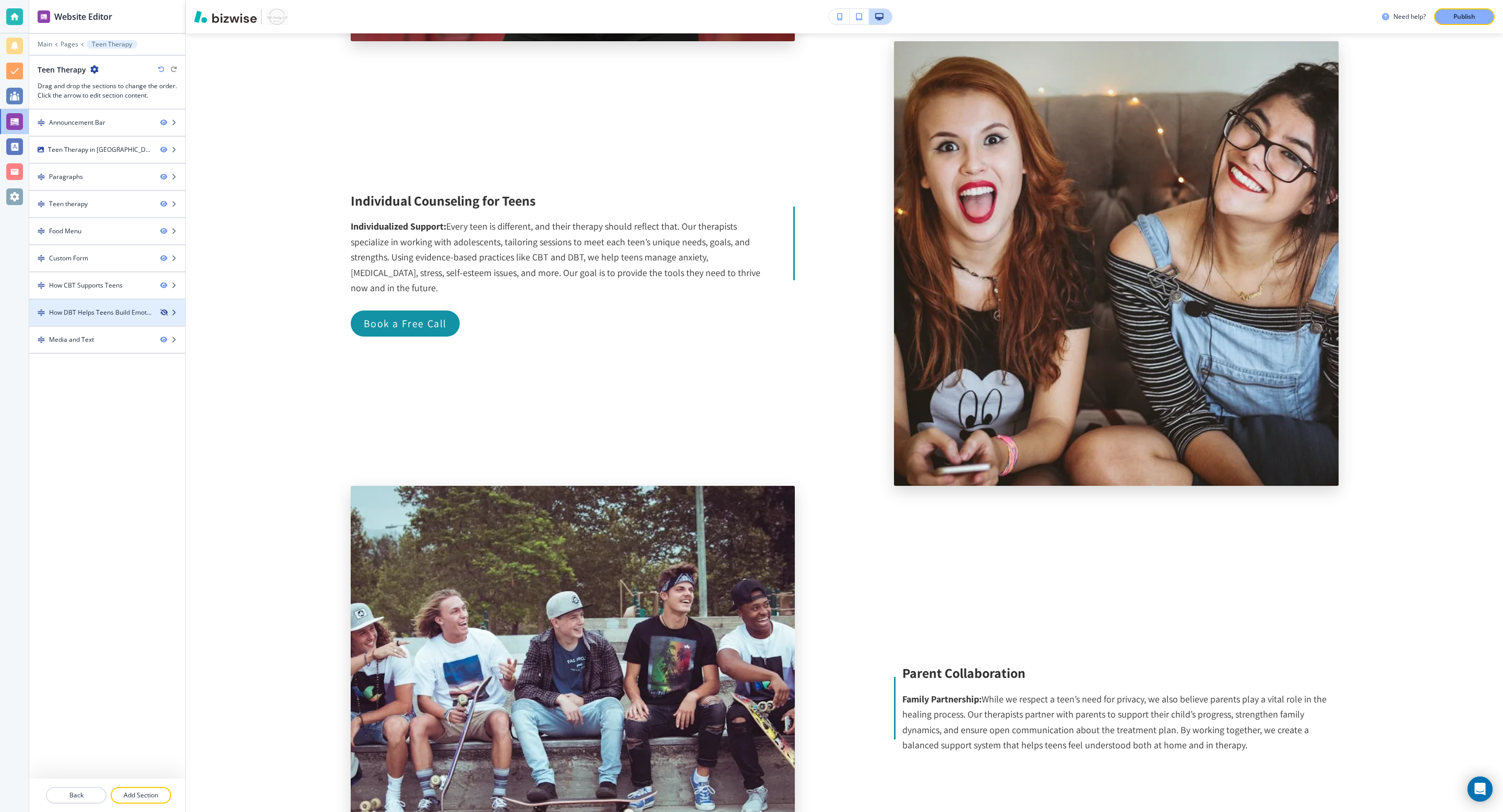
click at [161, 310] on icon "button" at bounding box center [163, 313] width 6 height 6
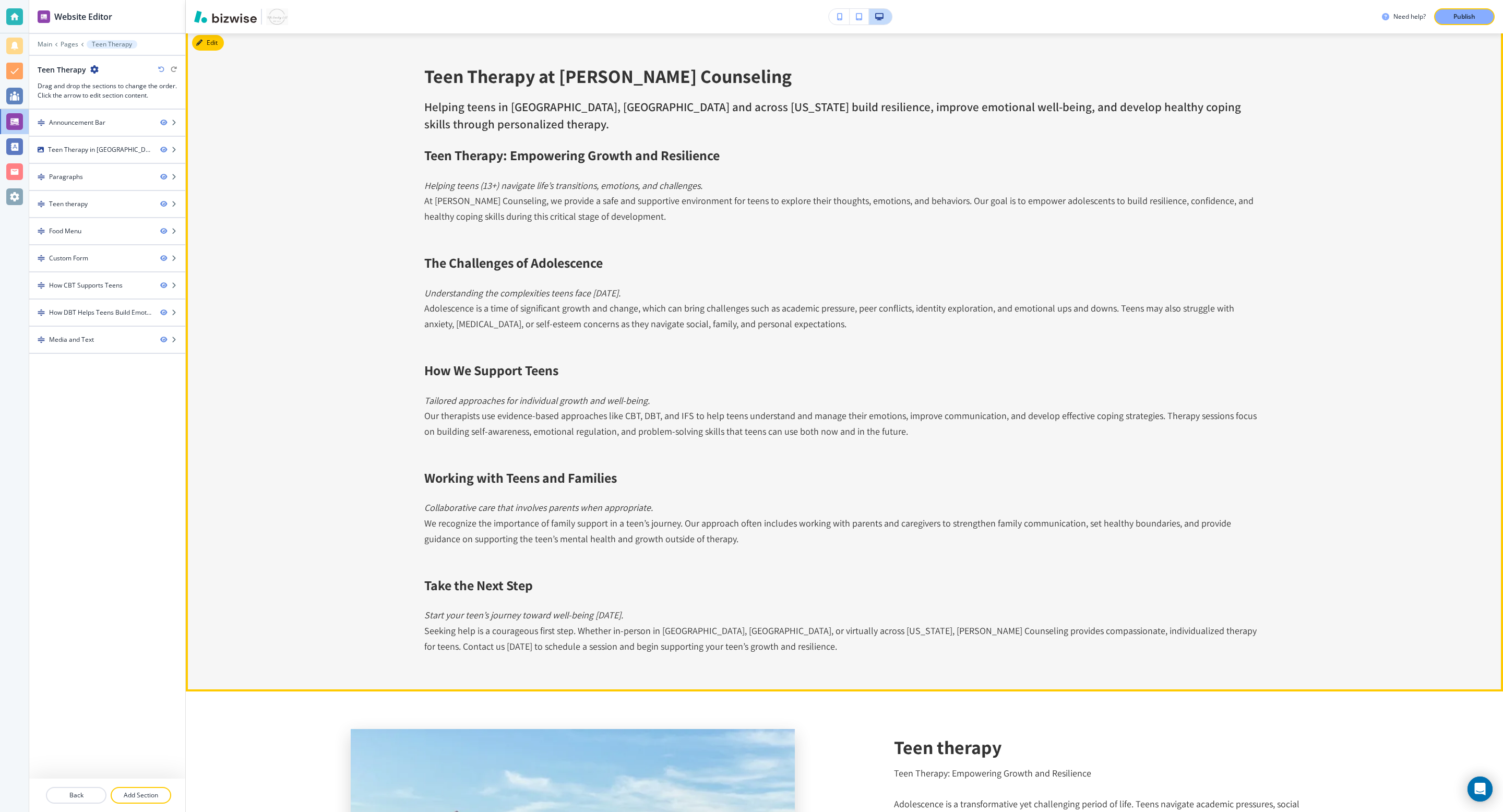
scroll to position [585, 0]
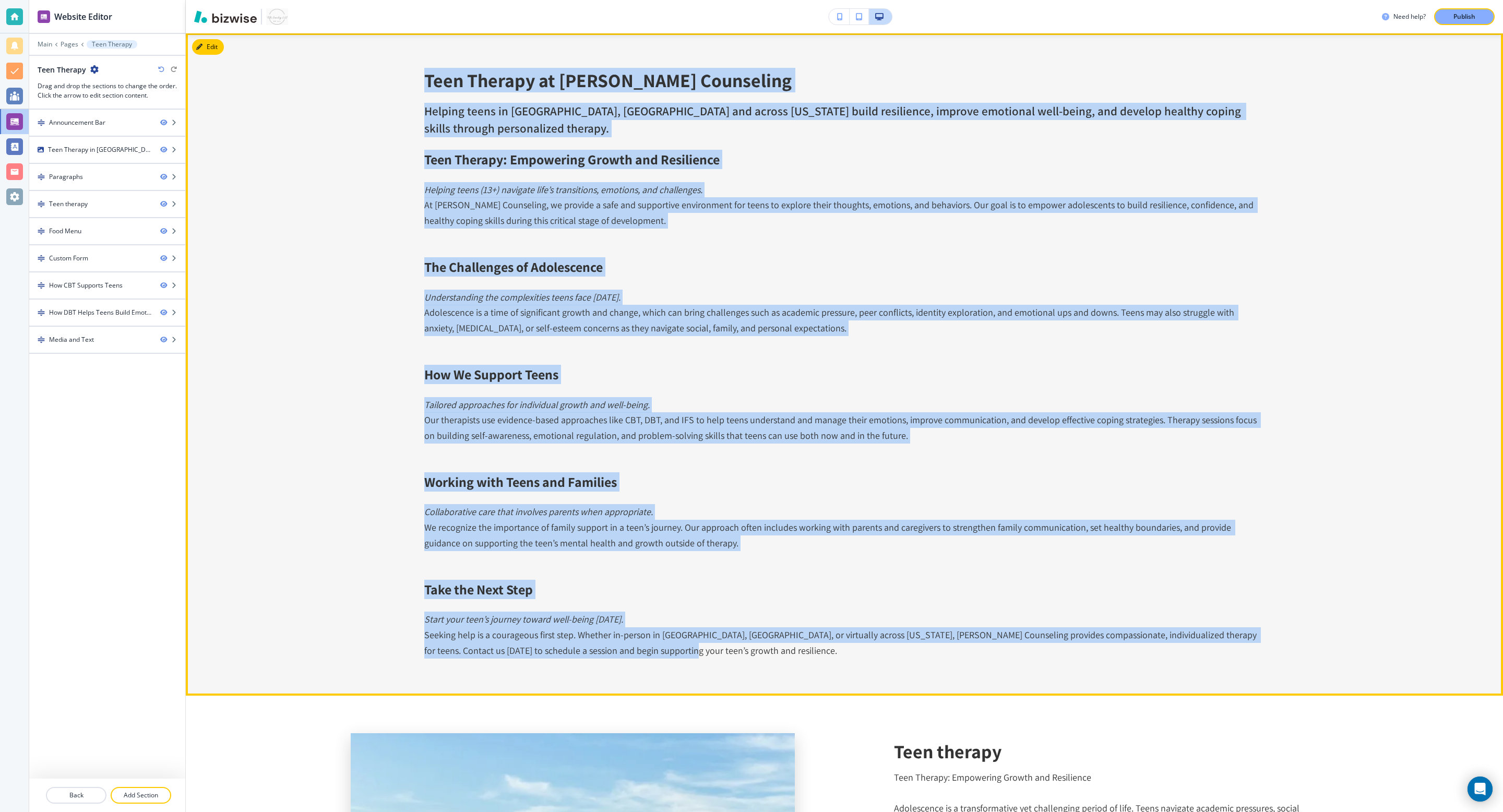
drag, startPoint x: 422, startPoint y: 76, endPoint x: 815, endPoint y: 658, distance: 702.3
click at [815, 541] on div "Teen Therapy at Towler Counseling Helping teens in Roswell, GA and across Georg…" at bounding box center [844, 364] width 1317 height 663
copy div "Teen Therapy at Towler Counseling Helping teens in Roswell, GA and across Georg…"
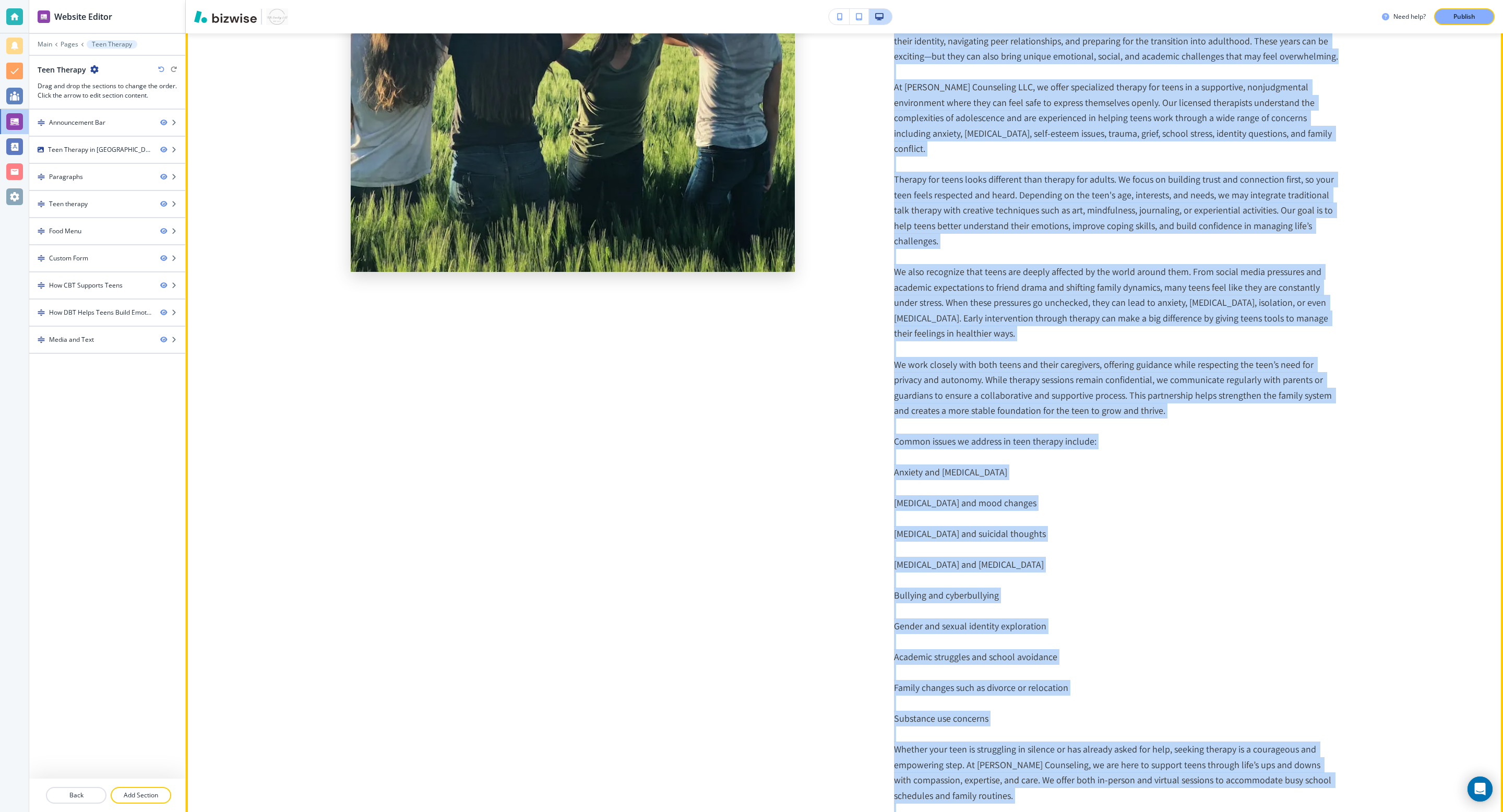
scroll to position [1572, 0]
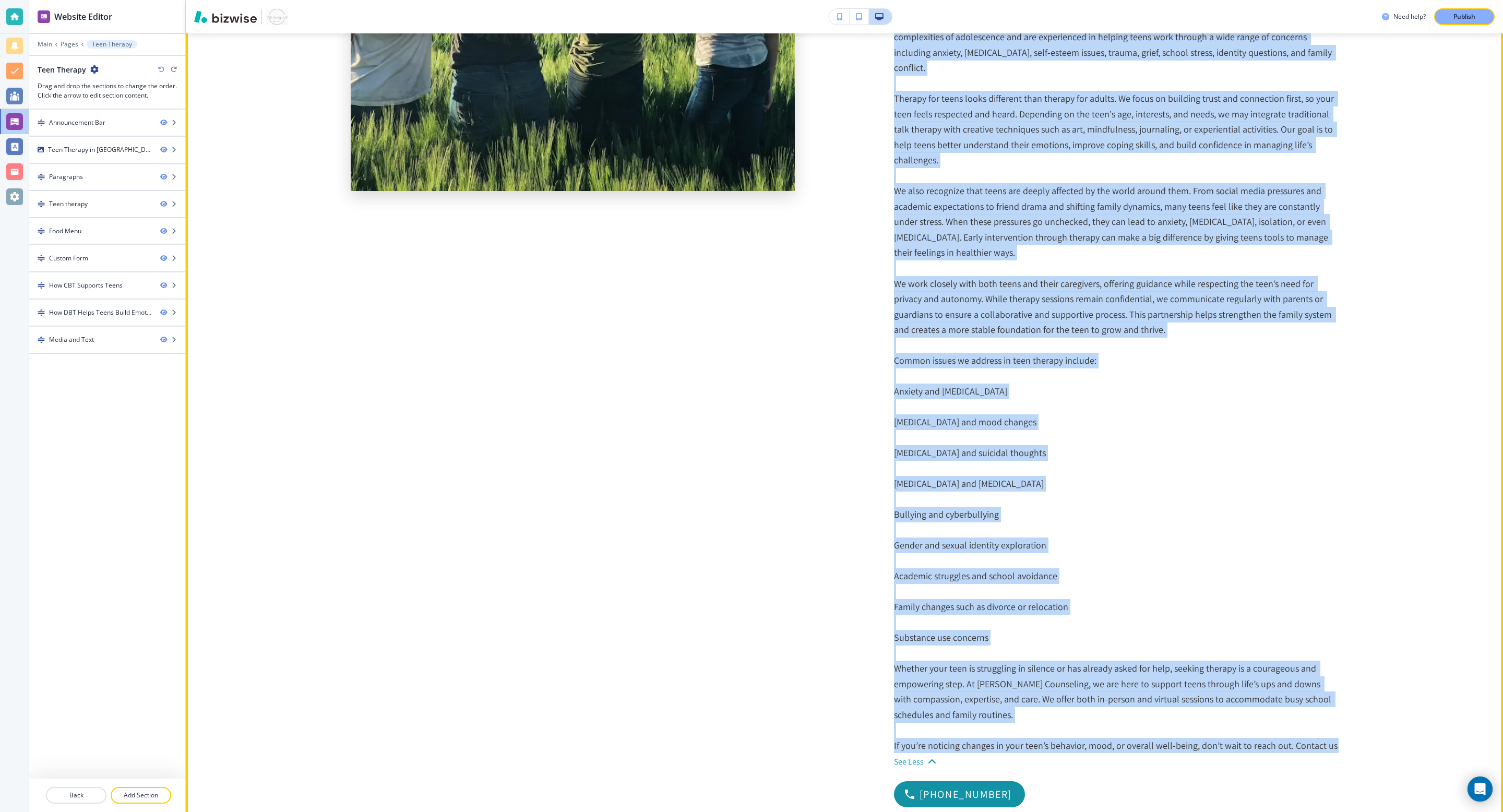
drag, startPoint x: 891, startPoint y: 322, endPoint x: 1326, endPoint y: 726, distance: 593.7
click at [1001, 541] on div "Teen therapy Teen Therapy: Empowering Growth and Resilience Adolescence is a tr…" at bounding box center [844, 277] width 988 height 1061
copy div "Teen therapy Teen Therapy: Empowering Growth and Resilience Adolescence is a tr…"
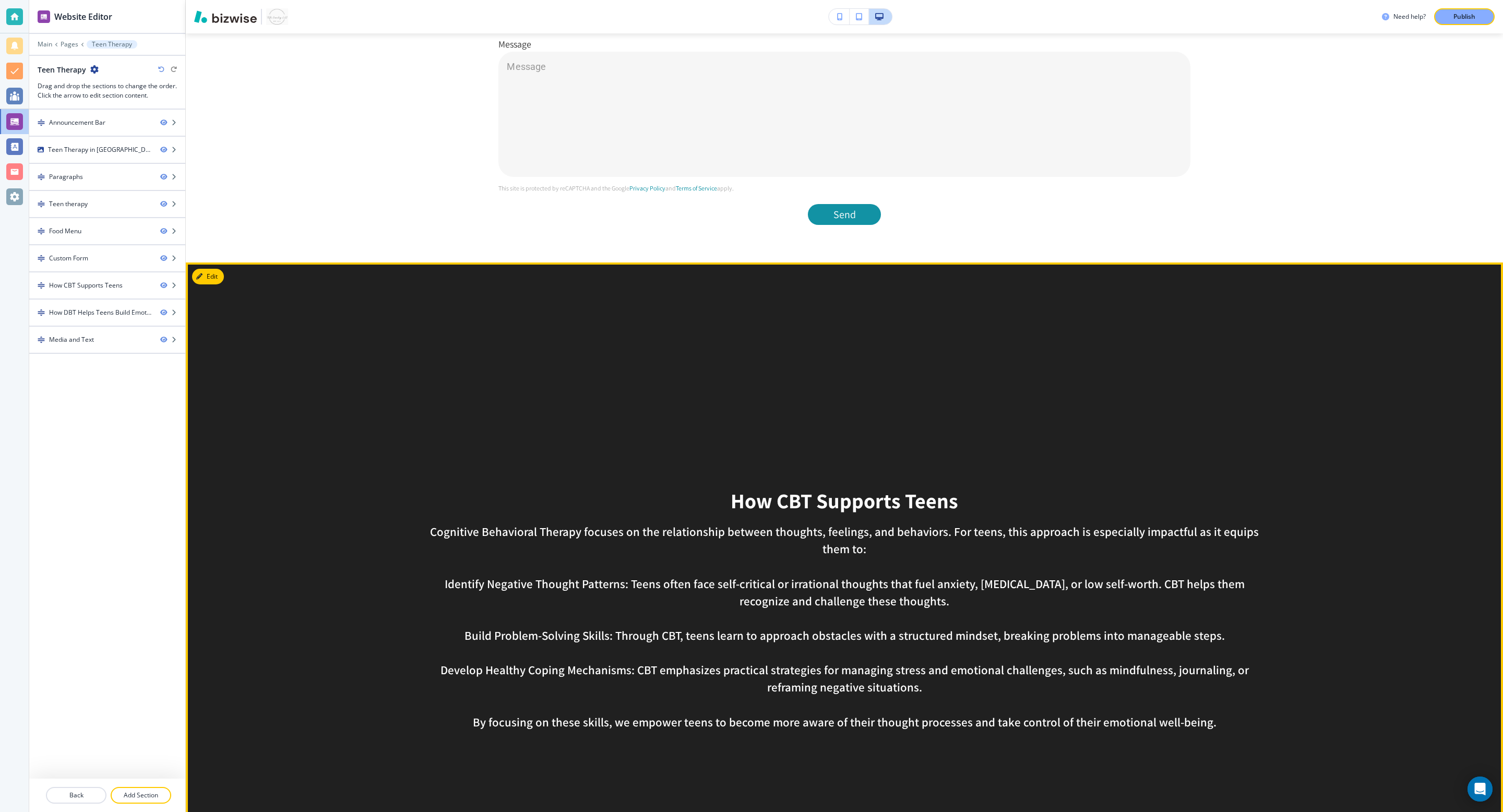
scroll to position [2936, 0]
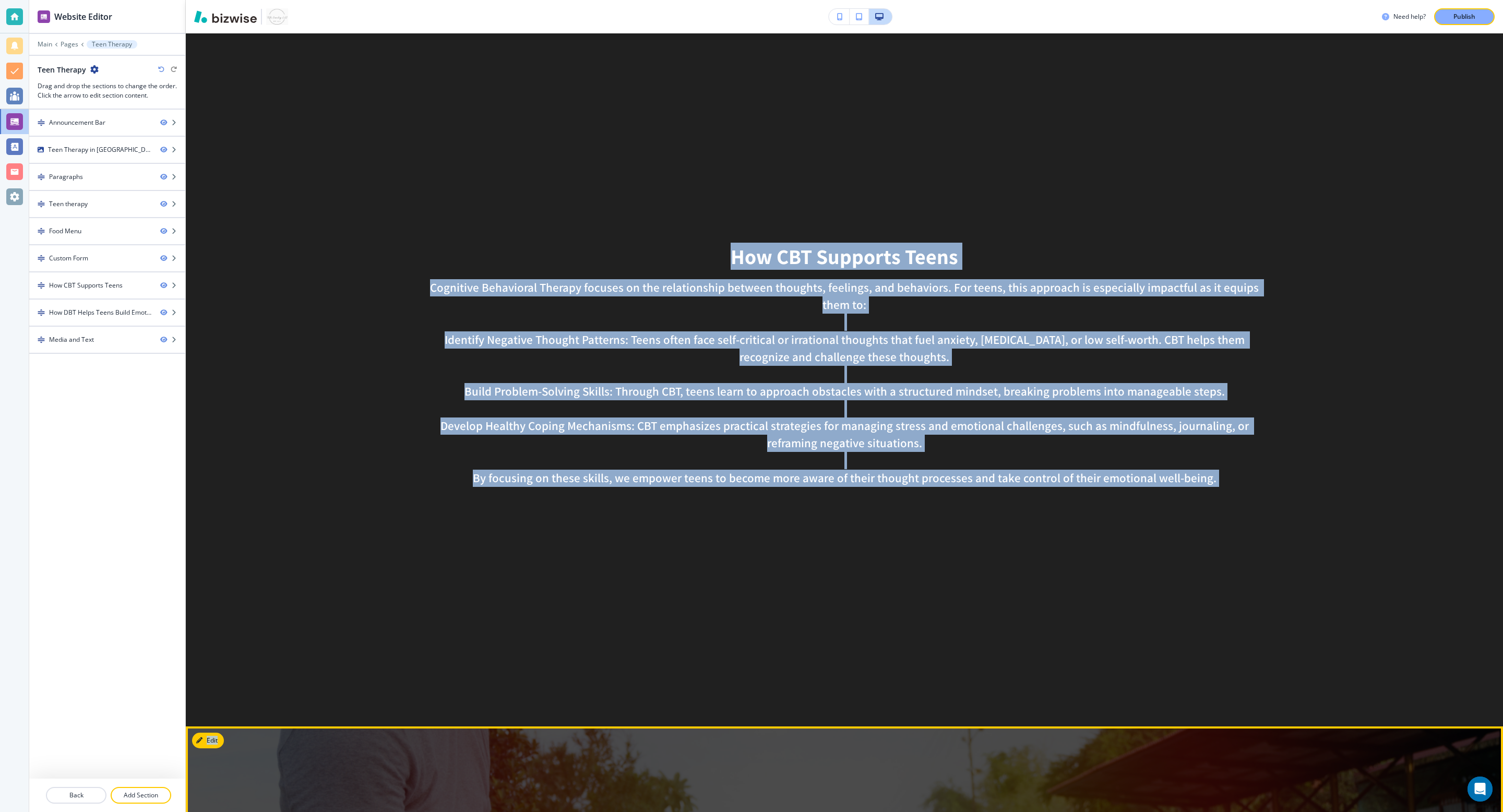
drag, startPoint x: 732, startPoint y: 236, endPoint x: 1297, endPoint y: 777, distance: 782.2
click at [1001, 541] on main "Edit 📞 (770) 800-7362 📍 425 E Crossville Road, Suite E 217, Roswell, GA 30075 S…" at bounding box center [844, 35] width 1317 height 5792
copy main "How CBT Supports Teens Cognitive Behavioral Therapy focuses on the relationship…"
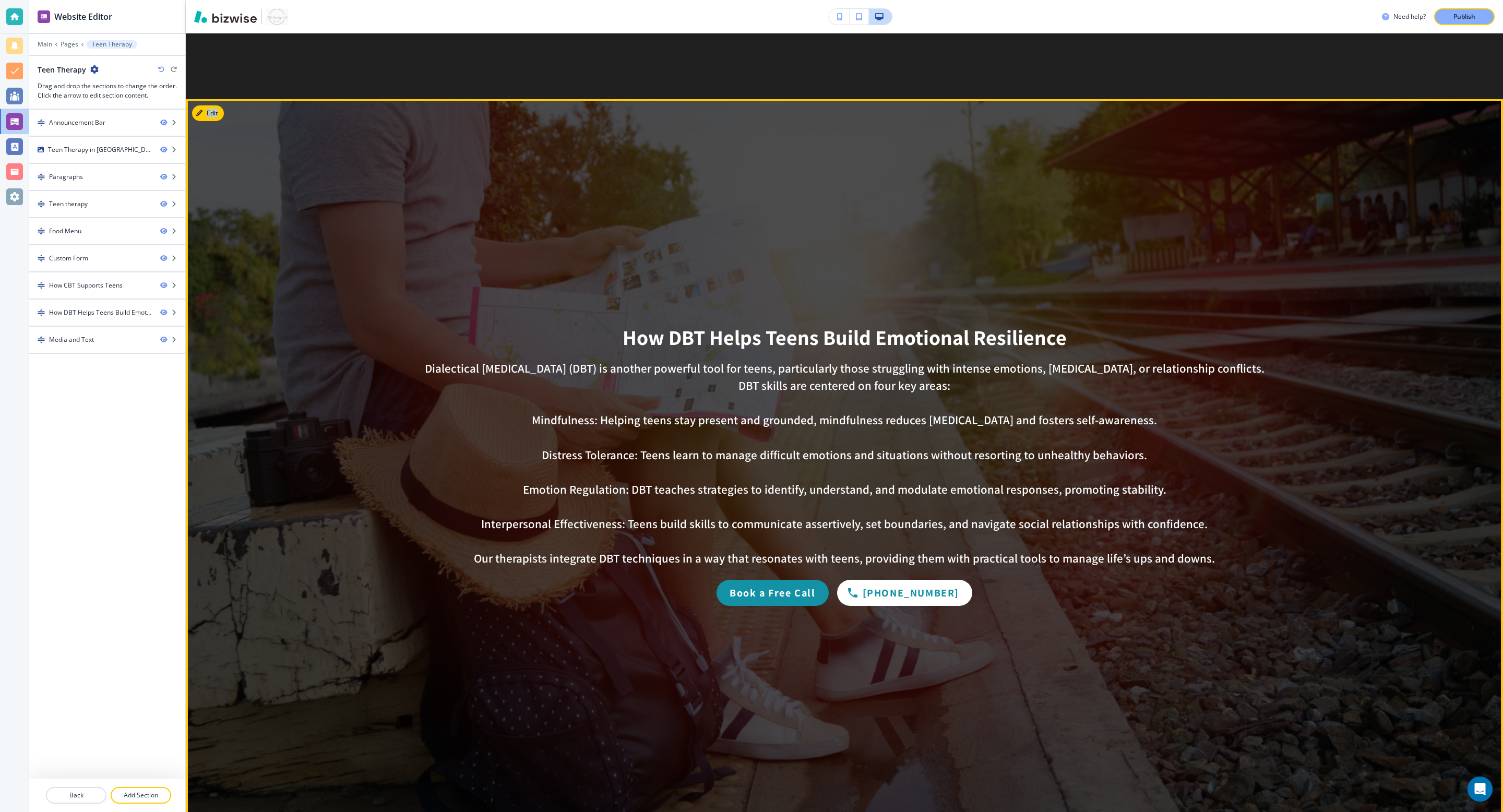
scroll to position [3726, 0]
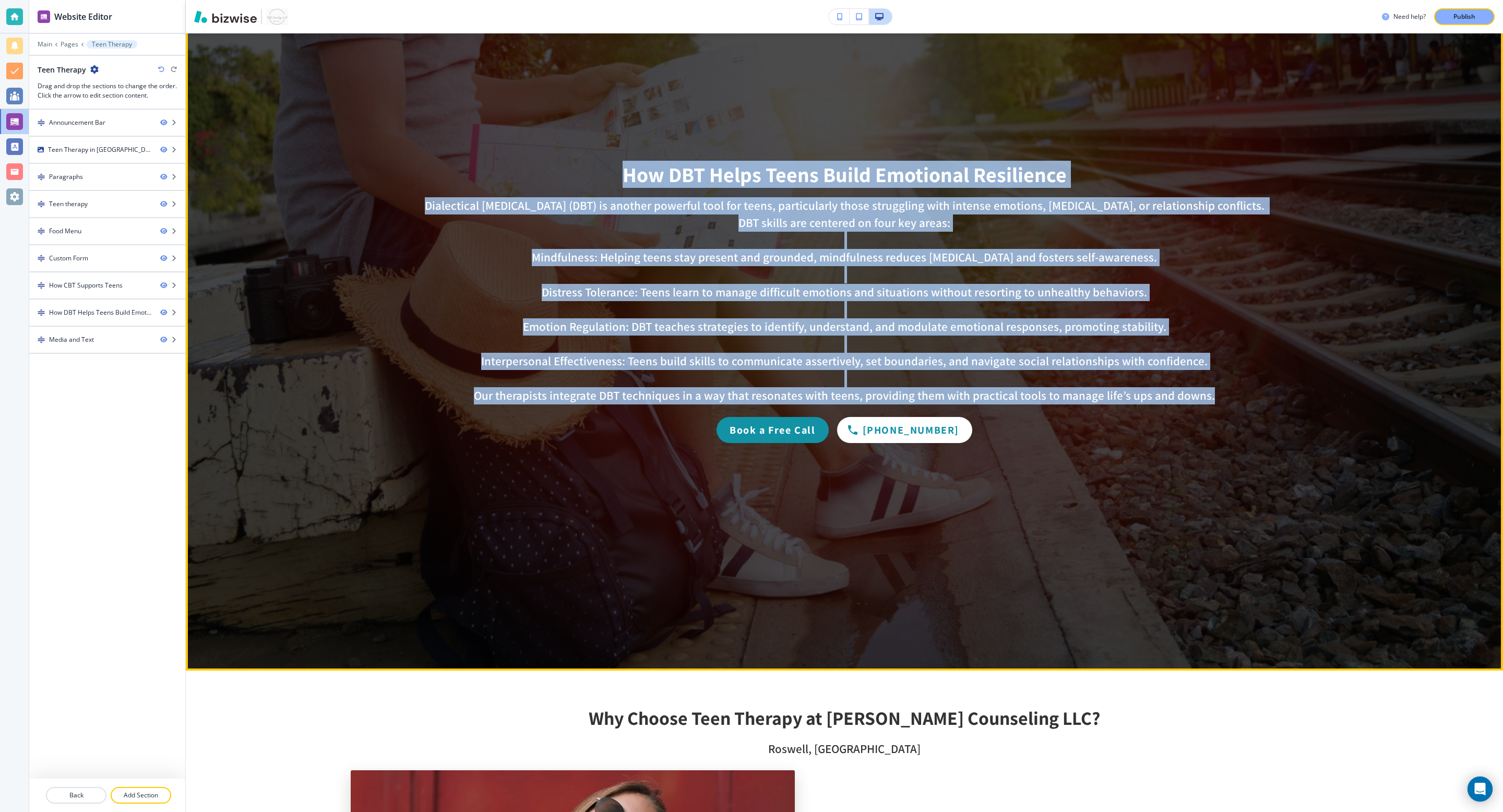
drag, startPoint x: 625, startPoint y: 161, endPoint x: 1209, endPoint y: 379, distance: 623.4
click at [1001, 379] on div "How DBT Helps Teens Build Emotional Resilience Dialectical Behavior Therapy (DB…" at bounding box center [844, 291] width 1053 height 253
copy div "How DBT Helps Teens Build Emotional Resilience Dialectical Behavior Therapy (DB…"
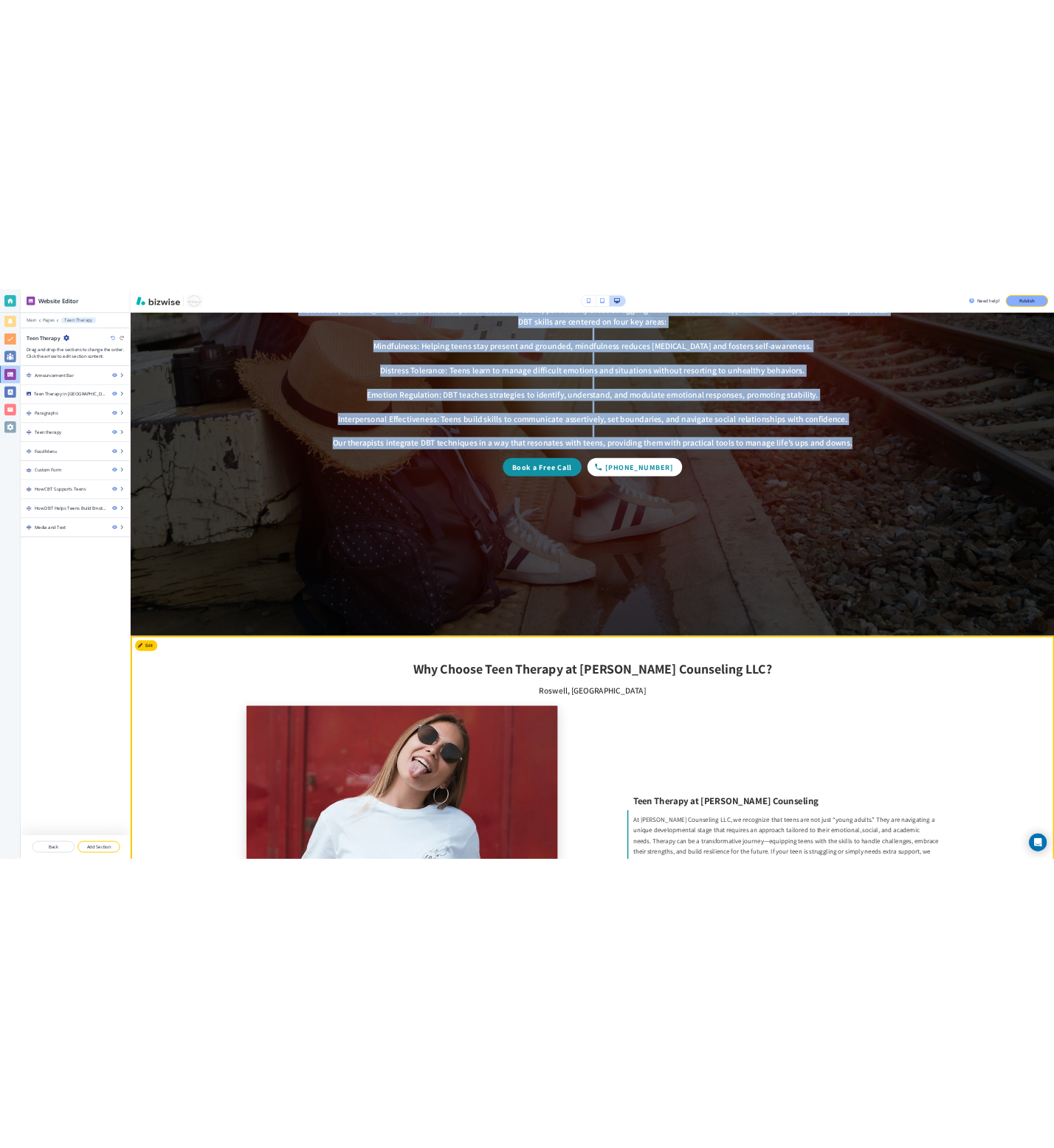
scroll to position [5528, 0]
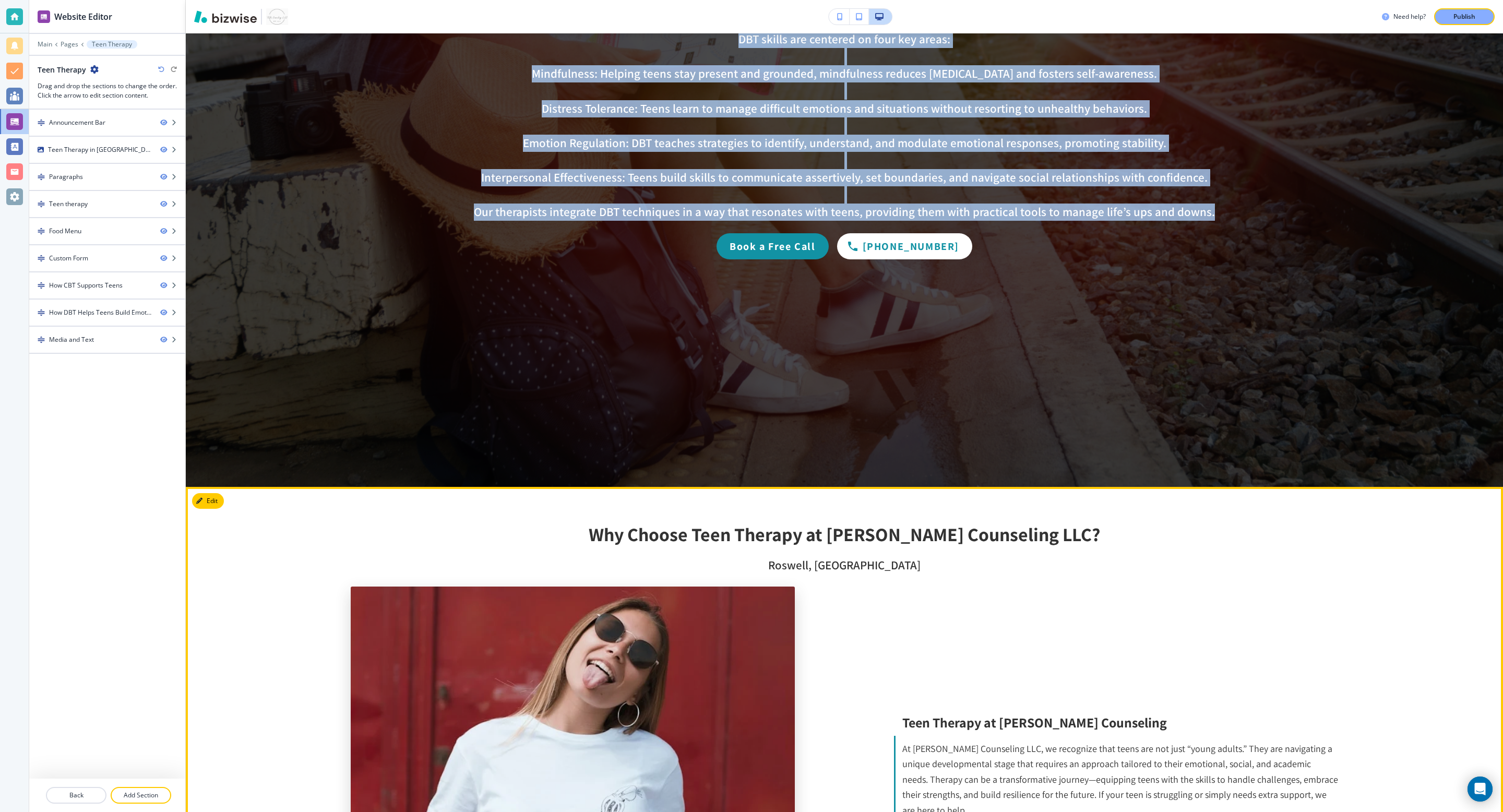
drag, startPoint x: 1291, startPoint y: 526, endPoint x: 613, endPoint y: 517, distance: 678.1
copy div "Why Choose Teen Therapy at Towler Counseling LLC? Roswell, GA Teen Therapy at T…"
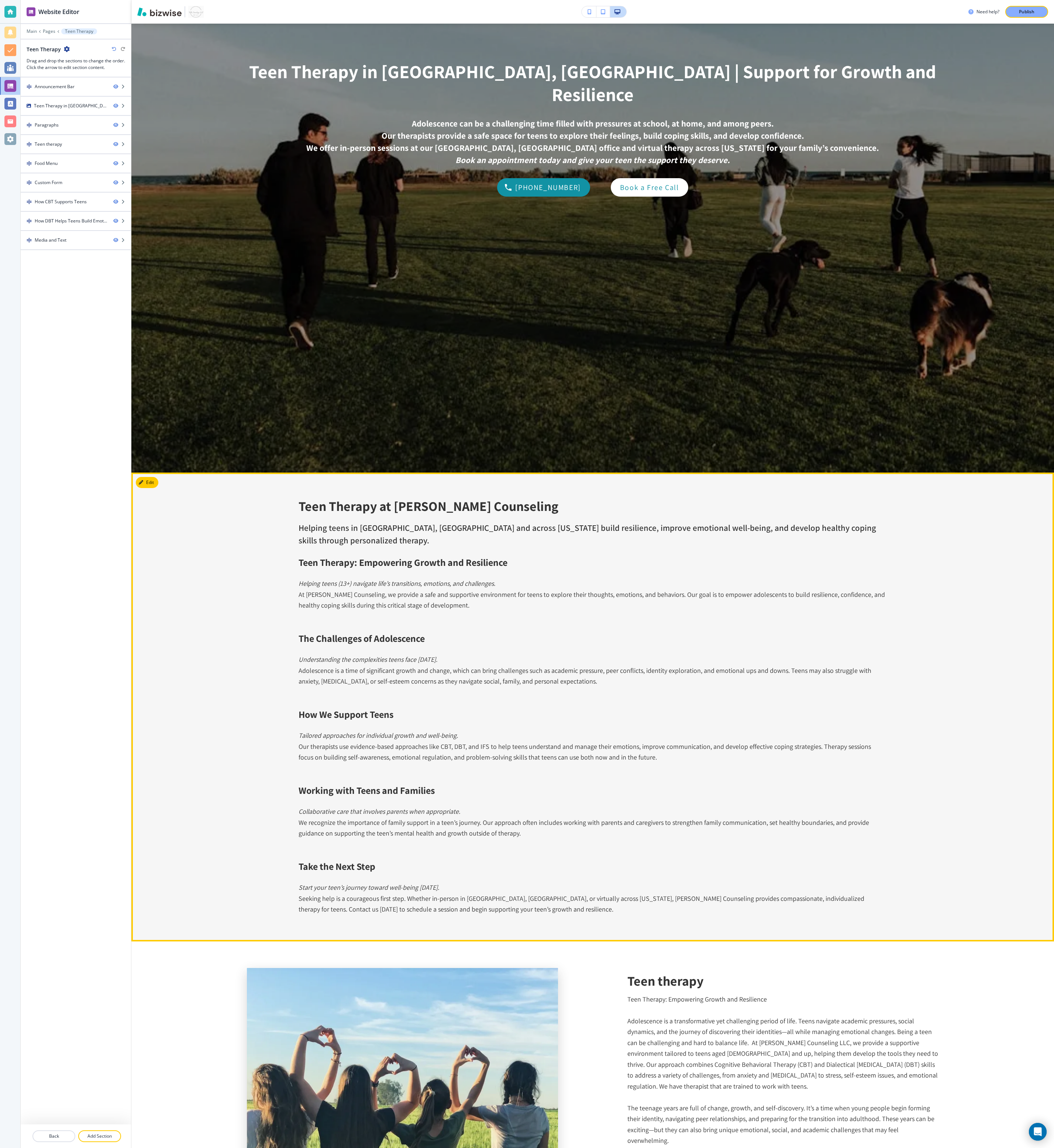
scroll to position [314, 0]
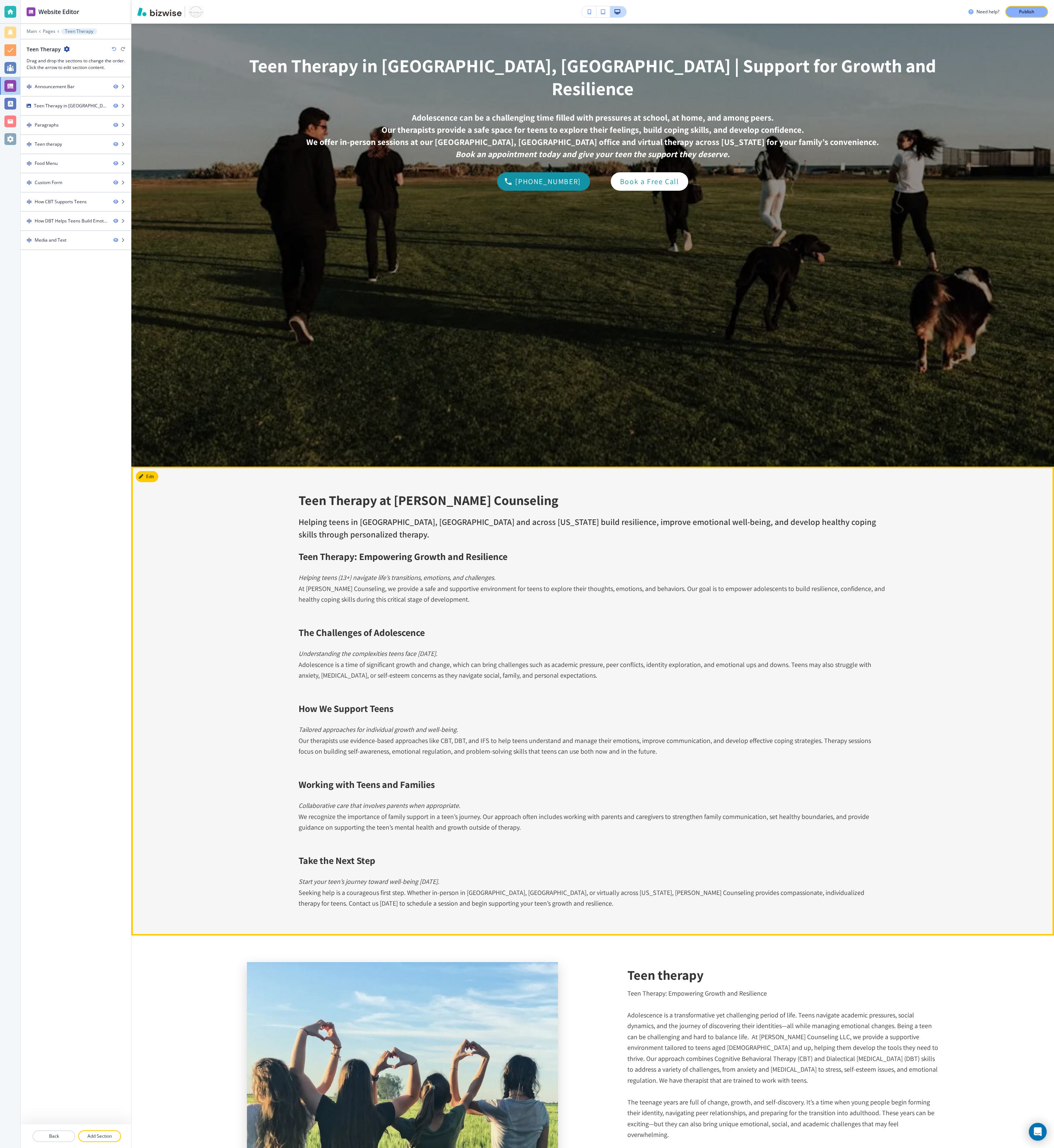
click at [708, 382] on div "Teen Therapy at Towler Counseling Helping teens in Roswell, GA and across Georg…" at bounding box center [593, 701] width 922 height 468
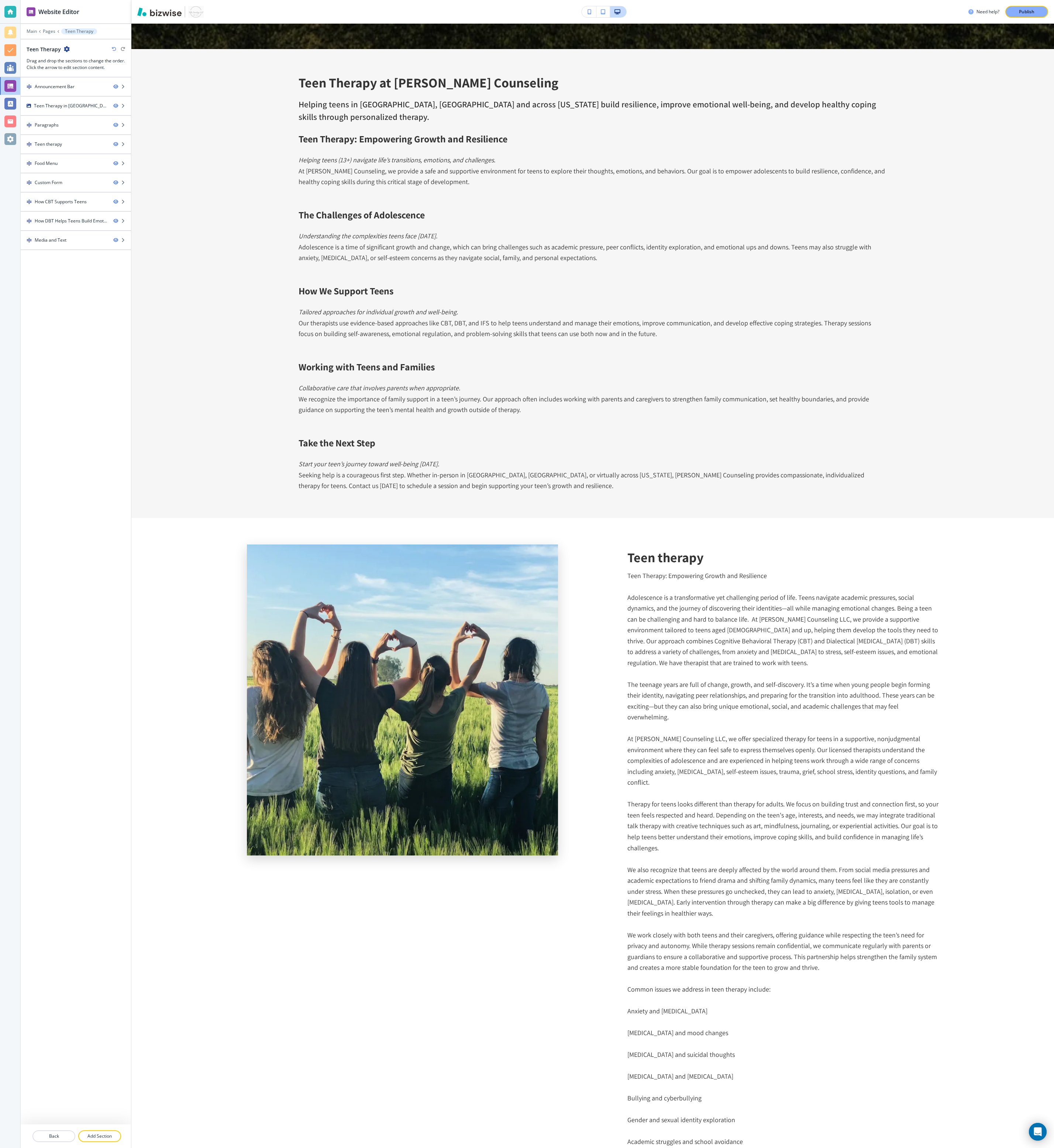
scroll to position [575, 0]
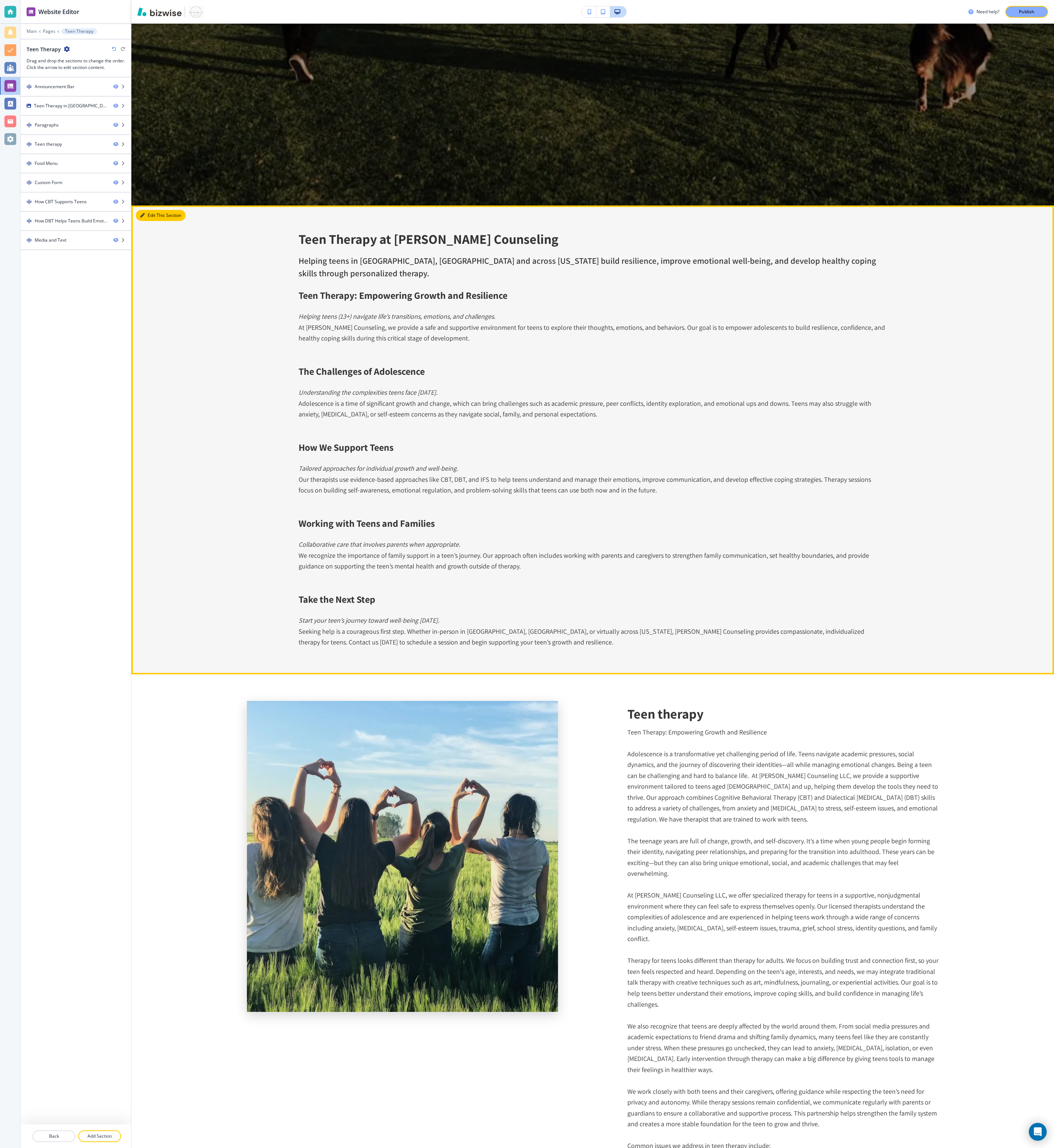
click at [147, 213] on button "Edit This Section" at bounding box center [161, 215] width 50 height 11
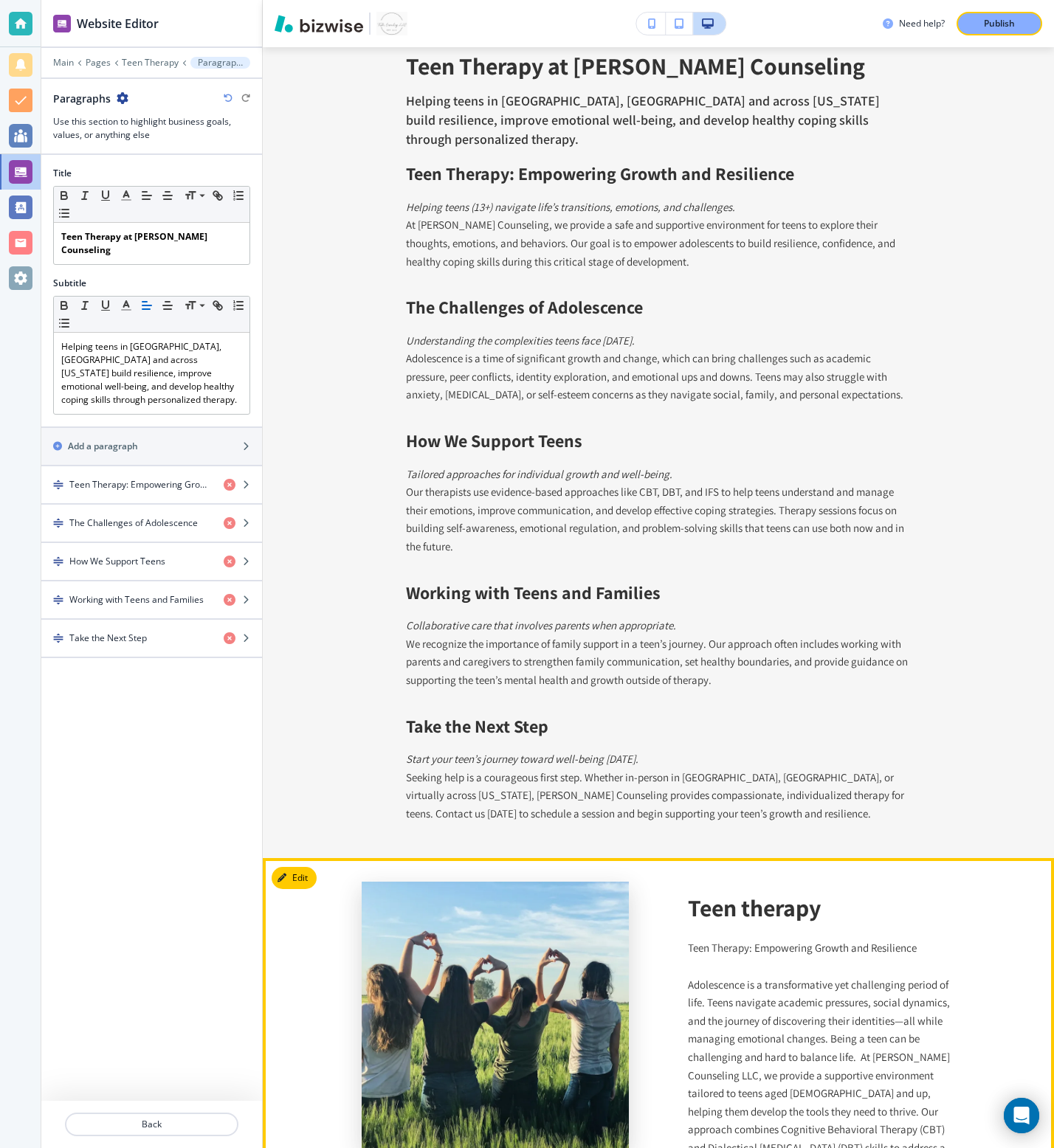
scroll to position [841, 0]
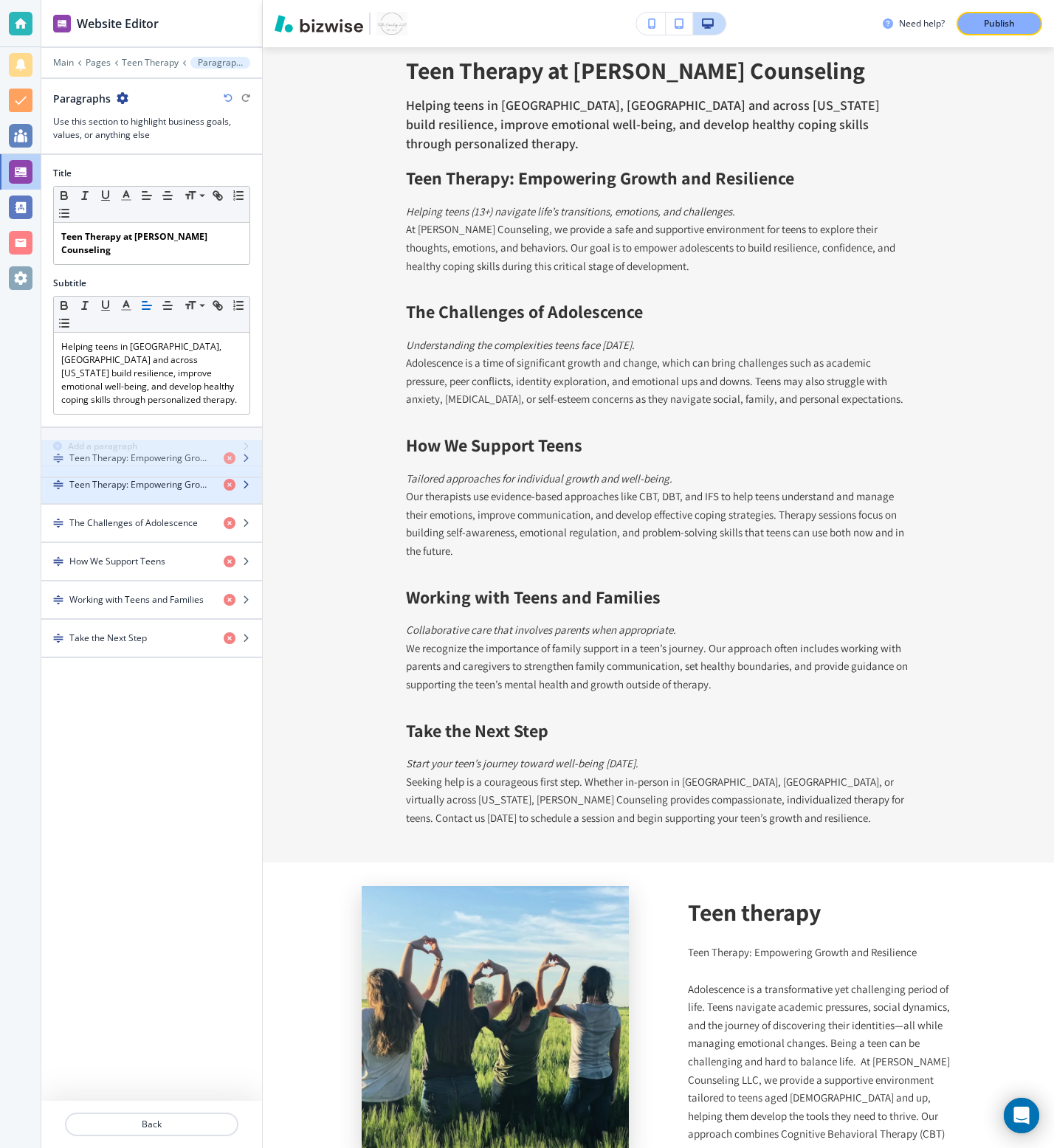
click at [169, 478] on h4 "Teen Therapy: Empowering Growth and Resilience" at bounding box center [141, 484] width 143 height 13
click at [250, 479] on div "button" at bounding box center [243, 484] width 38 height 12
click at [120, 478] on h4 "Teen Therapy: Empowering Growth and Resilience" at bounding box center [141, 484] width 143 height 13
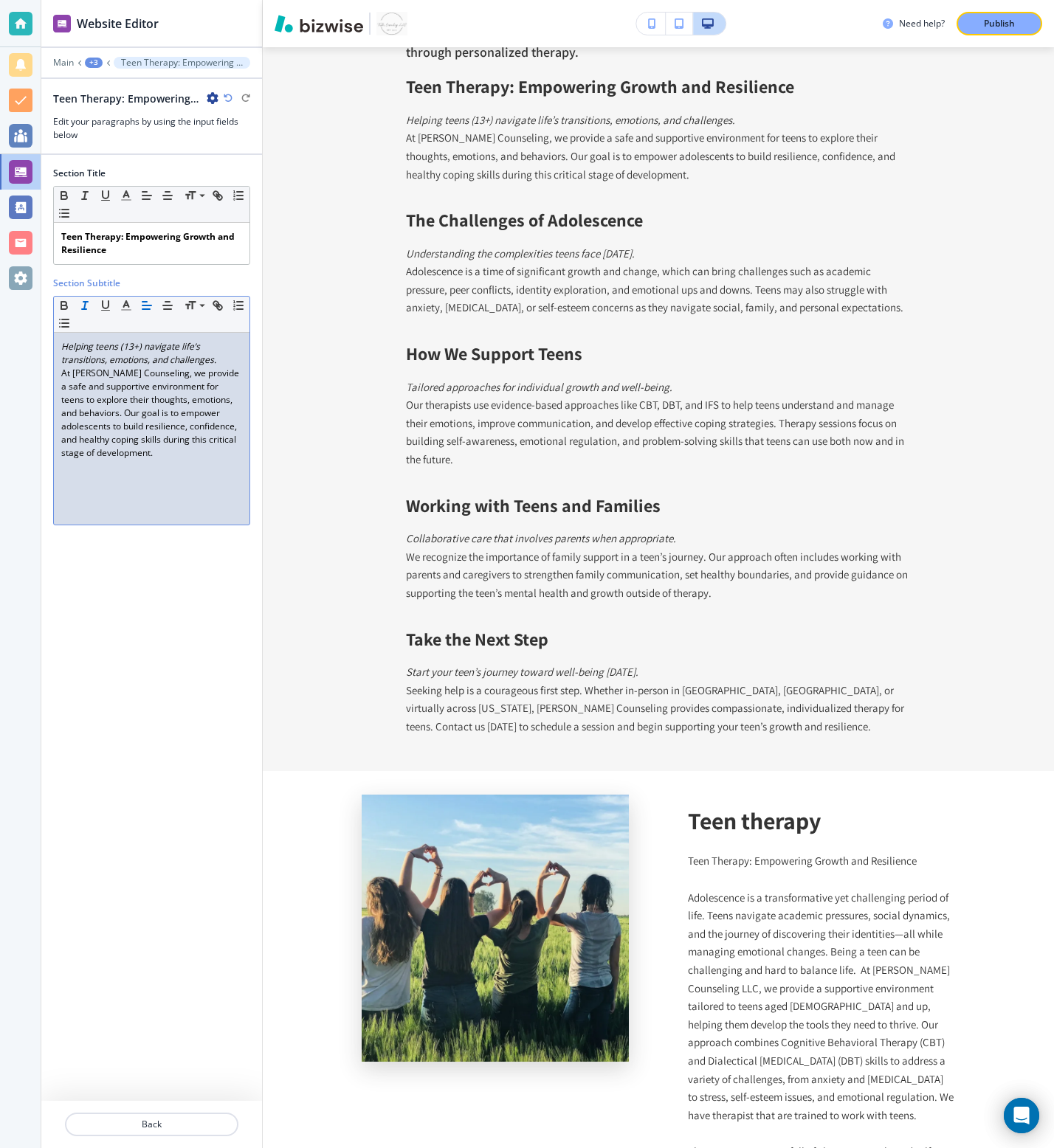
click at [120, 452] on p "At [PERSON_NAME] Counseling, we provide a safe and supportive environment for t…" at bounding box center [152, 413] width 181 height 93
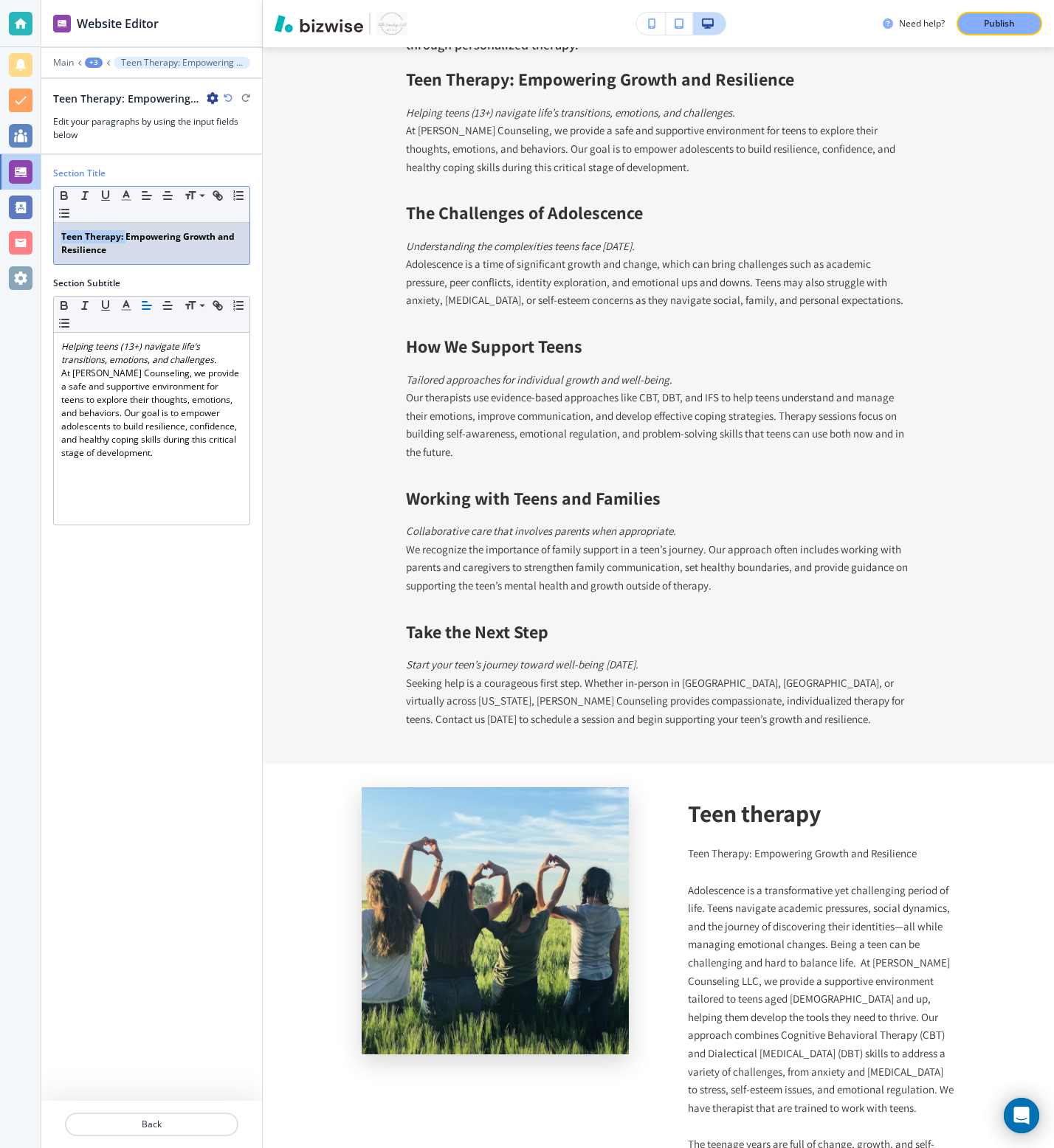
drag, startPoint x: 126, startPoint y: 238, endPoint x: 20, endPoint y: 232, distance: 106.2
click at [20, 232] on div "Website Editor Main +3 Teen Therapy: Empowering Growth and Resilience Teen Ther…" at bounding box center [527, 574] width 1054 height 1148
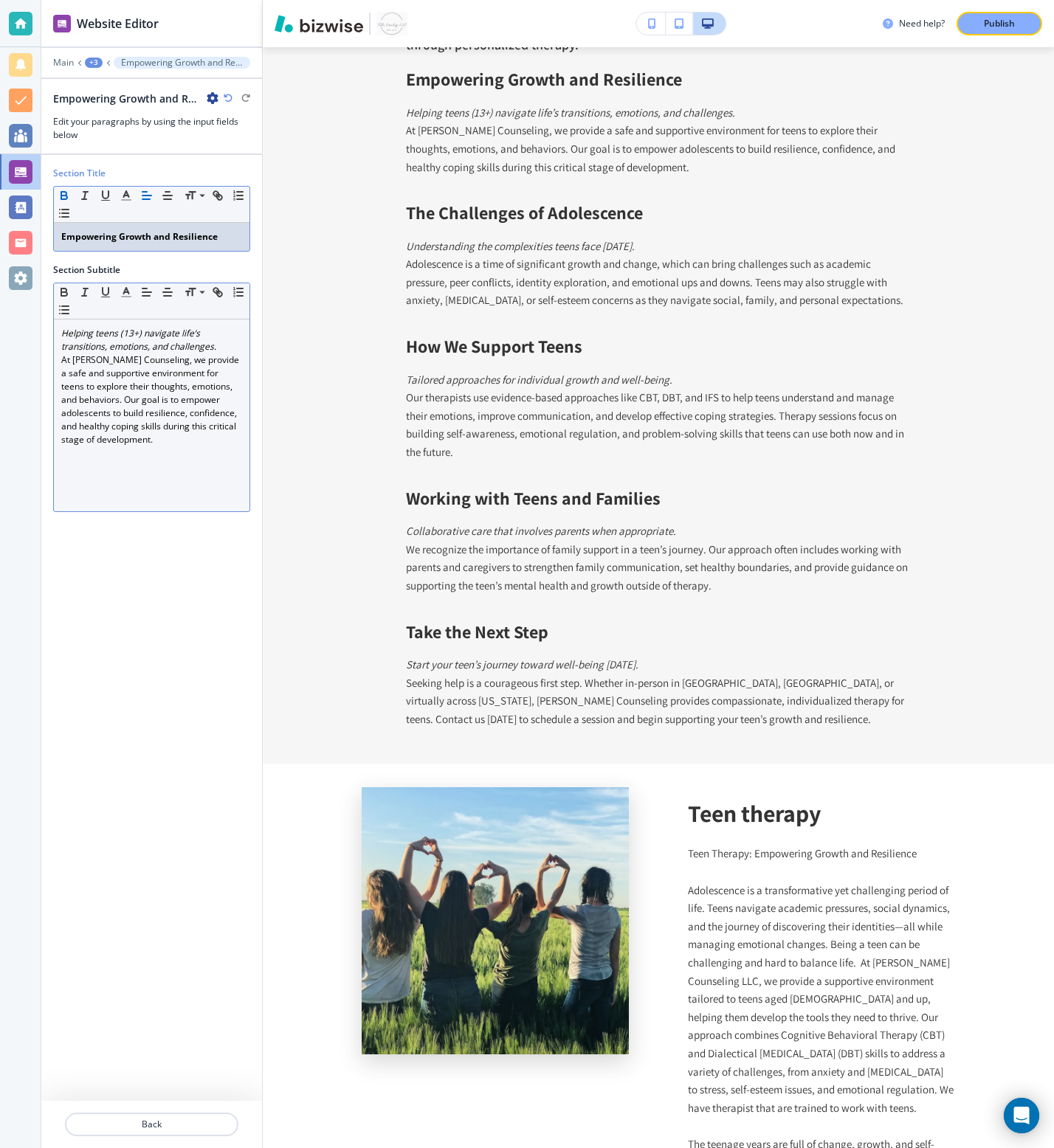
click at [161, 384] on p "At [PERSON_NAME] Counseling, we provide a safe and supportive environment for t…" at bounding box center [152, 399] width 181 height 93
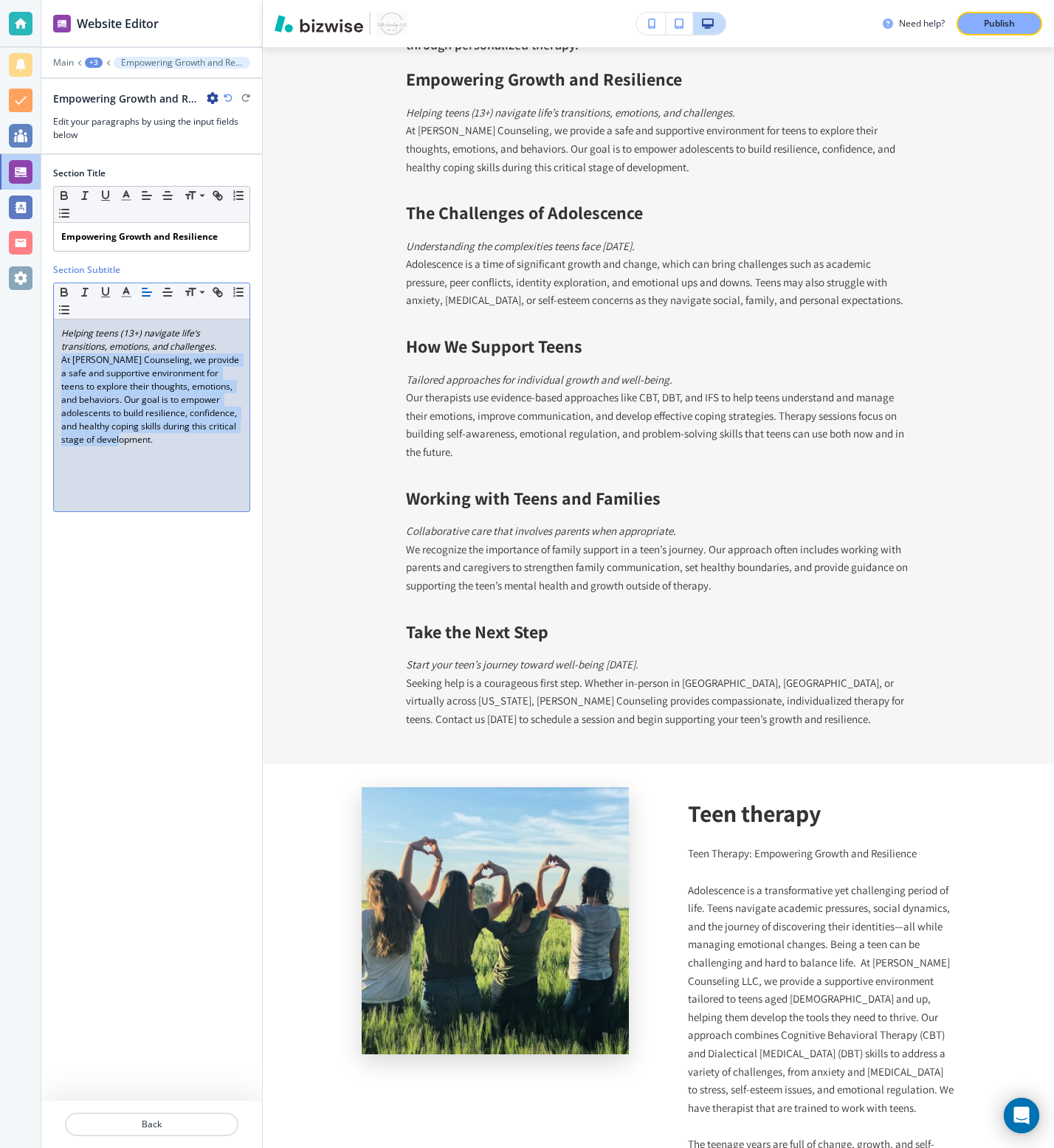
click at [161, 384] on p "At [PERSON_NAME] Counseling, we provide a safe and supportive environment for t…" at bounding box center [152, 399] width 181 height 93
click at [169, 439] on p "At [PERSON_NAME] Counseling, we provide a safe and supportive environment for t…" at bounding box center [152, 399] width 181 height 93
drag, startPoint x: 179, startPoint y: 449, endPoint x: 37, endPoint y: 316, distance: 194.6
click at [37, 316] on div "Website Editor Main +3 Empowering Growth and Resilience Empowering Growth and R…" at bounding box center [527, 574] width 1054 height 1148
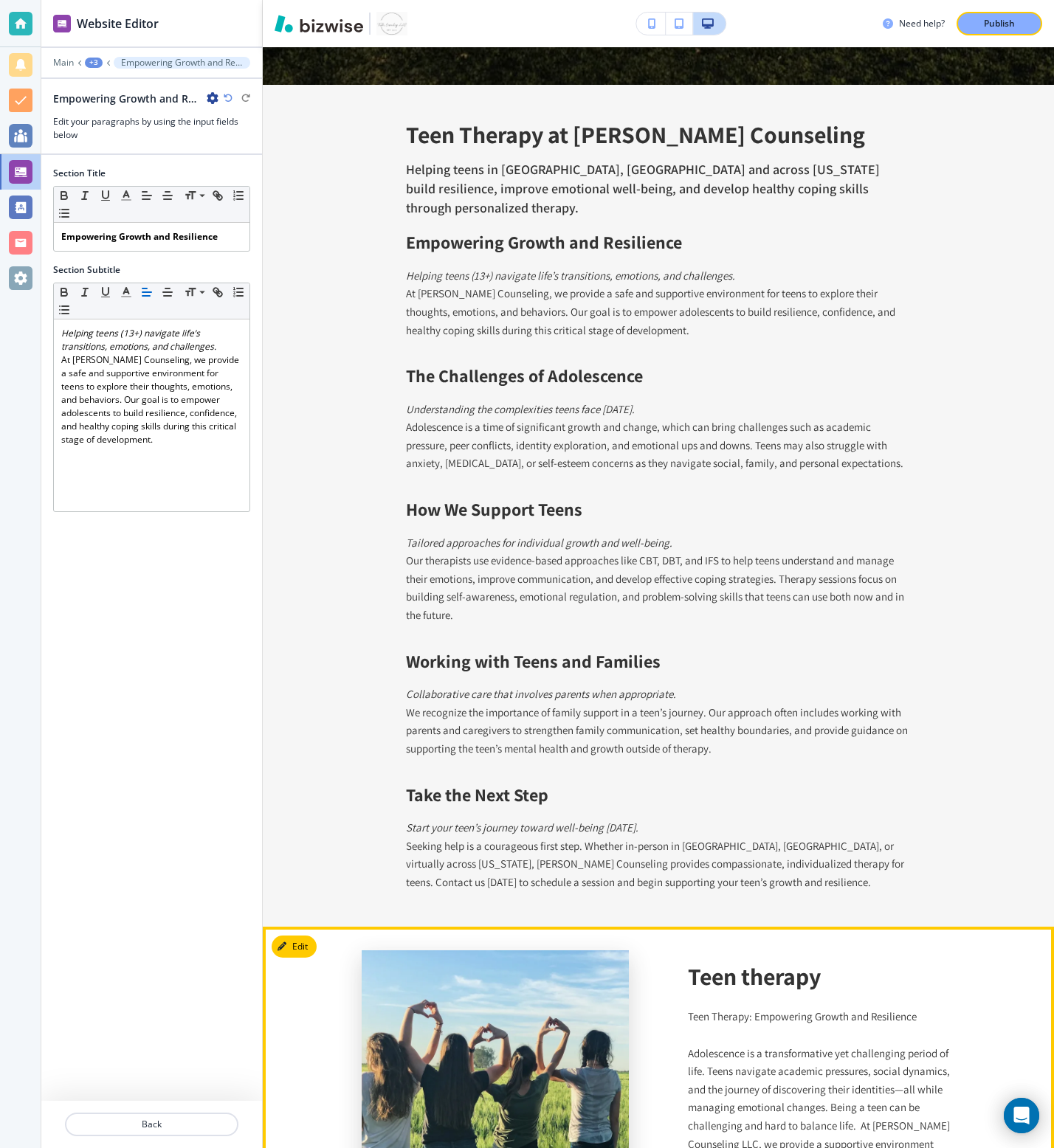
scroll to position [867, 0]
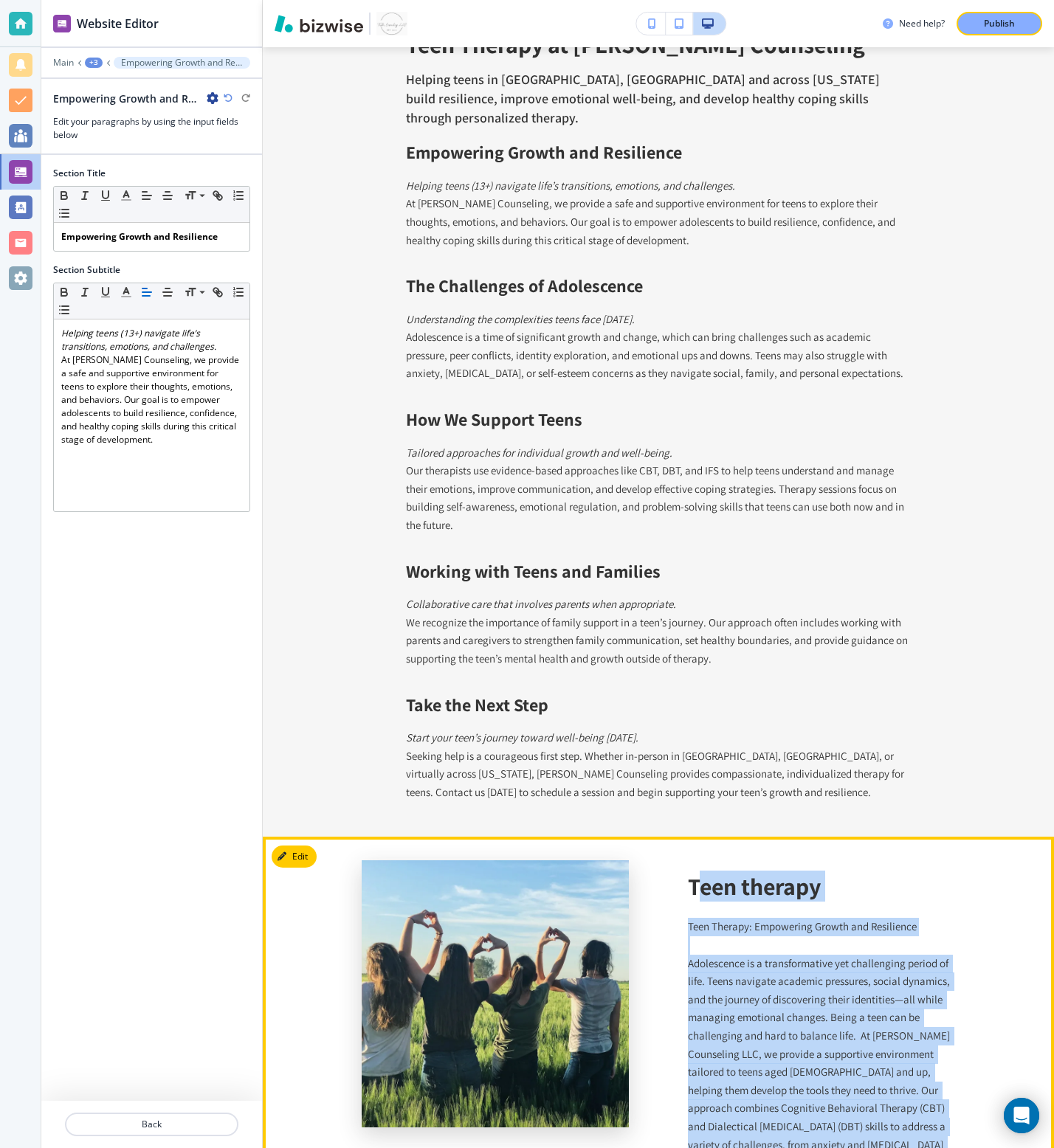
drag, startPoint x: 934, startPoint y: 729, endPoint x: 696, endPoint y: 872, distance: 277.7
copy div "een therapy Teen Therapy: Empowering Growth and Resilience Adolescence is a tra…"
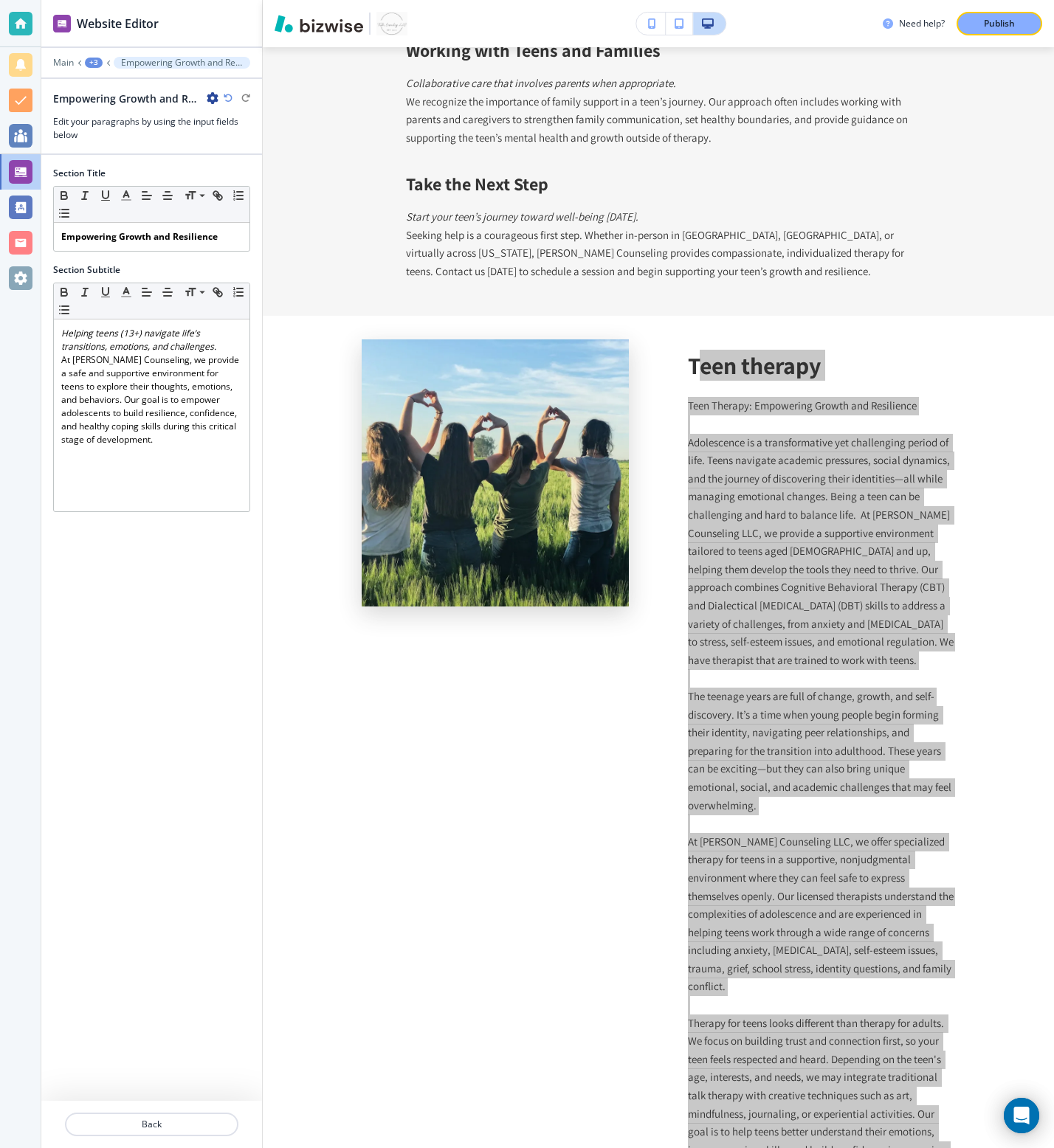
scroll to position [1394, 0]
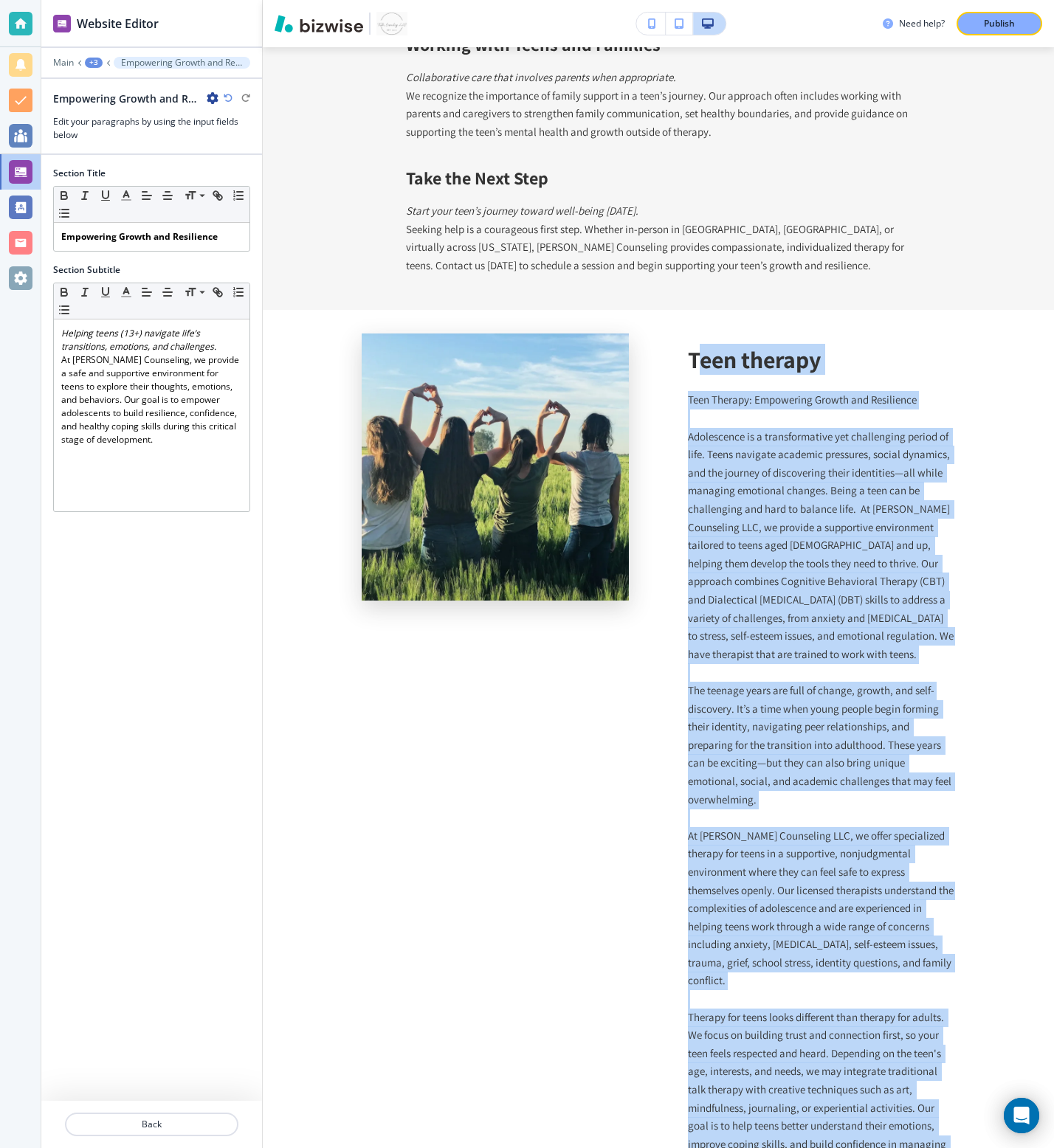
click at [97, 66] on div "+3" at bounding box center [94, 63] width 18 height 11
click at [136, 143] on p "Paragraphs" at bounding box center [132, 138] width 75 height 13
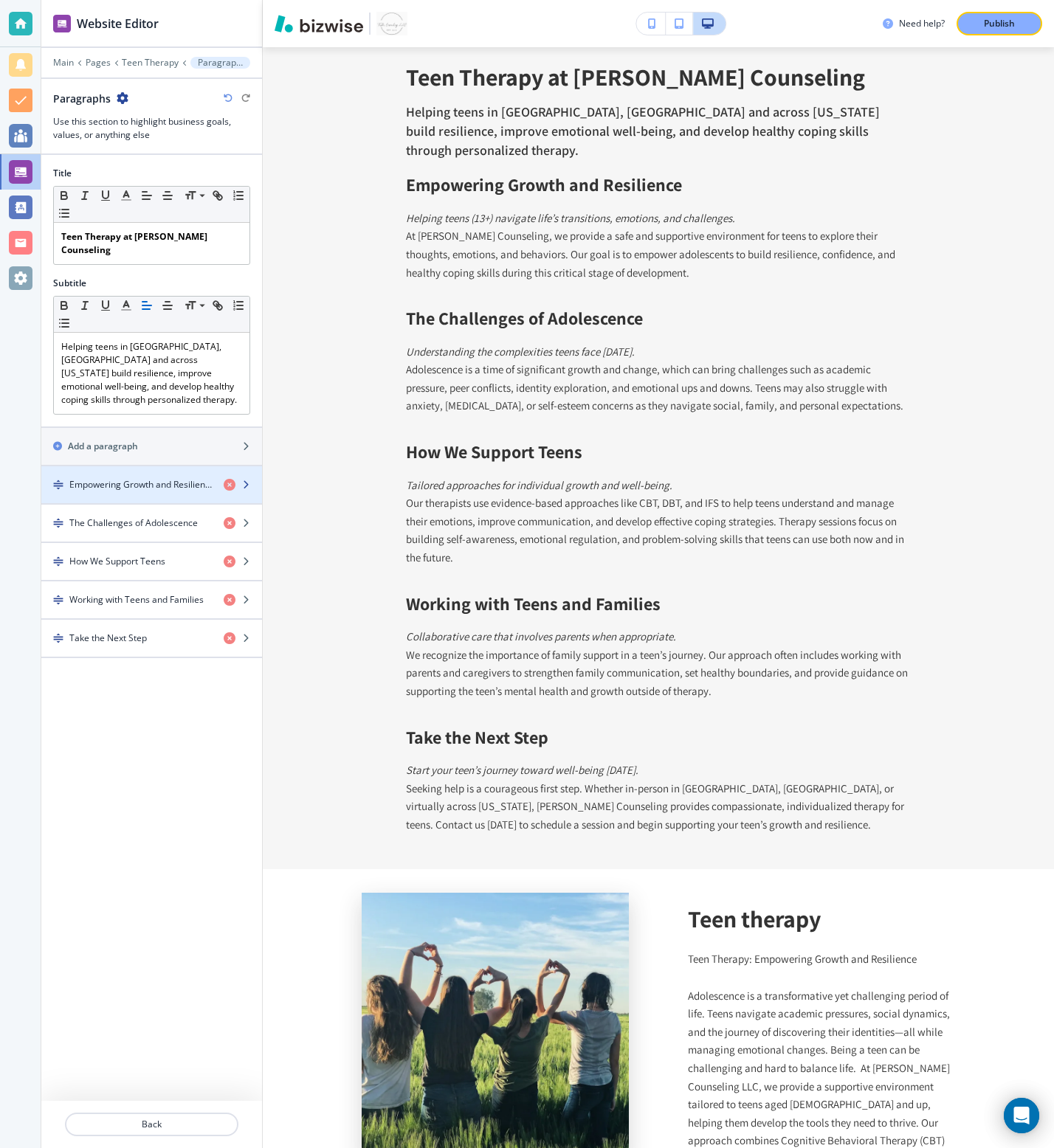
scroll to position [816, 0]
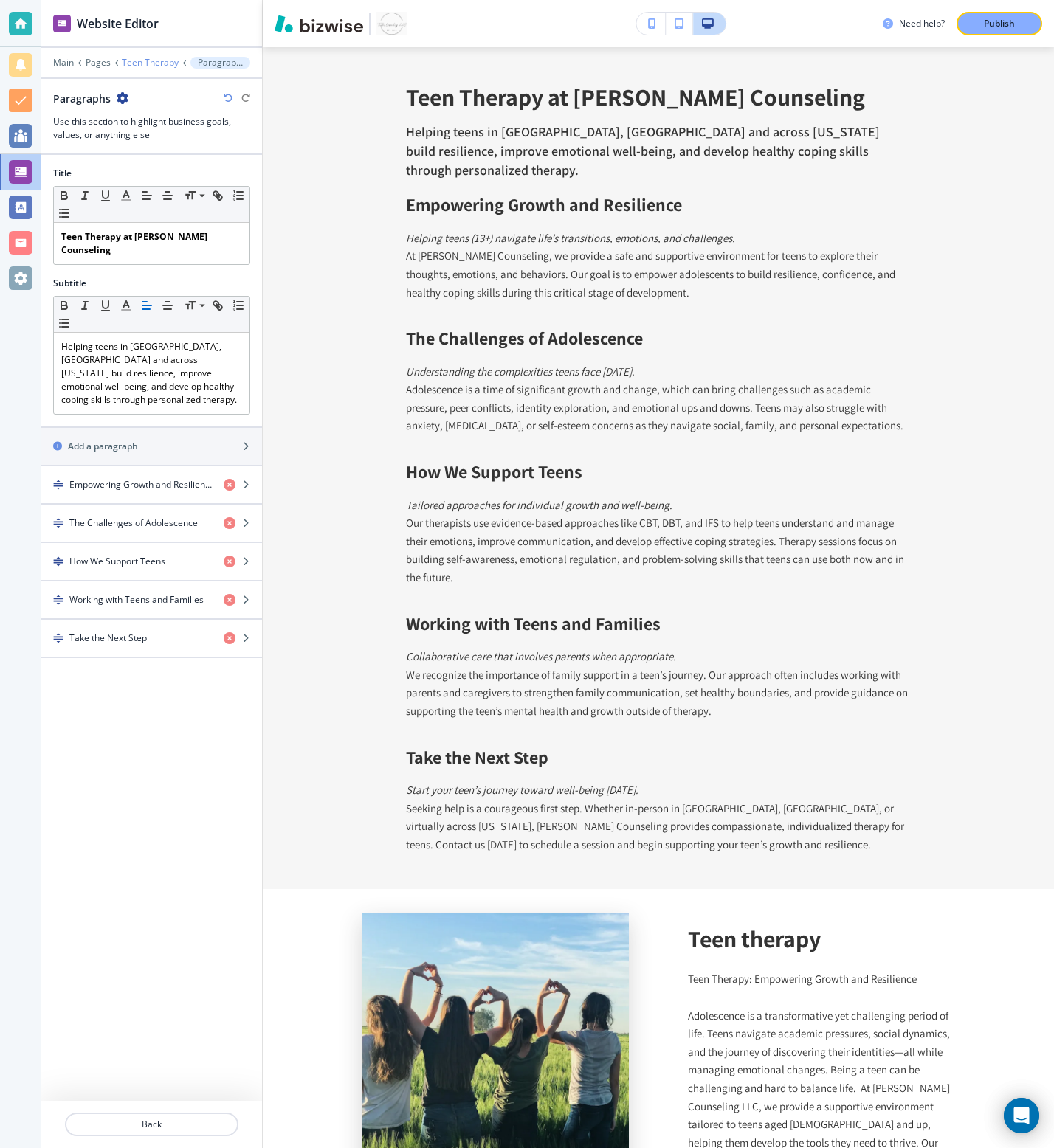
click at [136, 66] on p "Teen Therapy" at bounding box center [151, 63] width 57 height 11
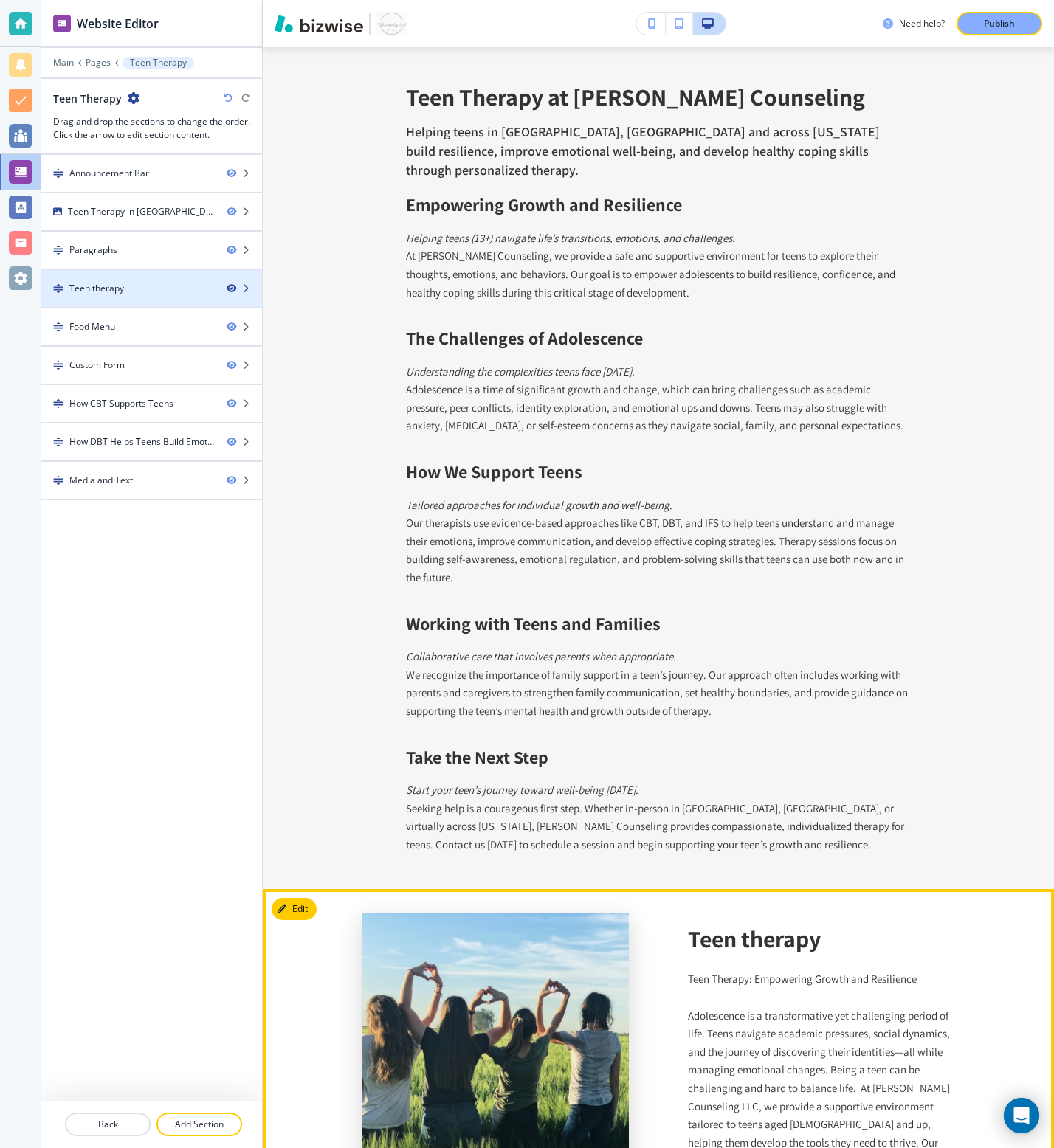
click at [231, 290] on icon "button" at bounding box center [231, 289] width 9 height 9
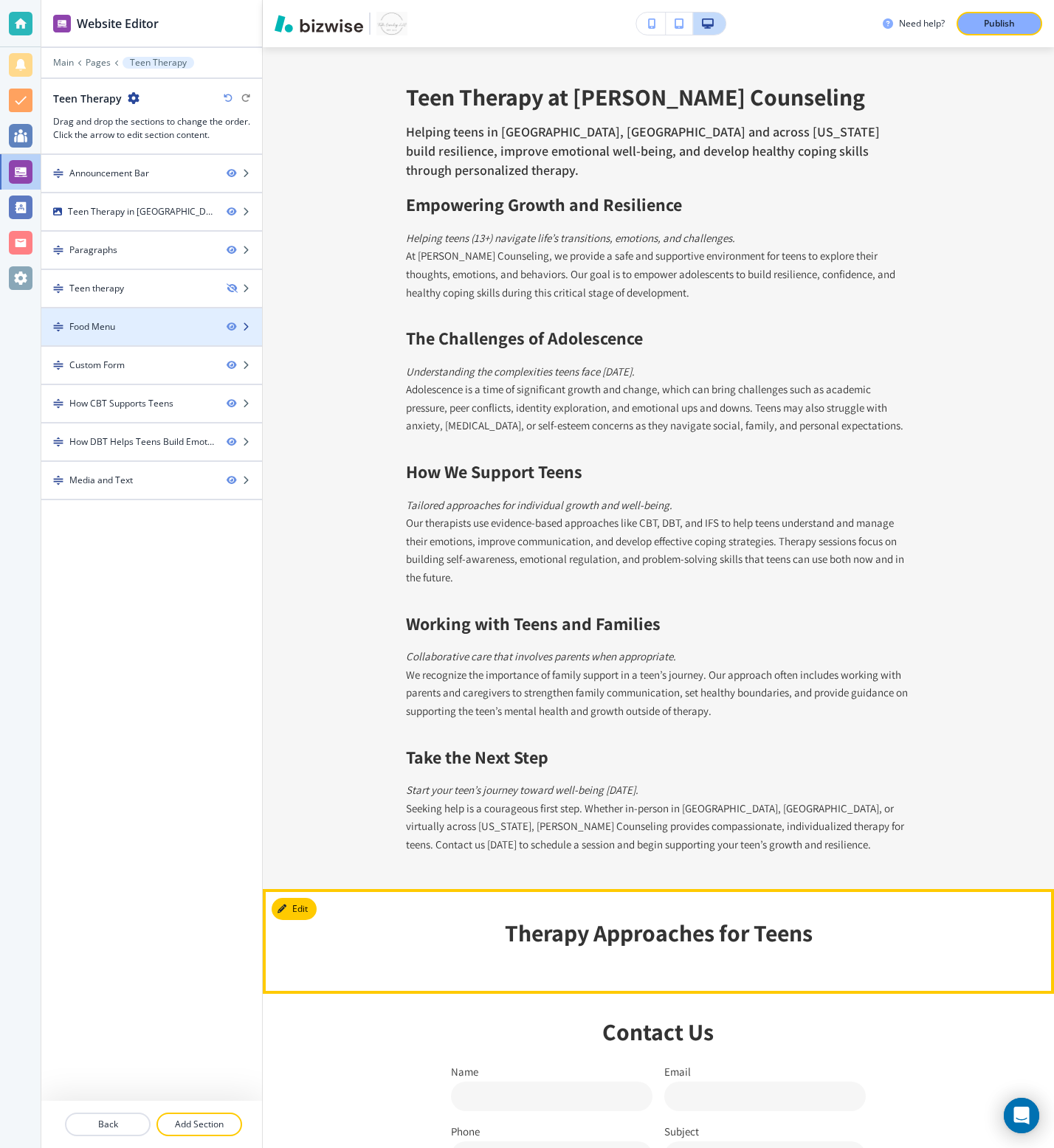
click at [246, 330] on icon "button" at bounding box center [246, 327] width 9 height 9
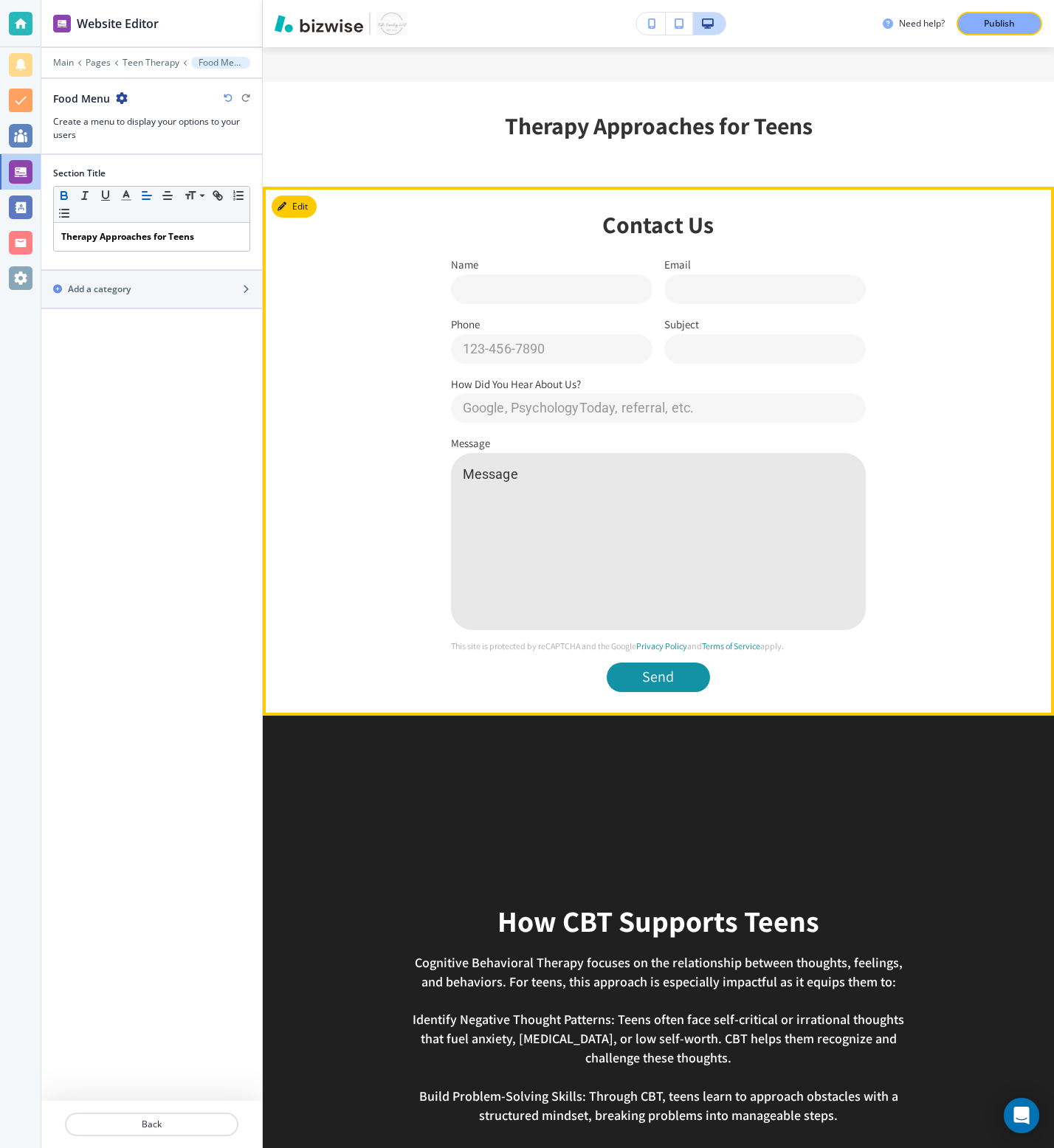
scroll to position [1638, 0]
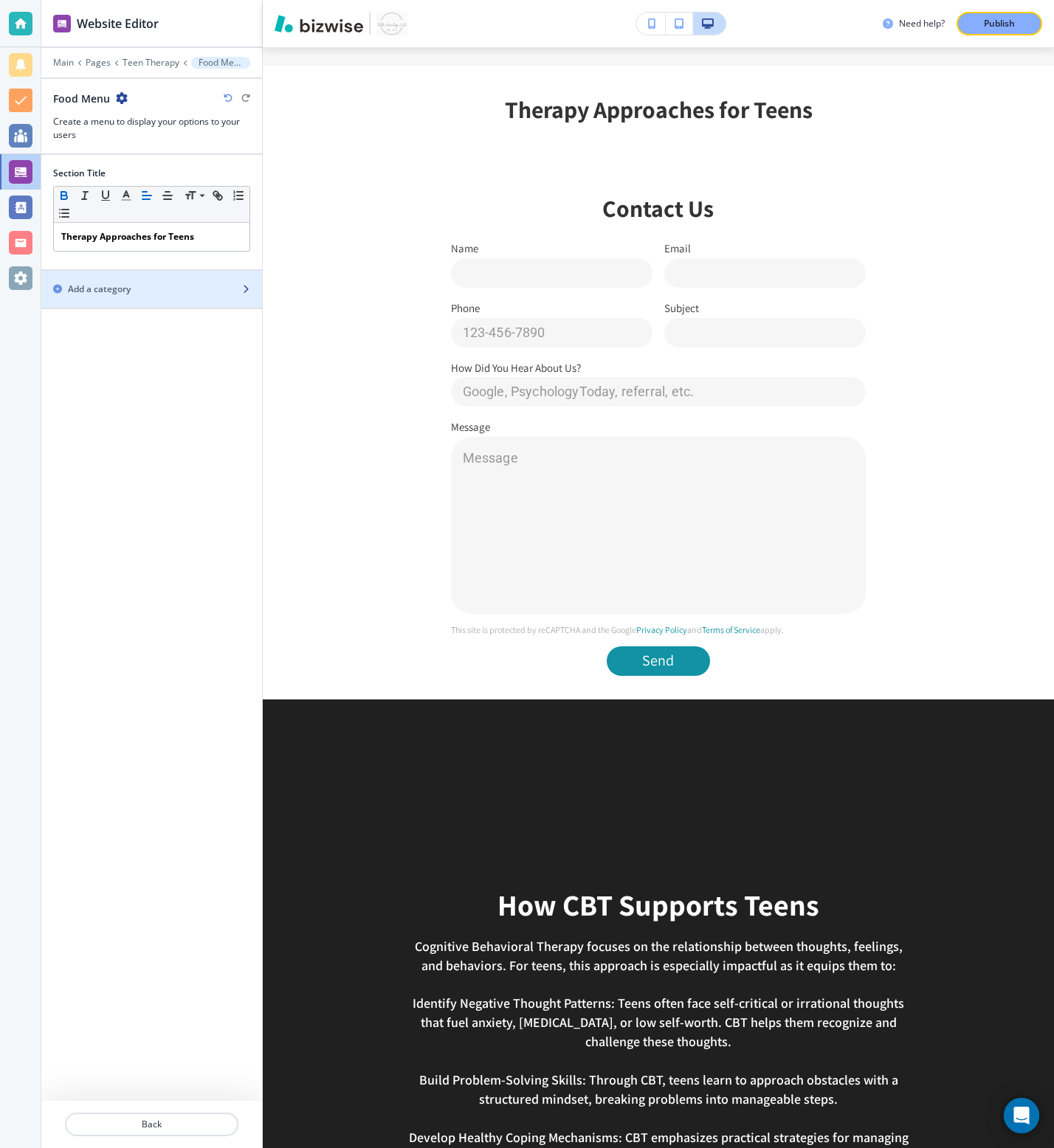
click at [205, 291] on div "Add a category" at bounding box center [135, 289] width 188 height 13
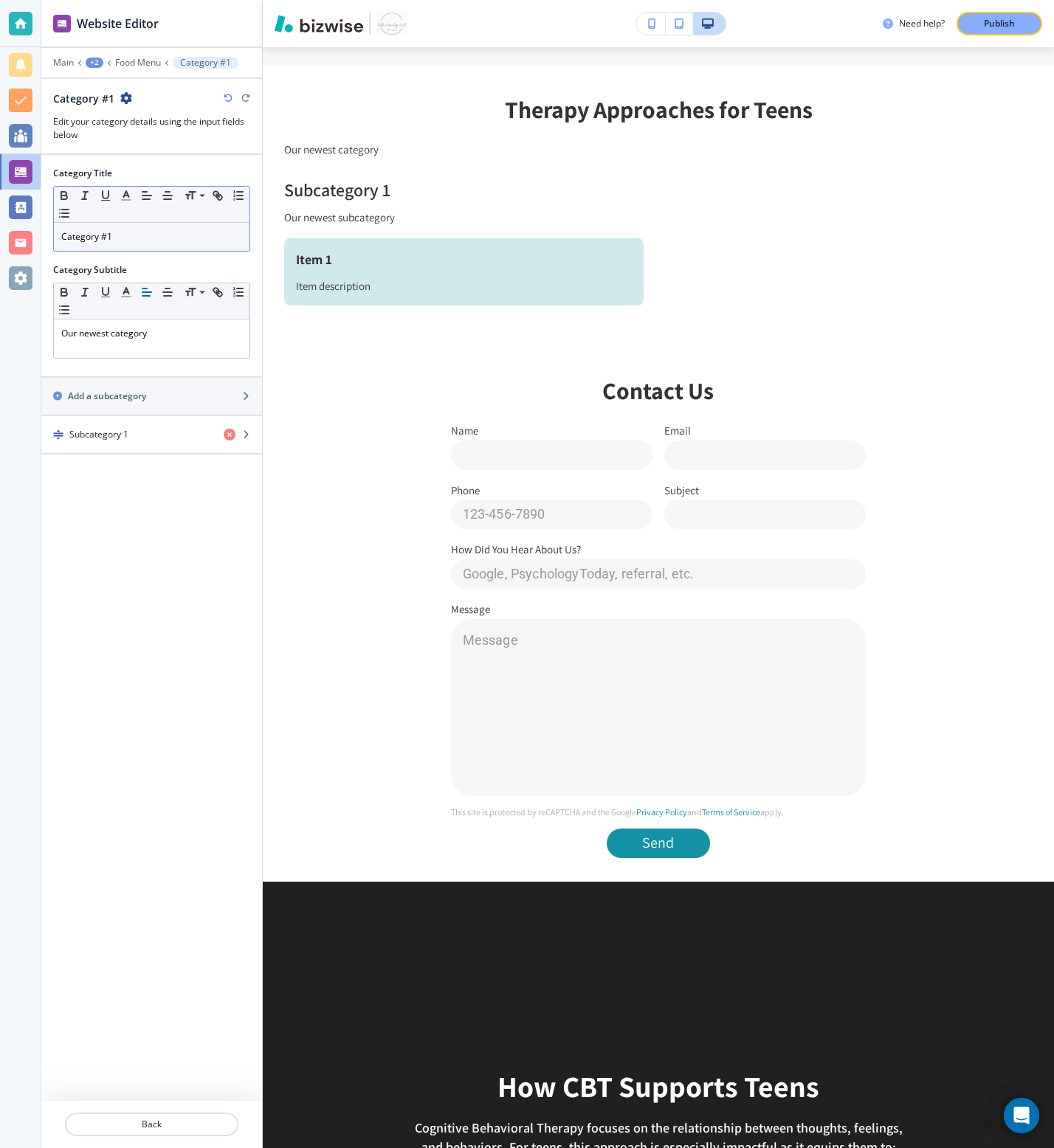
click at [148, 239] on p "Category #1" at bounding box center [152, 236] width 181 height 13
click at [136, 62] on p "Food Menu" at bounding box center [137, 63] width 45 height 11
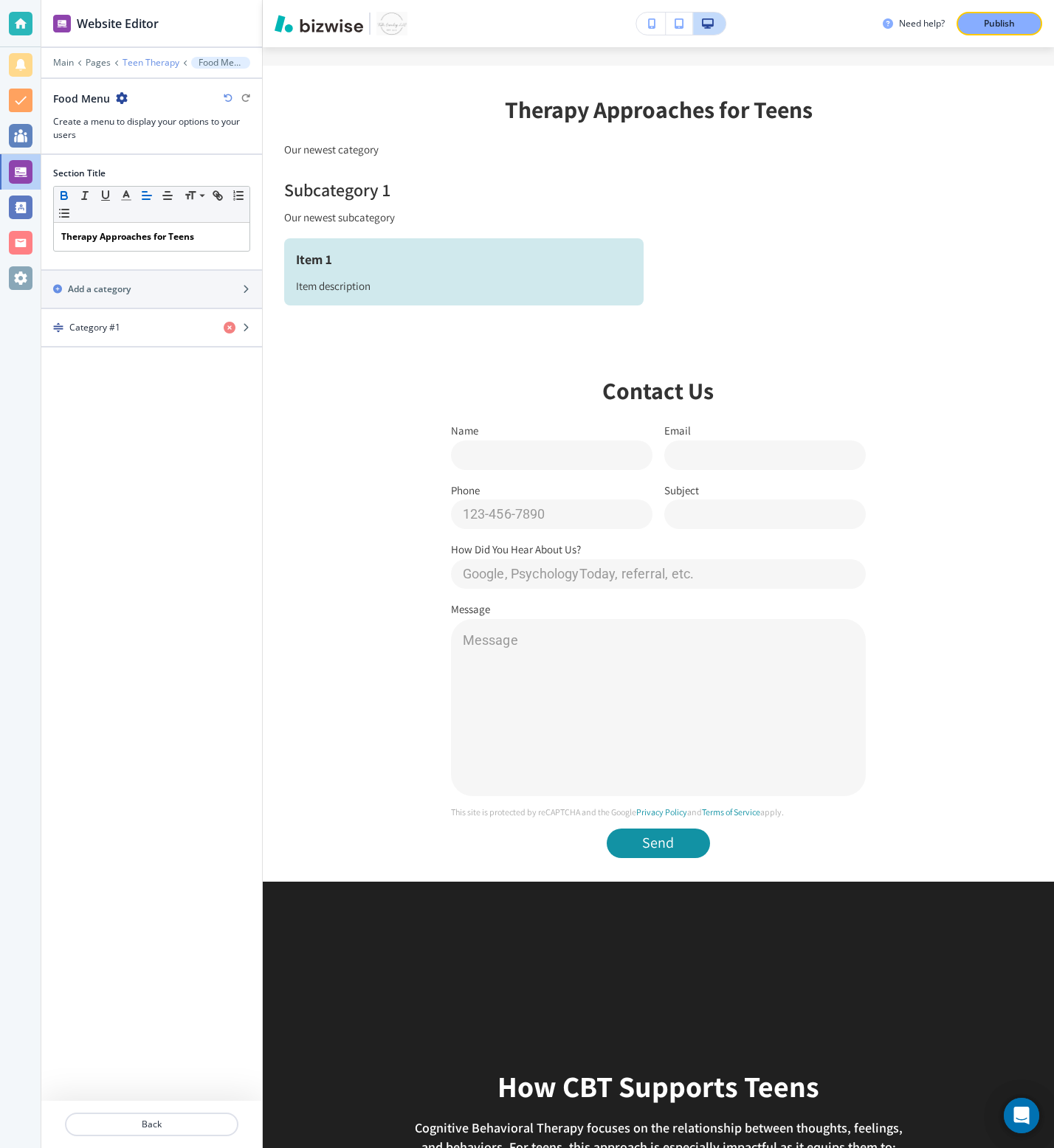
click at [134, 67] on p "Teen Therapy" at bounding box center [151, 63] width 57 height 11
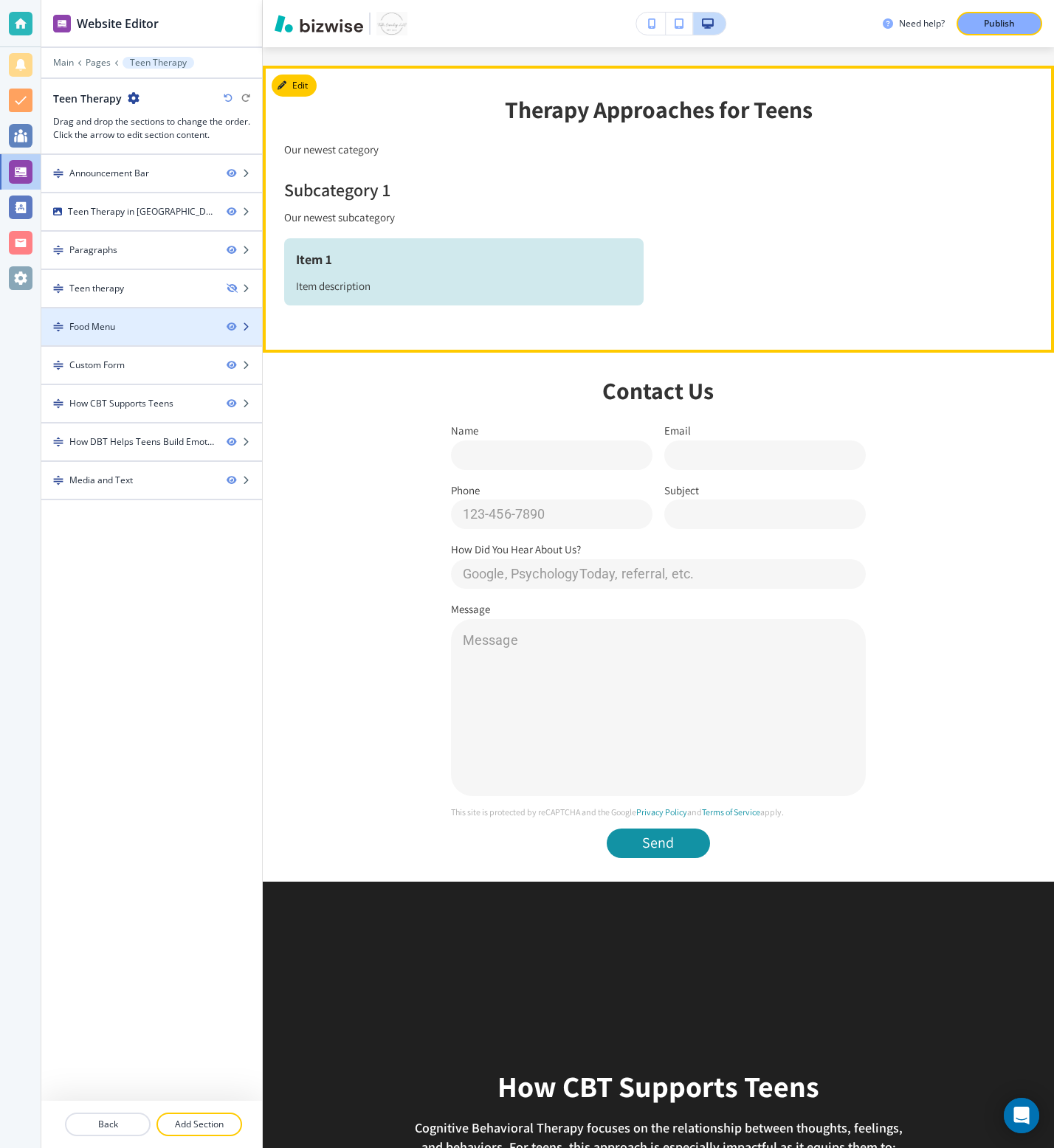
click at [243, 325] on icon "button" at bounding box center [246, 327] width 9 height 9
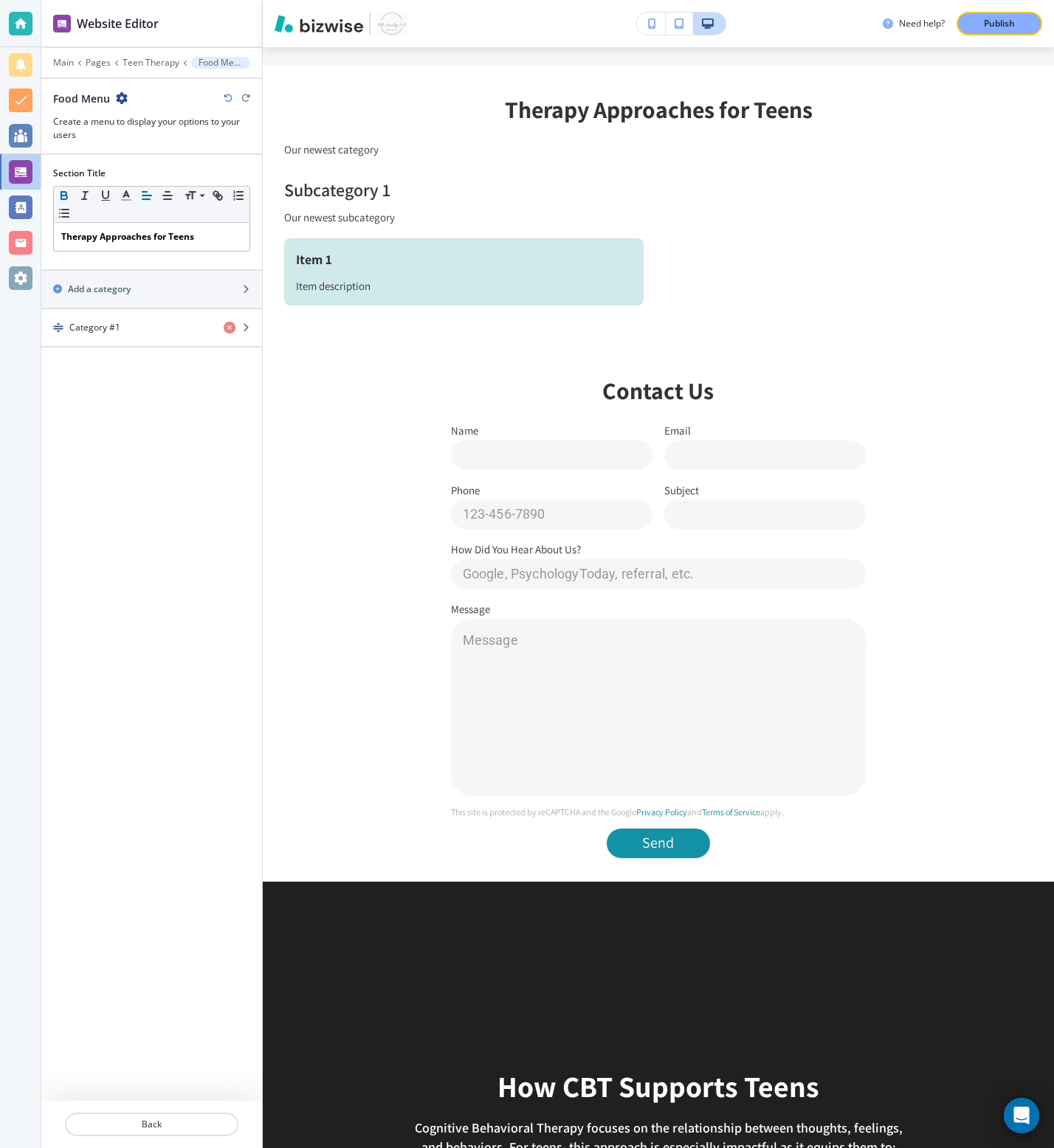
click at [118, 94] on icon "button" at bounding box center [121, 97] width 12 height 12
click at [136, 180] on p "Delete Section" at bounding box center [162, 176] width 75 height 13
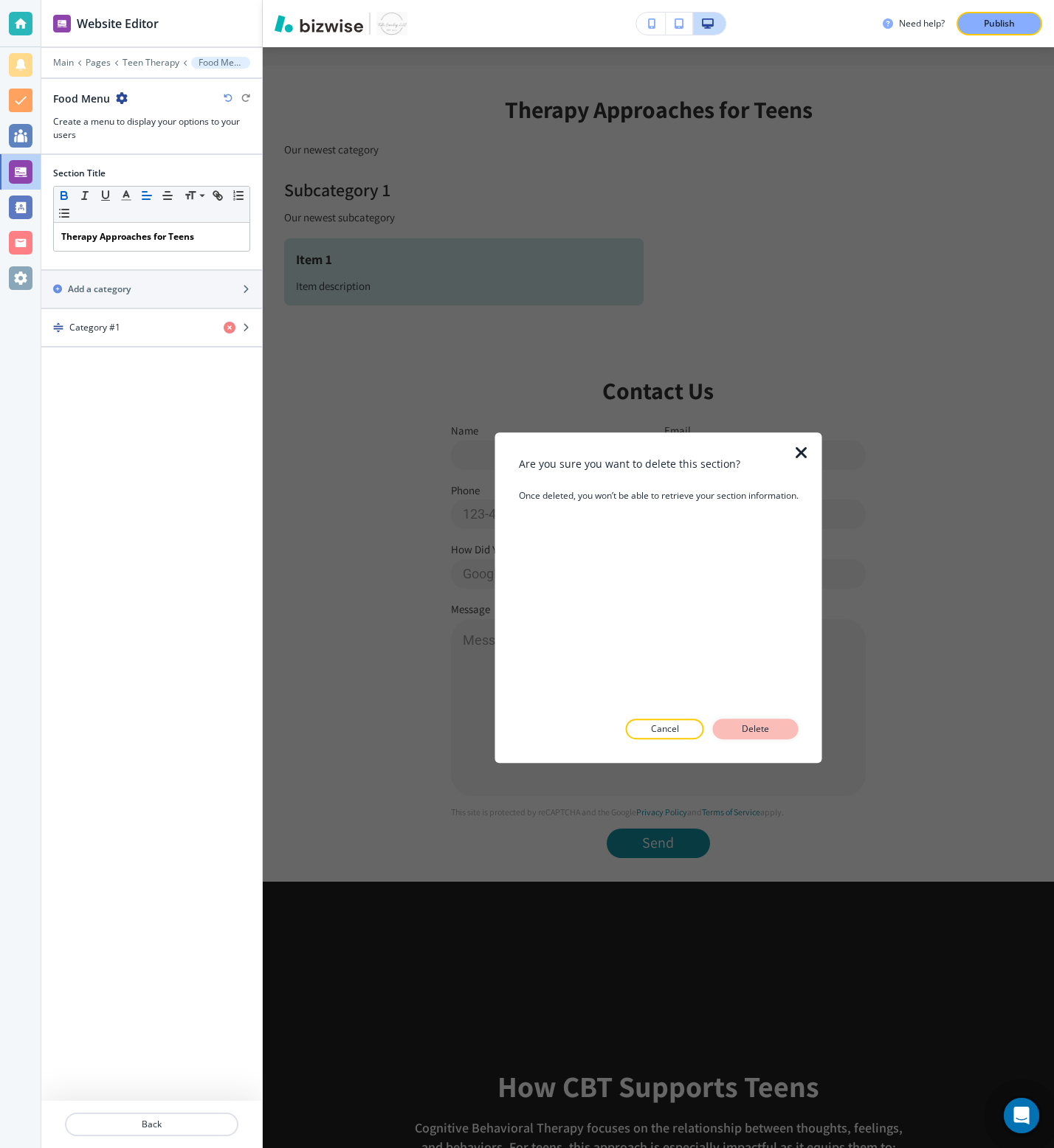
click at [748, 719] on button "Delete" at bounding box center [756, 728] width 86 height 20
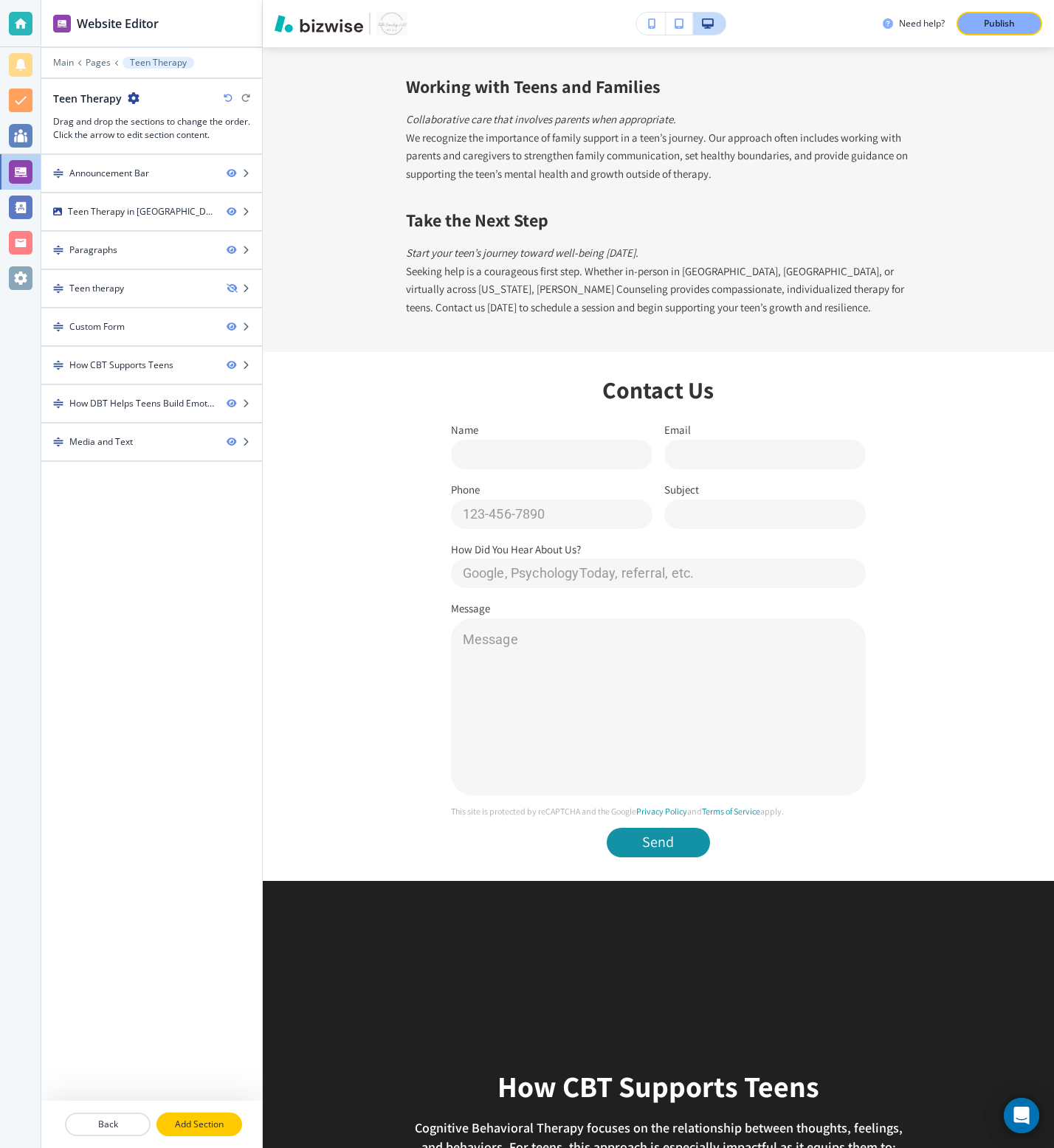
click at [181, 765] on p "Add Section" at bounding box center [199, 1124] width 83 height 13
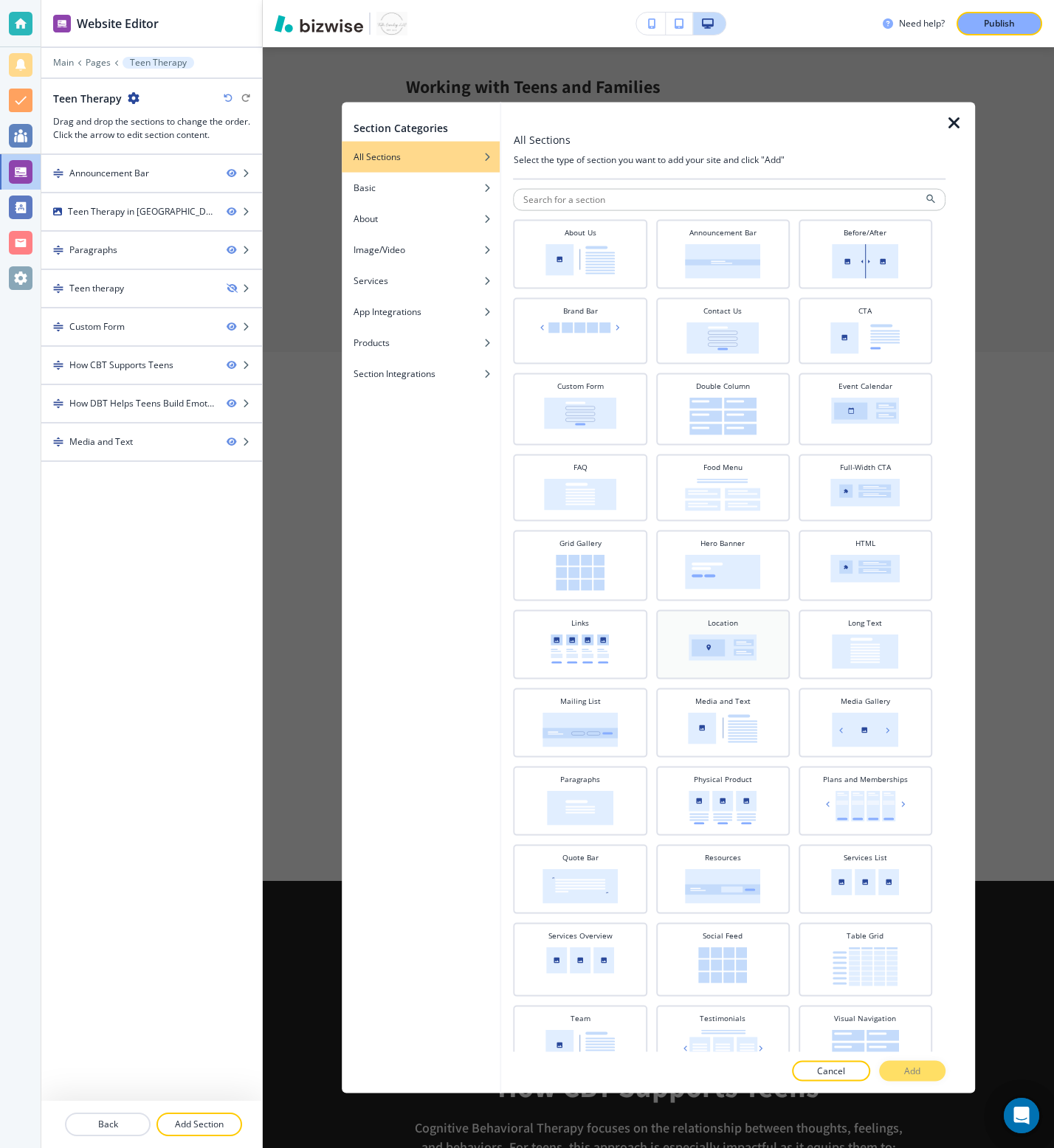
scroll to position [26, 0]
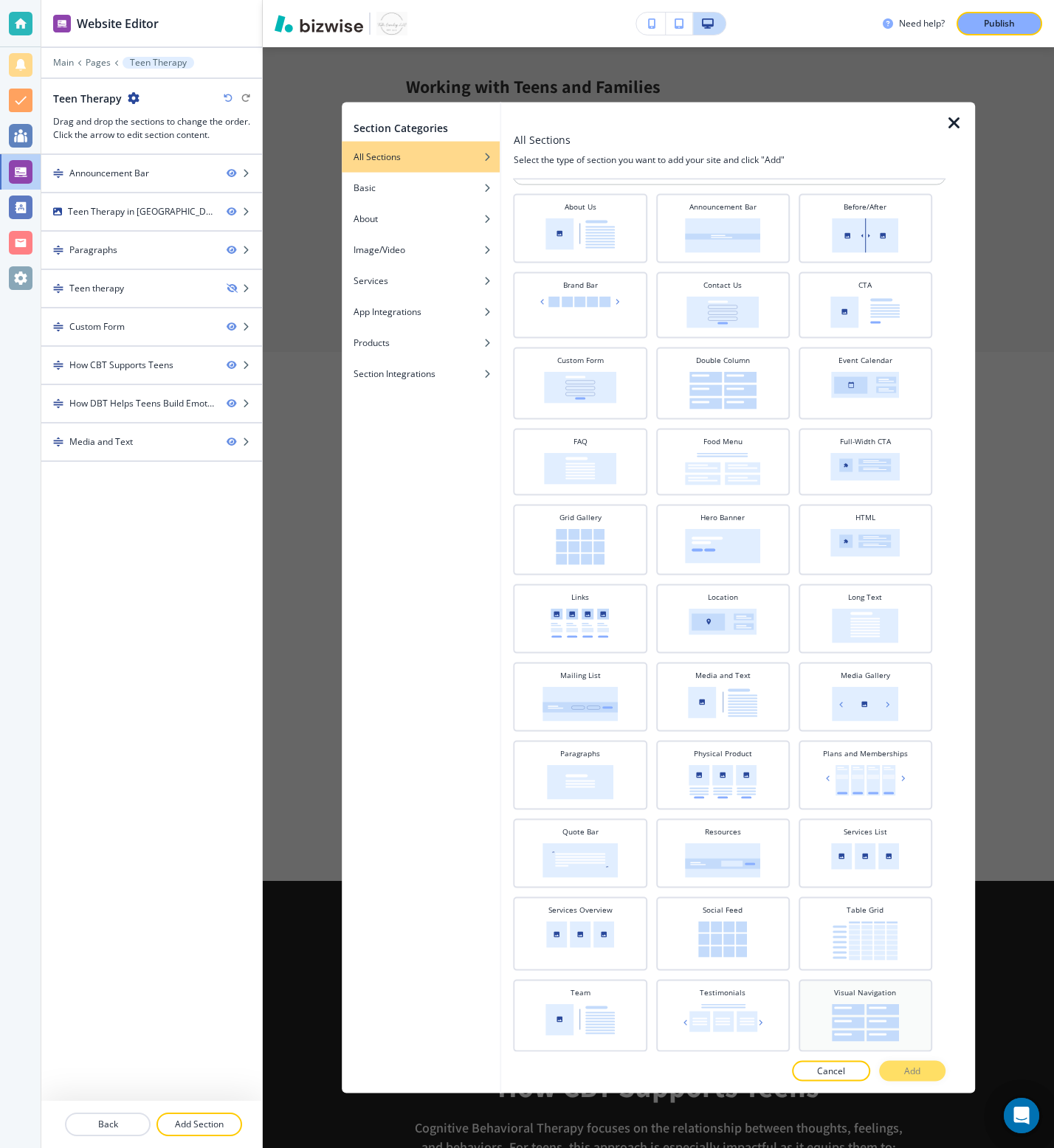
click at [901, 765] on div "Visual Navigation" at bounding box center [865, 1014] width 119 height 54
click at [906, 765] on p "Add" at bounding box center [912, 1070] width 16 height 13
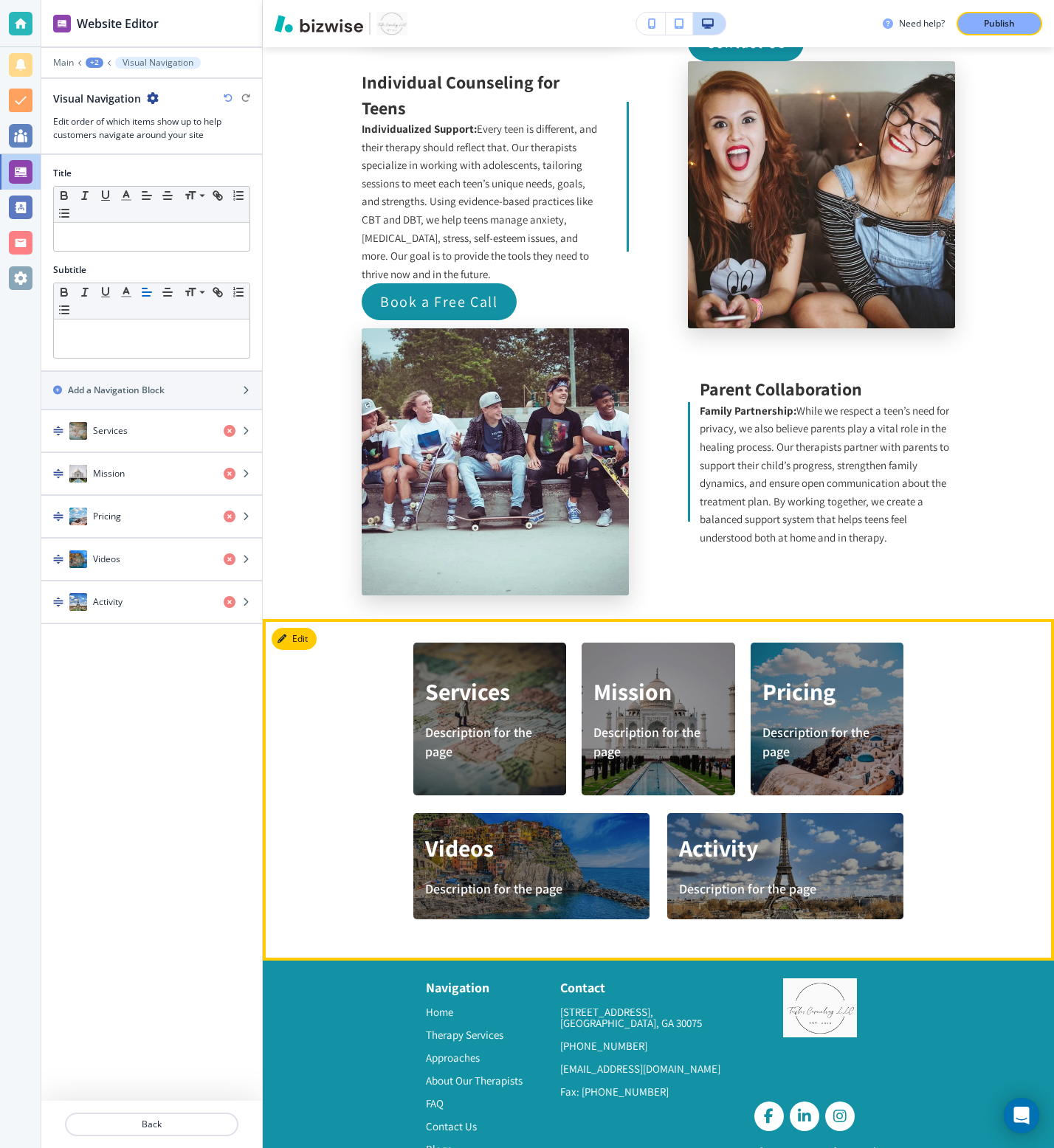
scroll to position [4226, 0]
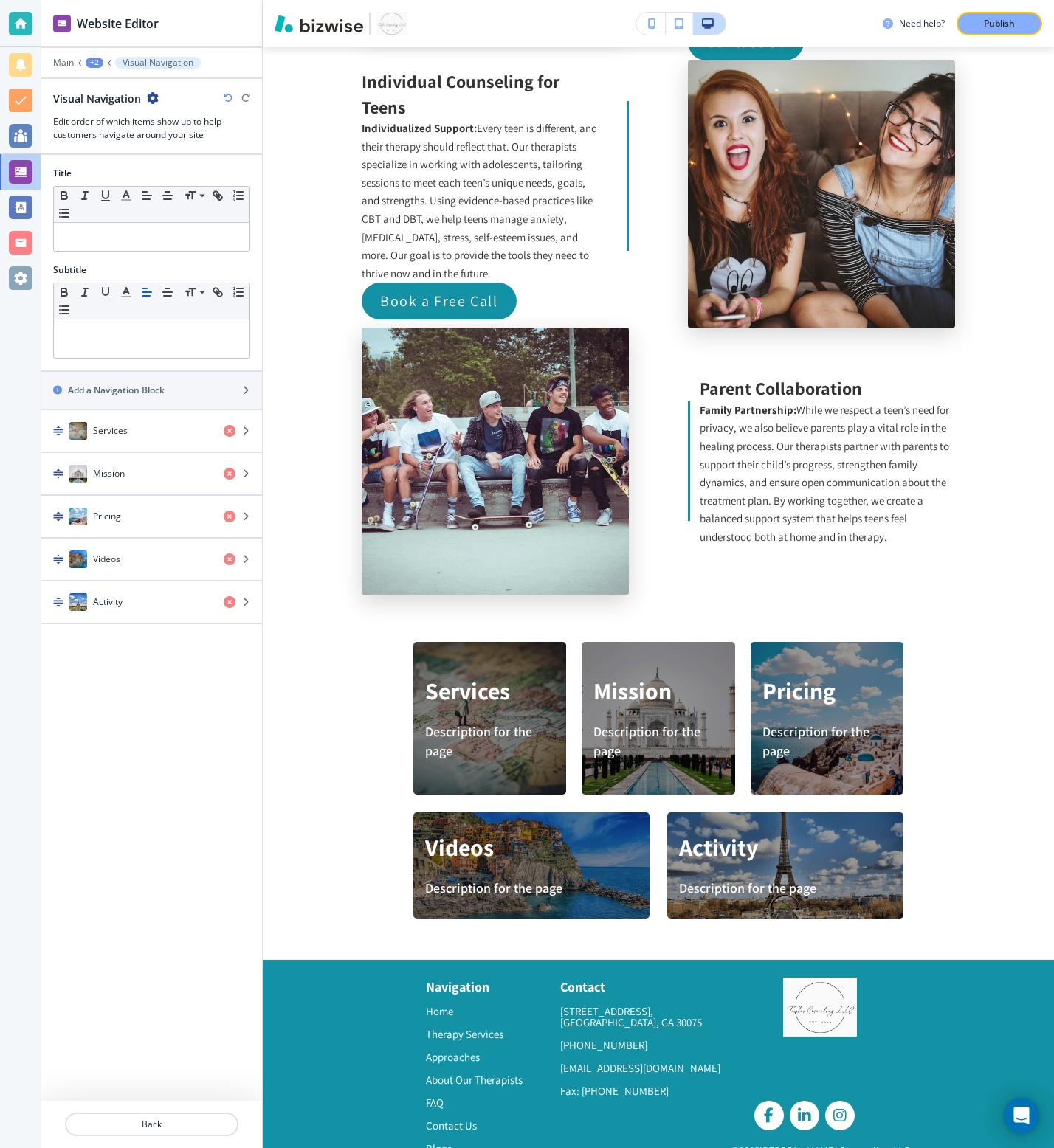
click at [148, 103] on icon "button" at bounding box center [152, 97] width 12 height 12
click at [183, 175] on p "Delete Section" at bounding box center [193, 176] width 75 height 13
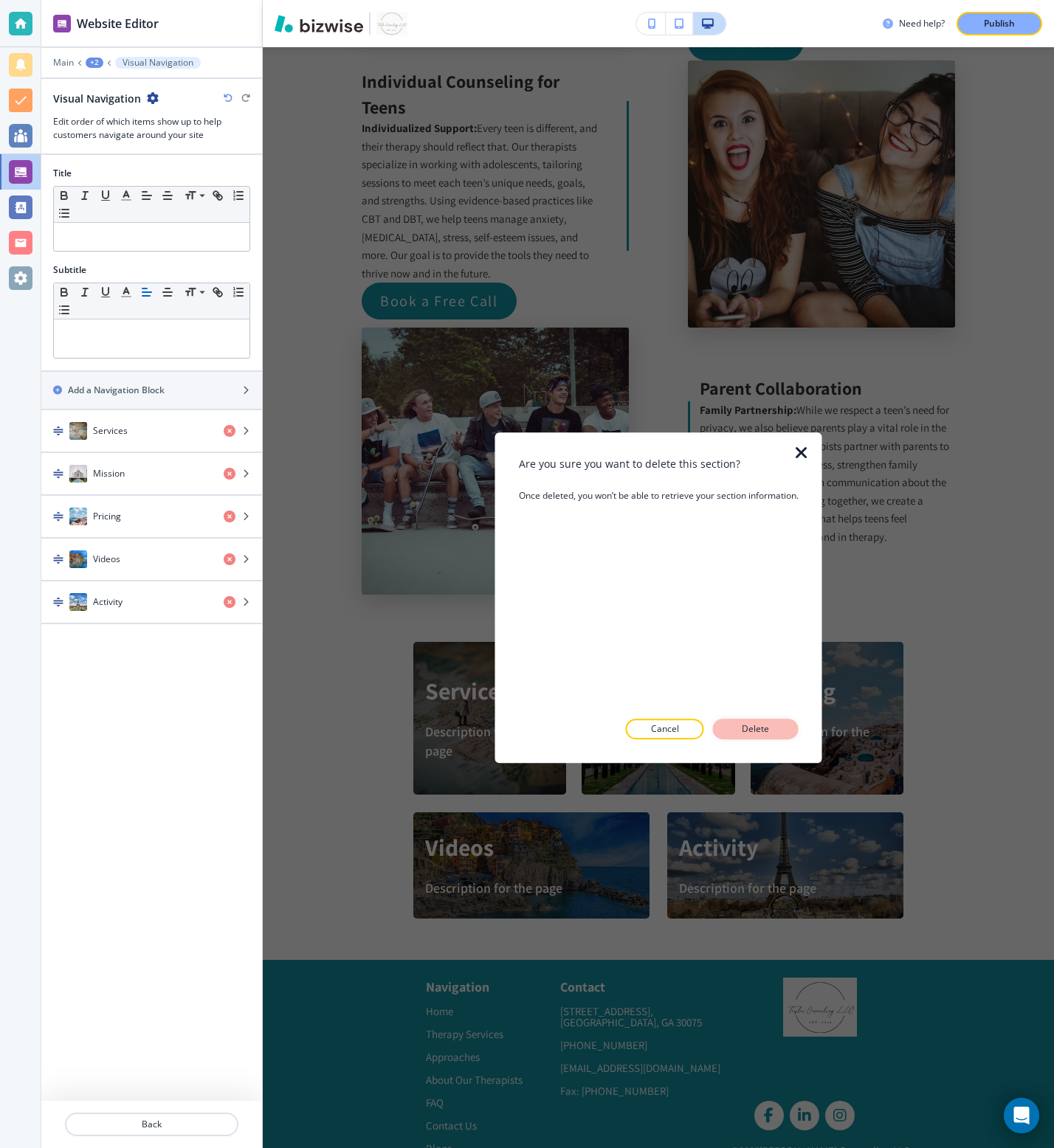
click at [786, 726] on button "Delete" at bounding box center [756, 728] width 86 height 20
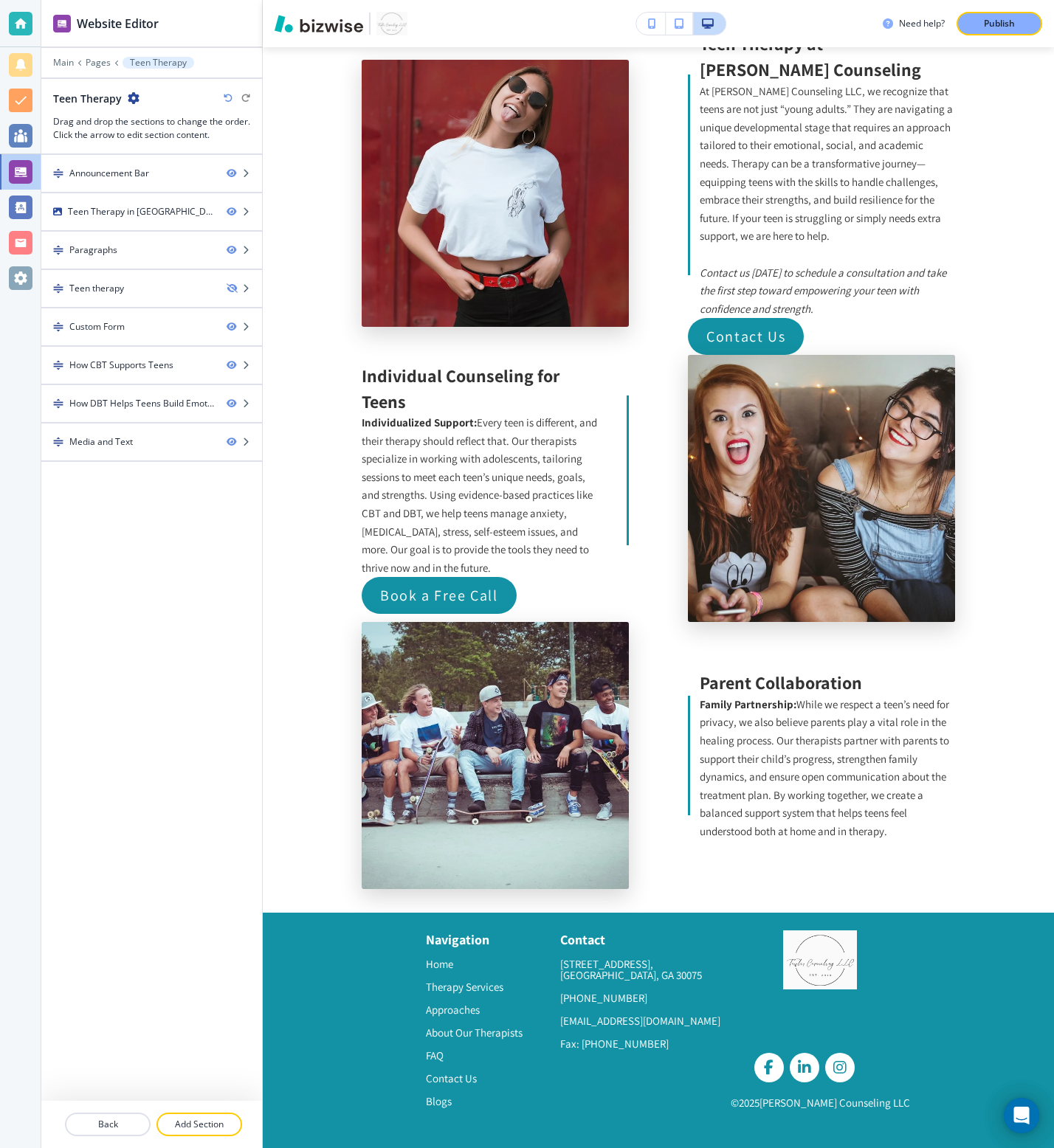
scroll to position [3884, 0]
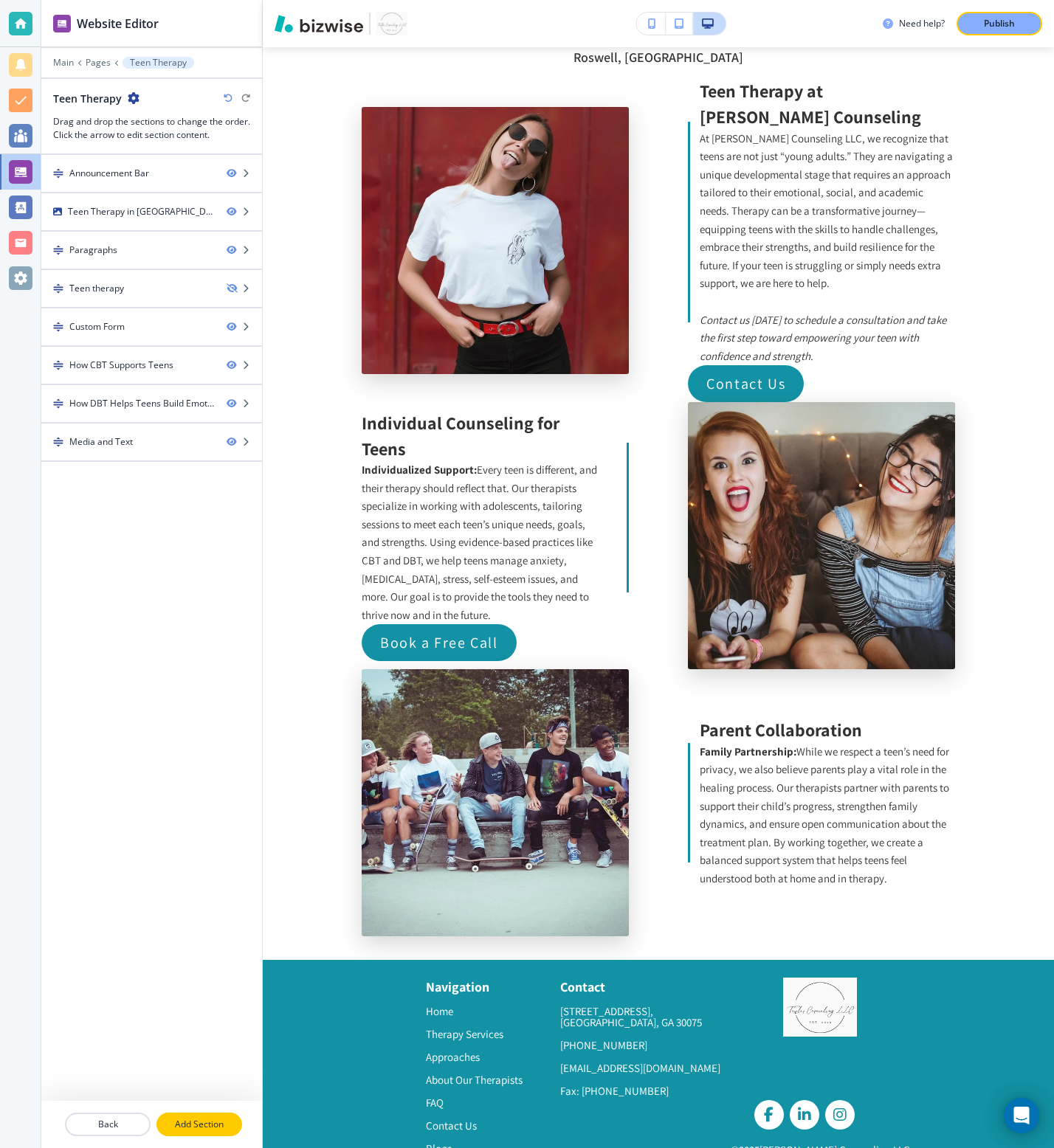
click at [203, 765] on button "Add Section" at bounding box center [199, 1124] width 86 height 23
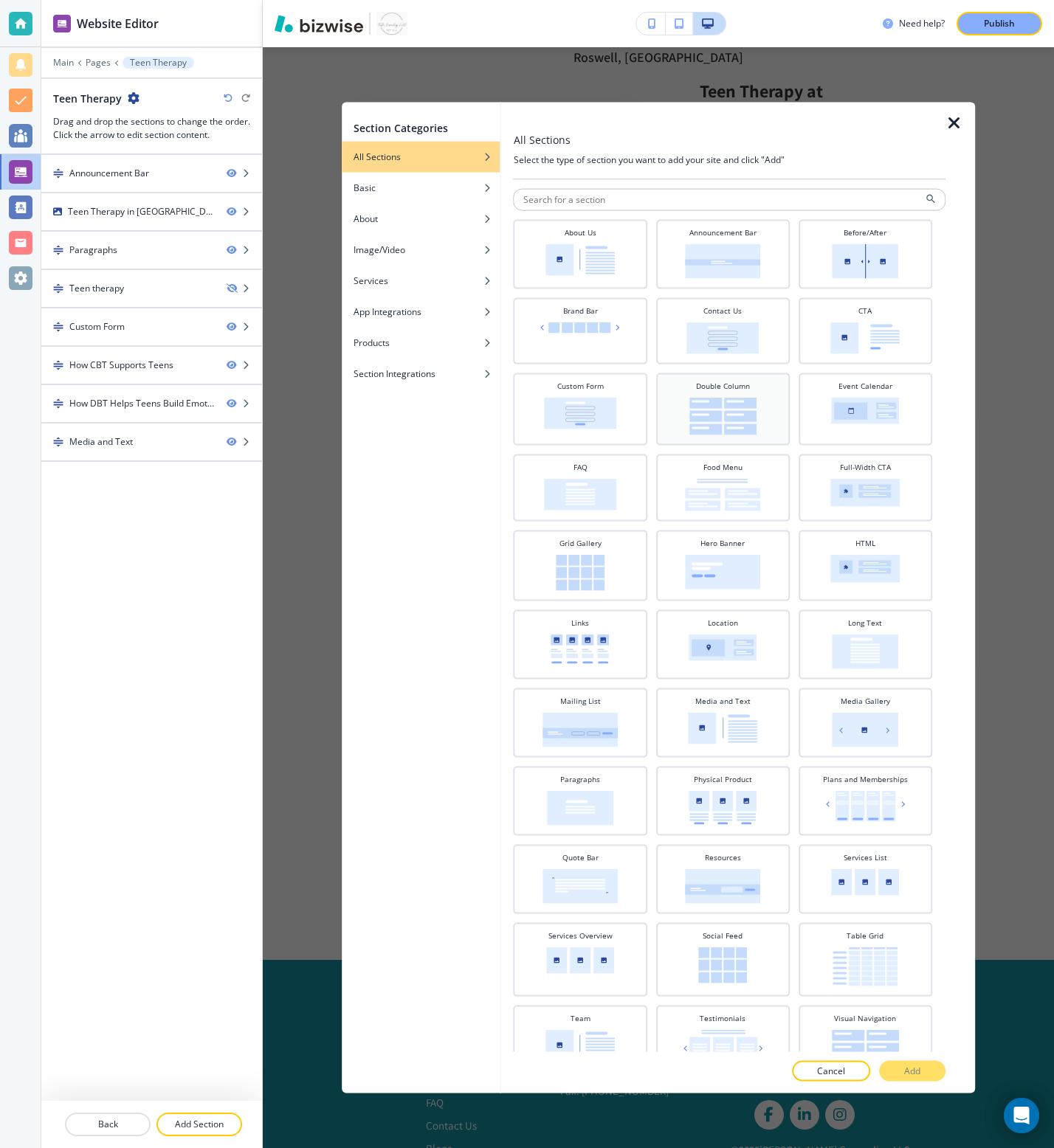
click at [717, 406] on img at bounding box center [722, 416] width 67 height 37
click at [910, 765] on p "Add" at bounding box center [912, 1070] width 16 height 13
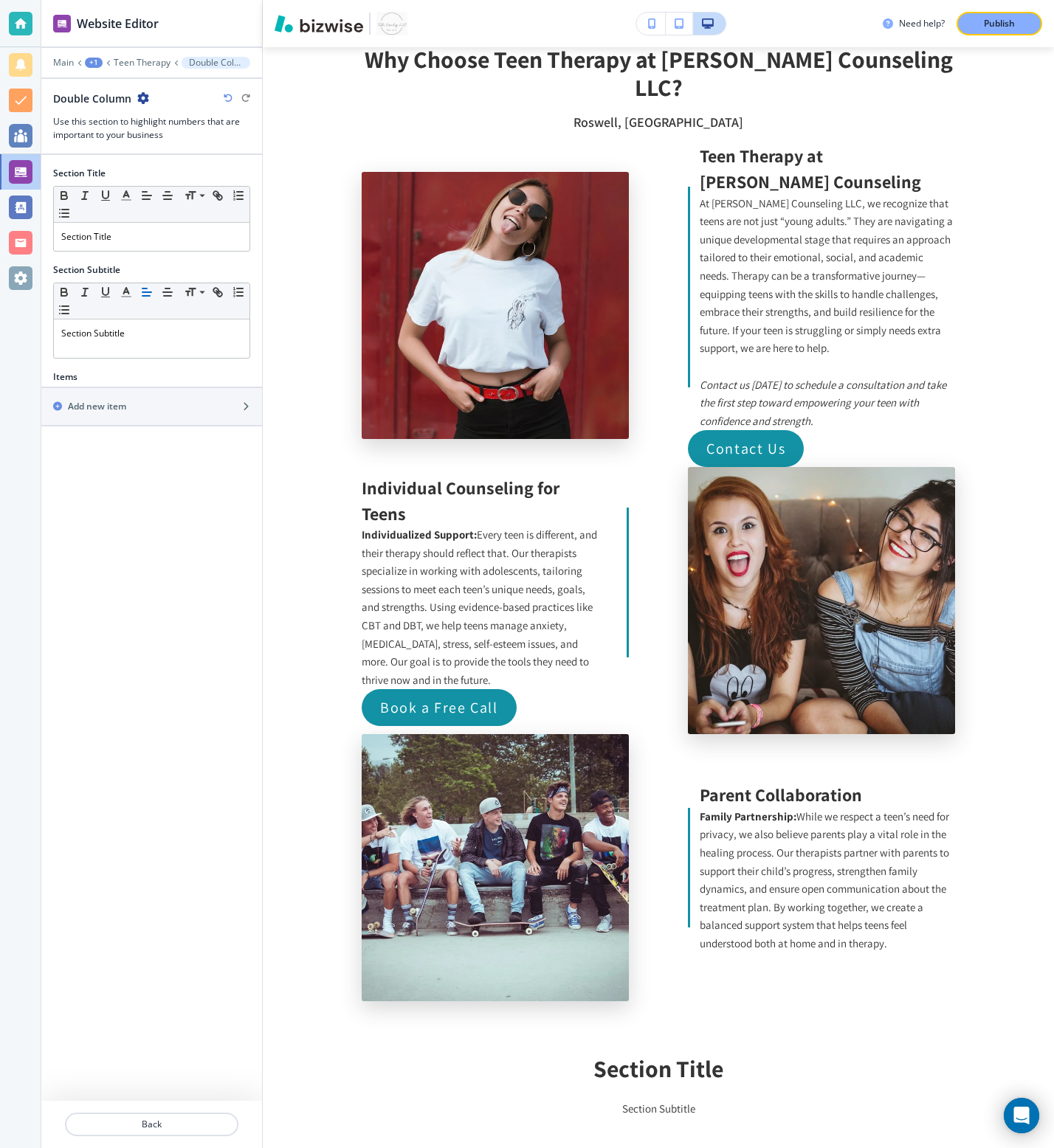
scroll to position [3763, 0]
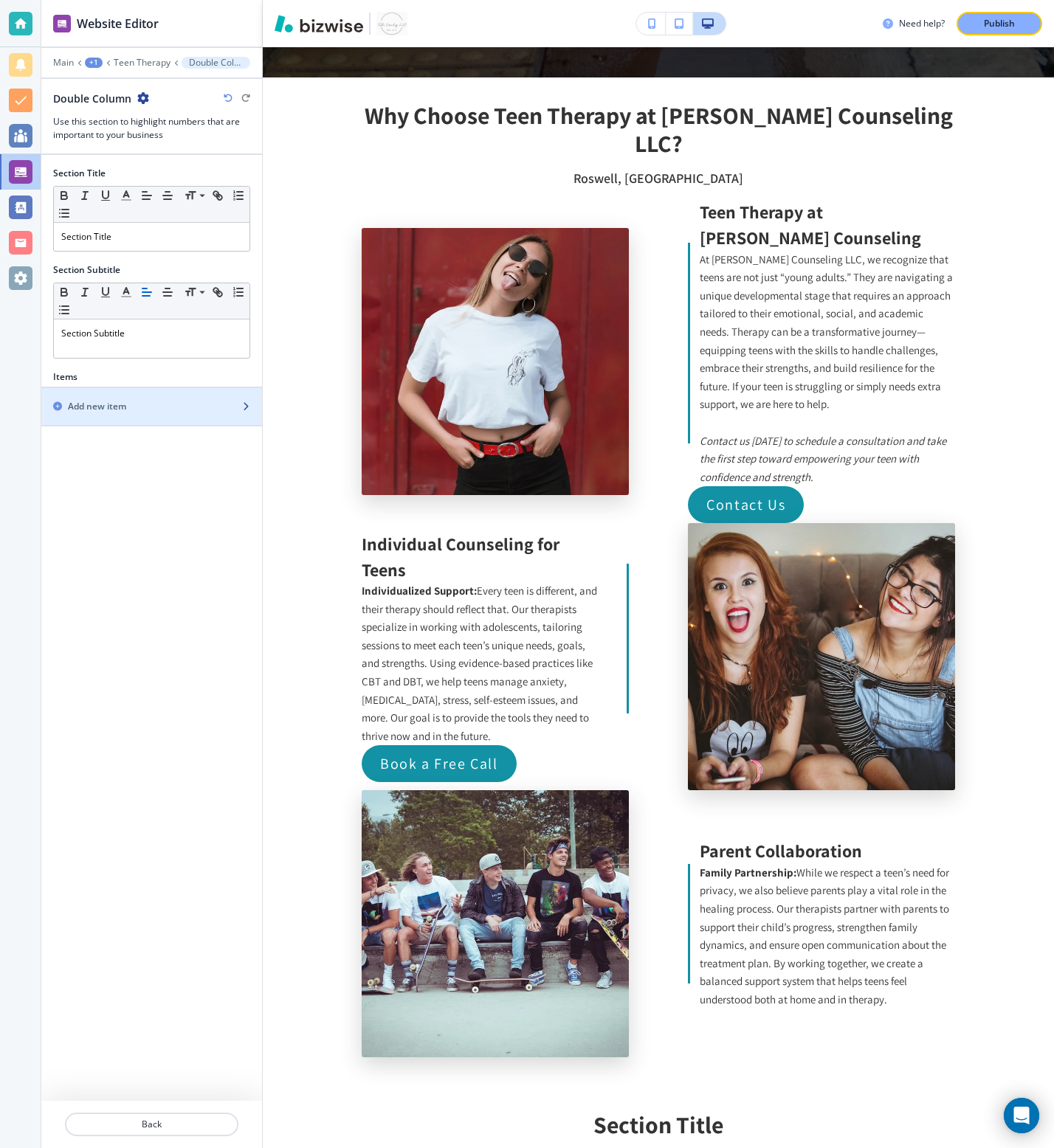
click at [205, 402] on div "Add new item" at bounding box center [135, 406] width 188 height 13
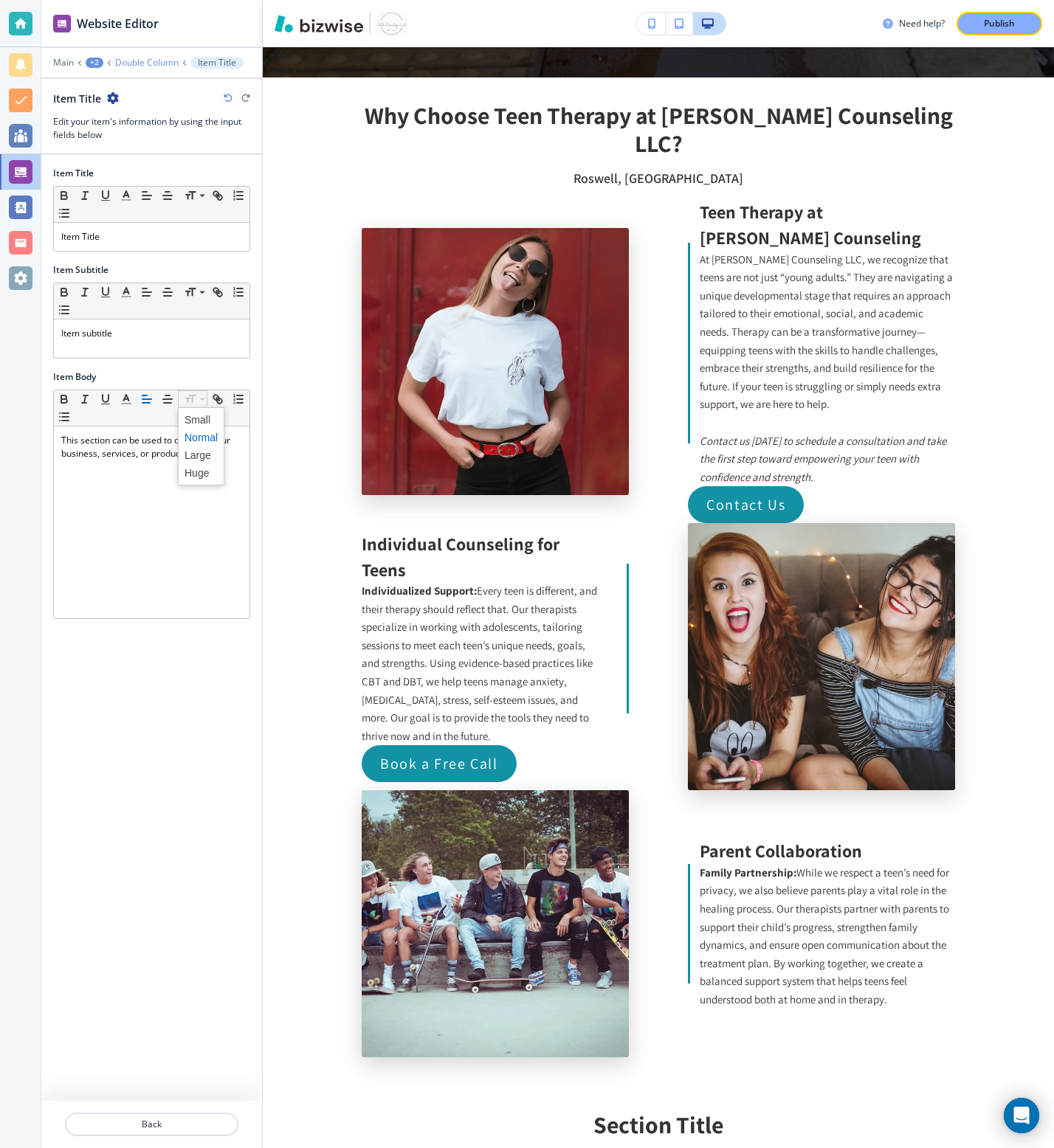
click at [141, 67] on p "Double Column" at bounding box center [146, 63] width 63 height 11
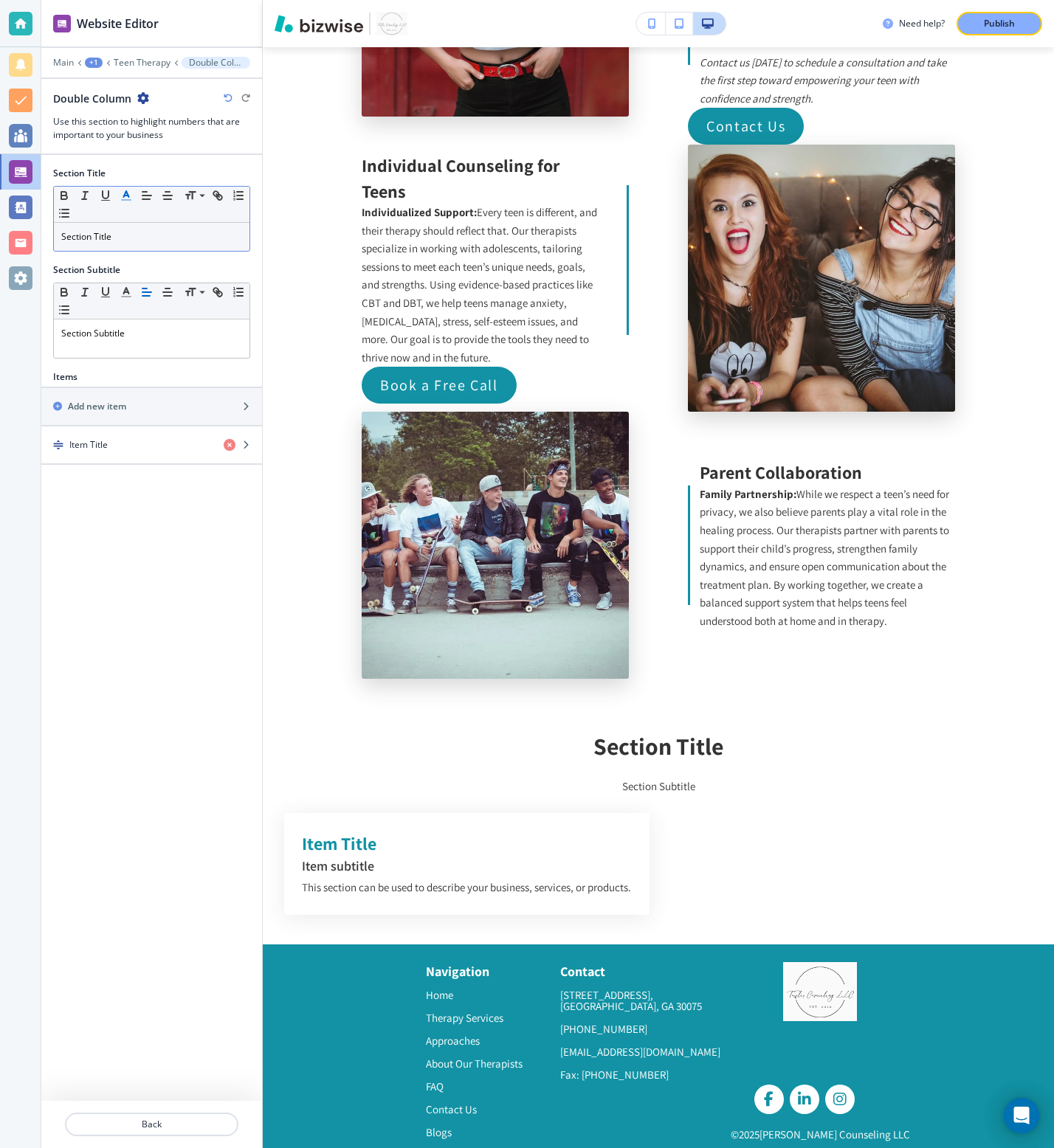
scroll to position [4145, 0]
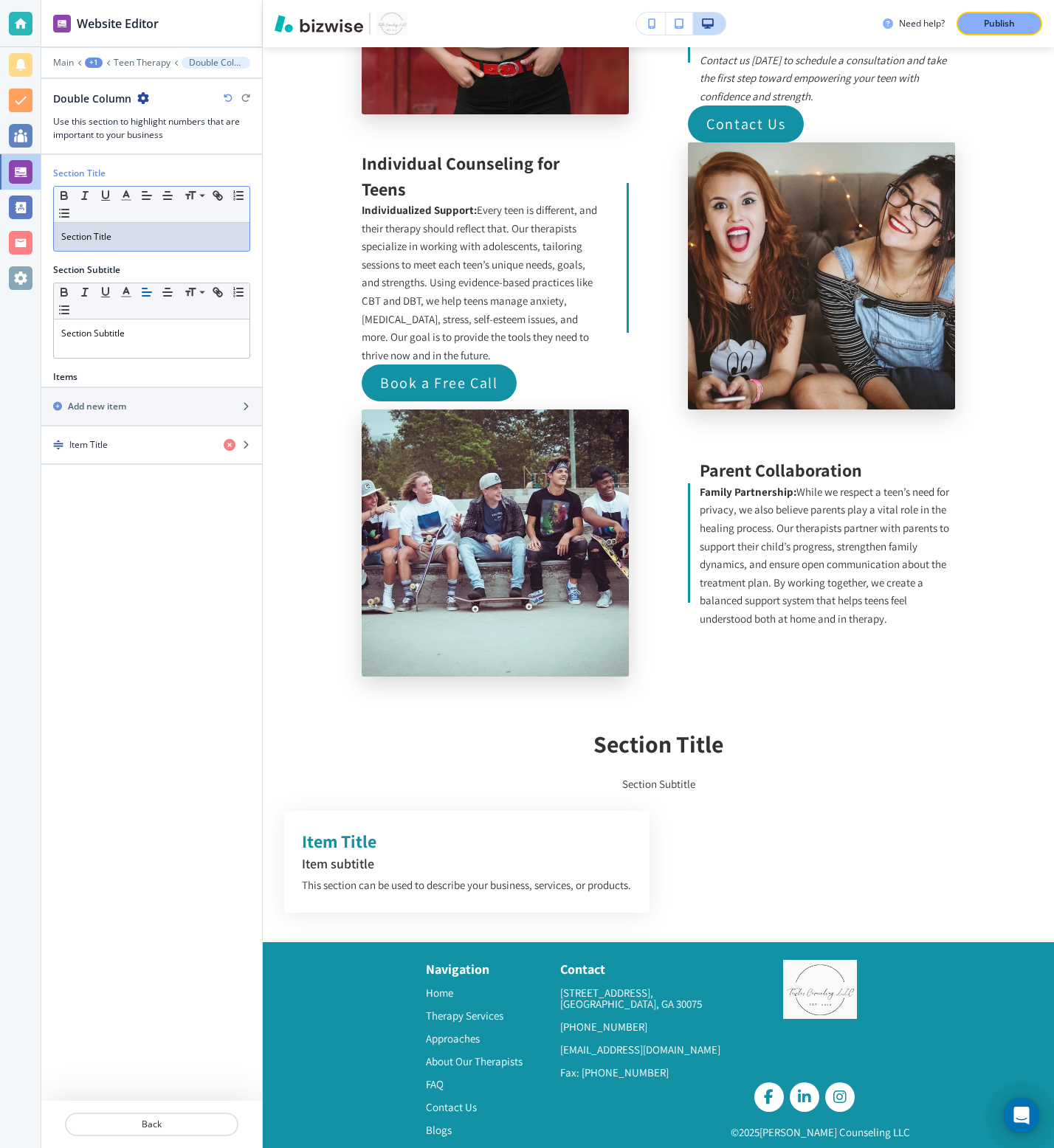
click at [119, 249] on div "Section Title" at bounding box center [151, 236] width 195 height 28
click at [195, 335] on p "Section Subtitle" at bounding box center [152, 333] width 181 height 13
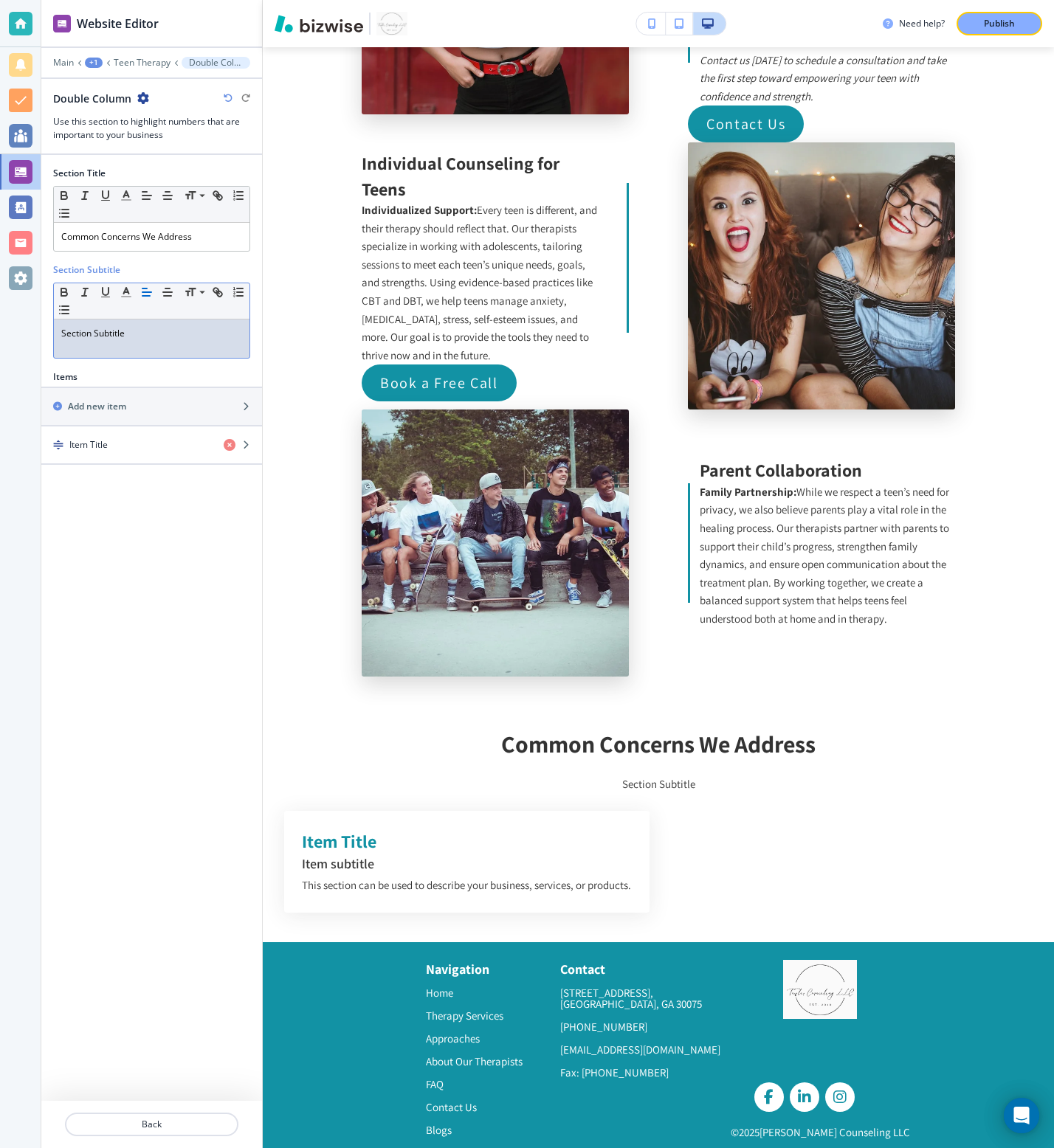
click at [195, 335] on p "Section Subtitle" at bounding box center [152, 333] width 181 height 13
click at [161, 454] on div "button" at bounding box center [152, 457] width 221 height 12
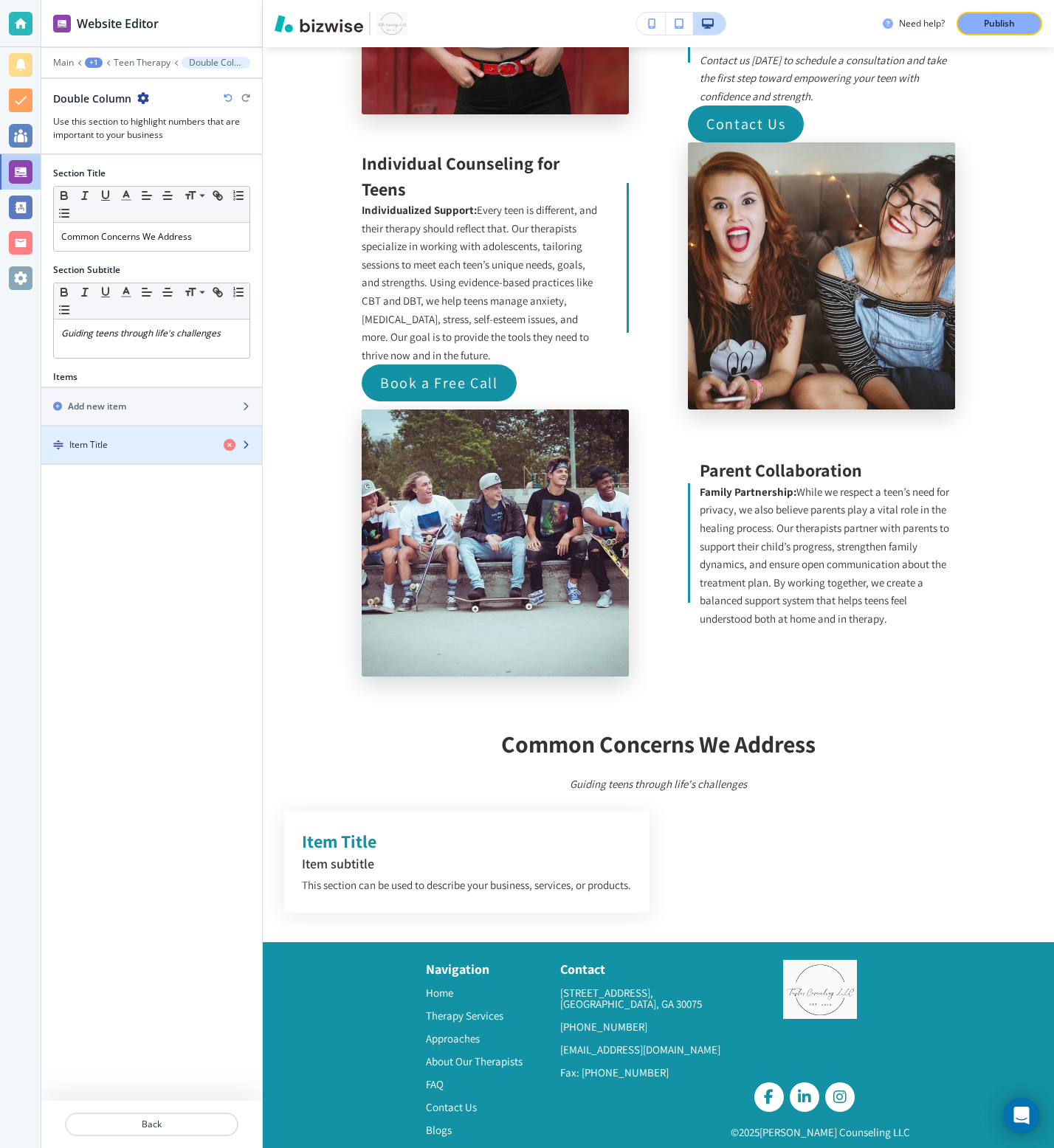
click at [251, 447] on div "button" at bounding box center [243, 445] width 38 height 12
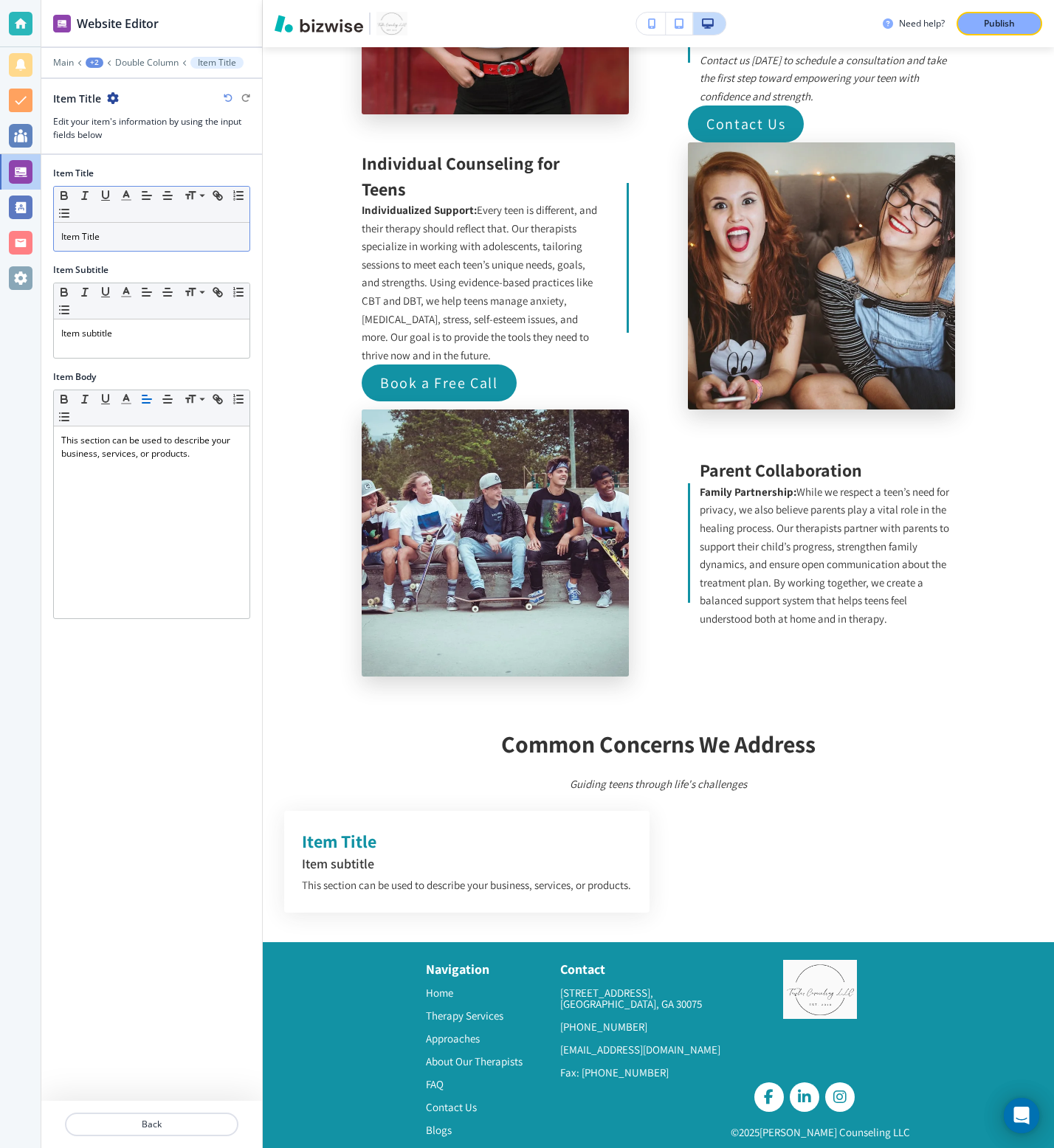
click at [122, 243] on div "Item Title" at bounding box center [151, 236] width 195 height 28
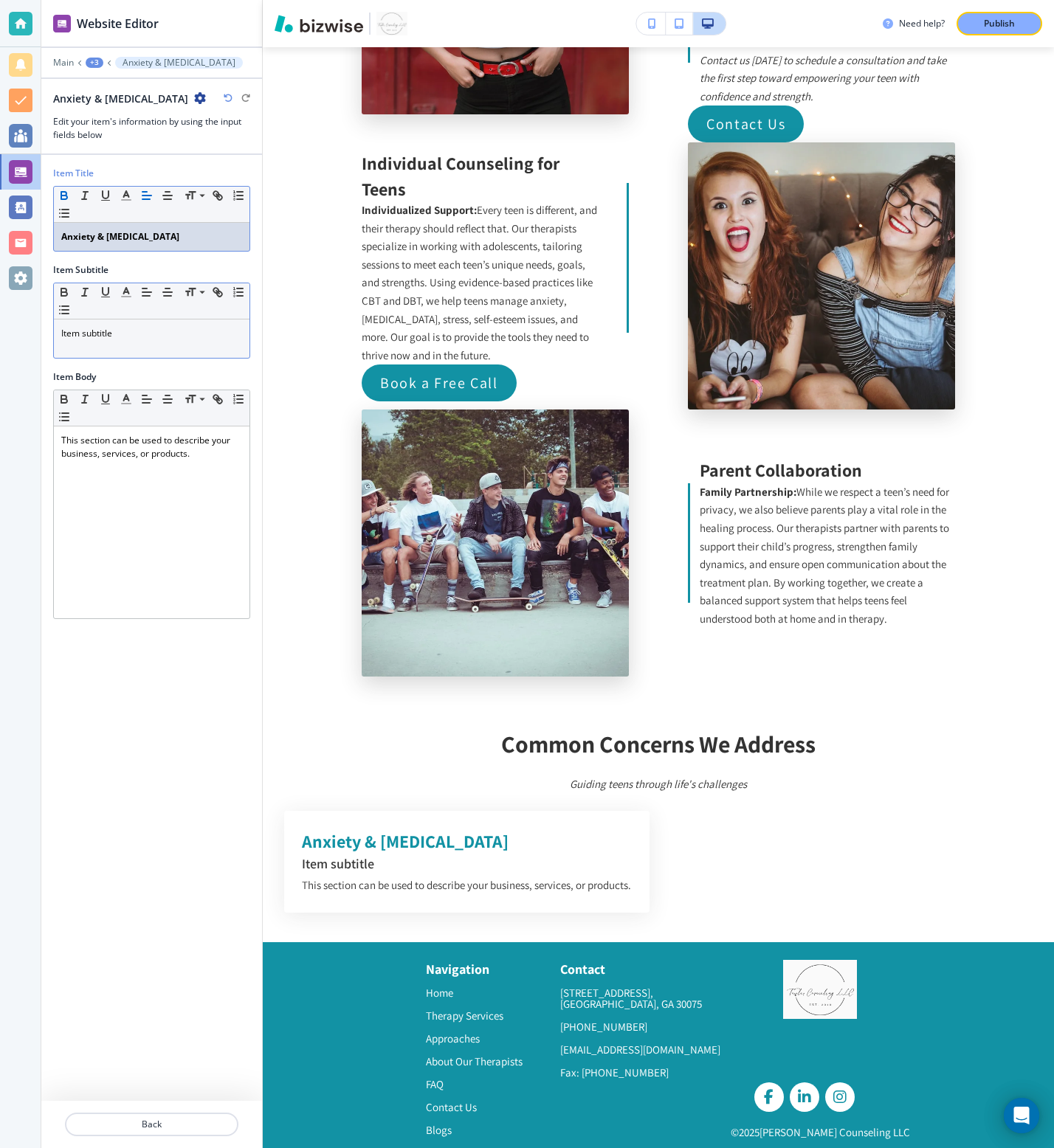
click at [105, 323] on div "Item subtitle" at bounding box center [151, 338] width 195 height 38
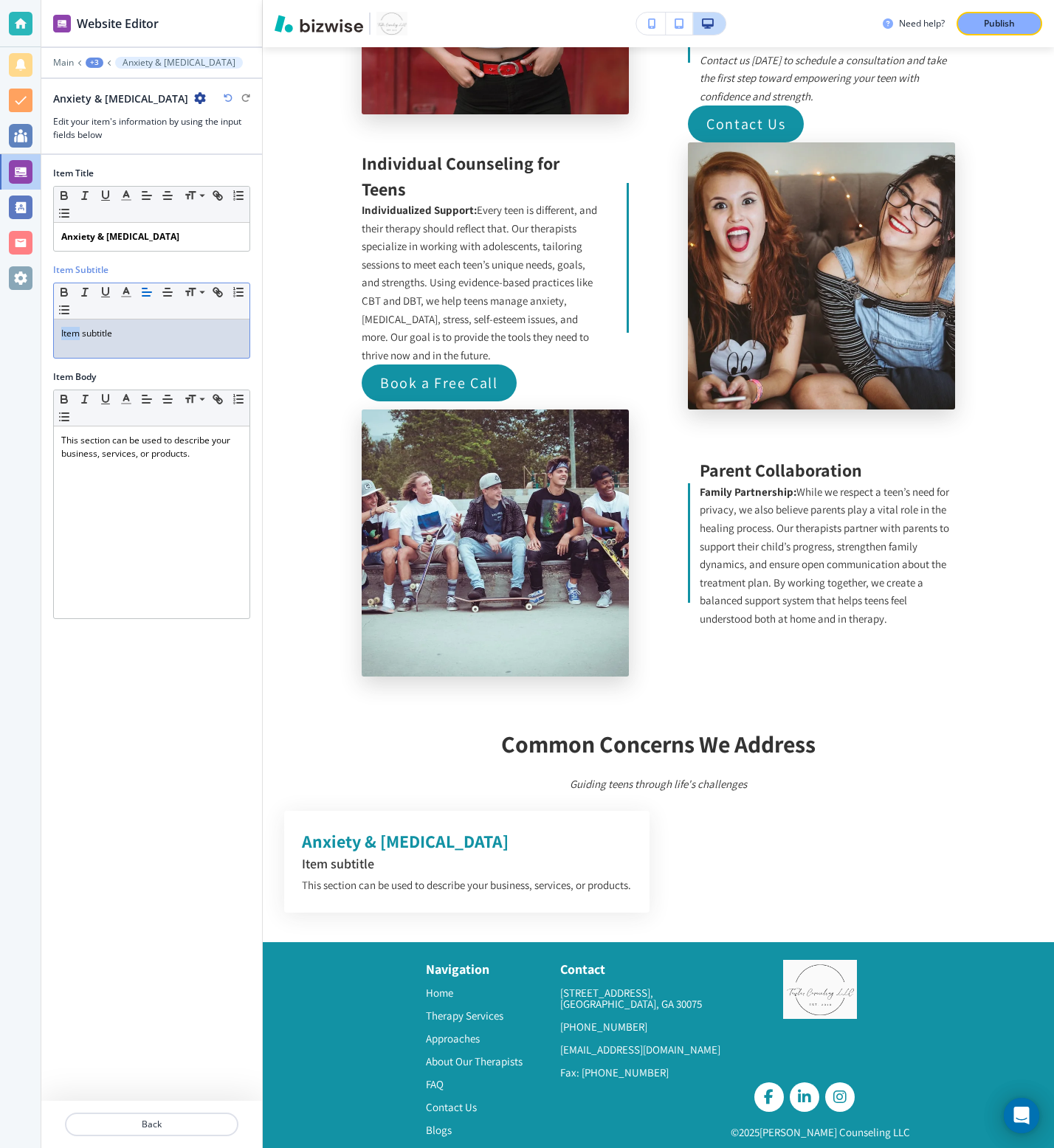
click at [105, 324] on div "Item subtitle" at bounding box center [151, 338] width 195 height 38
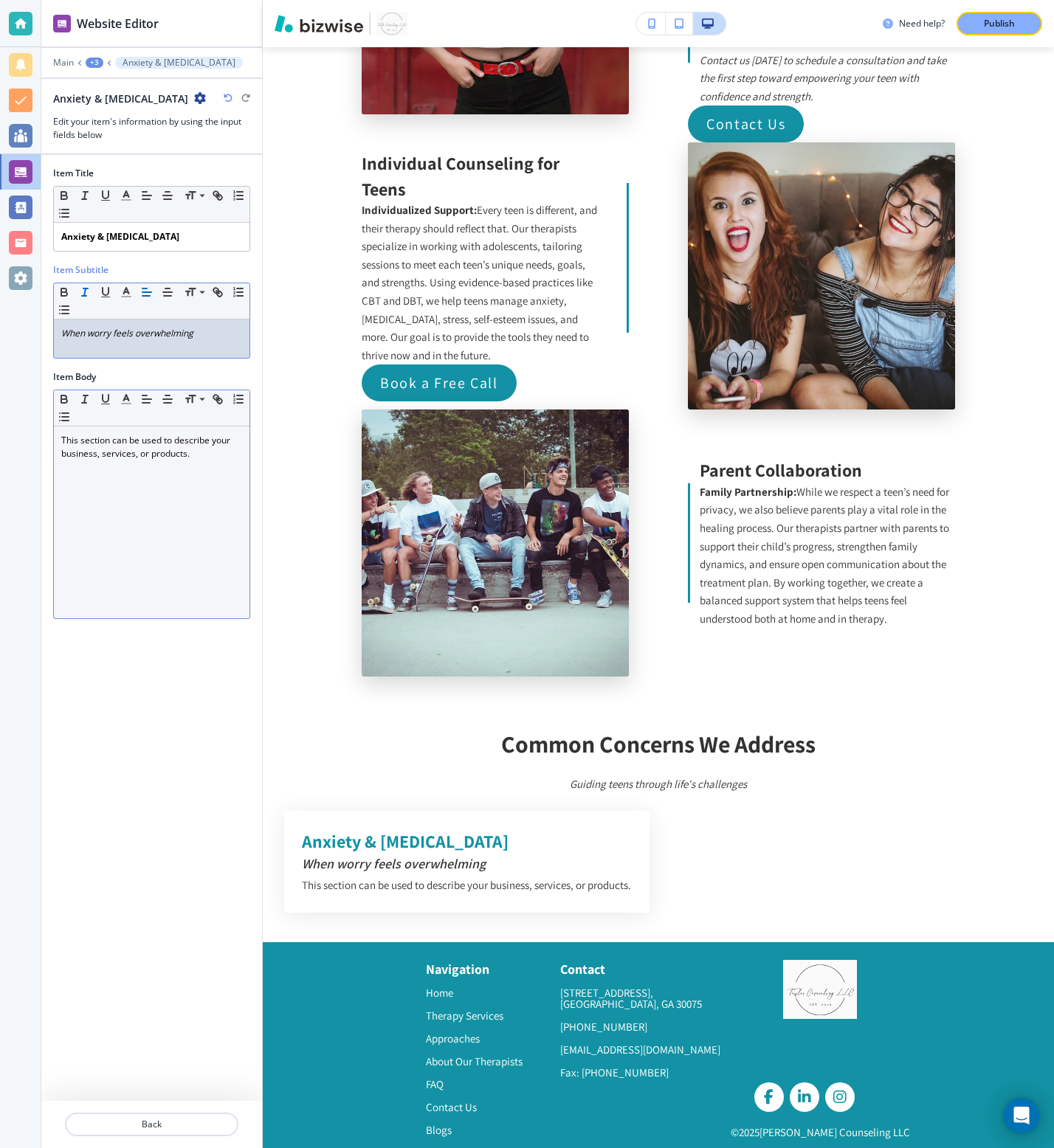
click at [86, 449] on p "This section can be used to describe your business, services, or products." at bounding box center [152, 447] width 181 height 27
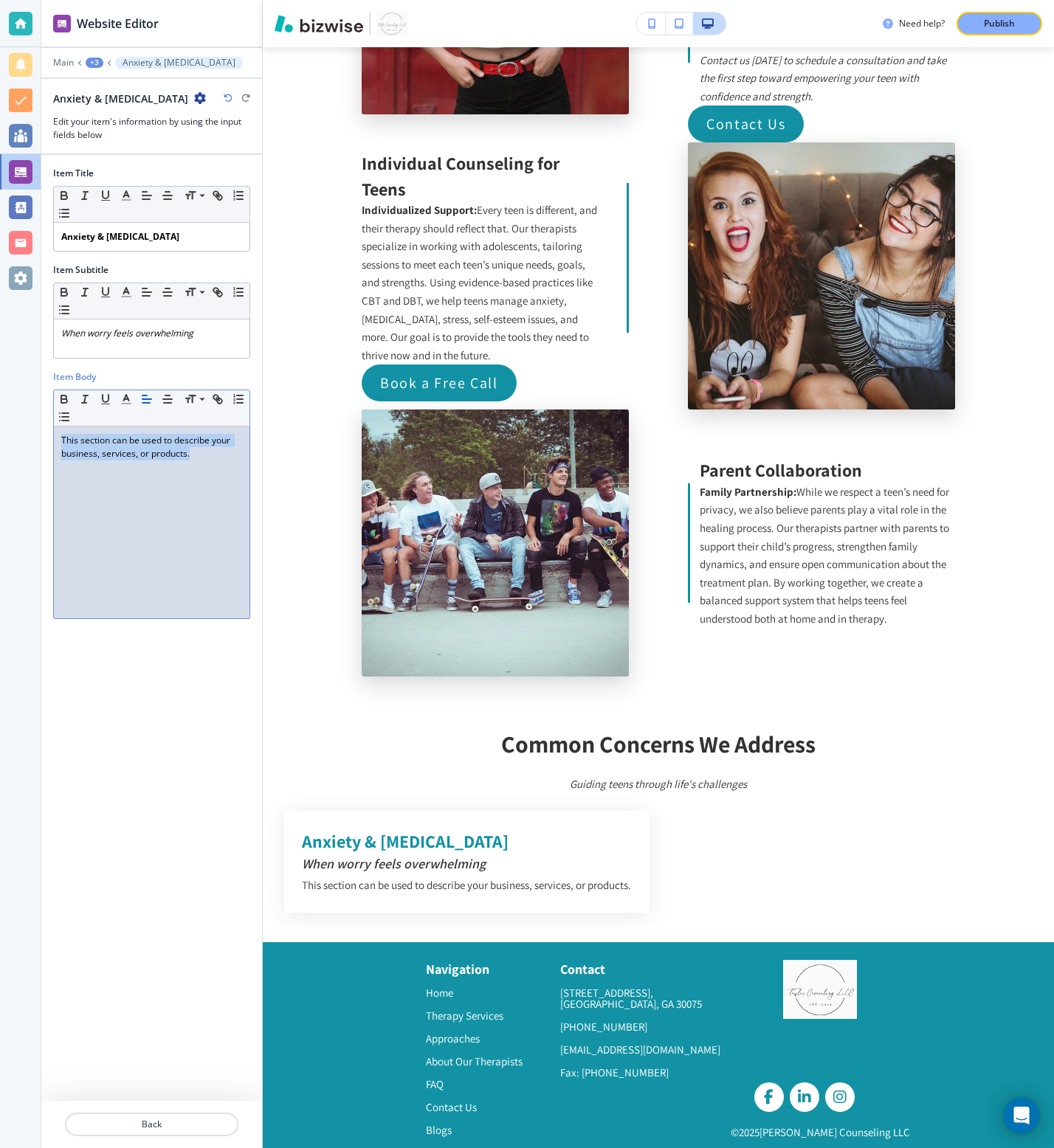
click at [86, 449] on p "This section can be used to describe your business, services, or products." at bounding box center [152, 447] width 181 height 27
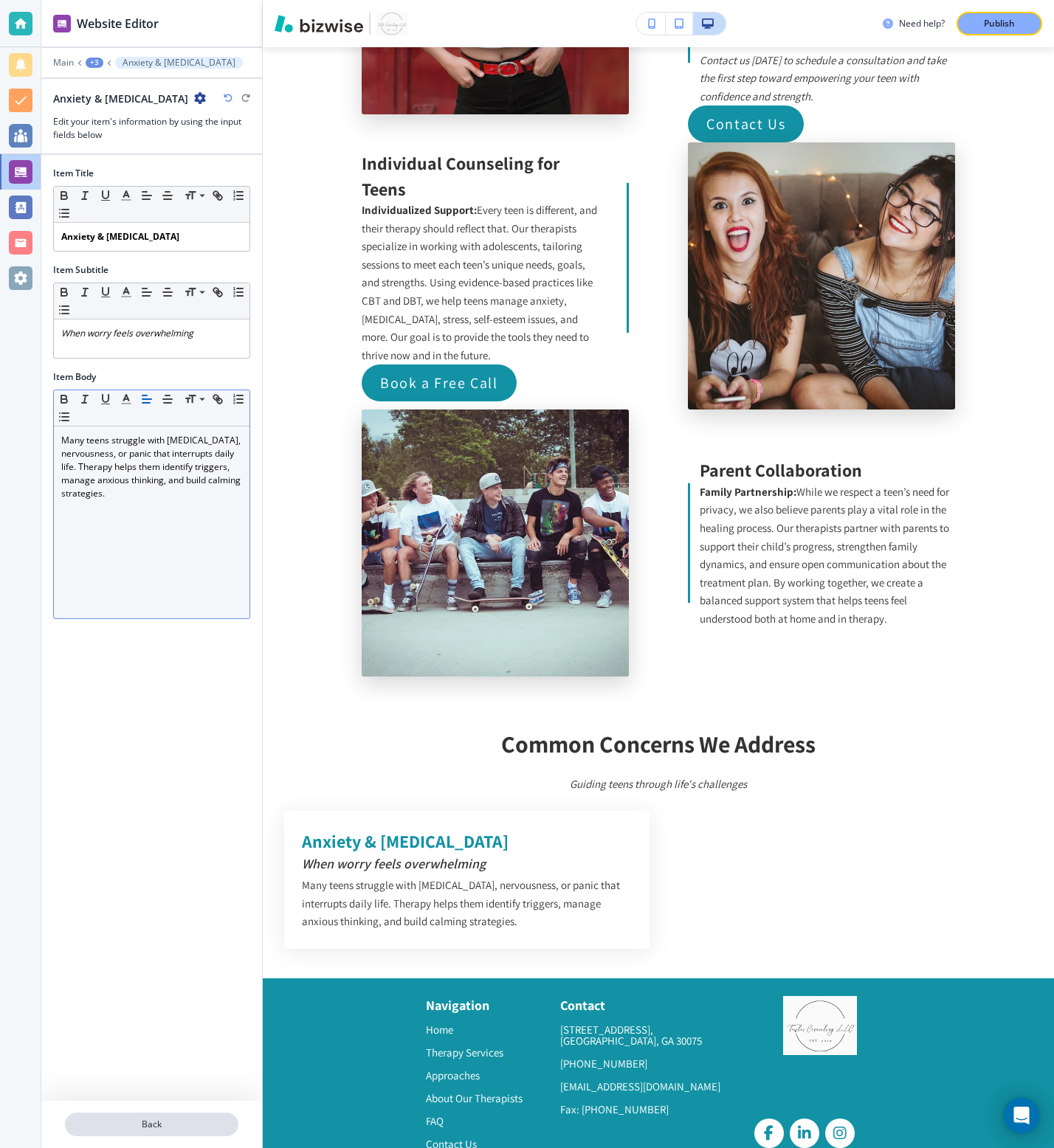
click at [101, 765] on button "Back" at bounding box center [152, 1124] width 174 height 23
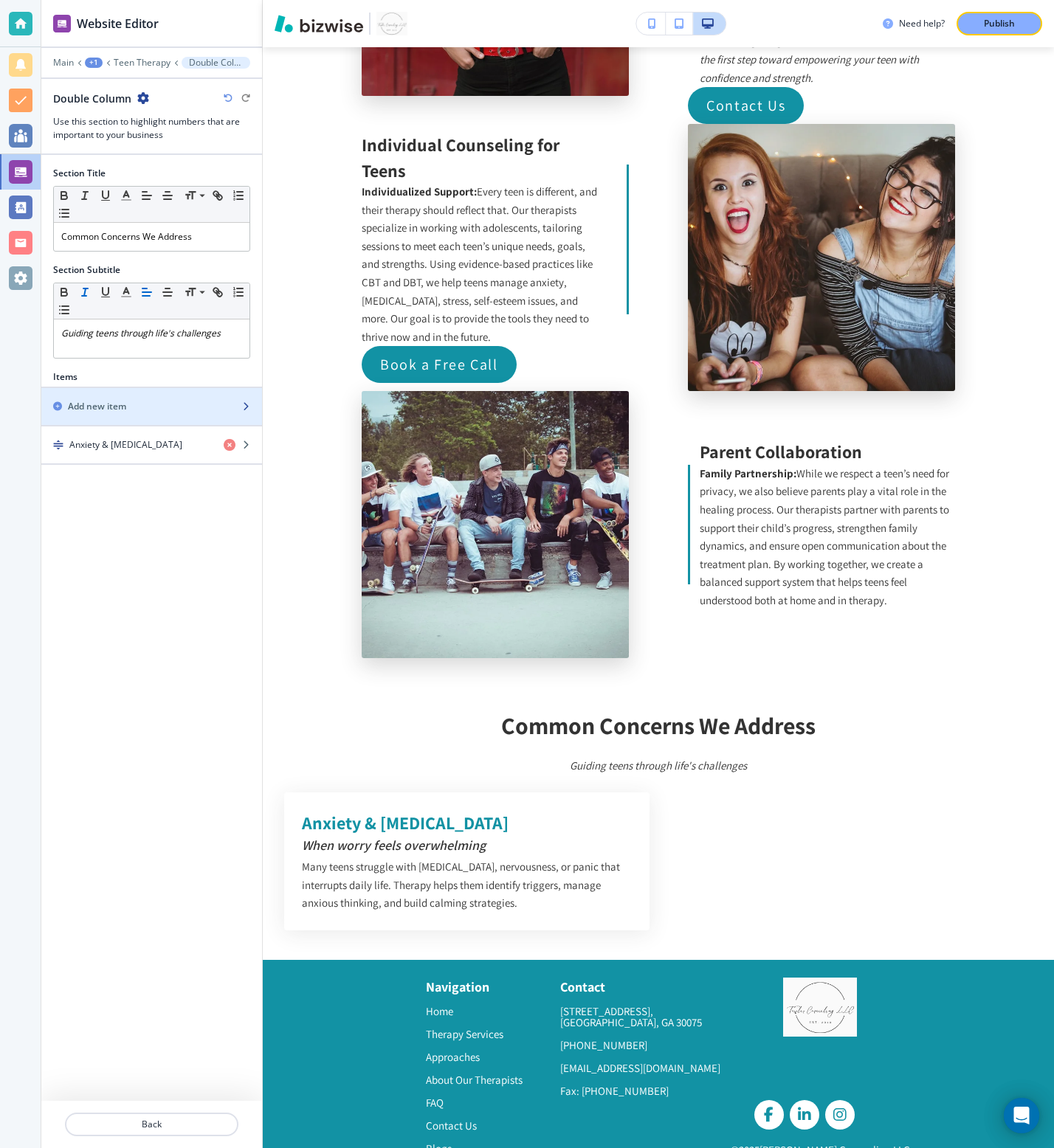
click at [177, 412] on div "Add new item" at bounding box center [135, 406] width 188 height 13
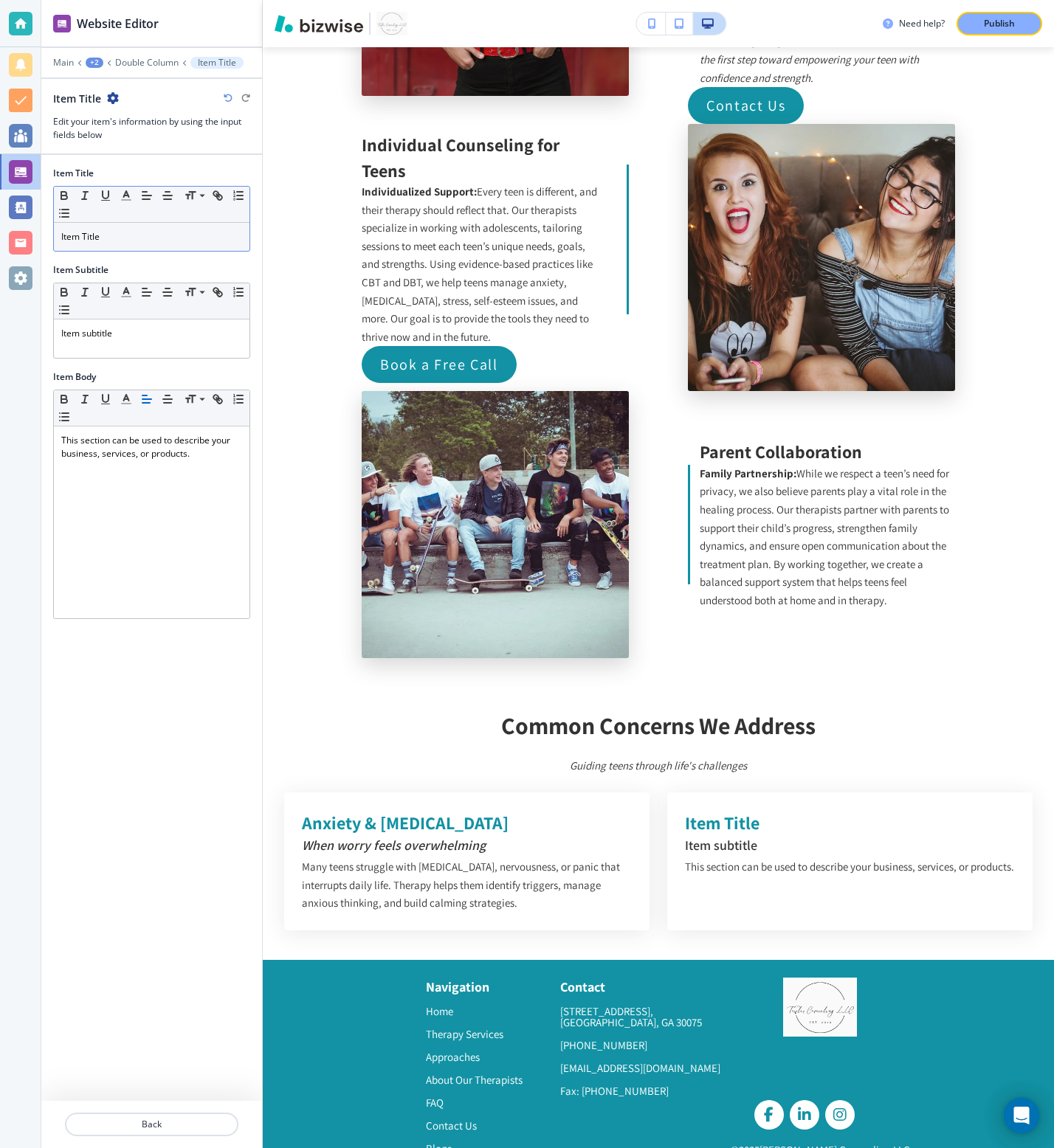
click at [119, 225] on div "Item Title" at bounding box center [151, 236] width 195 height 28
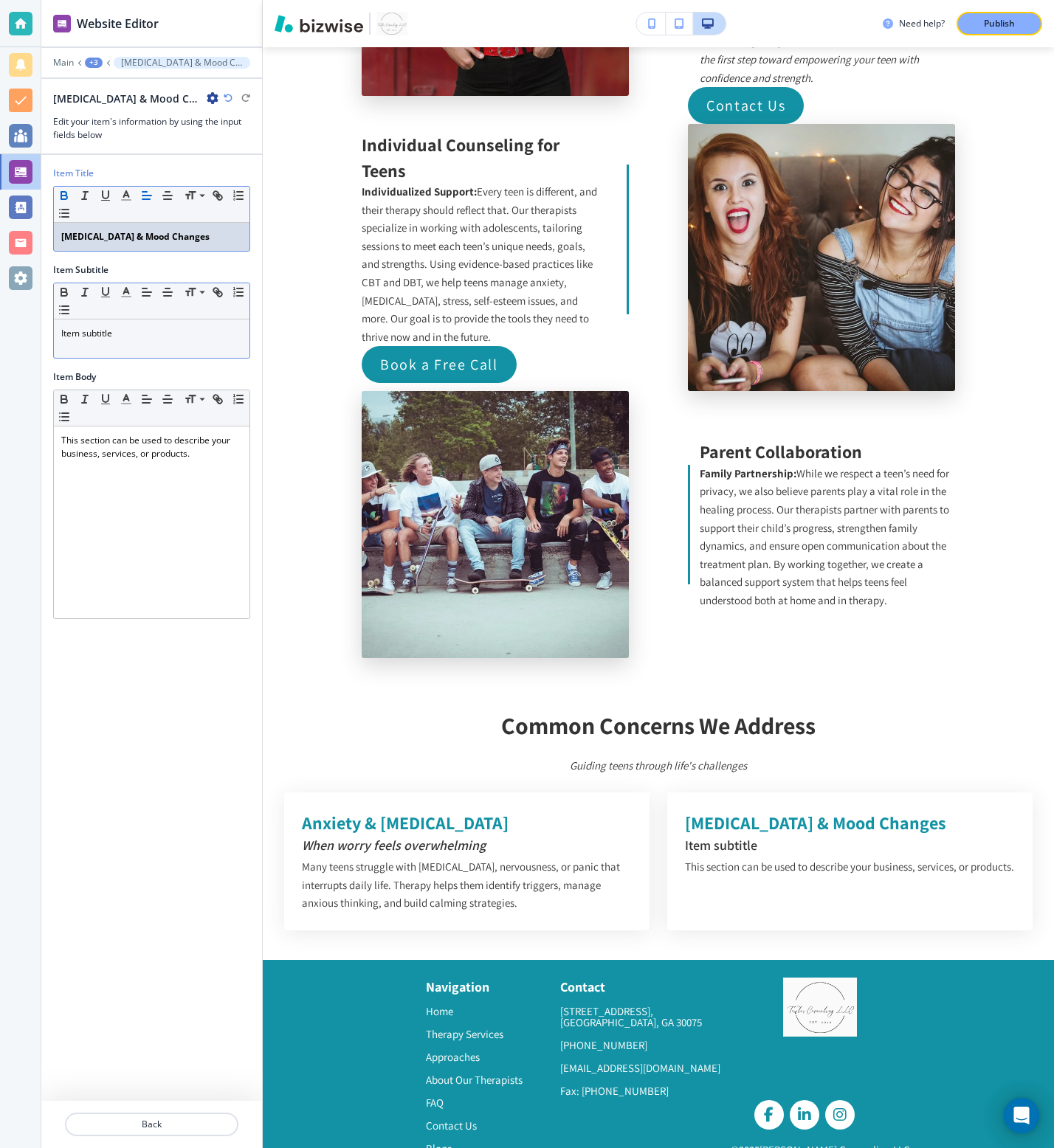
click at [88, 328] on p "Item subtitle" at bounding box center [152, 333] width 181 height 13
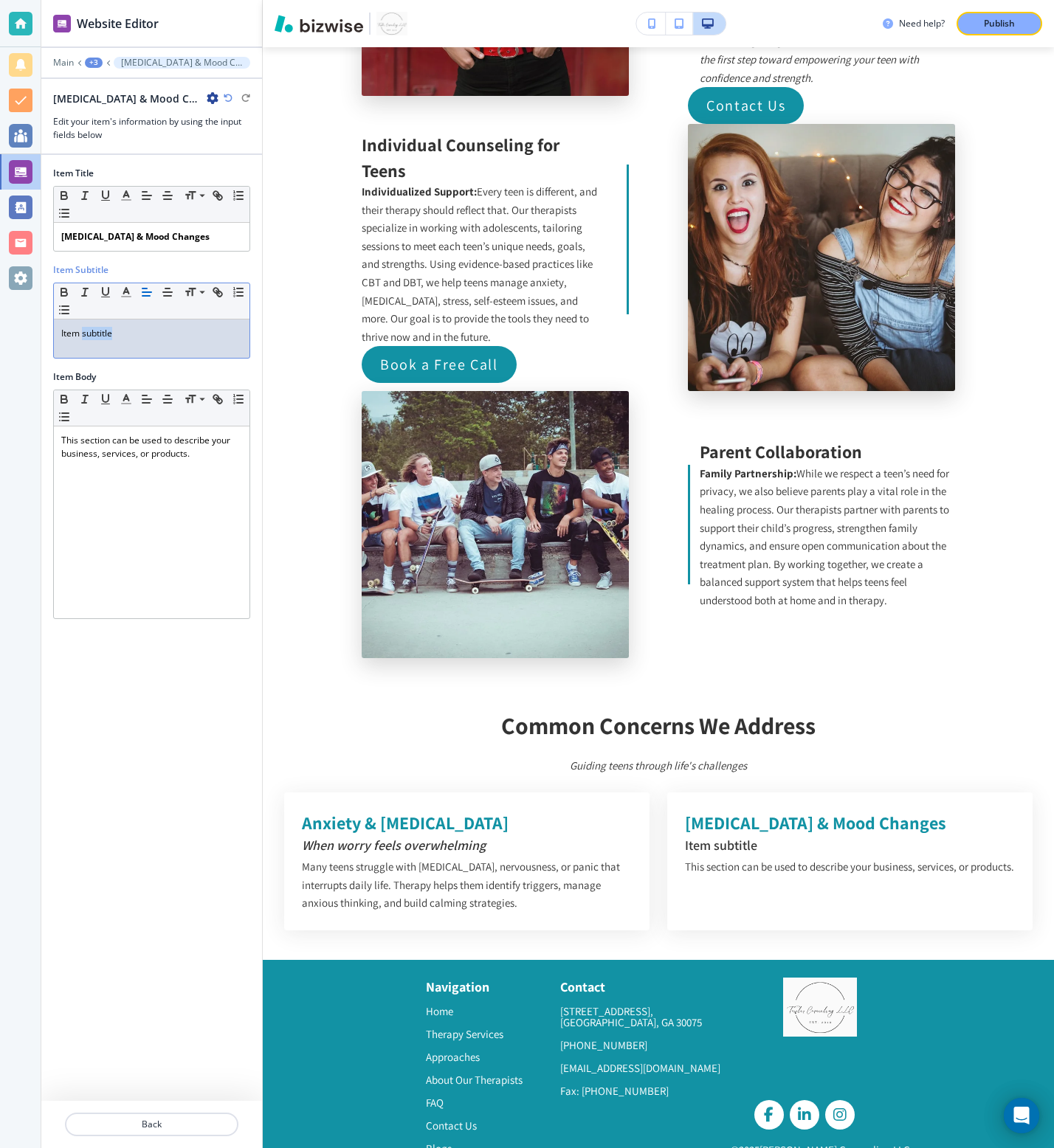
click at [88, 328] on p "Item subtitle" at bounding box center [152, 333] width 181 height 13
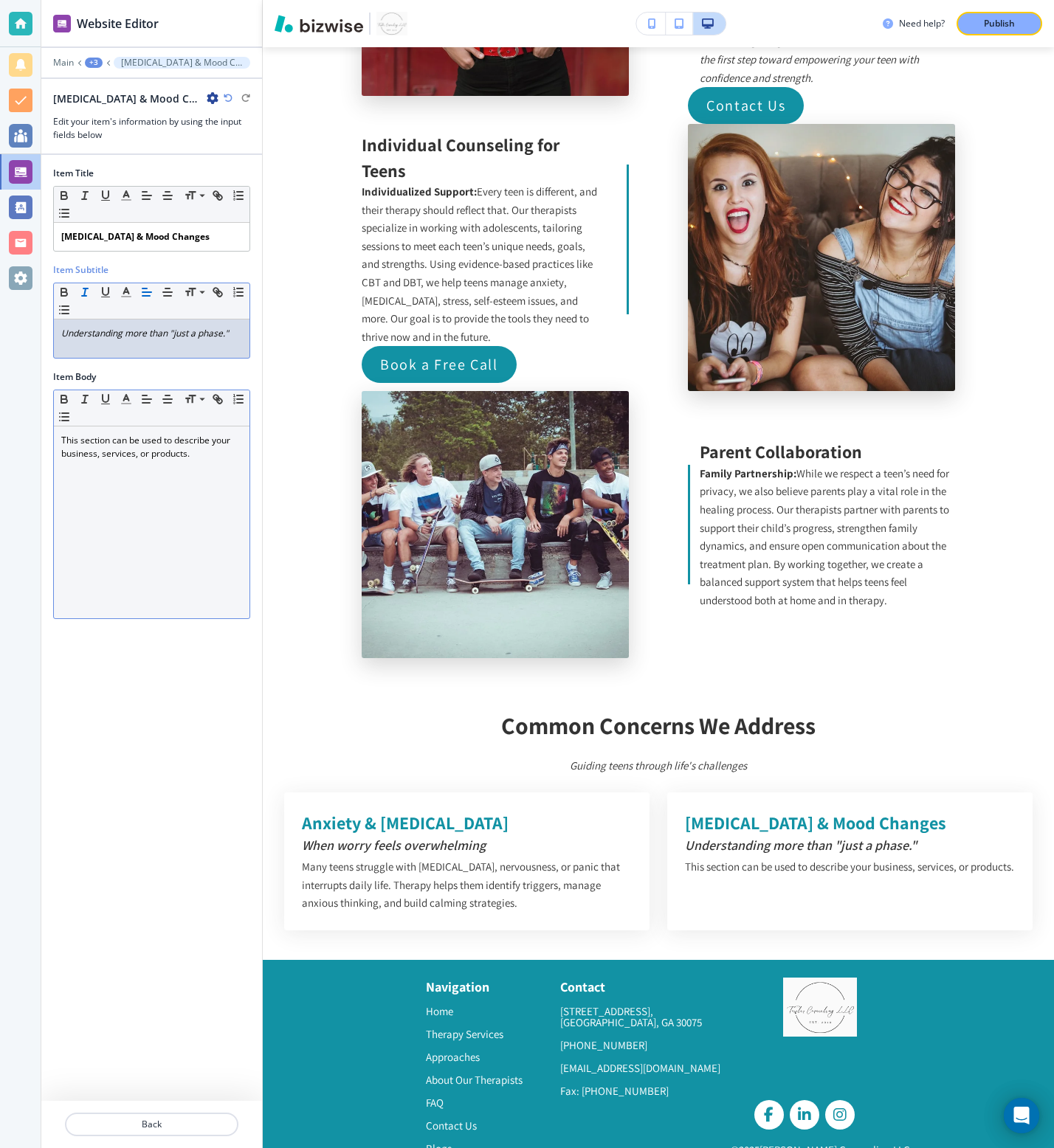
click at [212, 472] on div "This section can be used to describe your business, services, or products." at bounding box center [151, 521] width 195 height 192
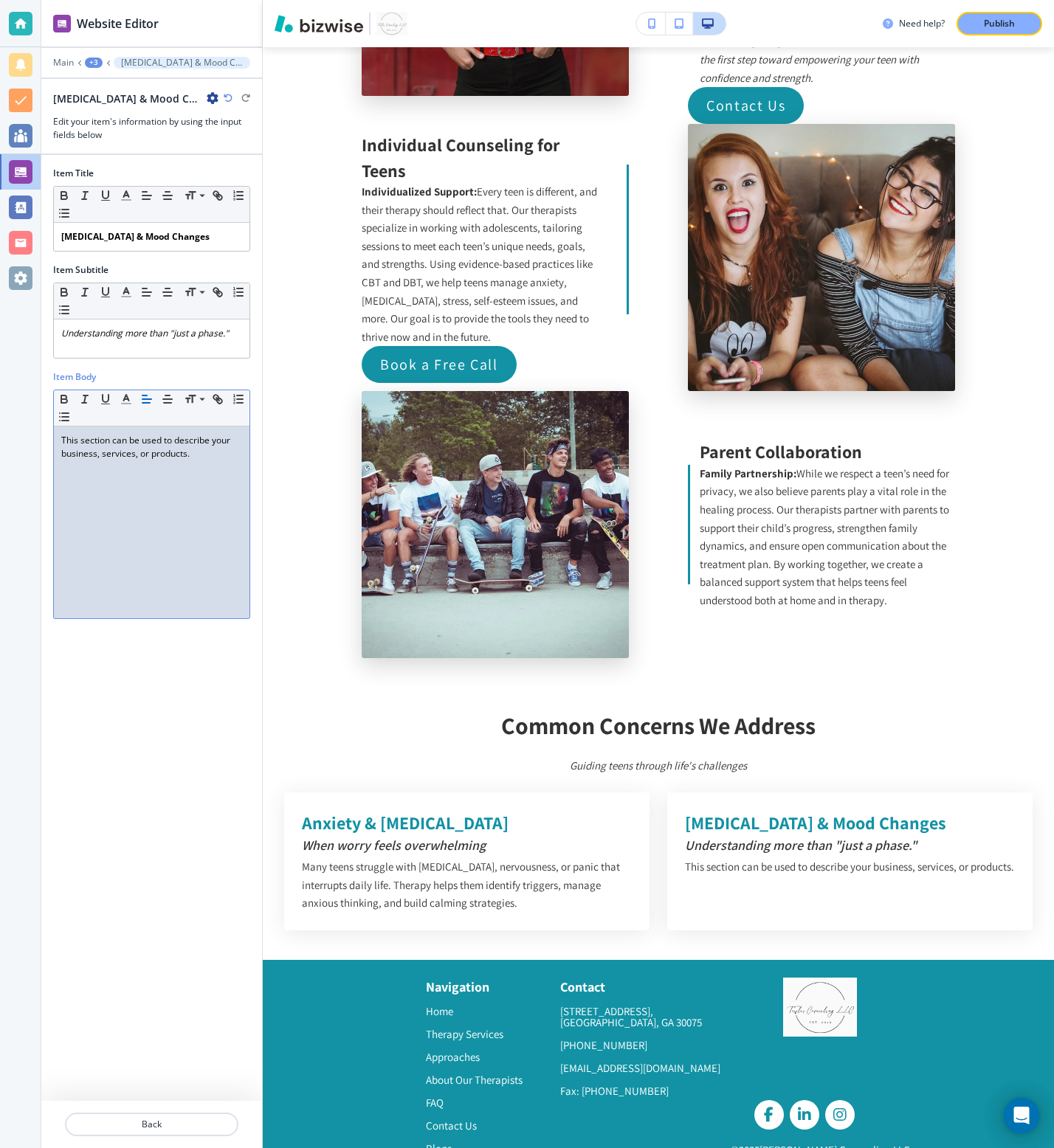
click at [212, 472] on div "This section can be used to describe your business, services, or products." at bounding box center [151, 521] width 195 height 192
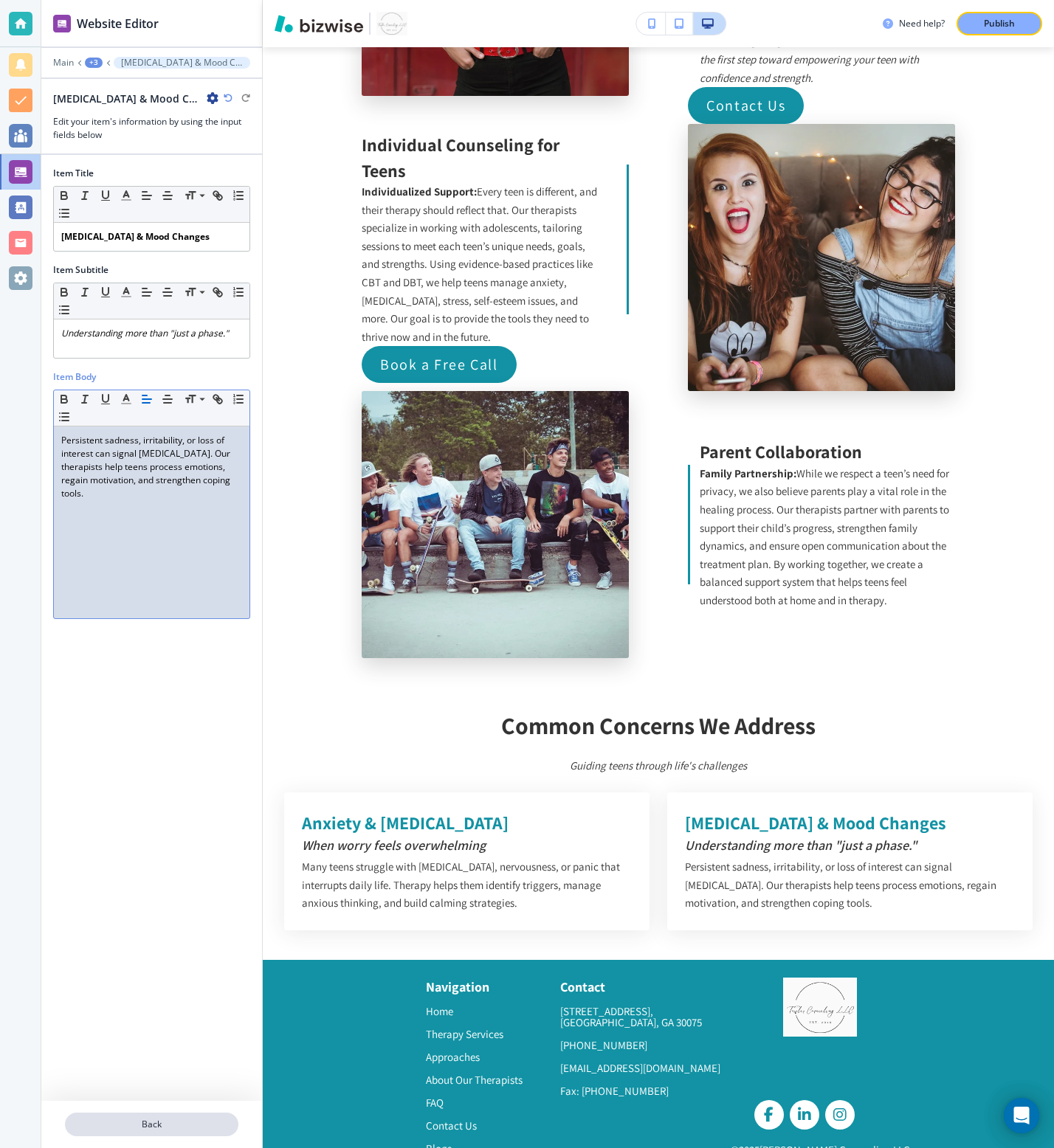
click at [141, 765] on p "Back" at bounding box center [151, 1124] width 170 height 13
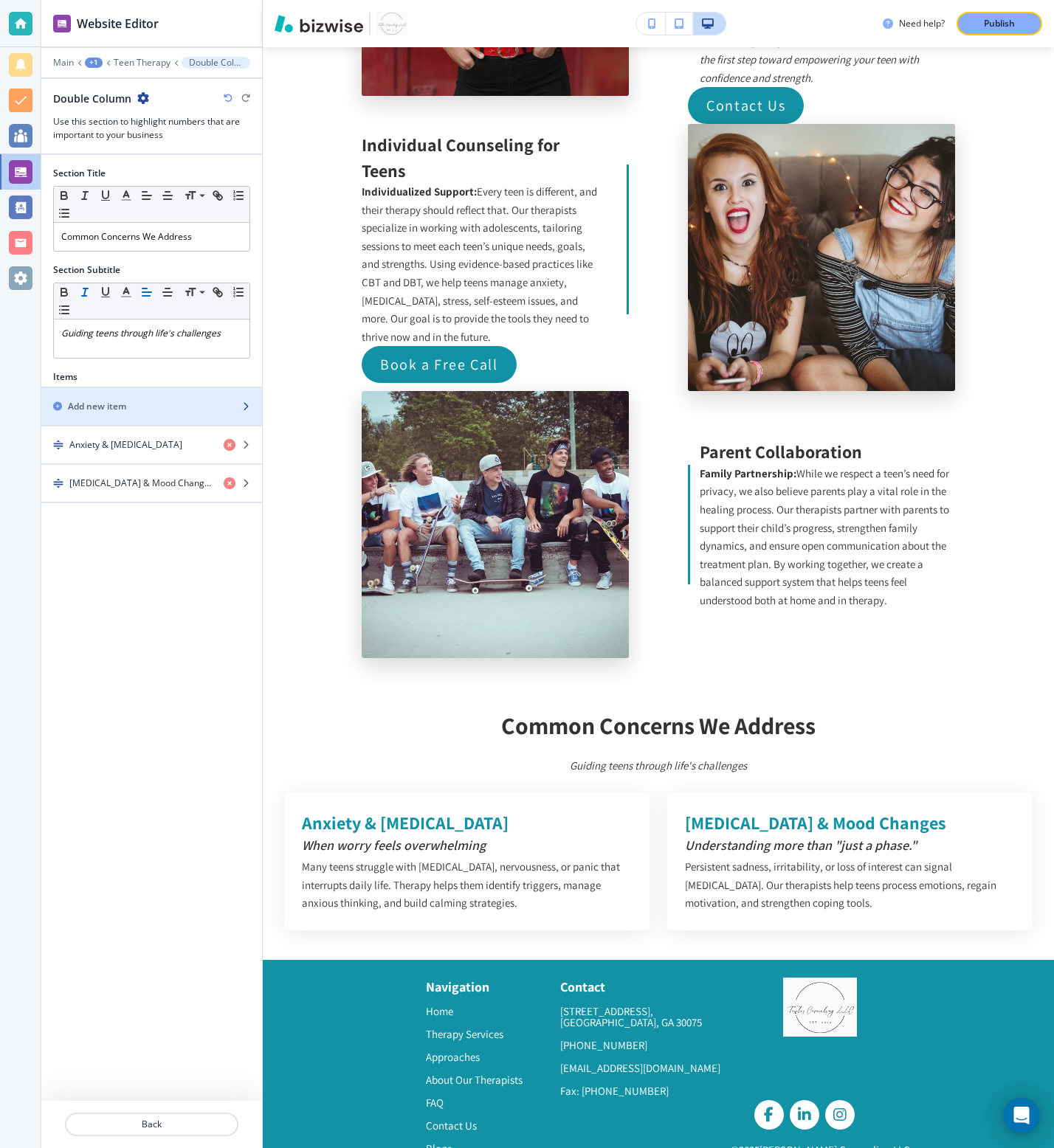
click at [144, 400] on div "Add new item" at bounding box center [135, 406] width 188 height 13
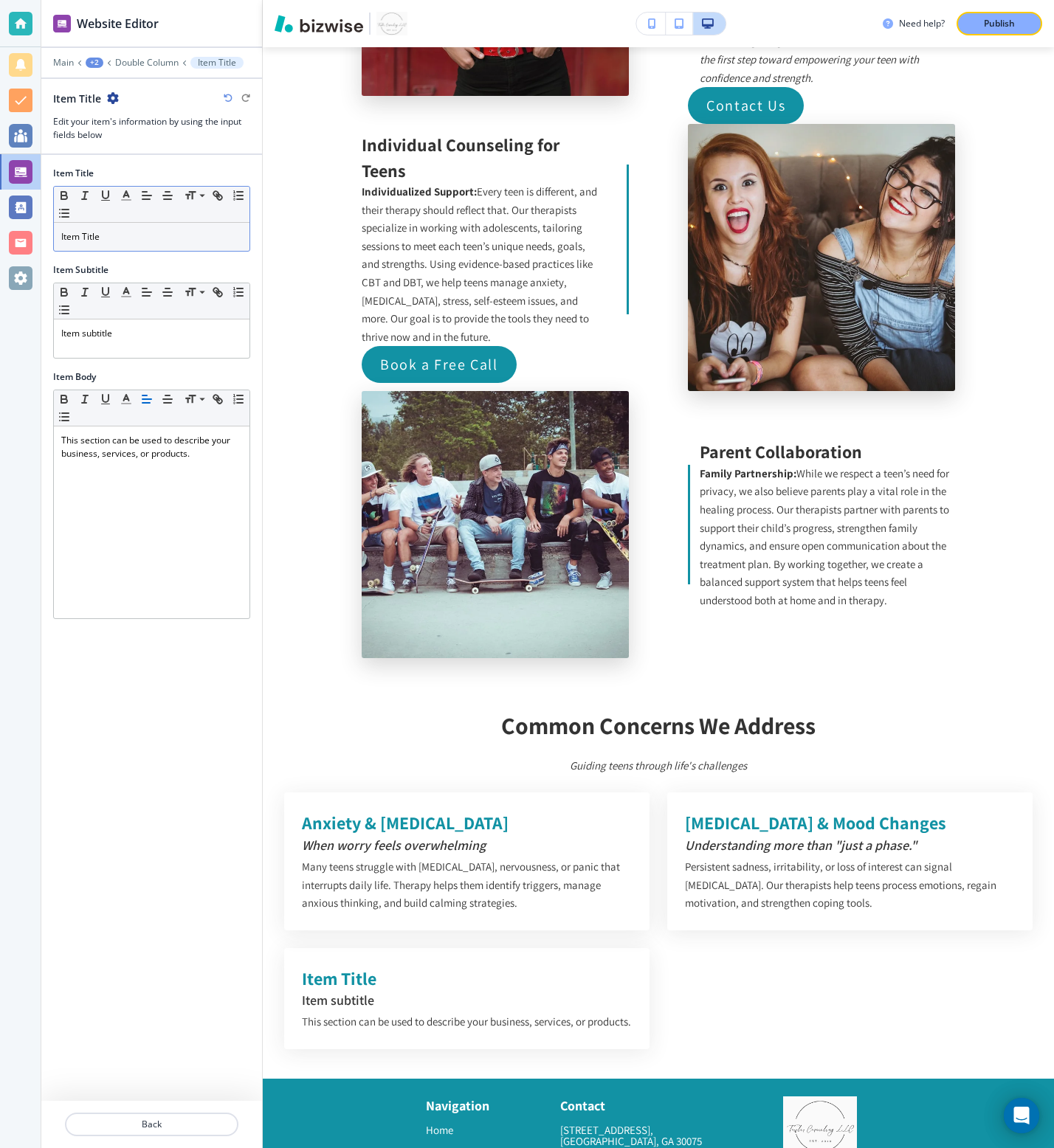
click at [195, 242] on p "Item Title" at bounding box center [152, 236] width 181 height 13
click at [177, 244] on div "Item Title" at bounding box center [151, 236] width 195 height 28
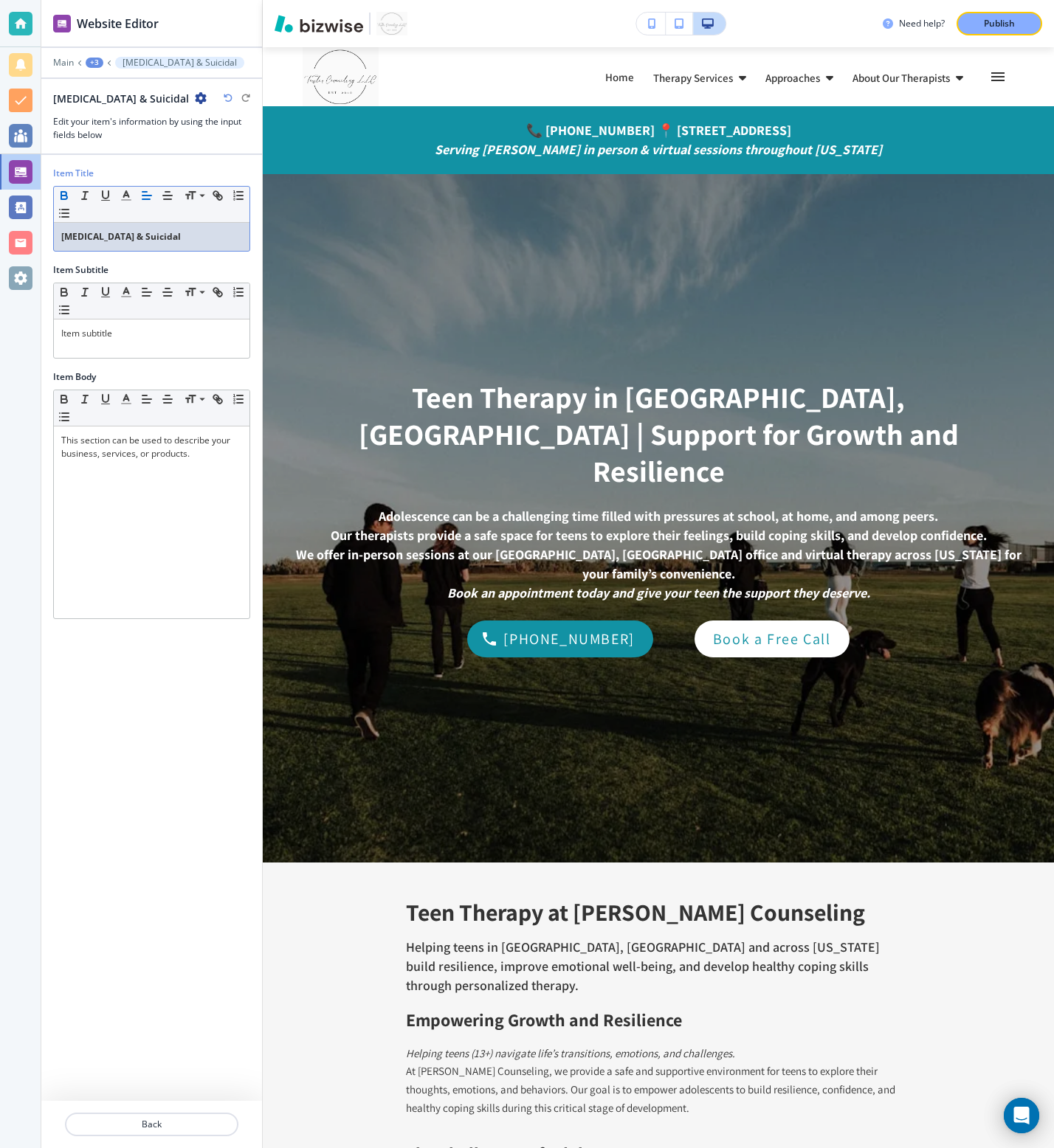
scroll to position [4162, 0]
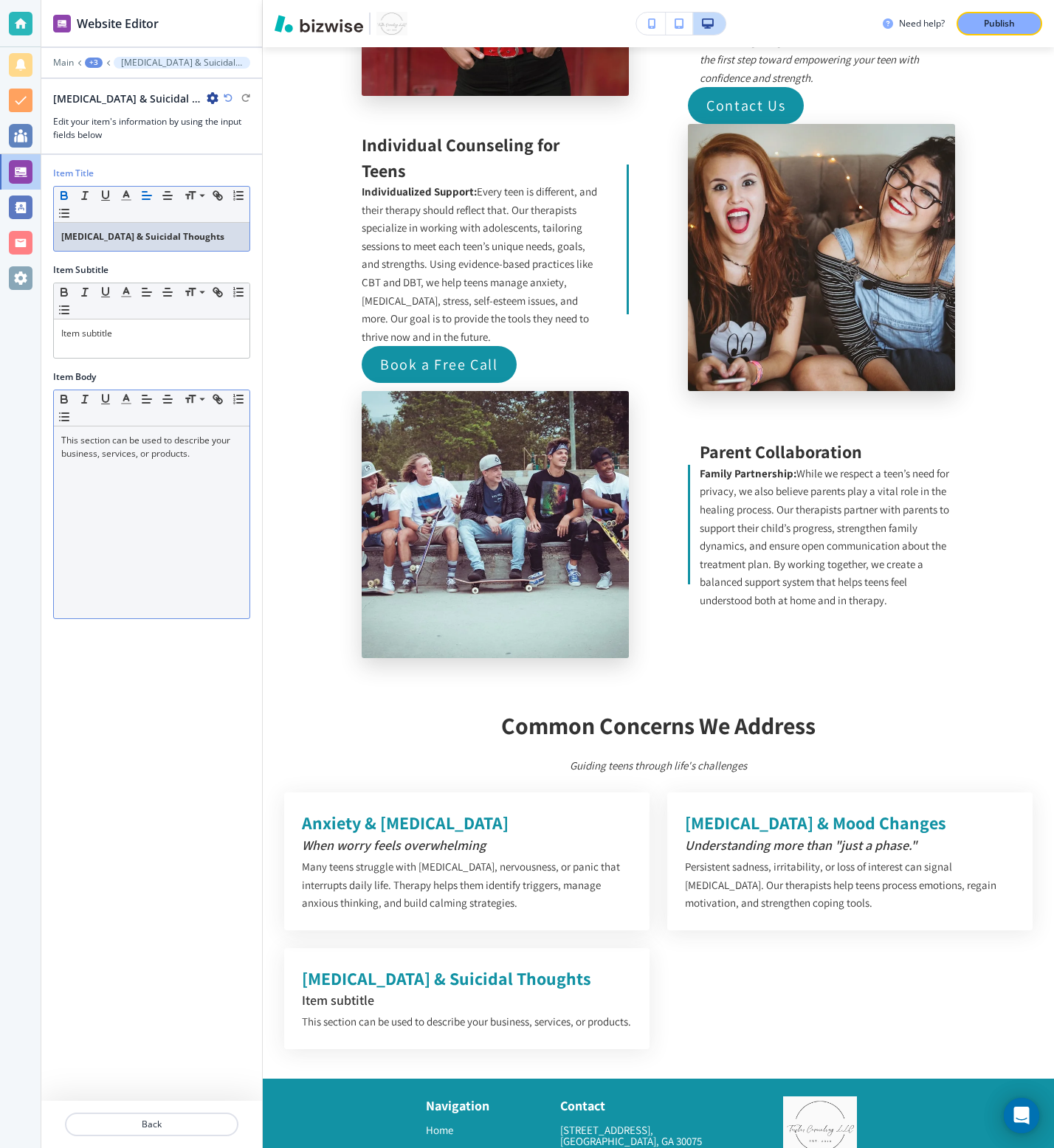
click at [152, 439] on p "This section can be used to describe your business, services, or products." at bounding box center [152, 447] width 181 height 27
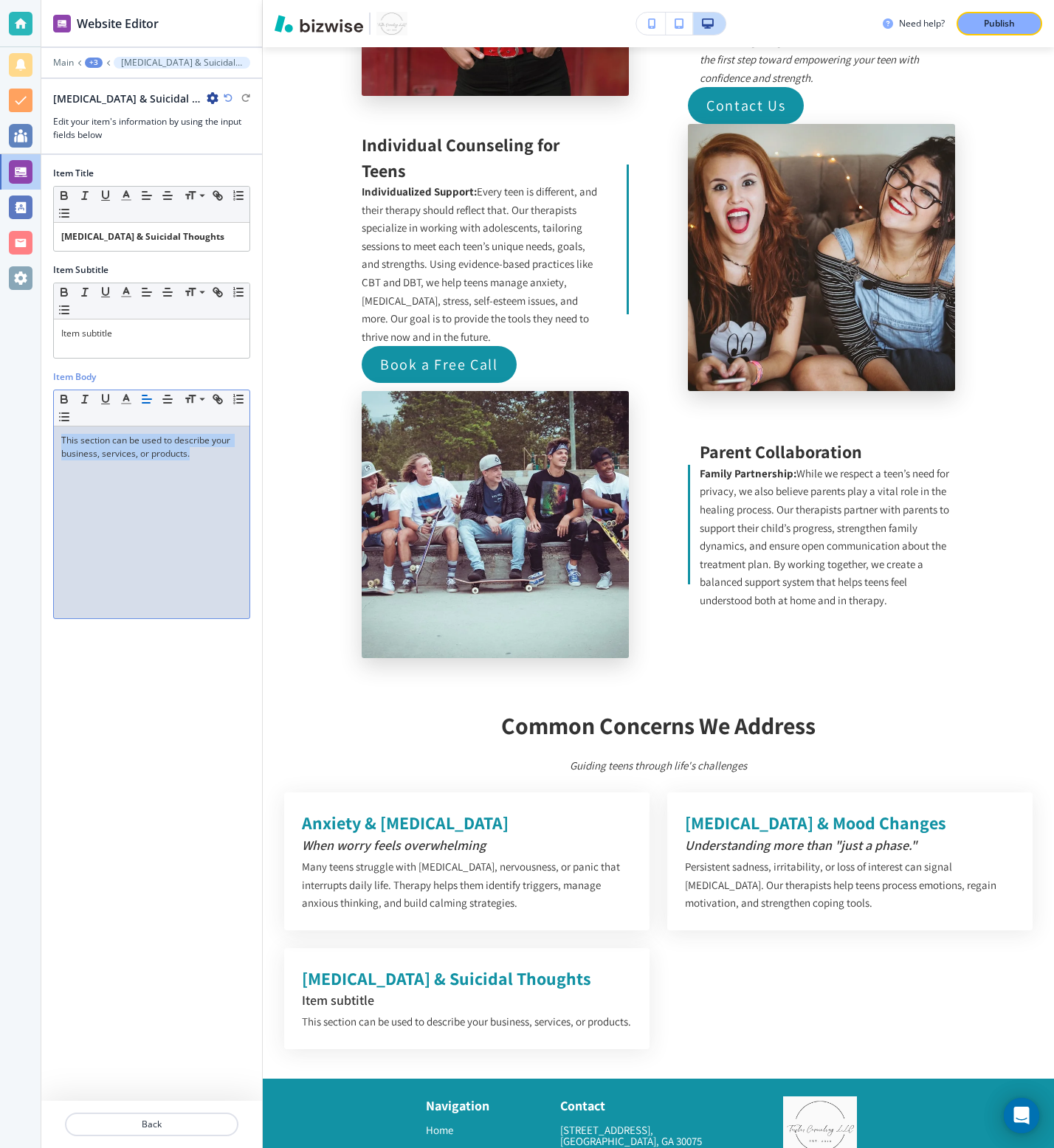
click at [152, 439] on p "This section can be used to describe your business, services, or products." at bounding box center [152, 447] width 181 height 27
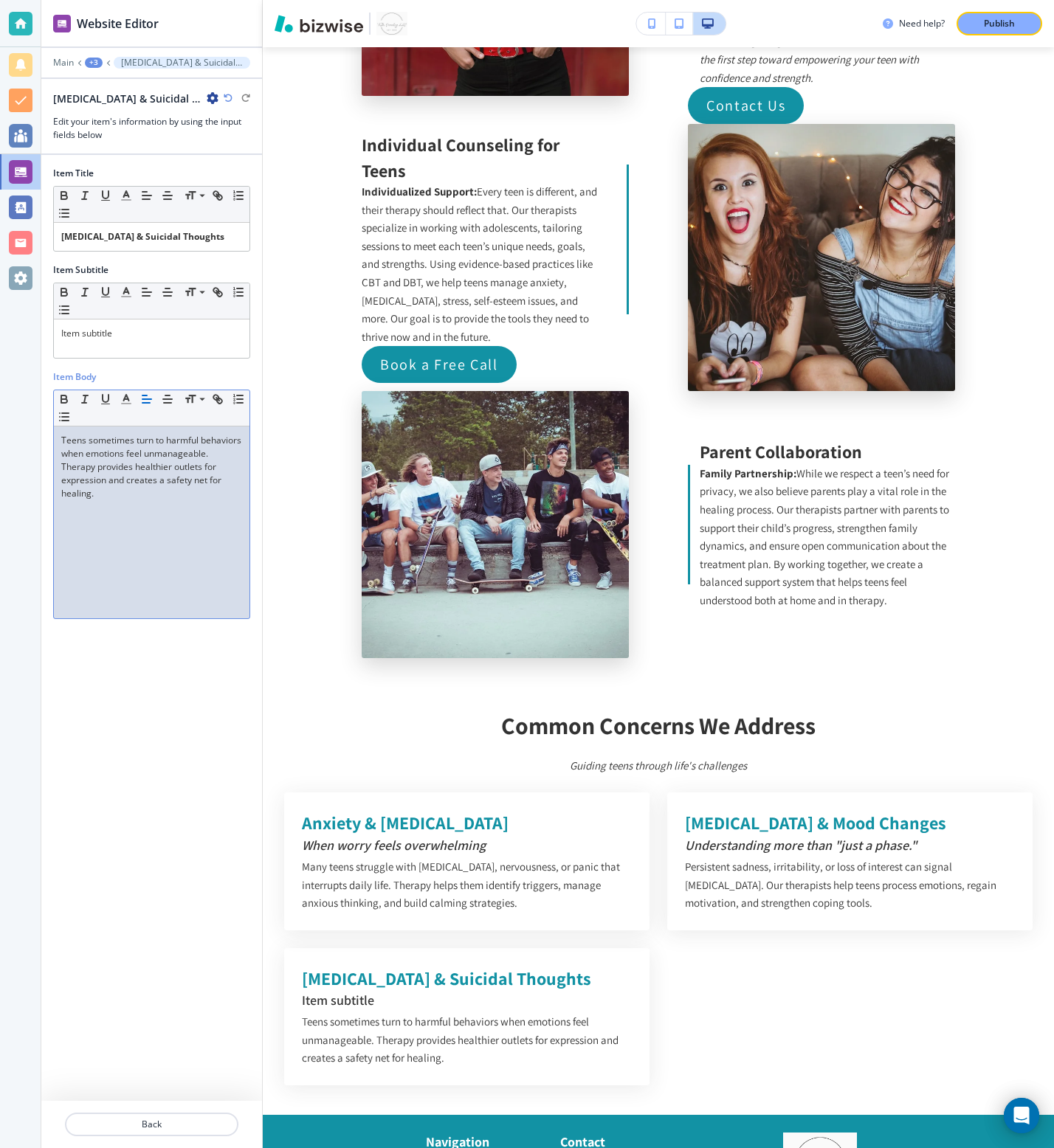
scroll to position [0, 0]
click at [141, 329] on p "Item subtitle" at bounding box center [152, 333] width 181 height 13
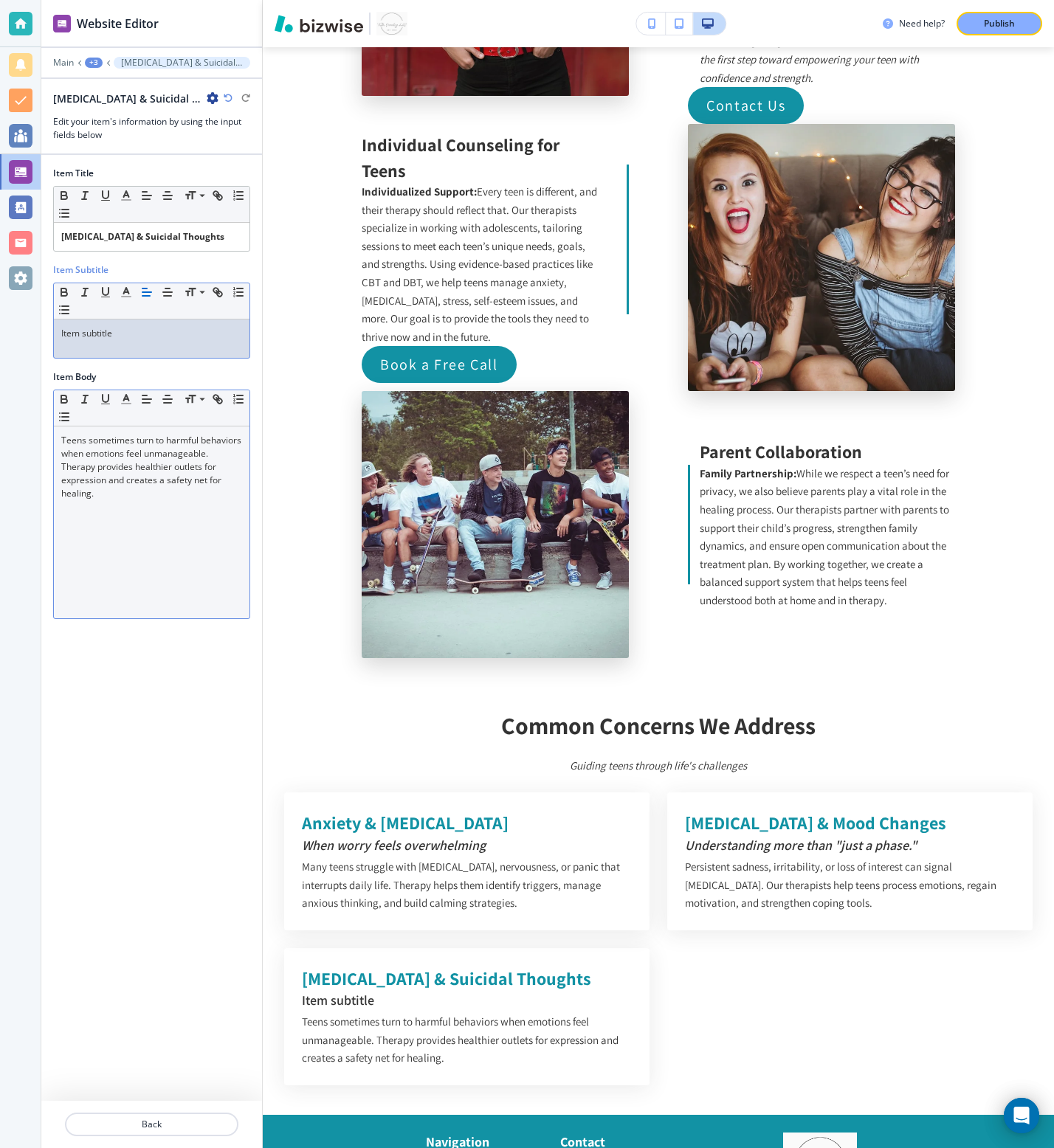
click at [141, 329] on p "Item subtitle" at bounding box center [152, 333] width 181 height 13
click at [230, 336] on p "Providing support in critical moments" at bounding box center [152, 333] width 181 height 13
click at [151, 1120] on p "Back" at bounding box center [151, 1124] width 170 height 13
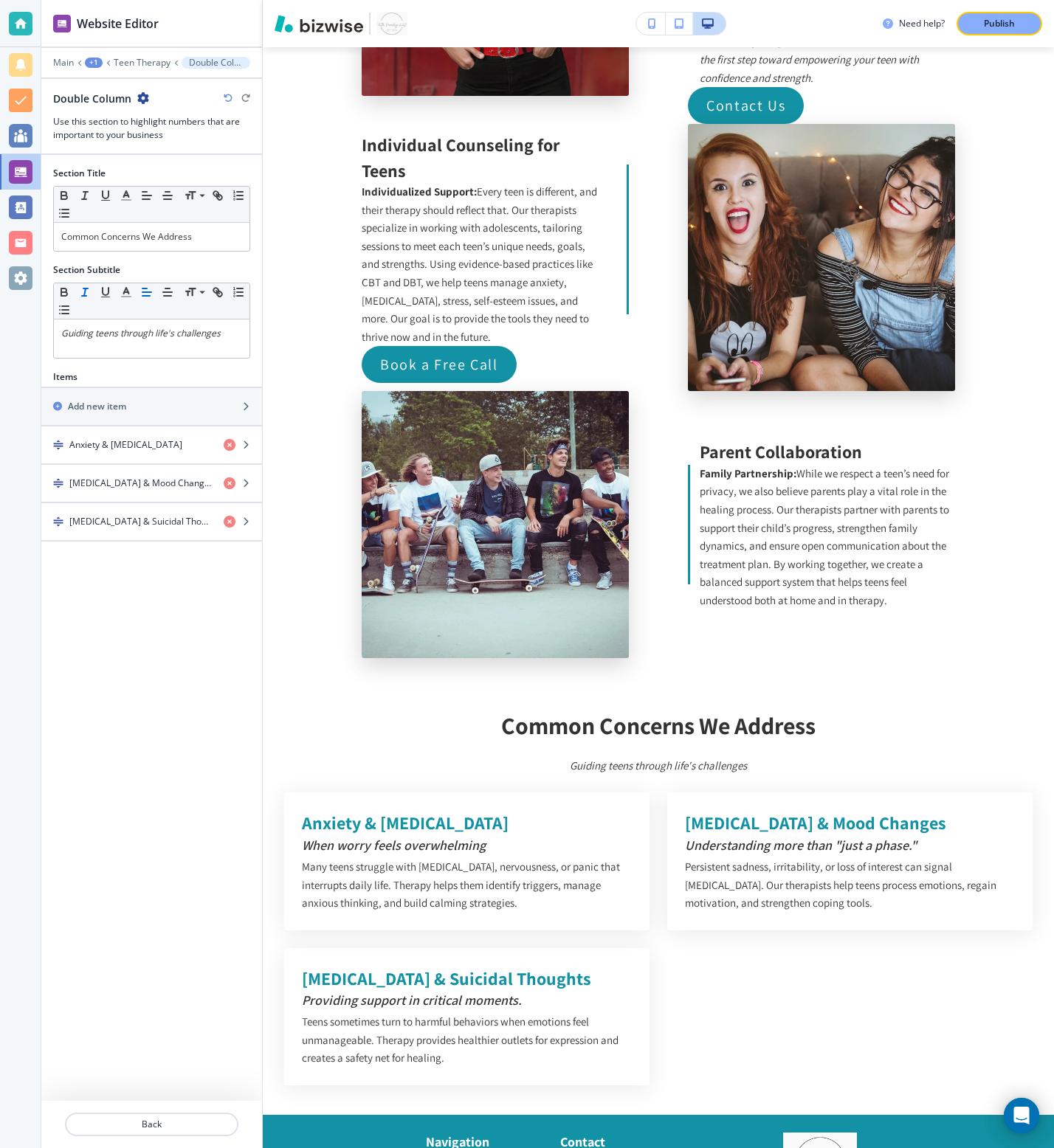
scroll to position [4317, 0]
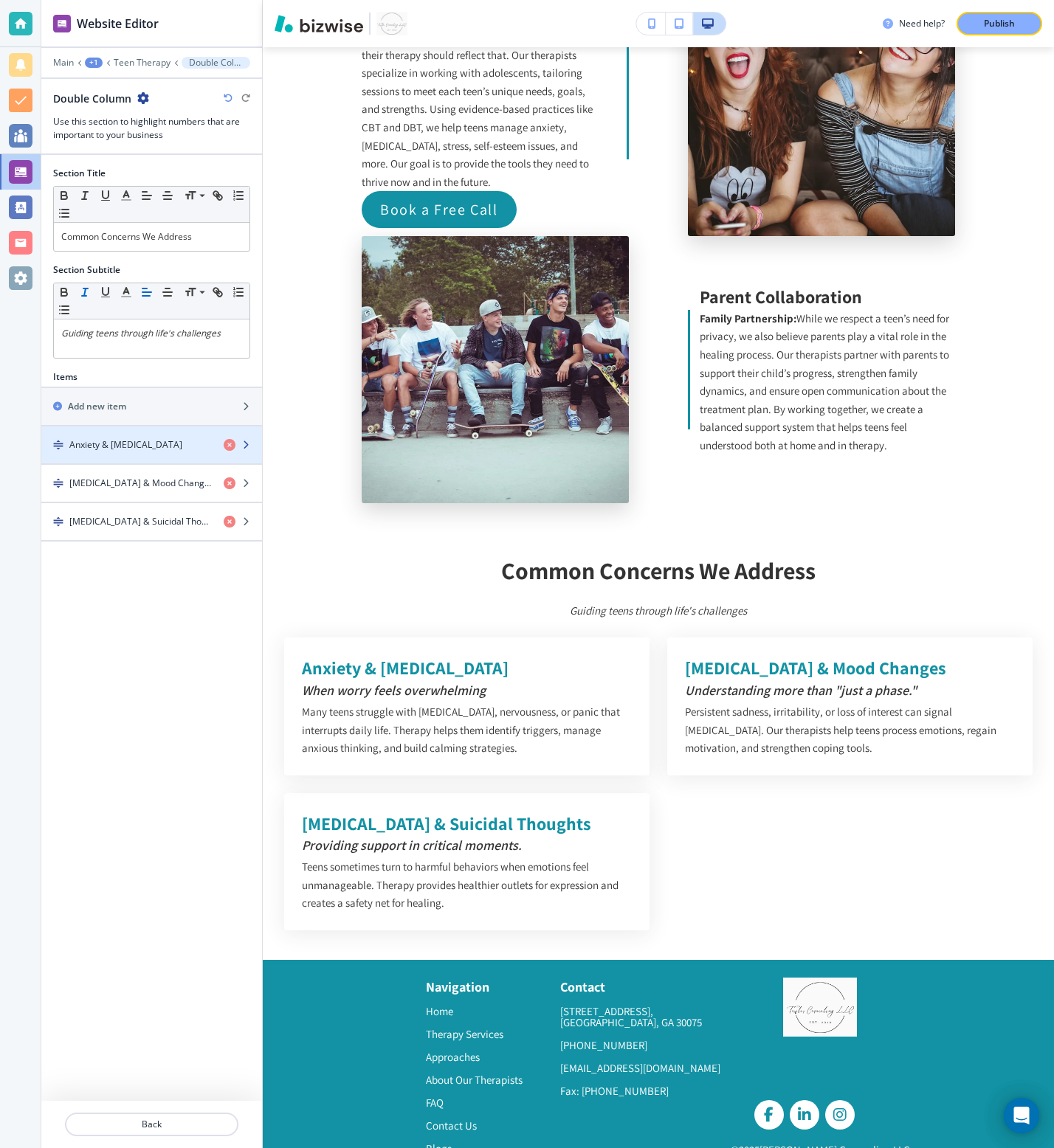
click at [152, 455] on div "button" at bounding box center [152, 457] width 221 height 12
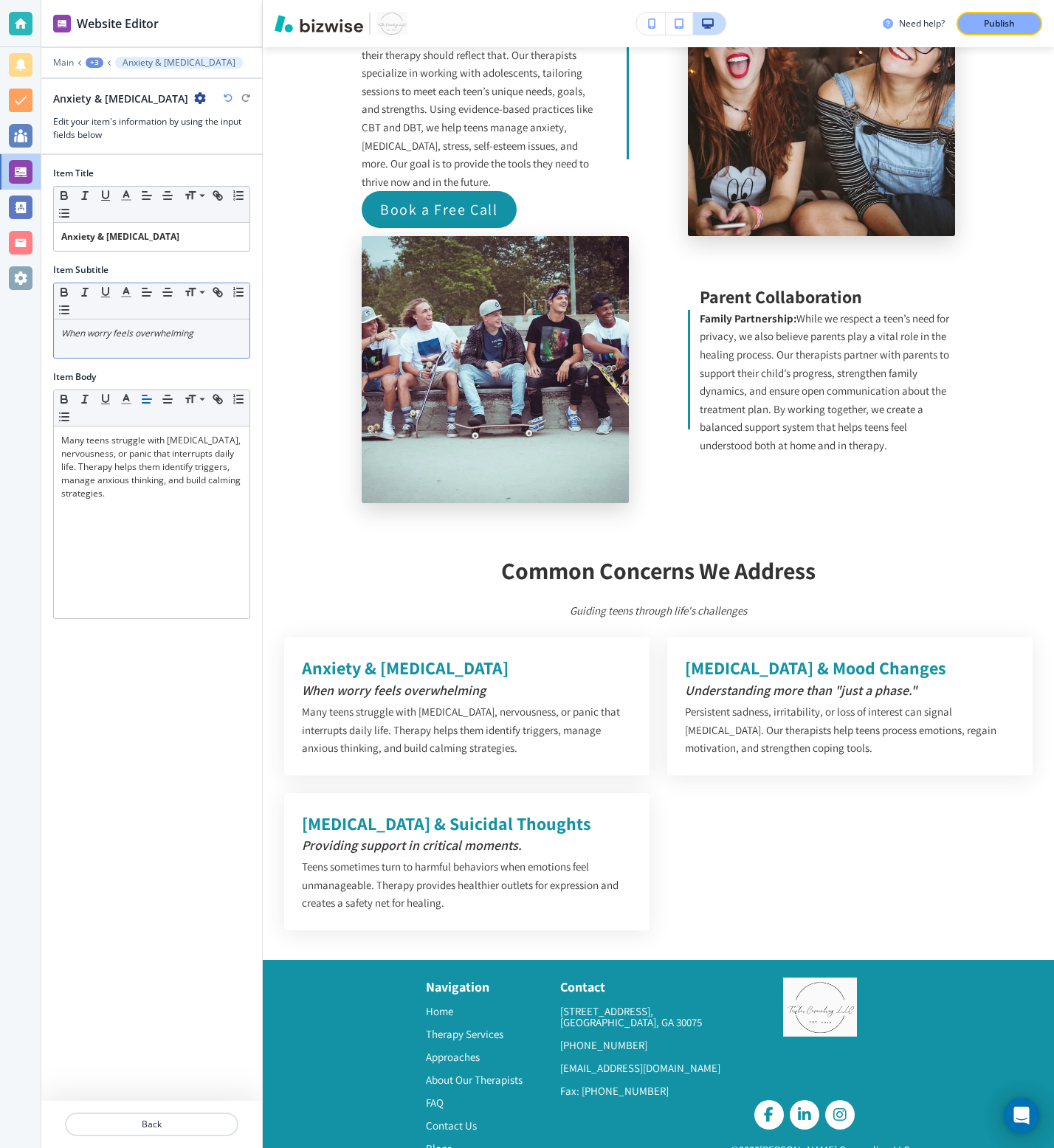
click at [224, 327] on p "When worry feels overwhelming" at bounding box center [152, 333] width 181 height 13
click at [222, 328] on p "When worry feels overwhelming" at bounding box center [152, 333] width 181 height 13
click at [177, 1128] on p "Back" at bounding box center [151, 1124] width 170 height 13
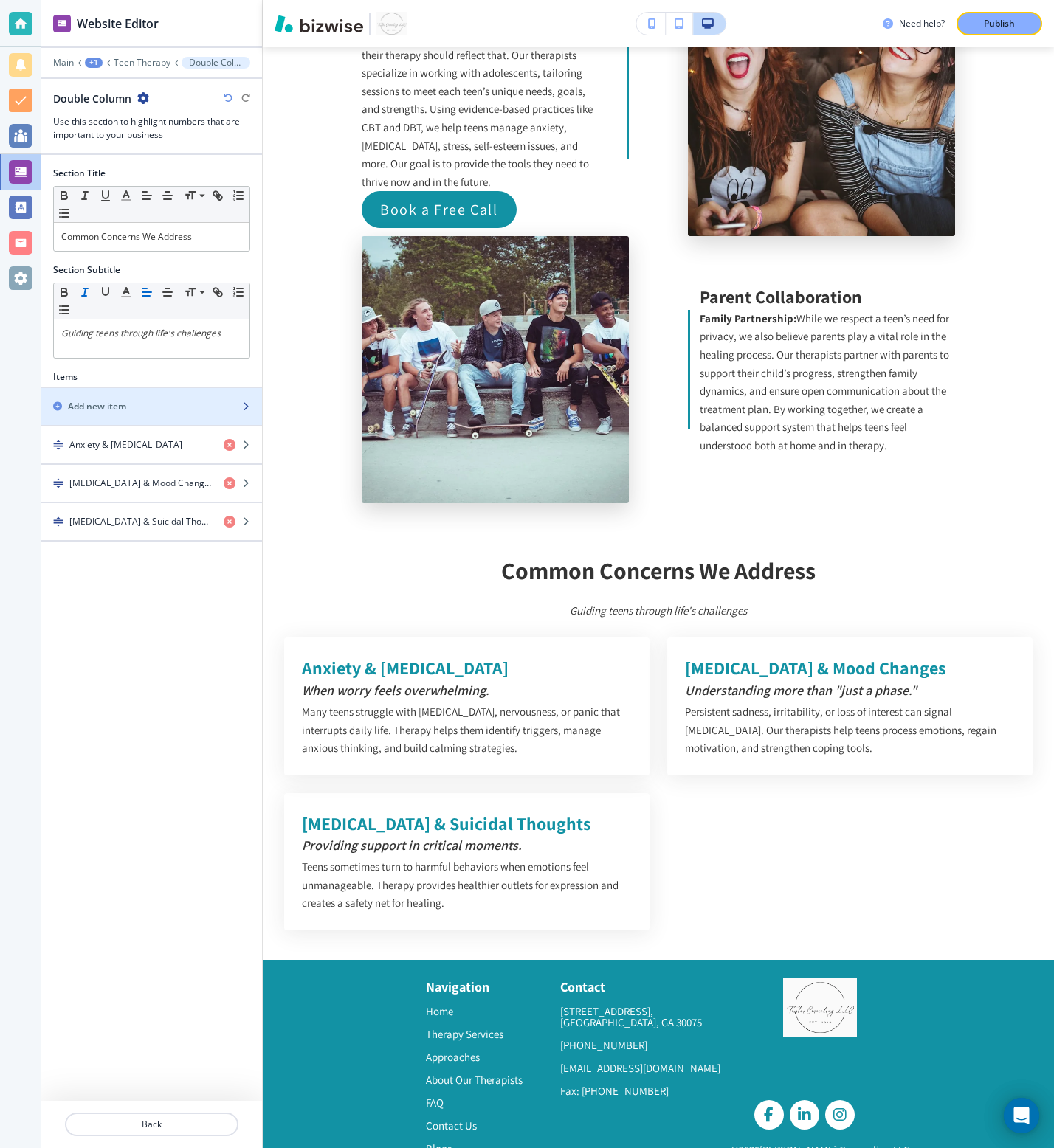
click at [169, 414] on div "button" at bounding box center [152, 419] width 221 height 12
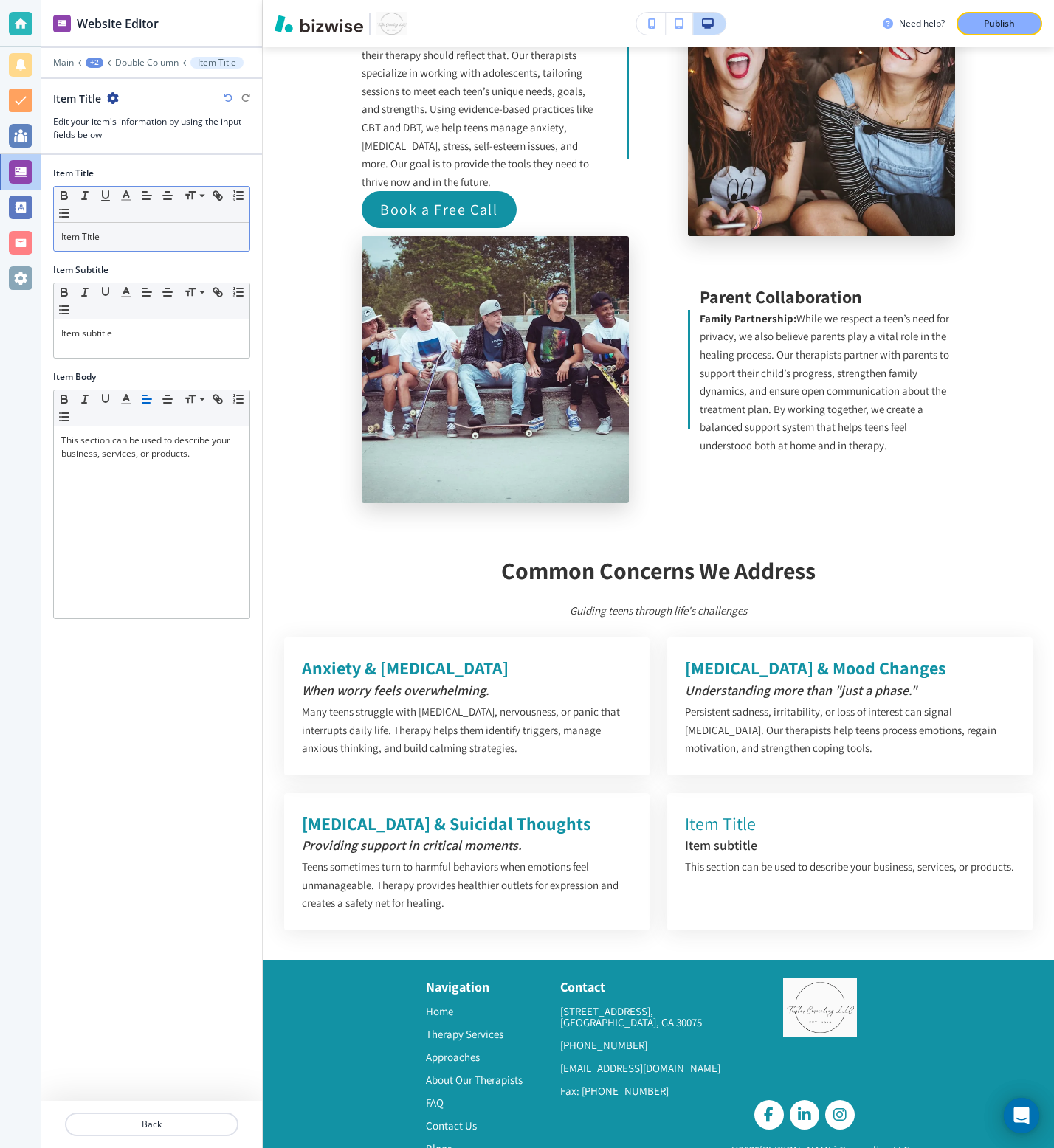
click at [160, 243] on div "Item Title" at bounding box center [151, 236] width 195 height 28
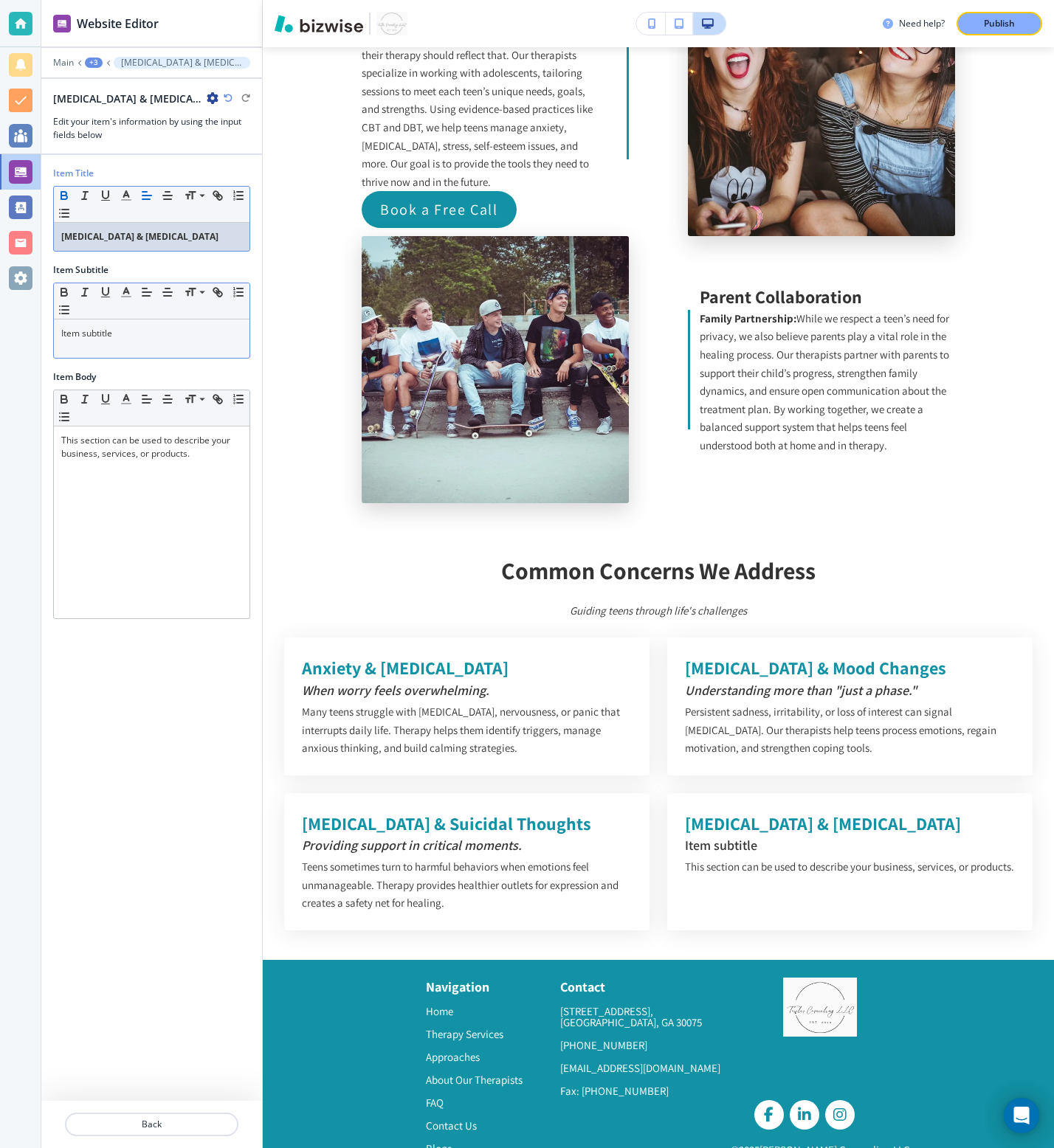
click at [126, 333] on p "Item subtitle" at bounding box center [152, 333] width 181 height 13
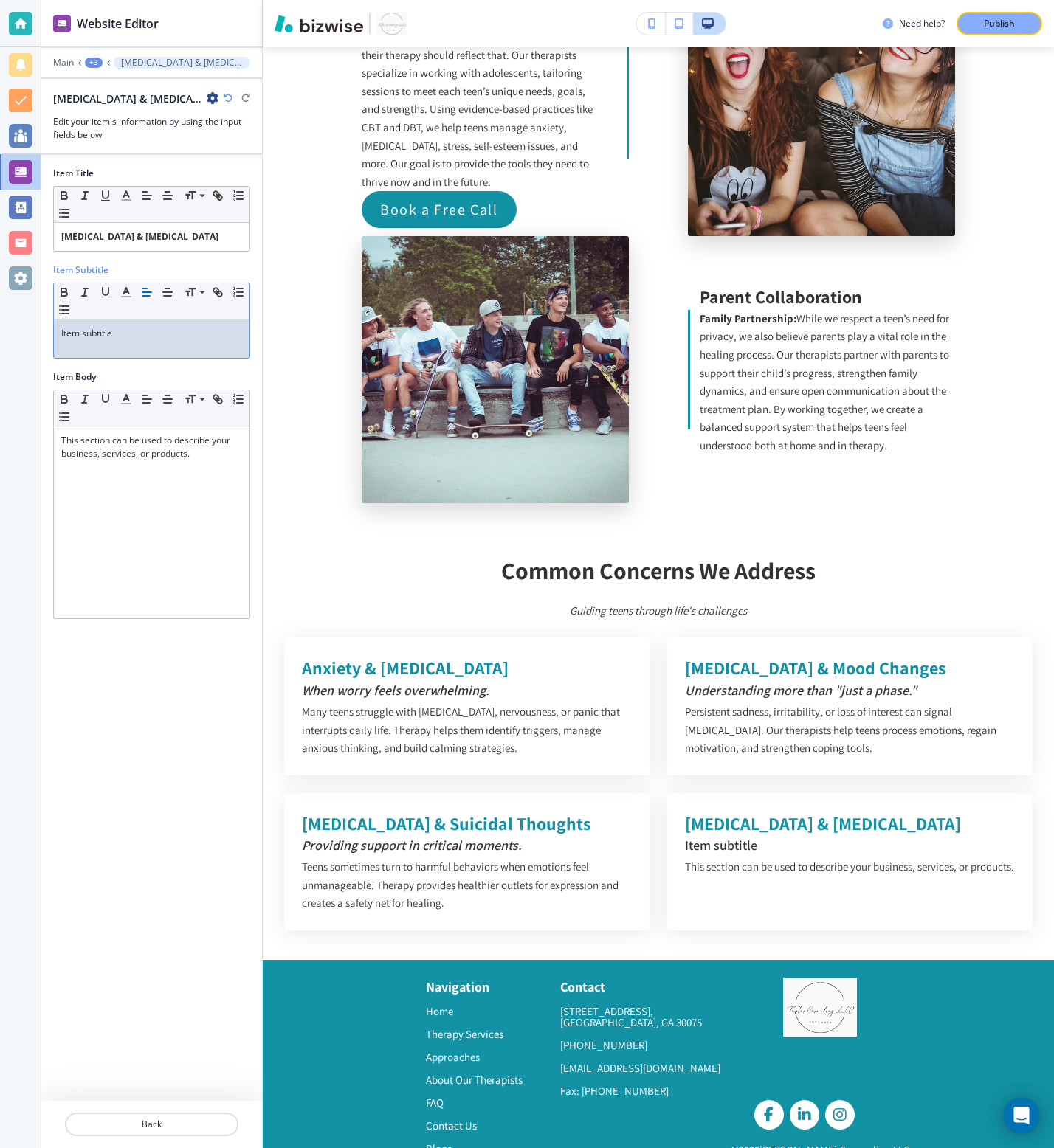
click at [126, 333] on p "Item subtitle" at bounding box center [152, 333] width 181 height 13
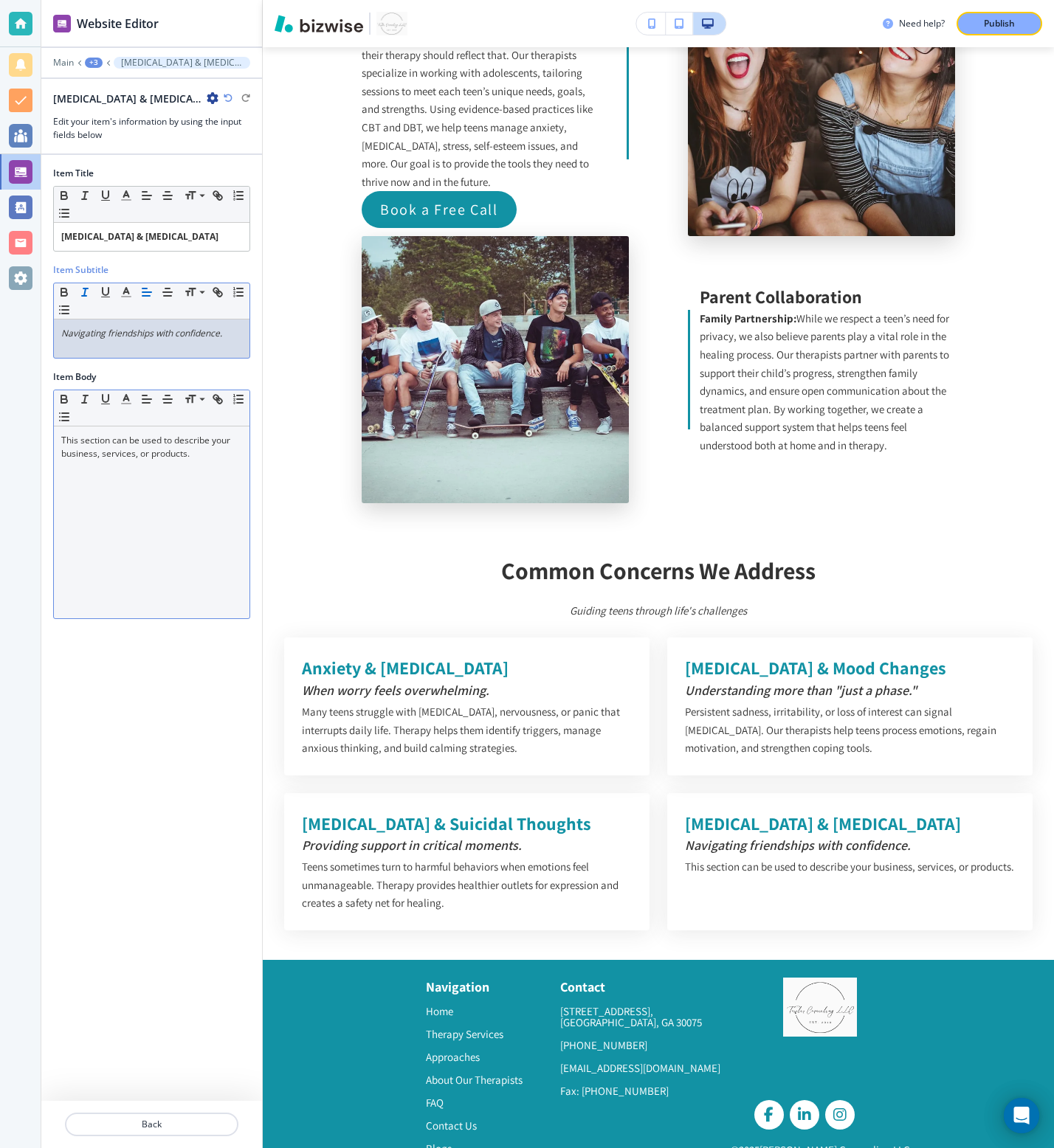
click at [186, 450] on p "This section can be used to describe your business, services, or products." at bounding box center [152, 447] width 181 height 27
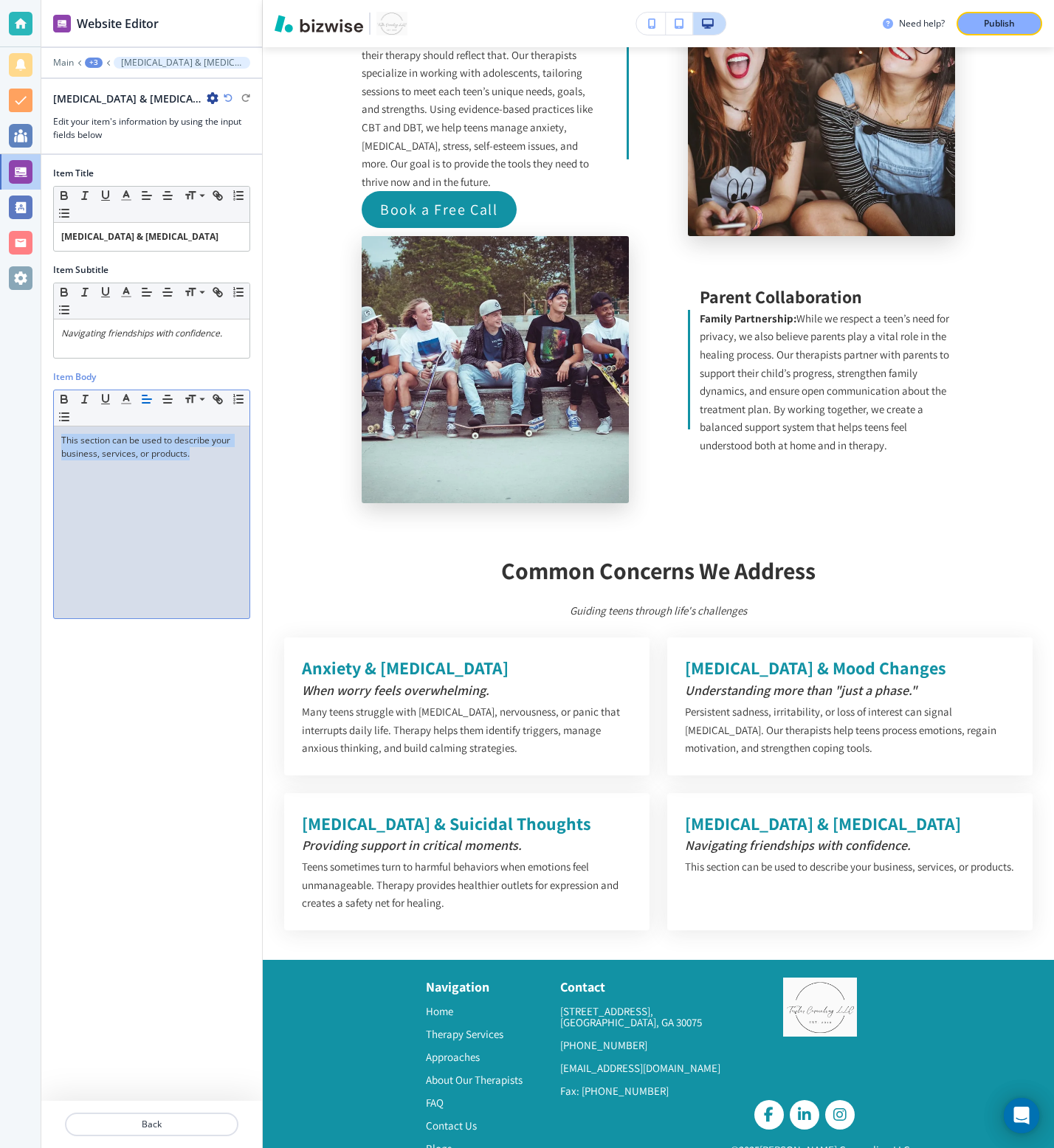
click at [186, 450] on p "This section can be used to describe your business, services, or products." at bounding box center [152, 447] width 181 height 27
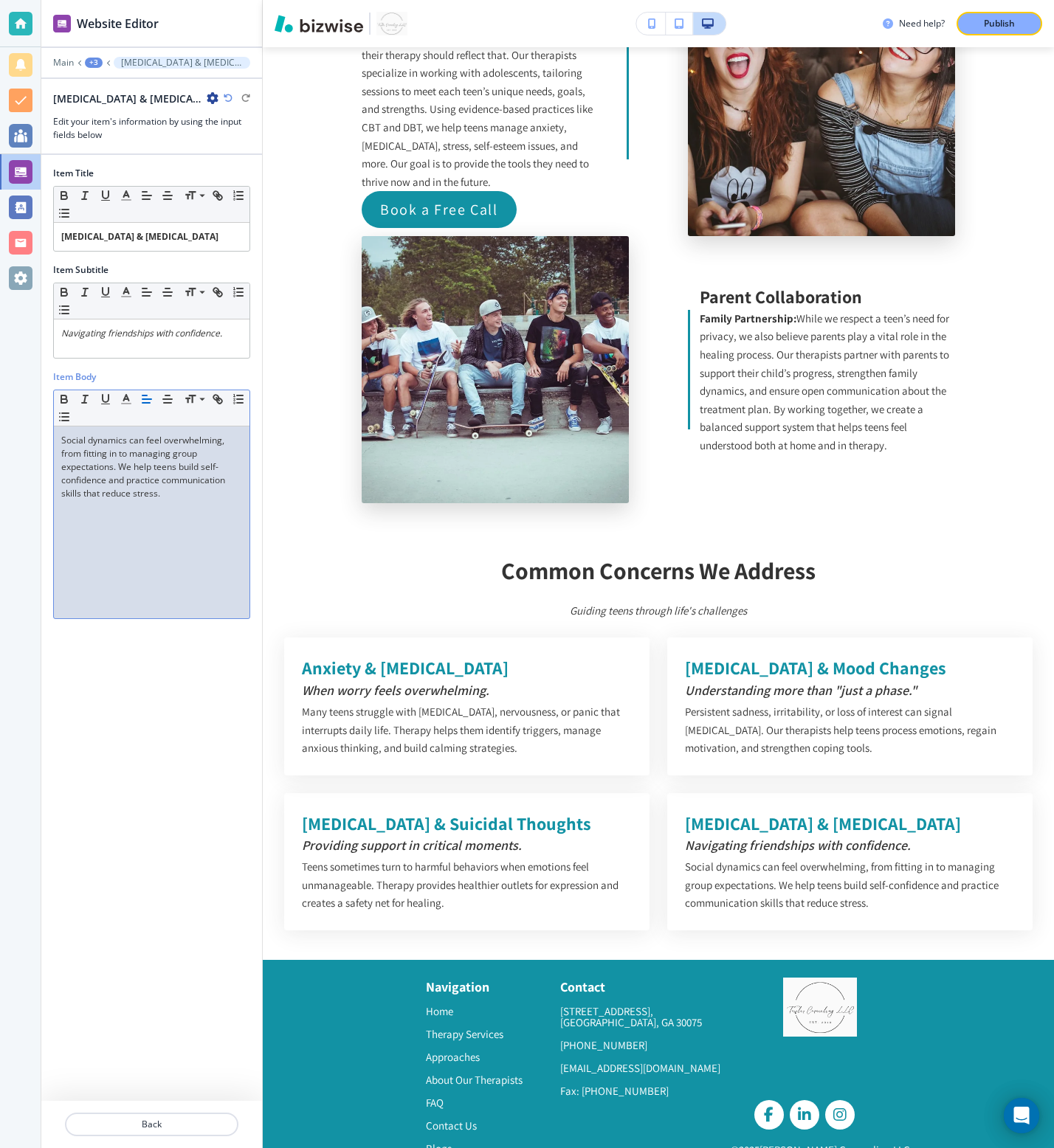
scroll to position [0, 0]
click at [125, 1131] on button "Back" at bounding box center [152, 1124] width 174 height 23
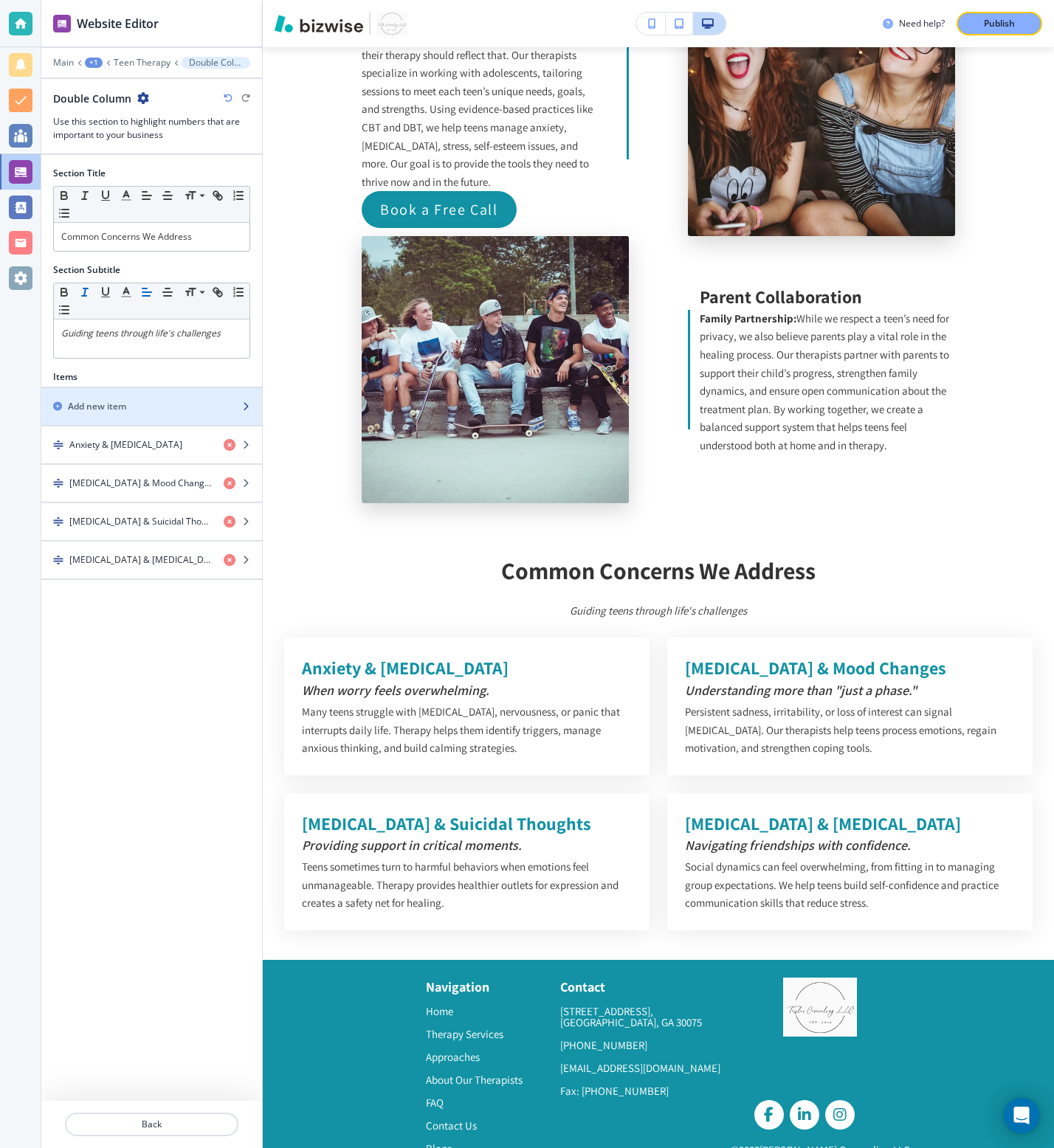
click at [135, 402] on div "Add new item" at bounding box center [135, 406] width 188 height 13
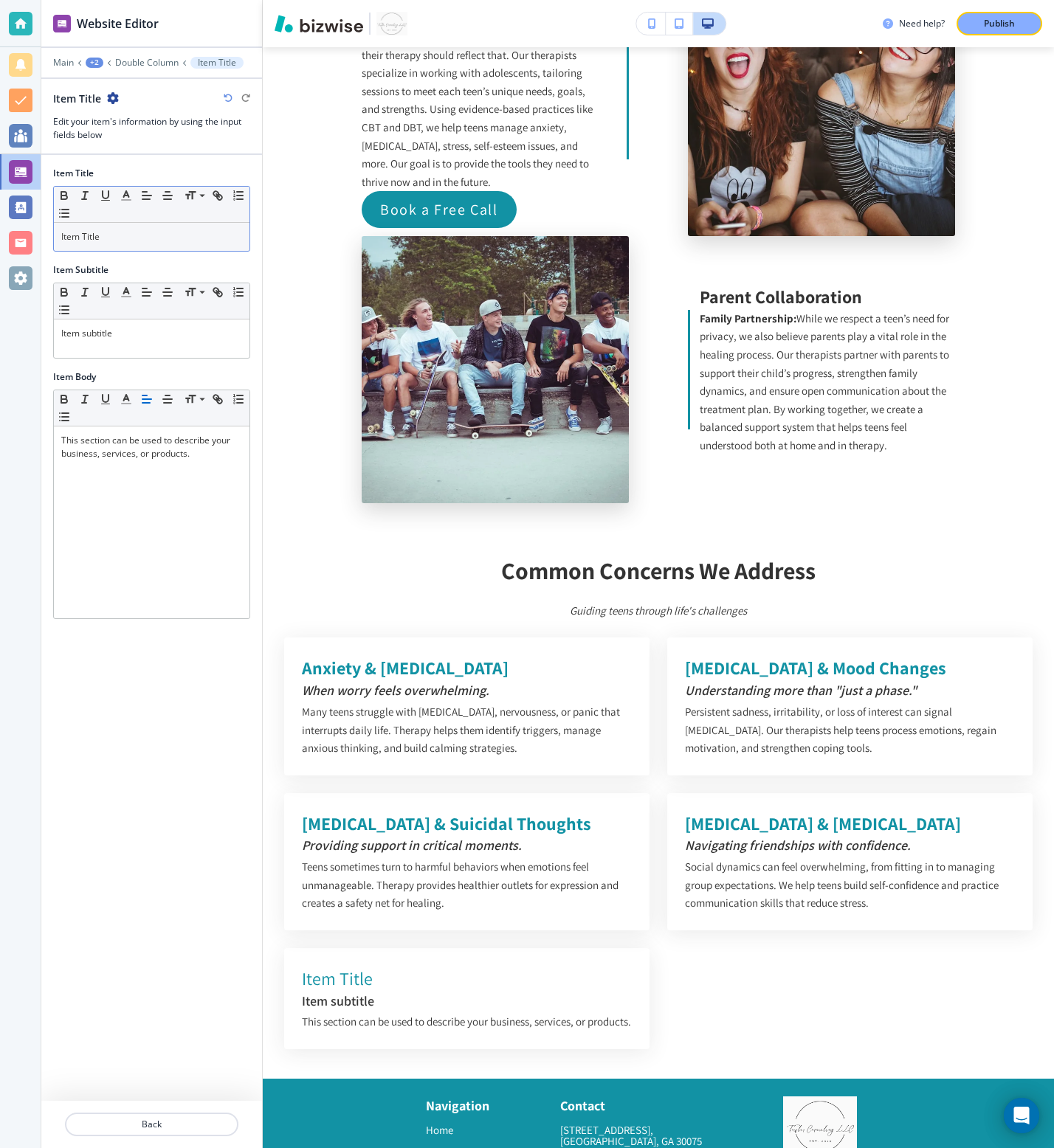
click at [154, 243] on div "Item Title" at bounding box center [151, 236] width 195 height 28
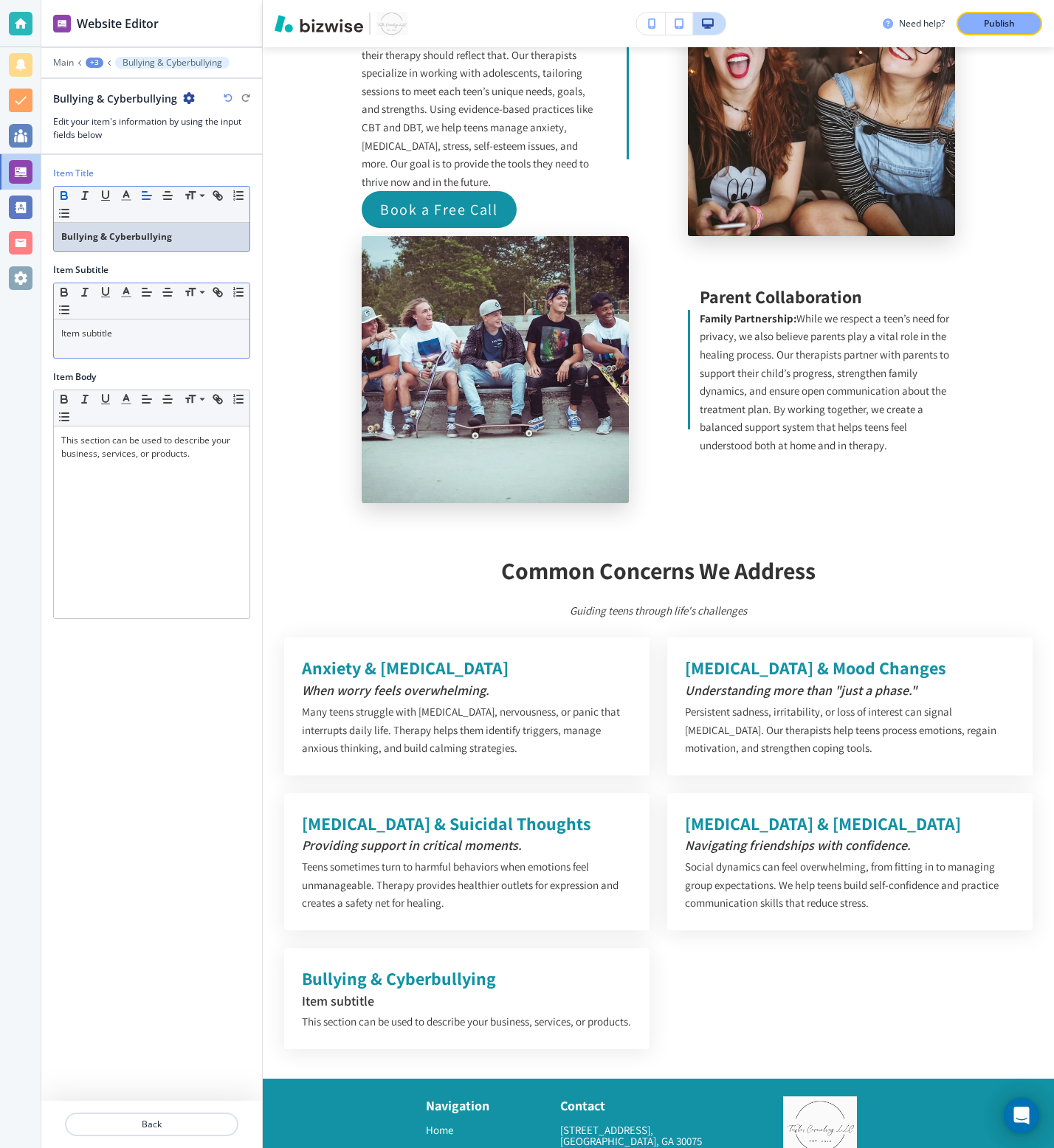
click at [176, 344] on div "Item subtitle" at bounding box center [151, 338] width 195 height 38
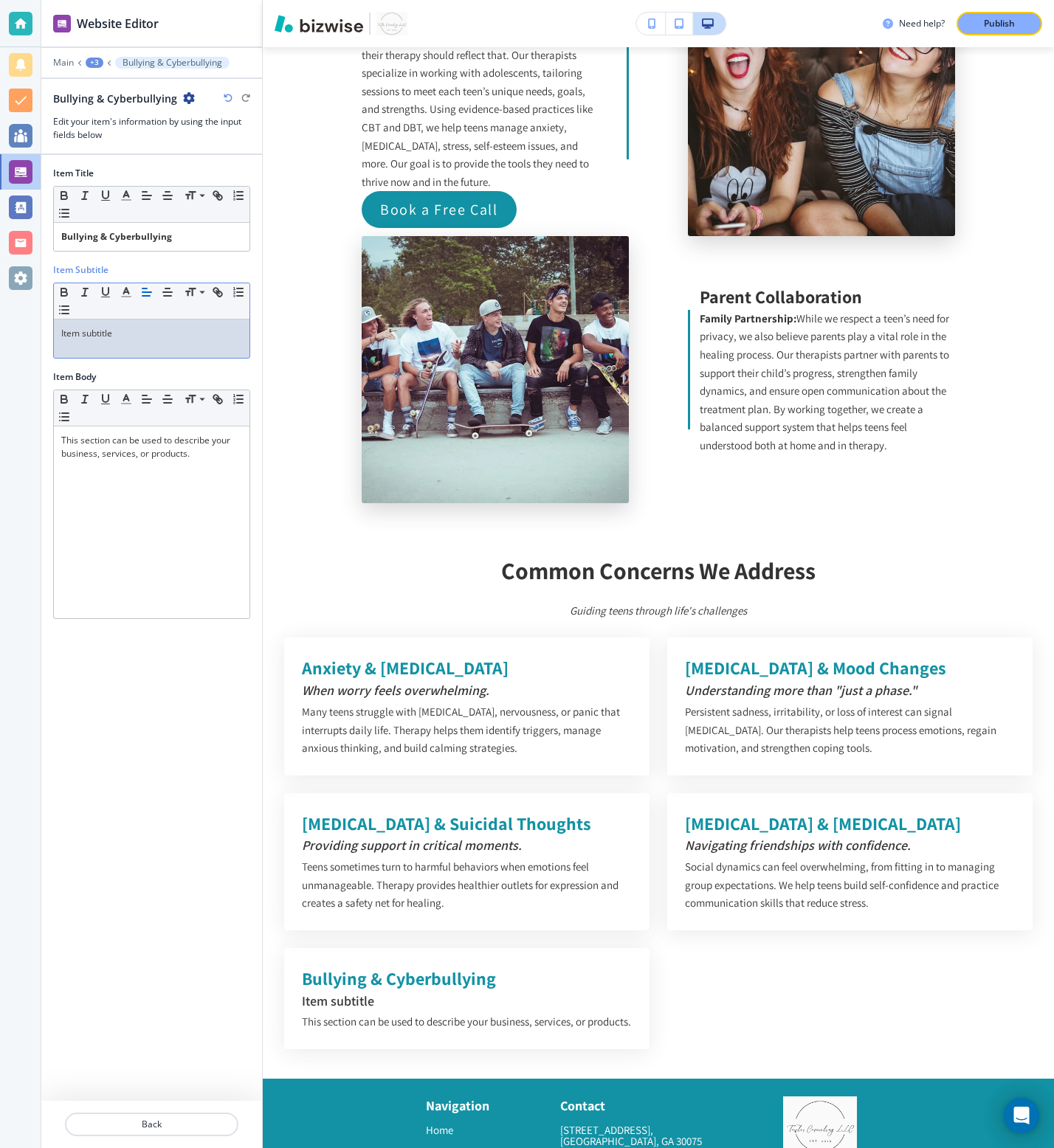
click at [176, 344] on div "Item subtitle" at bounding box center [151, 338] width 195 height 38
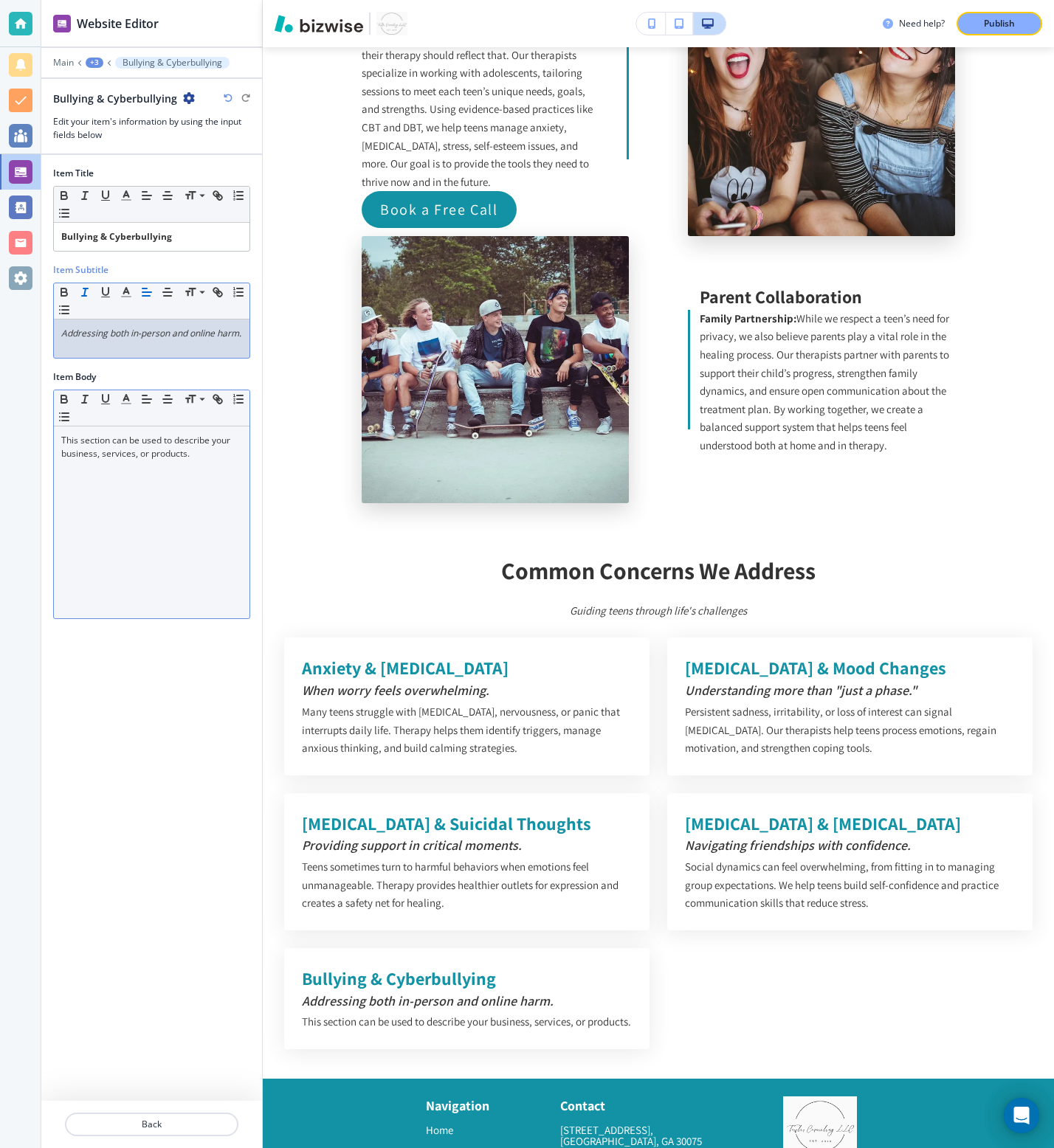
click at [194, 447] on p "This section can be used to describe your business, services, or products." at bounding box center [152, 447] width 181 height 27
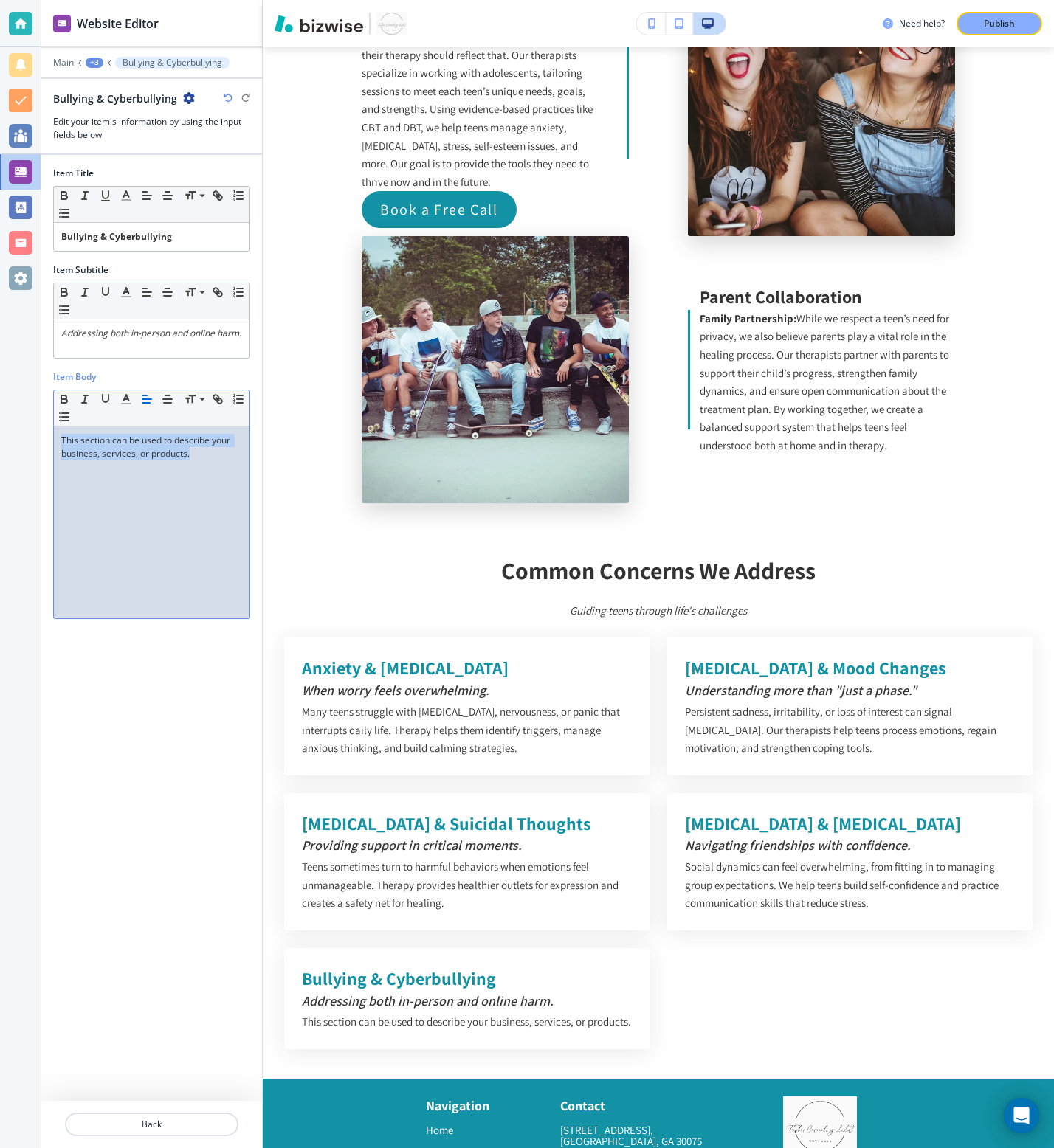
click at [194, 447] on p "This section can be used to describe your business, services, or products." at bounding box center [152, 447] width 181 height 27
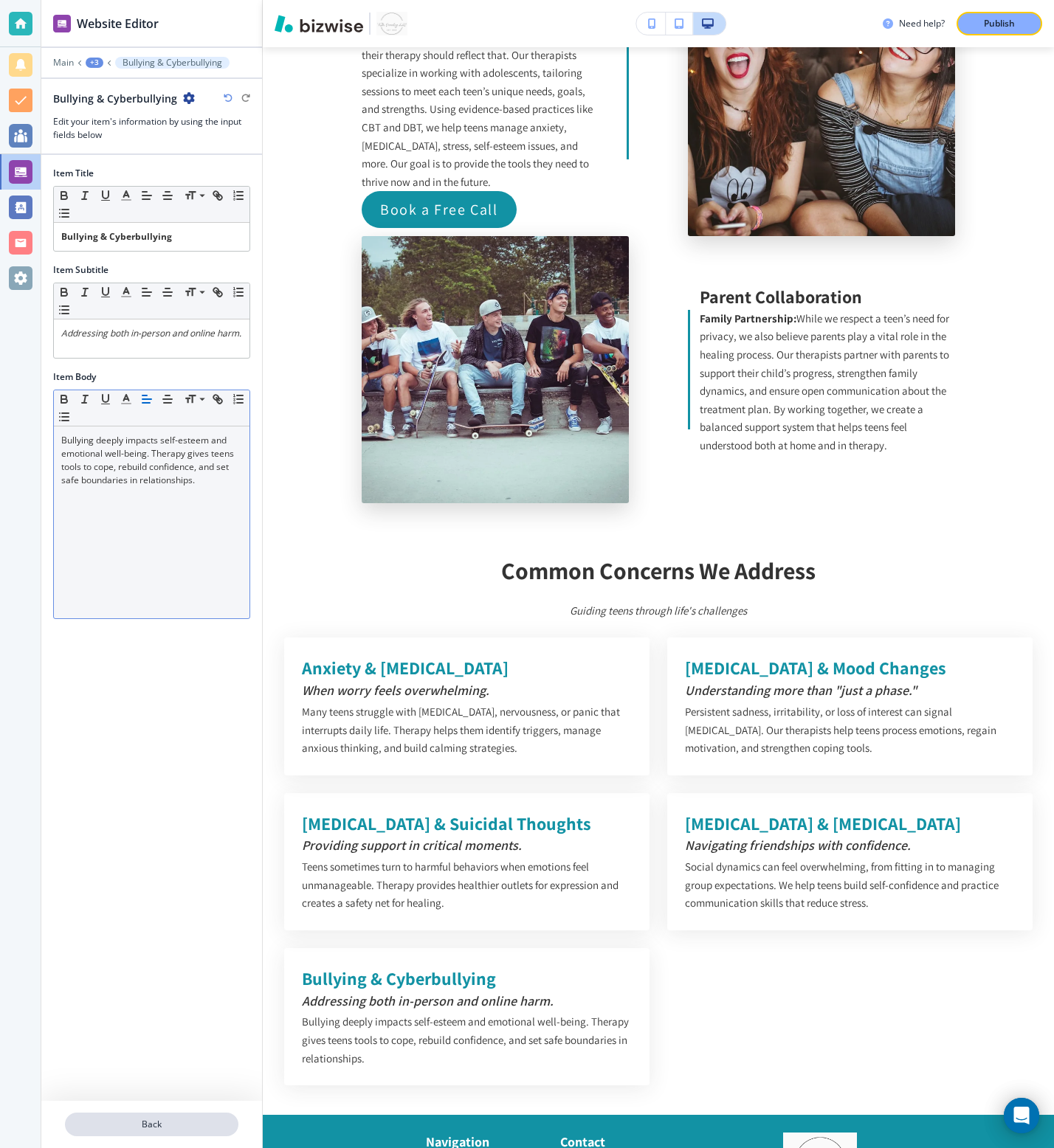
click at [128, 1127] on p "Back" at bounding box center [151, 1124] width 170 height 13
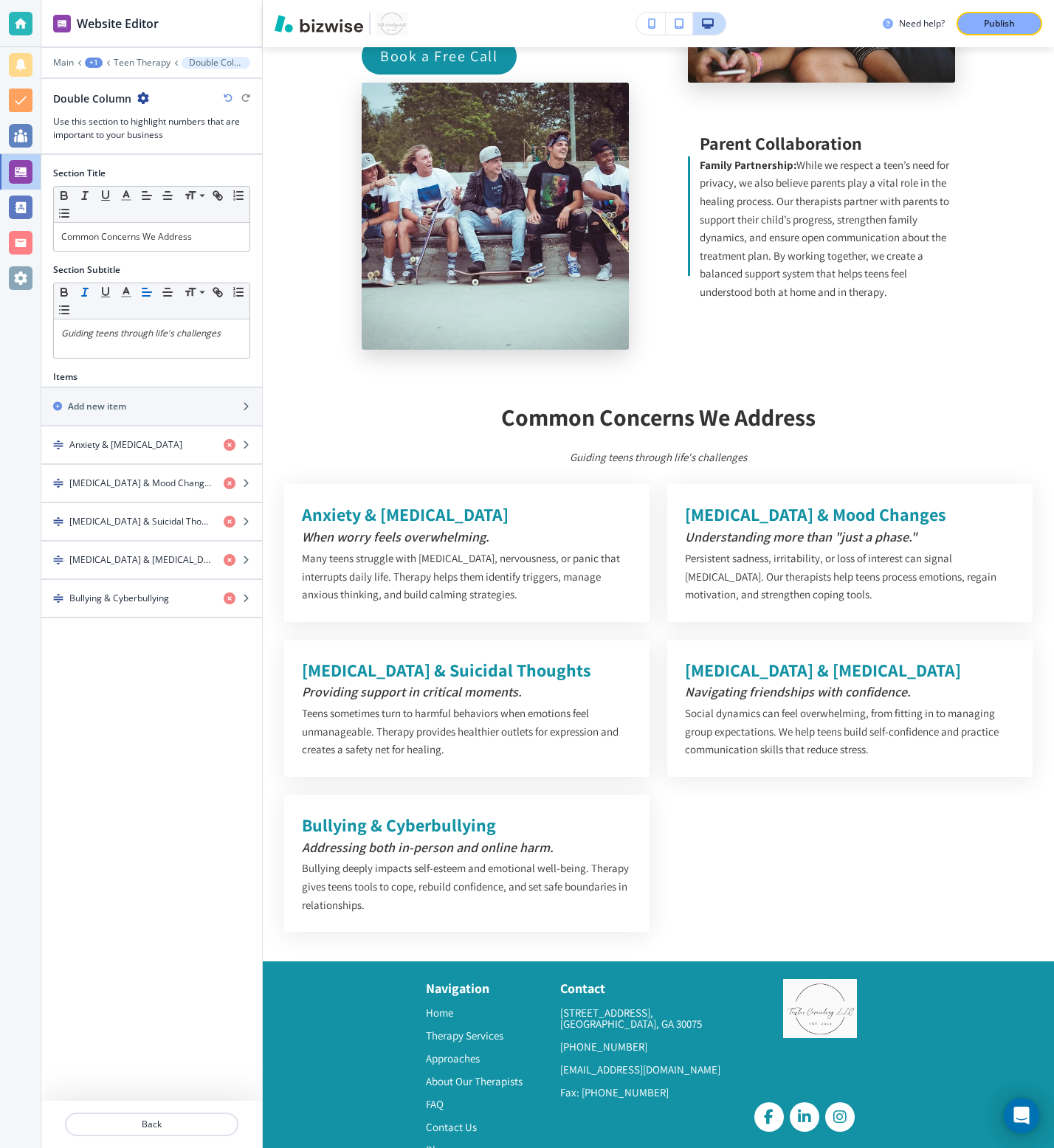
scroll to position [4473, 0]
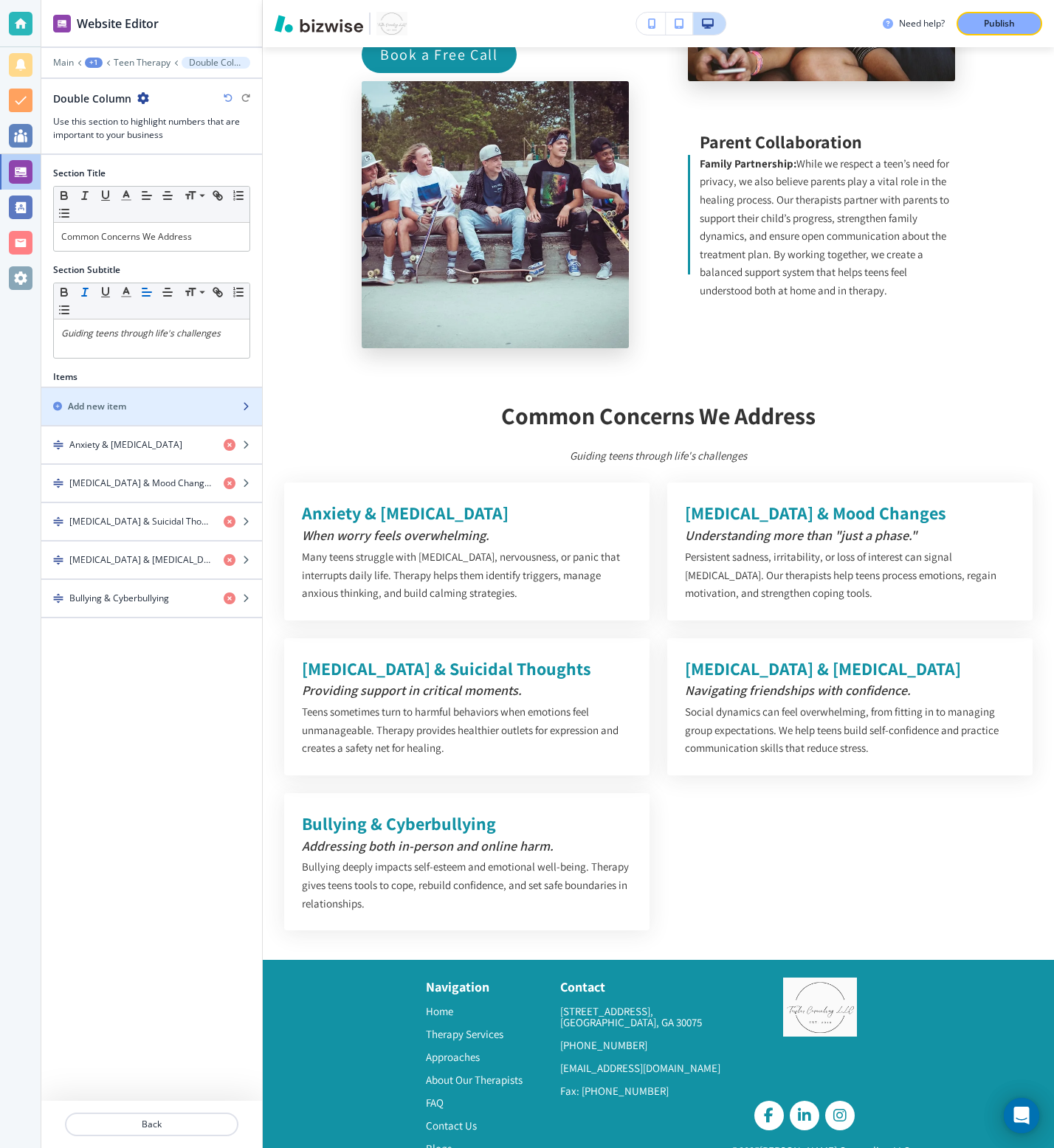
click at [179, 406] on div "Add new item" at bounding box center [135, 406] width 188 height 13
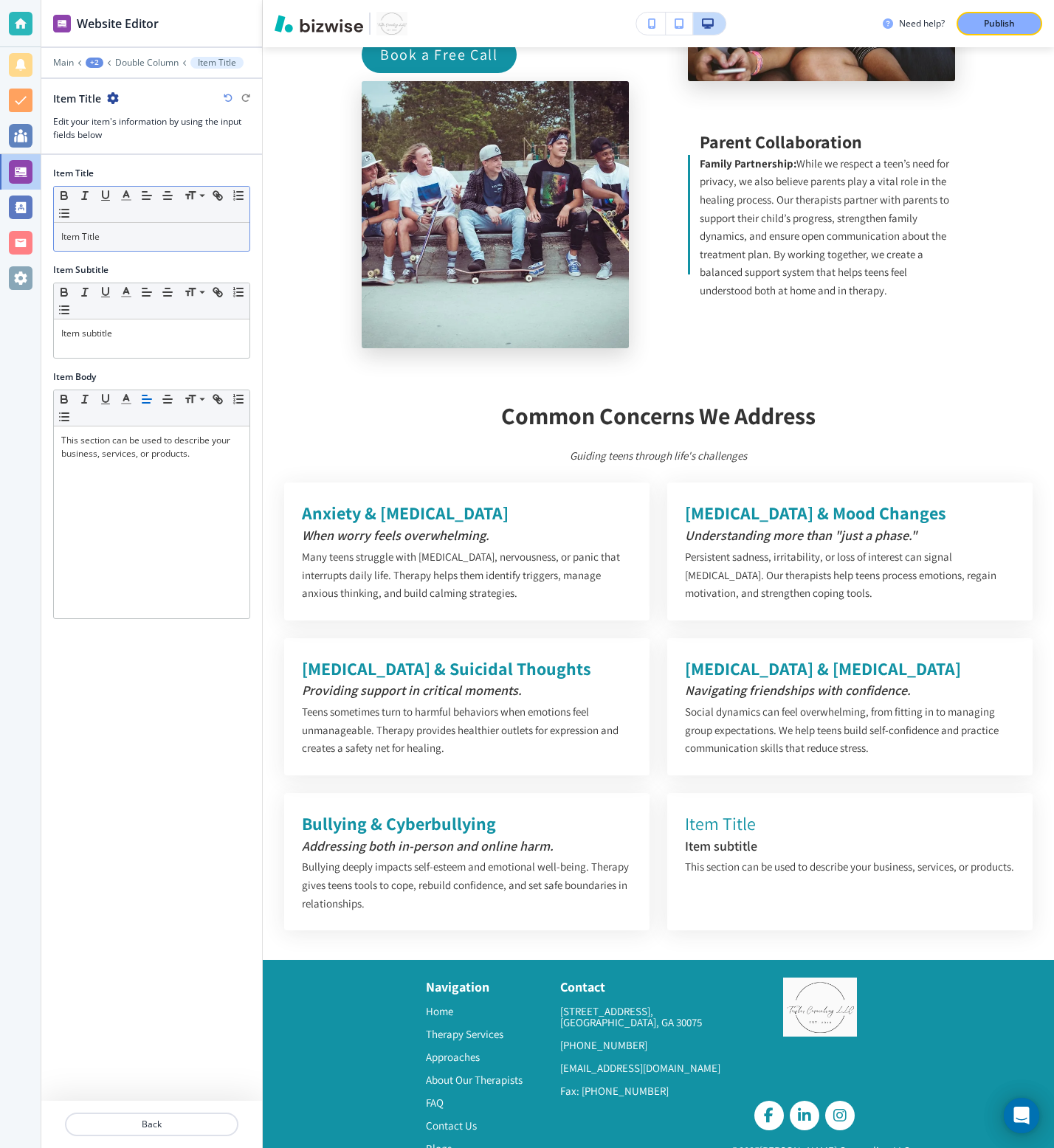
click at [164, 246] on div "Item Title" at bounding box center [151, 236] width 195 height 28
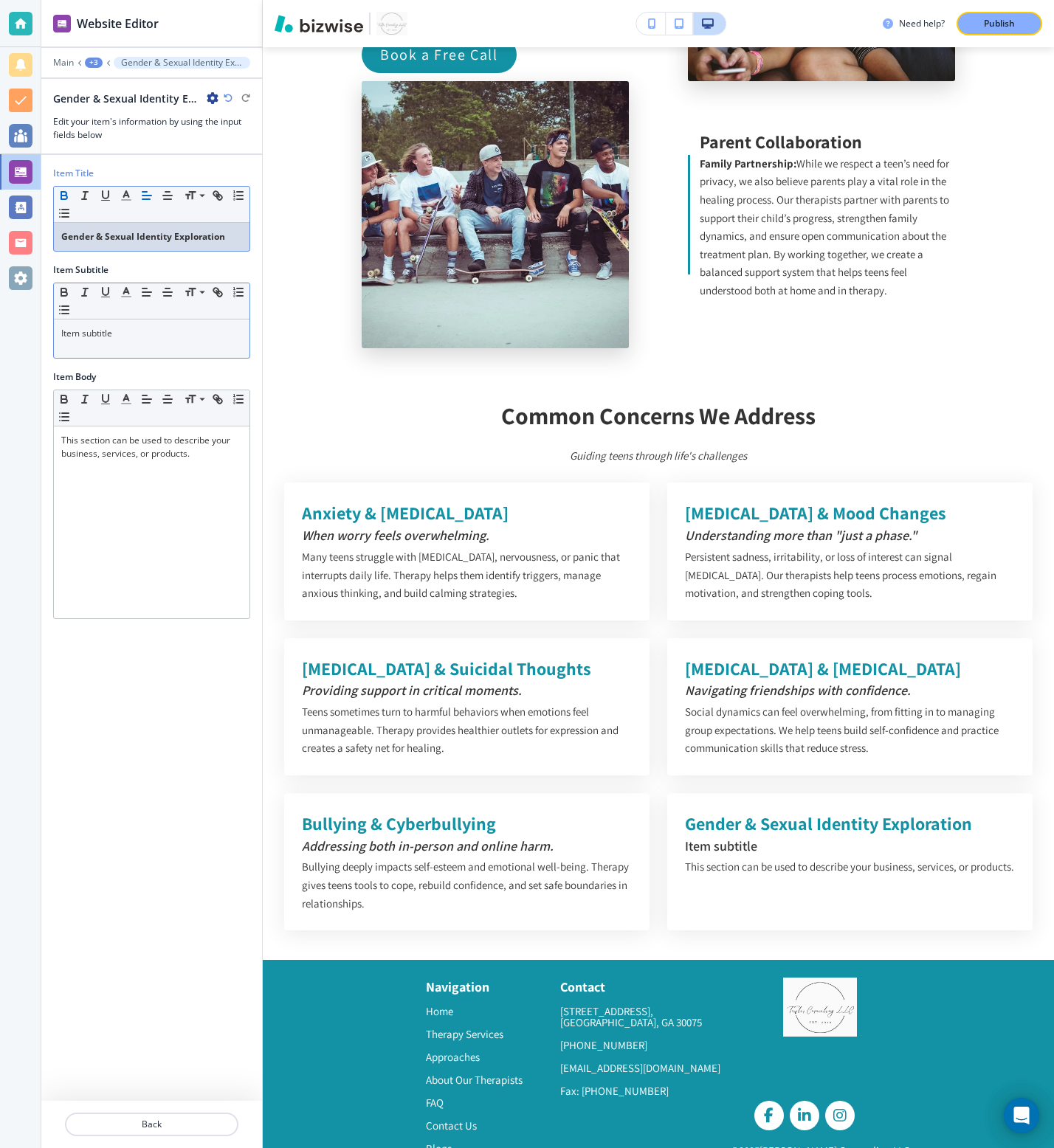
click at [168, 324] on div "Item subtitle" at bounding box center [151, 338] width 195 height 38
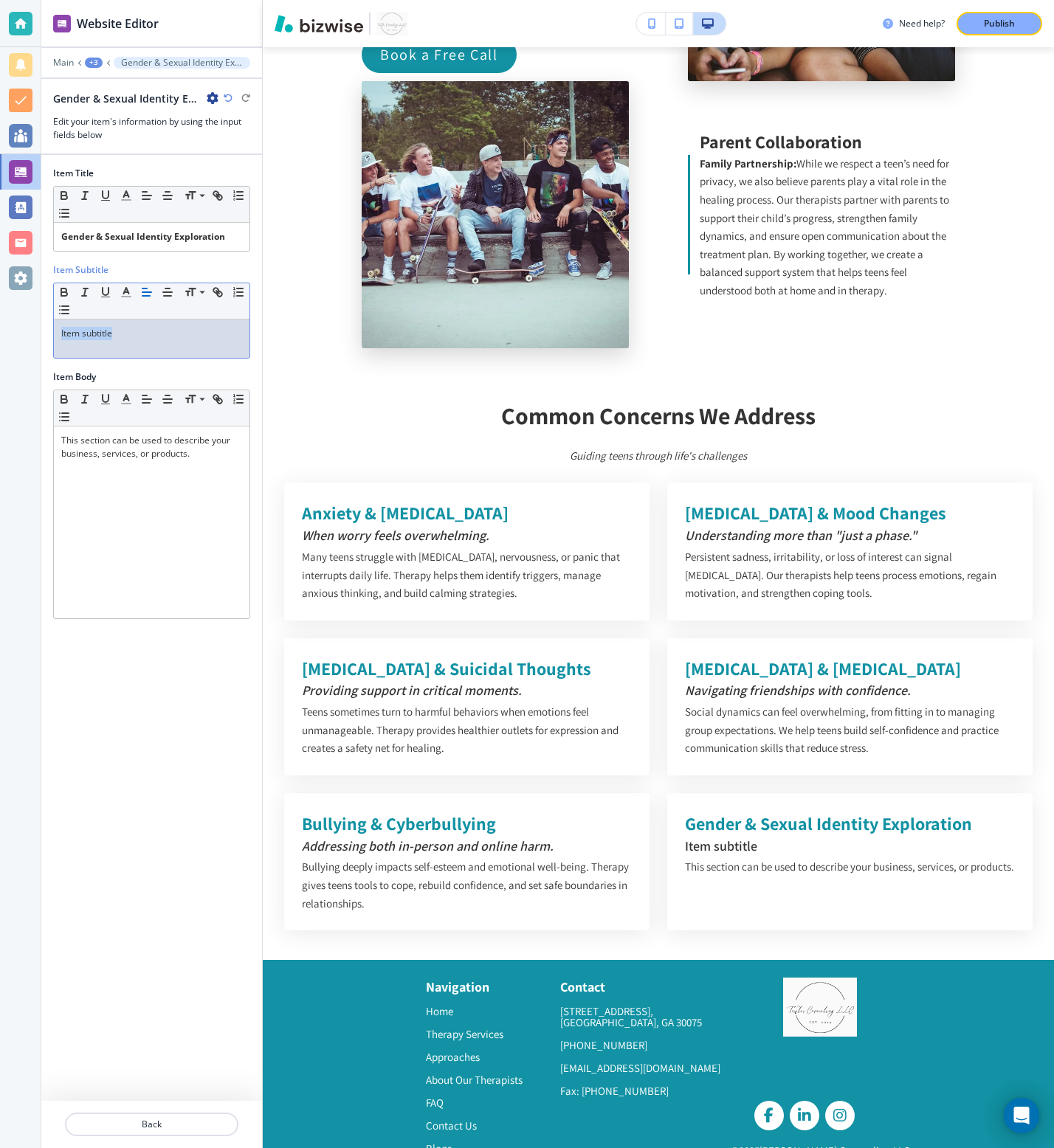
click at [168, 324] on div "Item subtitle" at bounding box center [151, 338] width 195 height 38
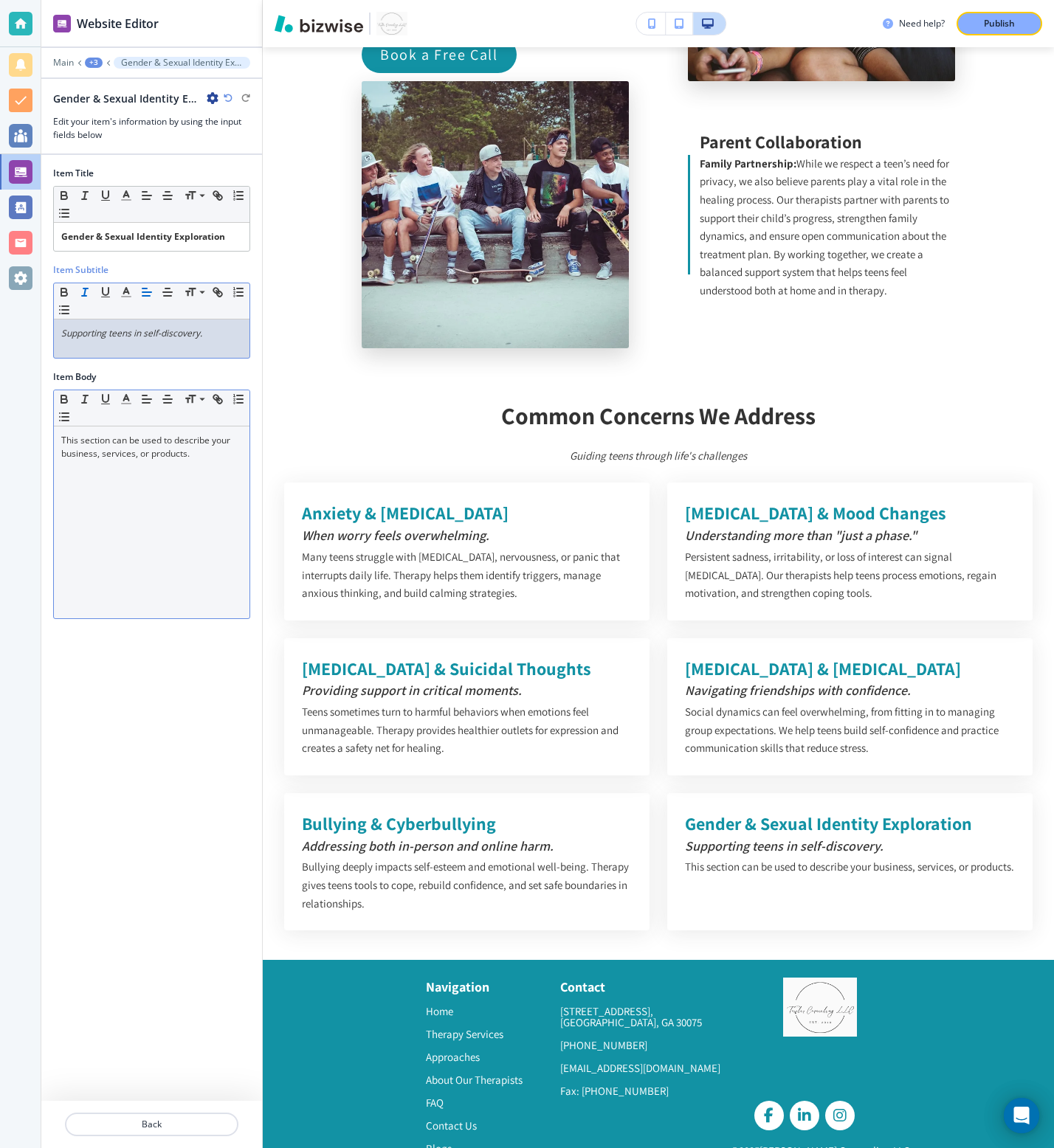
click at [160, 460] on p "This section can be used to describe your business, services, or products." at bounding box center [152, 447] width 181 height 27
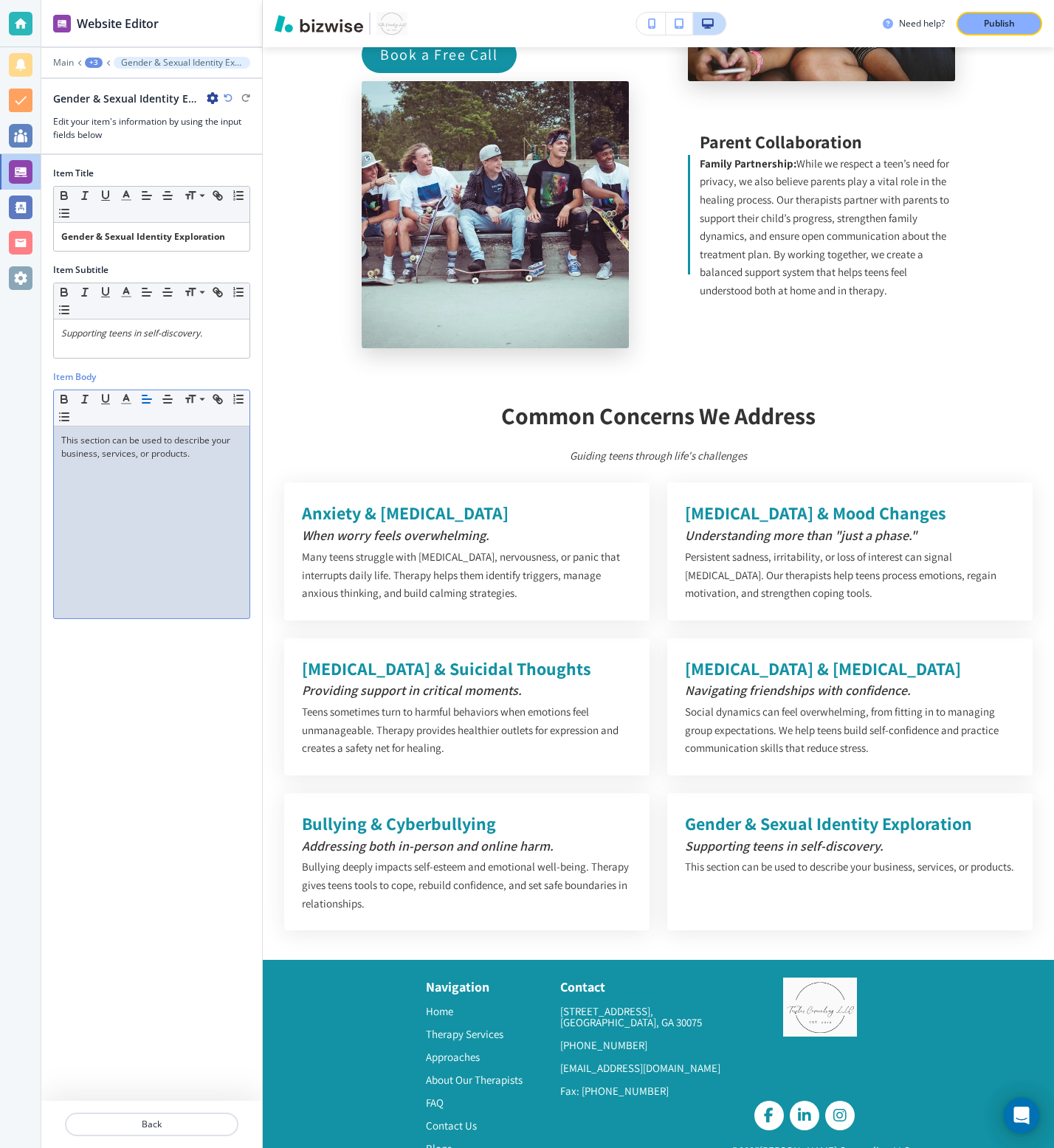
click at [160, 460] on p "This section can be used to describe your business, services, or products." at bounding box center [152, 447] width 181 height 27
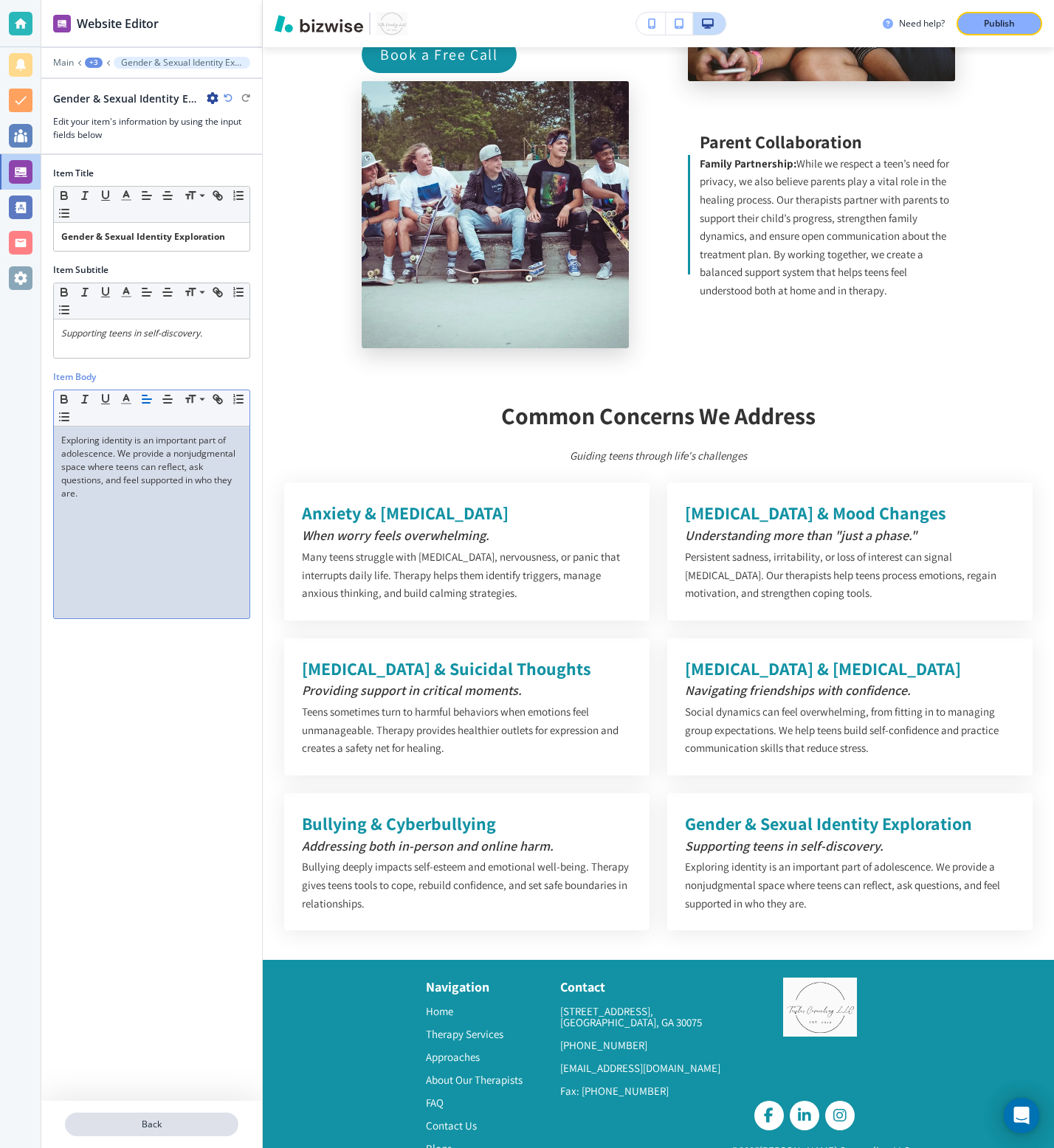
click at [136, 1123] on p "Back" at bounding box center [151, 1124] width 170 height 13
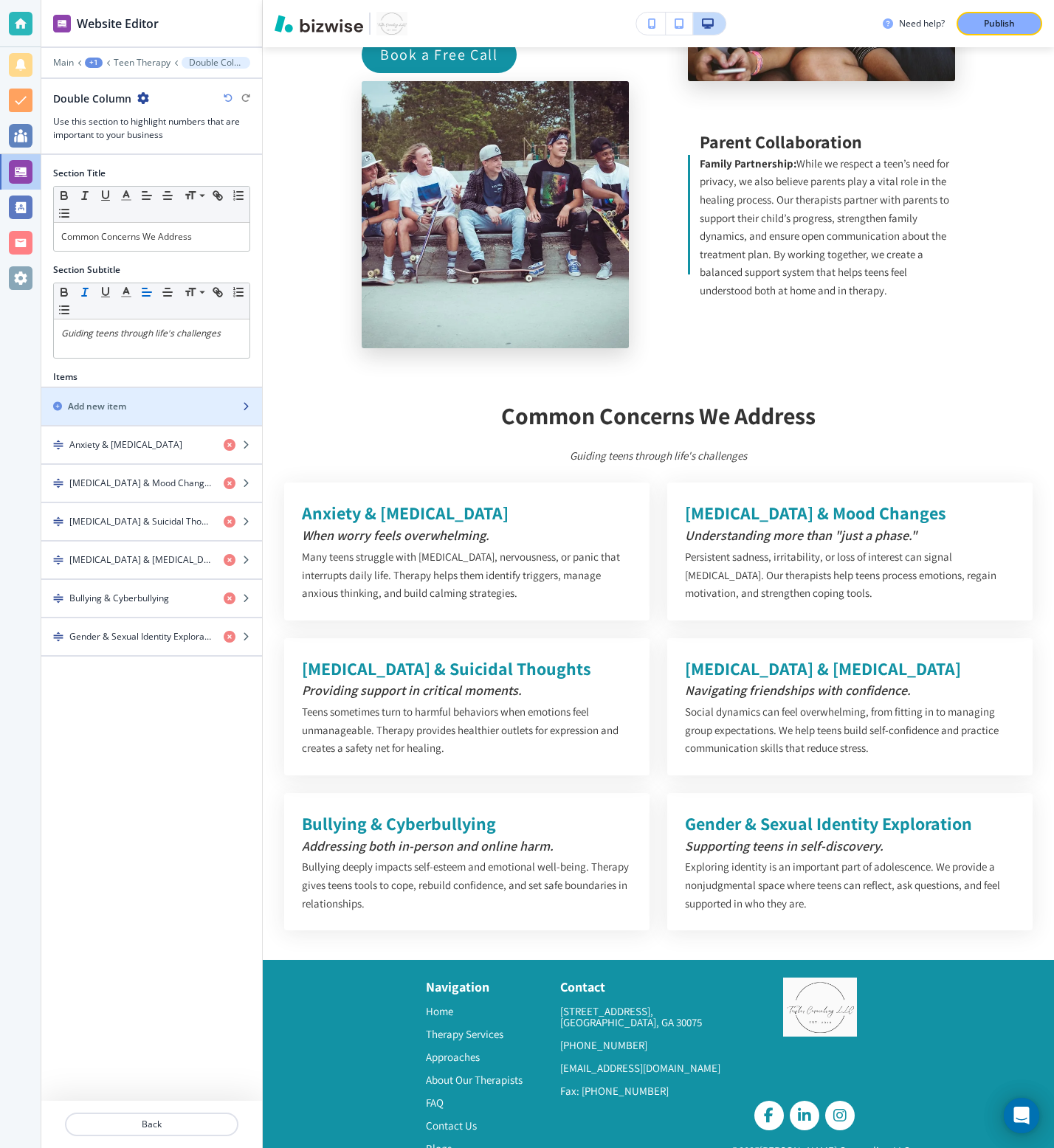
click at [126, 405] on h2 "Add new item" at bounding box center [96, 406] width 58 height 13
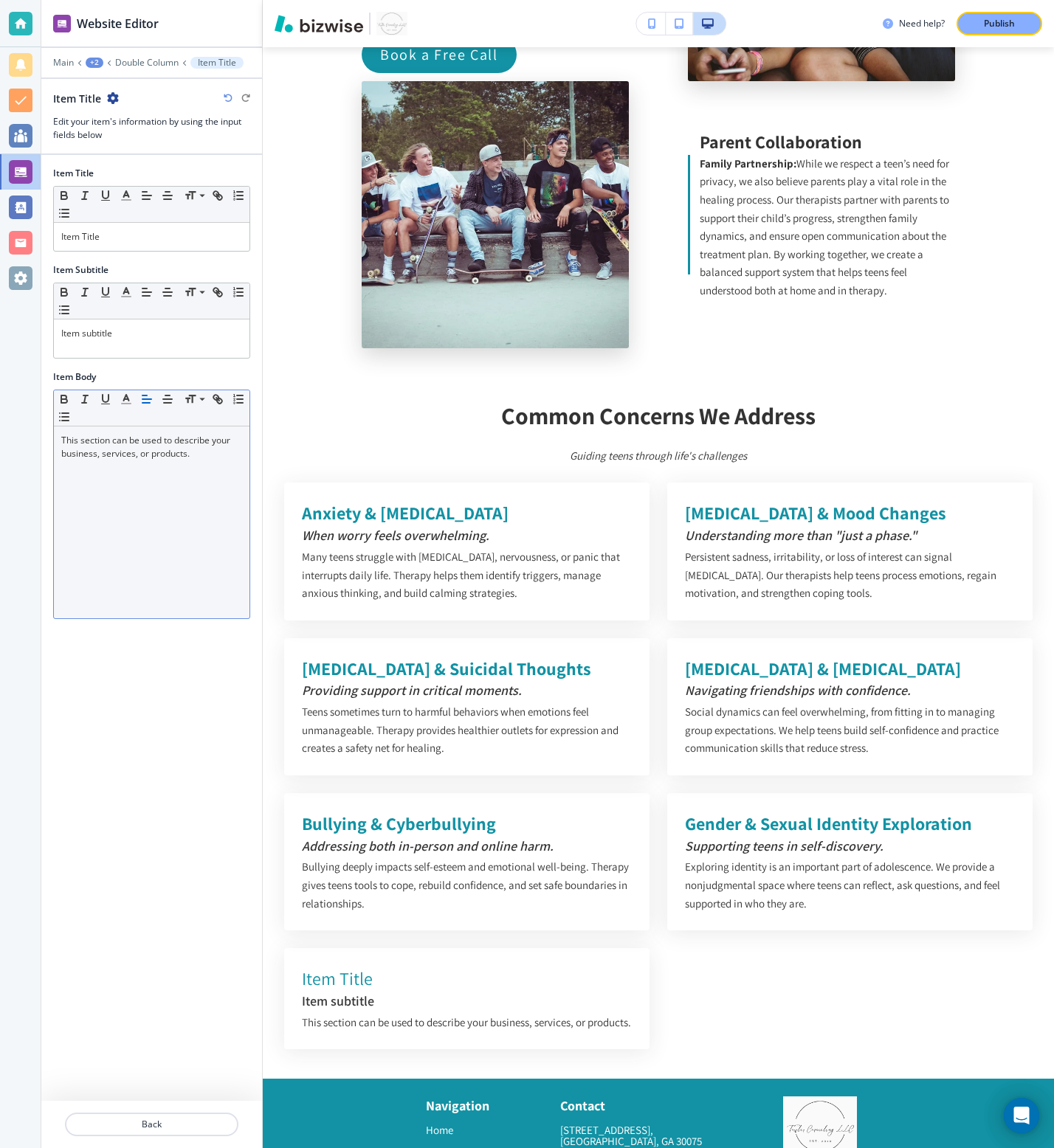
click at [148, 447] on p "This section can be used to describe your business, services, or products." at bounding box center [152, 447] width 181 height 27
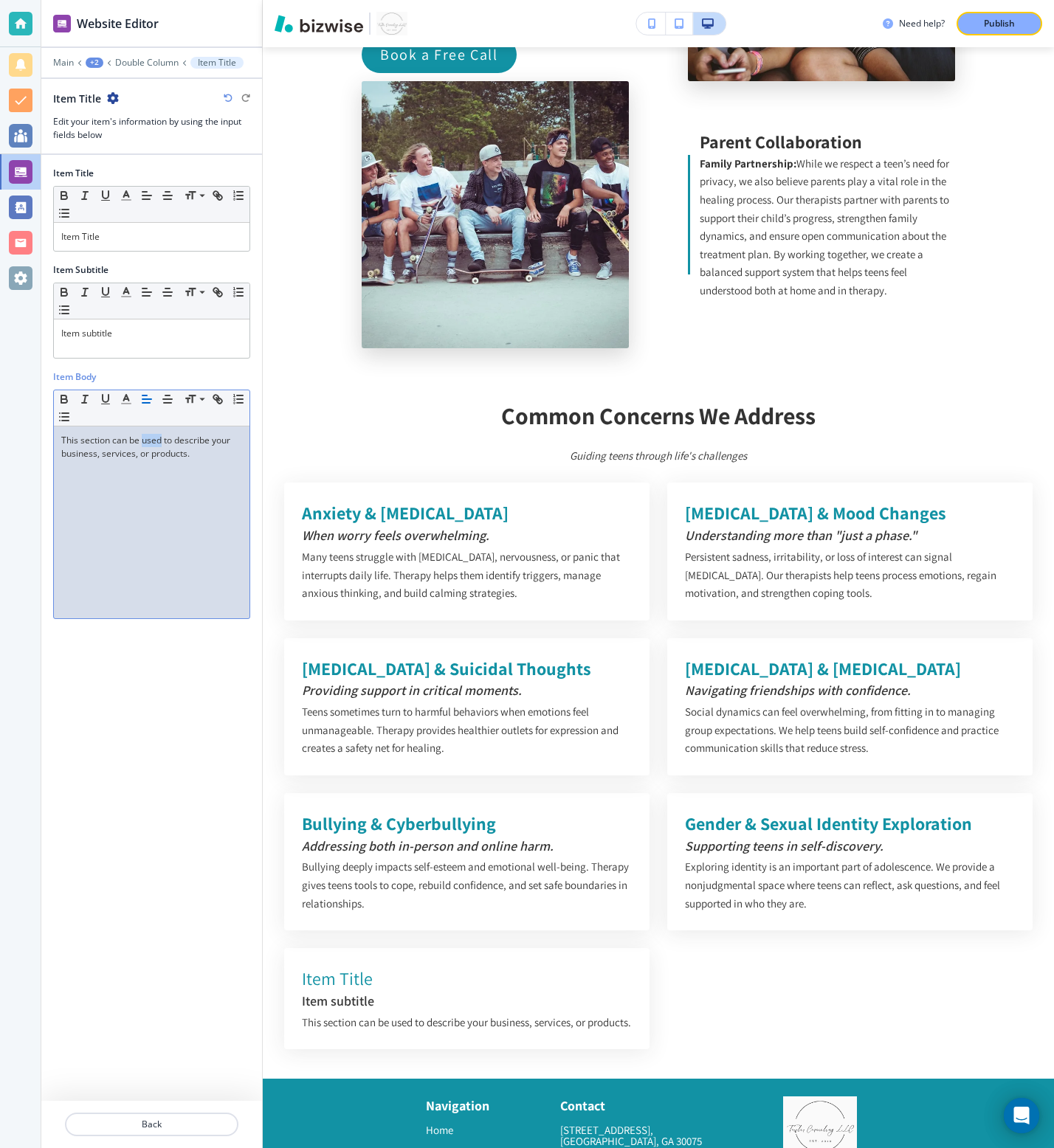
click at [148, 447] on p "This section can be used to describe your business, services, or products." at bounding box center [152, 447] width 181 height 27
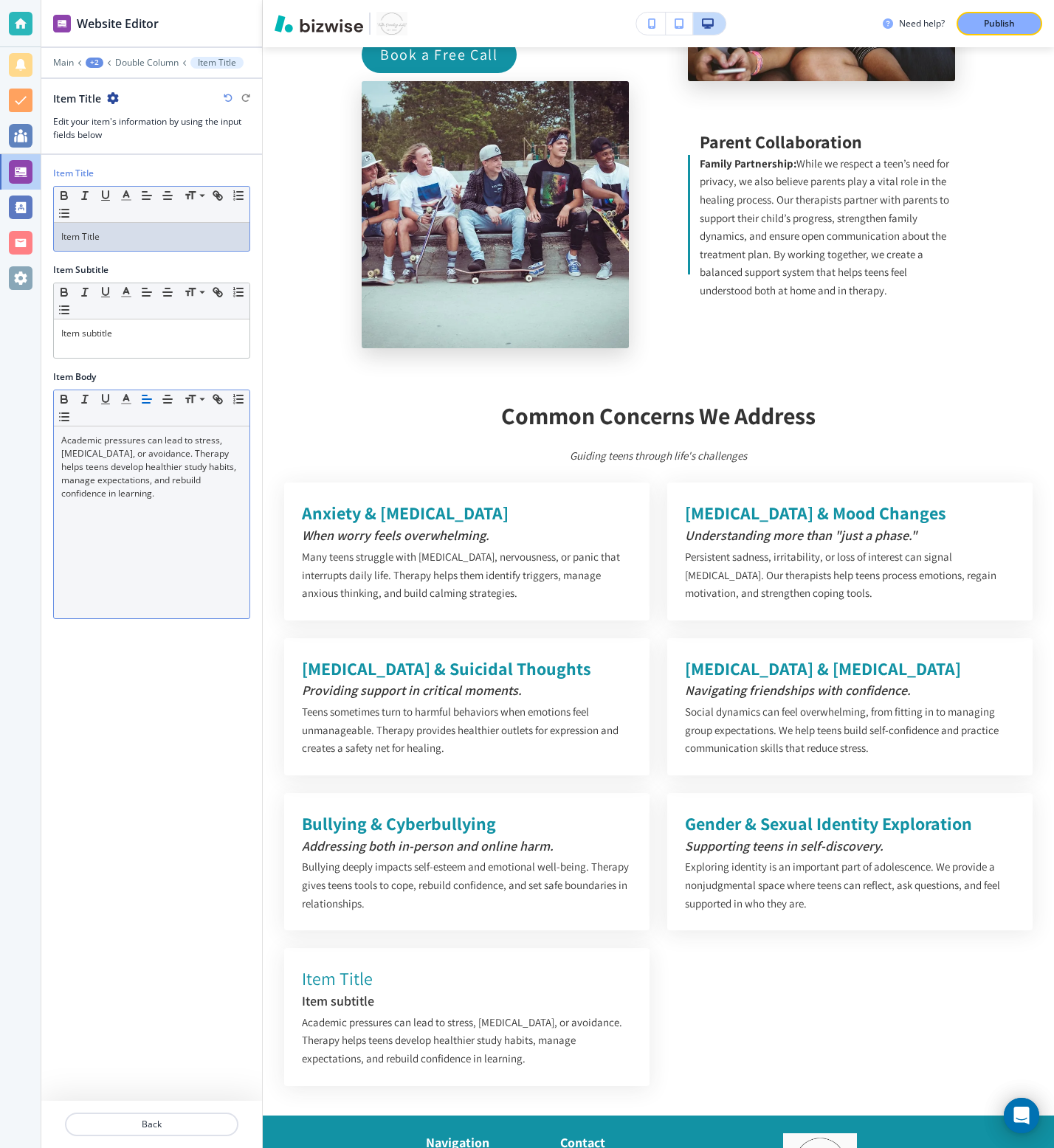
click at [150, 234] on p "Item Title" at bounding box center [152, 236] width 181 height 13
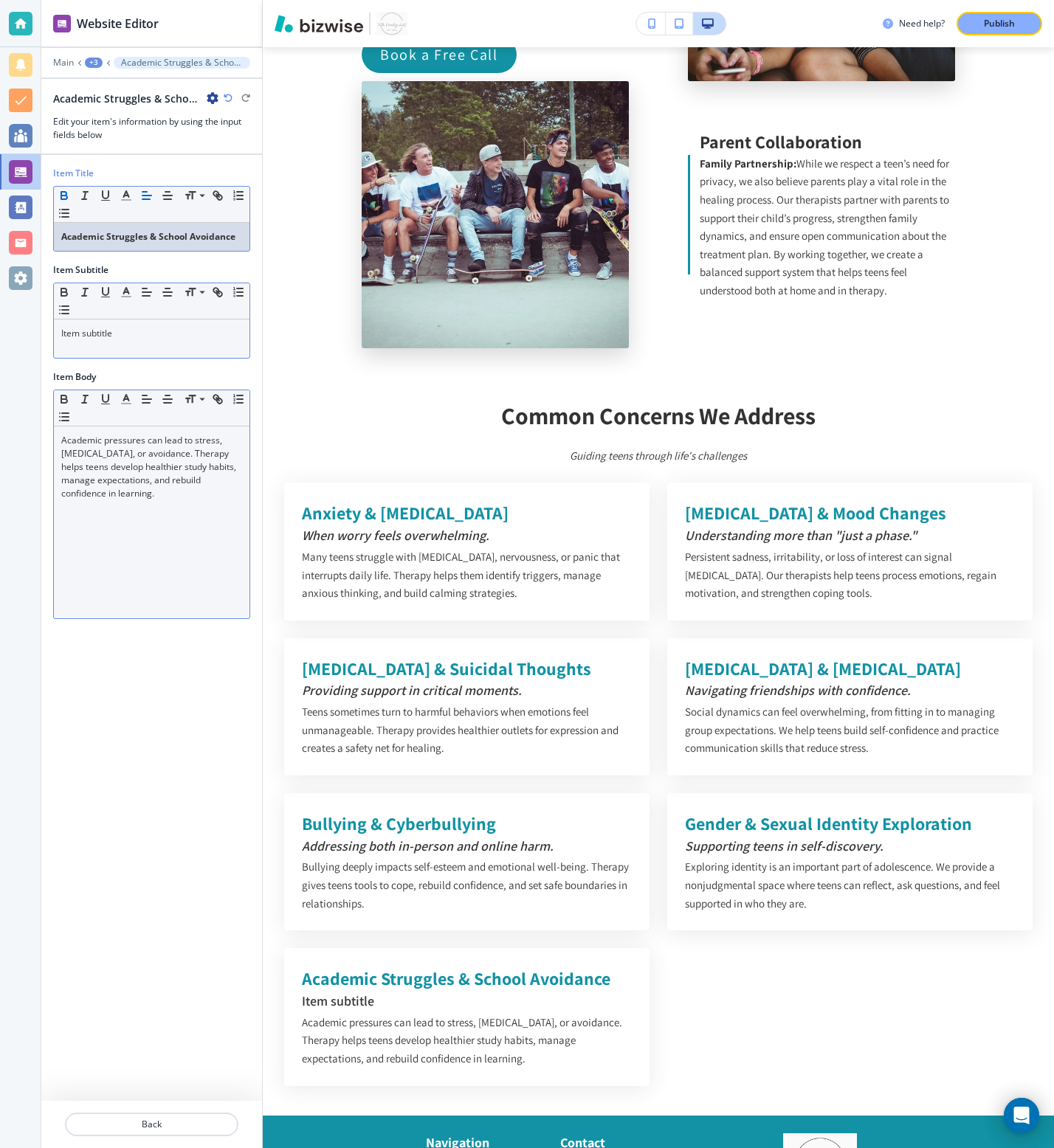
click at [190, 329] on p "Item subtitle" at bounding box center [152, 333] width 181 height 13
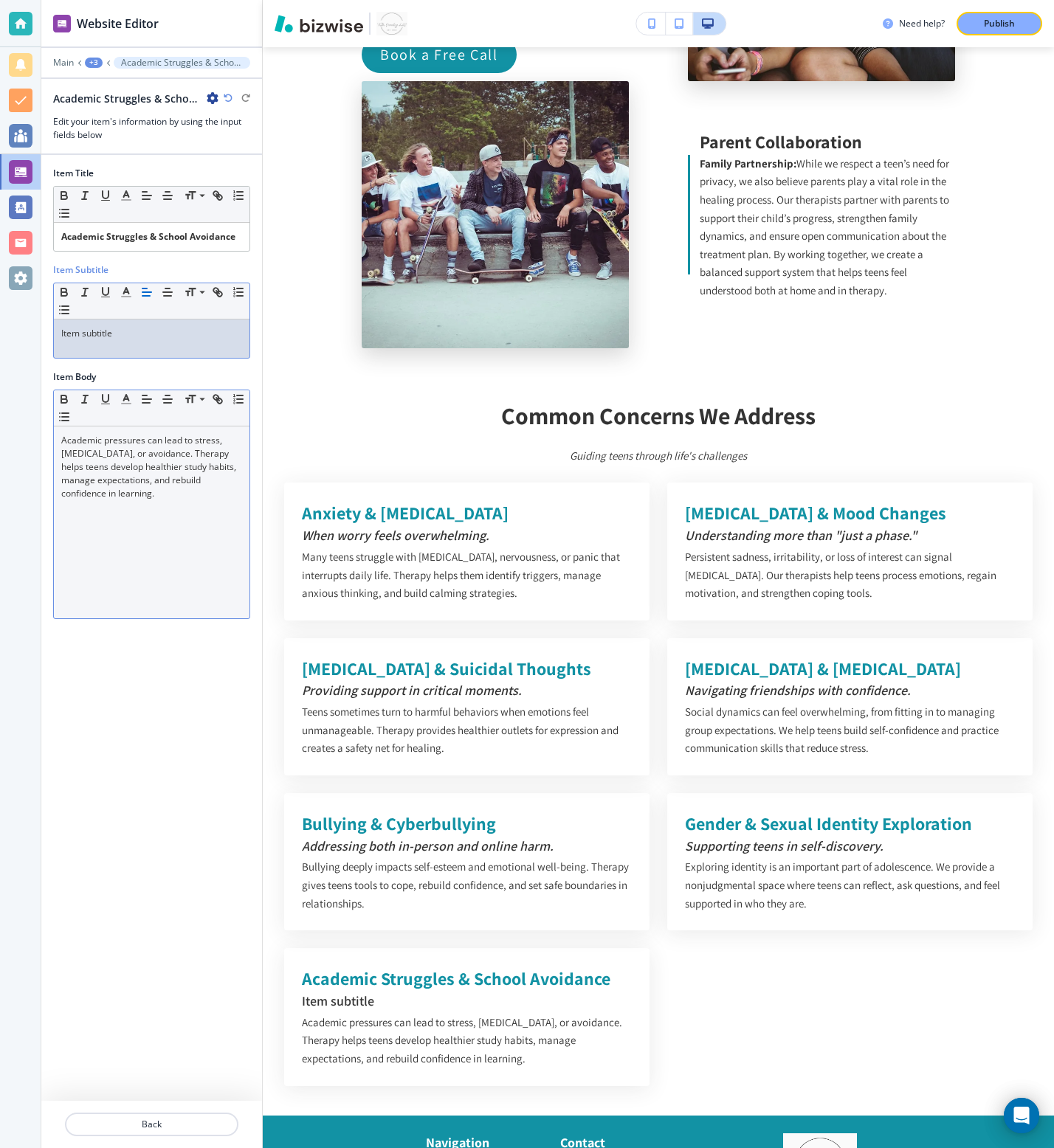
click at [190, 329] on p "Item subtitle" at bounding box center [152, 333] width 181 height 13
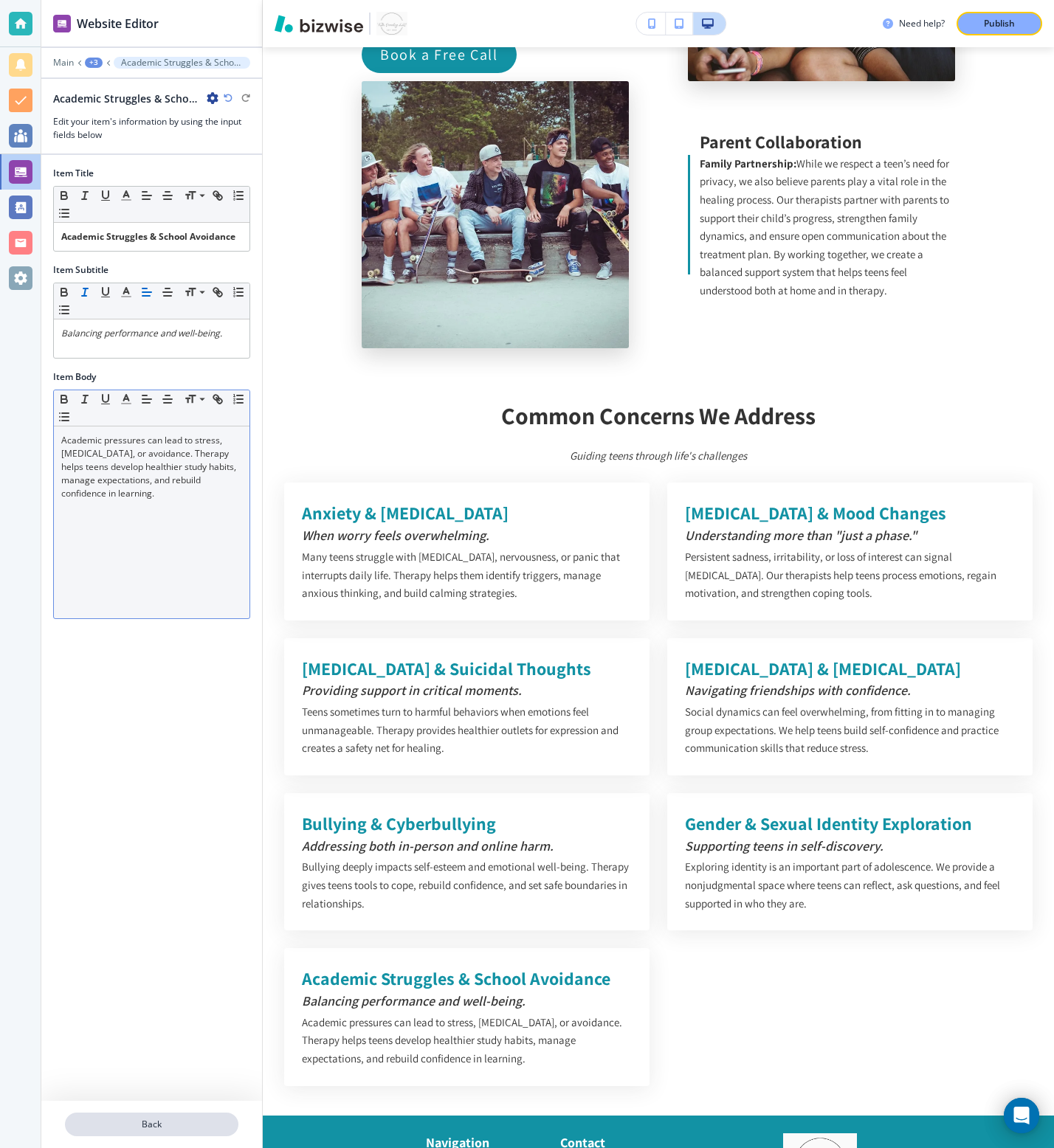
click at [156, 1116] on button "Back" at bounding box center [152, 1124] width 174 height 23
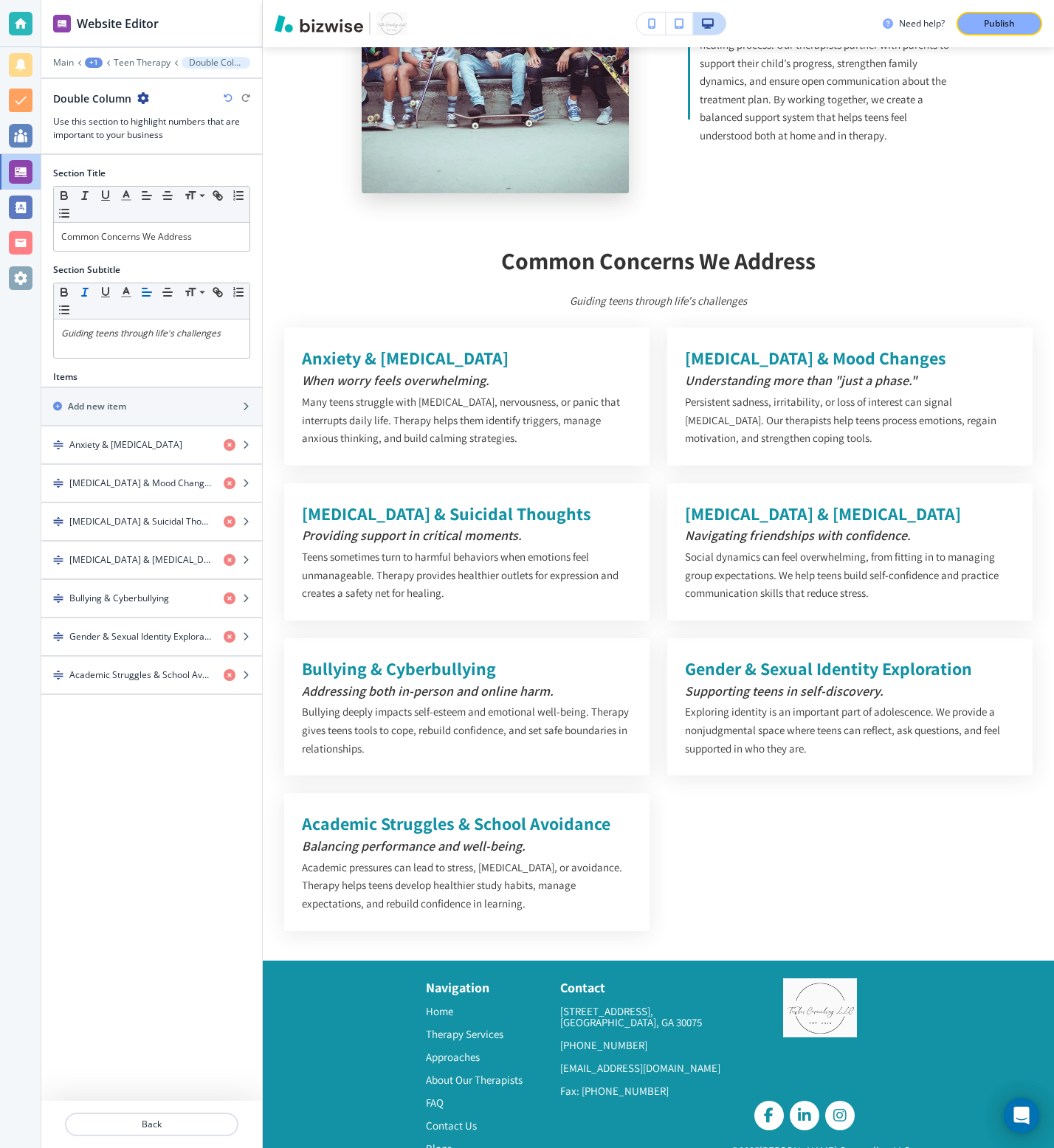
scroll to position [4629, 0]
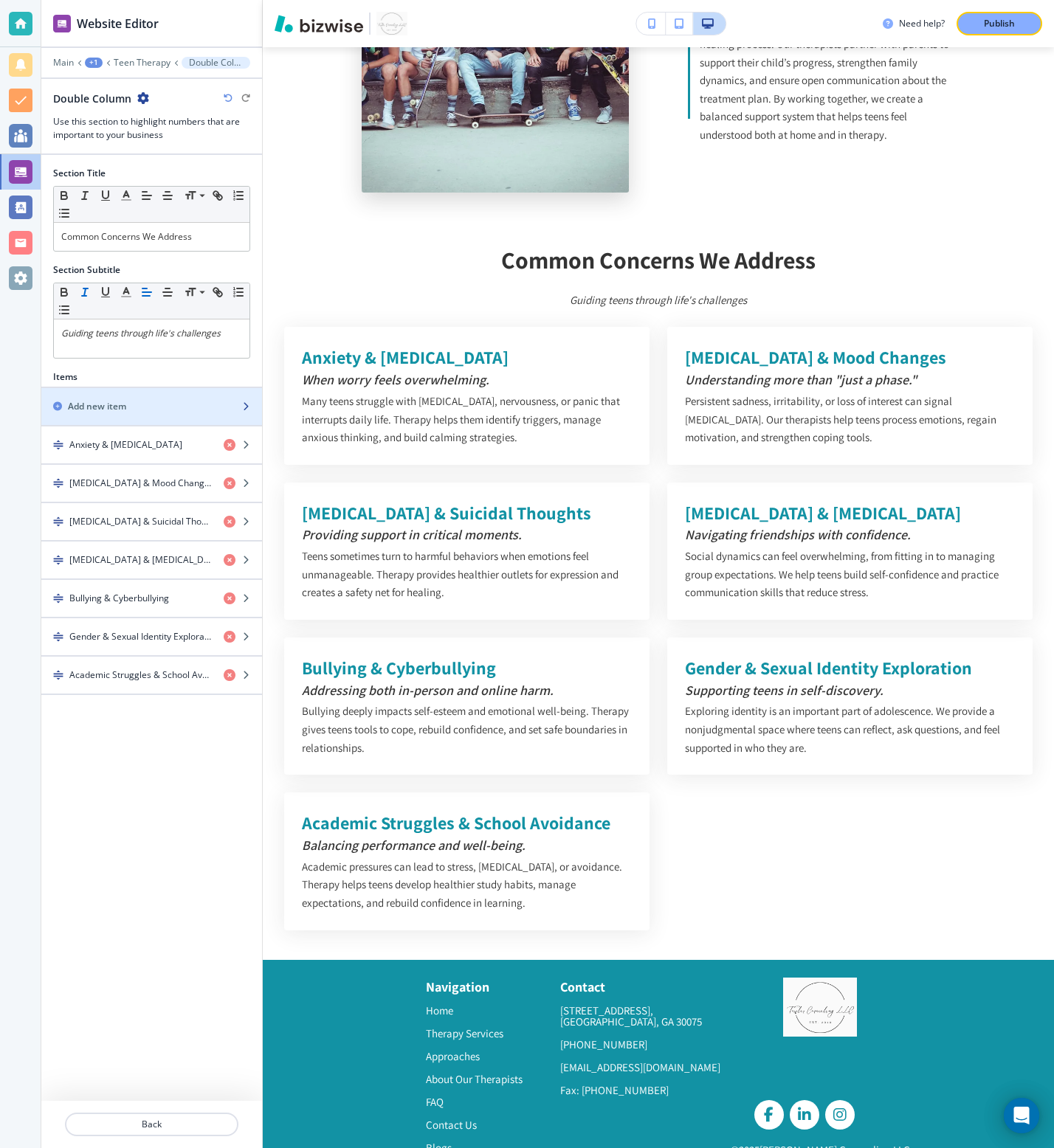
click at [152, 414] on div "button" at bounding box center [152, 419] width 221 height 12
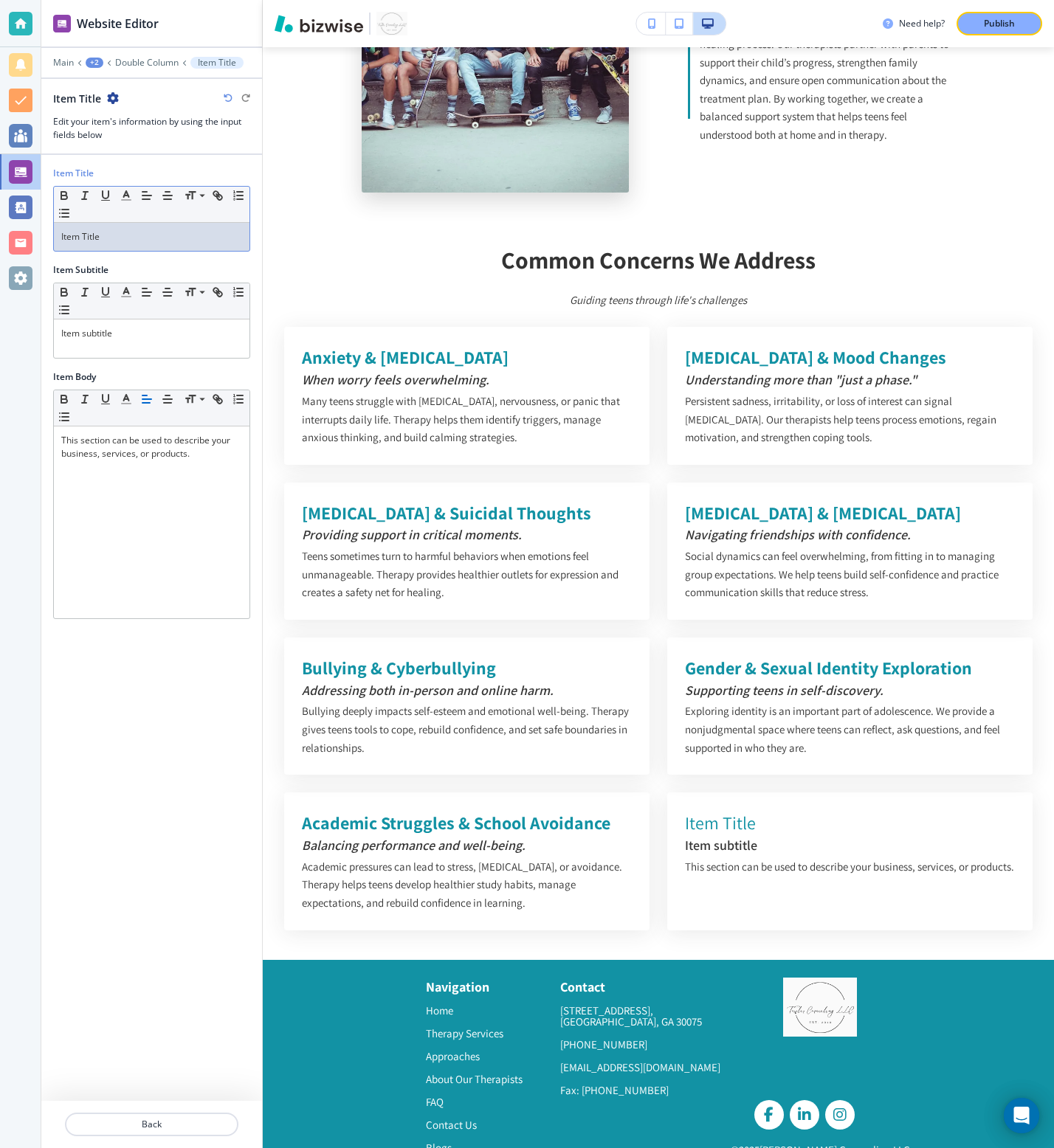
click at [144, 251] on div "Item Title Small Normal Large Huge Item Title" at bounding box center [152, 215] width 221 height 96
click at [145, 332] on p "Item subtitle" at bounding box center [152, 333] width 181 height 13
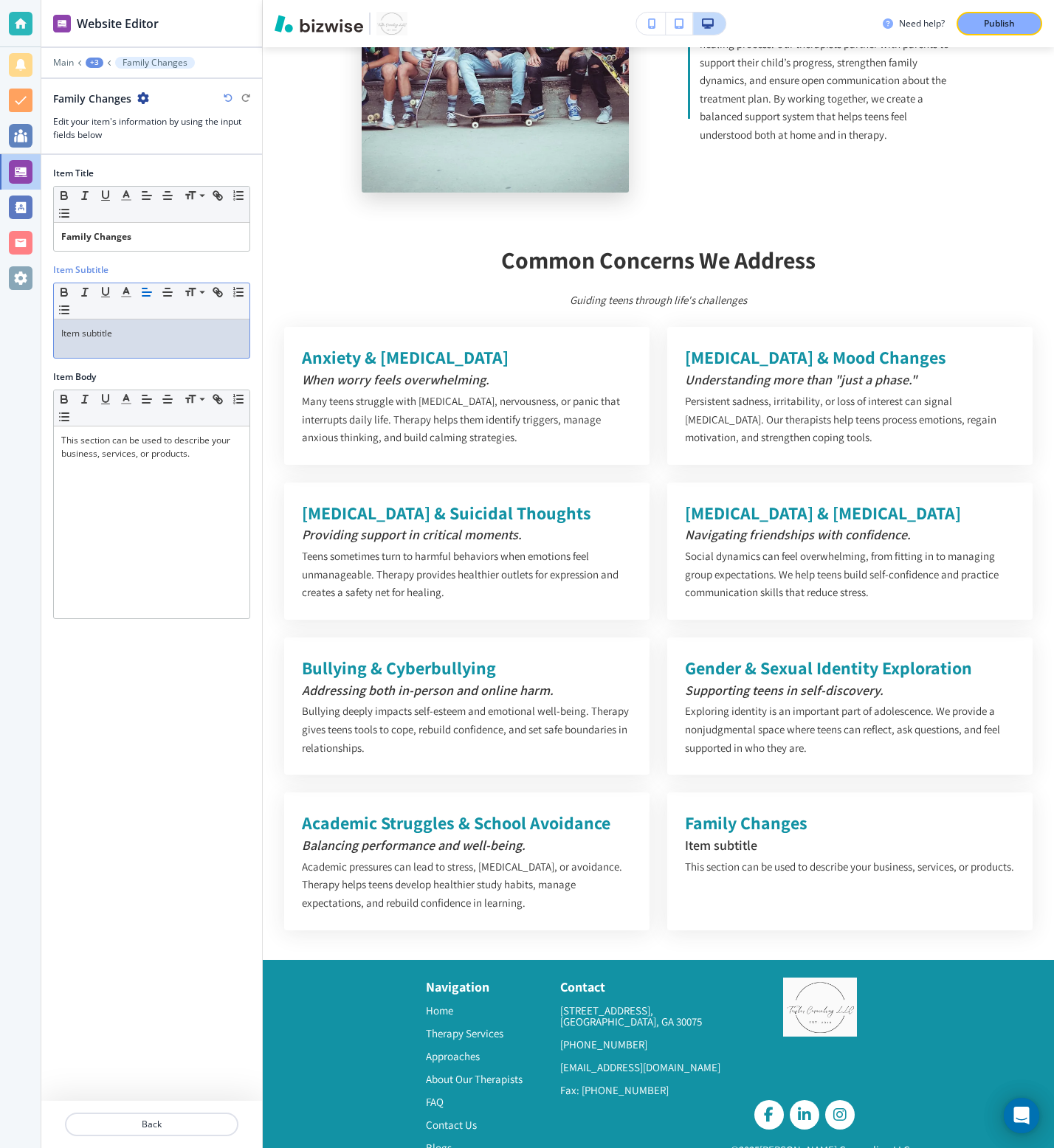
click at [145, 332] on p "Item subtitle" at bounding box center [152, 333] width 181 height 13
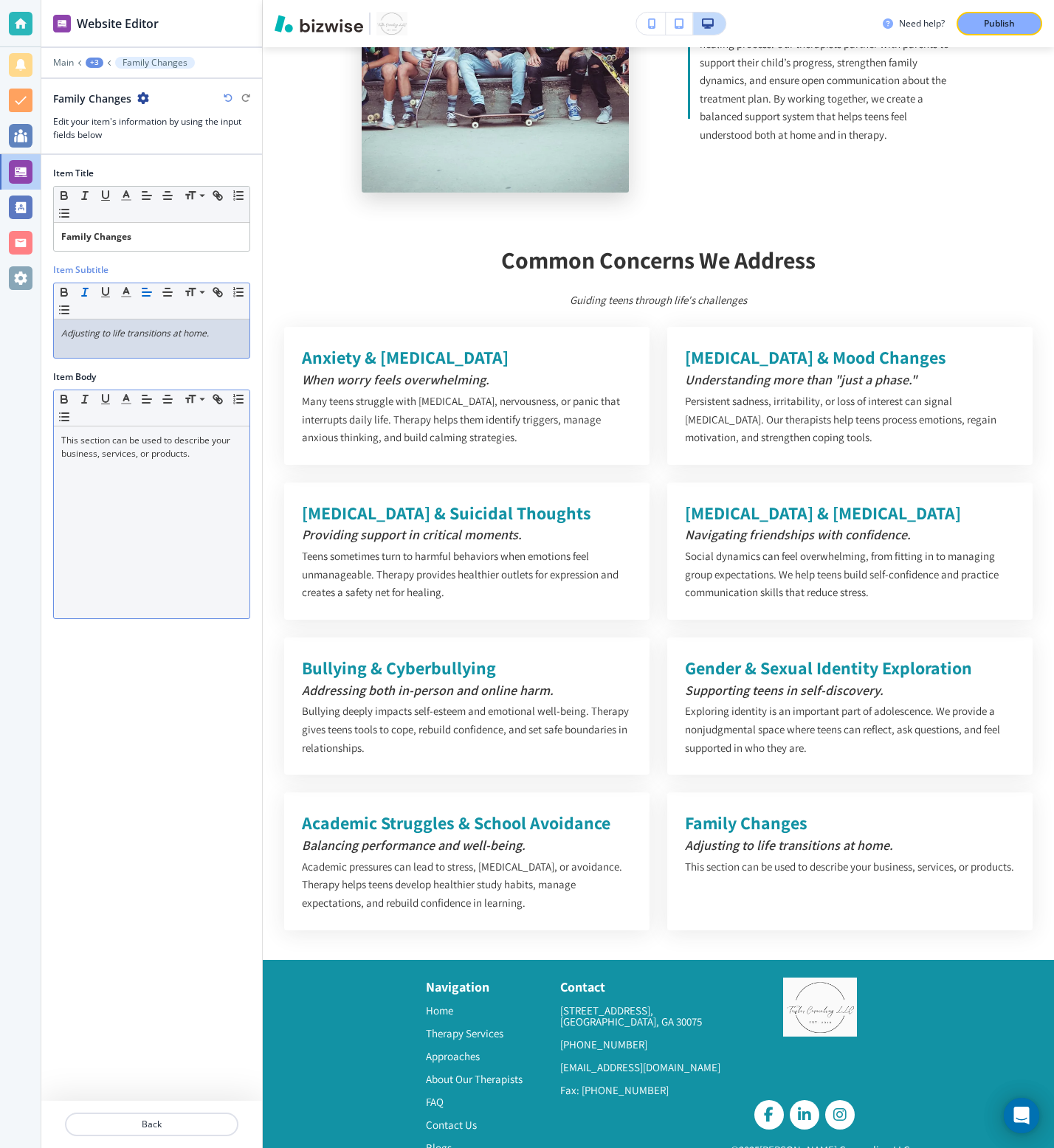
click at [152, 472] on div "This section can be used to describe your business, services, or products." at bounding box center [151, 521] width 195 height 192
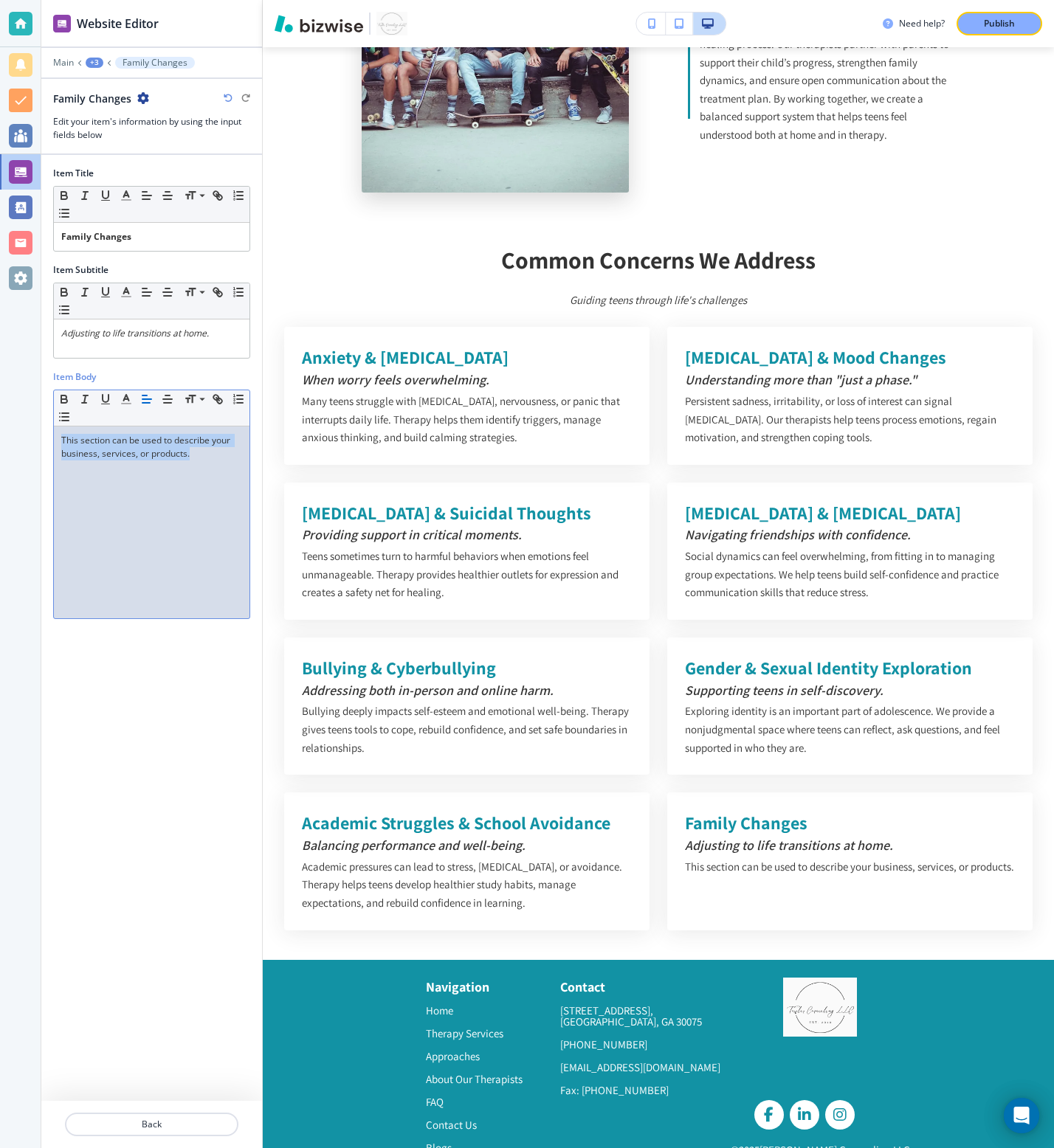
click at [152, 472] on div "This section can be used to describe your business, services, or products." at bounding box center [151, 521] width 195 height 192
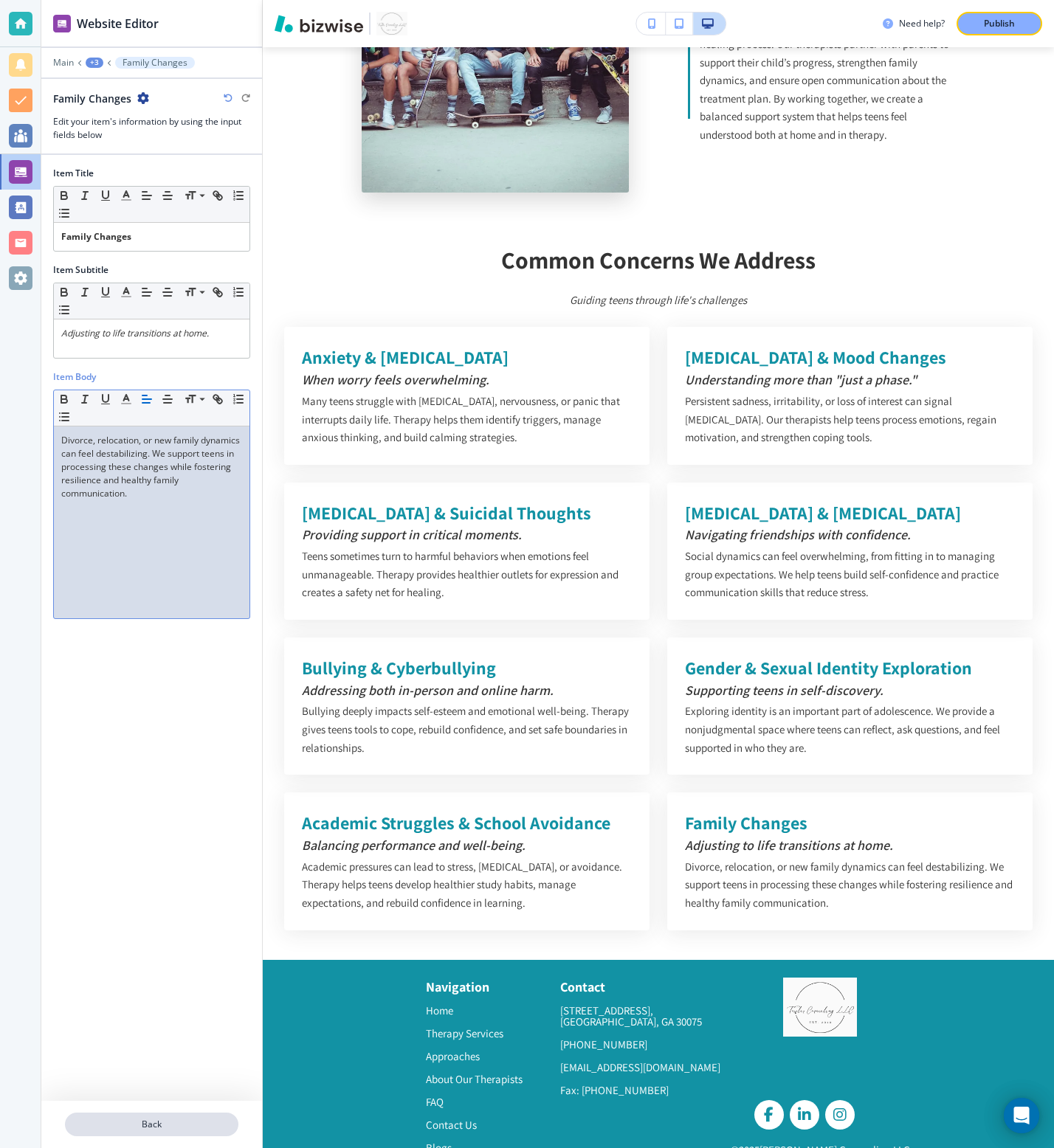
click at [182, 1130] on p "Back" at bounding box center [151, 1124] width 170 height 13
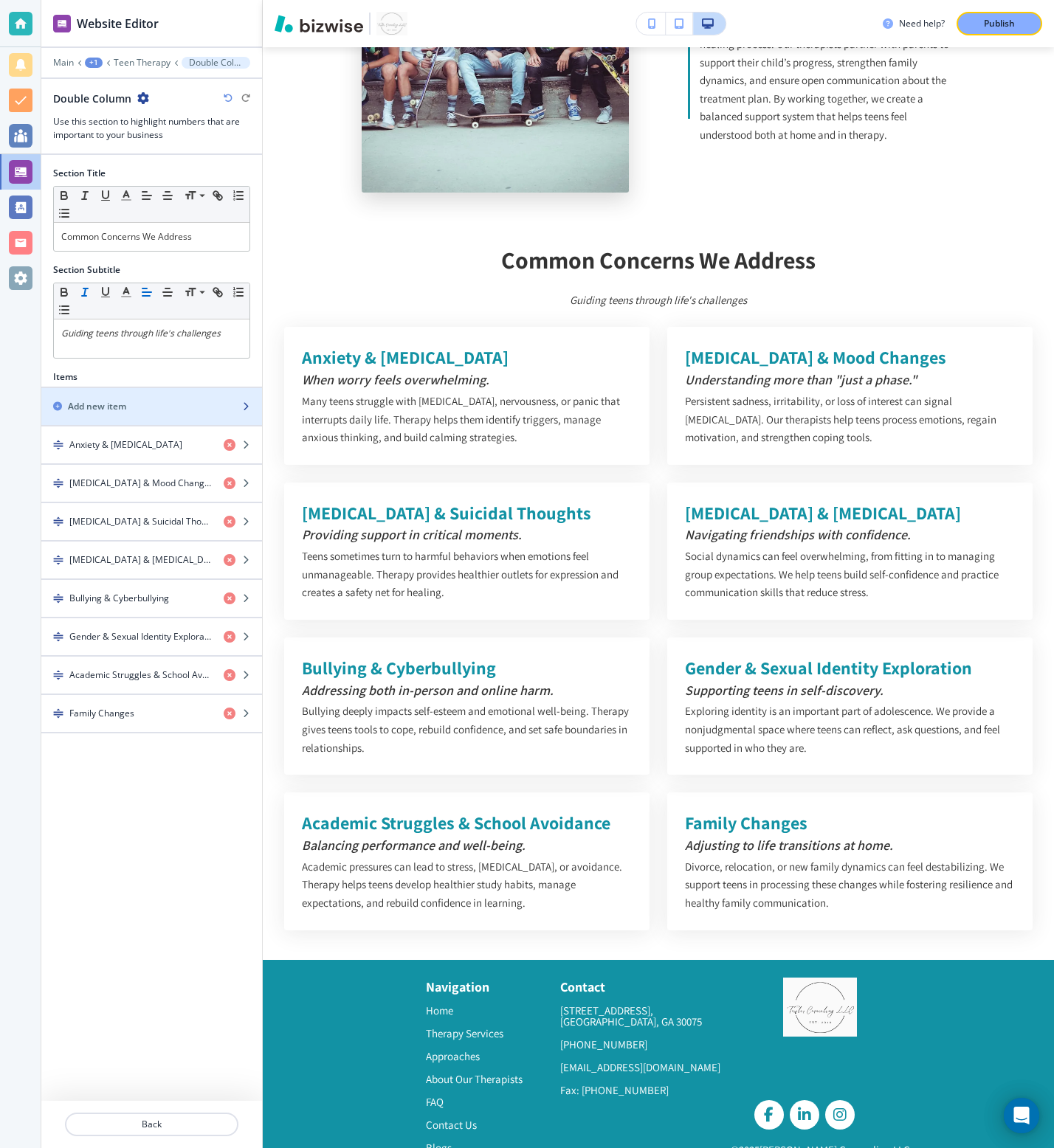
click at [127, 414] on div "button" at bounding box center [152, 419] width 221 height 12
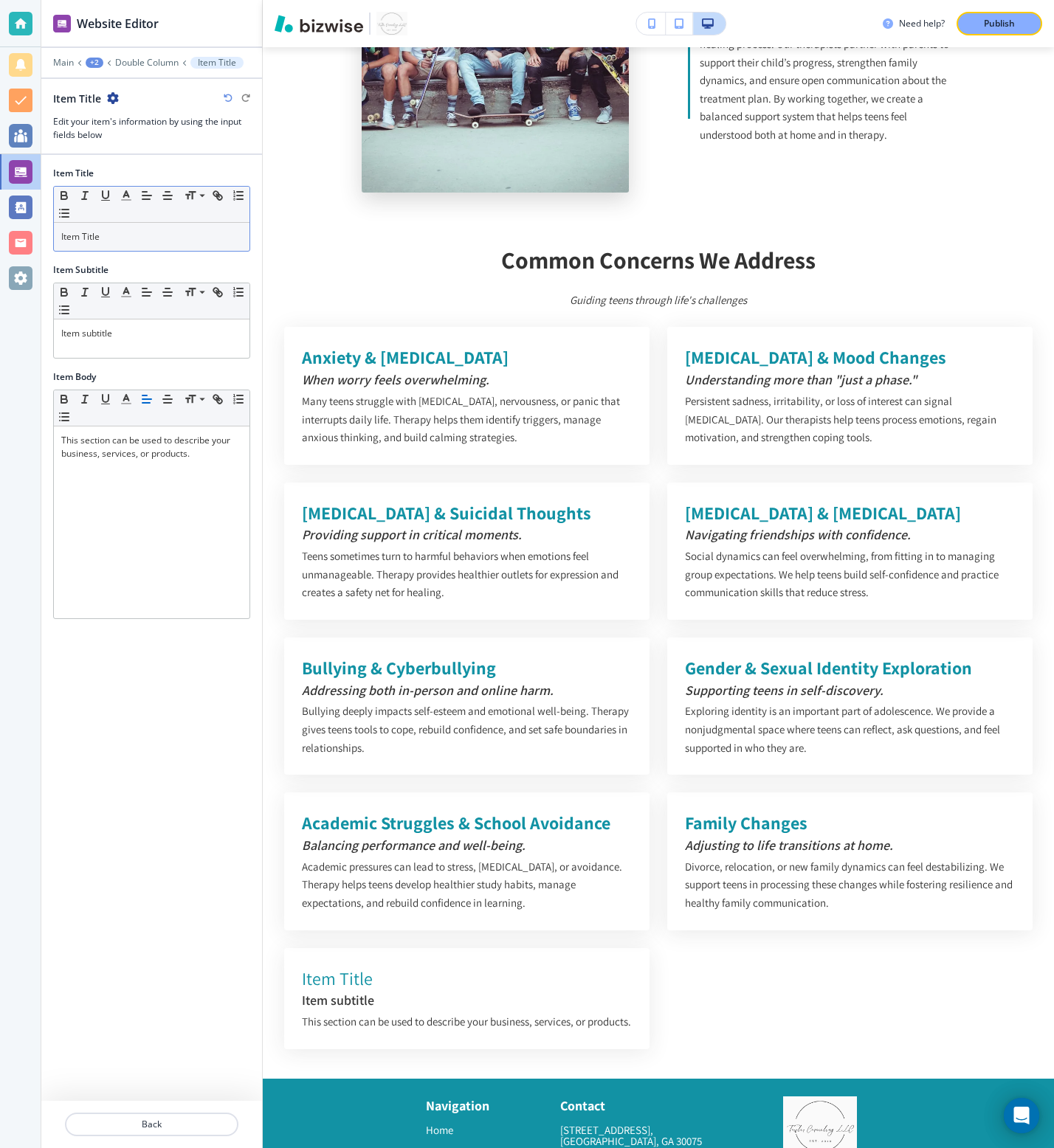
click at [182, 242] on p "Item Title" at bounding box center [152, 236] width 181 height 13
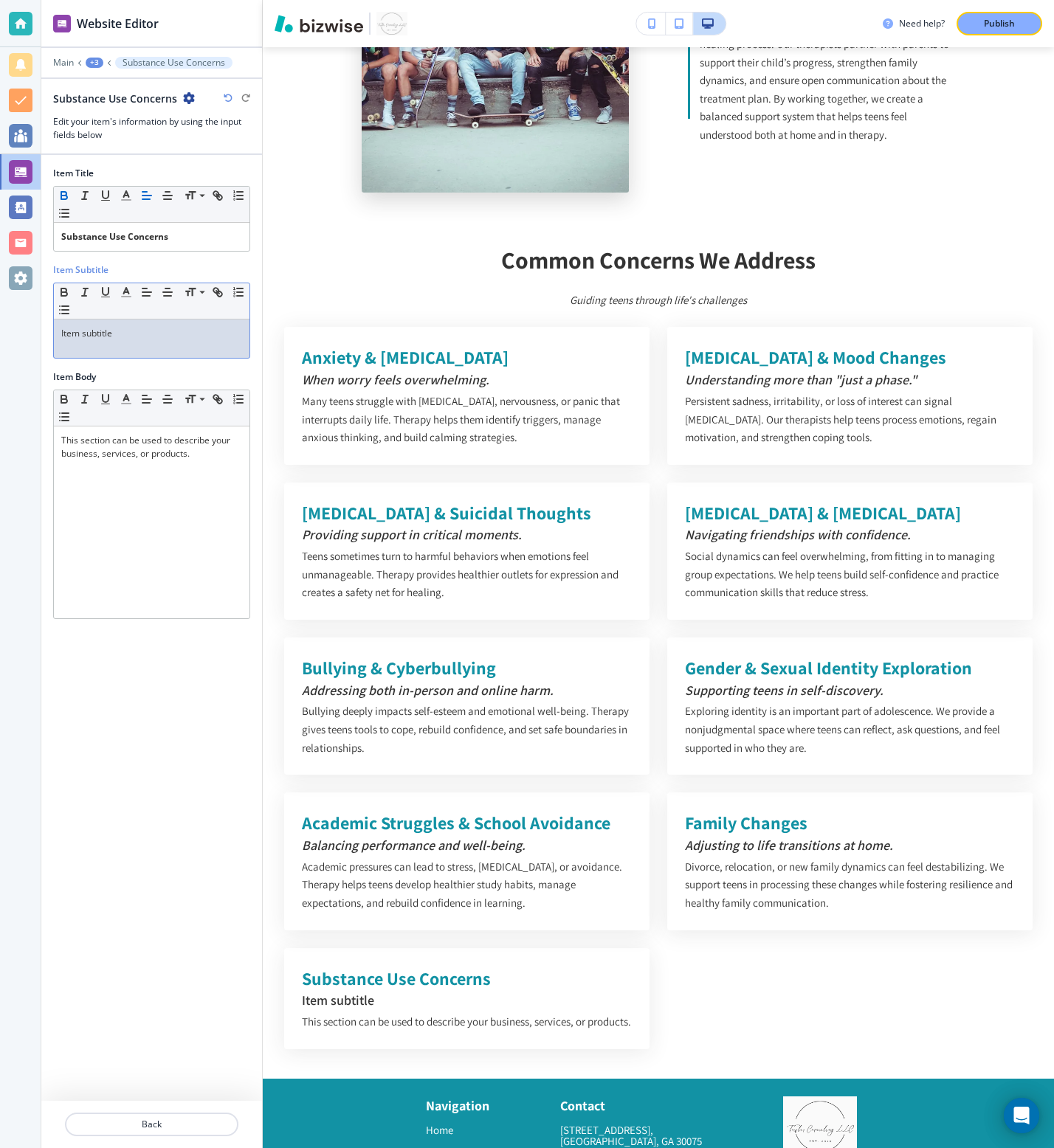
click at [106, 334] on p "Item subtitle" at bounding box center [152, 333] width 181 height 13
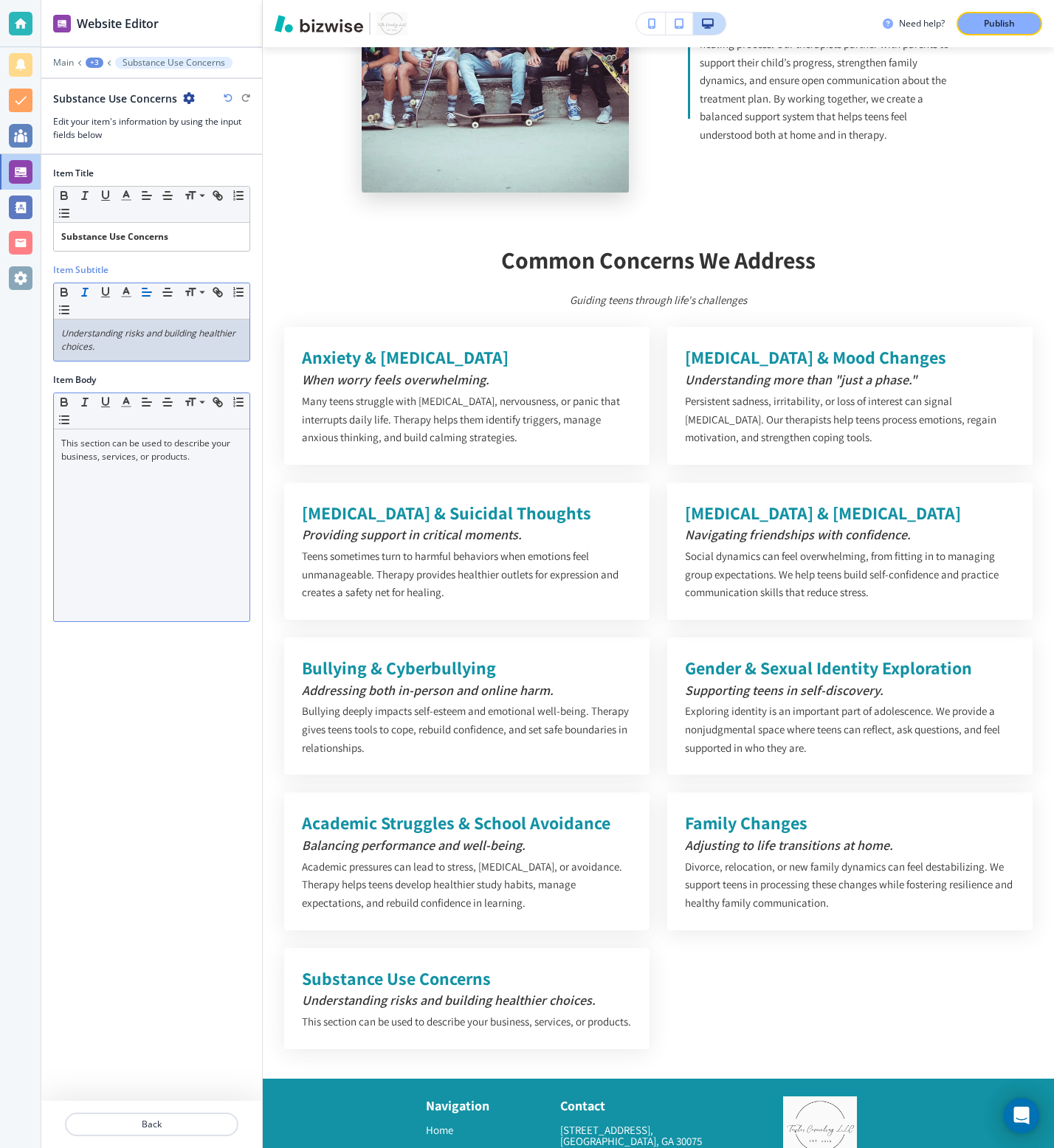
click at [73, 430] on div "This section can be used to describe your business, services, or products." at bounding box center [151, 525] width 195 height 192
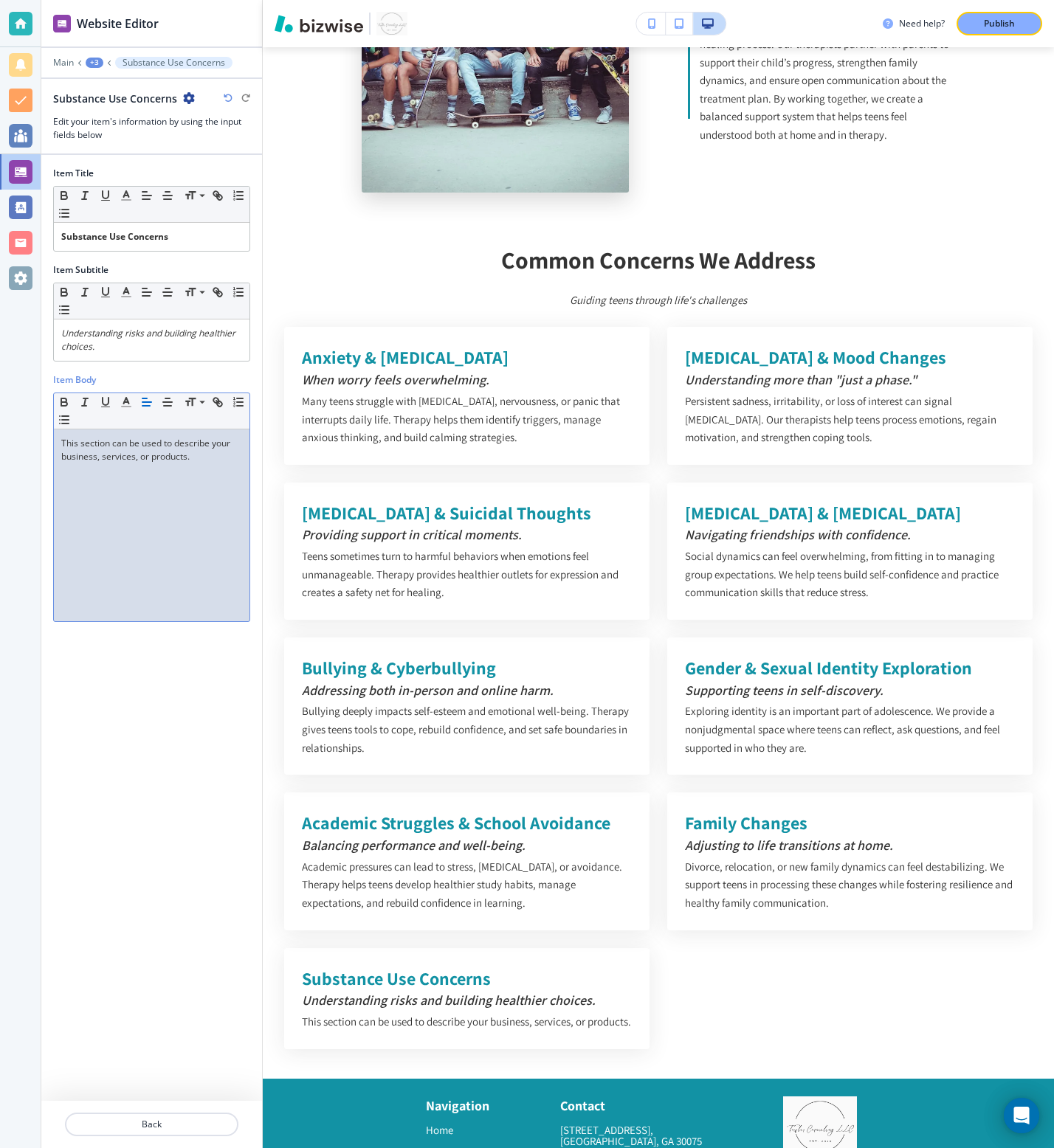
click at [74, 431] on div "This section can be used to describe your business, services, or products." at bounding box center [151, 525] width 195 height 192
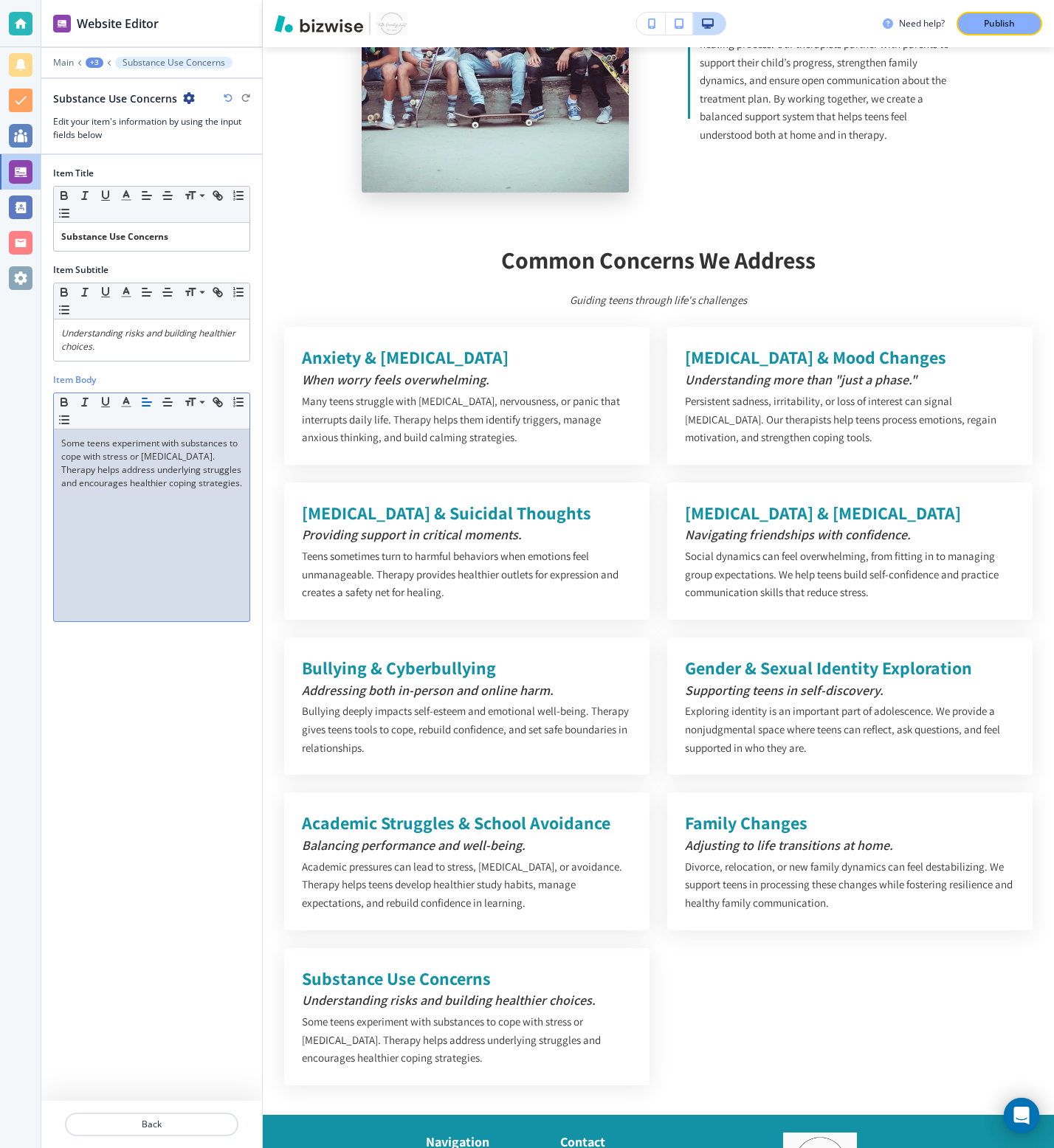
click at [98, 64] on div "+3" at bounding box center [95, 63] width 18 height 11
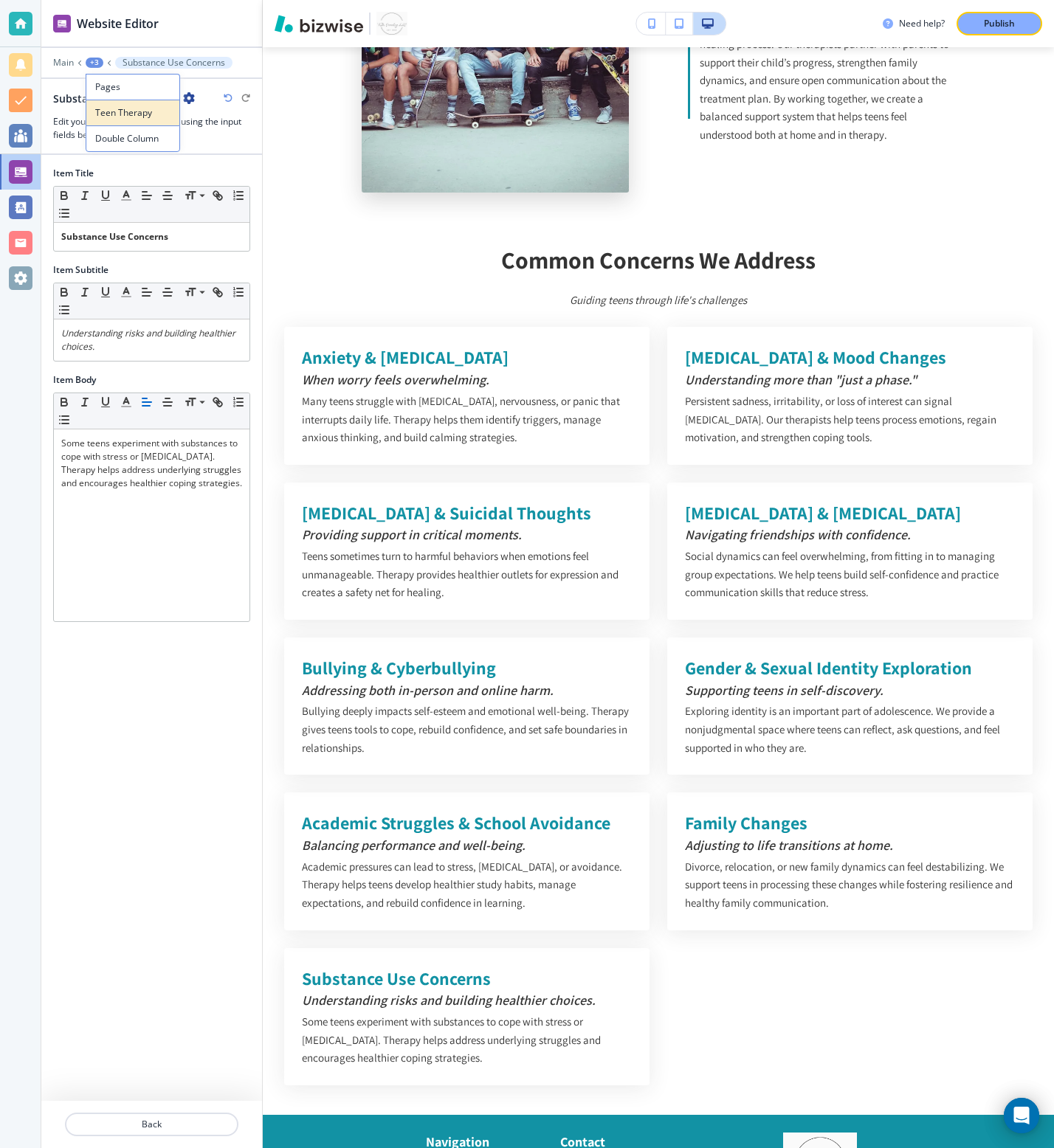
click at [129, 118] on p "Teen Therapy" at bounding box center [133, 112] width 75 height 13
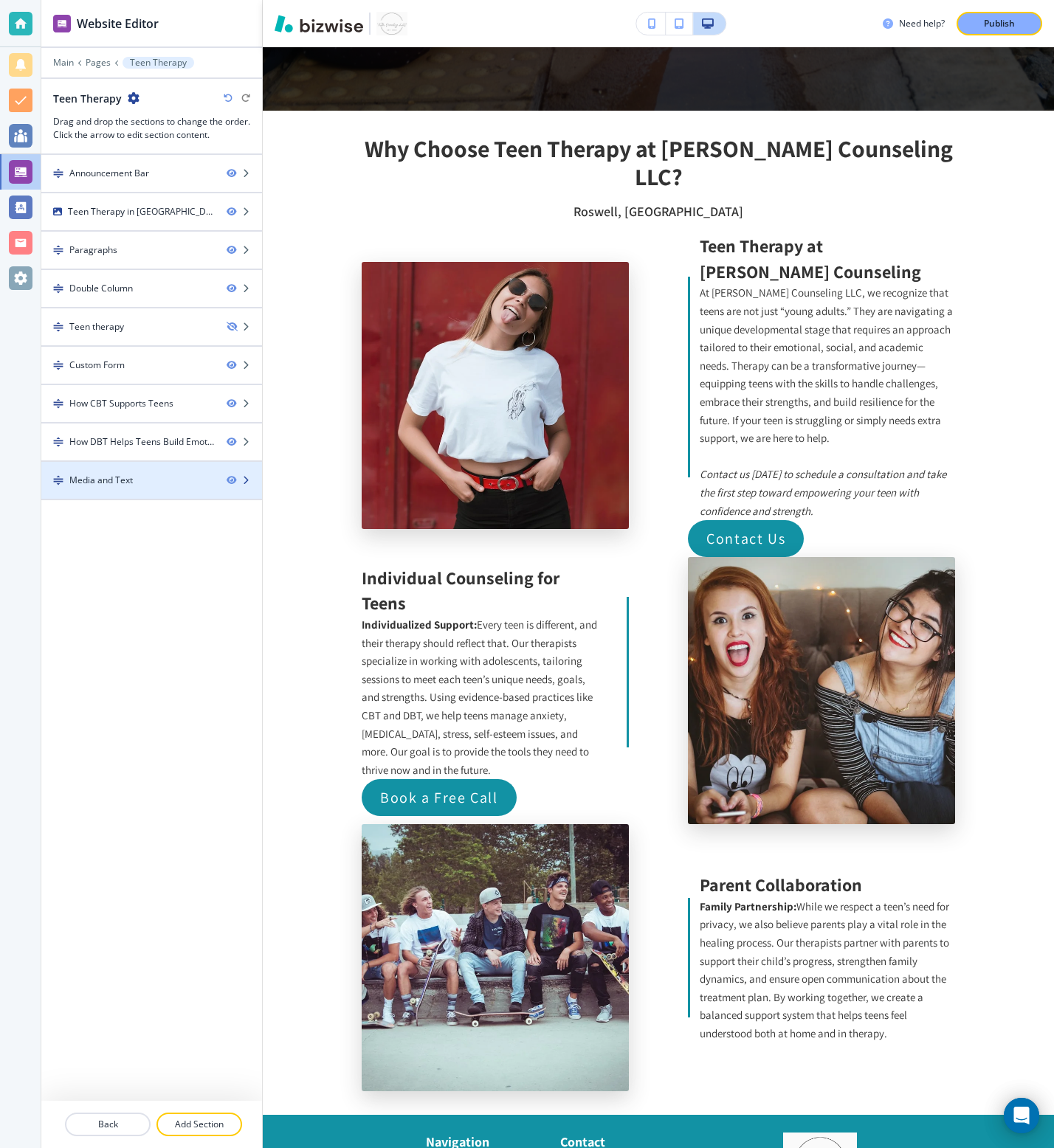
scroll to position [1638, 0]
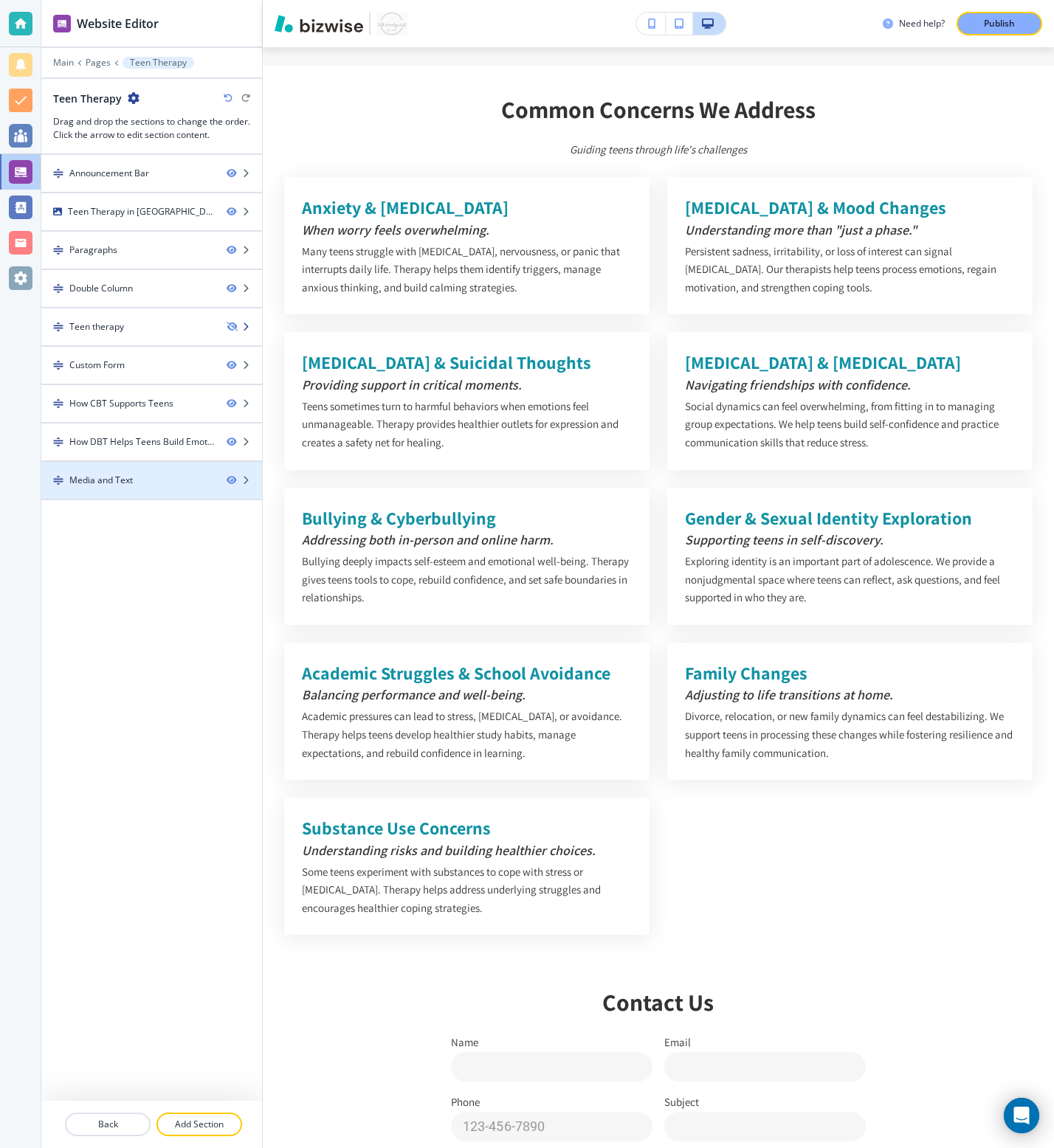
drag, startPoint x: 56, startPoint y: 481, endPoint x: 58, endPoint y: 309, distance: 172.0
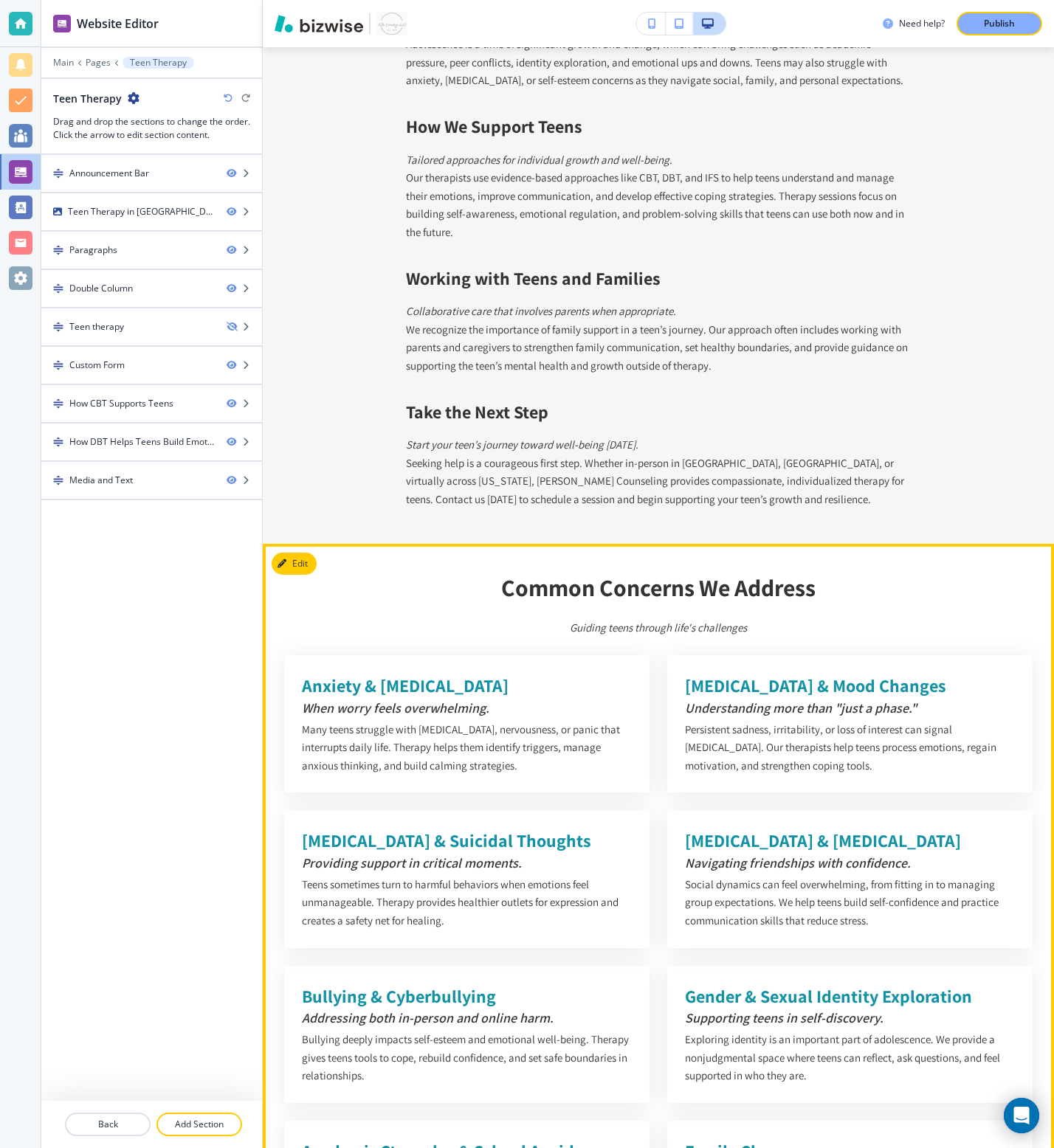
scroll to position [1162, 0]
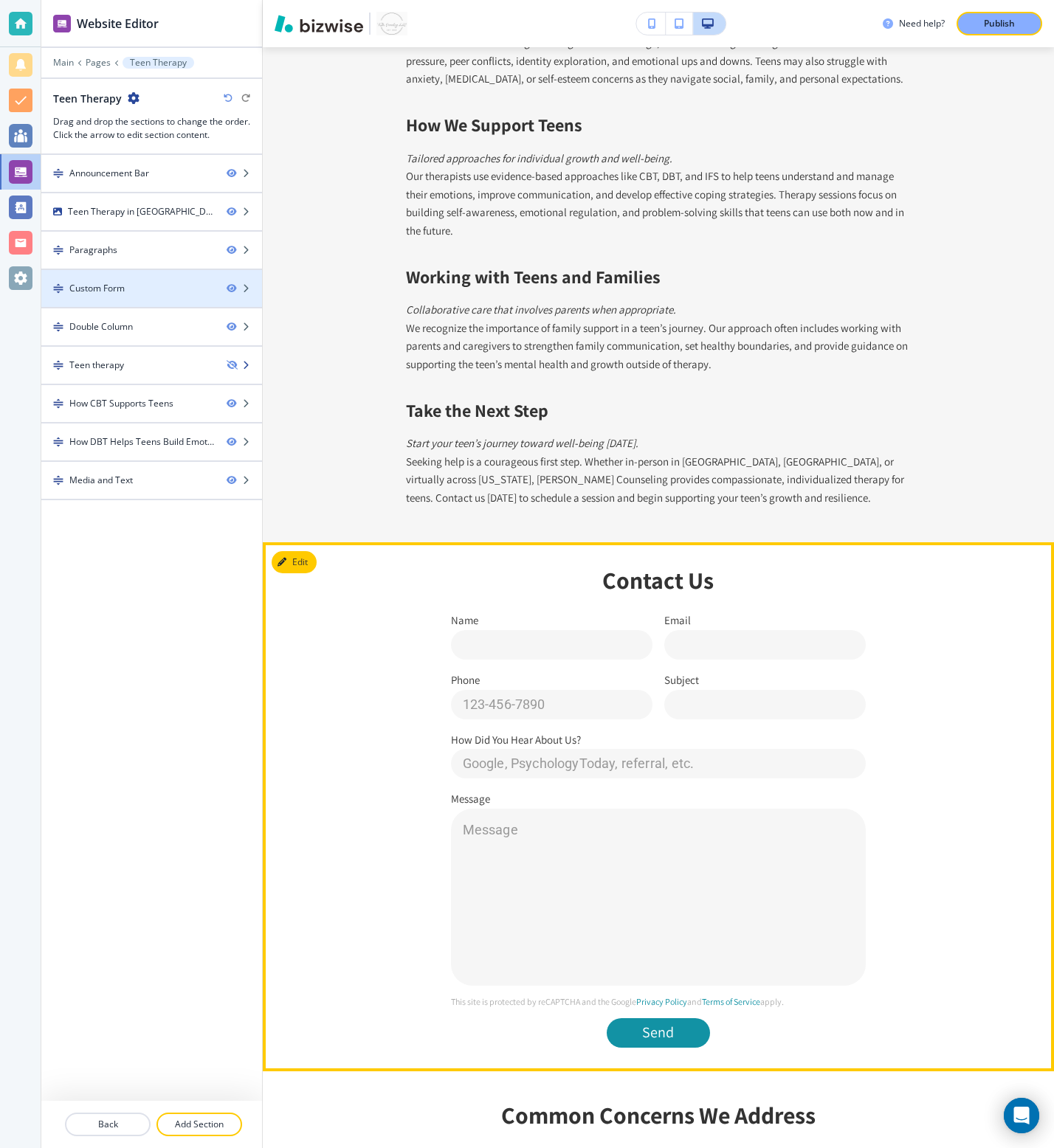
drag, startPoint x: 56, startPoint y: 373, endPoint x: 57, endPoint y: 293, distance: 80.0
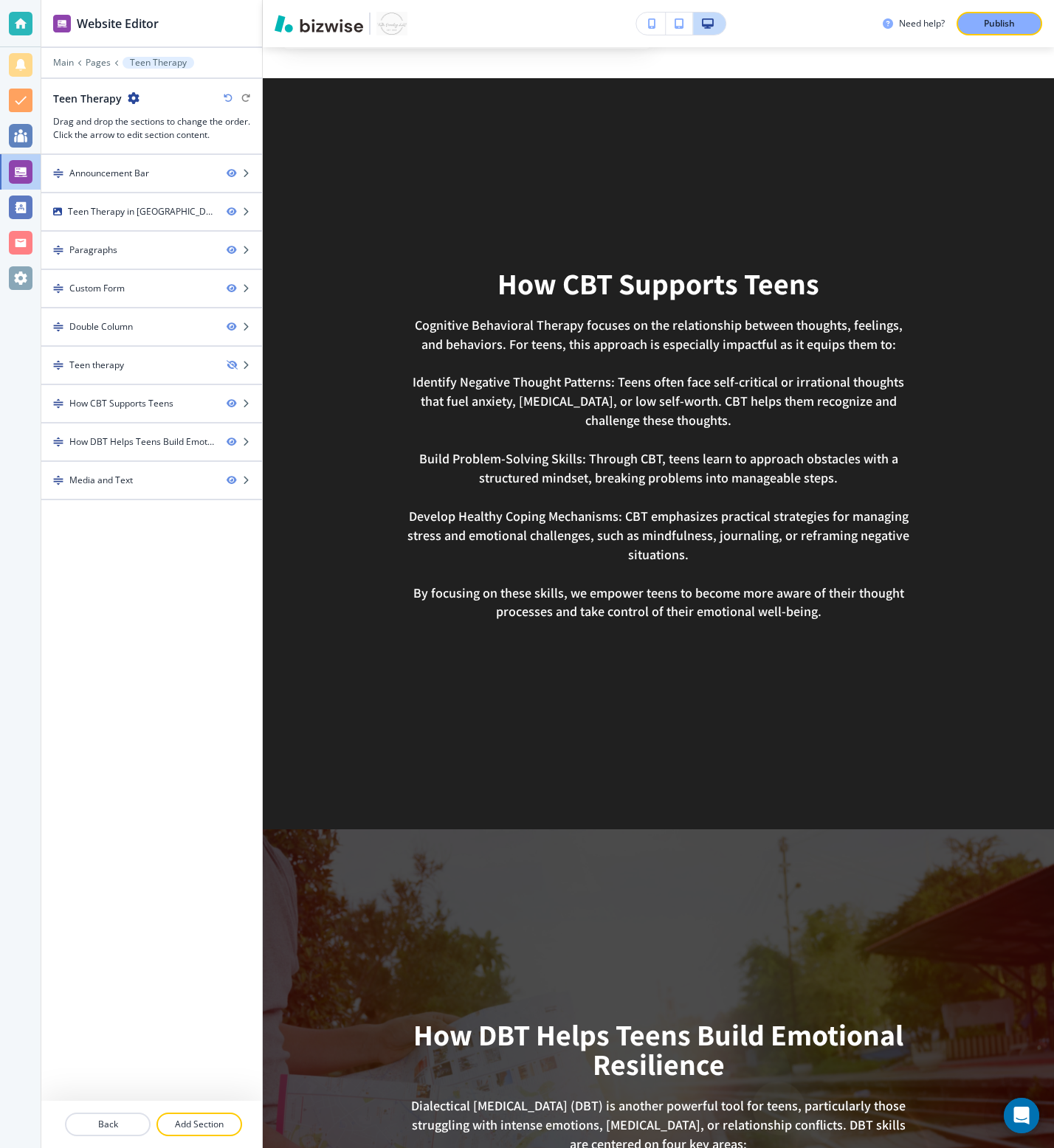
scroll to position [3049, 0]
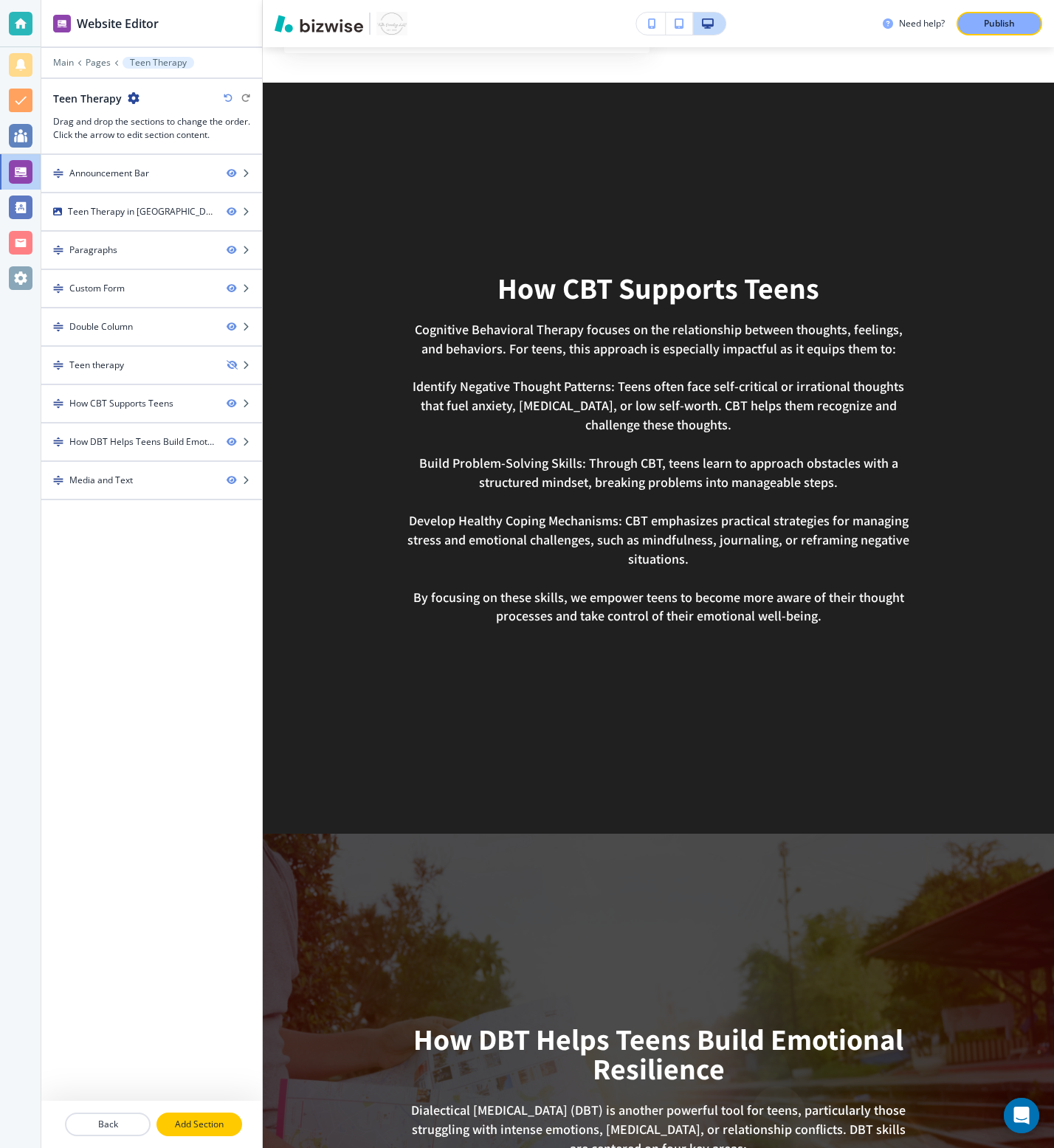
click at [204, 1125] on p "Add Section" at bounding box center [199, 1124] width 83 height 13
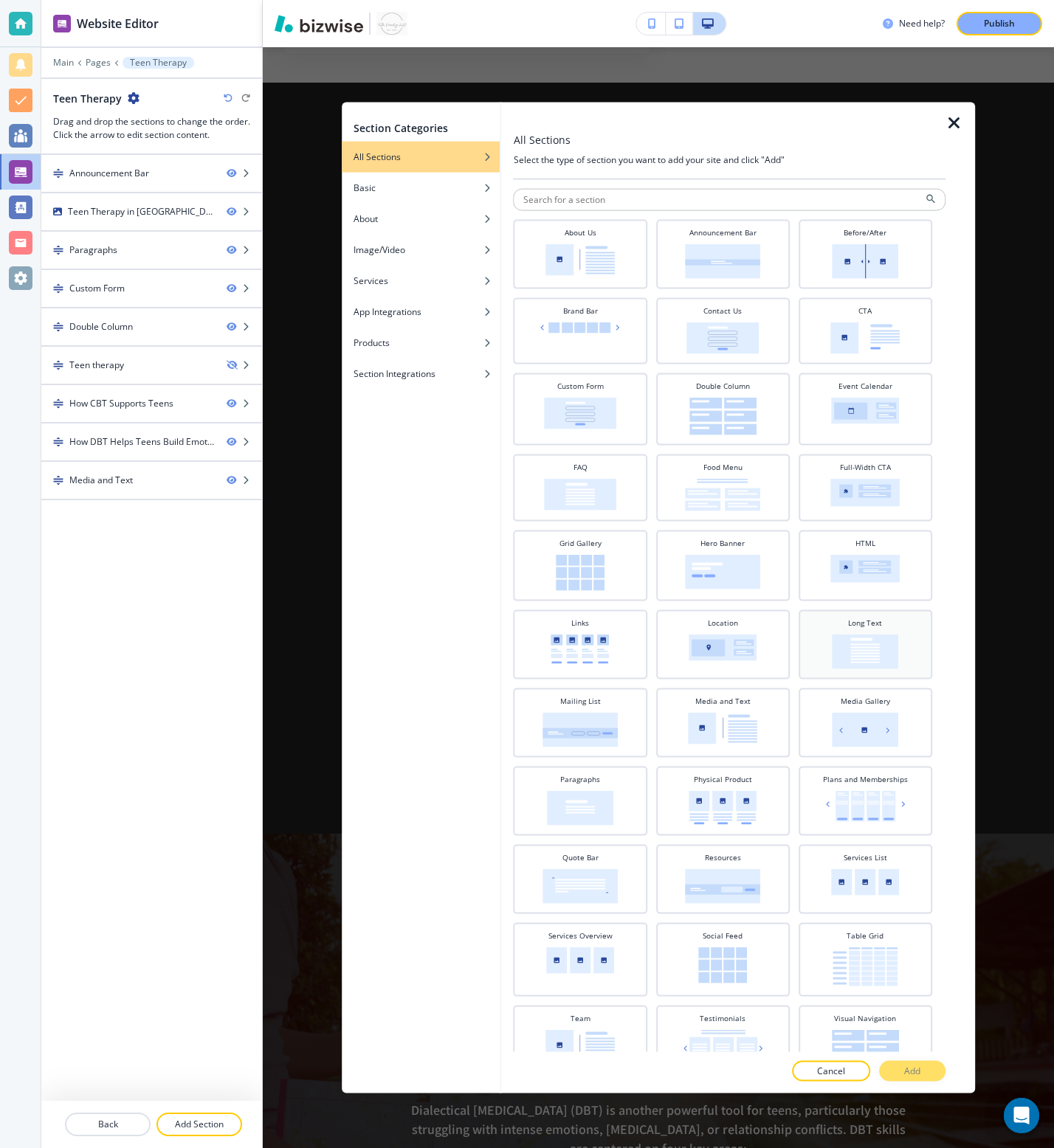
click at [874, 635] on img at bounding box center [865, 652] width 66 height 35
click at [902, 1068] on button "Add" at bounding box center [912, 1070] width 66 height 20
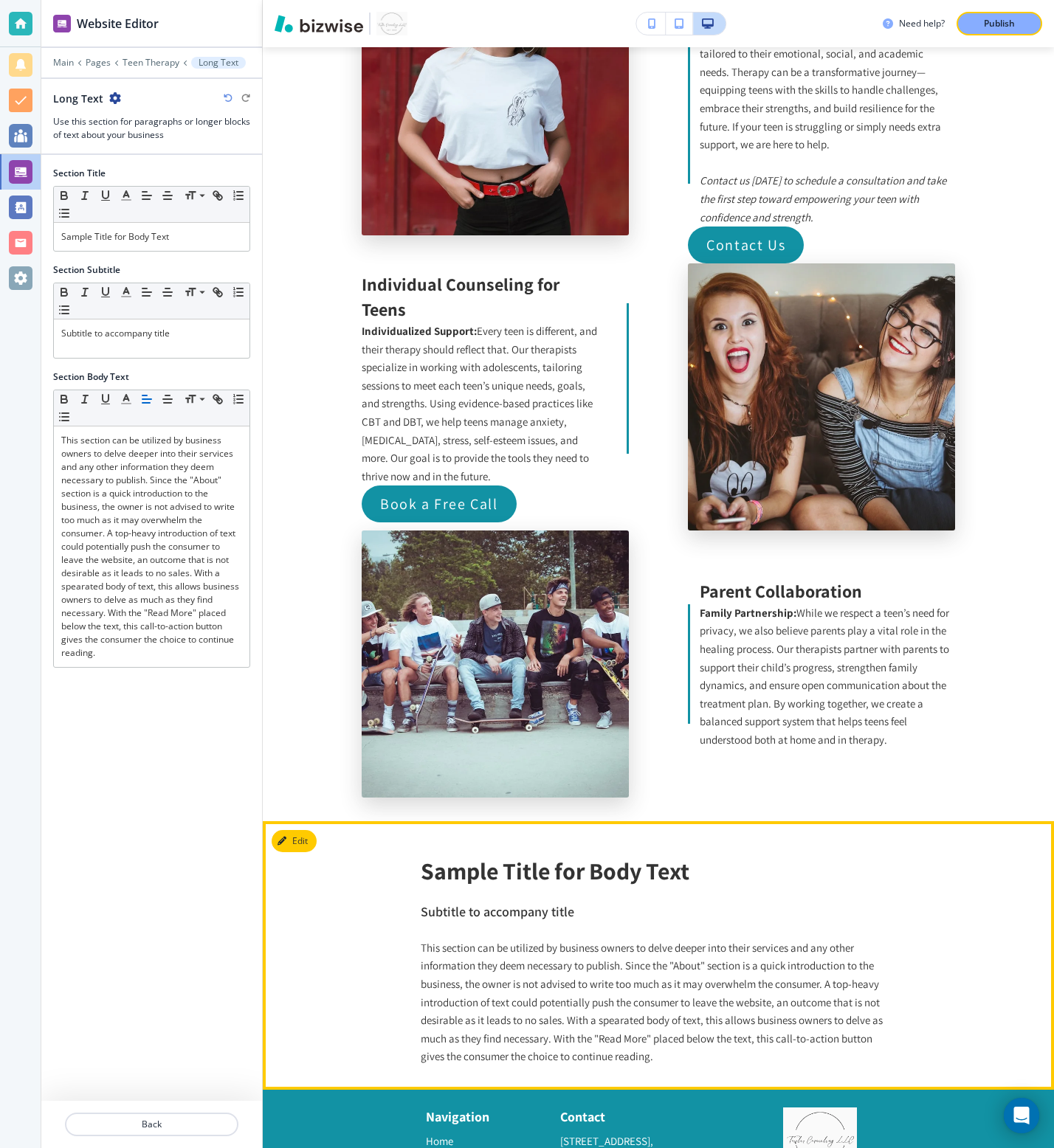
scroll to position [5052, 0]
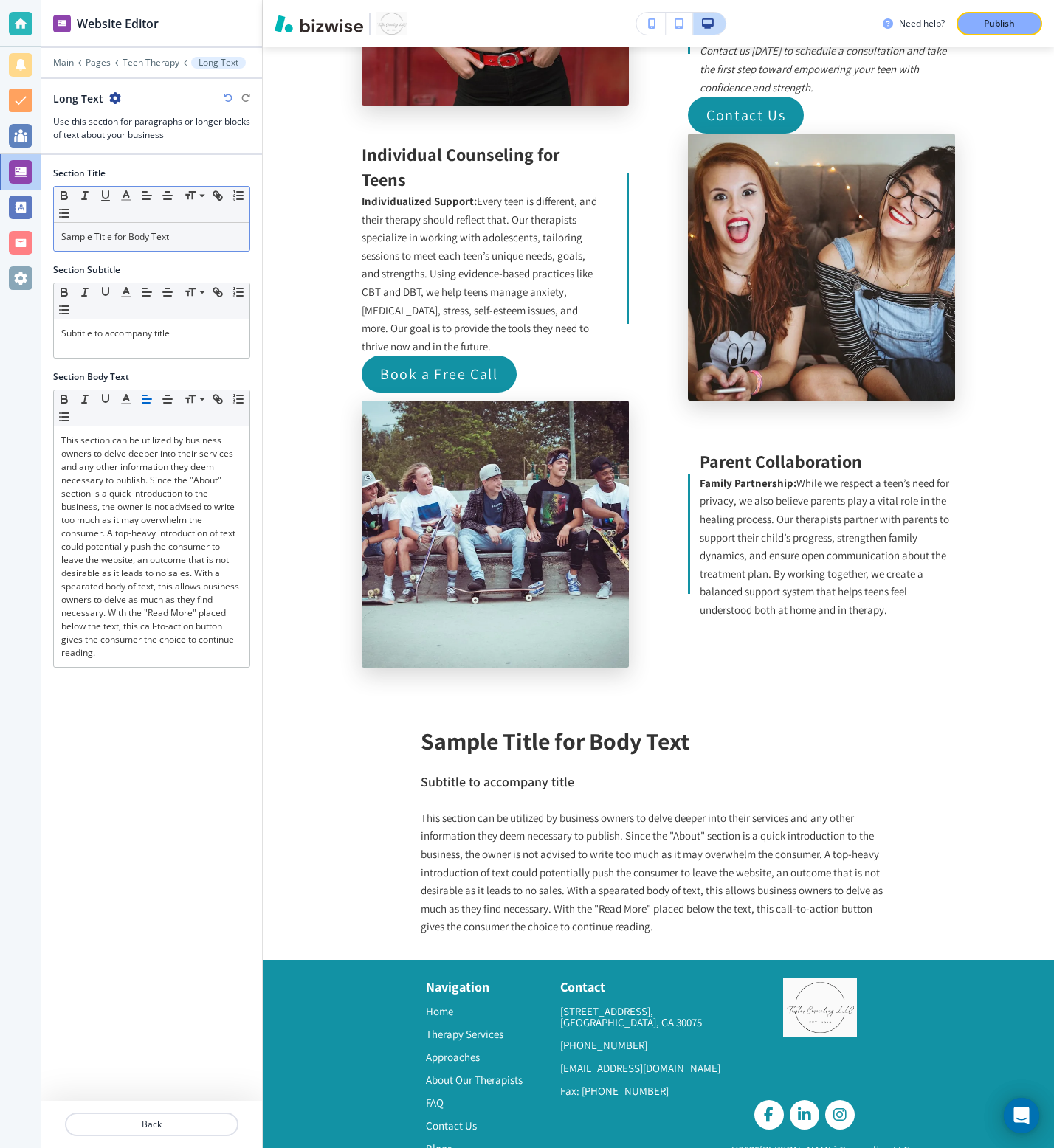
click at [172, 240] on p "Sample Title for Body Text" at bounding box center [152, 236] width 181 height 13
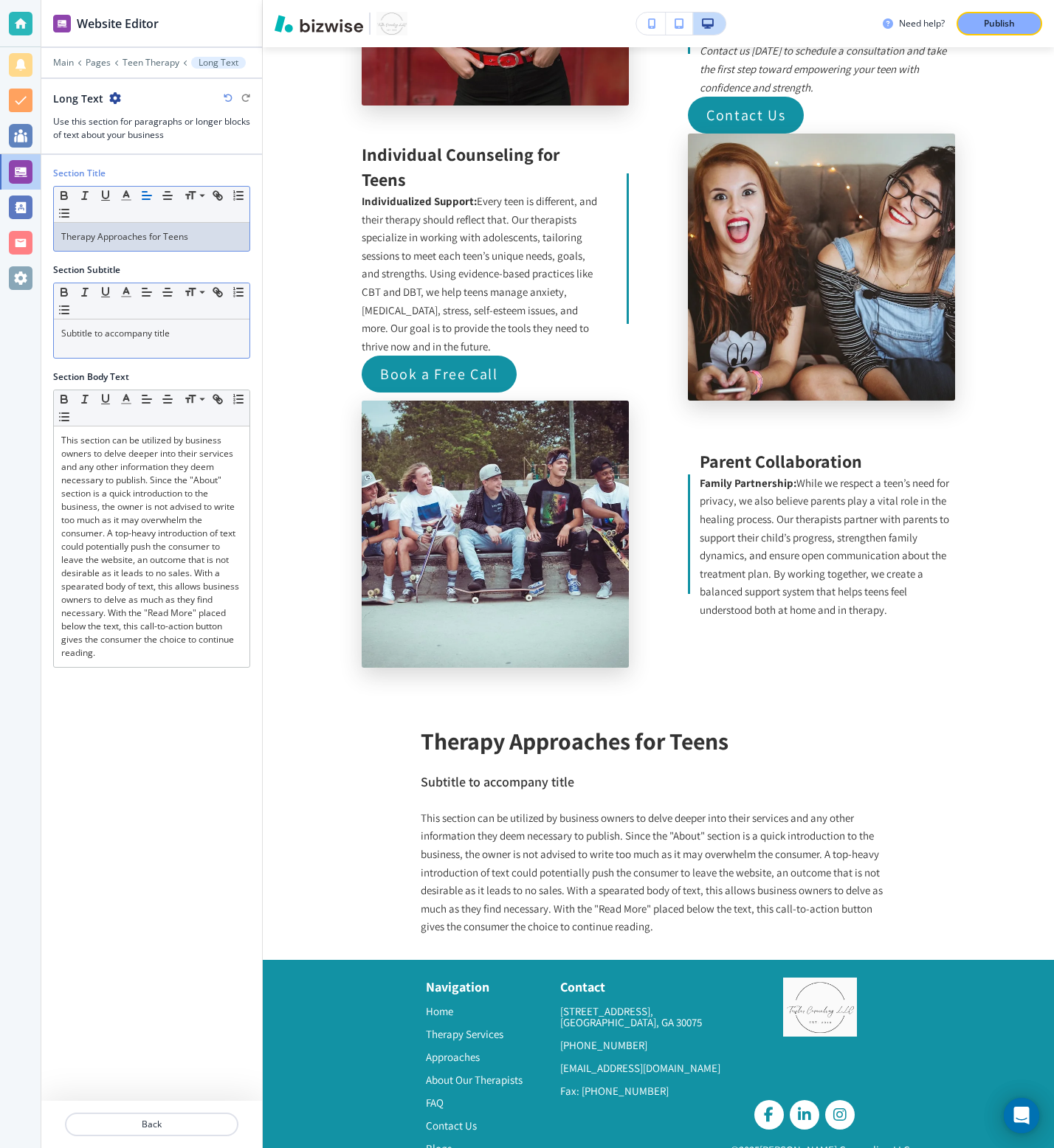
click at [152, 332] on p "Subtitle to accompany title" at bounding box center [152, 333] width 181 height 13
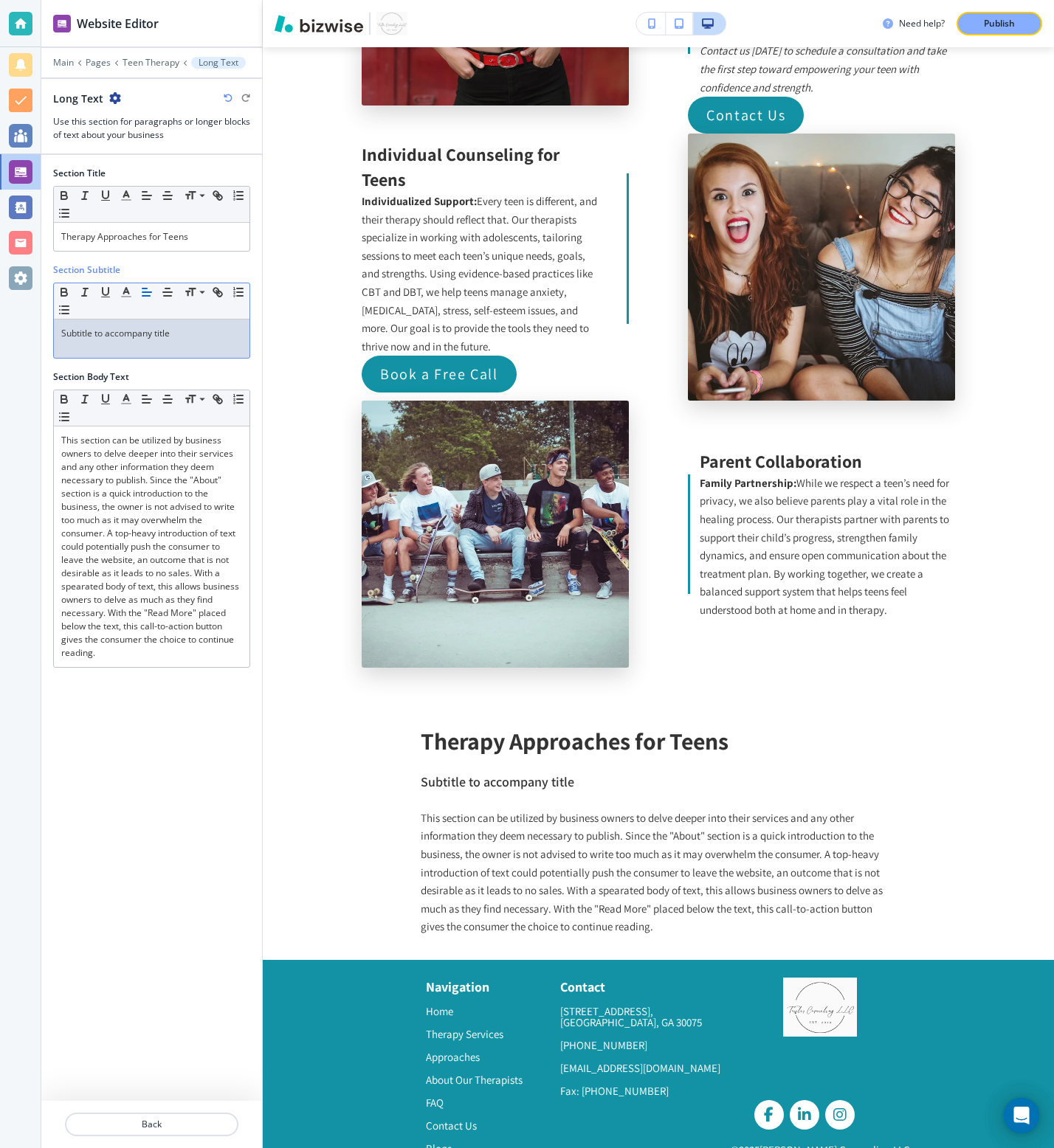
click at [152, 327] on p "Subtitle to accompany title" at bounding box center [152, 333] width 181 height 13
click at [120, 340] on p "Evidence-based methods tailored to adolescent needs." at bounding box center [152, 340] width 181 height 27
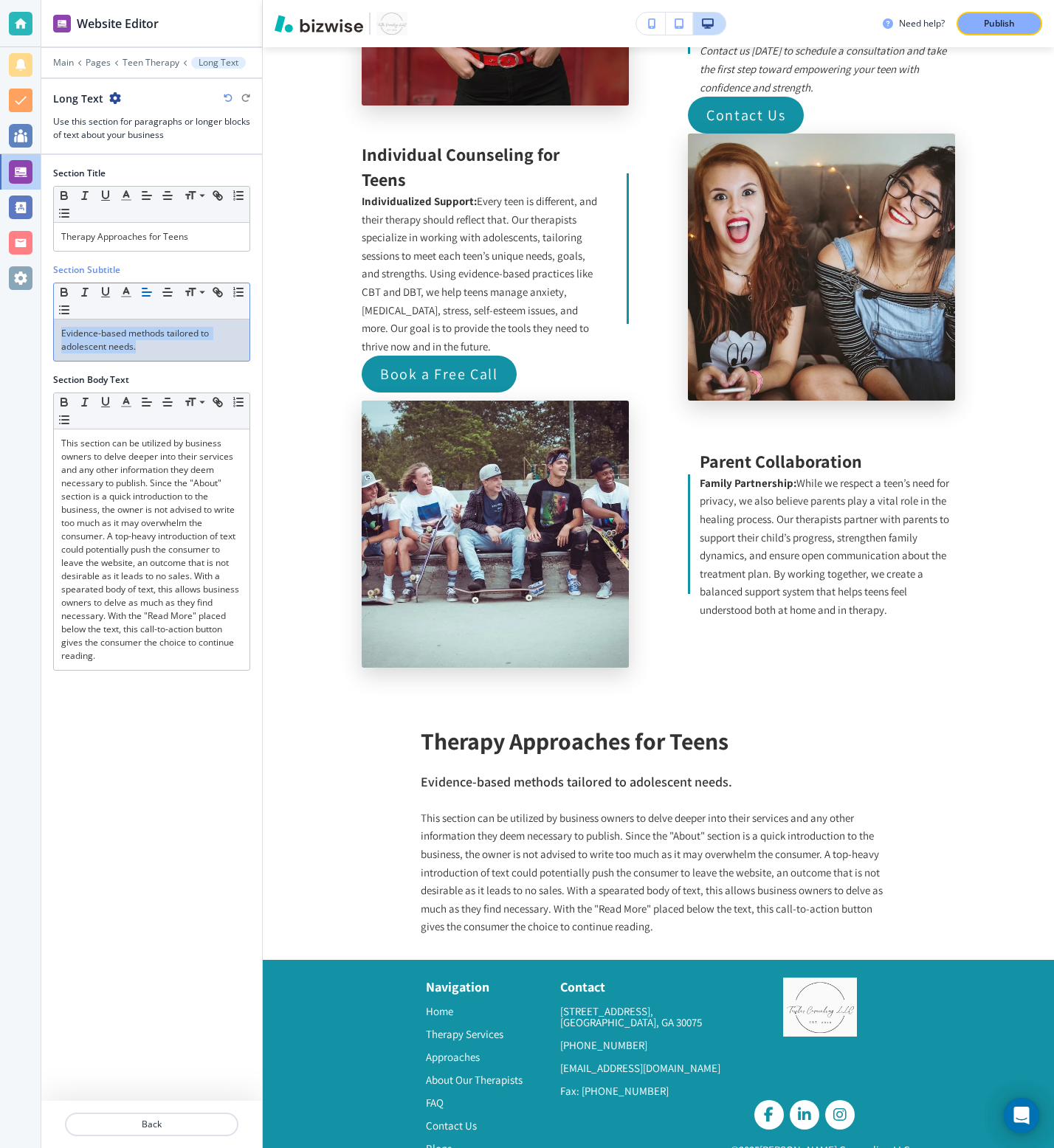
click at [120, 340] on p "Evidence-based methods tailored to adolescent needs." at bounding box center [152, 340] width 181 height 27
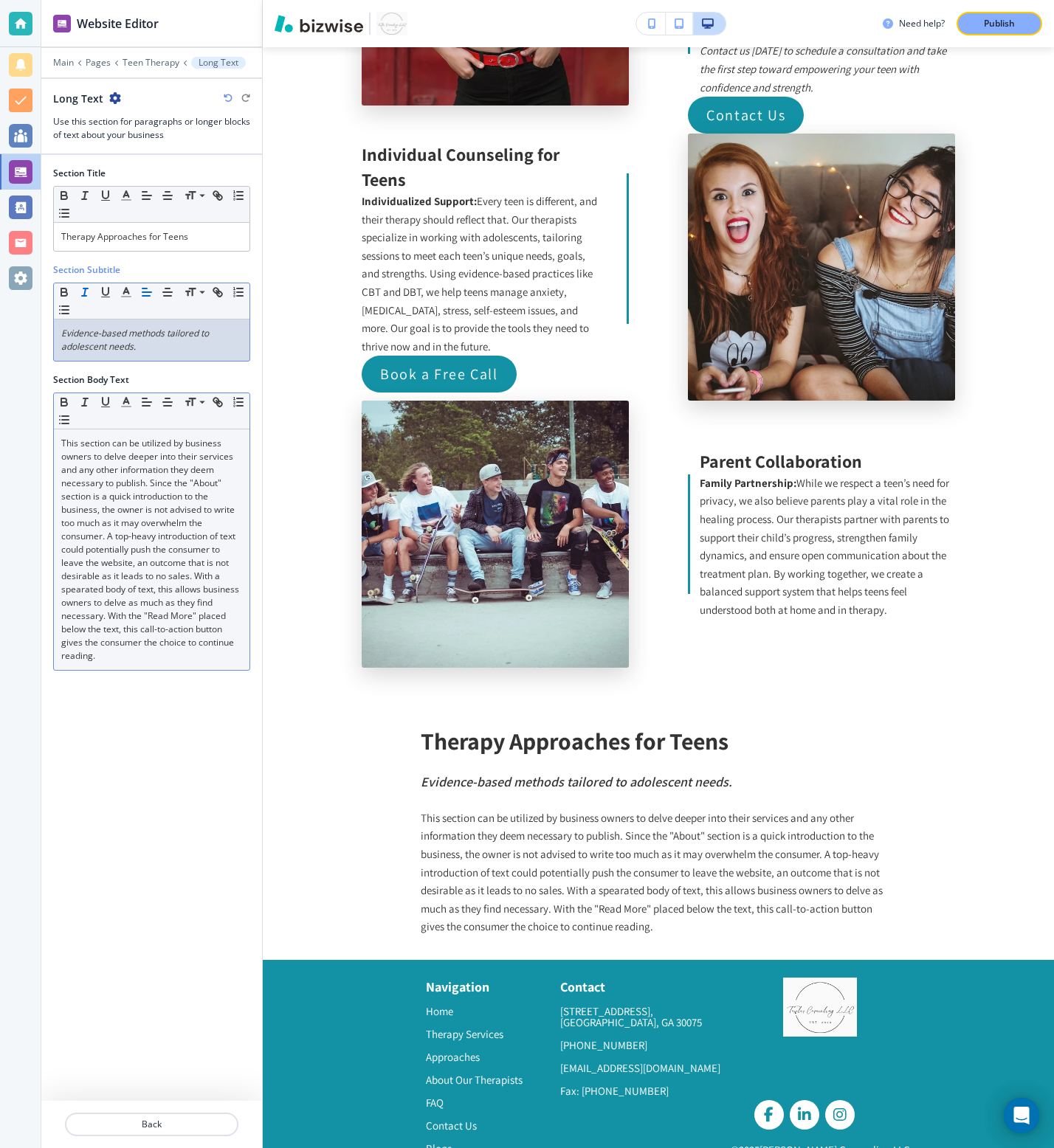
click at [169, 551] on p "This section can be utilized by business owners to delve deeper into their serv…" at bounding box center [152, 549] width 181 height 226
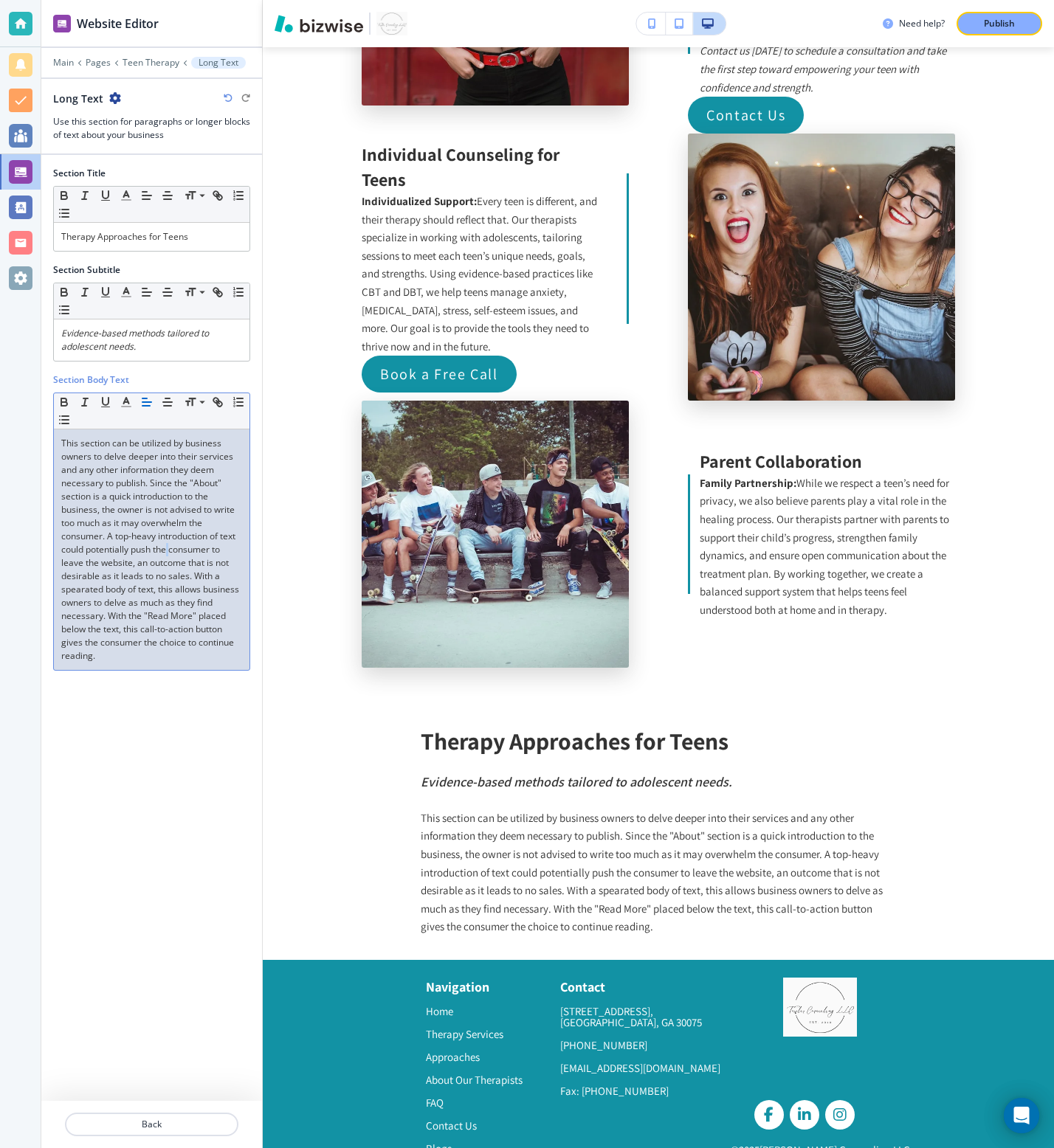
click at [169, 551] on p "This section can be utilized by business owners to delve deeper into their serv…" at bounding box center [152, 549] width 181 height 226
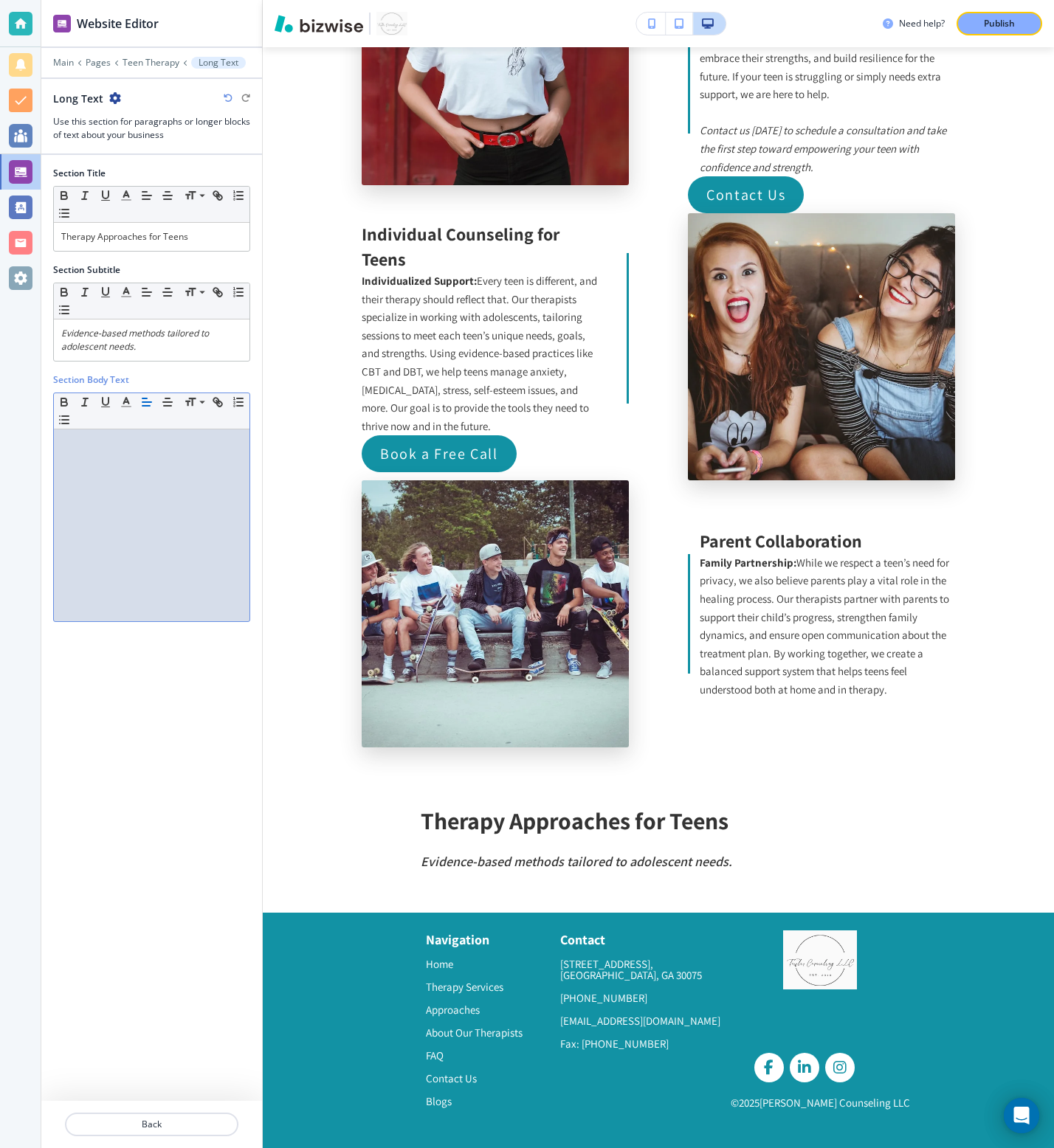
scroll to position [4924, 0]
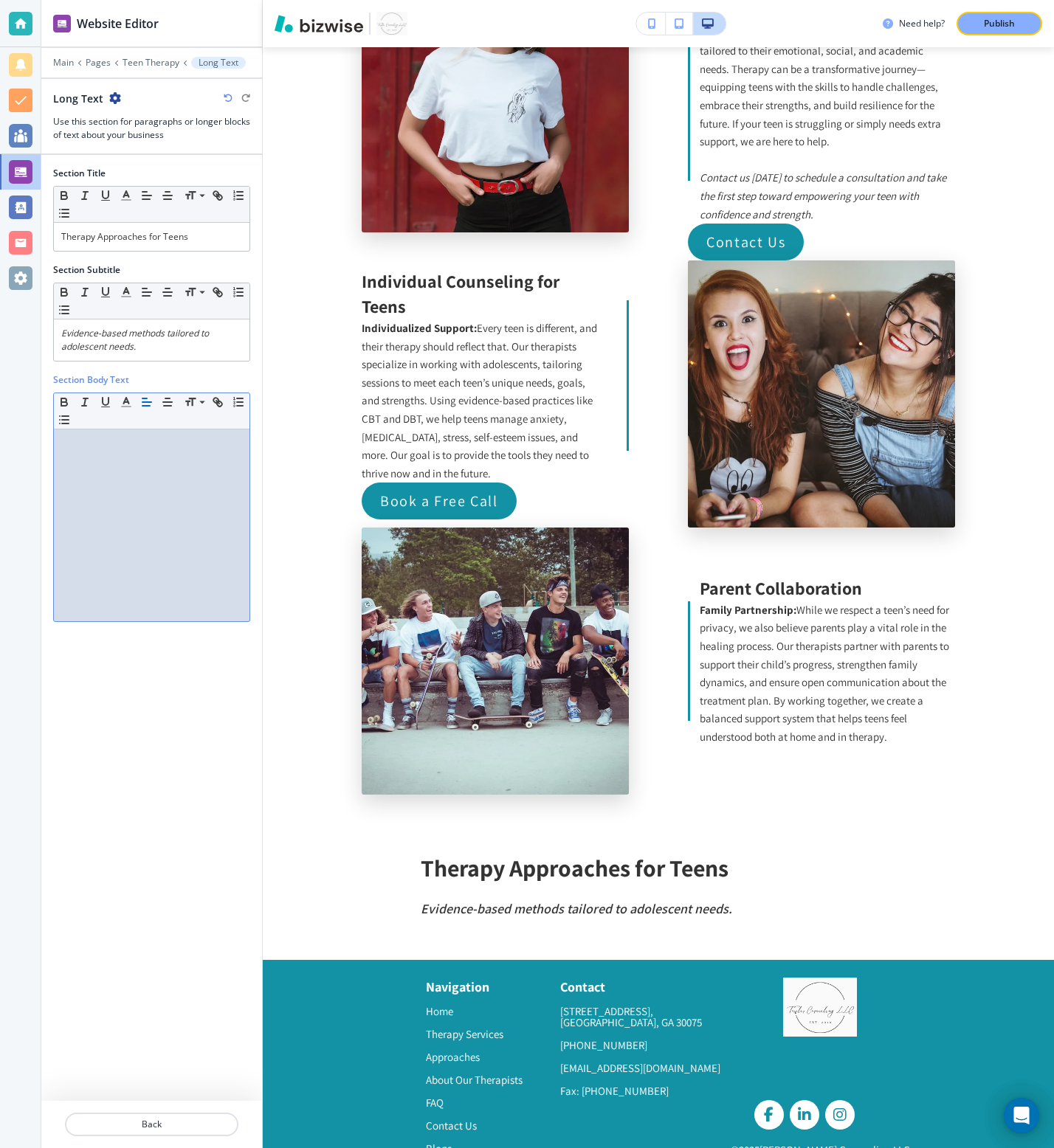
click at [208, 482] on div at bounding box center [151, 525] width 195 height 192
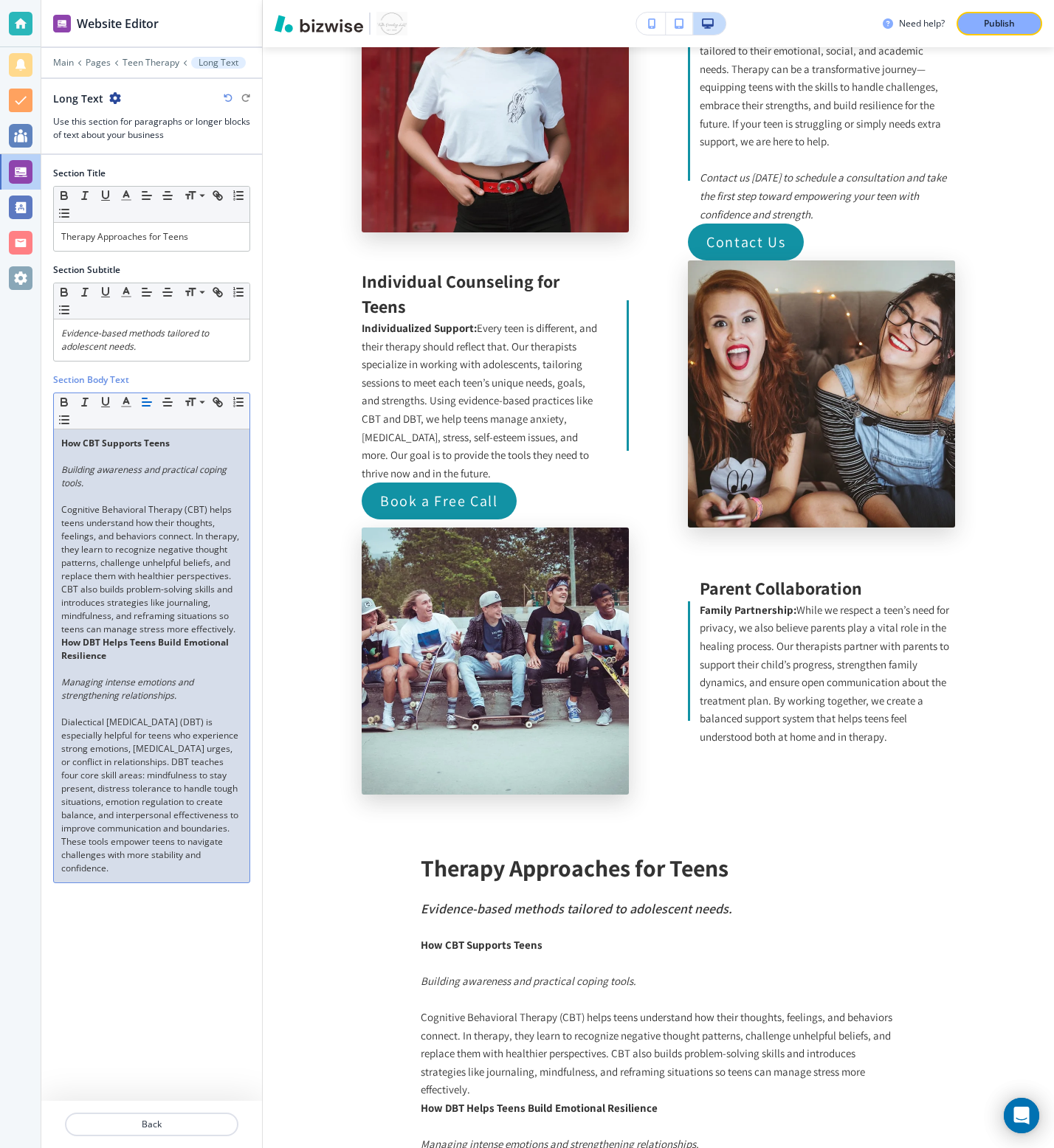
scroll to position [5052, 0]
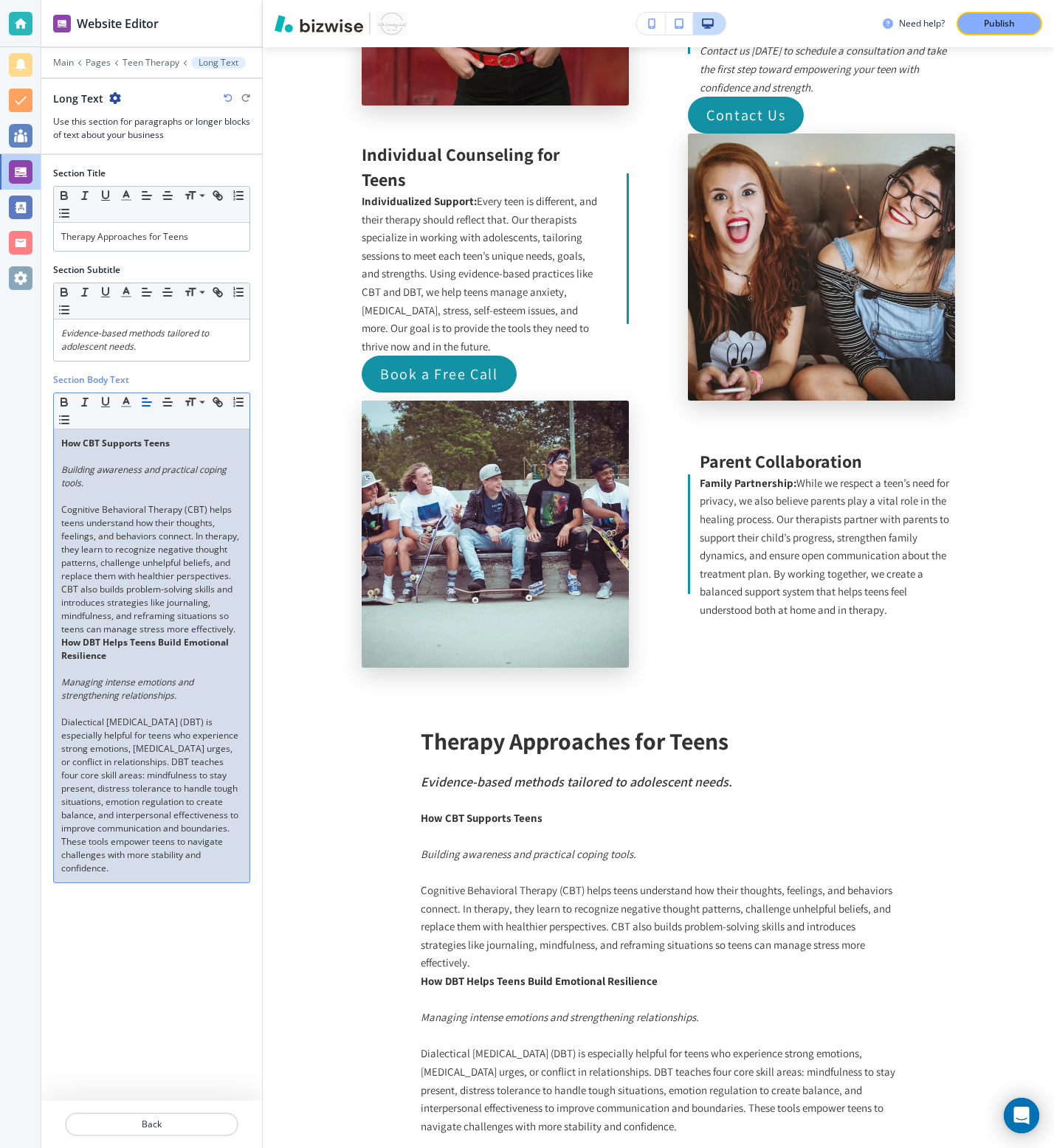
click at [63, 473] on em "Building awareness and practical coping tools." at bounding box center [145, 476] width 168 height 26
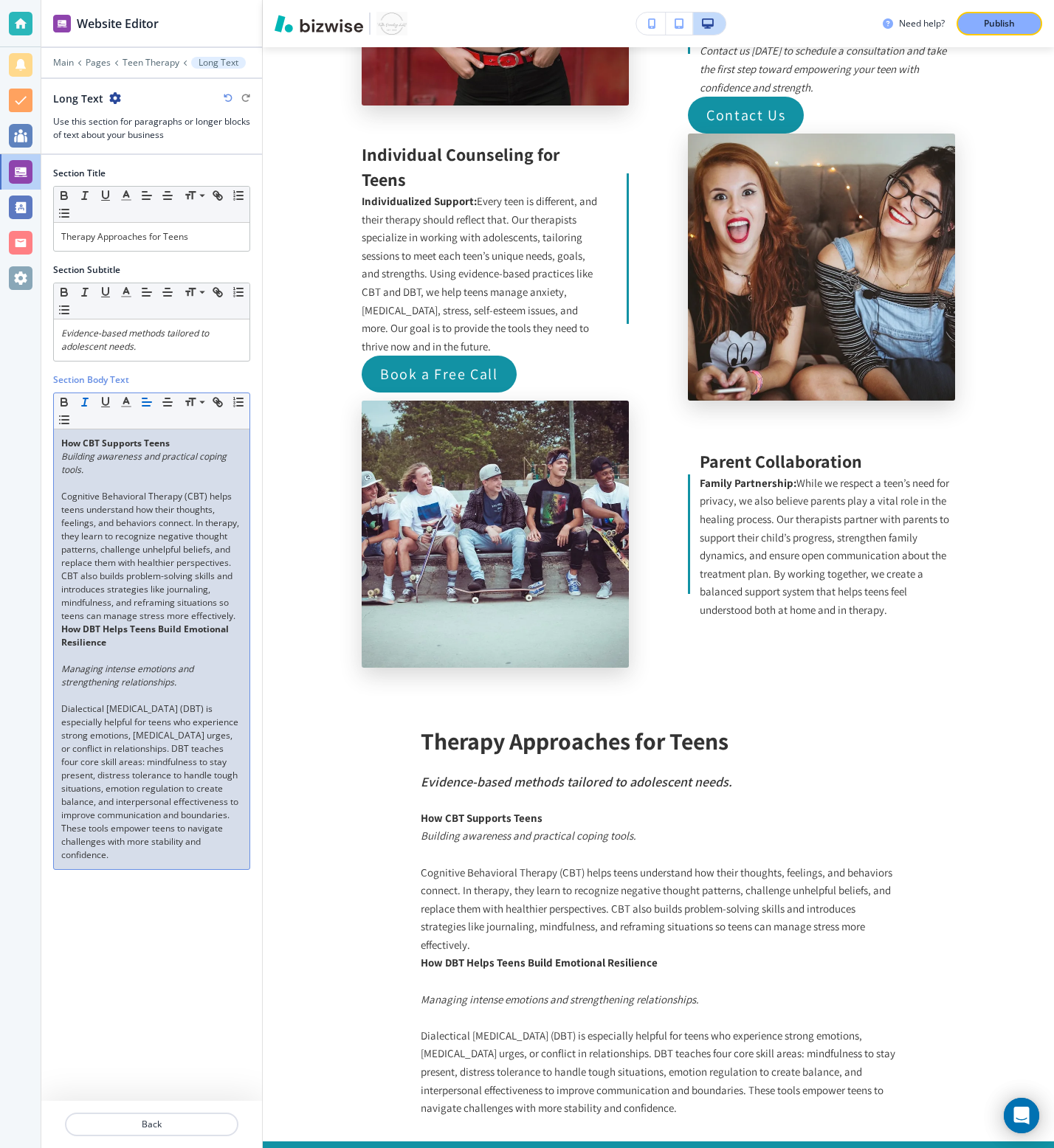
click at [144, 442] on strong "How CBT Supports Teens" at bounding box center [116, 443] width 109 height 12
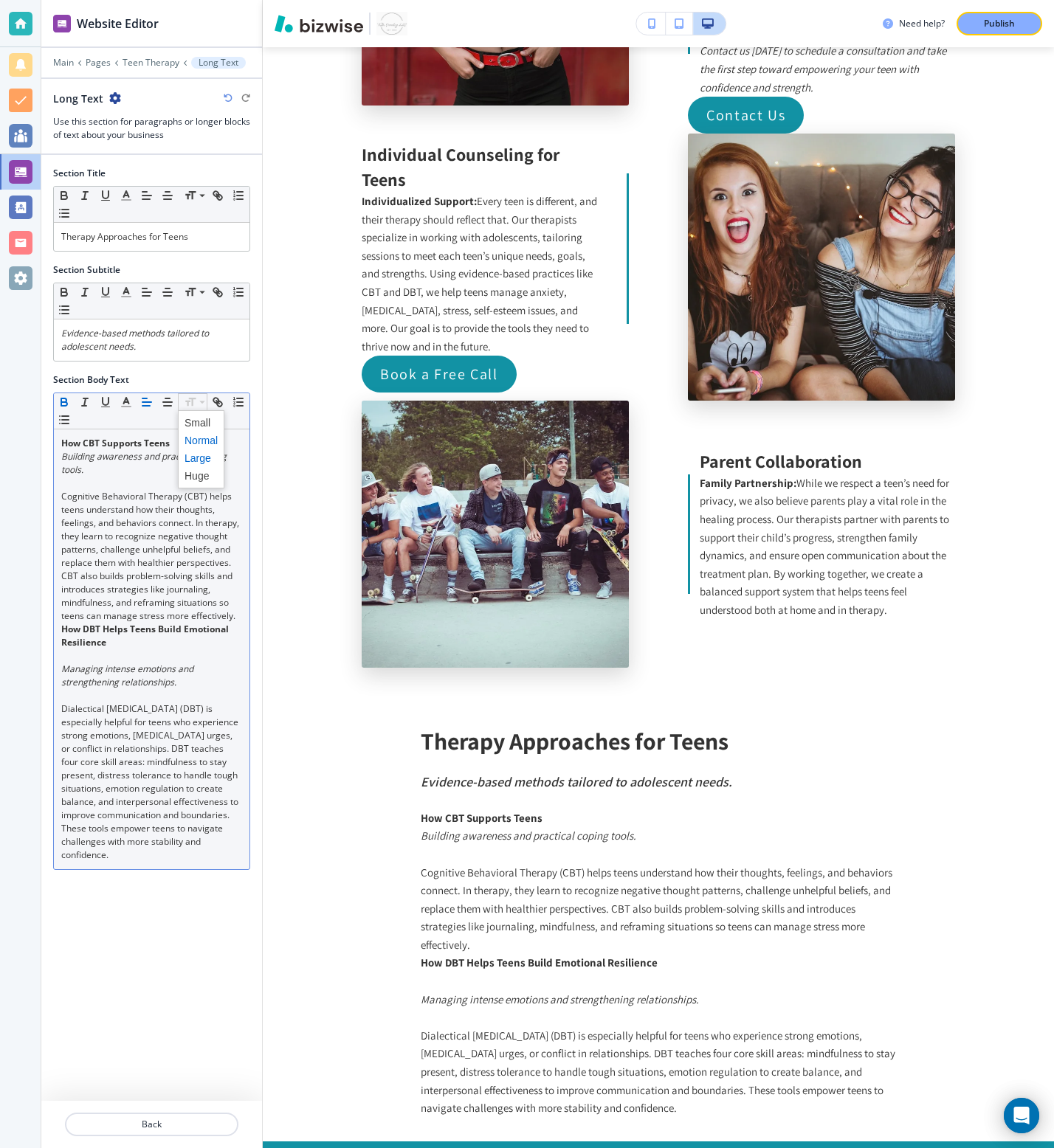
click at [191, 462] on span at bounding box center [201, 458] width 33 height 18
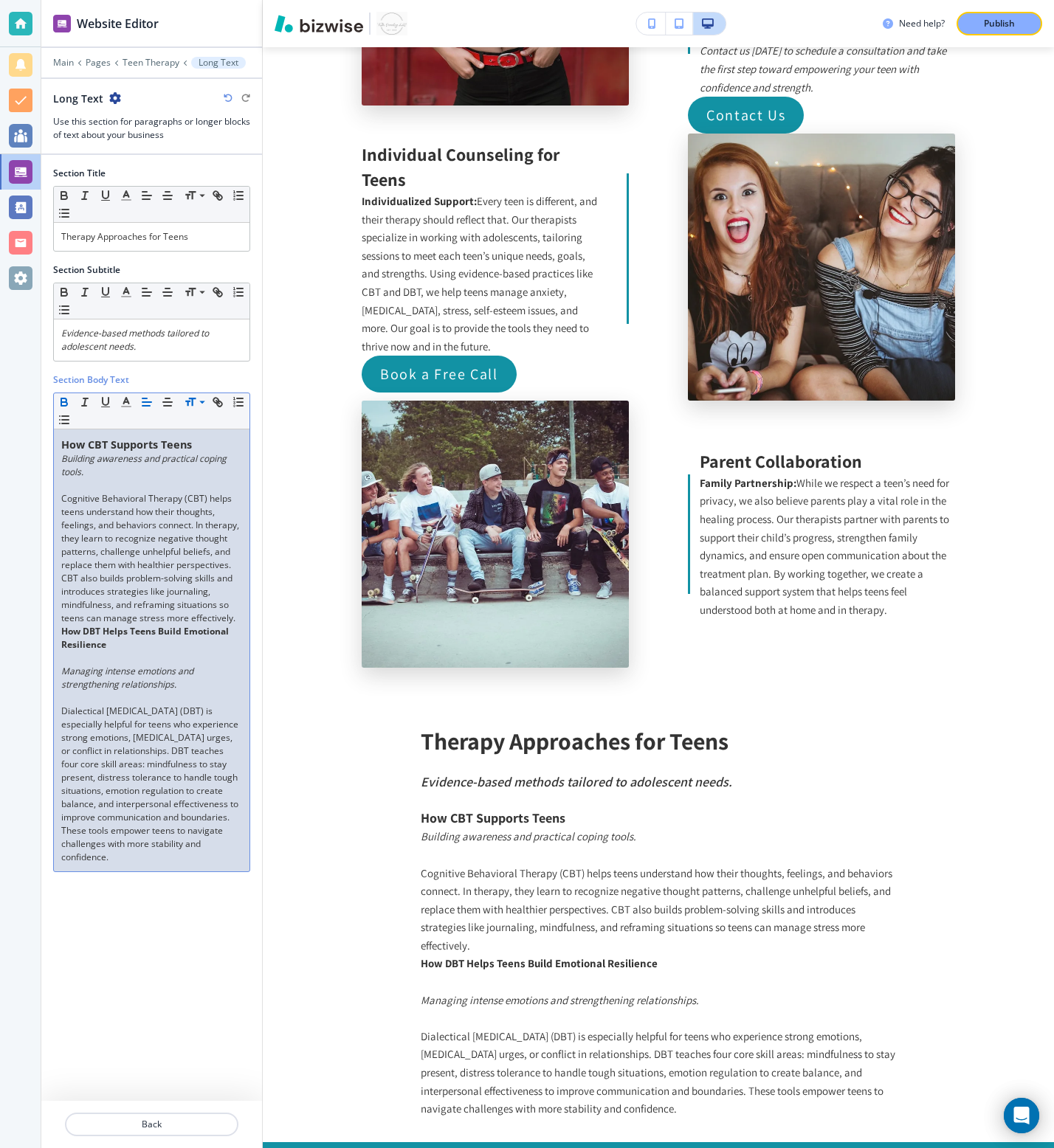
click at [241, 622] on p "Cognitive Behavioral Therapy (CBT) helps teens understand how their thoughts, f…" at bounding box center [152, 558] width 181 height 133
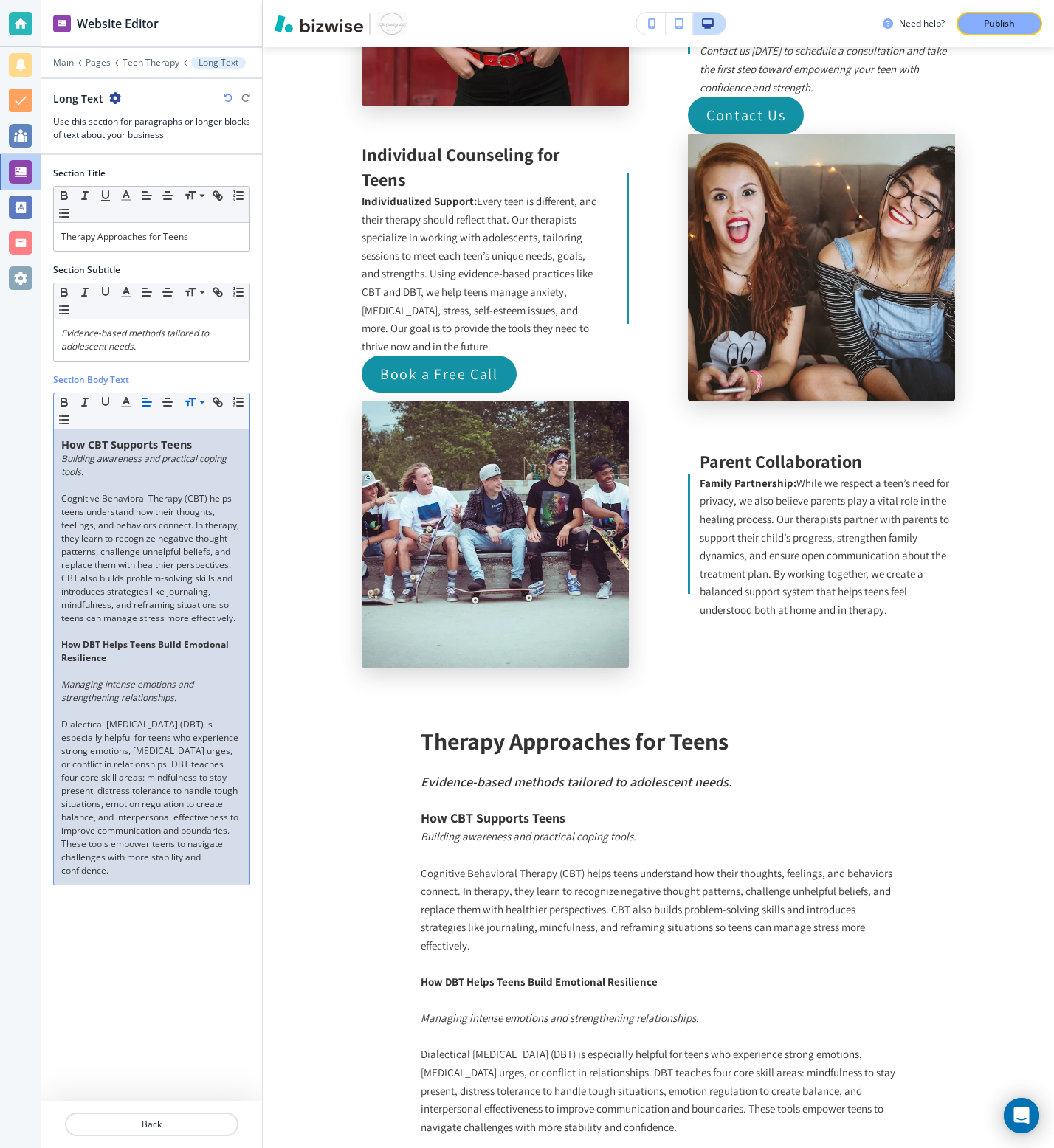
click at [139, 668] on p at bounding box center [152, 671] width 181 height 13
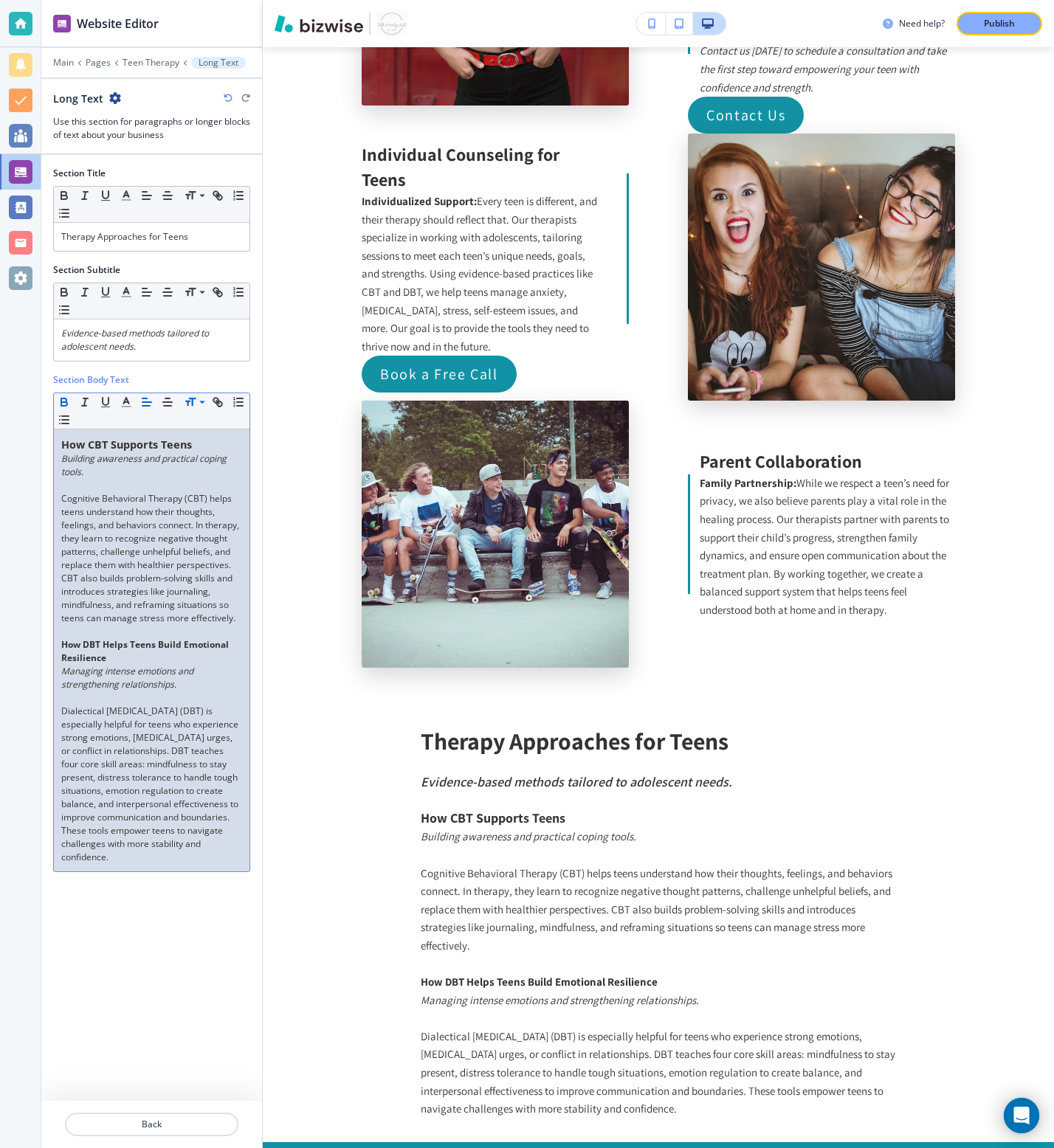
click at [96, 699] on p at bounding box center [152, 698] width 181 height 13
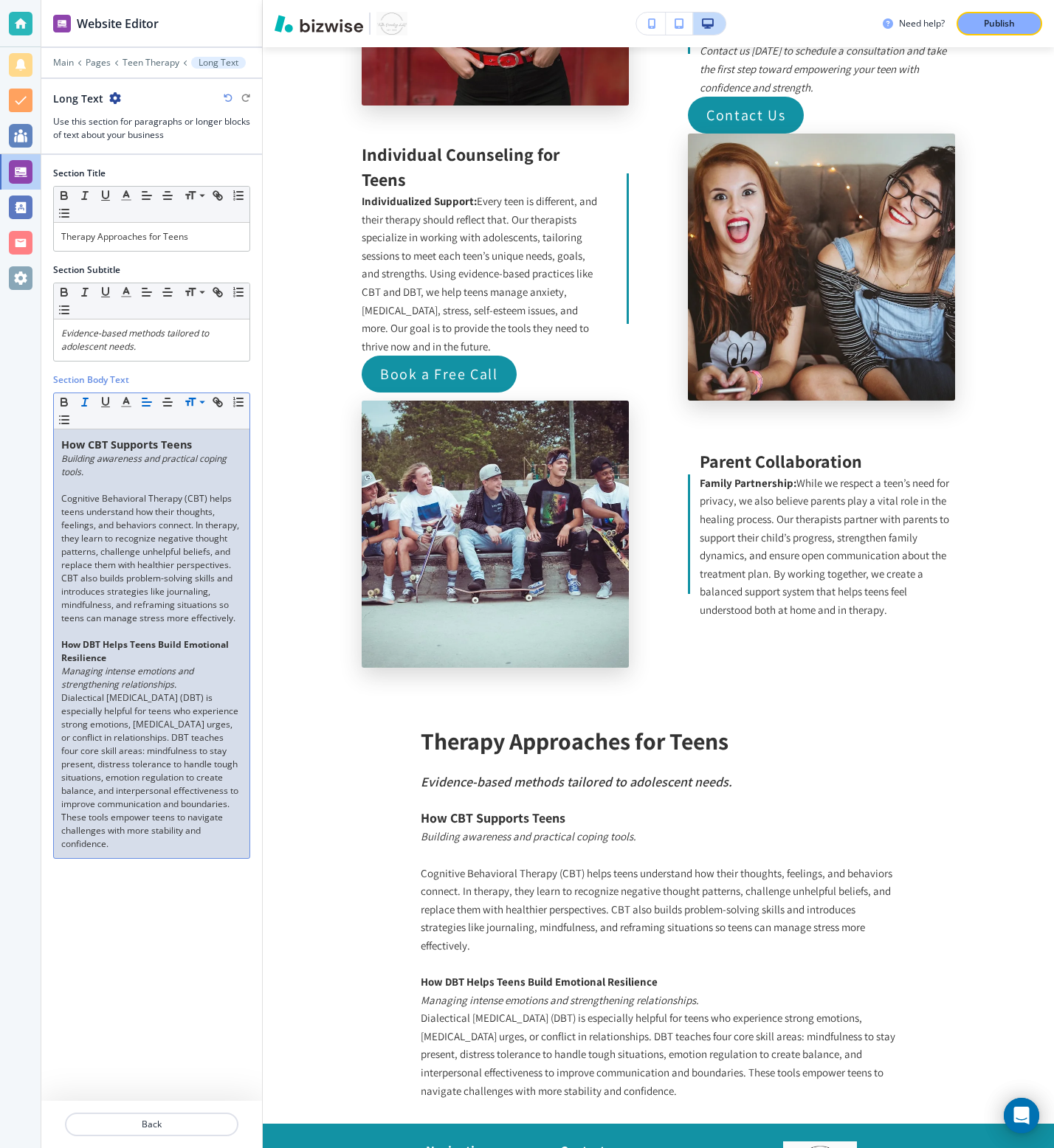
click at [111, 488] on p at bounding box center [152, 485] width 181 height 13
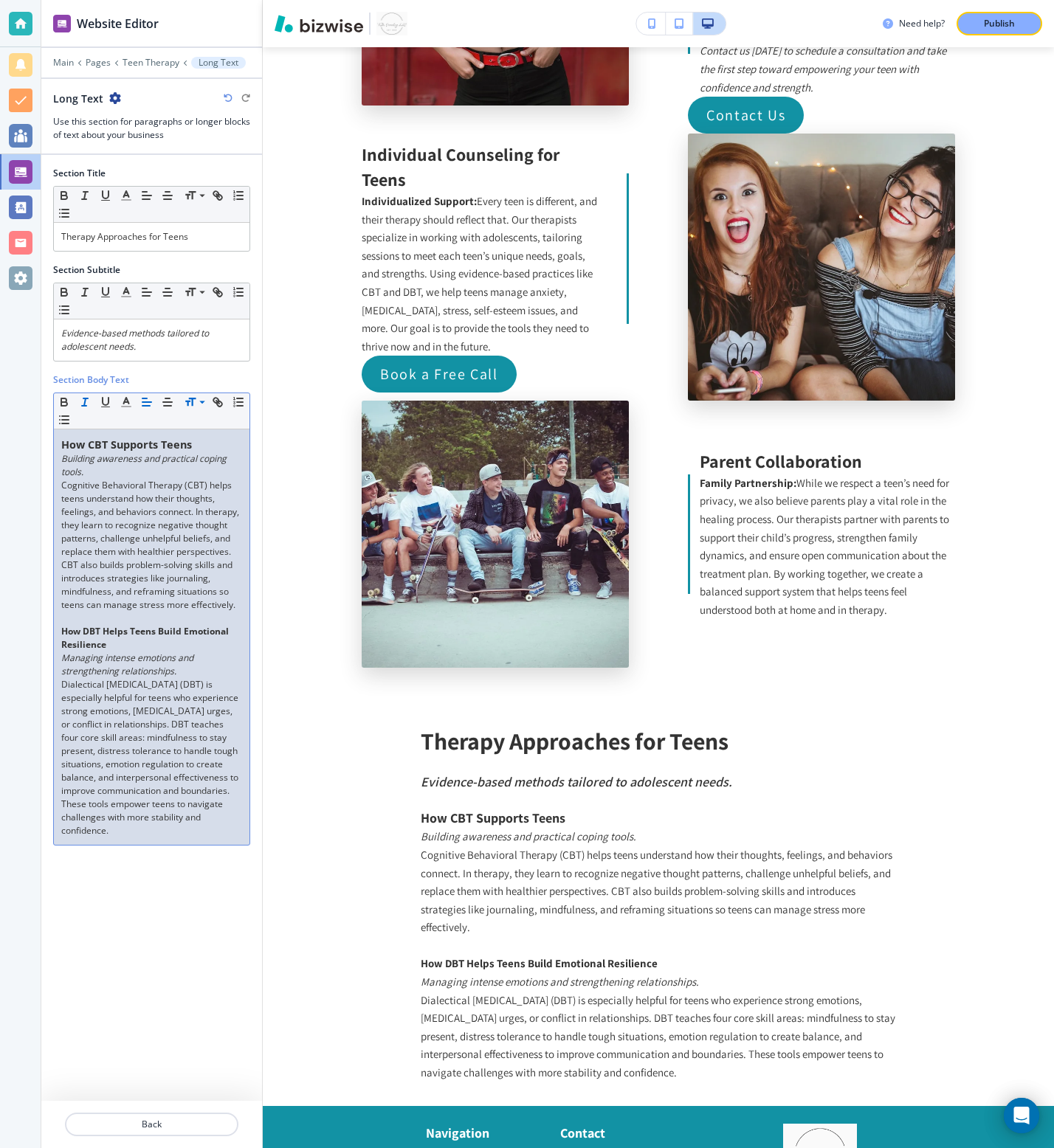
click at [88, 643] on strong "How DBT Helps Teens Build Emotional Resilience" at bounding box center [146, 637] width 169 height 26
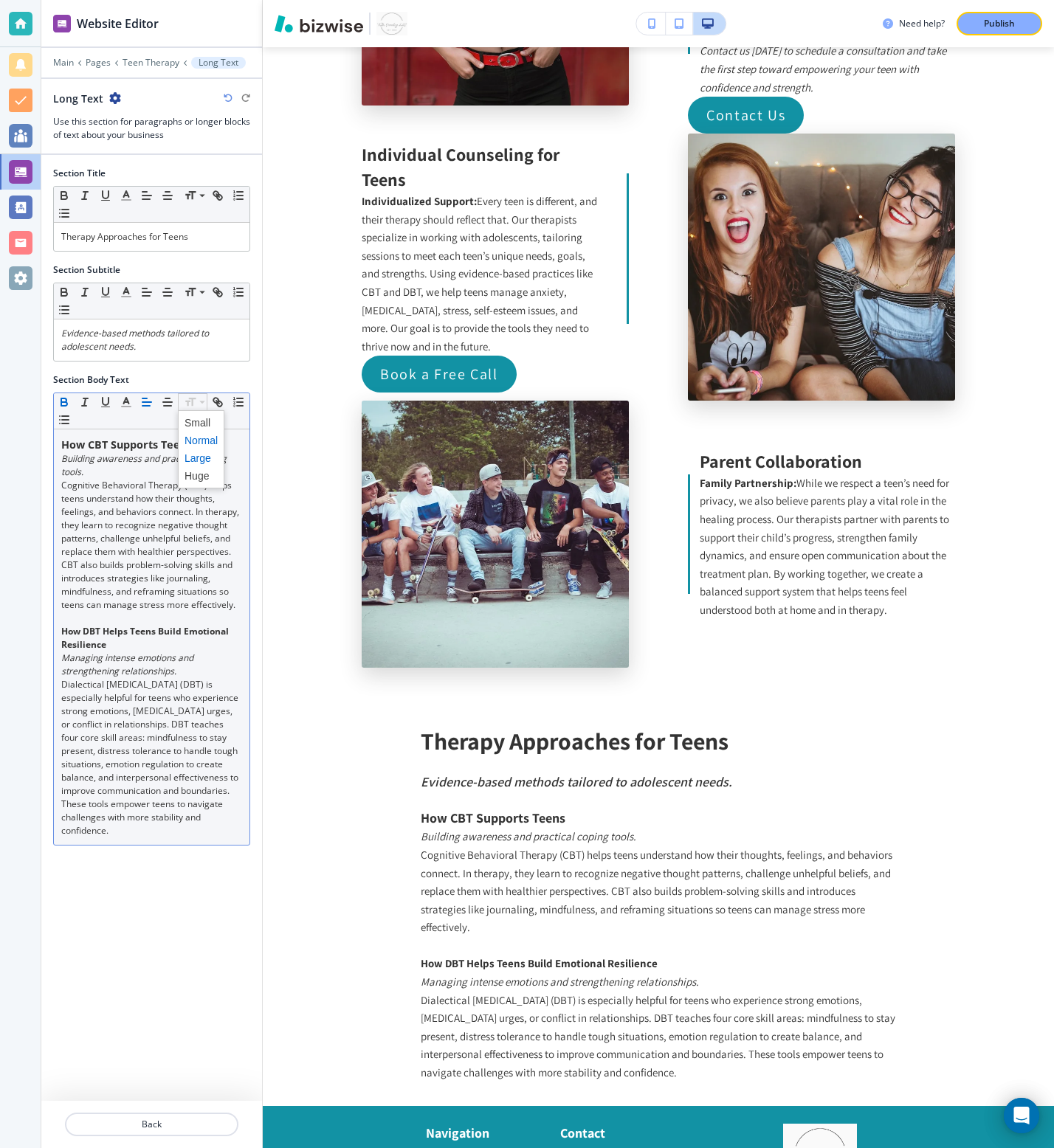
click at [188, 461] on span at bounding box center [201, 458] width 33 height 18
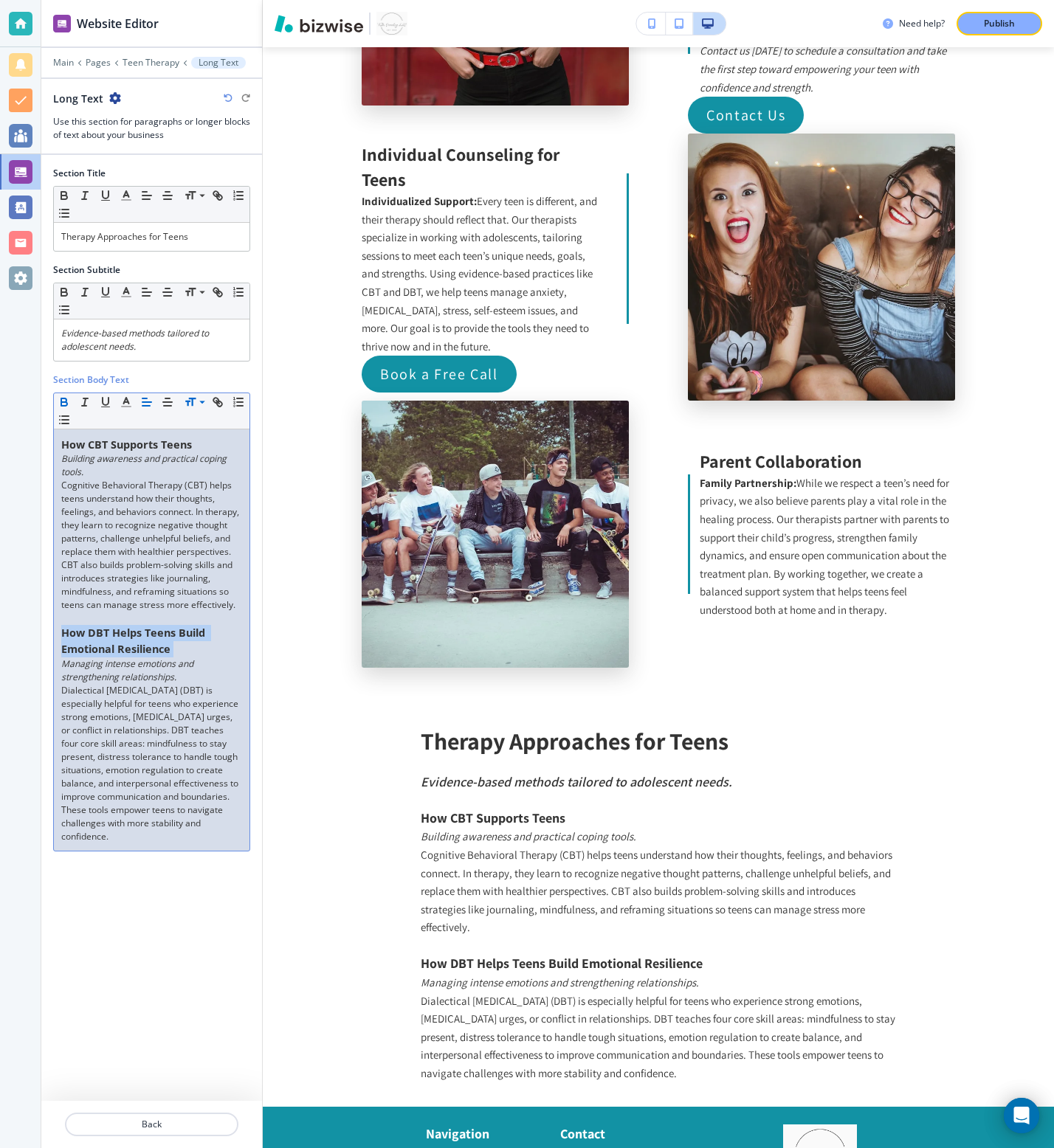
click at [154, 750] on p "Dialectical [MEDICAL_DATA] (DBT) is especially helpful for teens who experience…" at bounding box center [152, 763] width 181 height 160
click at [120, 404] on icon "button" at bounding box center [126, 402] width 13 height 13
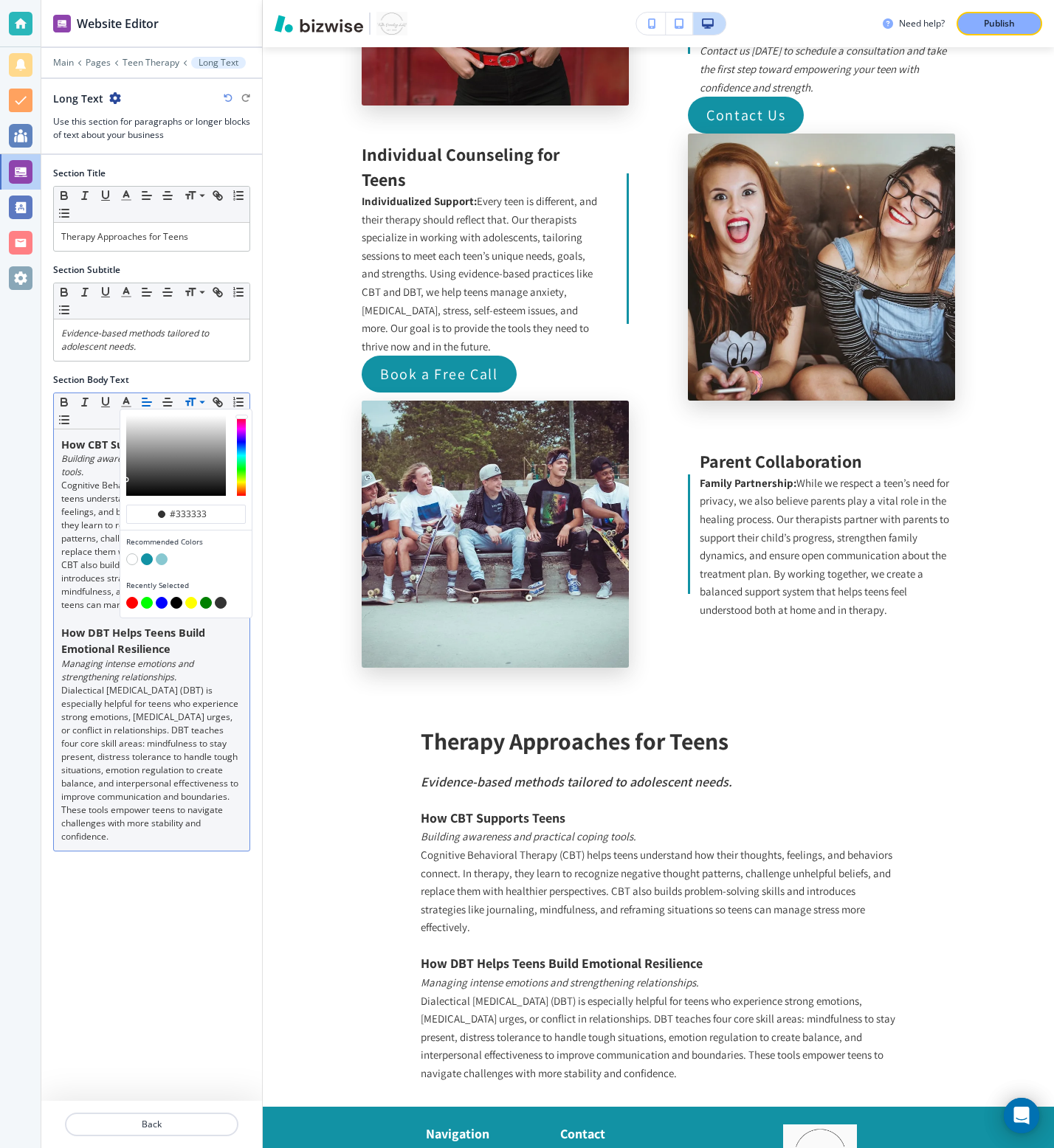
click at [62, 532] on p "Cognitive Behavioral Therapy (CBT) helps teens understand how their thoughts, f…" at bounding box center [152, 545] width 181 height 133
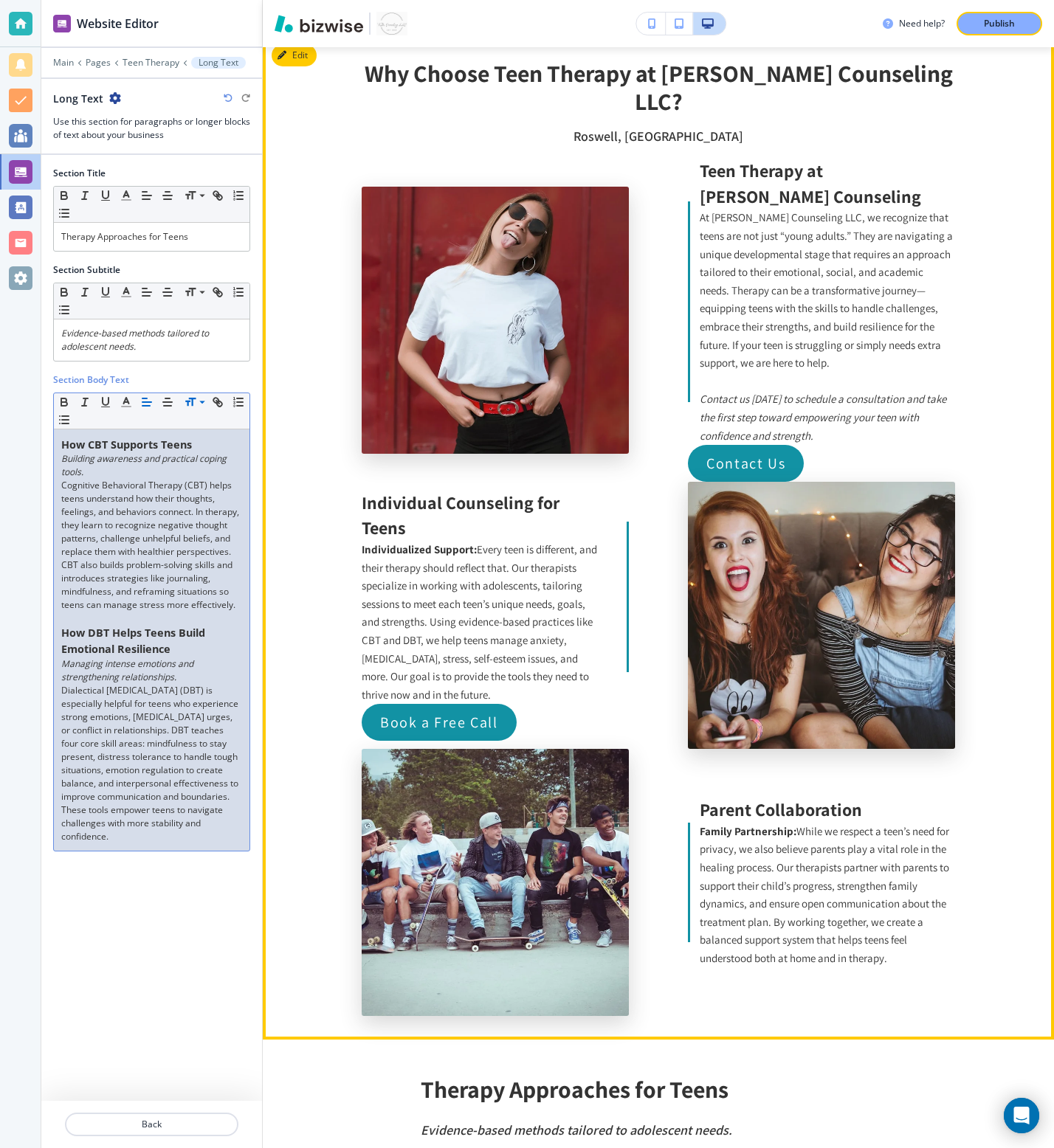
scroll to position [4690, 0]
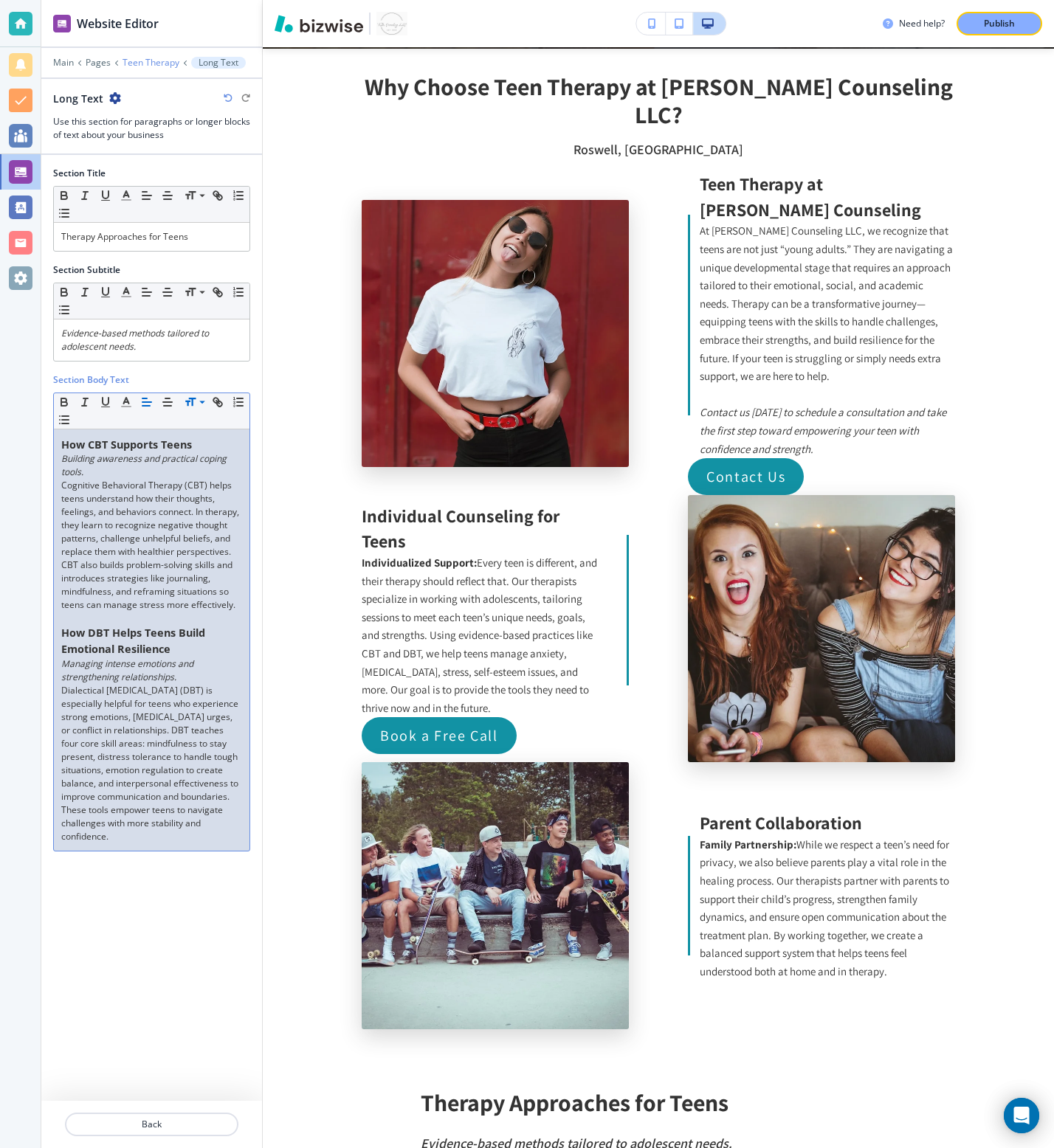
click at [156, 66] on p "Teen Therapy" at bounding box center [151, 63] width 57 height 11
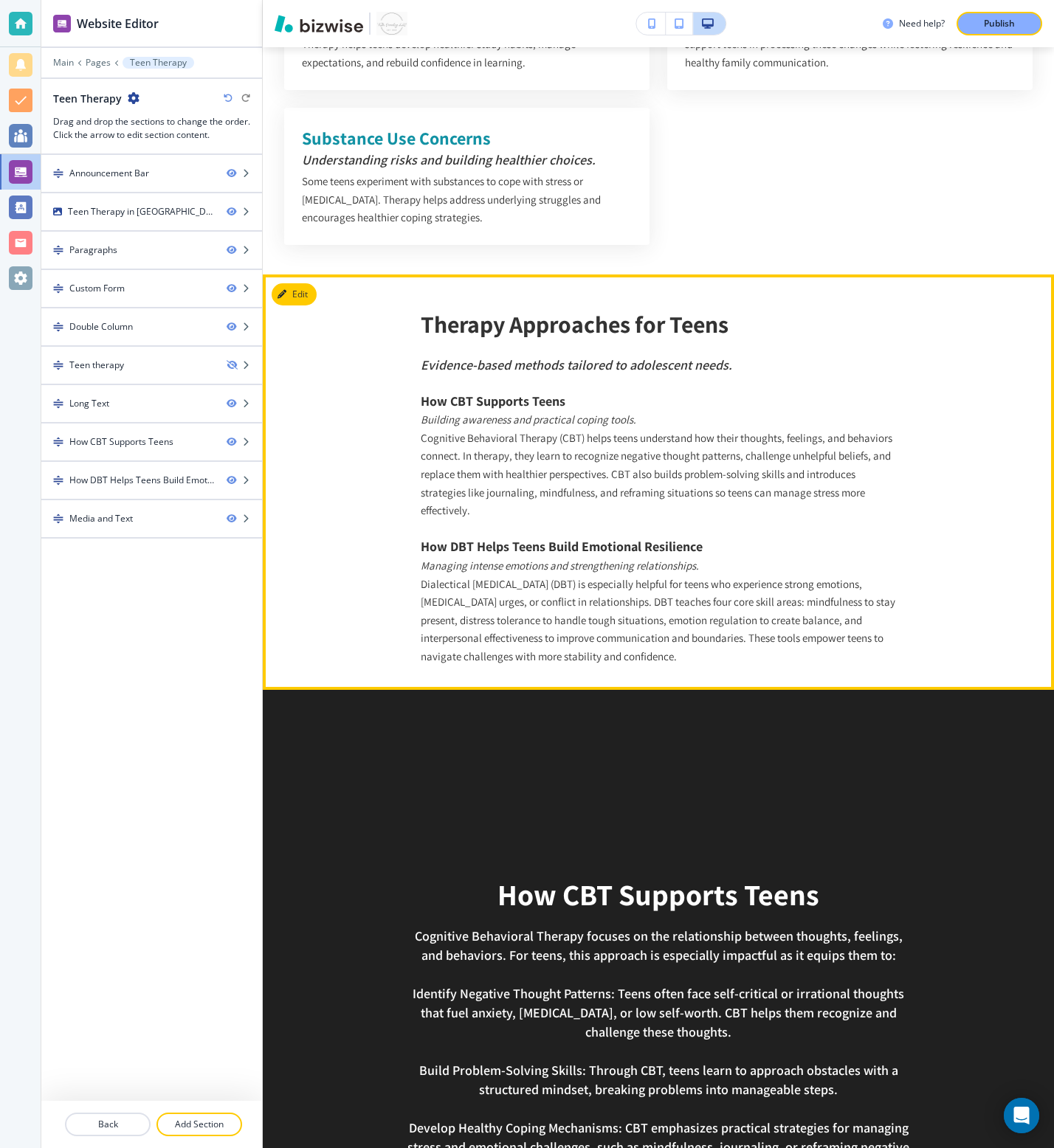
scroll to position [2862, 0]
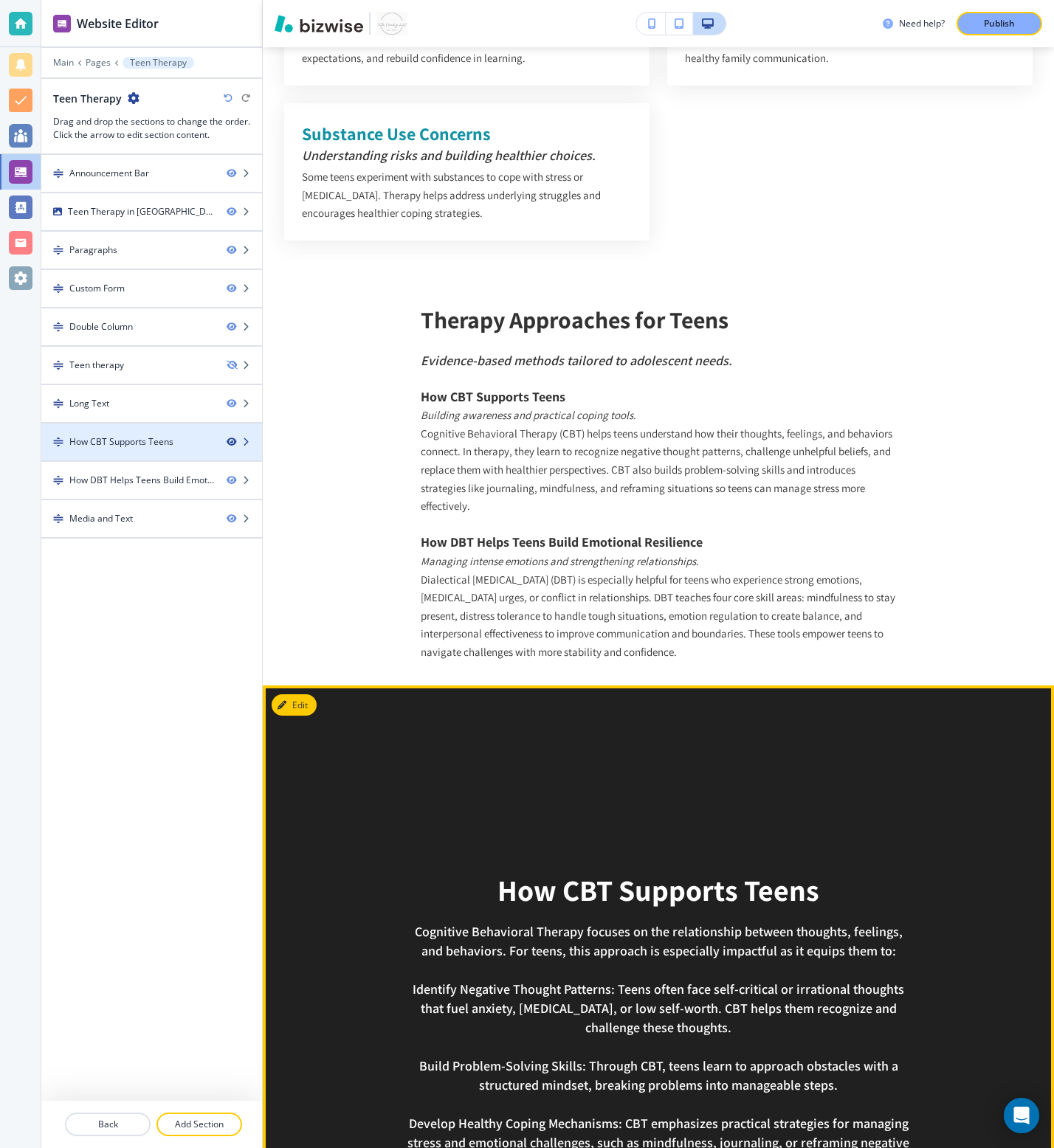
click at [230, 441] on icon "button" at bounding box center [231, 442] width 9 height 9
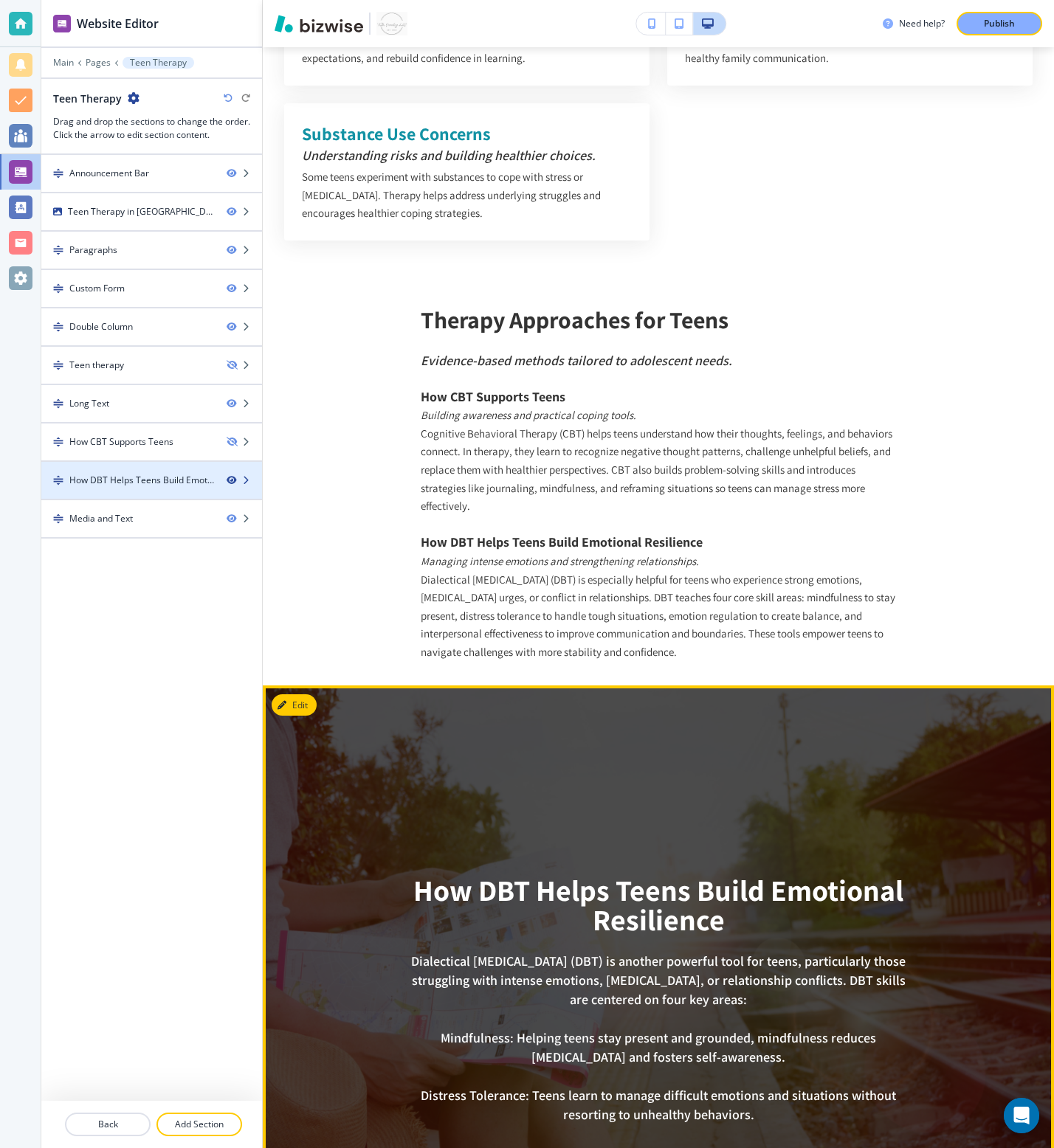
click at [227, 476] on icon "button" at bounding box center [231, 480] width 9 height 9
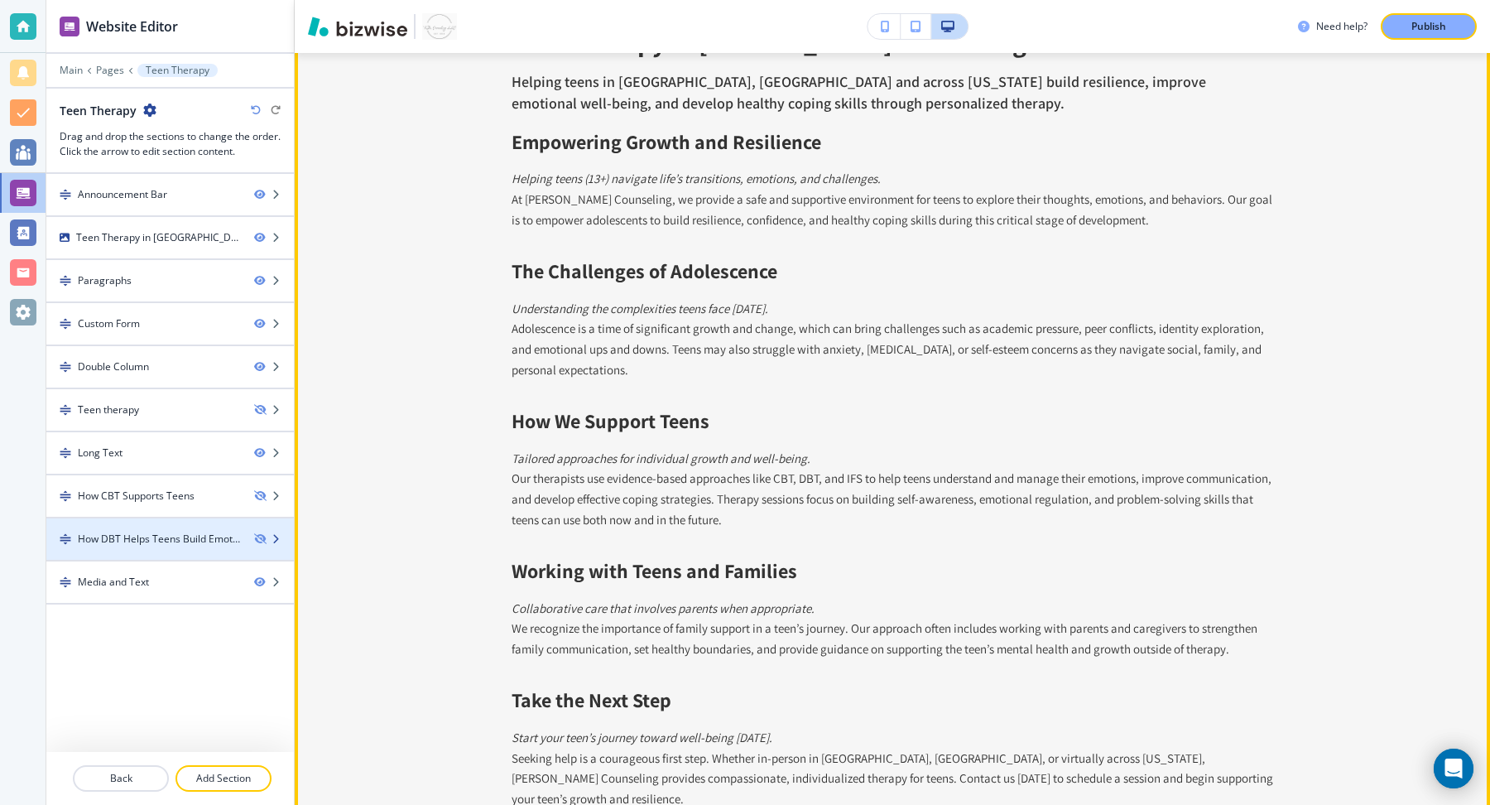
scroll to position [497, 0]
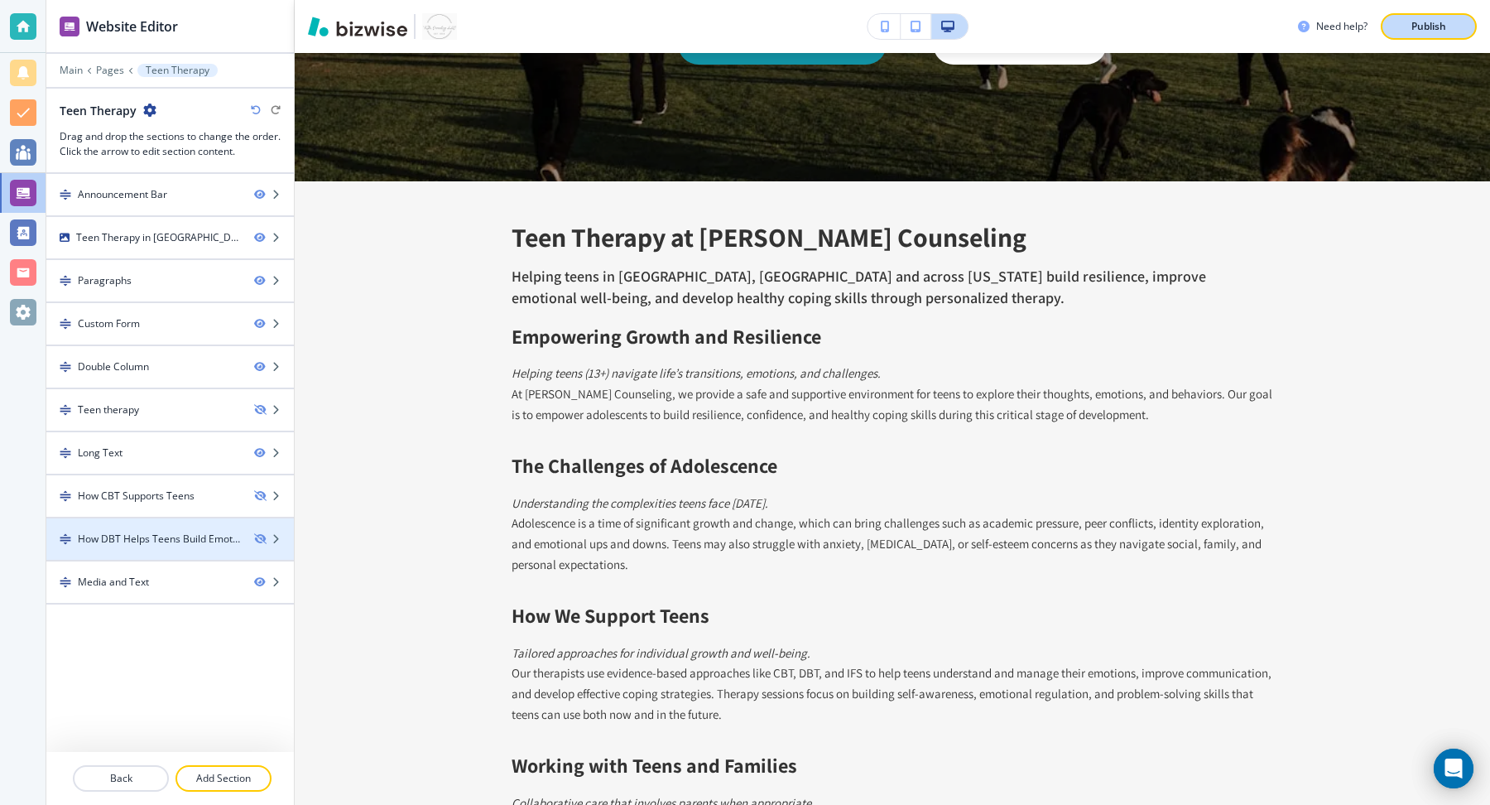
click at [1181, 22] on p "Publish" at bounding box center [1428, 26] width 35 height 15
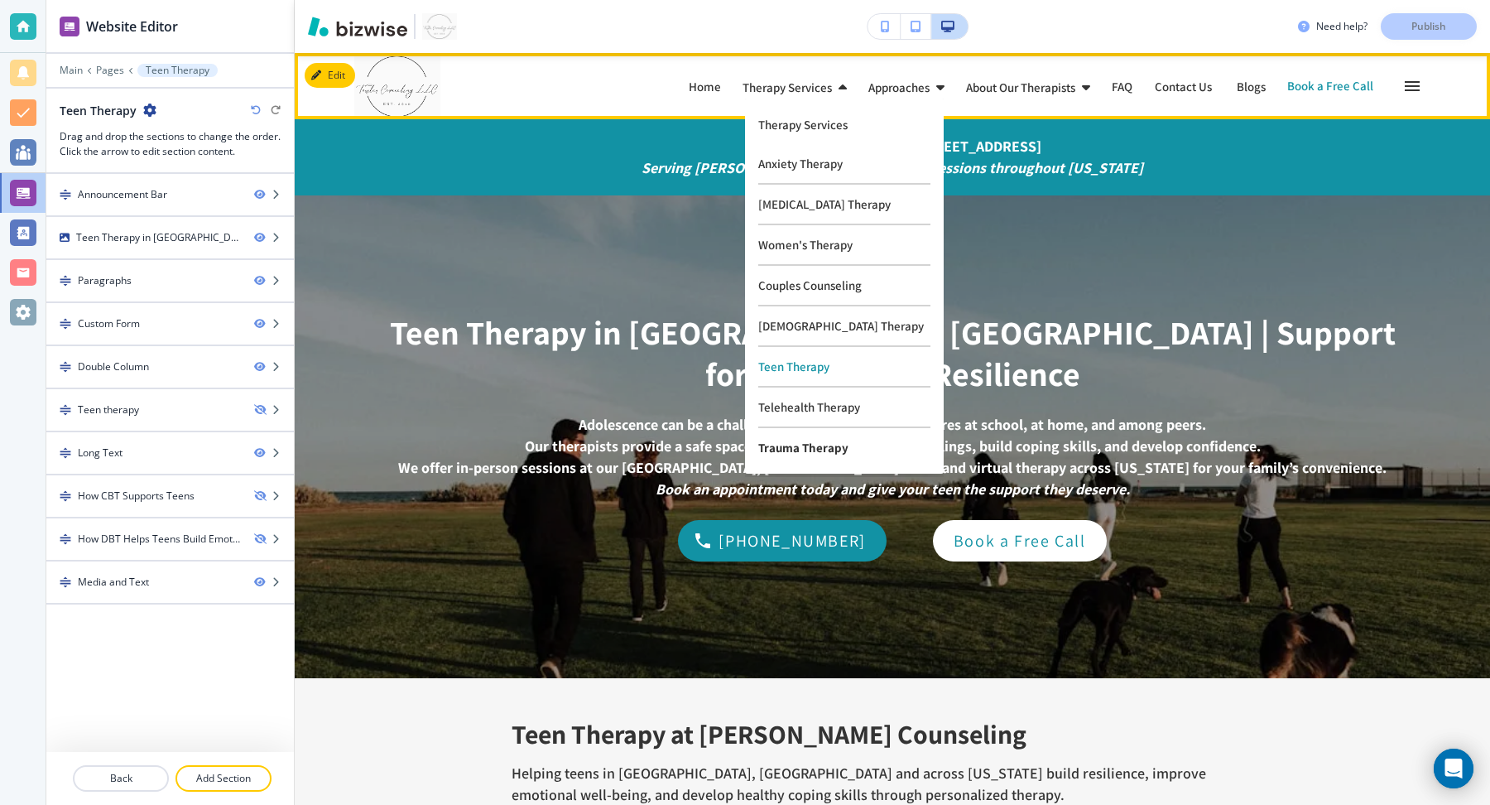
click at [810, 443] on p "Trauma Therapy" at bounding box center [844, 447] width 172 height 39
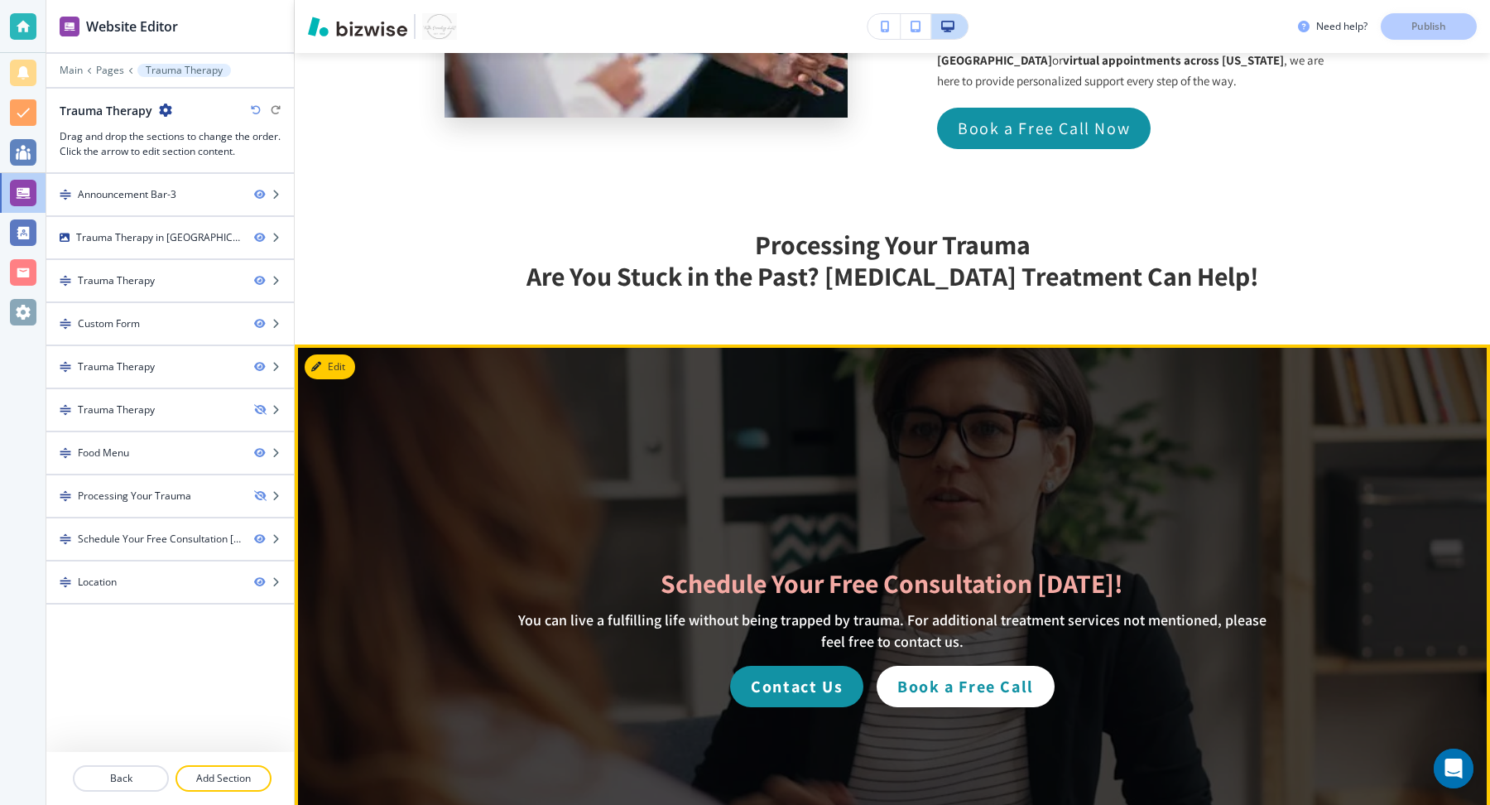
scroll to position [2670, 0]
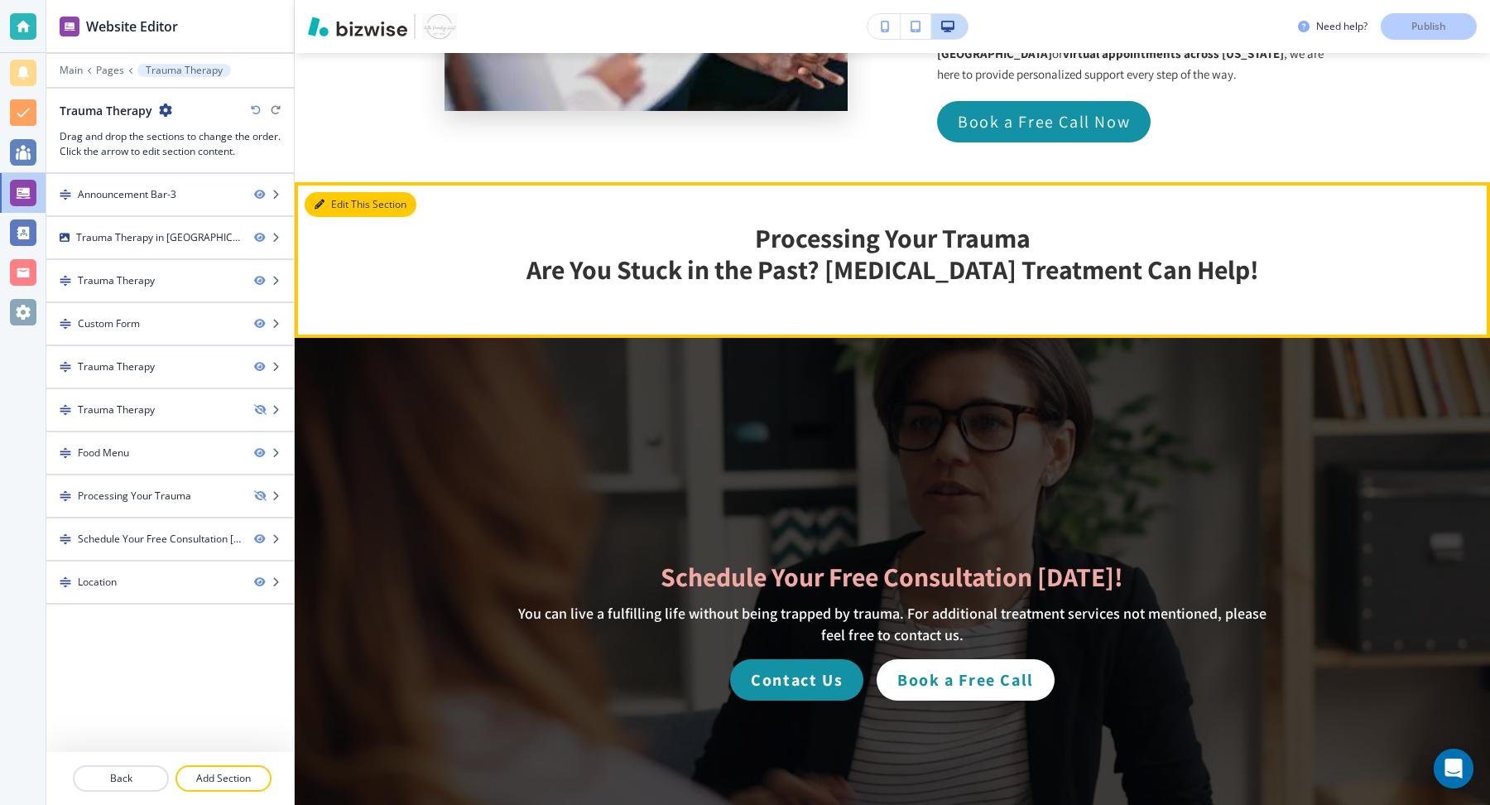
click at [334, 192] on button "Edit This Section" at bounding box center [361, 204] width 112 height 25
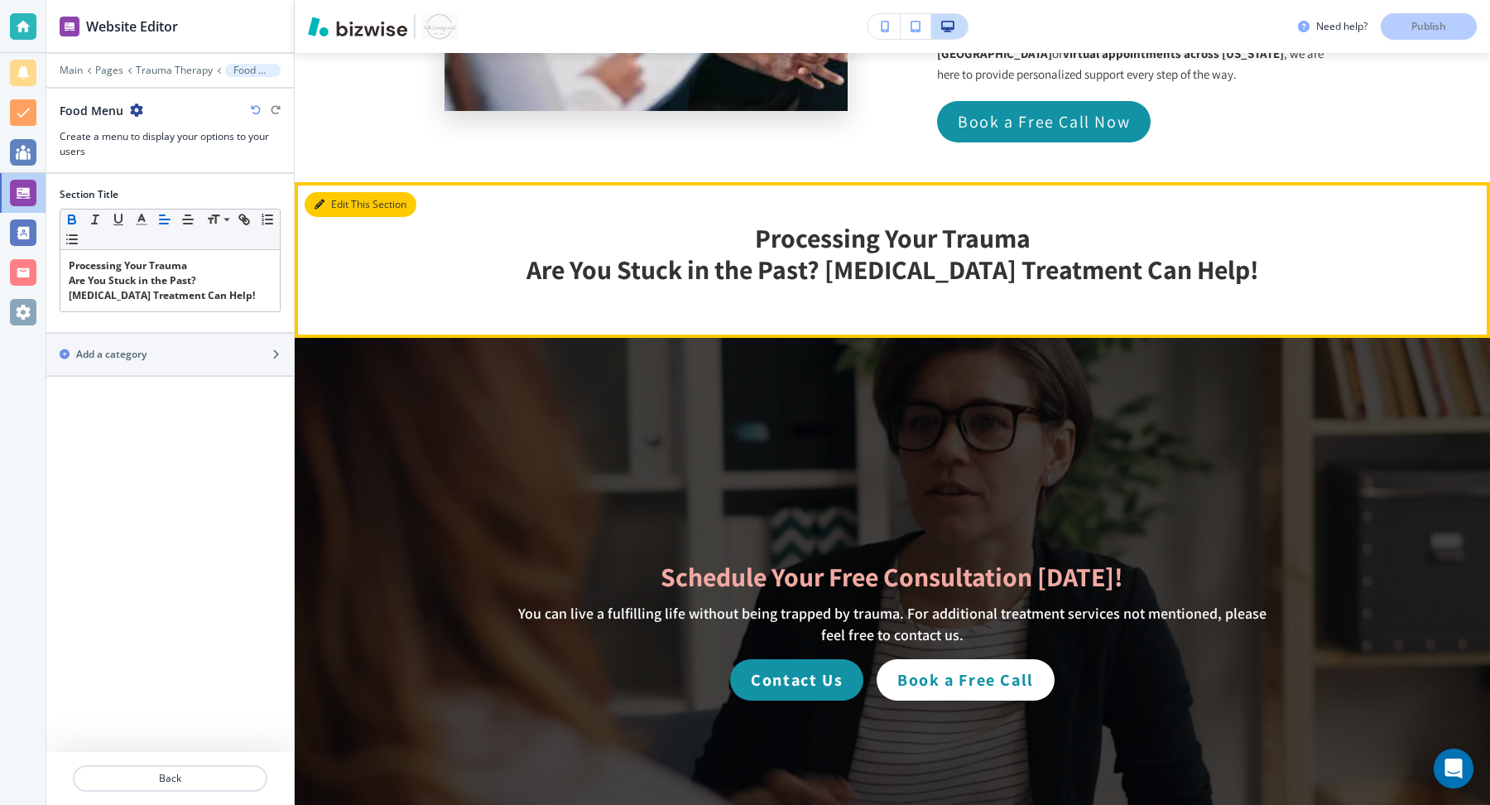
scroll to position [2756, 0]
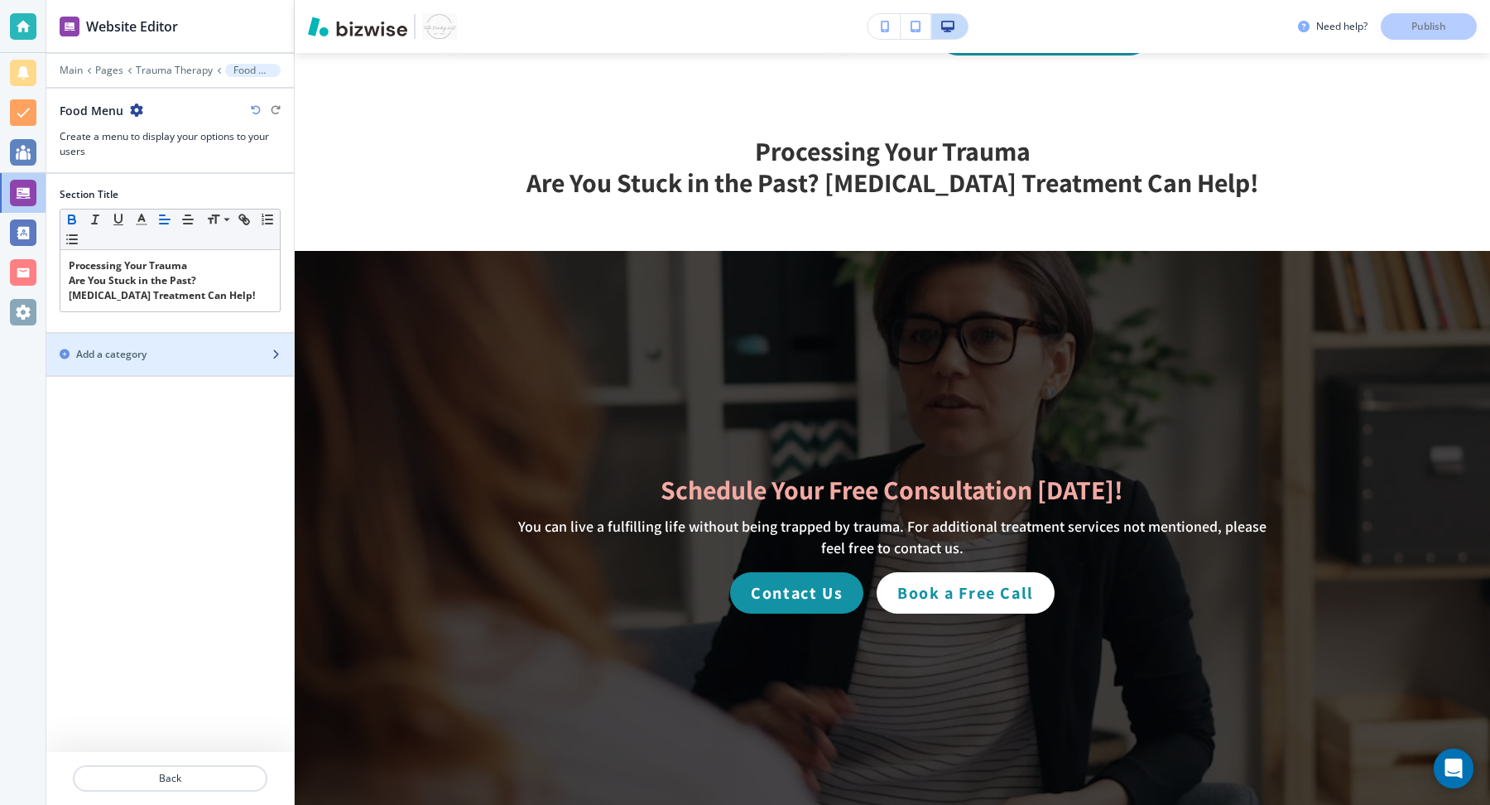
click at [223, 350] on div "Add a category" at bounding box center [151, 354] width 211 height 15
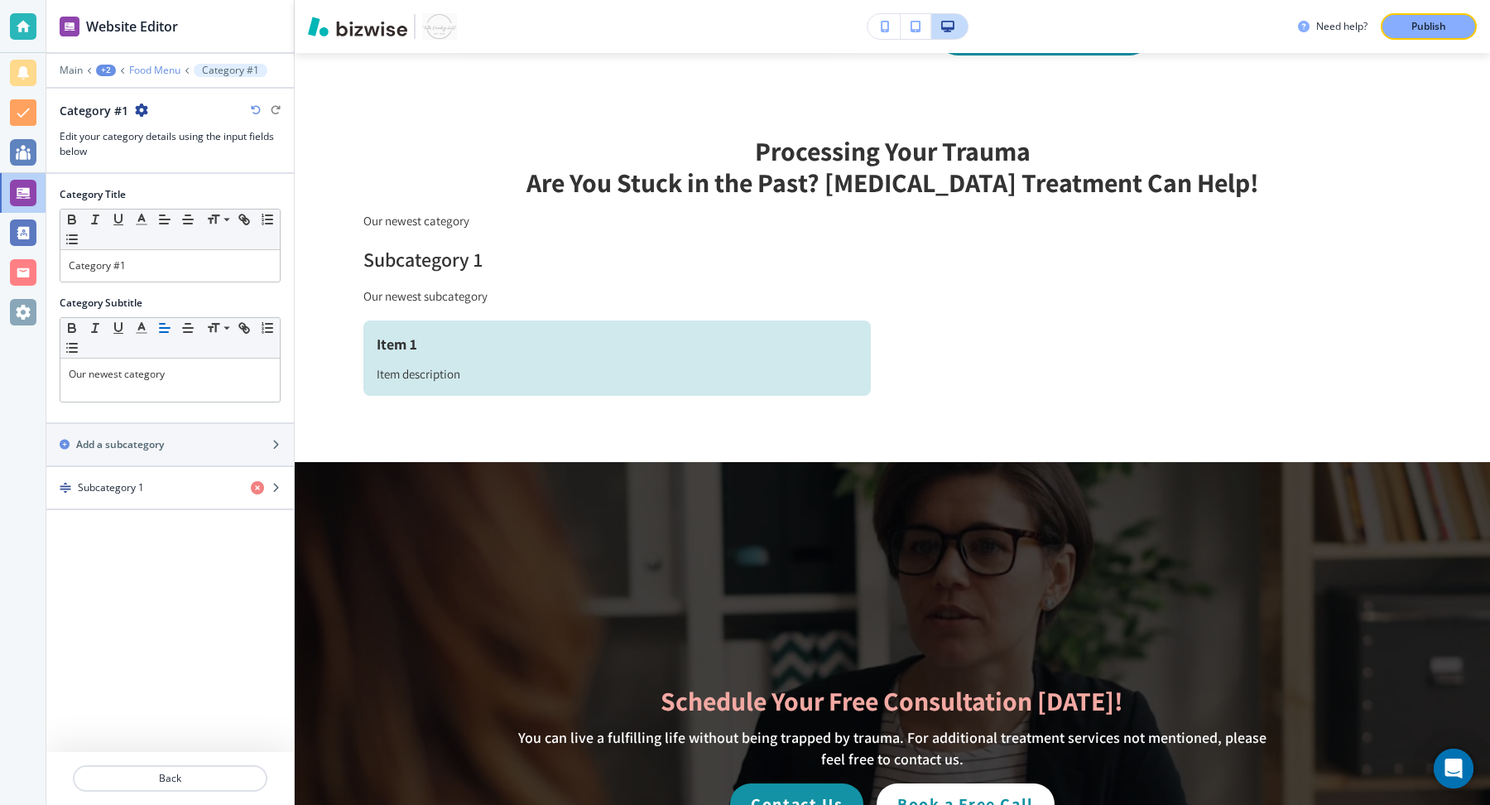
click at [157, 70] on p "Food Menu" at bounding box center [154, 71] width 51 height 12
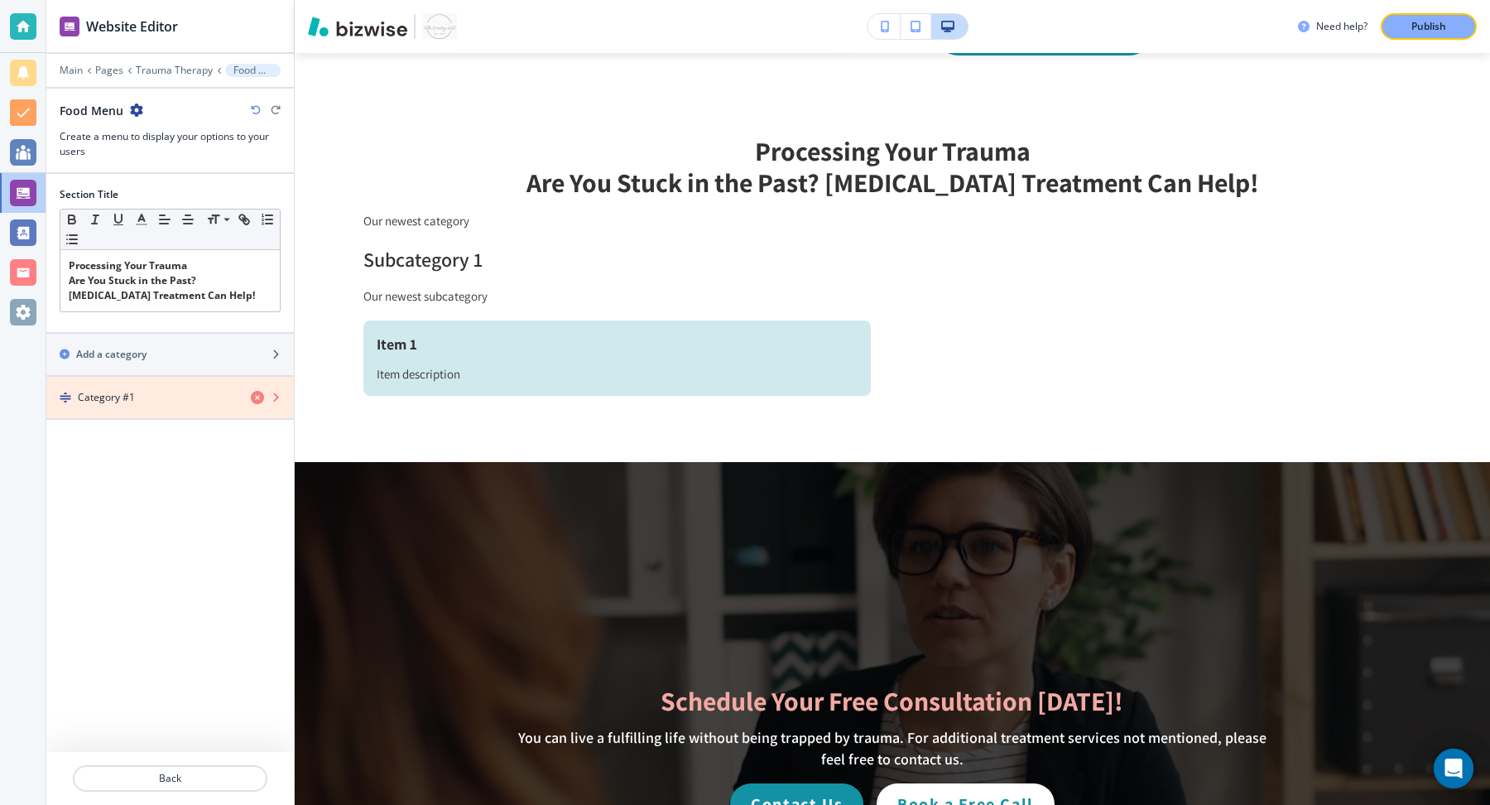
click at [257, 392] on icon "button" at bounding box center [257, 397] width 13 height 13
click at [257, 395] on icon "button" at bounding box center [257, 397] width 13 height 13
click at [257, 393] on icon "button" at bounding box center [257, 397] width 13 height 13
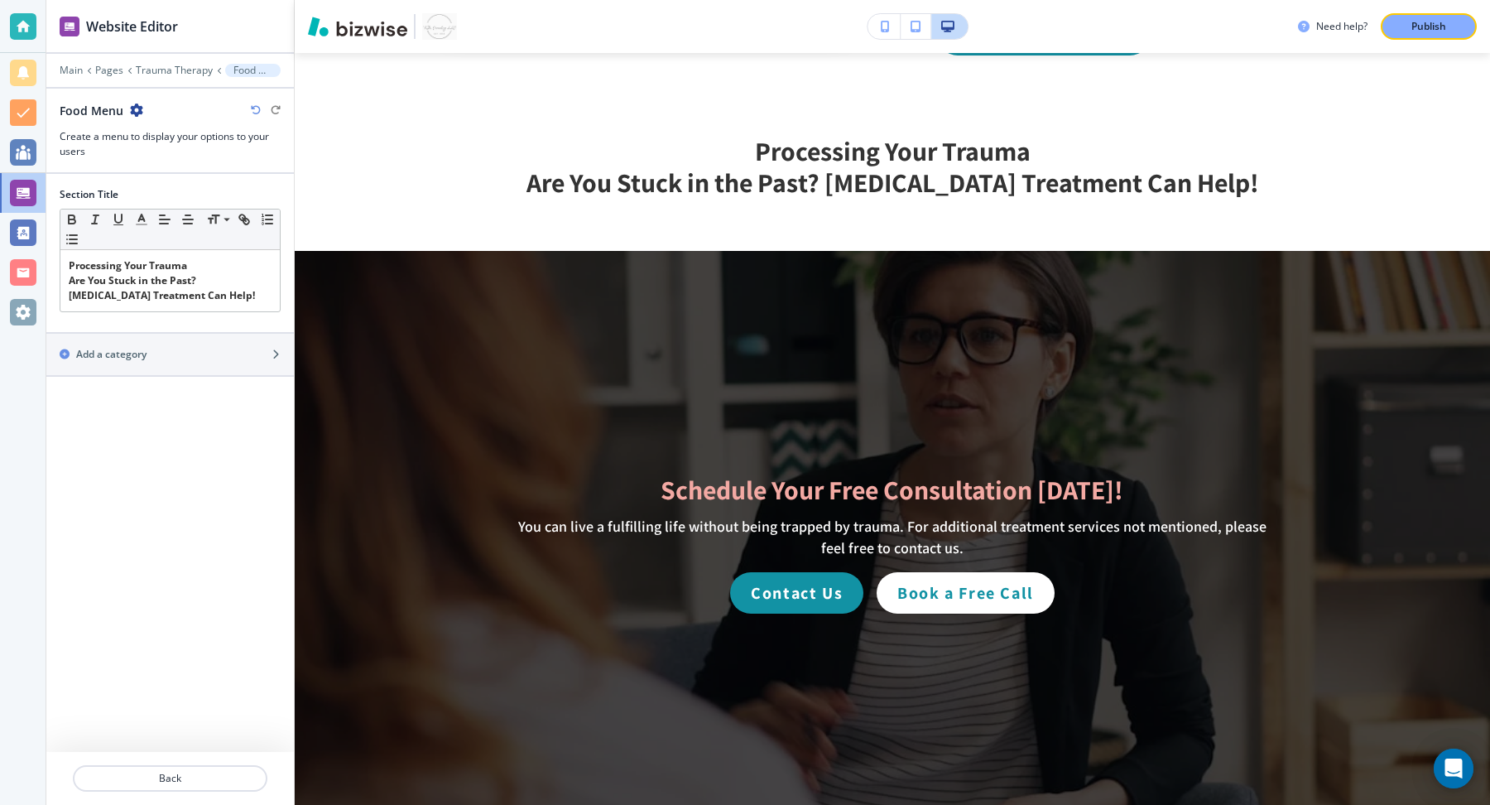
click at [257, 393] on div "Section Title Small Normal Large Huge Processing Your Trauma Are You Stuck in t…" at bounding box center [170, 463] width 248 height 578
